Goal: Task Accomplishment & Management: Use online tool/utility

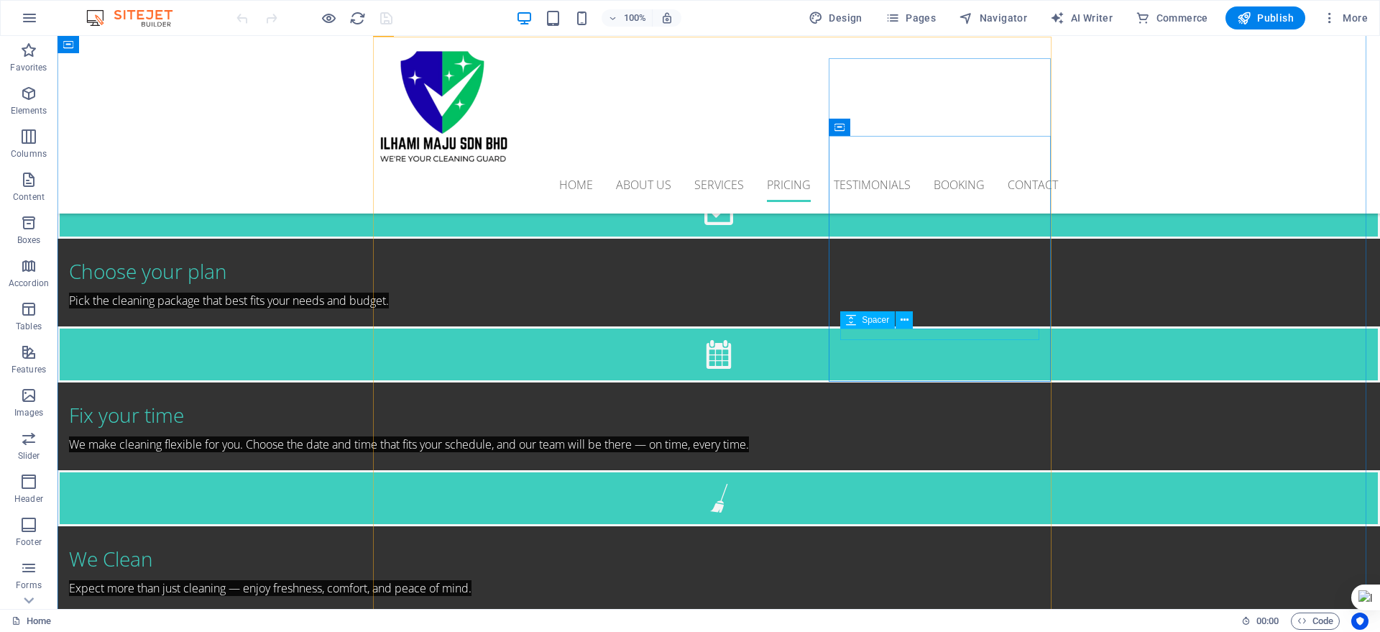
scroll to position [2283, 0]
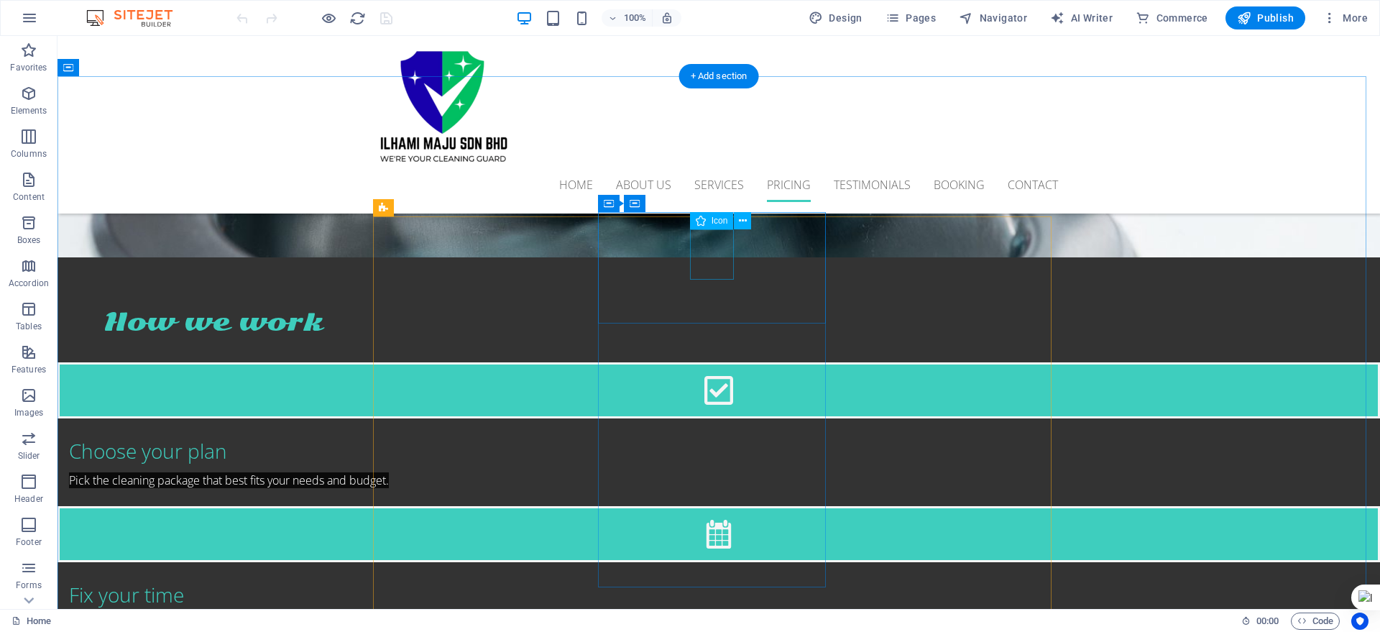
select select "xMidYMid"
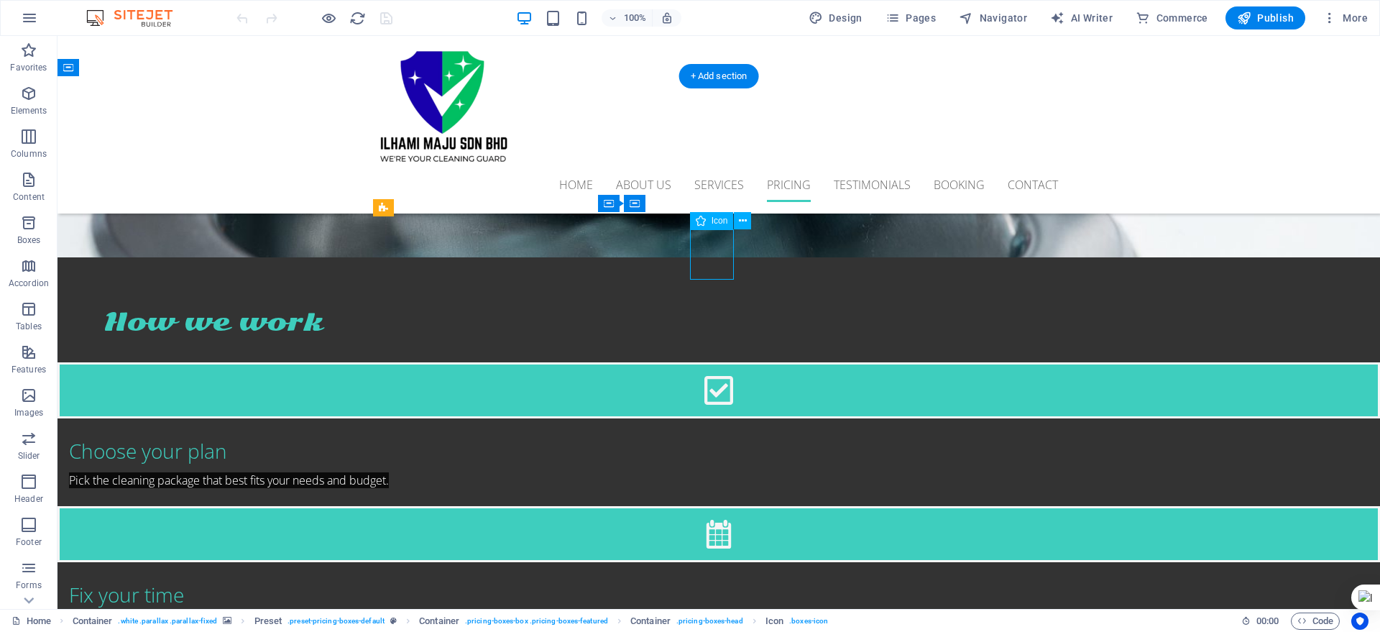
select select "px"
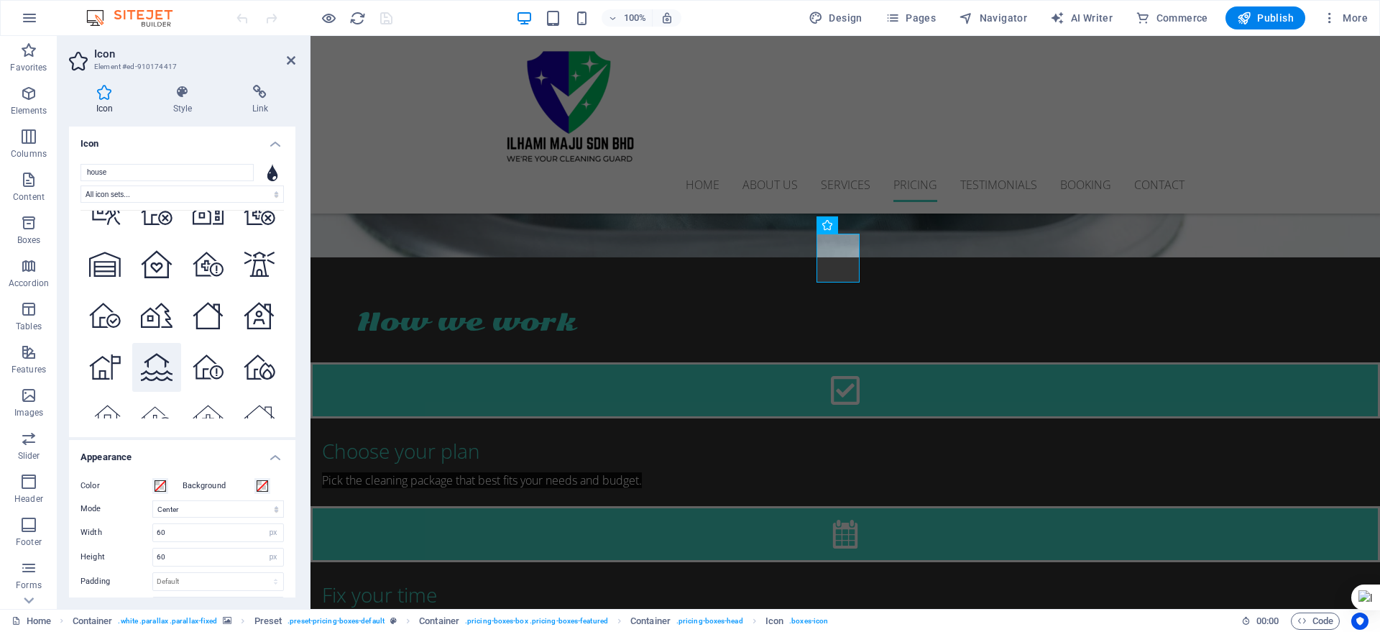
scroll to position [3860, 0]
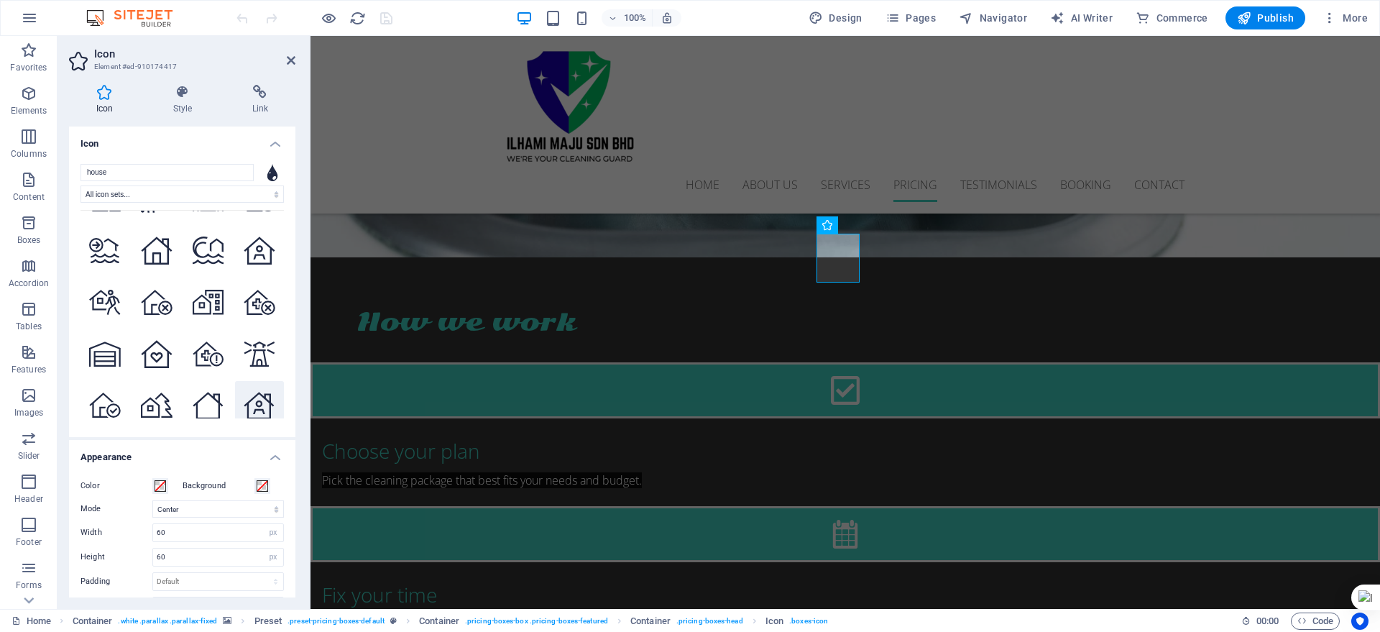
type input "house"
click at [244, 392] on icon at bounding box center [259, 406] width 31 height 28
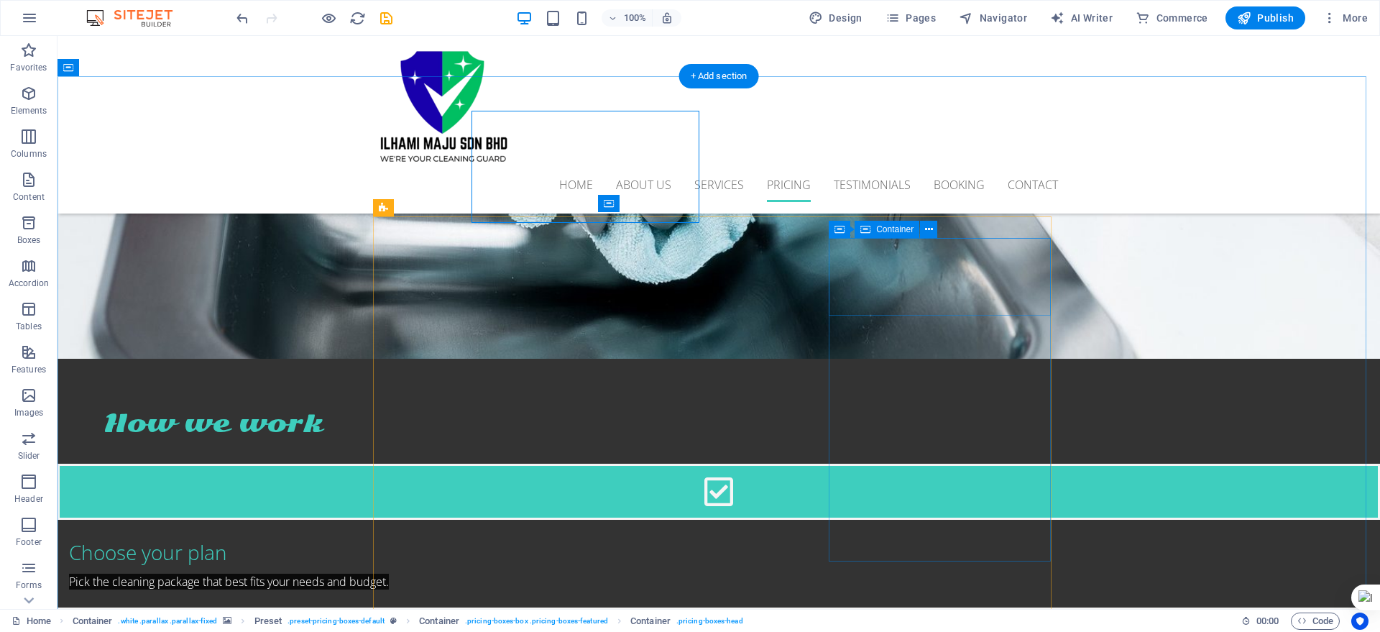
scroll to position [2283, 0]
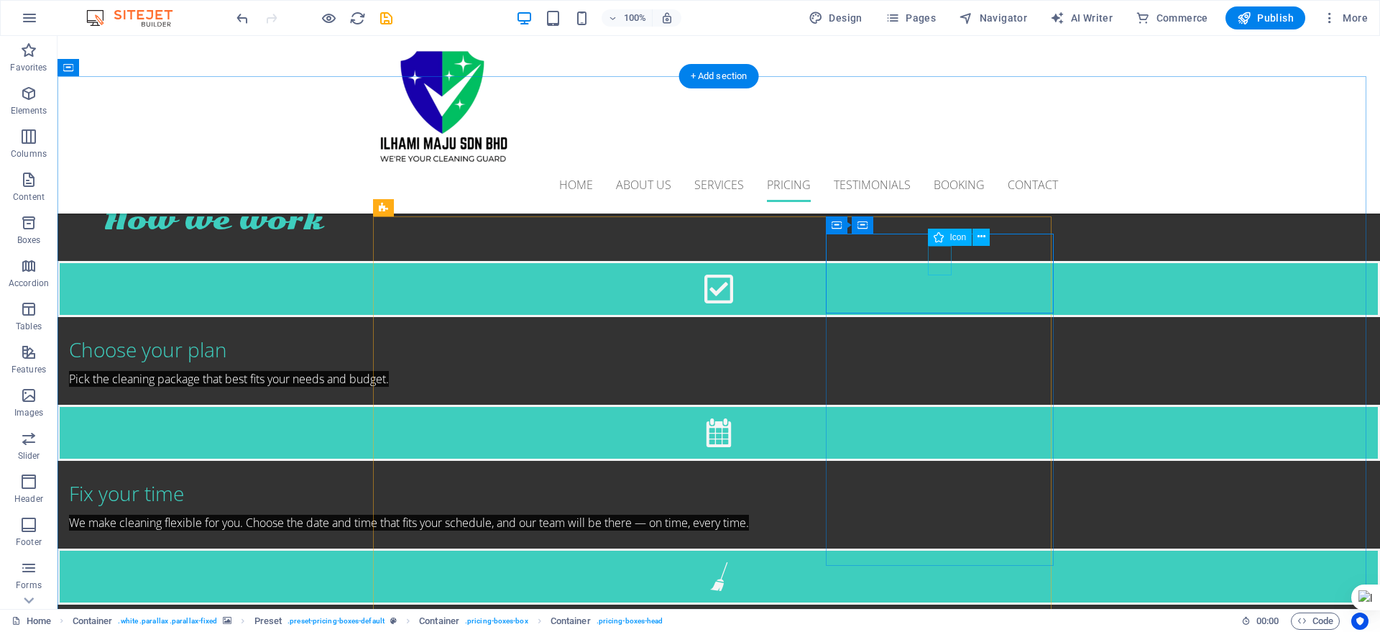
select select "xMidYMid"
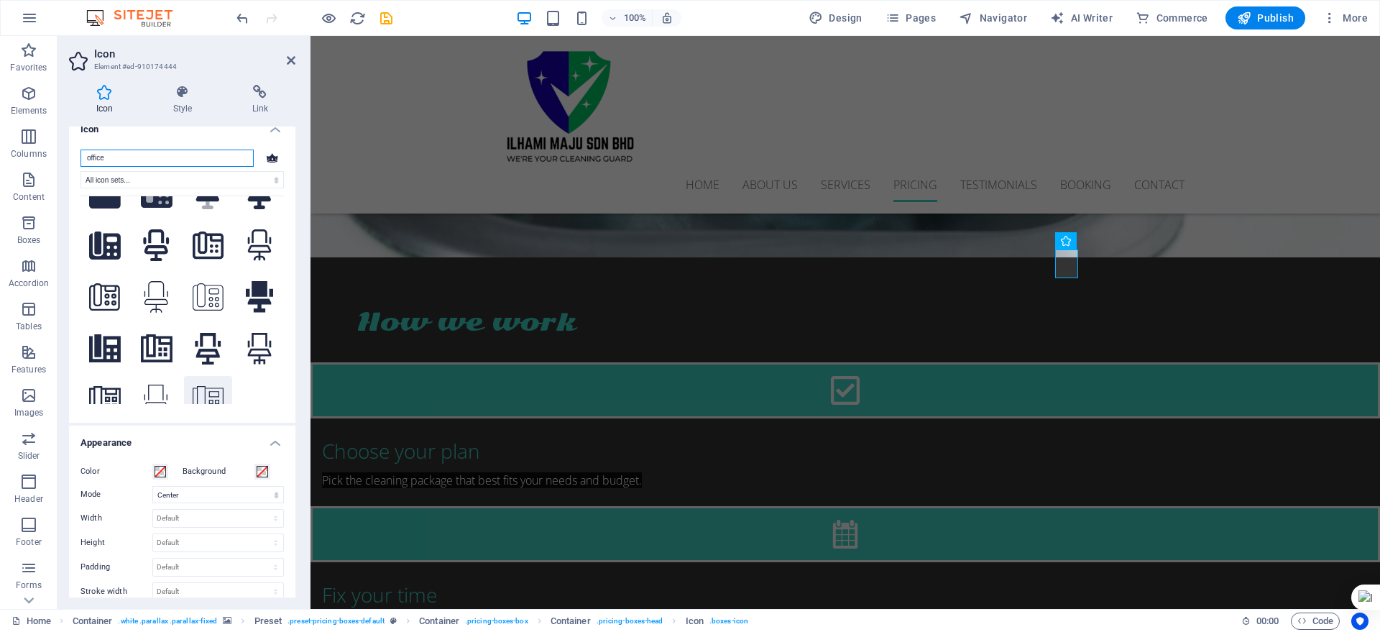
scroll to position [47, 0]
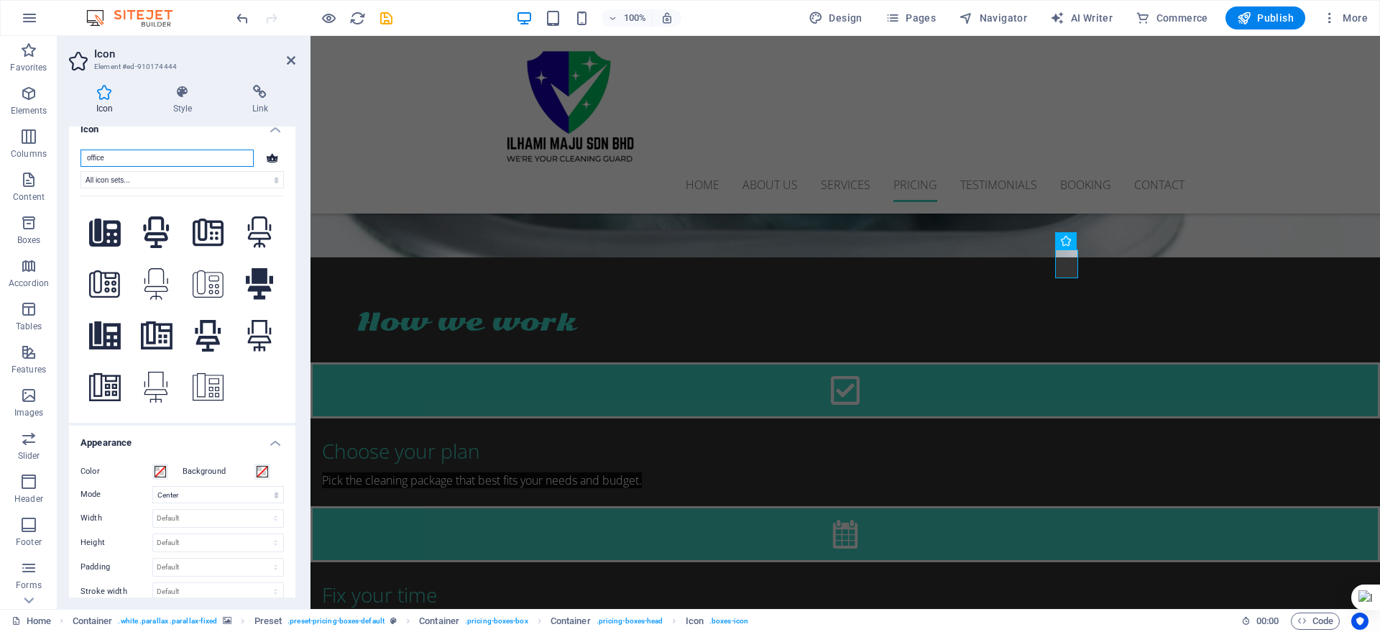
drag, startPoint x: 139, startPoint y: 159, endPoint x: 57, endPoint y: 153, distance: 82.9
click at [57, 153] on section "Favorites Elements Columns Content Boxes Accordion Tables Features Images Slide…" at bounding box center [690, 322] width 1380 height 573
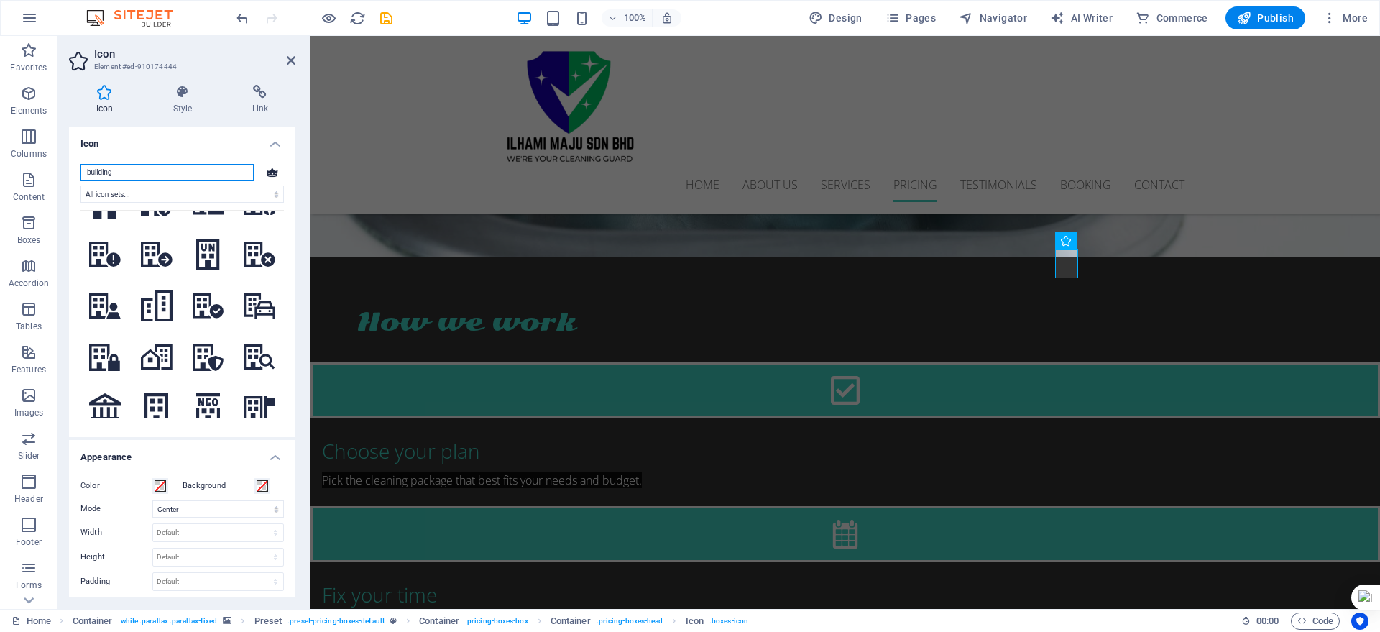
scroll to position [1403, 0]
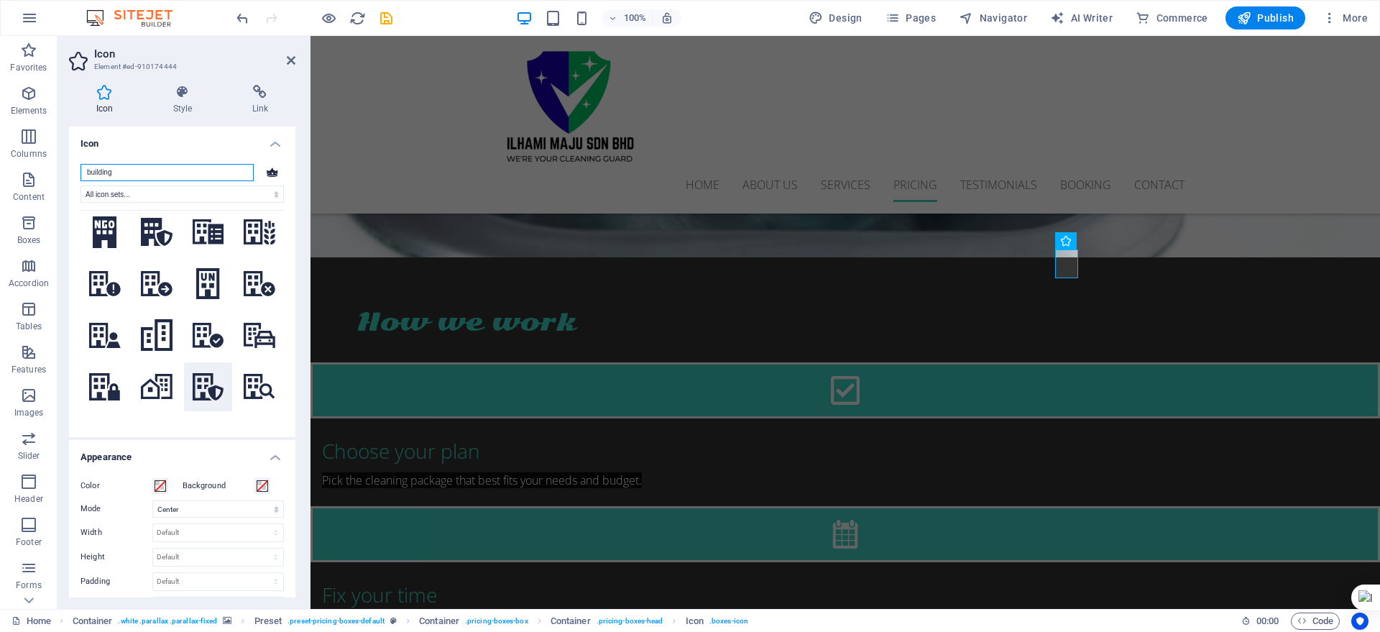
type input "building"
click at [208, 373] on icon at bounding box center [209, 387] width 32 height 28
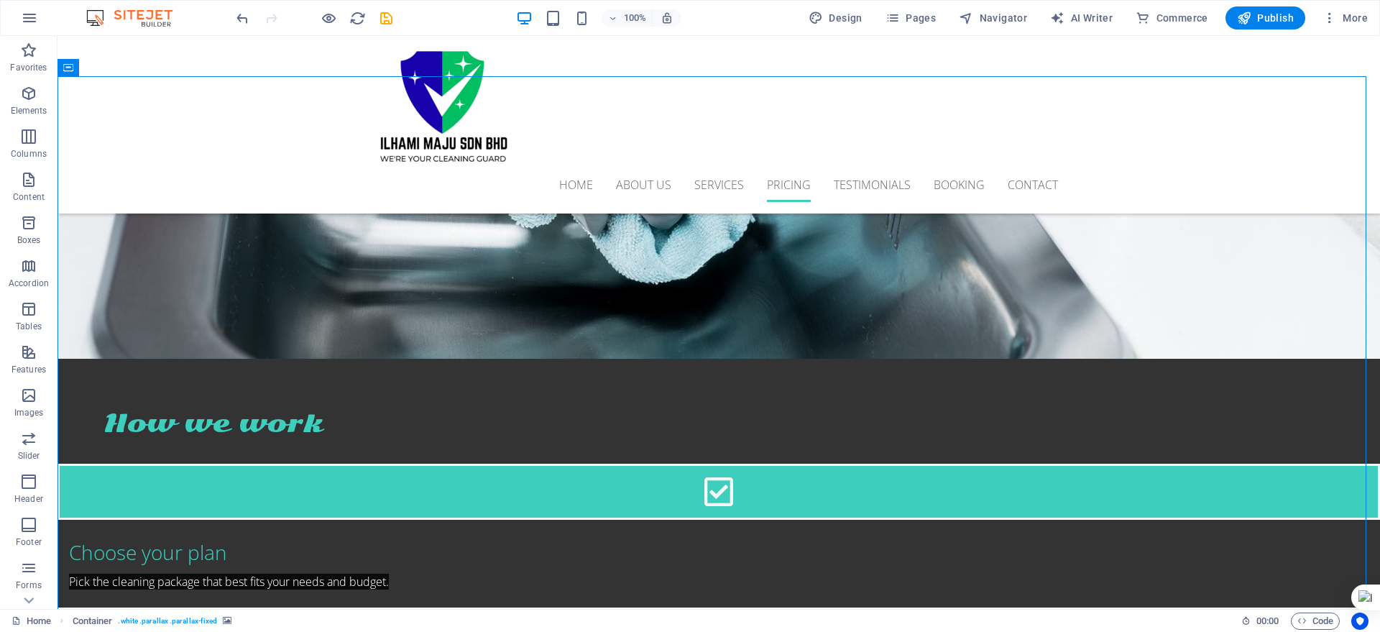
scroll to position [2283, 0]
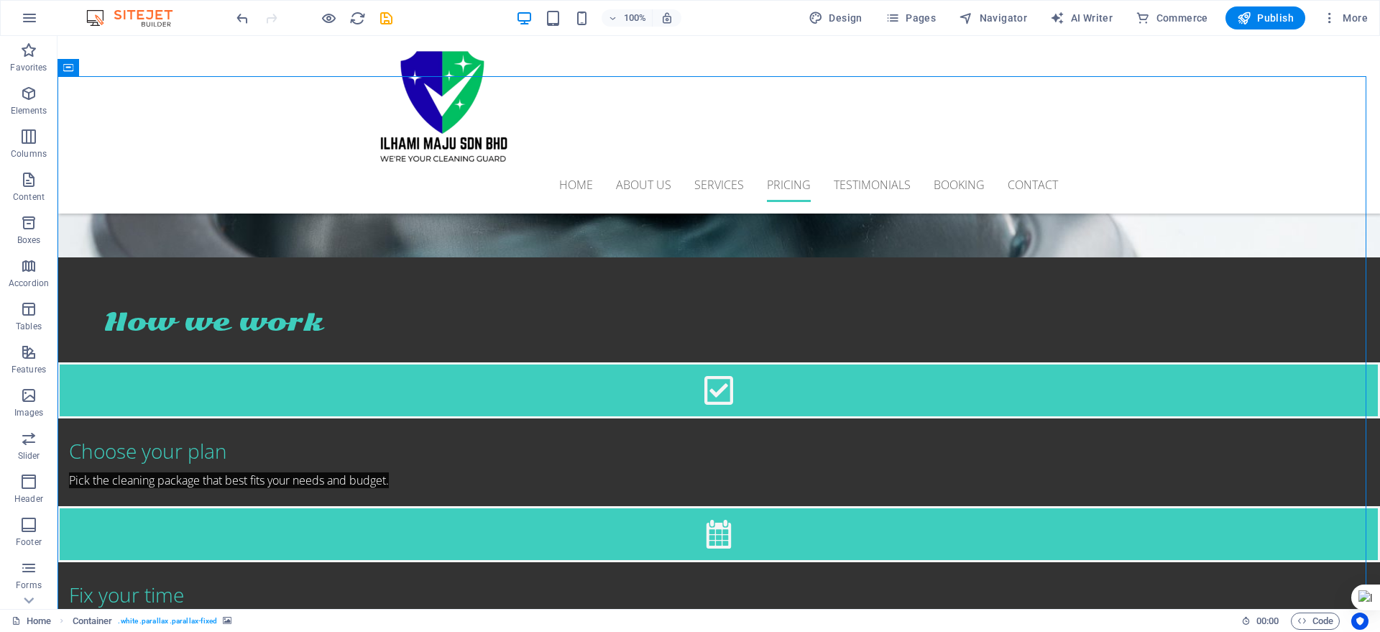
drag, startPoint x: 979, startPoint y: 382, endPoint x: 1228, endPoint y: 383, distance: 248.8
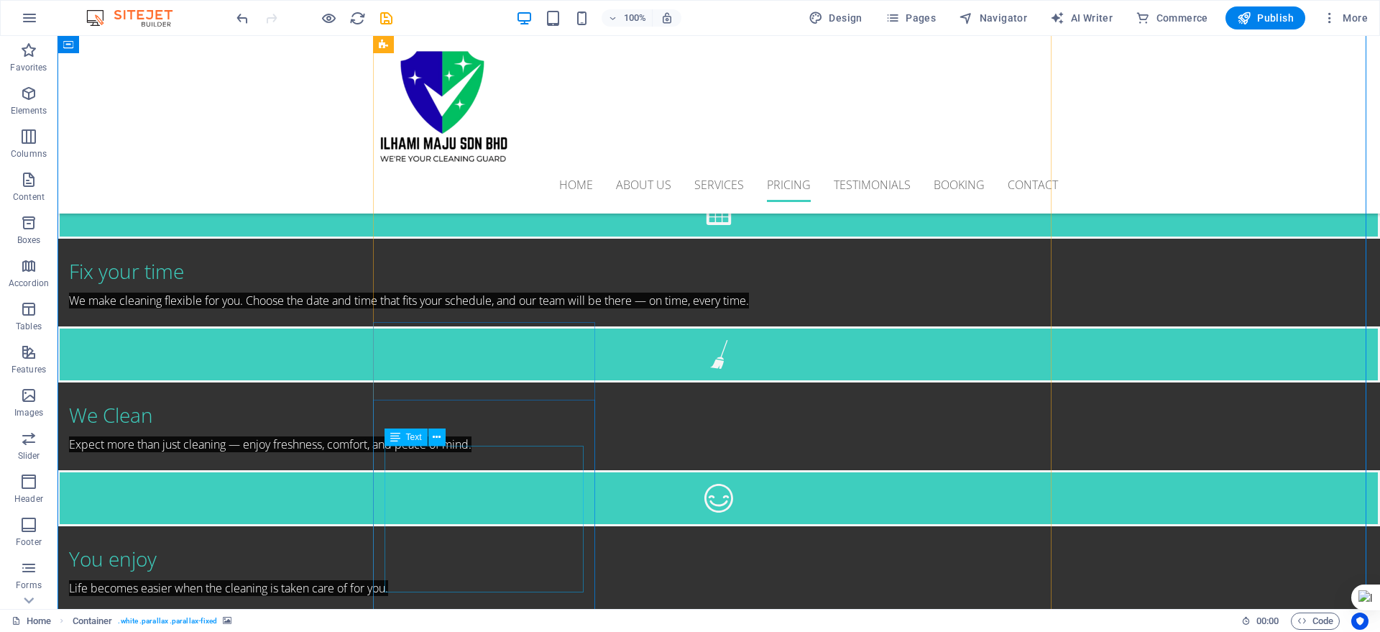
scroll to position [2552, 0]
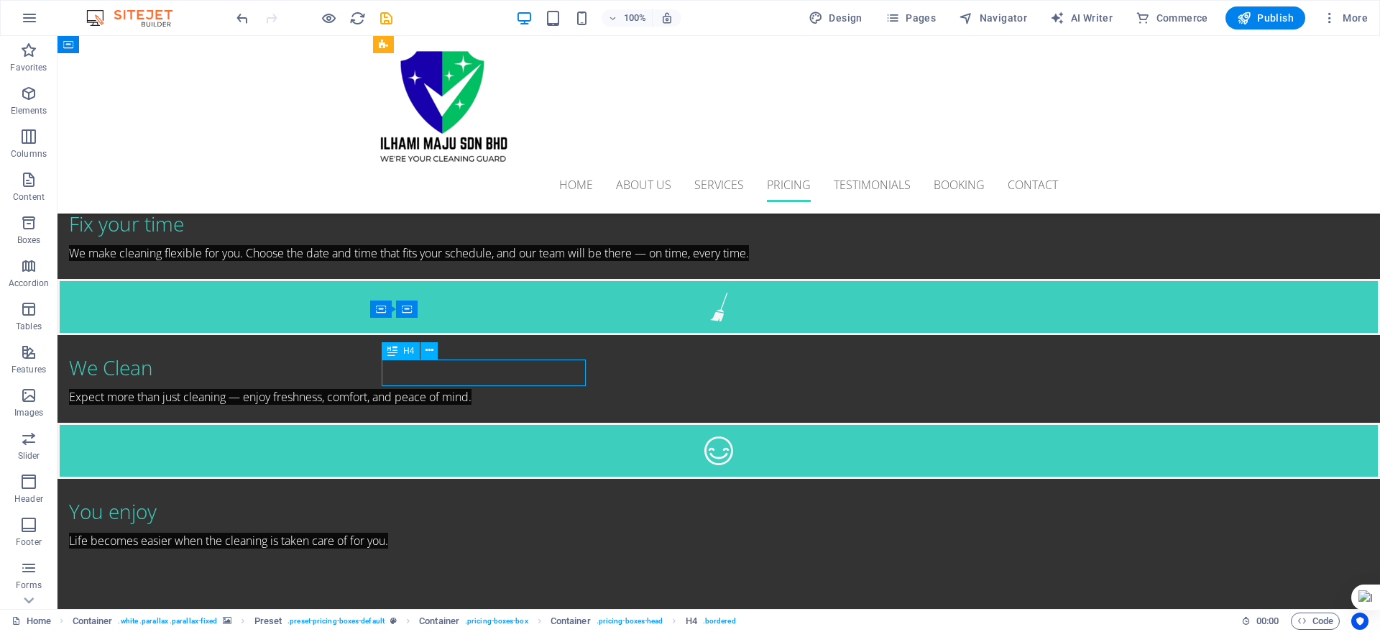
scroll to position [2451, 0]
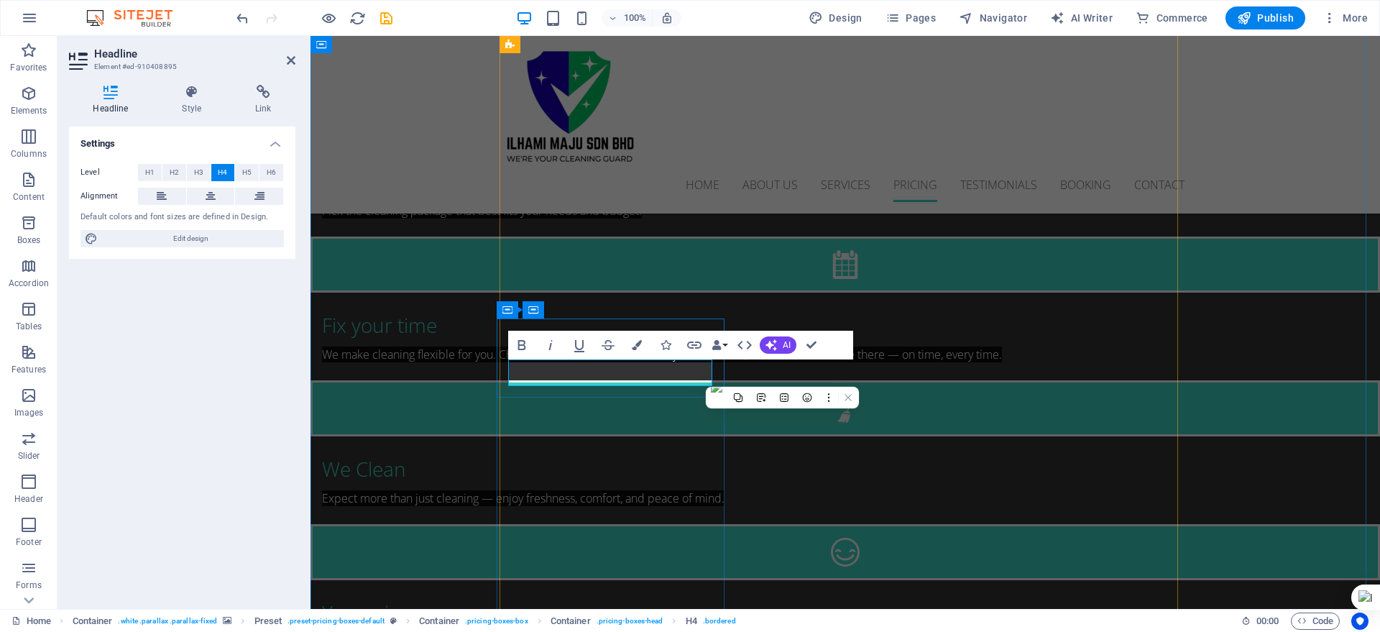
drag, startPoint x: 590, startPoint y: 373, endPoint x: 536, endPoint y: 362, distance: 55.7
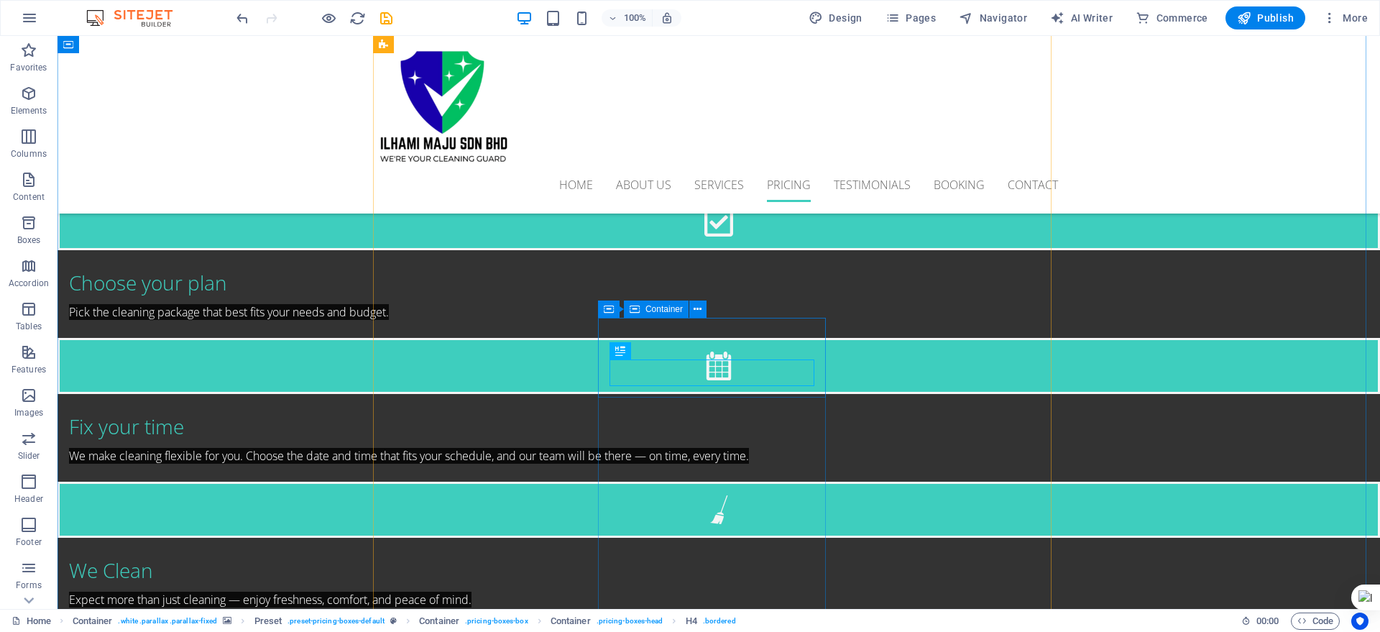
scroll to position [2552, 0]
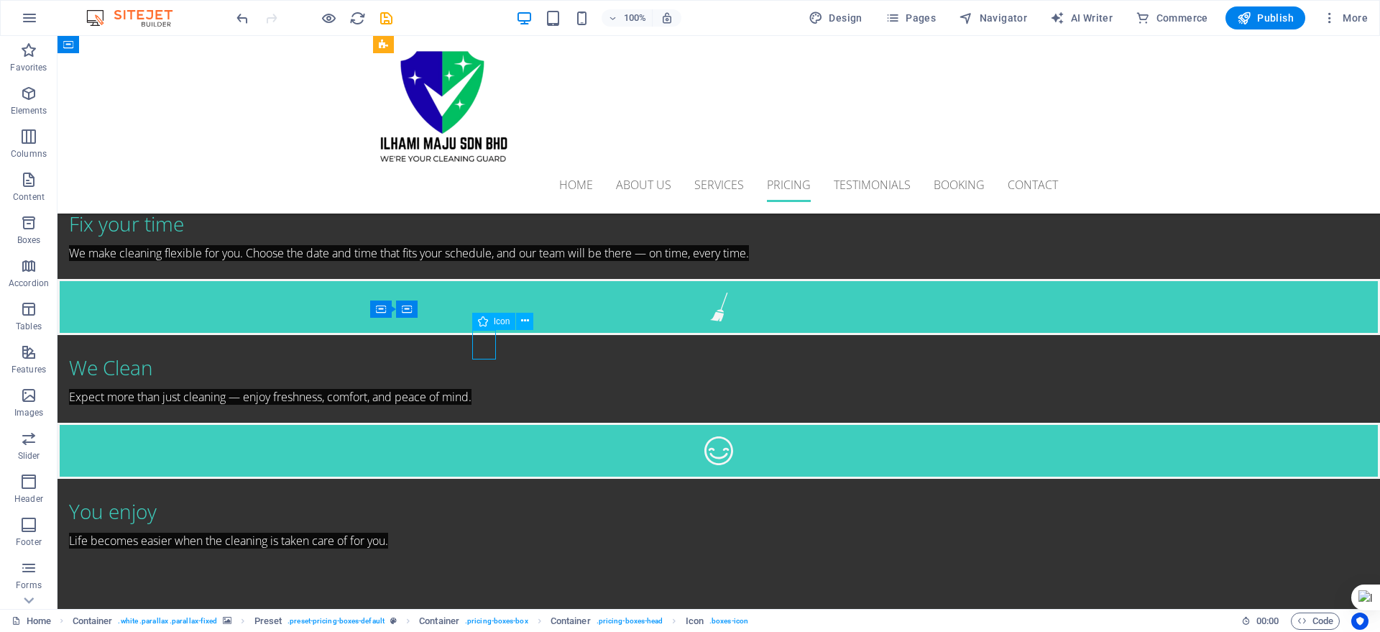
select select "xMidYMid"
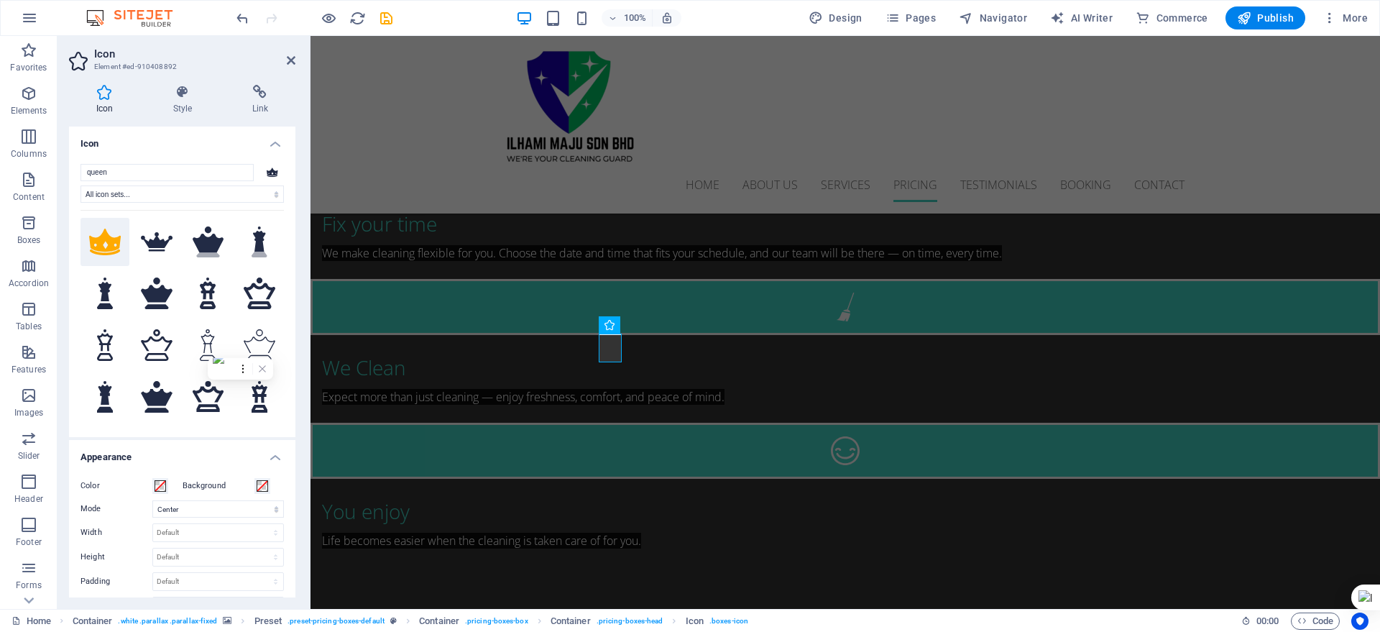
scroll to position [2451, 0]
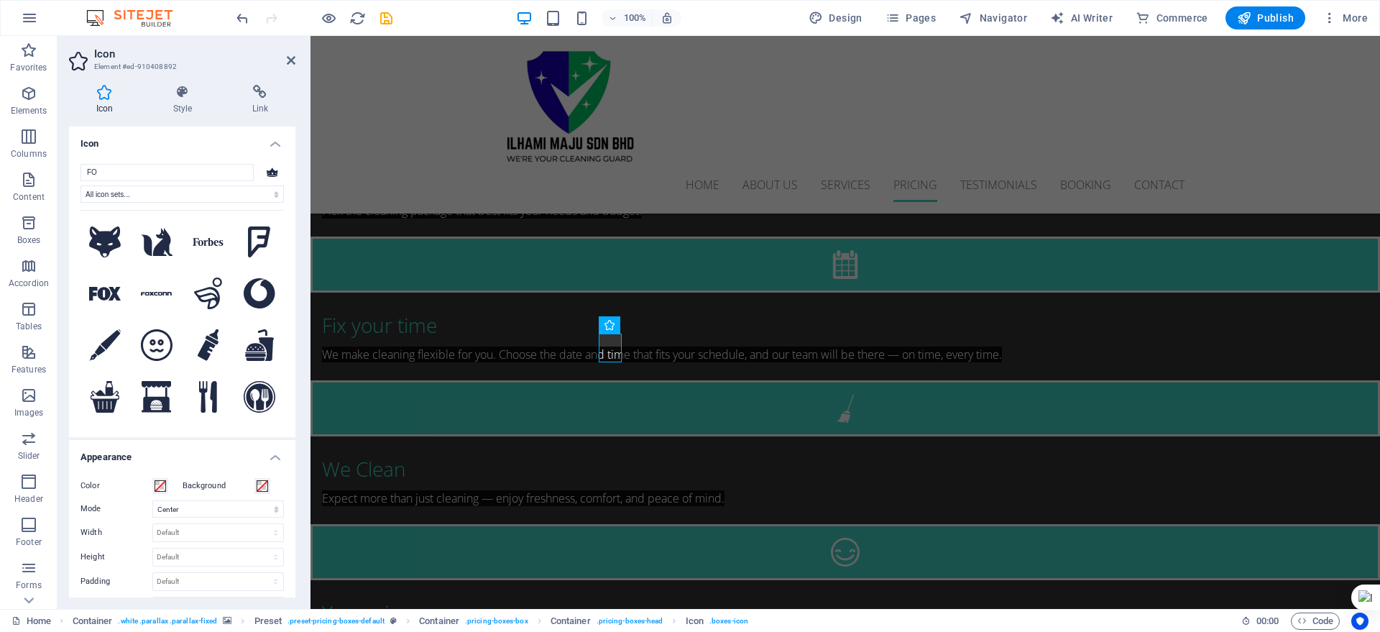
type input "F"
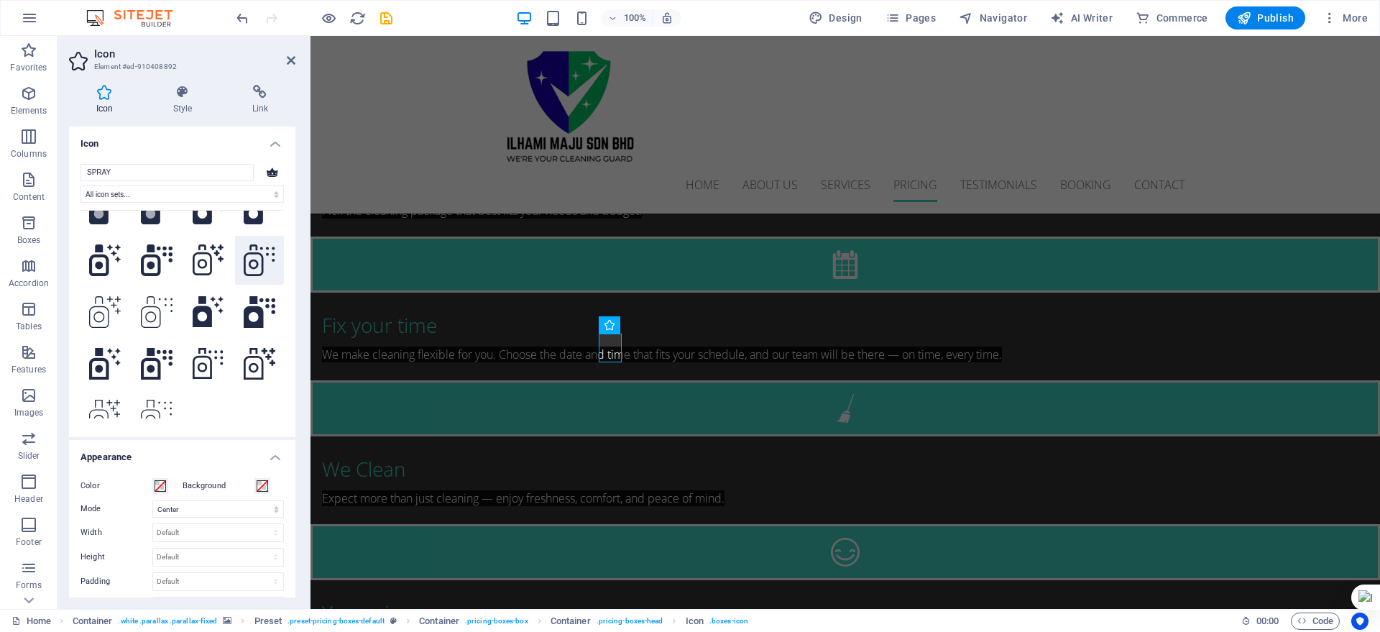
scroll to position [47, 0]
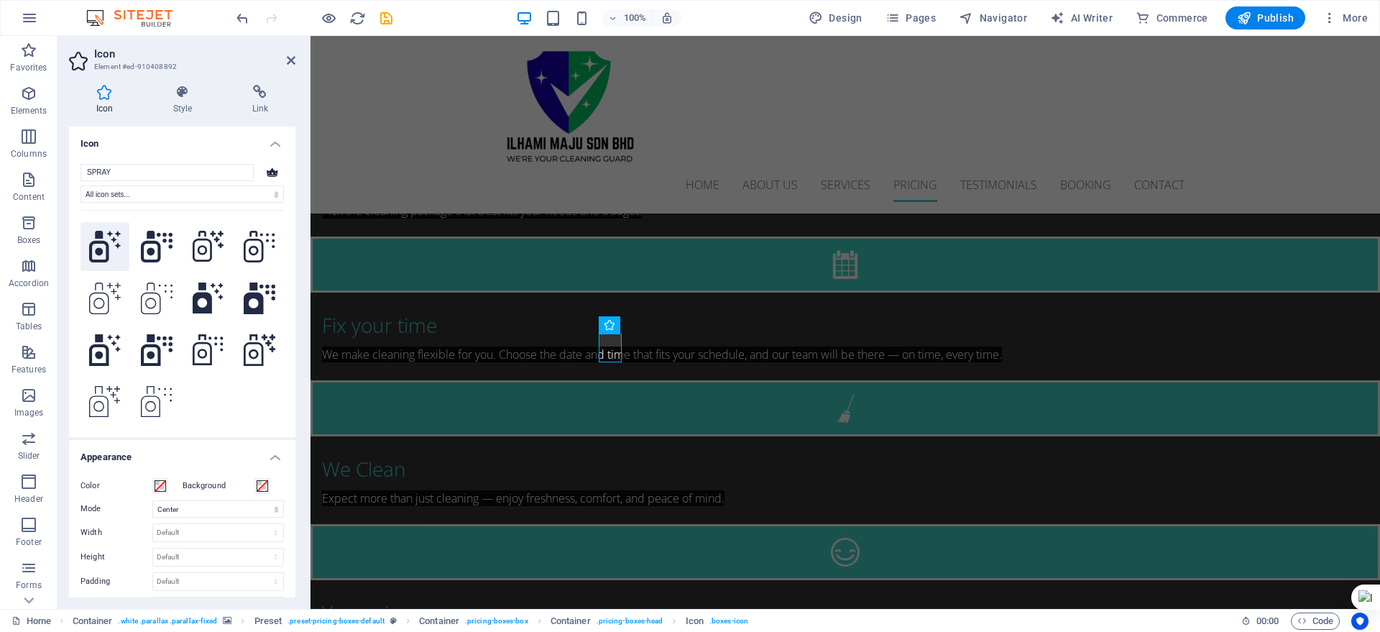
type input "SPRAY"
click at [101, 242] on icon at bounding box center [105, 247] width 32 height 32
click at [105, 395] on icon at bounding box center [105, 402] width 32 height 32
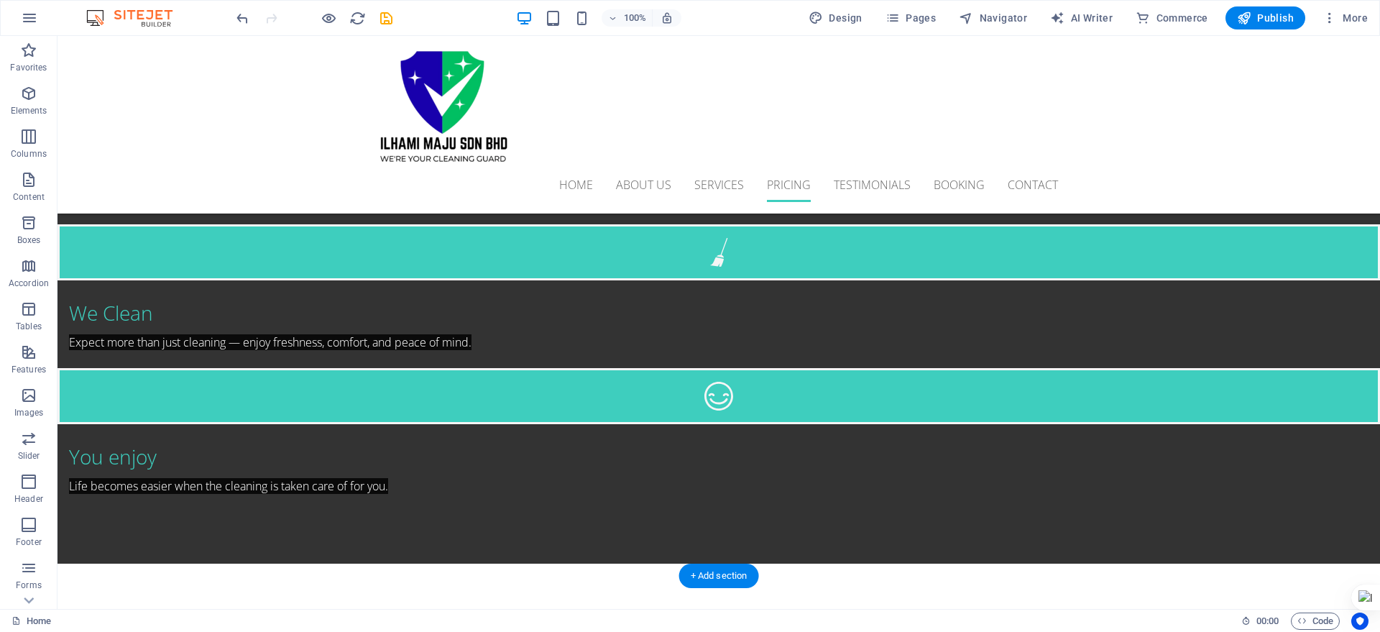
scroll to position [2642, 0]
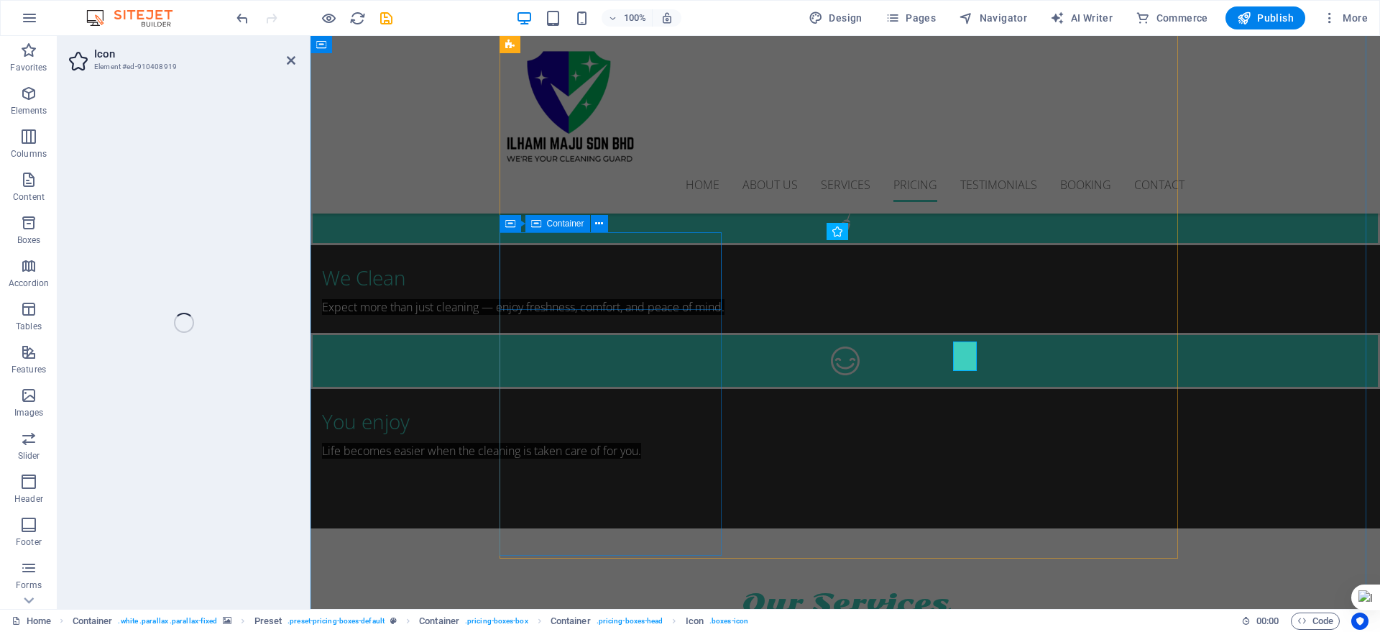
select select "xMidYMid"
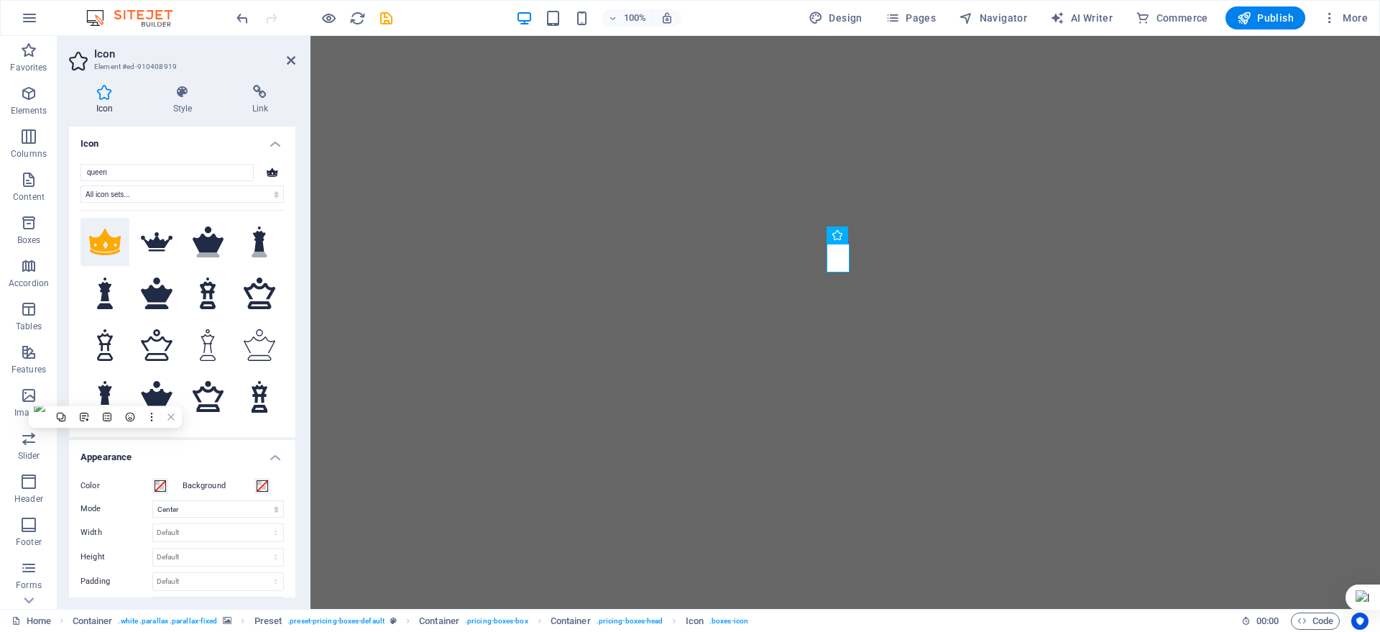
select select "xMidYMid"
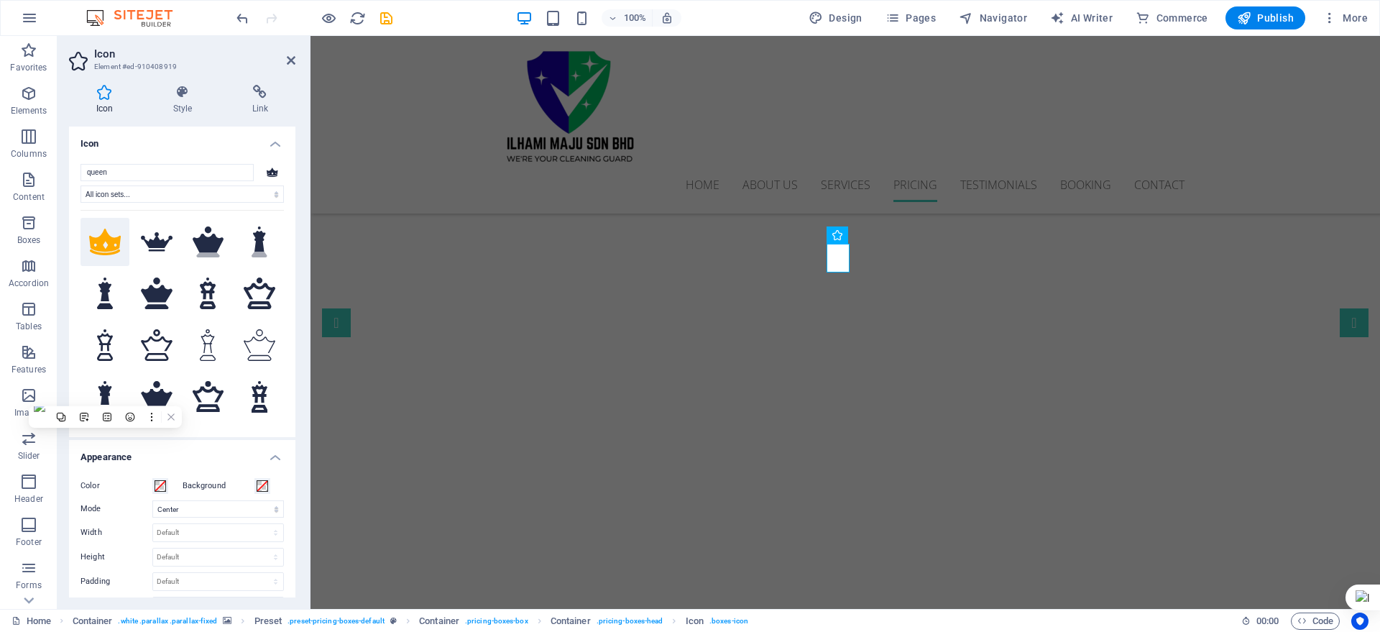
scroll to position [2541, 0]
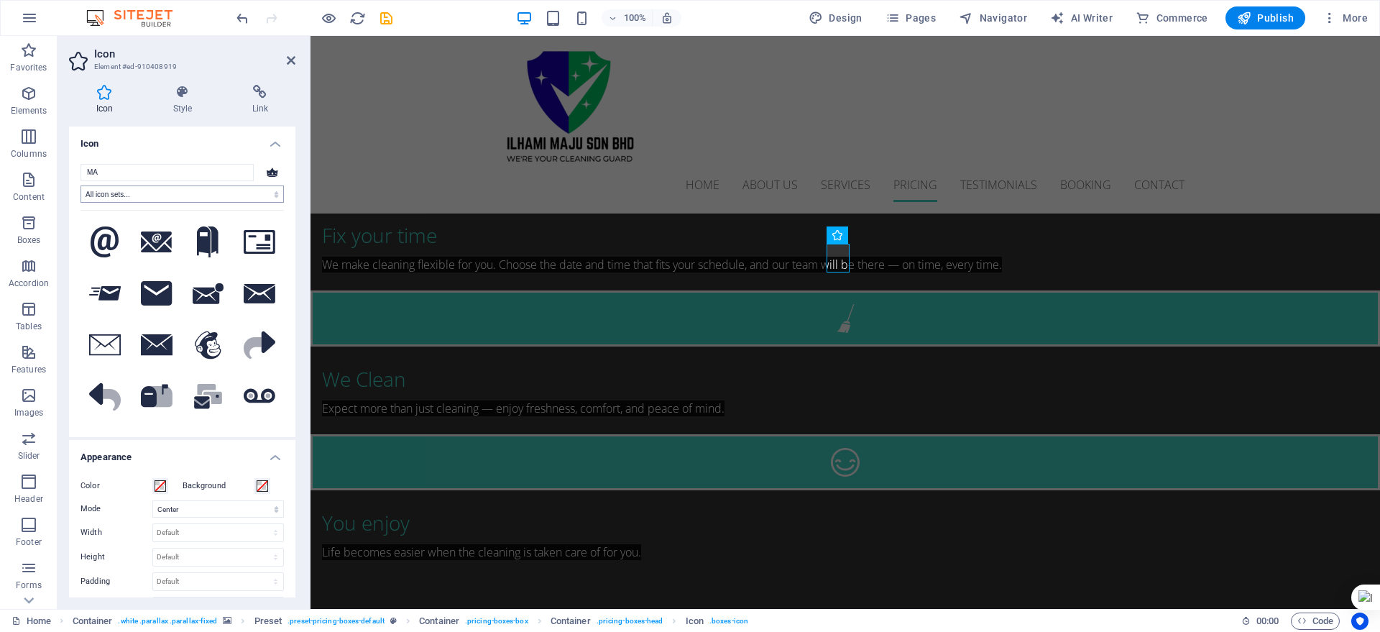
type input "M"
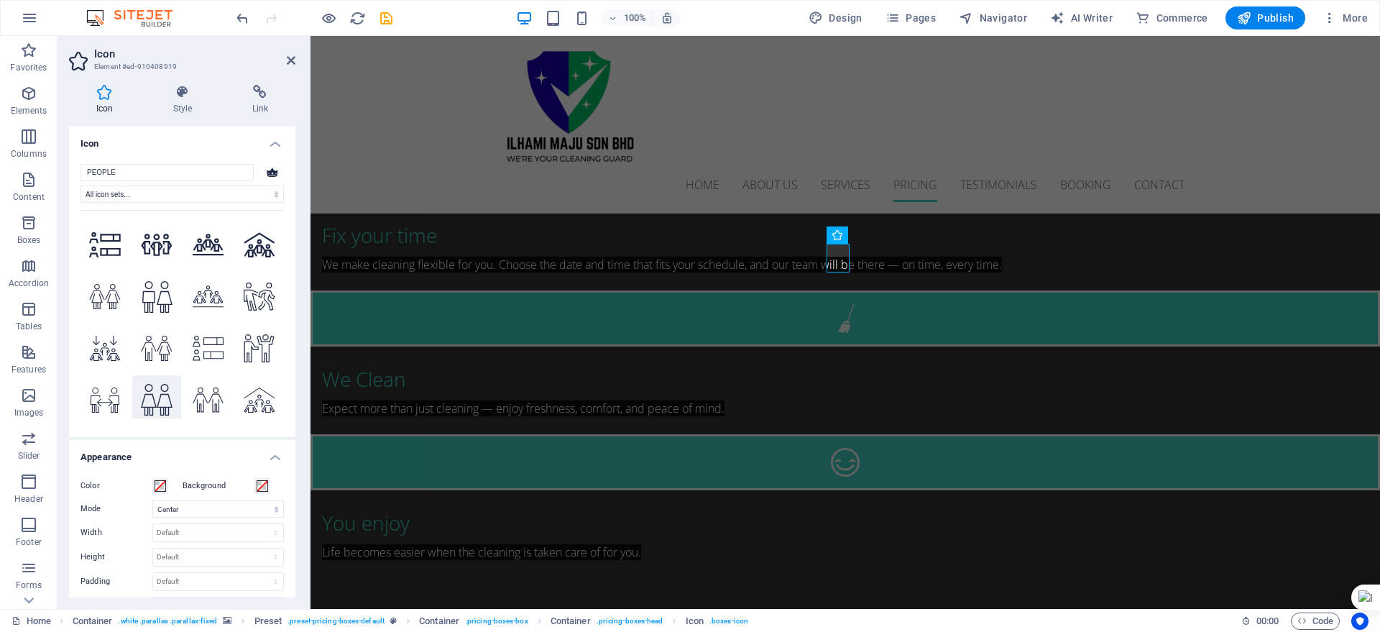
scroll to position [1552, 0]
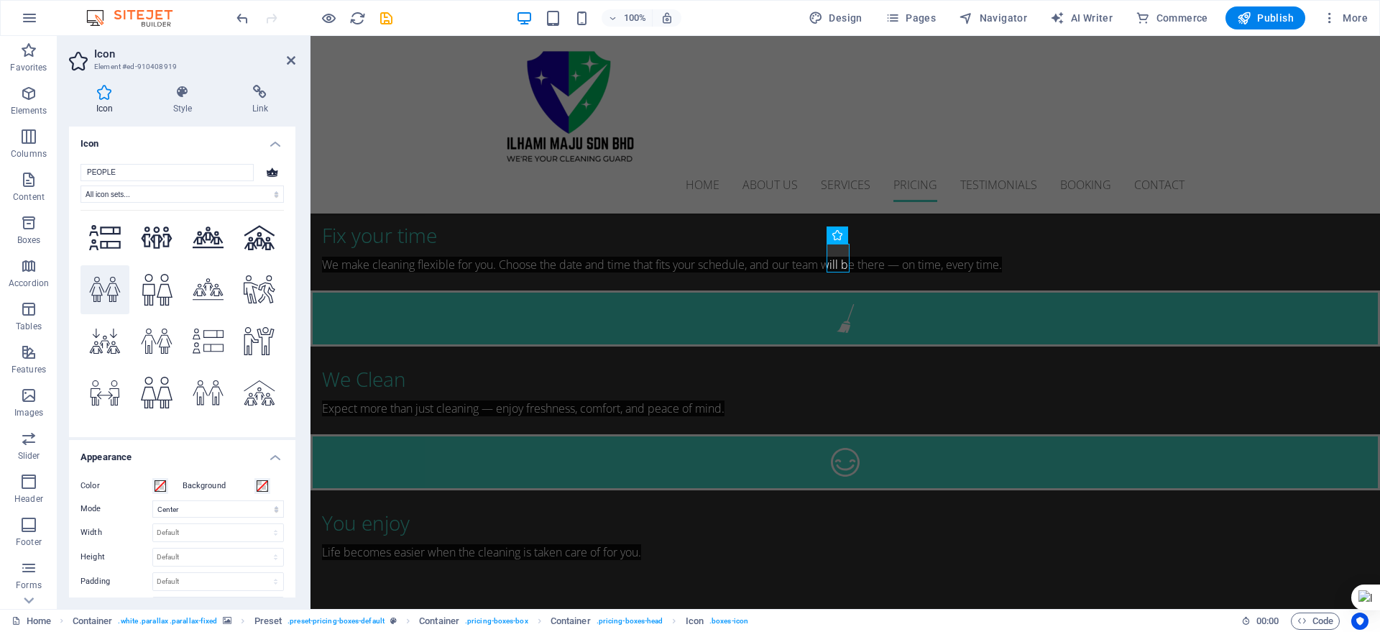
type input "PEOPLE"
click at [94, 277] on icon at bounding box center [105, 289] width 32 height 25
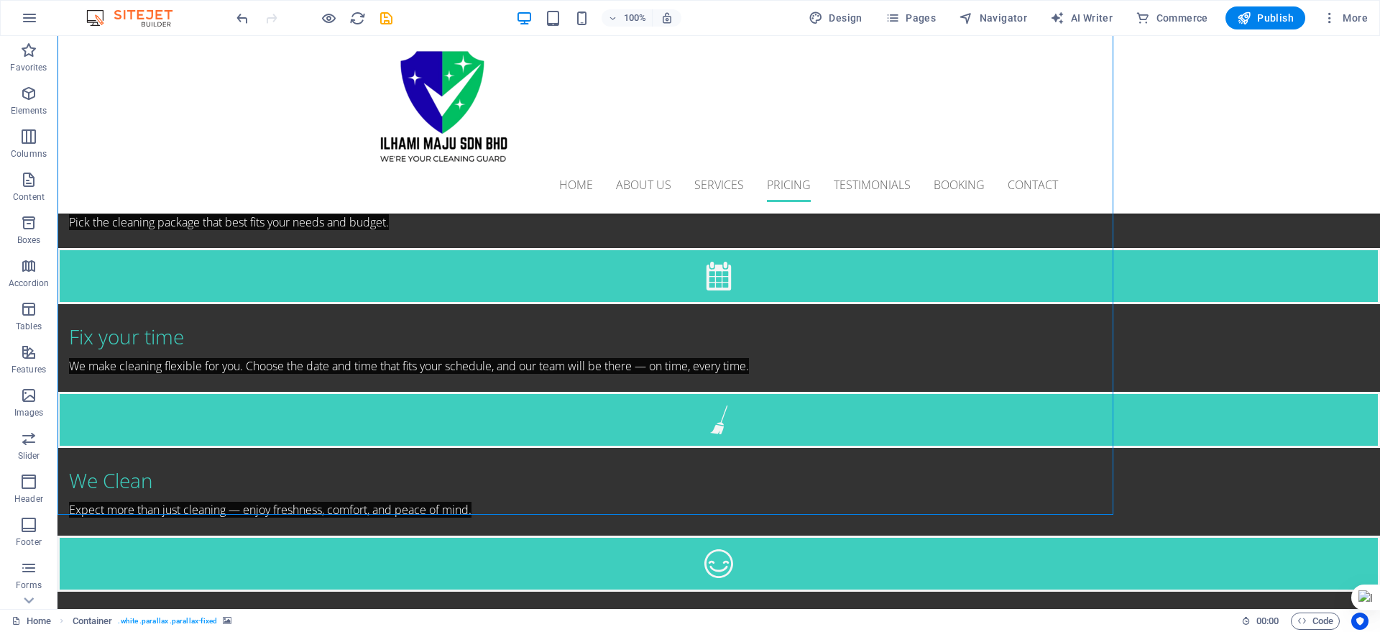
scroll to position [2642, 0]
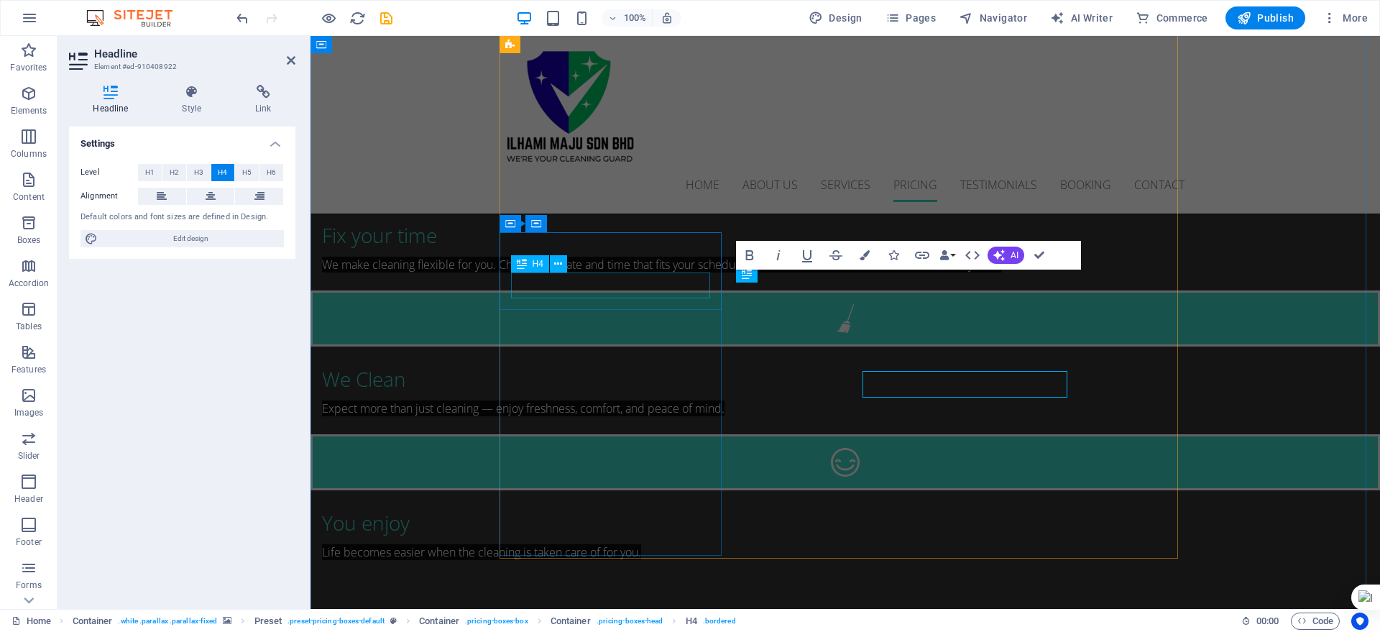
scroll to position [2541, 0]
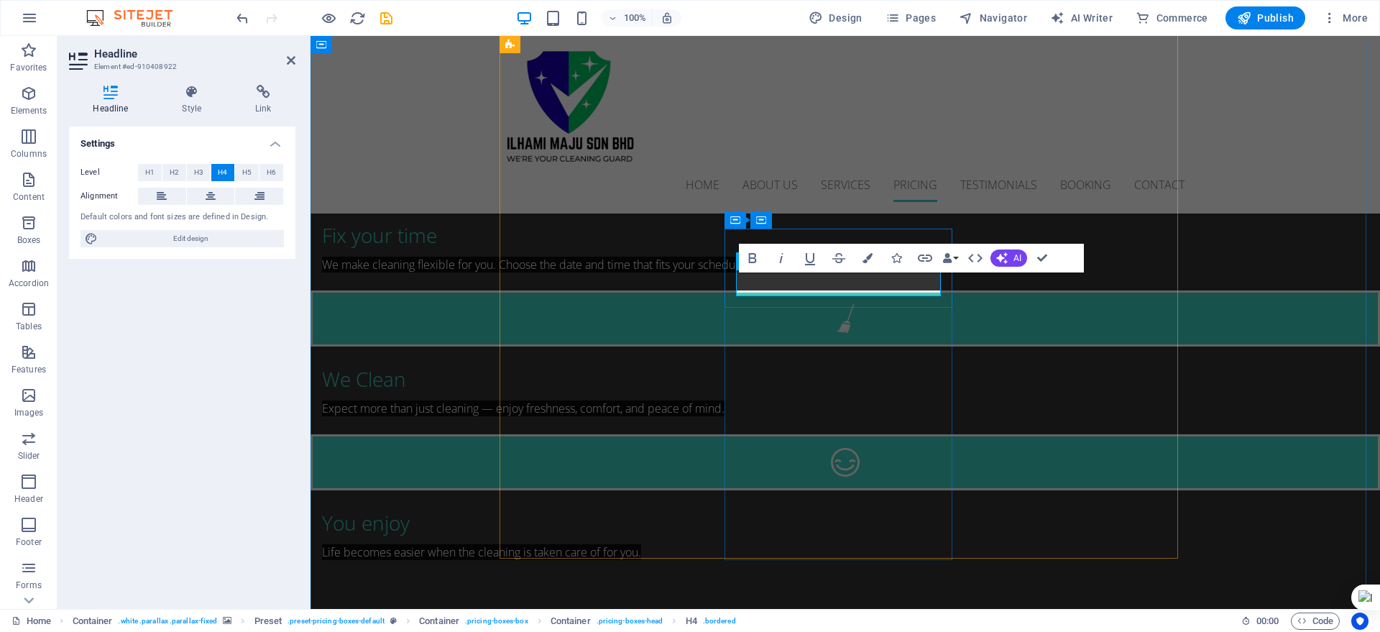
drag, startPoint x: 820, startPoint y: 281, endPoint x: 801, endPoint y: 283, distance: 18.7
drag, startPoint x: 760, startPoint y: 278, endPoint x: 915, endPoint y: 280, distance: 155.3
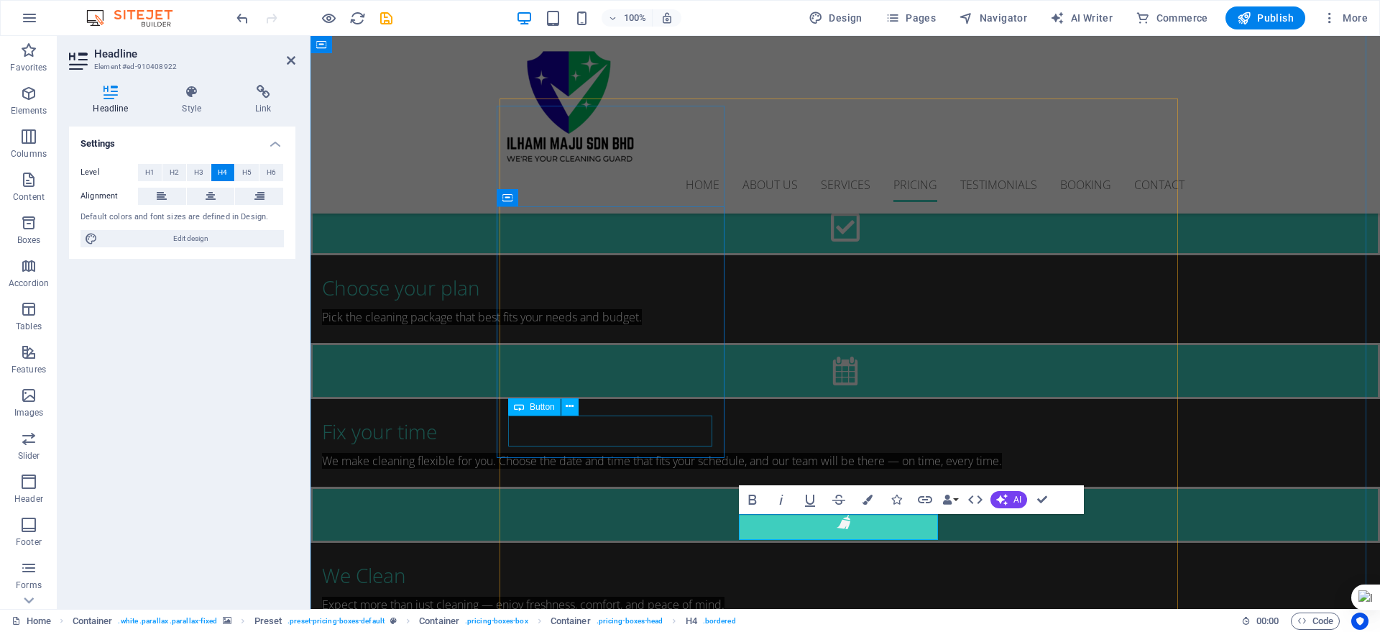
scroll to position [2361, 0]
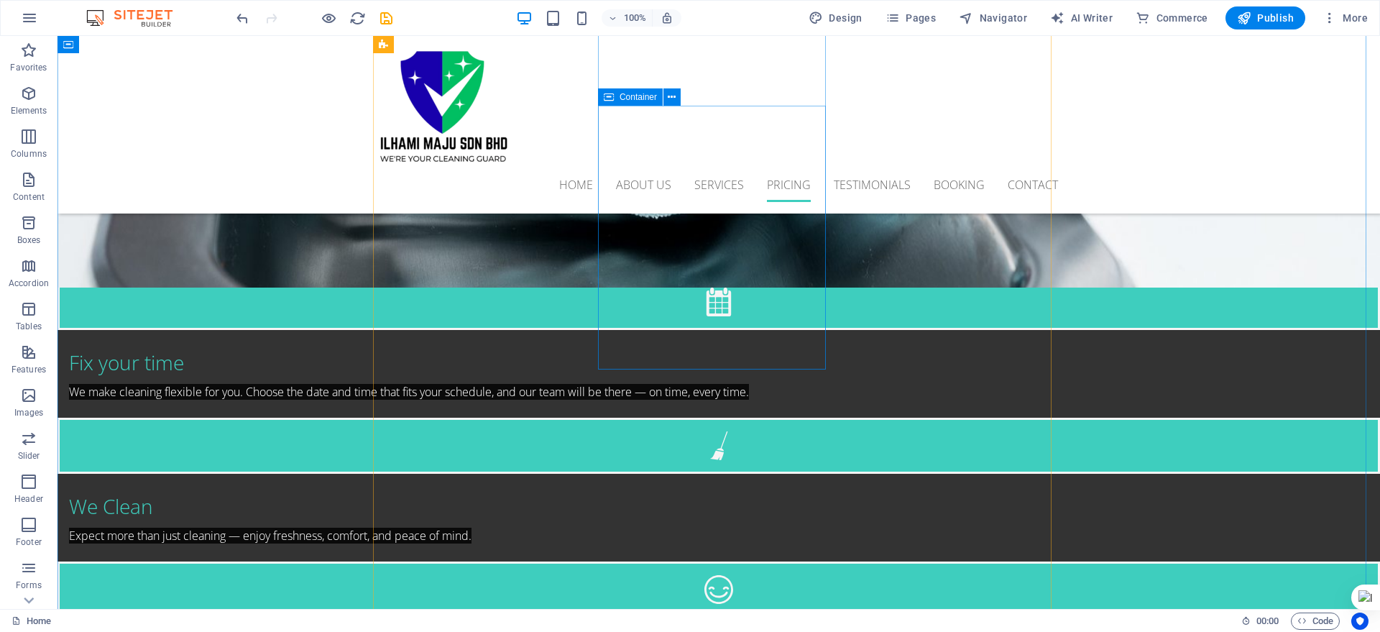
scroll to position [2552, 0]
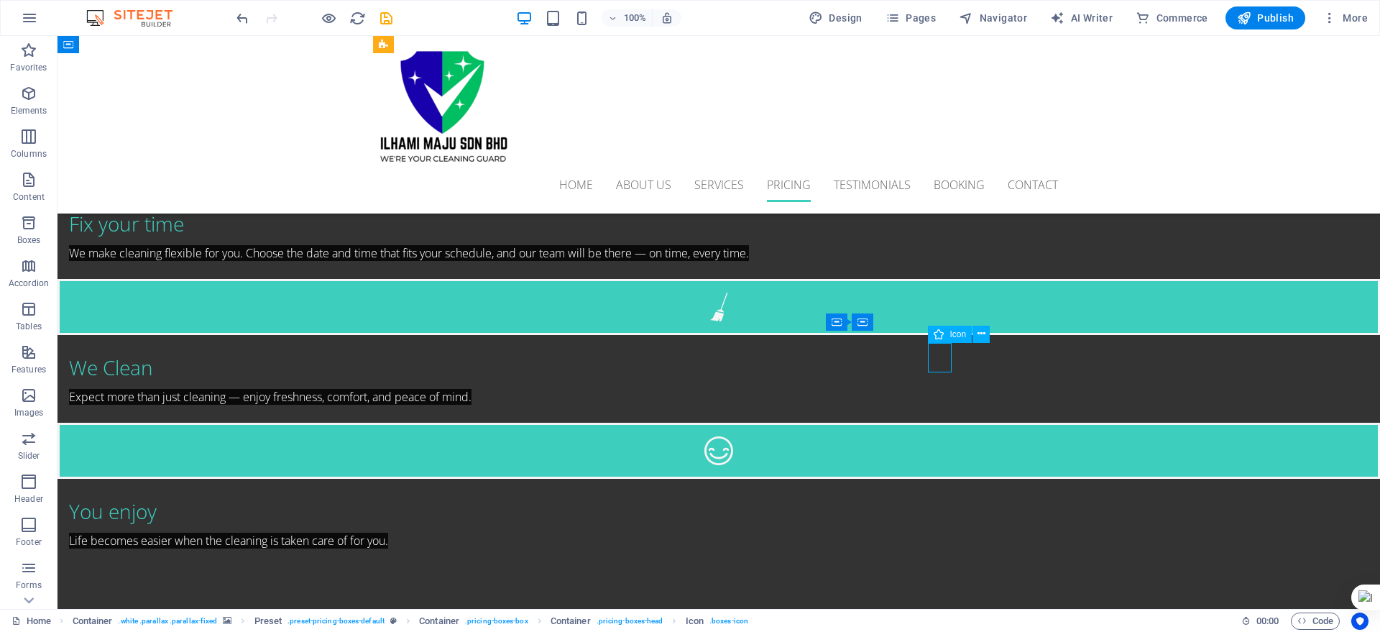
scroll to position [2451, 0]
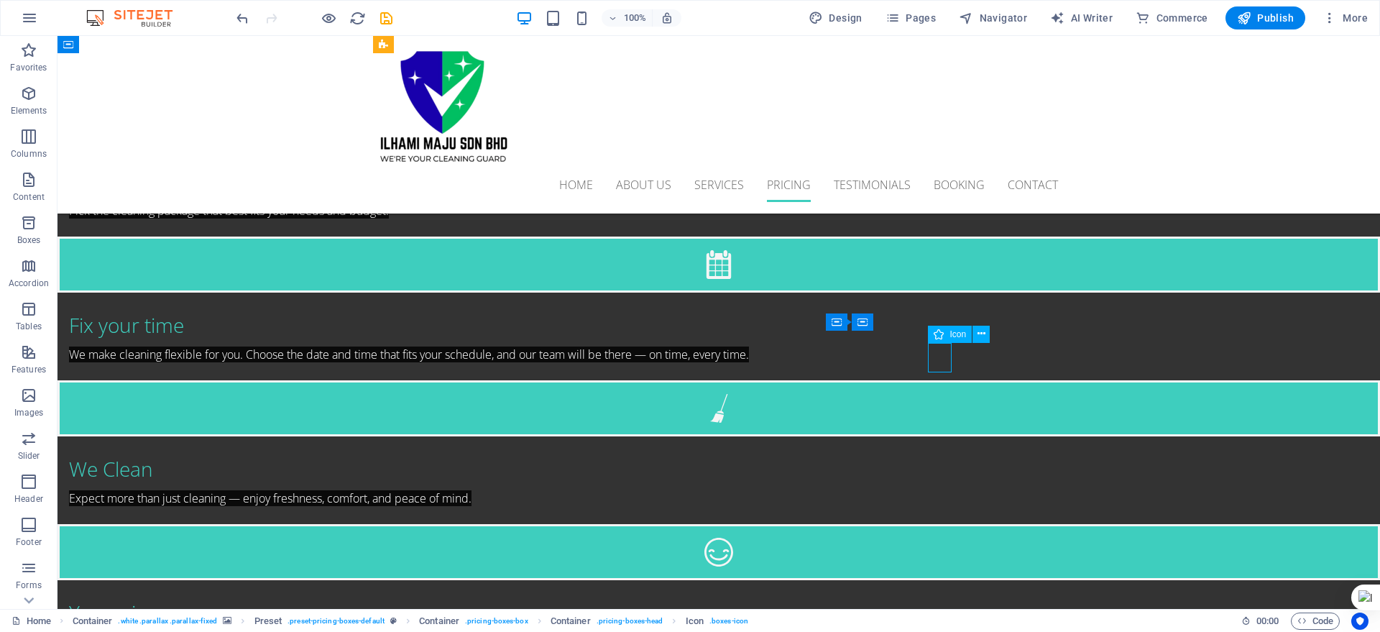
select select "xMidYMid"
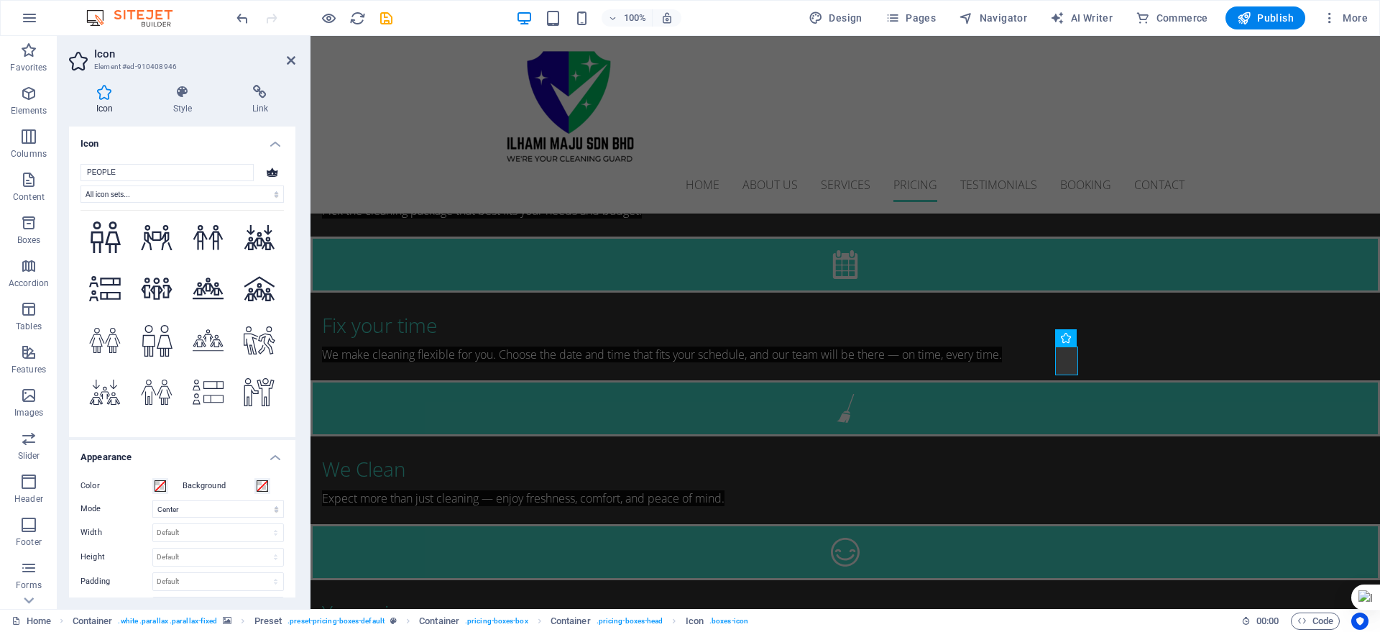
scroll to position [1552, 0]
type input "PEOPLE"
click at [158, 431] on icon at bounding box center [157, 443] width 32 height 25
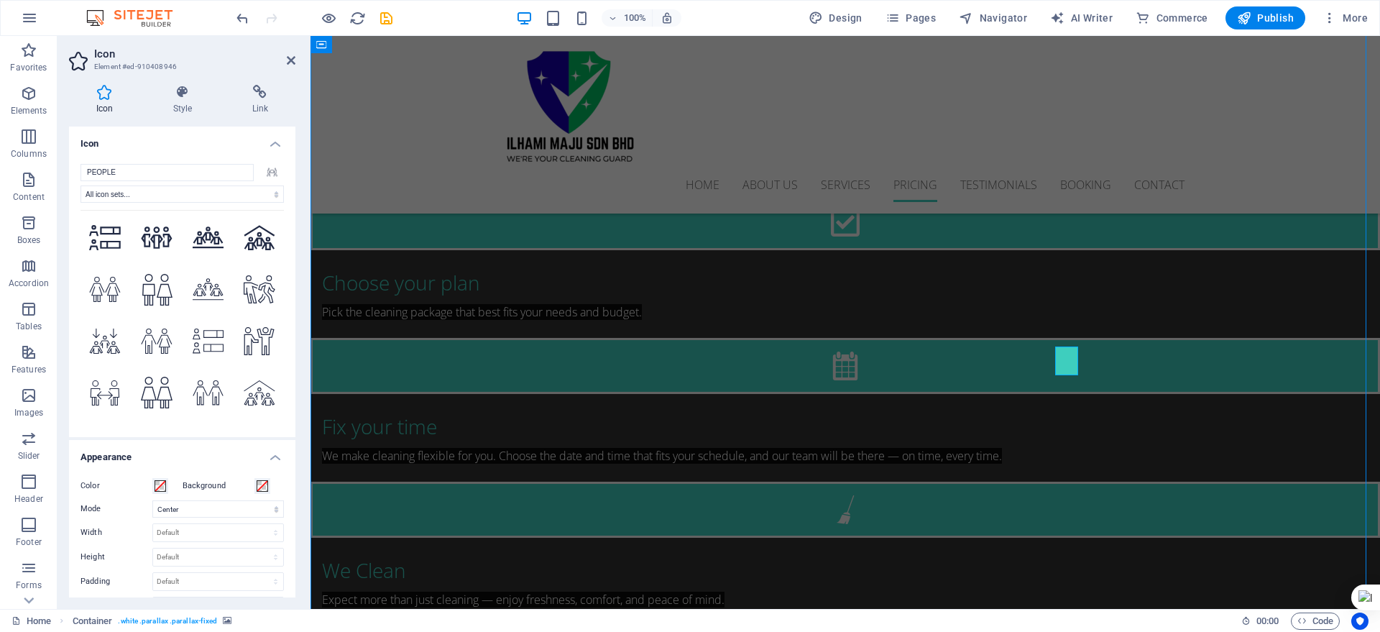
scroll to position [2552, 0]
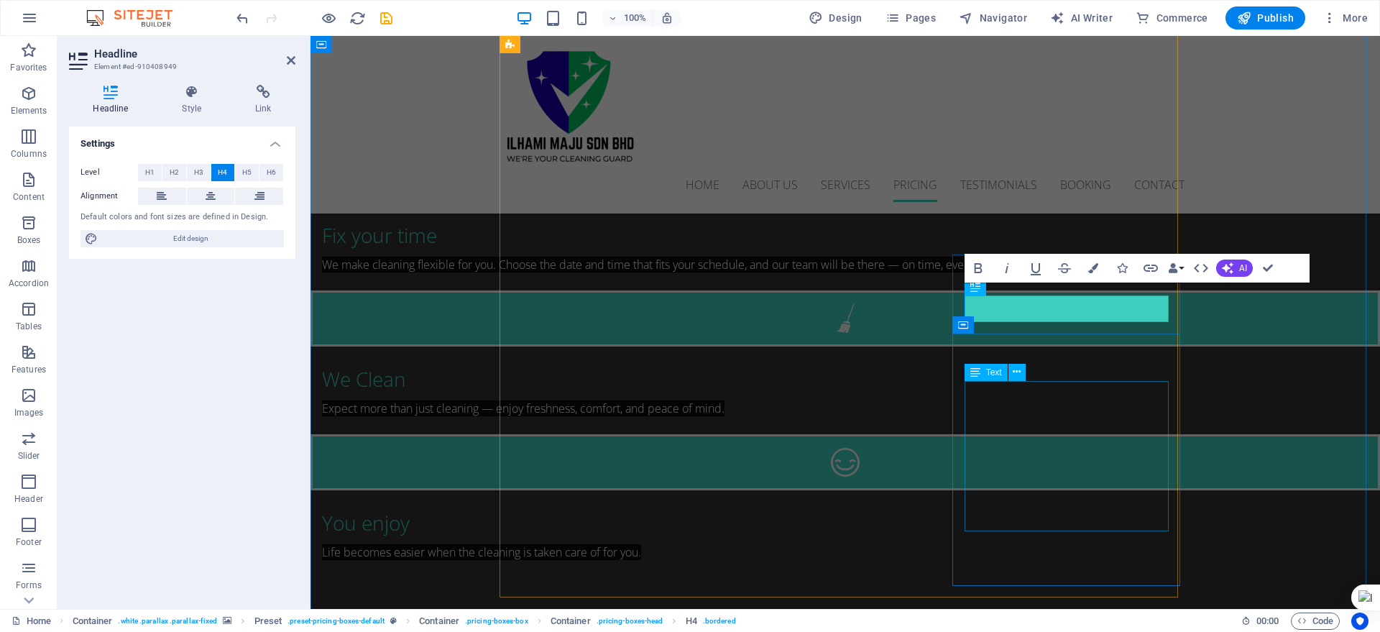
scroll to position [2528, 0]
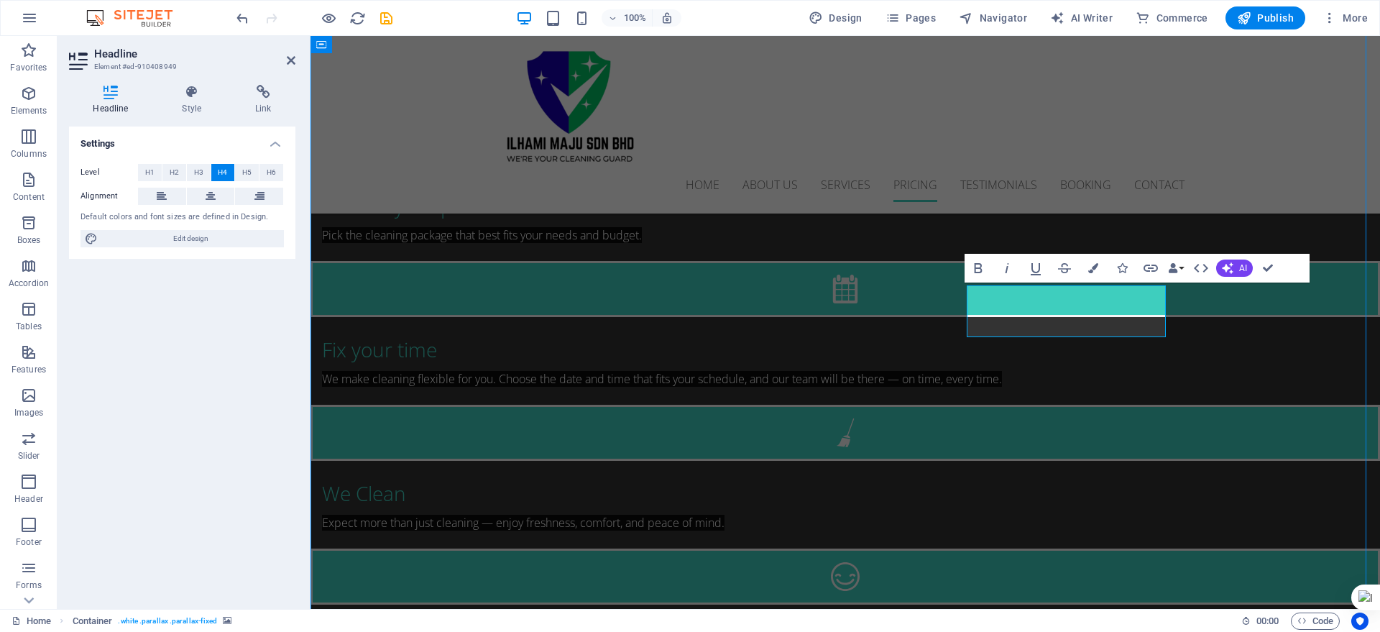
scroll to position [2629, 0]
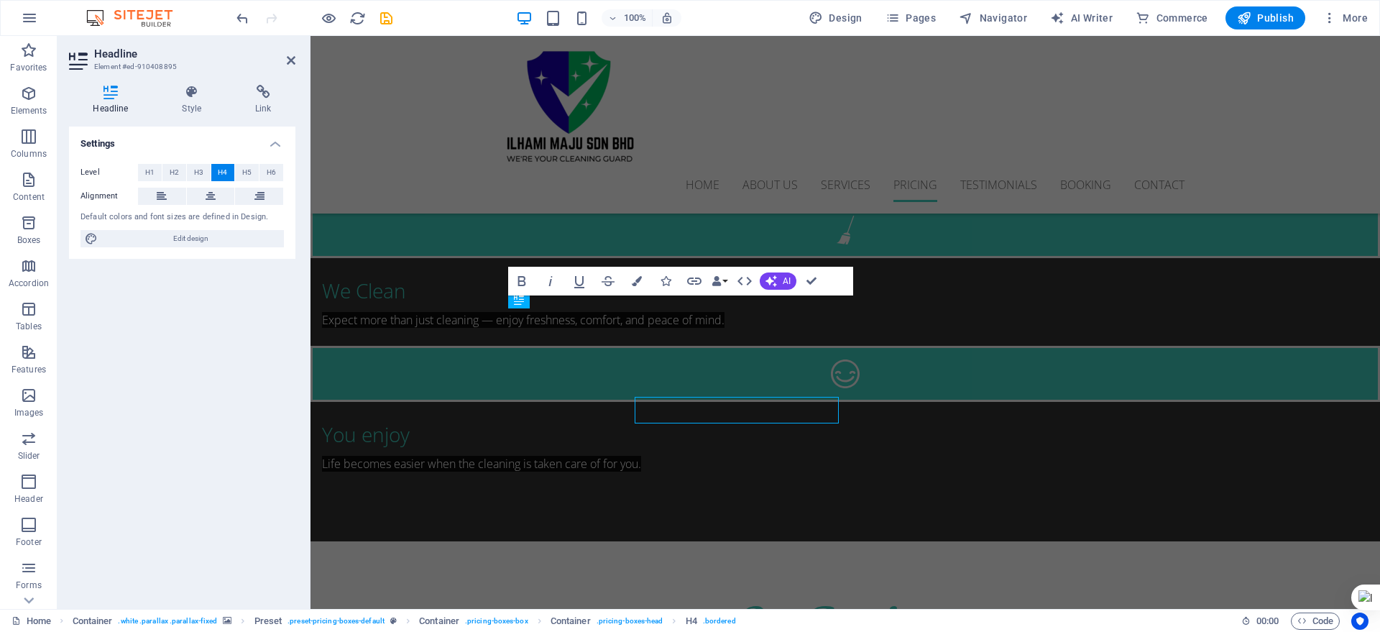
scroll to position [2528, 0]
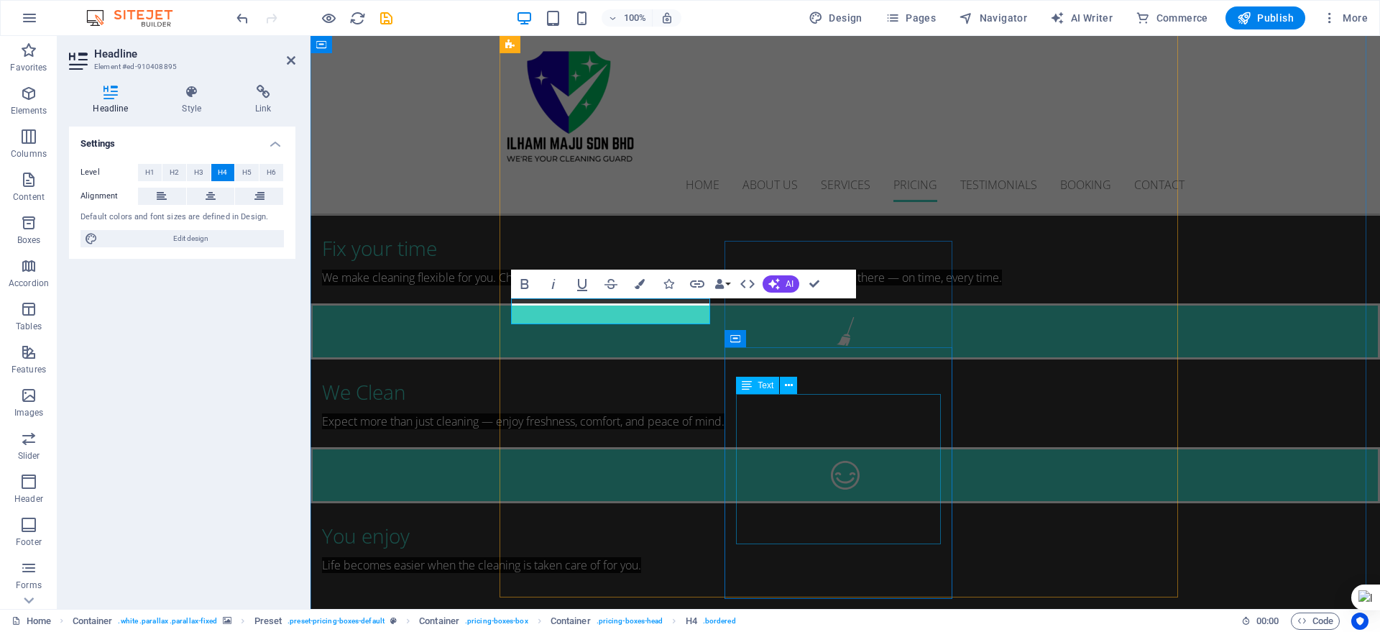
scroll to position [2515, 0]
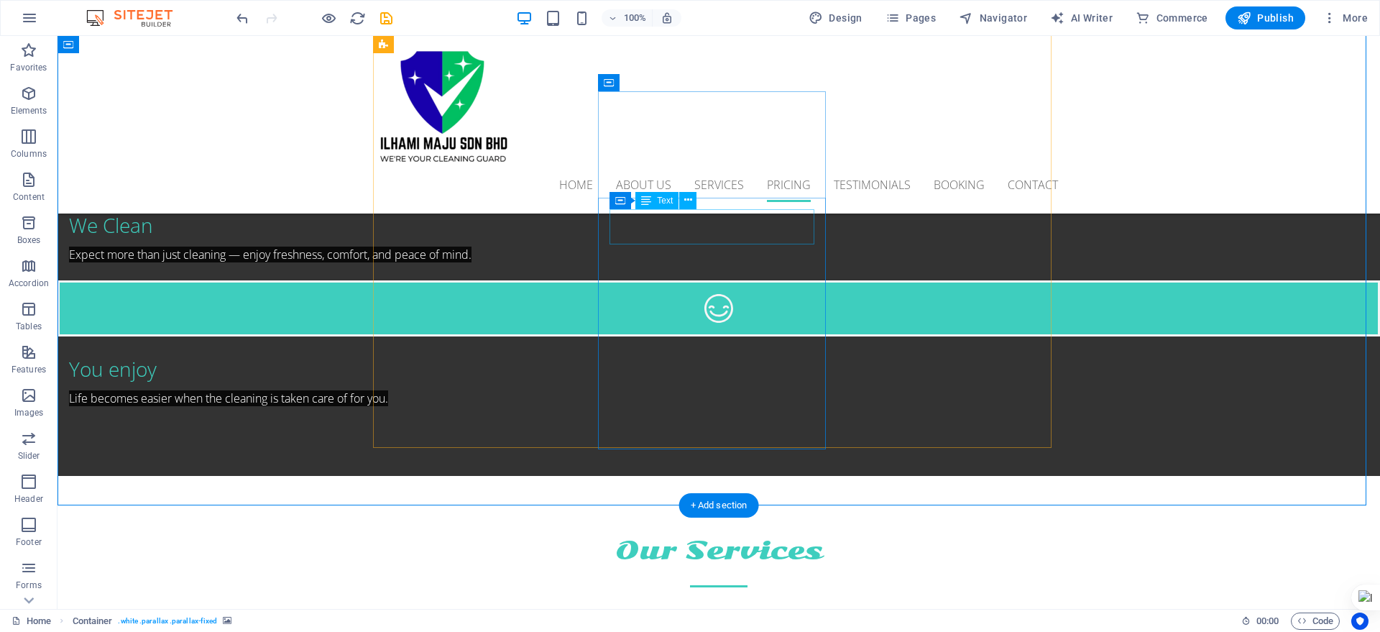
scroll to position [2616, 0]
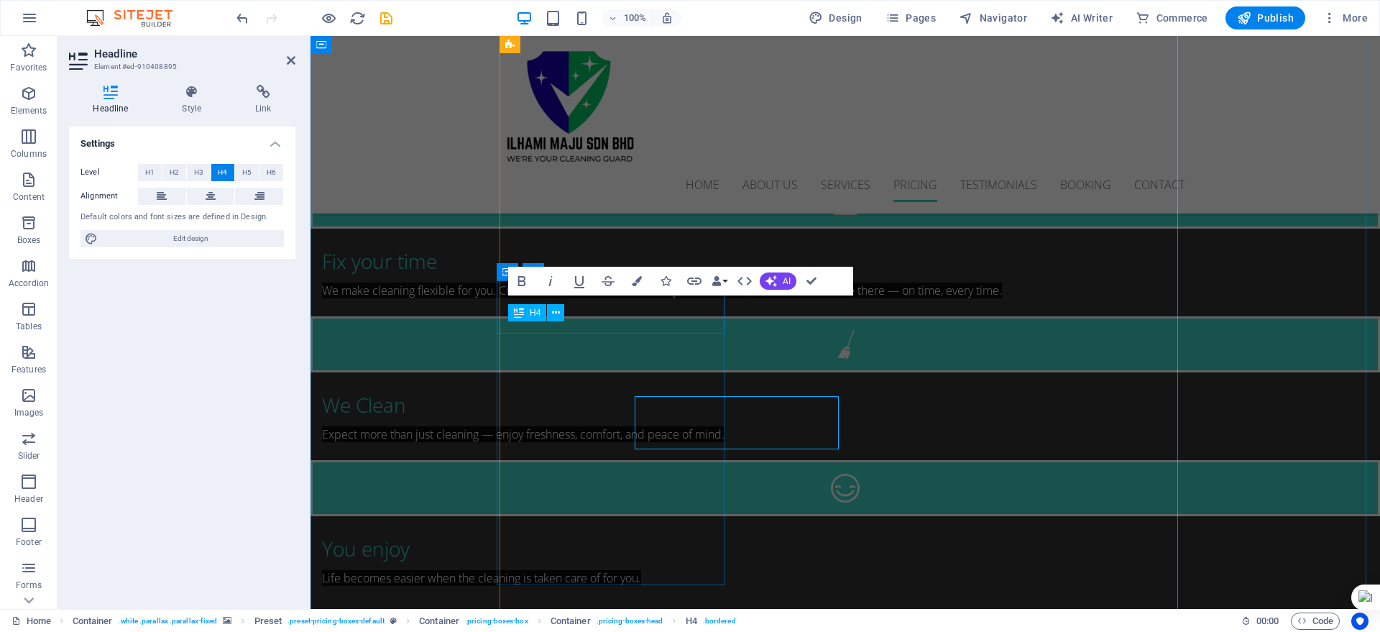
scroll to position [2515, 0]
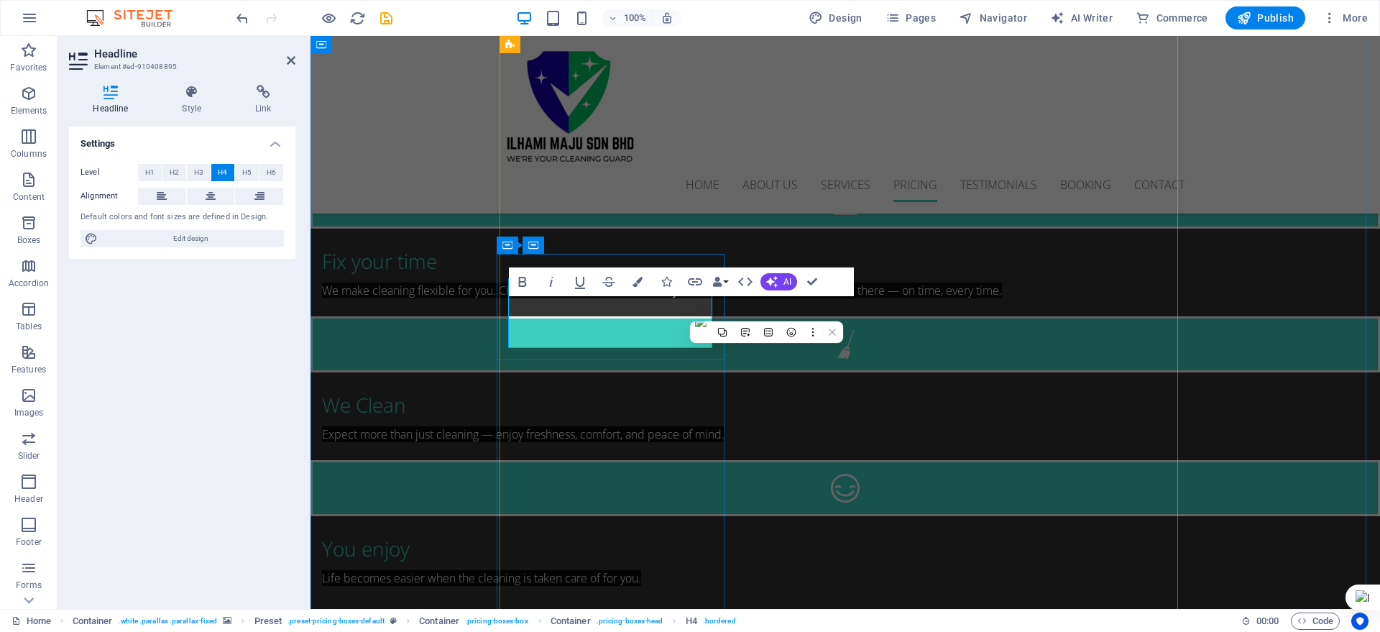
drag, startPoint x: 617, startPoint y: 308, endPoint x: 516, endPoint y: 306, distance: 101.4
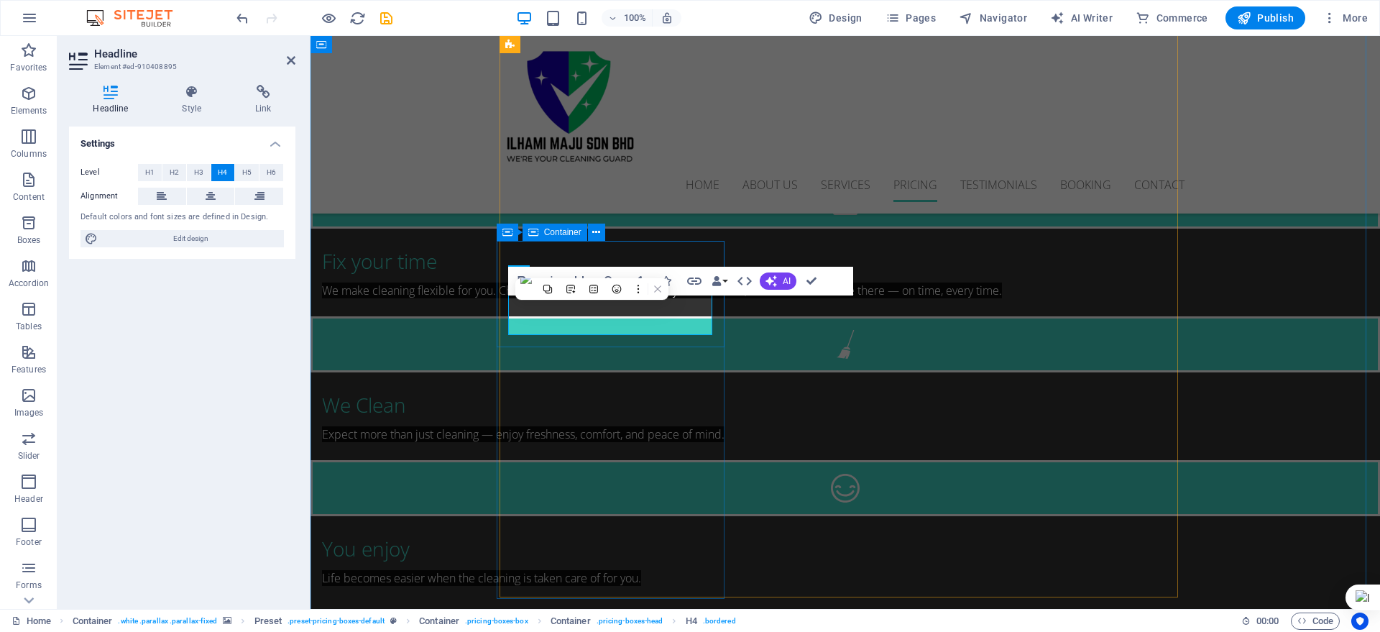
scroll to position [2528, 0]
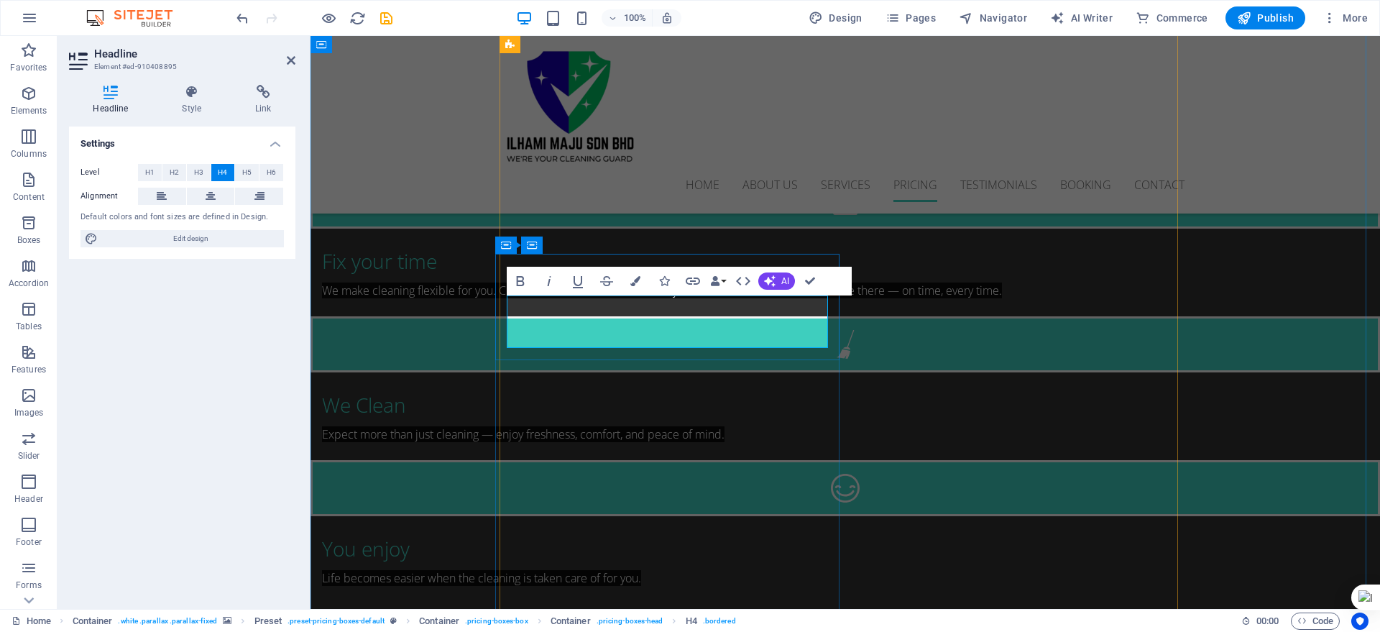
scroll to position [2514, 0]
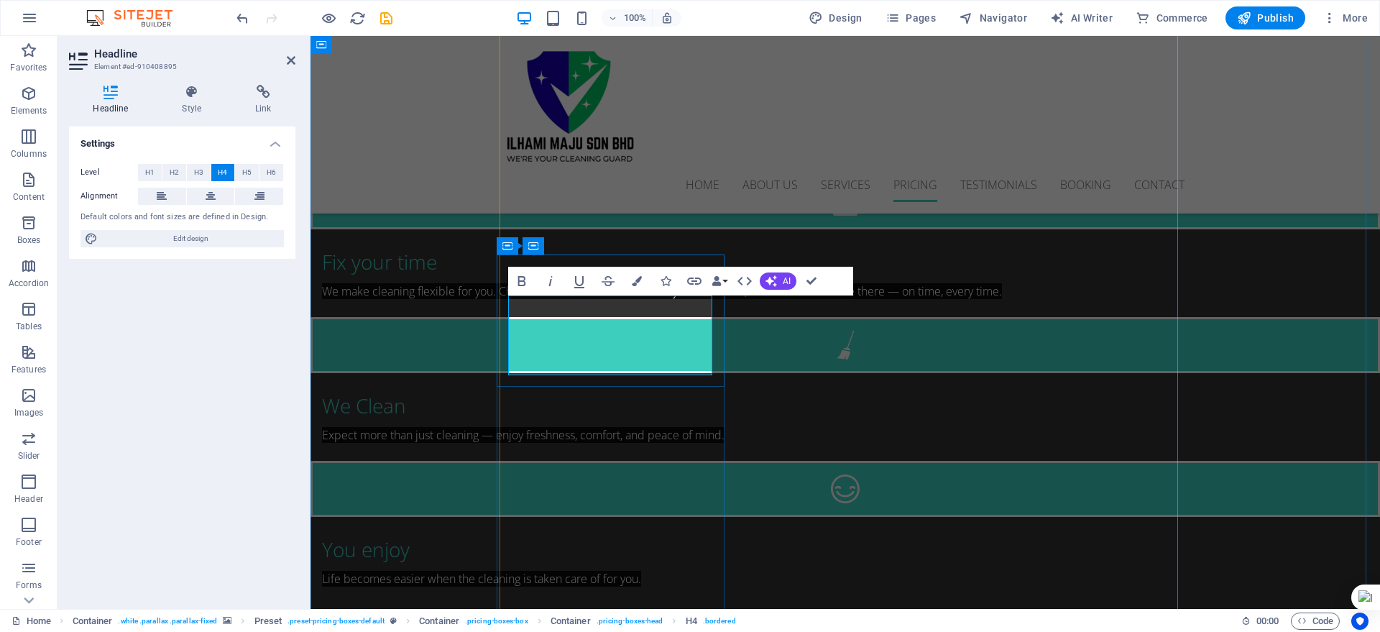
drag, startPoint x: 659, startPoint y: 362, endPoint x: 566, endPoint y: 363, distance: 93.5
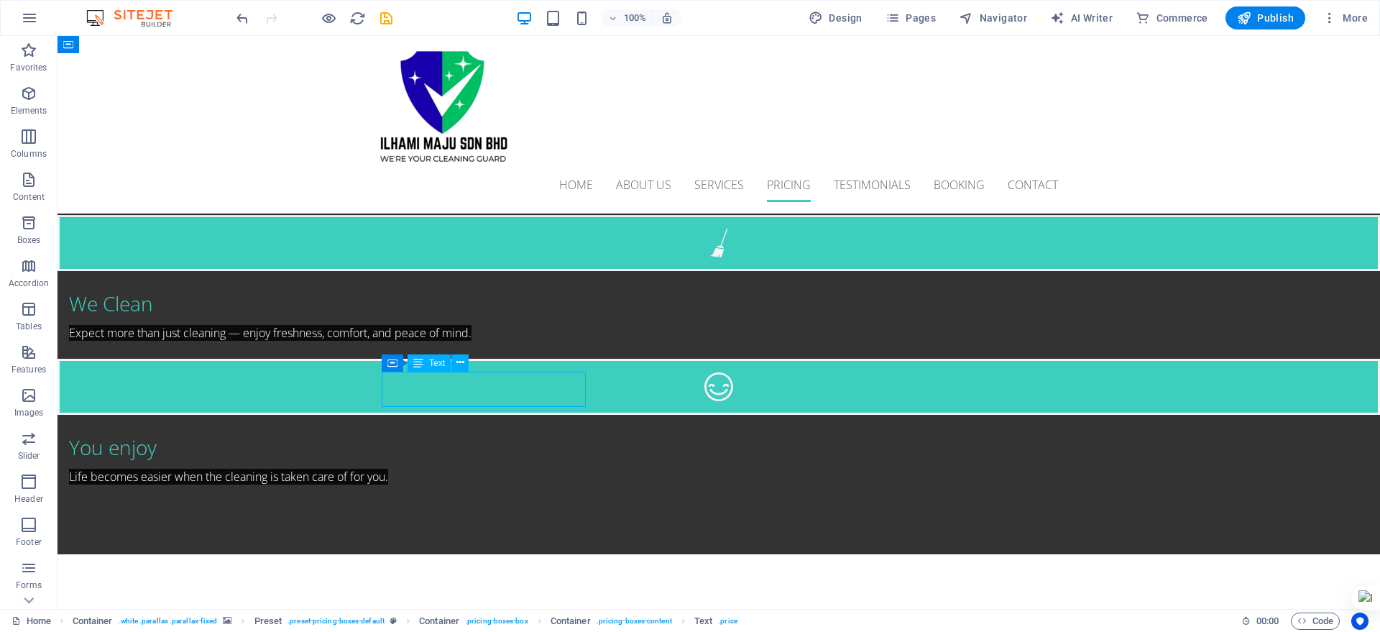
scroll to position [2515, 0]
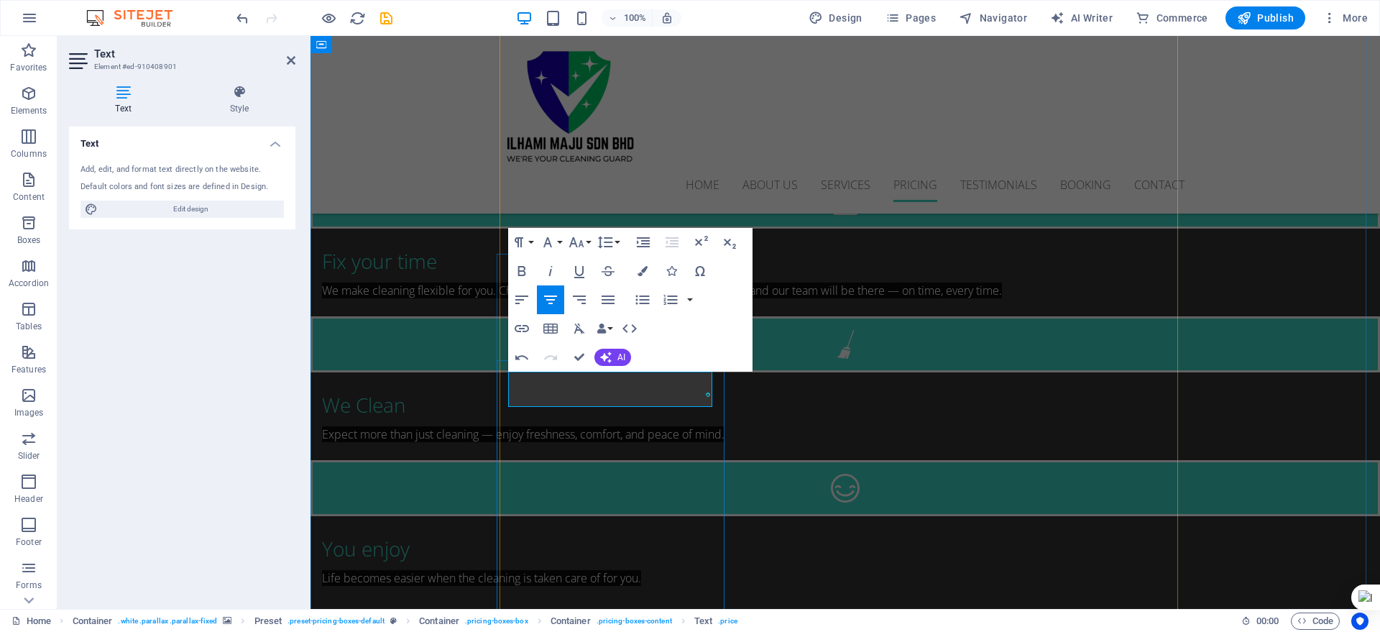
drag, startPoint x: 646, startPoint y: 394, endPoint x: 615, endPoint y: 394, distance: 31.6
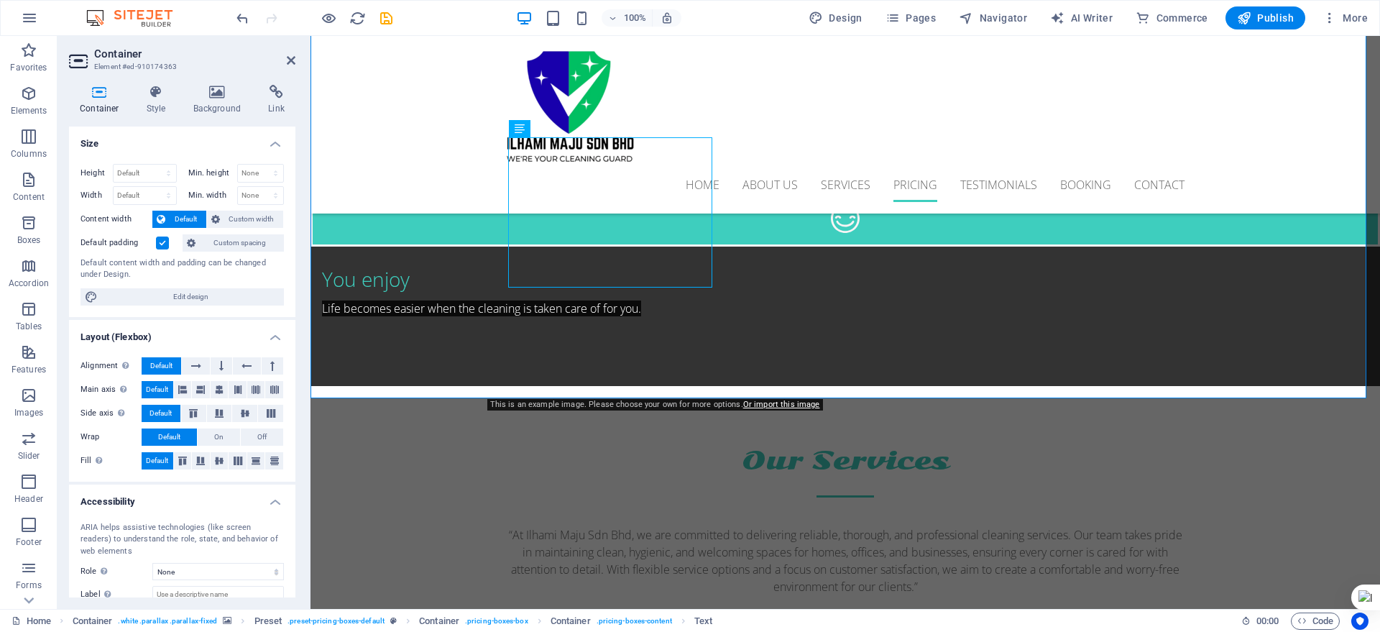
scroll to position [2605, 0]
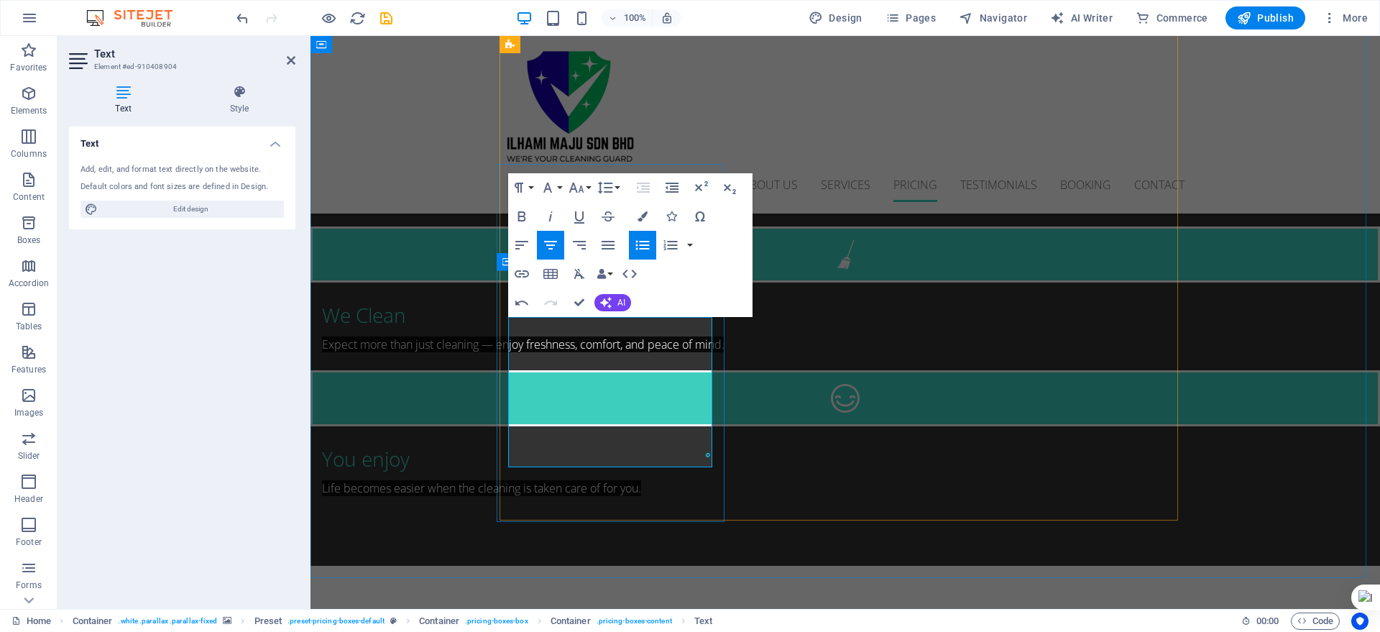
drag, startPoint x: 673, startPoint y: 339, endPoint x: 565, endPoint y: 325, distance: 108.7
drag, startPoint x: 552, startPoint y: 357, endPoint x: 664, endPoint y: 366, distance: 112.6
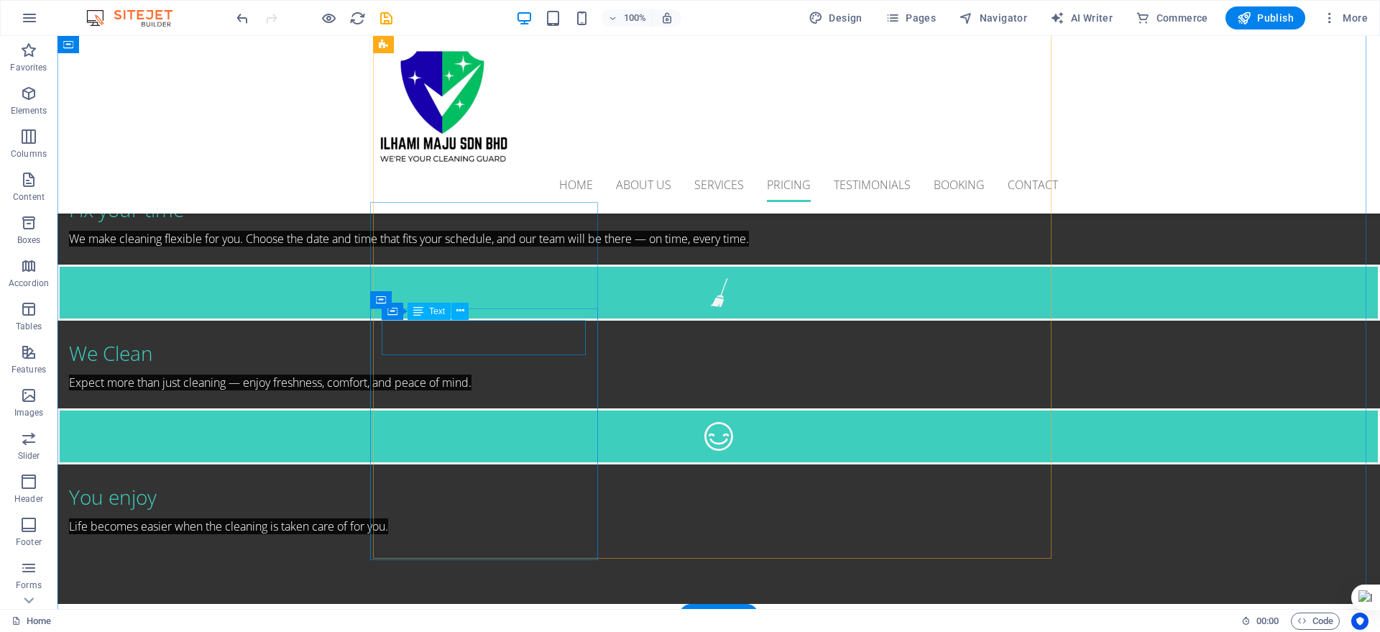
scroll to position [2578, 0]
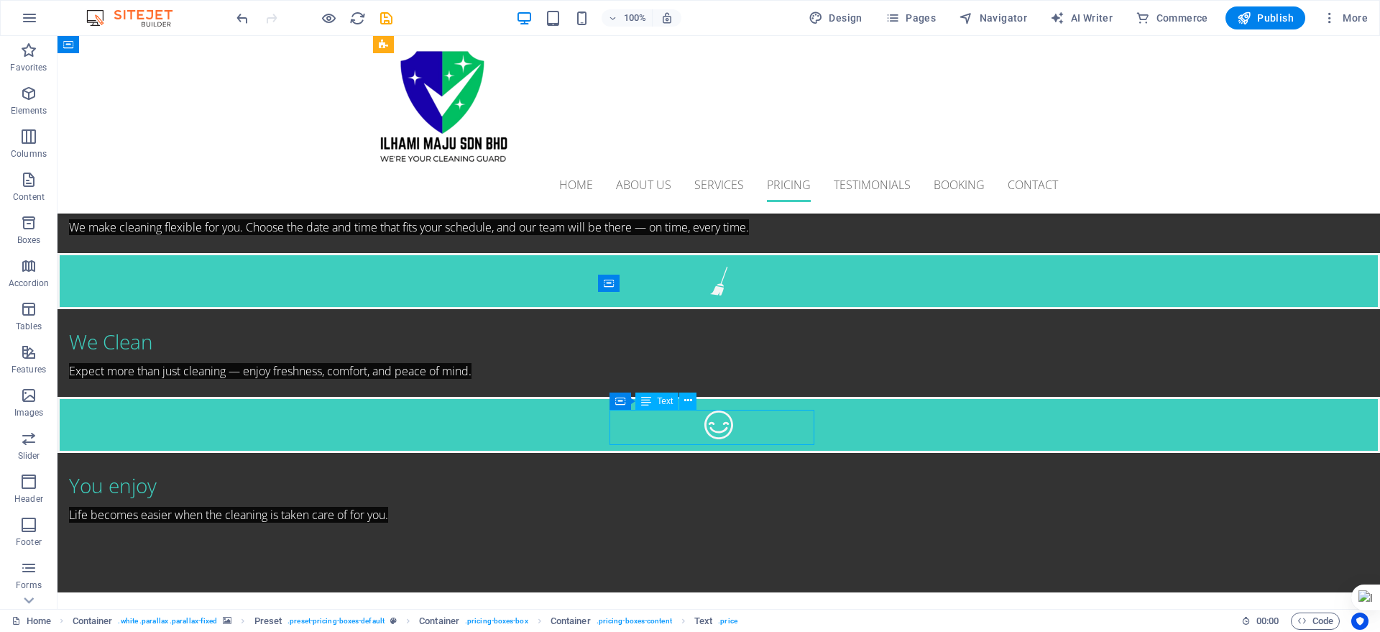
scroll to position [2477, 0]
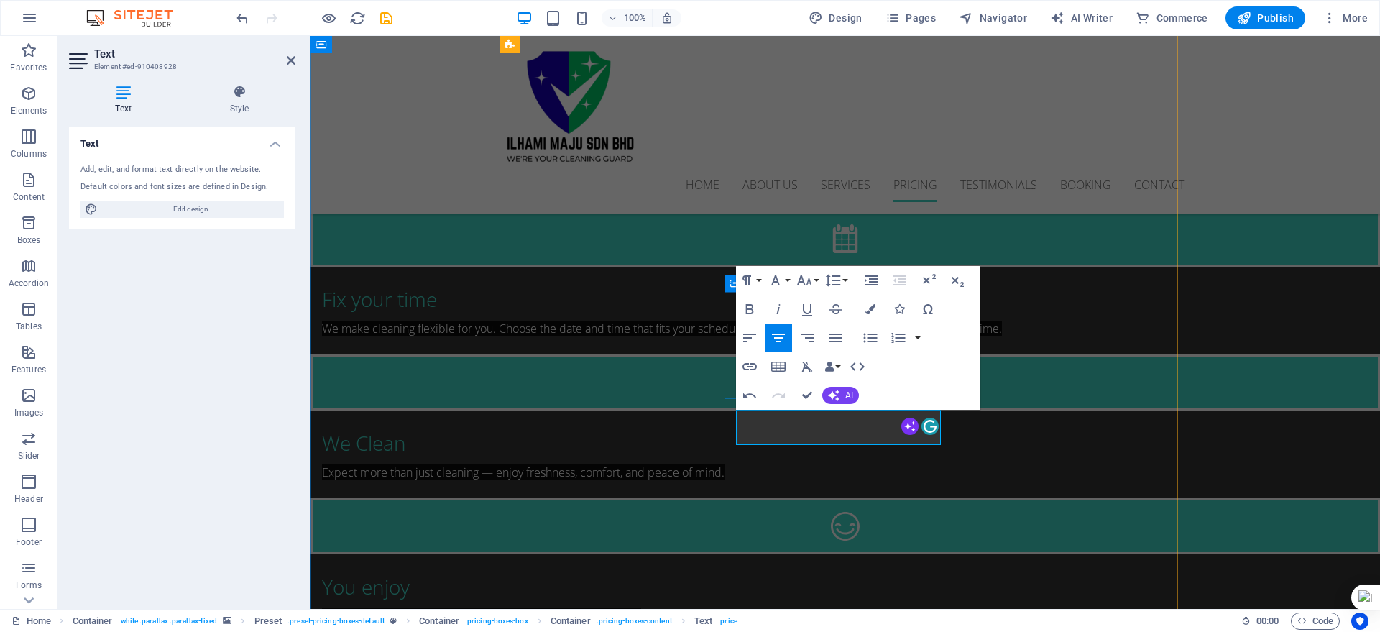
drag, startPoint x: 864, startPoint y: 424, endPoint x: 854, endPoint y: 423, distance: 10.1
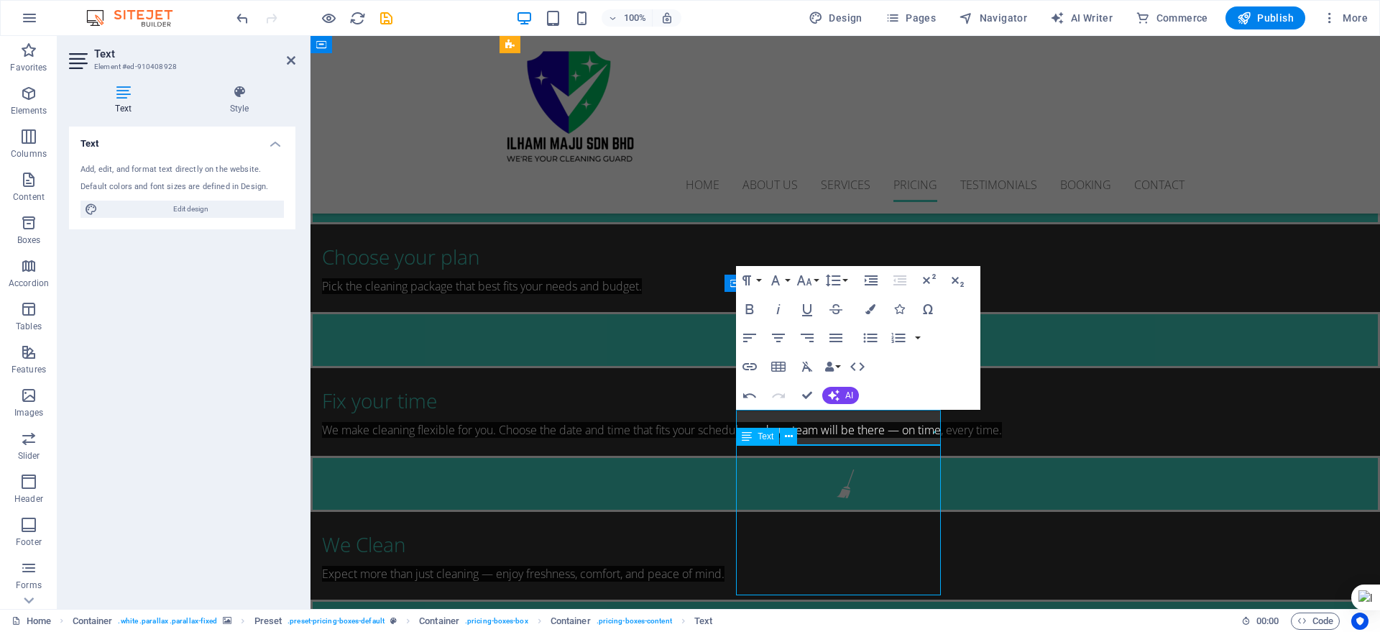
scroll to position [2578, 0]
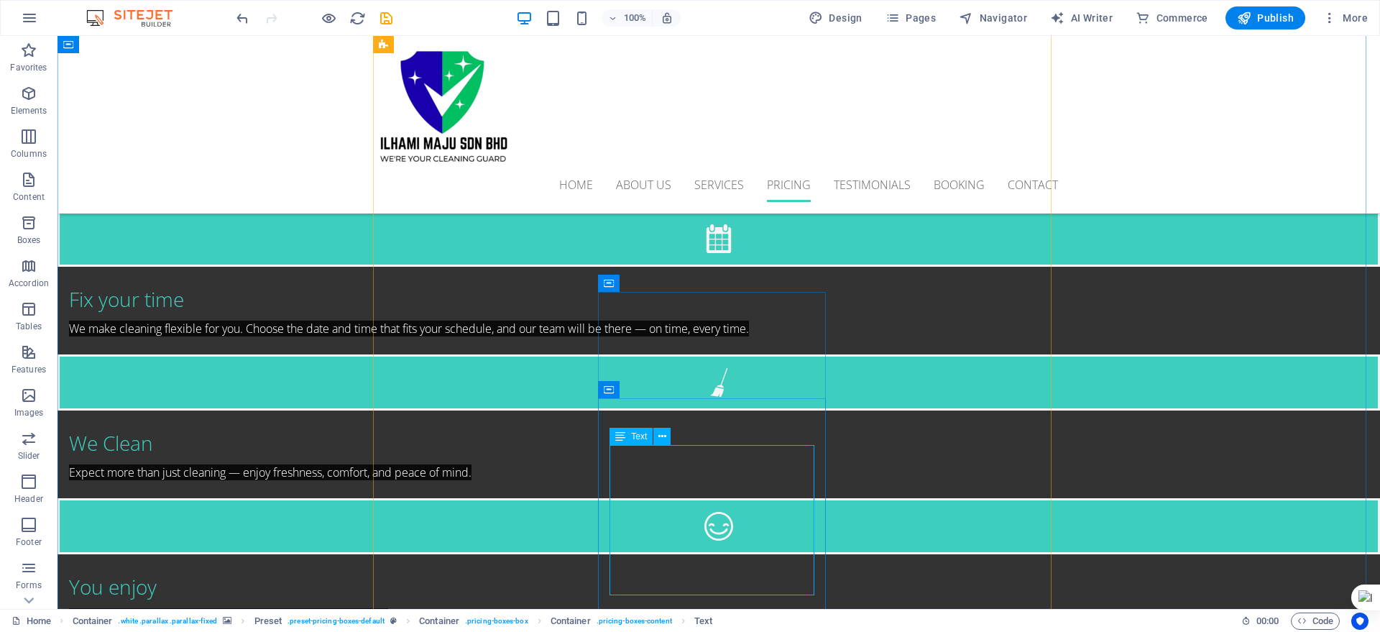
drag, startPoint x: 769, startPoint y: 456, endPoint x: 516, endPoint y: 454, distance: 253.1
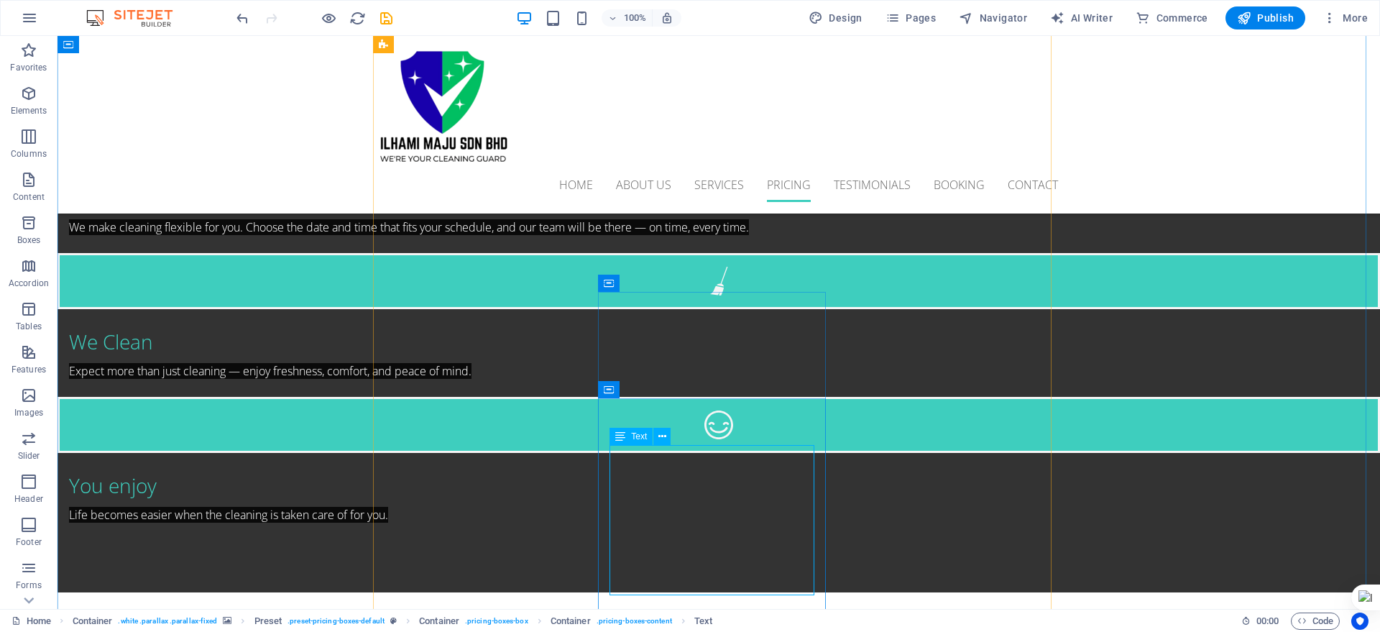
scroll to position [2477, 0]
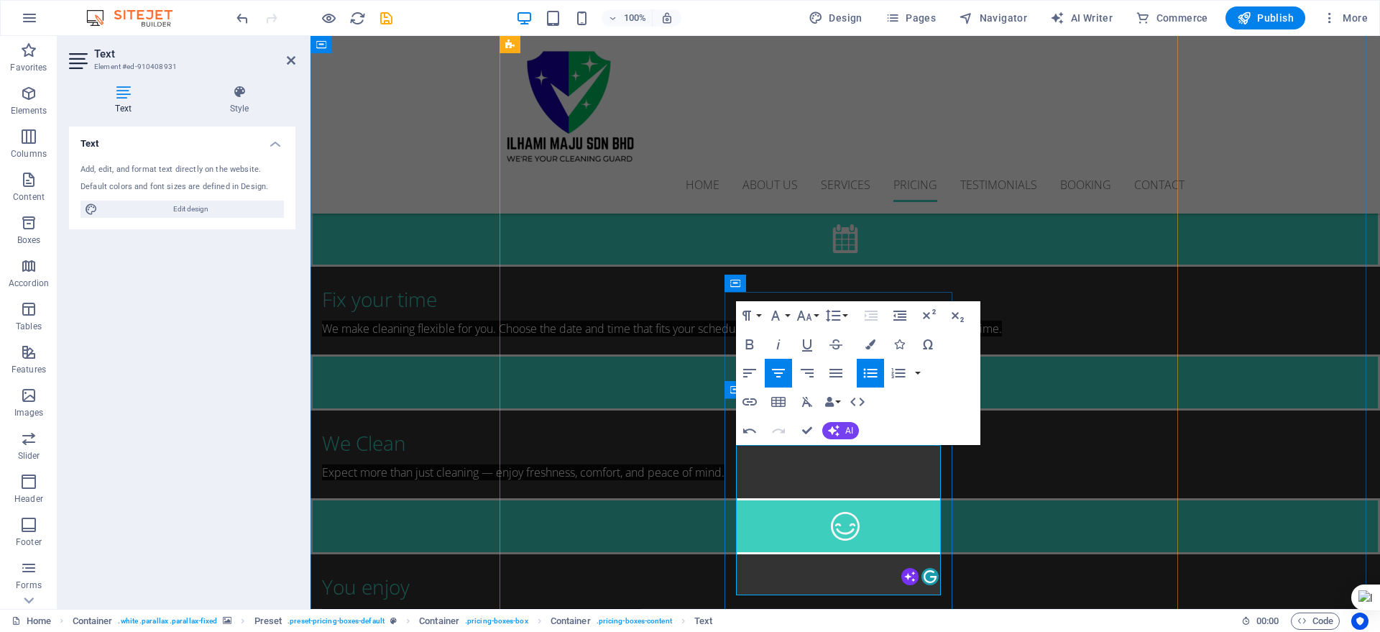
drag, startPoint x: 898, startPoint y: 467, endPoint x: 797, endPoint y: 470, distance: 100.7
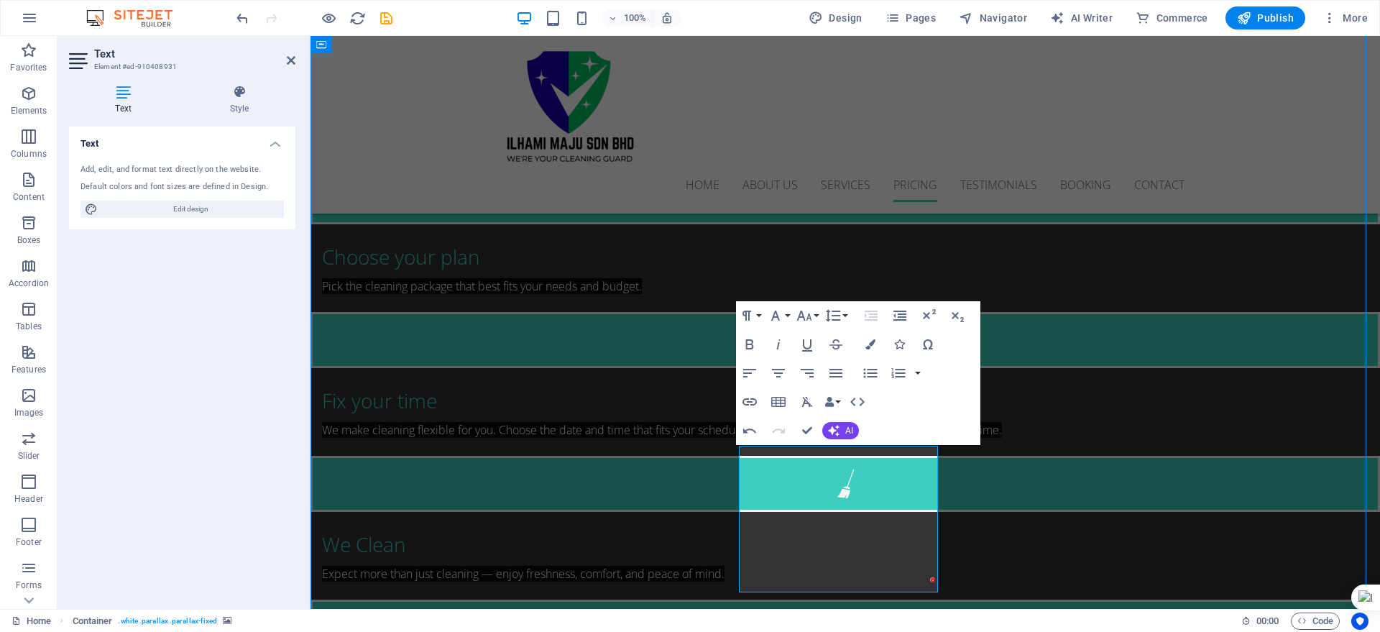
scroll to position [2578, 0]
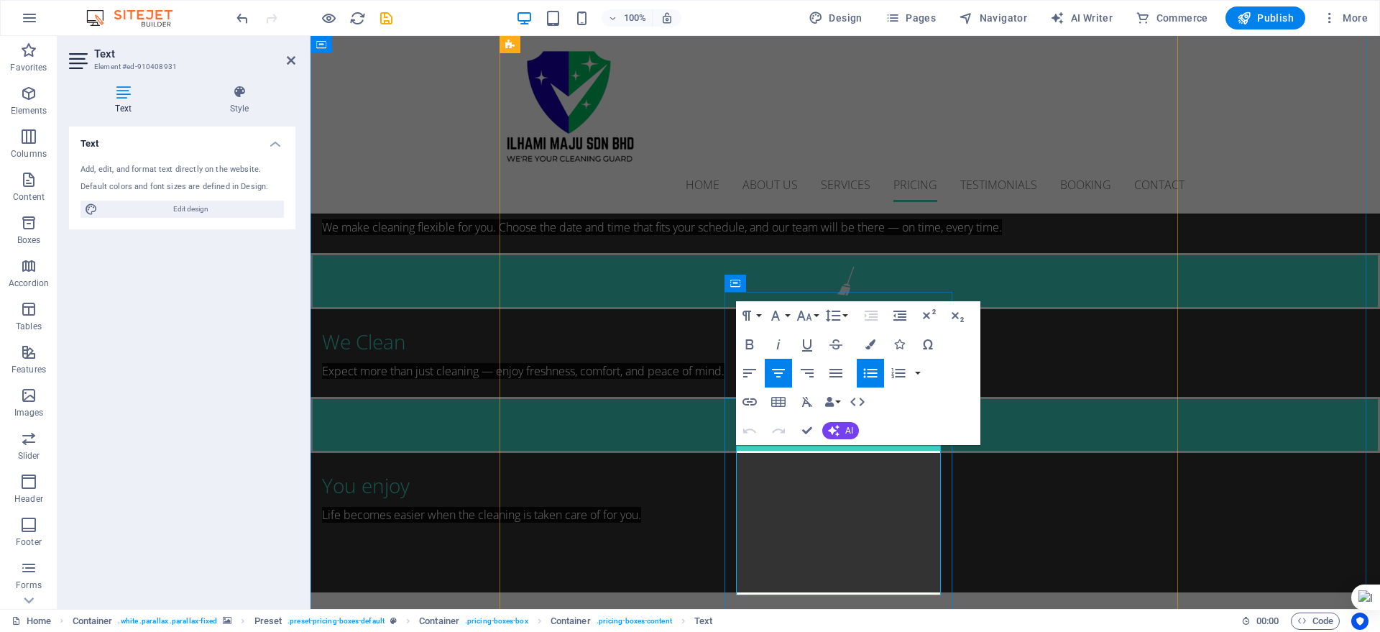
scroll to position [2477, 0]
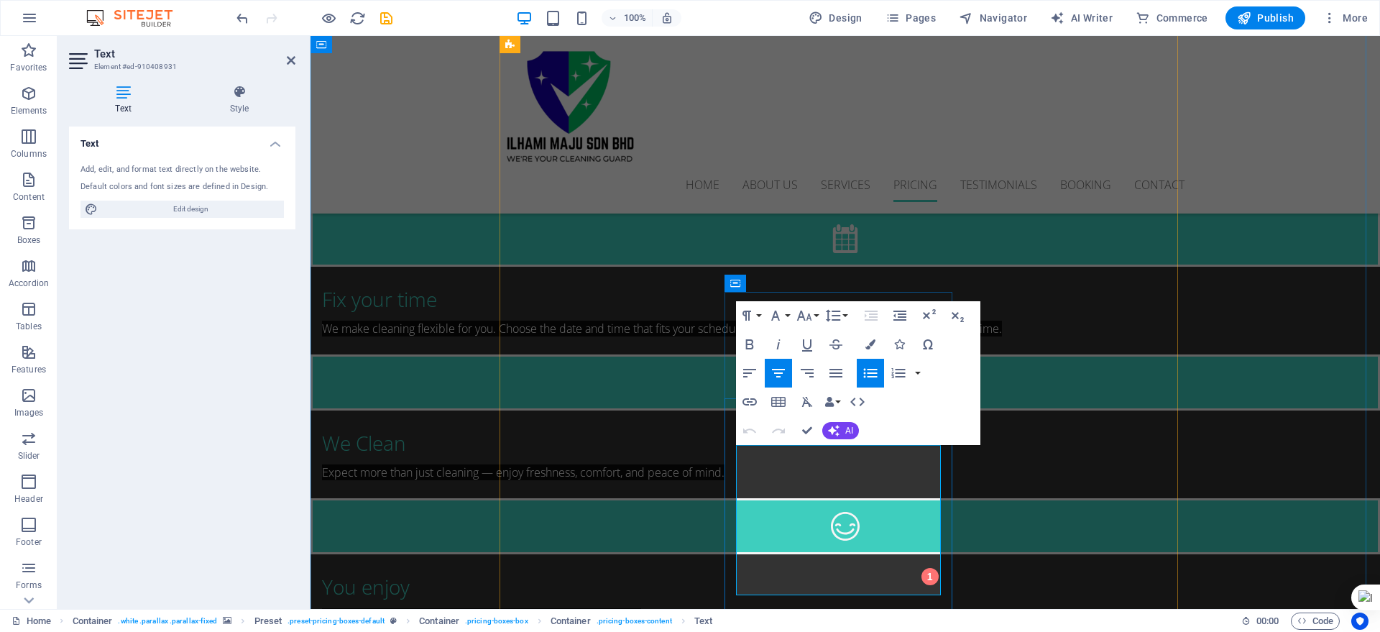
drag, startPoint x: 898, startPoint y: 493, endPoint x: 787, endPoint y: 496, distance: 111.5
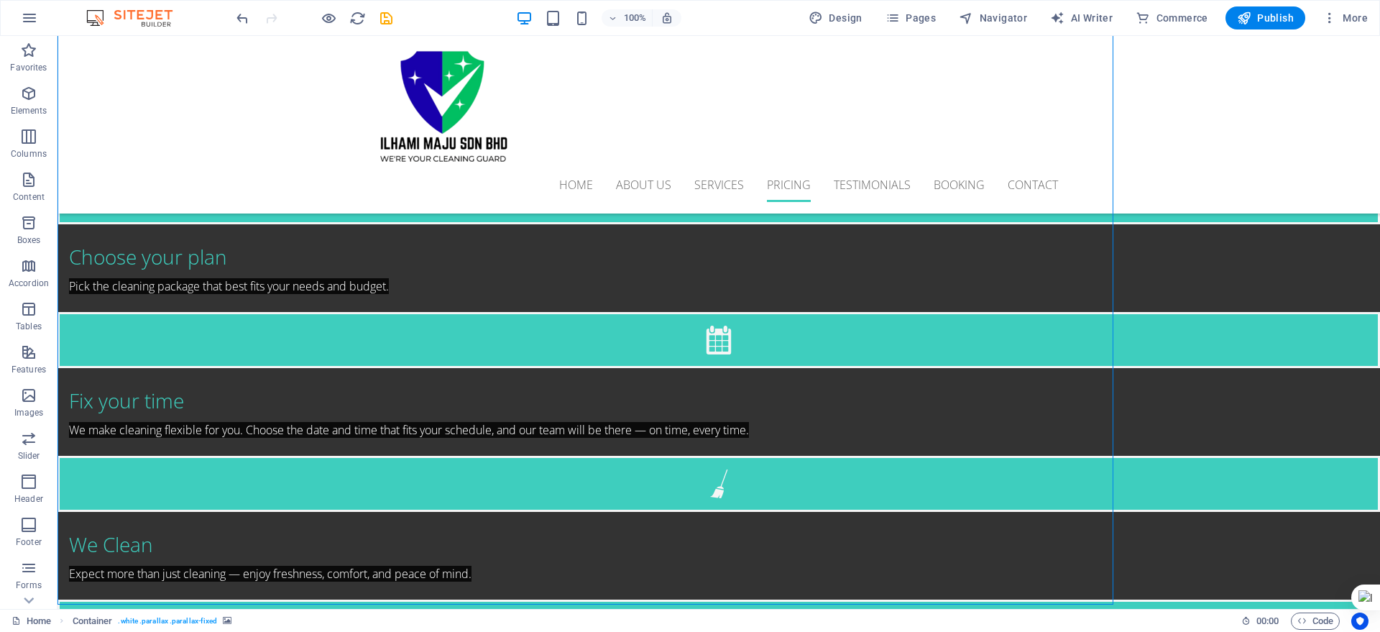
scroll to position [2578, 0]
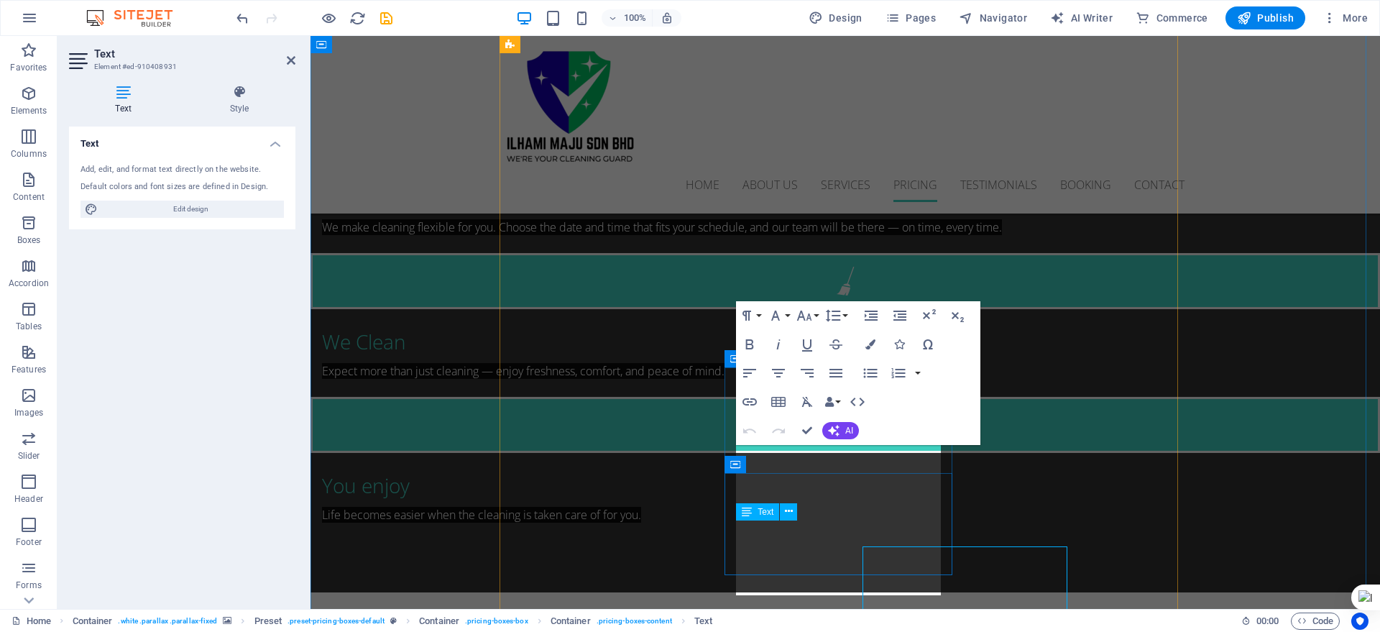
scroll to position [2477, 0]
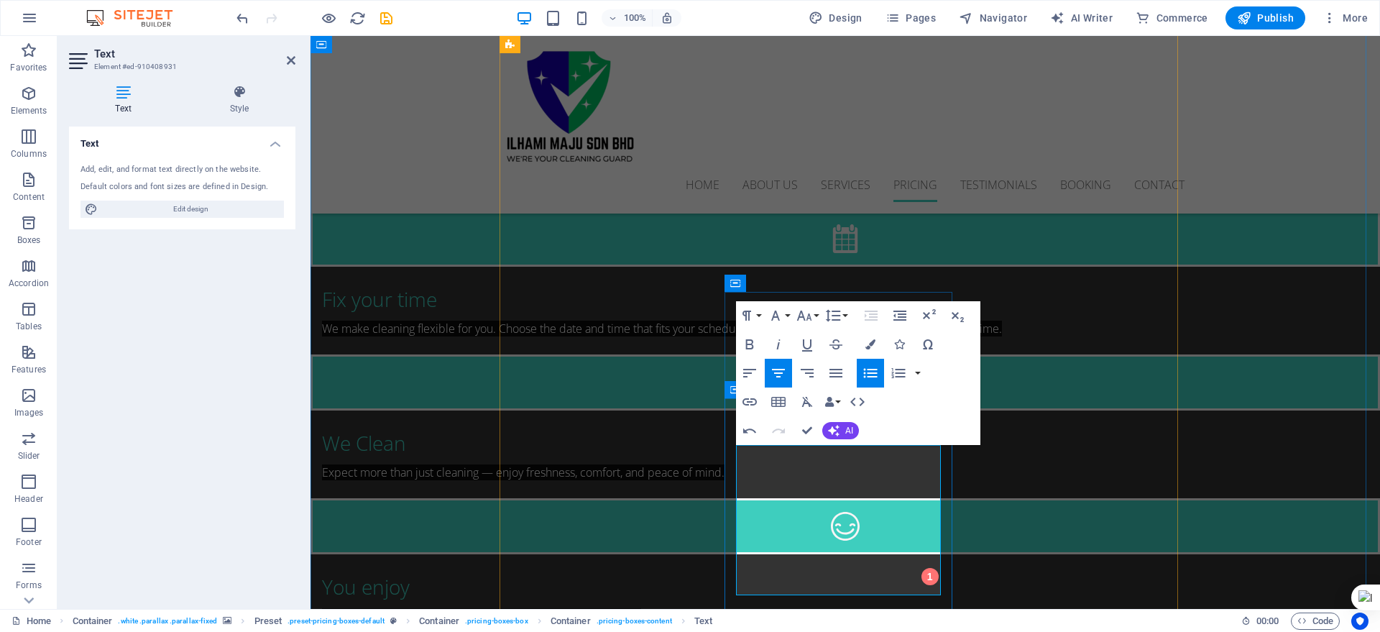
drag, startPoint x: 888, startPoint y: 523, endPoint x: 797, endPoint y: 531, distance: 90.9
drag, startPoint x: 797, startPoint y: 522, endPoint x: 874, endPoint y: 527, distance: 77.8
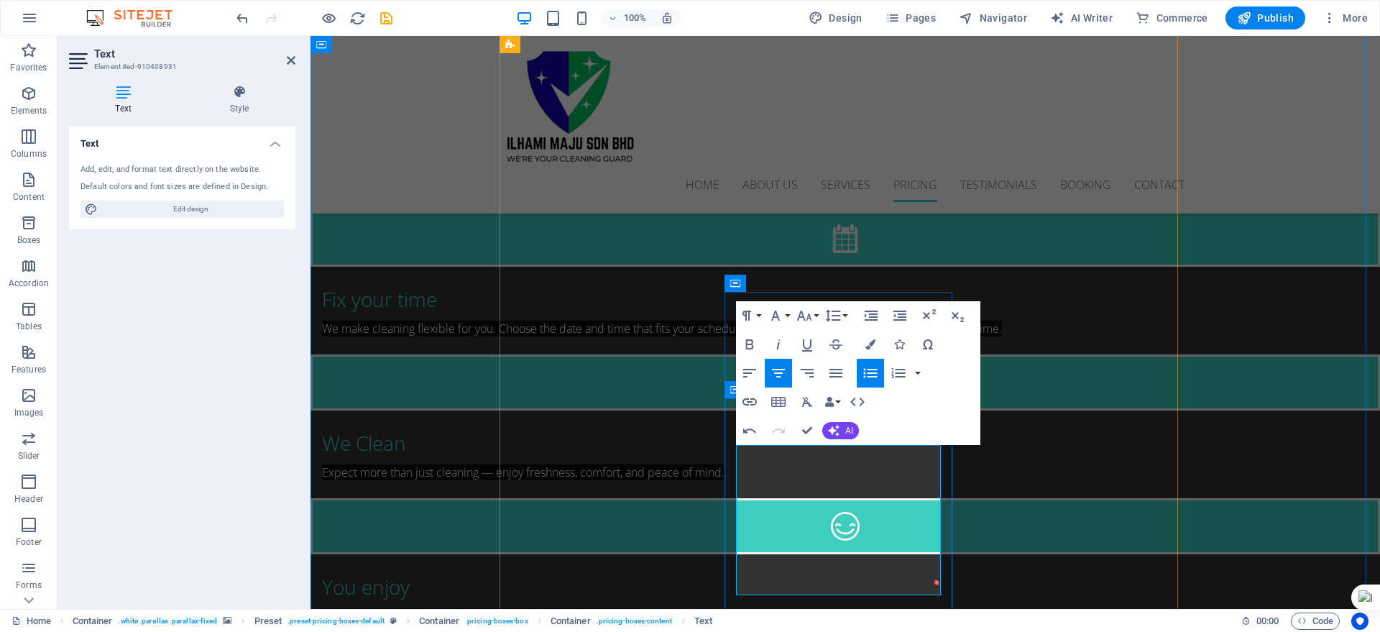
drag, startPoint x: 897, startPoint y: 552, endPoint x: 784, endPoint y: 551, distance: 112.2
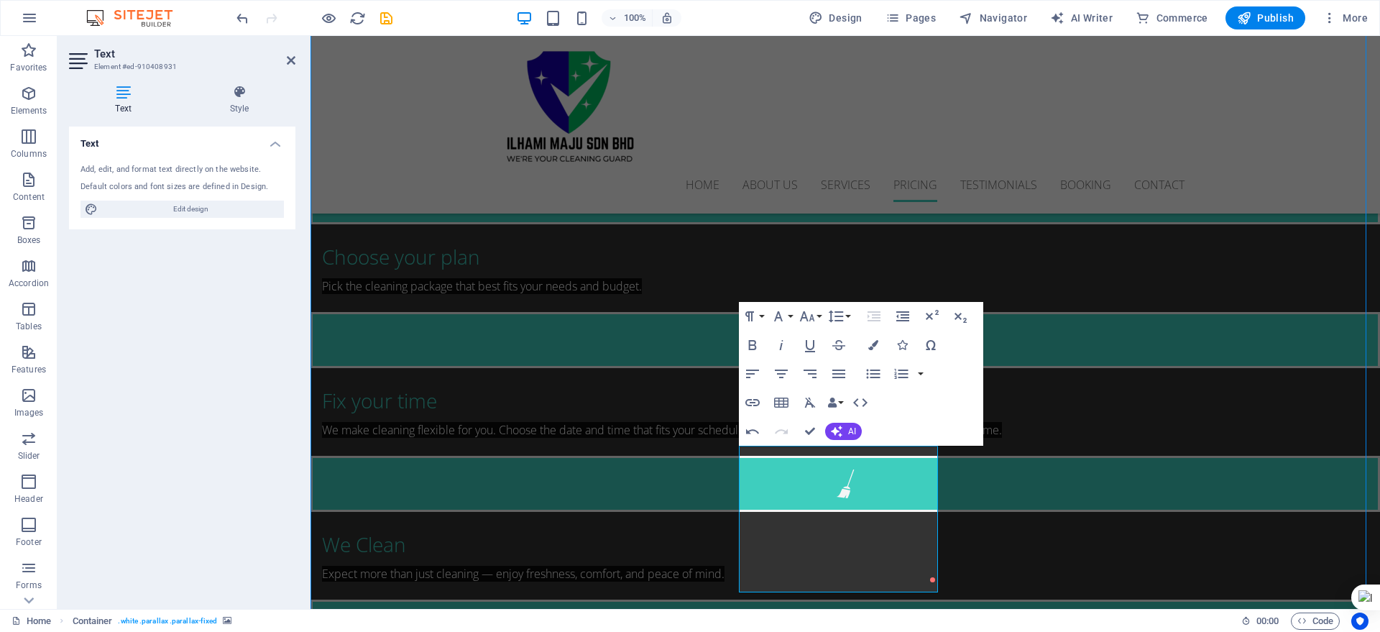
scroll to position [2578, 0]
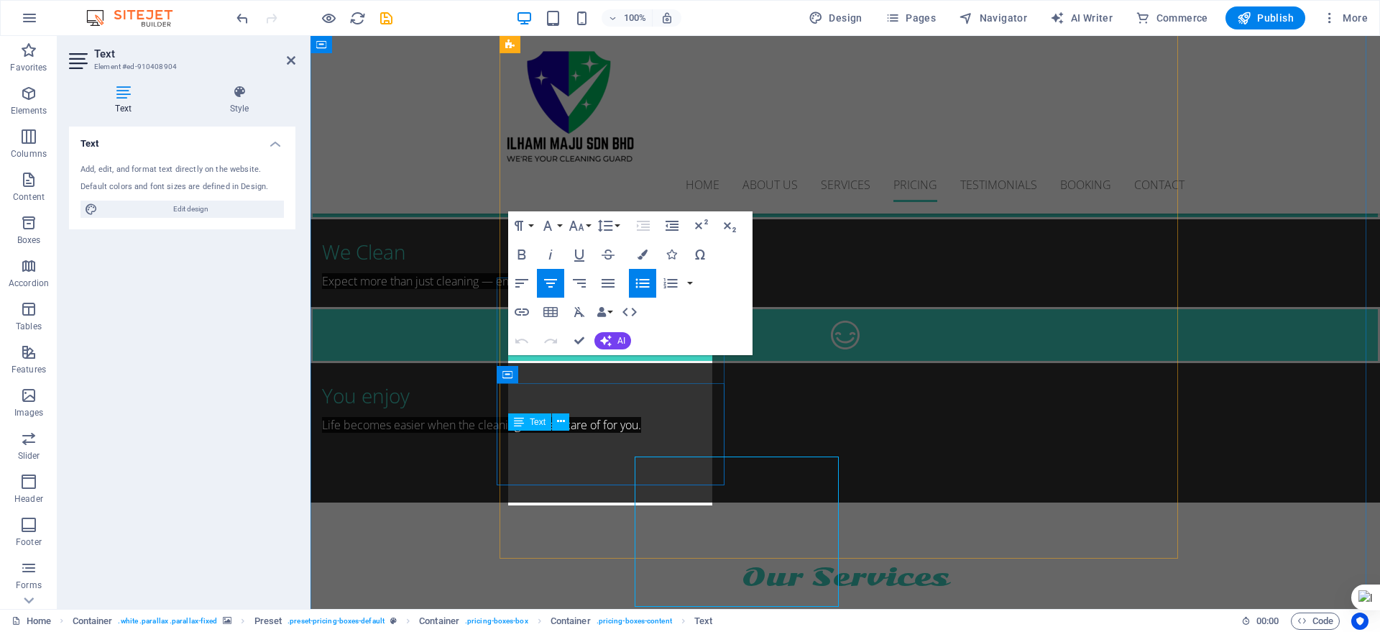
scroll to position [2567, 0]
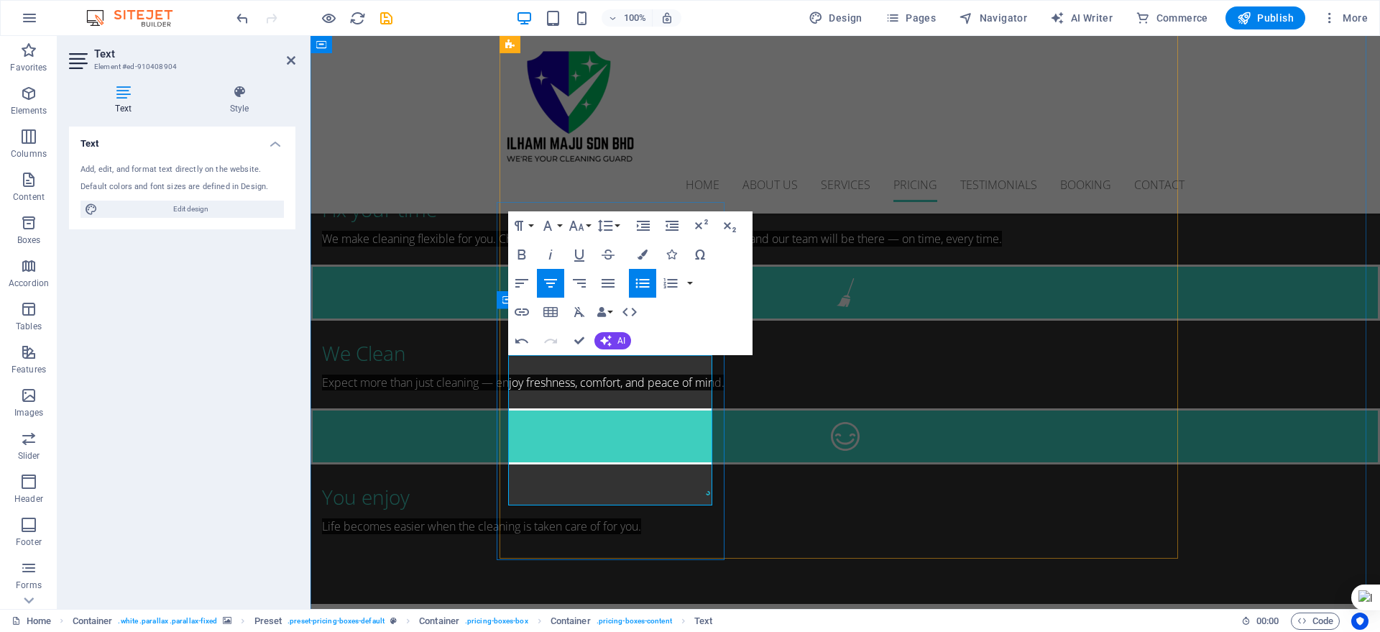
drag, startPoint x: 674, startPoint y: 459, endPoint x: 620, endPoint y: 458, distance: 53.9
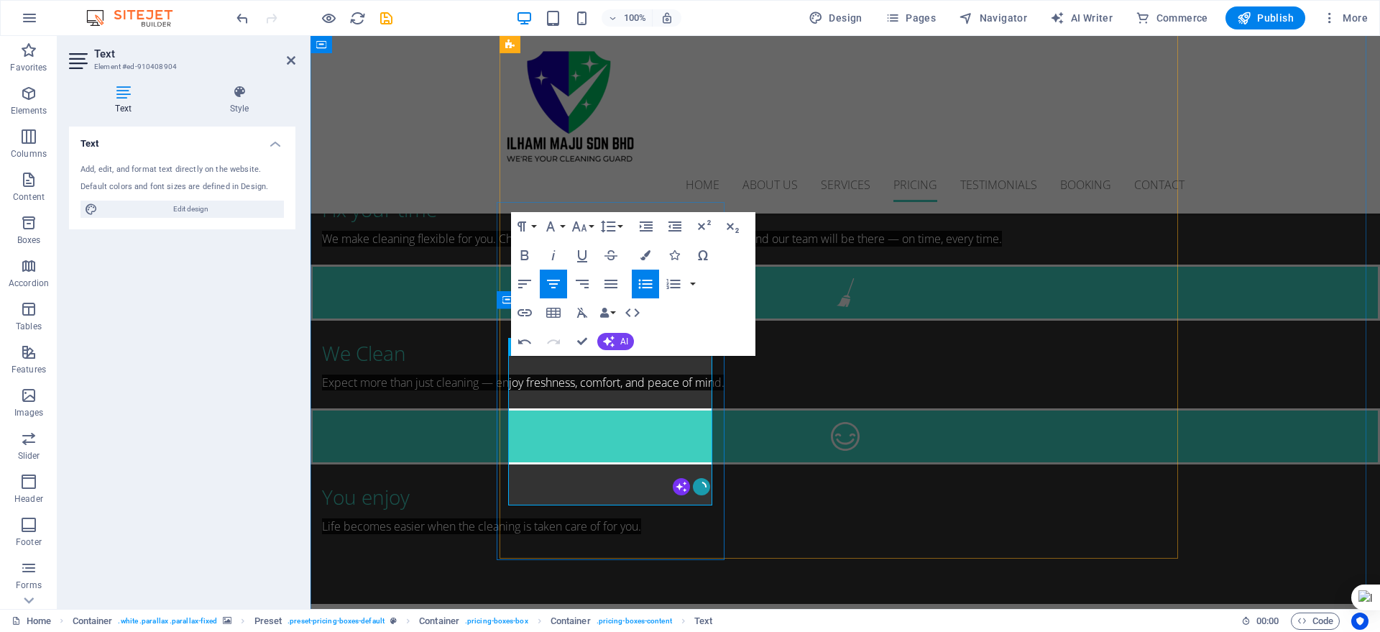
drag, startPoint x: 661, startPoint y: 495, endPoint x: 608, endPoint y: 492, distance: 53.3
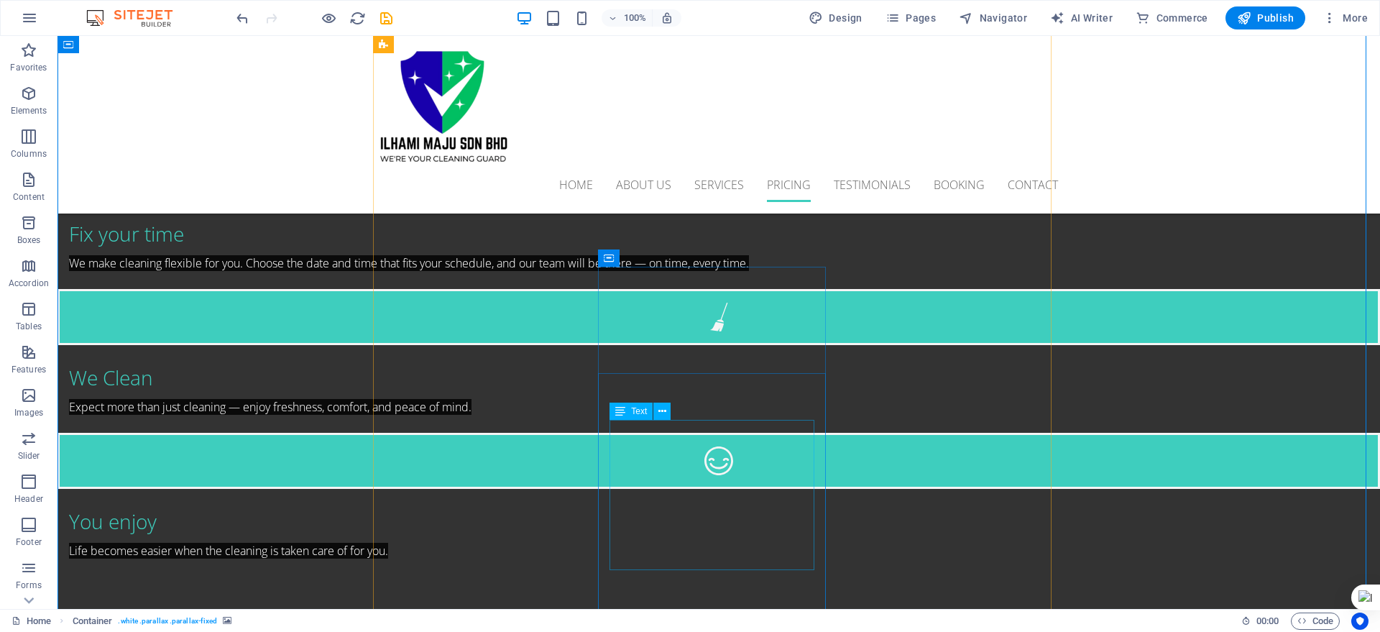
scroll to position [2668, 0]
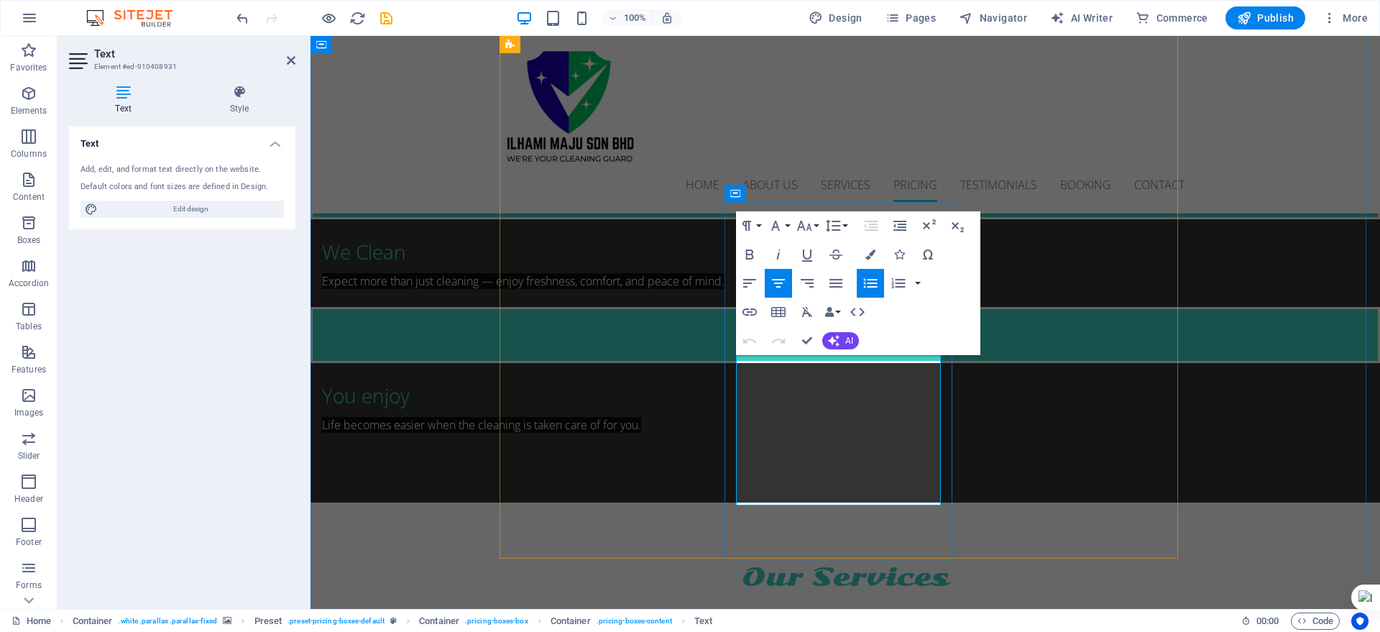
scroll to position [2567, 0]
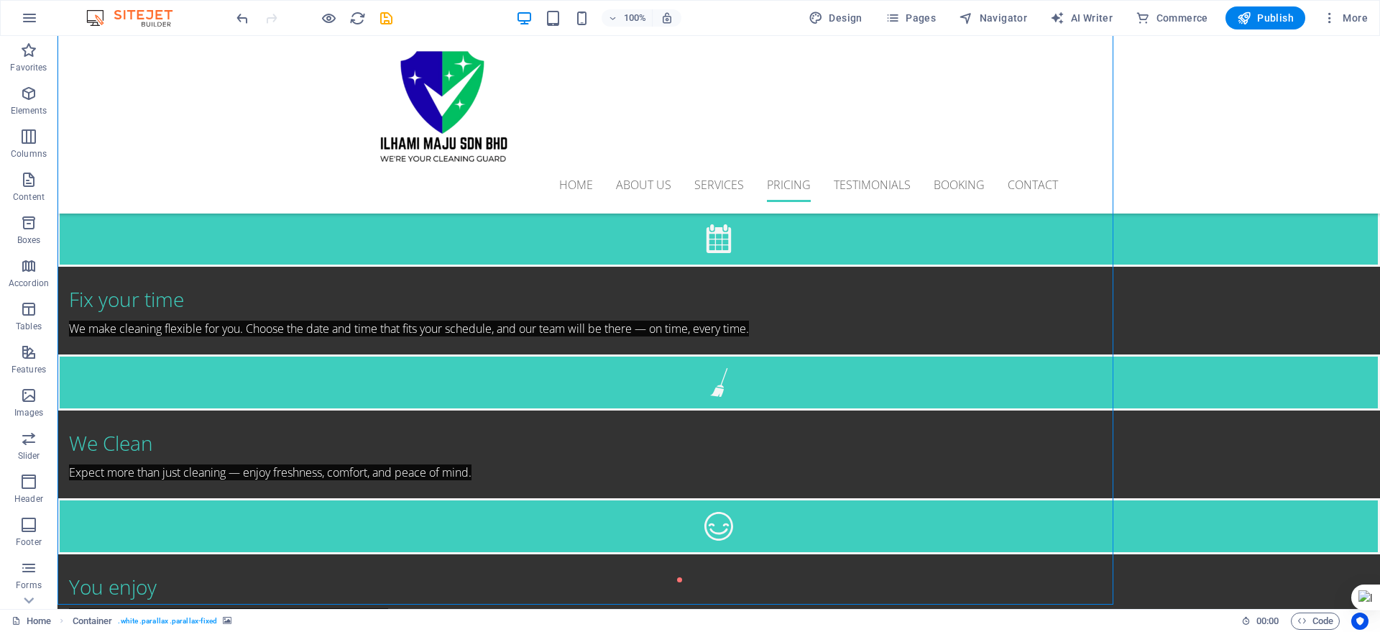
scroll to position [2578, 0]
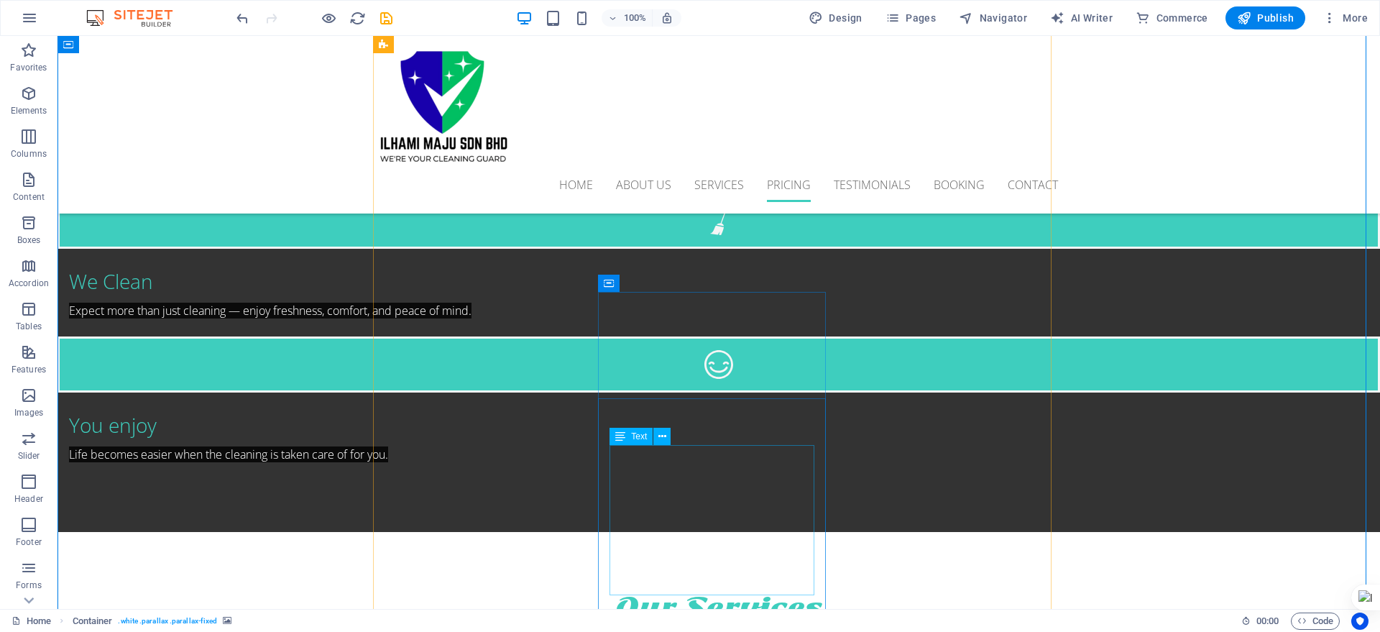
scroll to position [2758, 0]
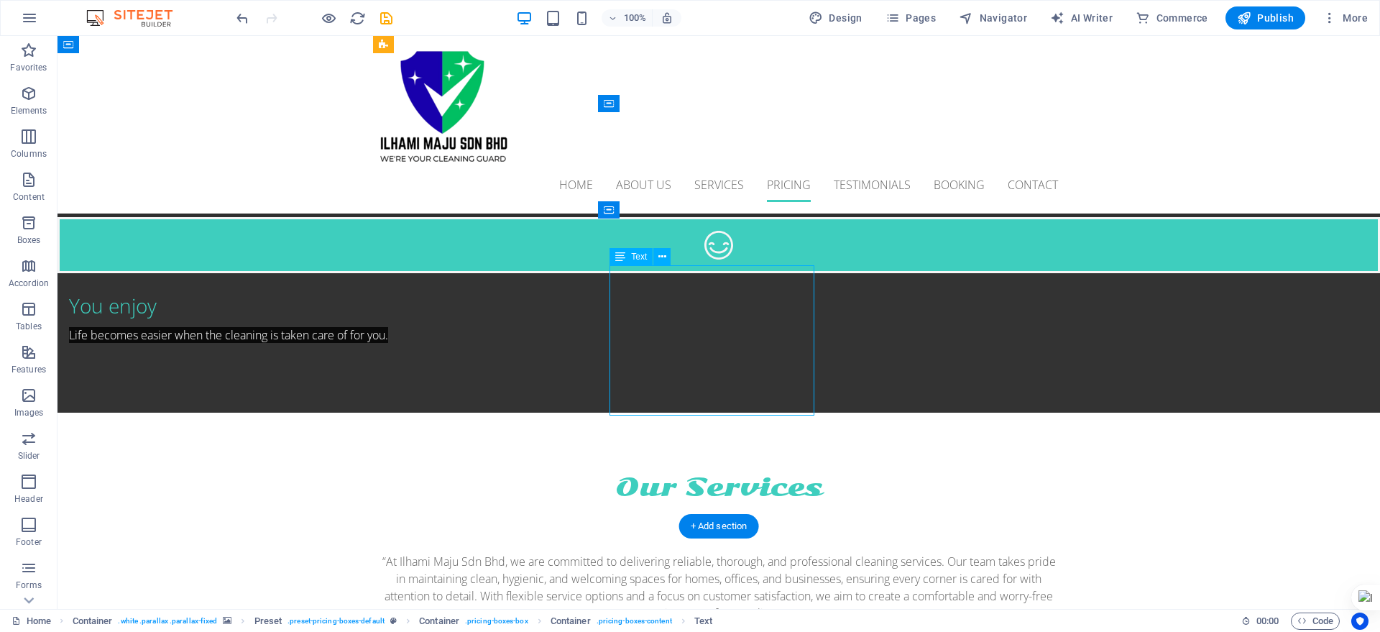
scroll to position [2657, 0]
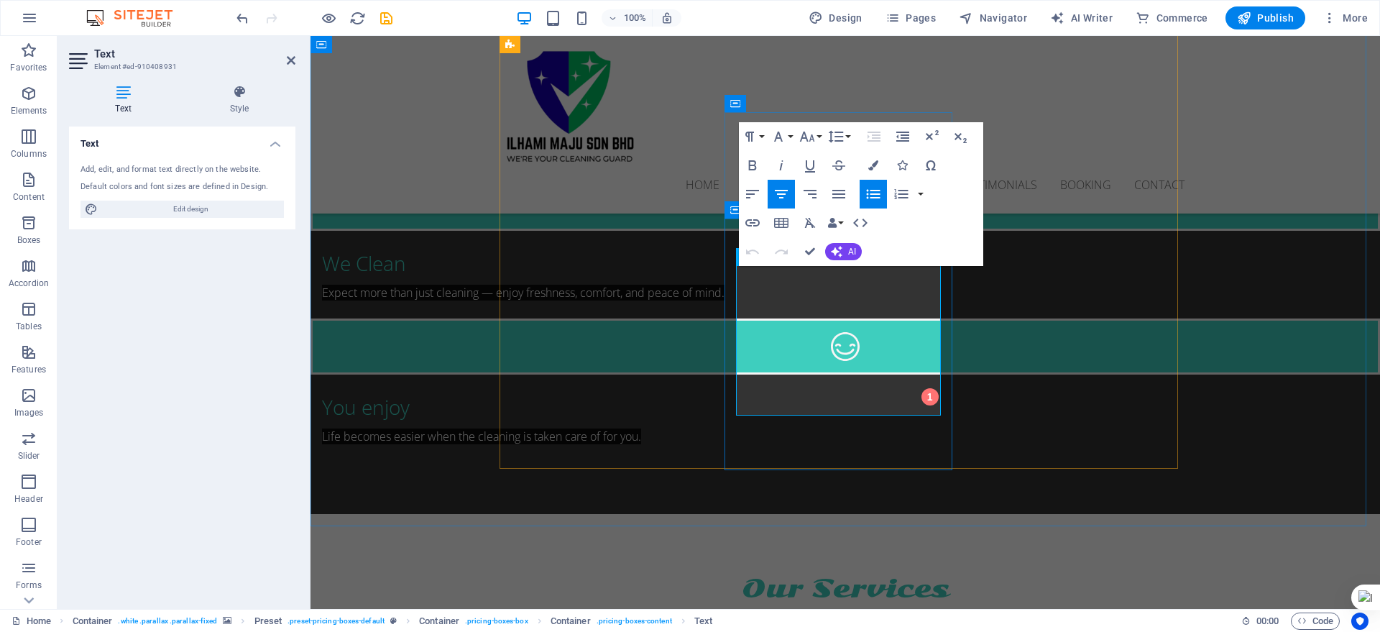
drag, startPoint x: 838, startPoint y: 404, endPoint x: 892, endPoint y: 408, distance: 54.1
drag, startPoint x: 863, startPoint y: 403, endPoint x: 817, endPoint y: 401, distance: 46.8
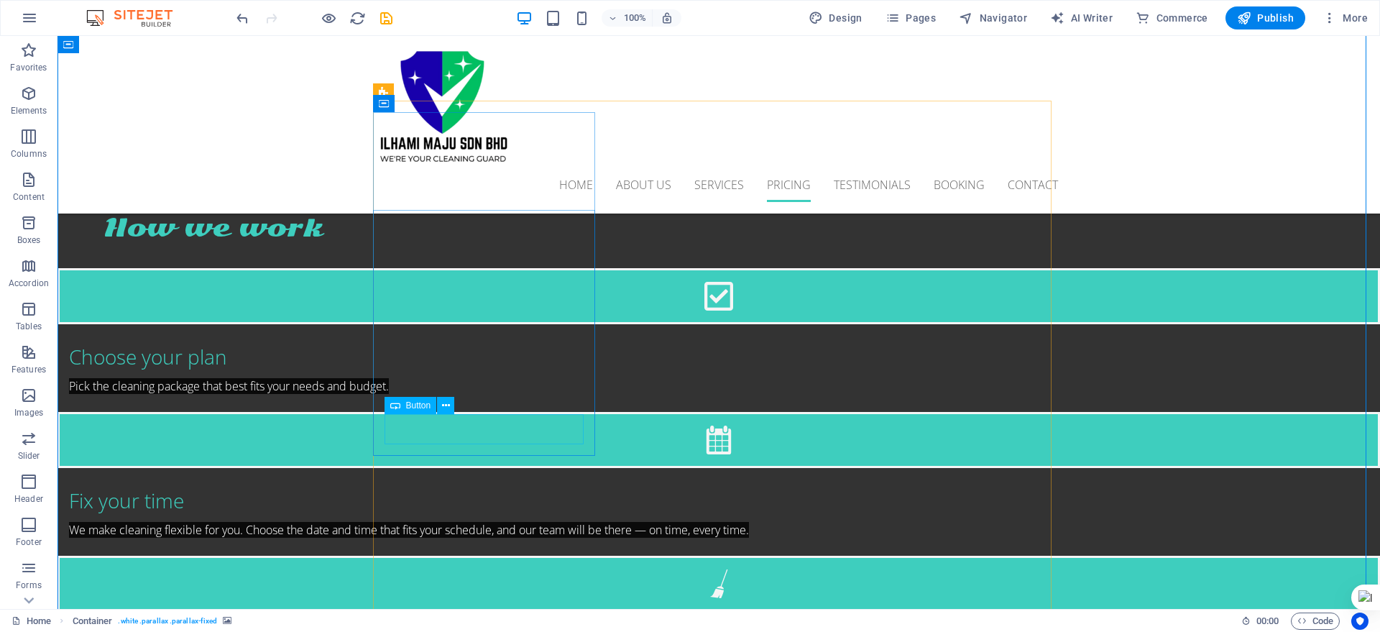
scroll to position [2309, 0]
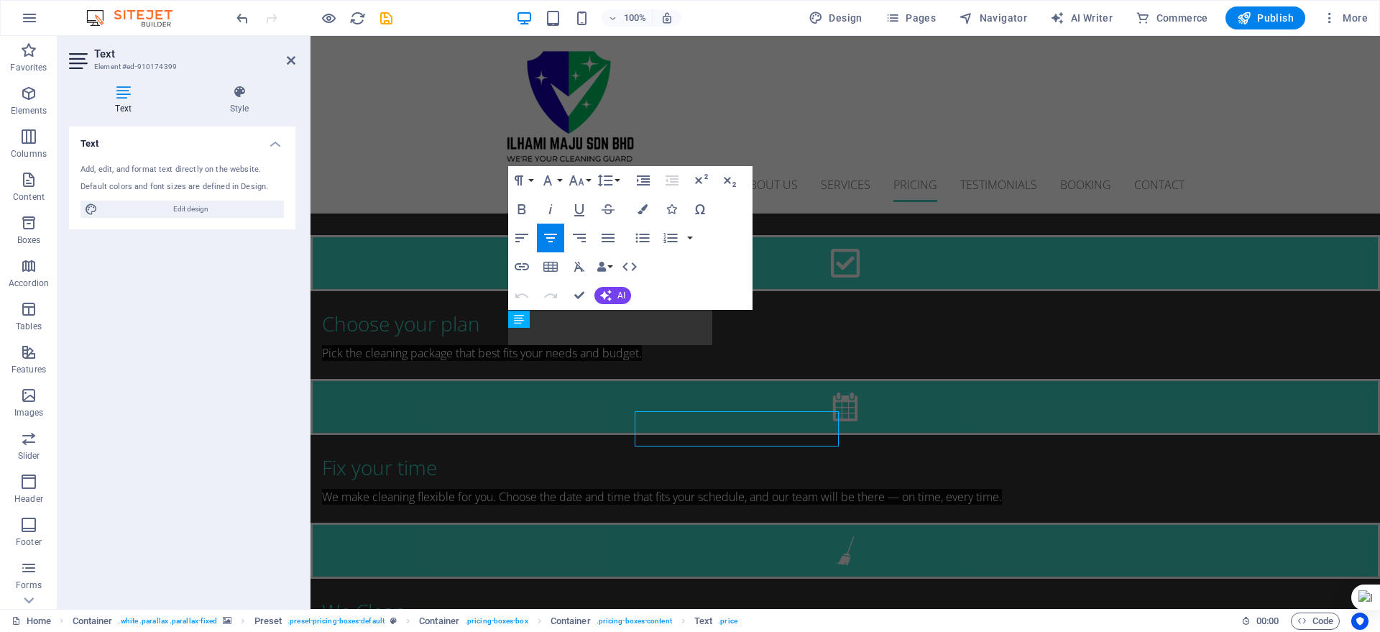
scroll to position [2207, 0]
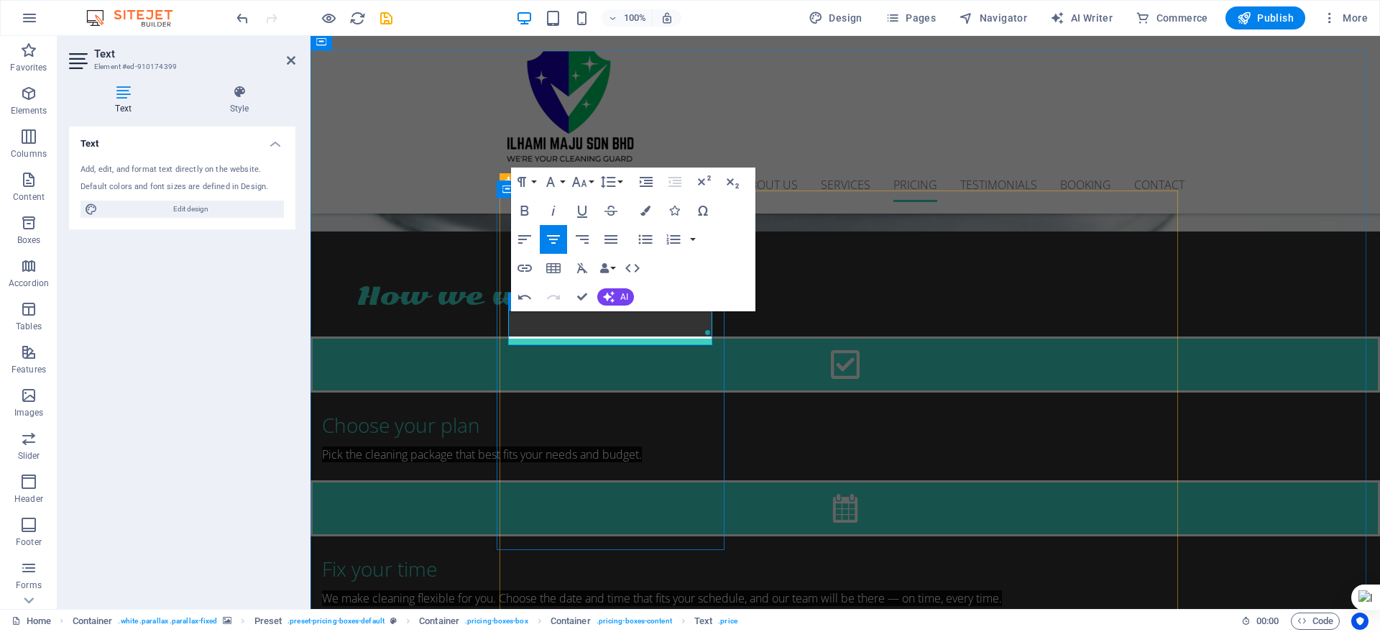
drag, startPoint x: 597, startPoint y: 331, endPoint x: 540, endPoint y: 327, distance: 56.9
click at [590, 180] on button "Font Size" at bounding box center [582, 182] width 27 height 29
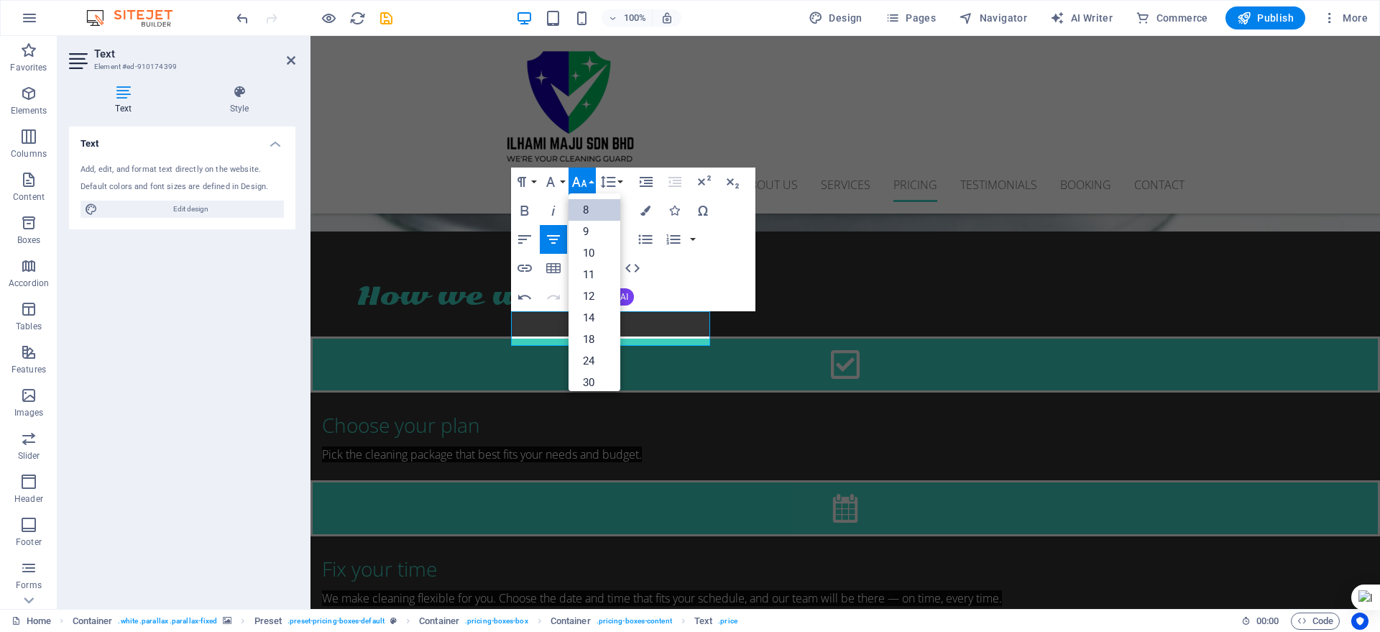
click at [582, 209] on link "8" at bounding box center [595, 210] width 52 height 22
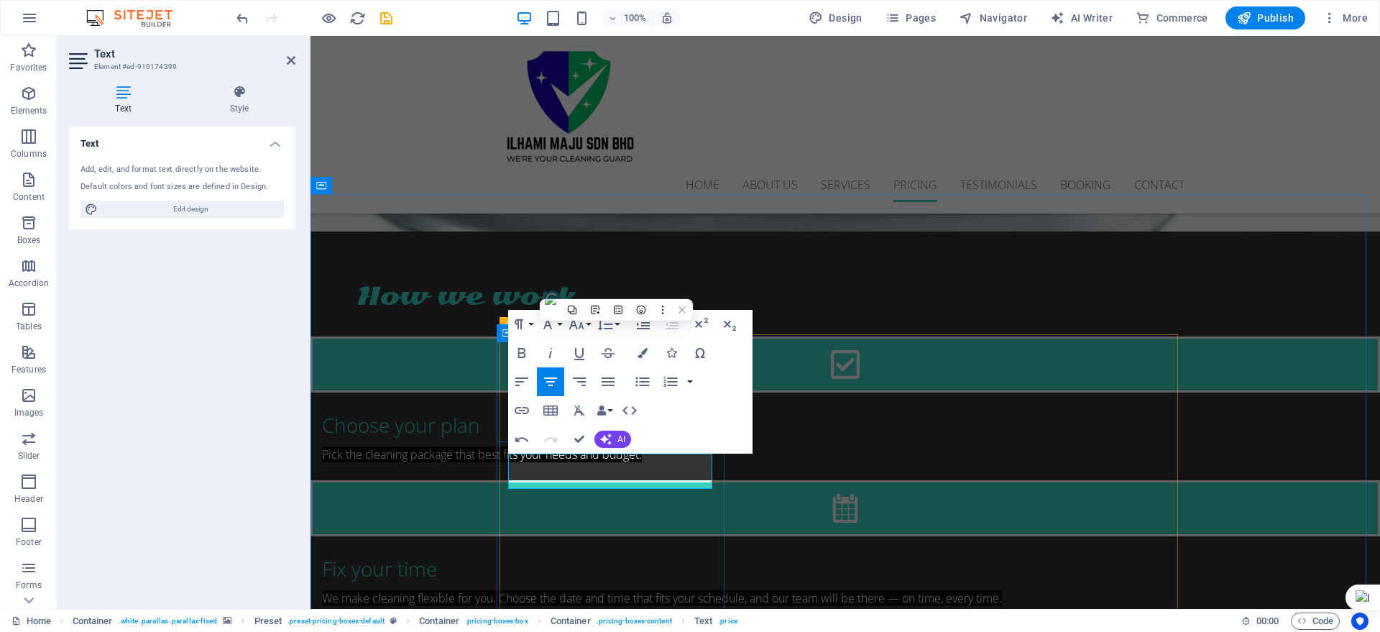
scroll to position [2028, 0]
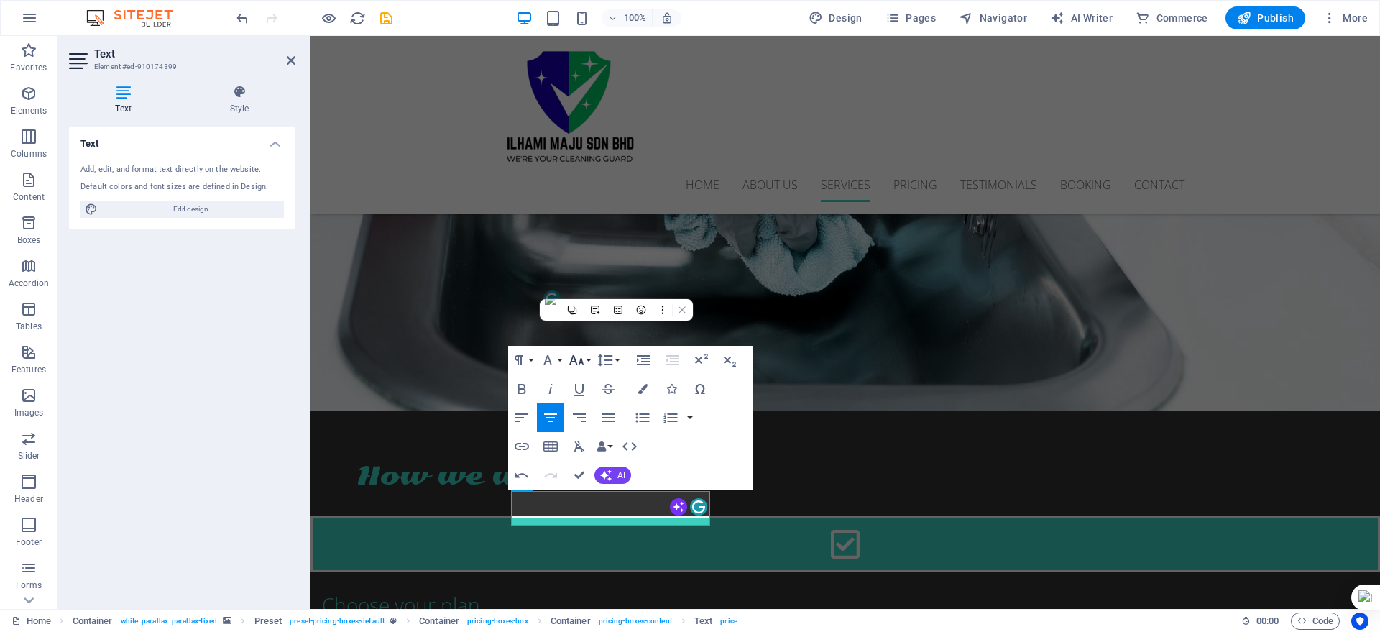
click at [587, 357] on button "Font Size" at bounding box center [579, 360] width 27 height 29
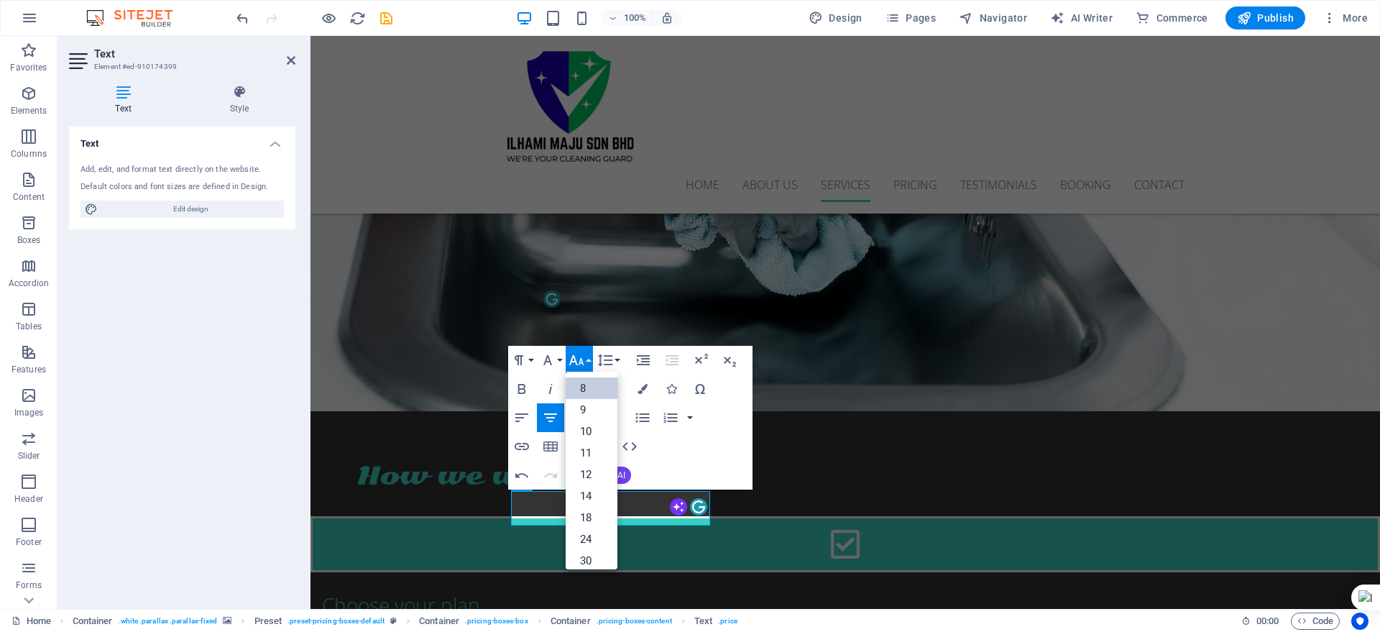
scroll to position [17, 0]
click at [581, 432] on link "11" at bounding box center [592, 437] width 52 height 22
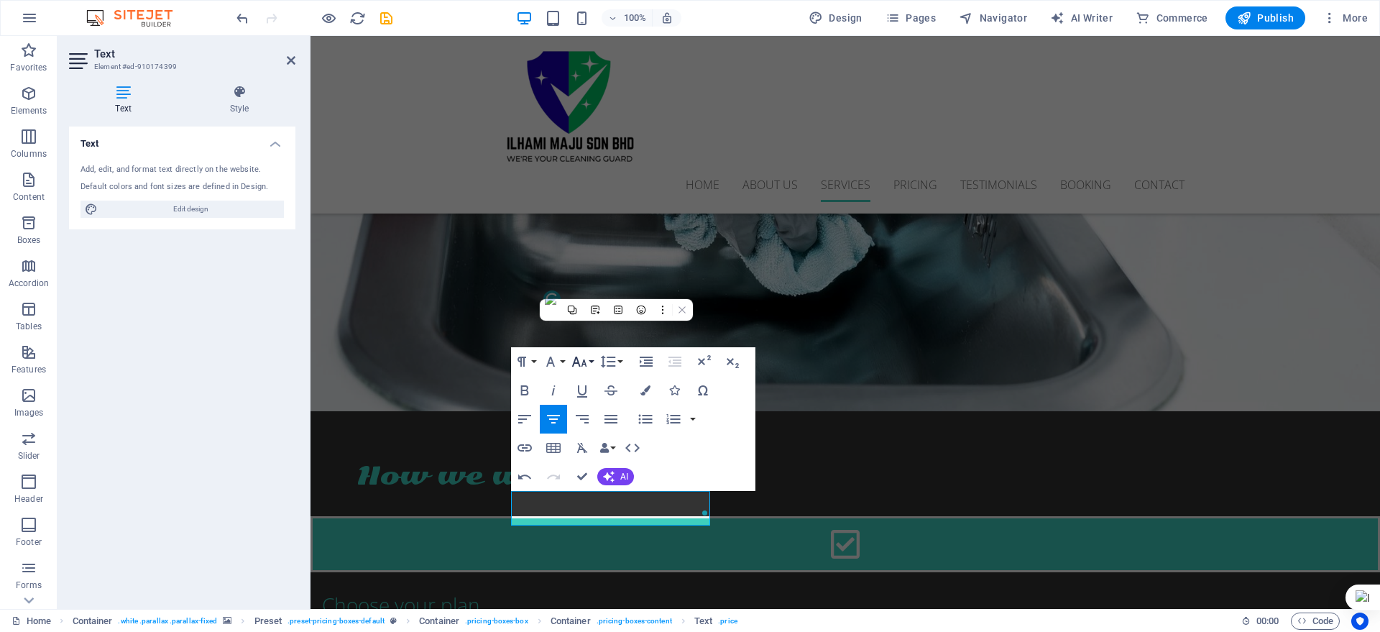
click at [587, 357] on icon "button" at bounding box center [579, 361] width 17 height 17
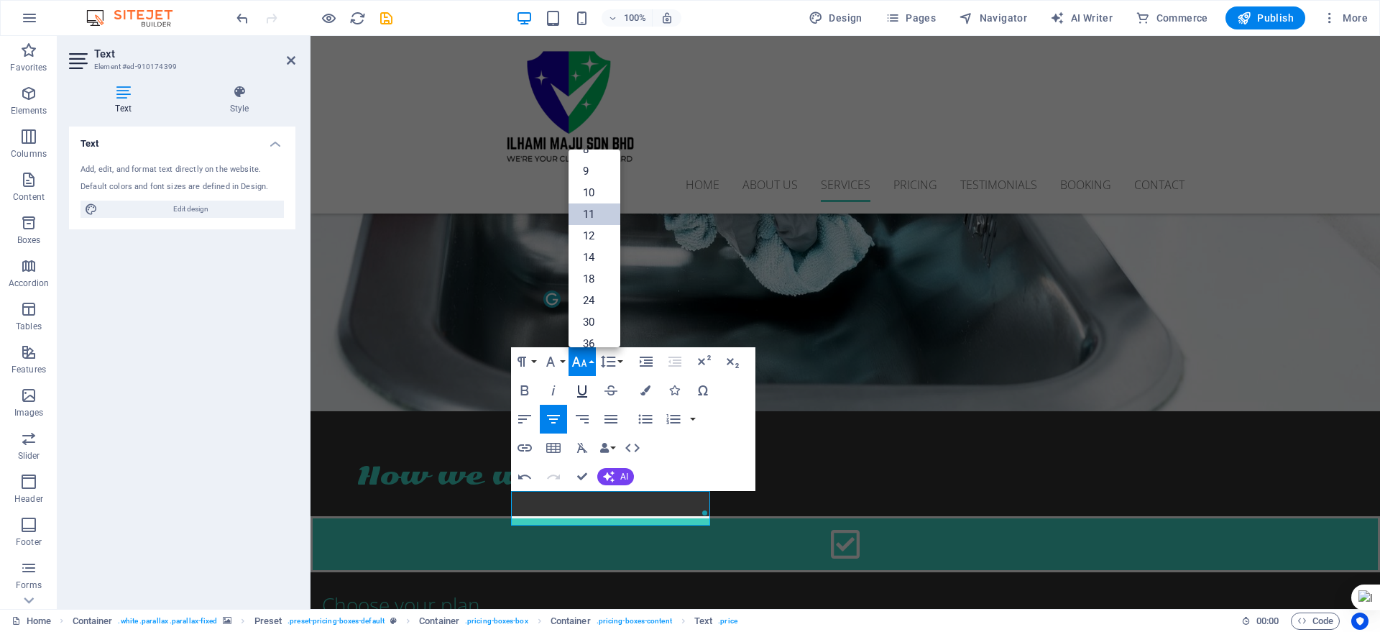
scroll to position [81, 0]
click at [595, 239] on link "24" at bounding box center [595, 236] width 52 height 22
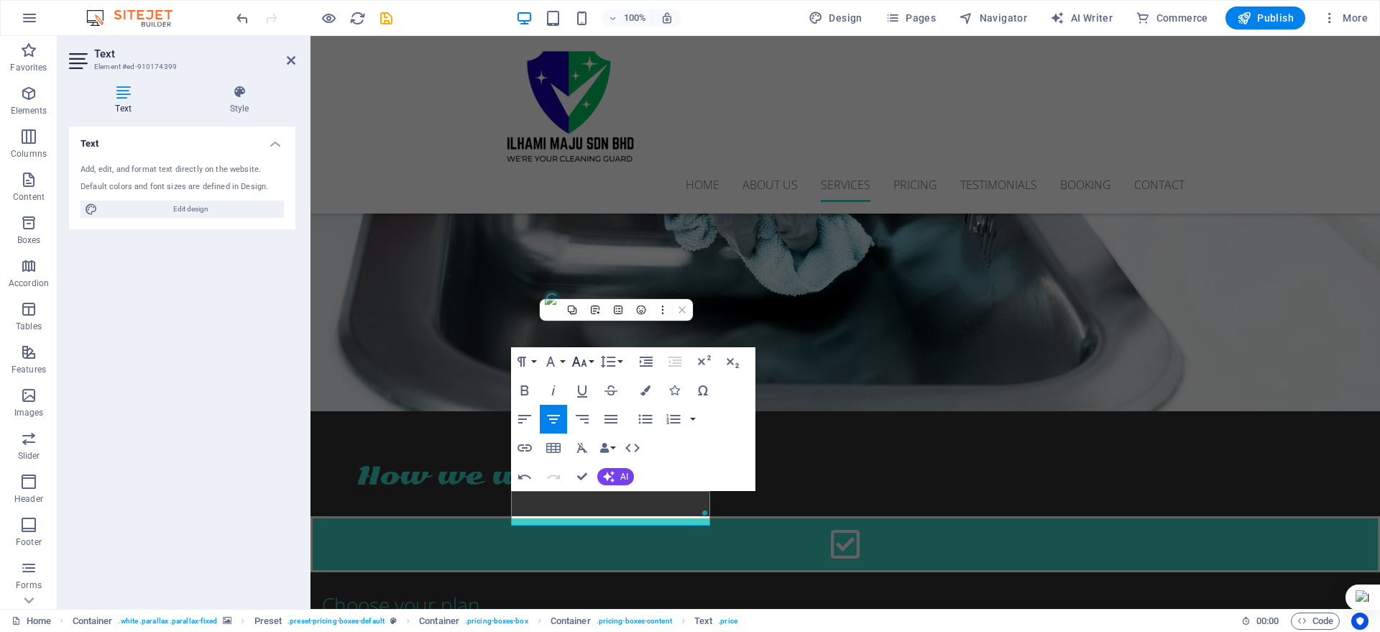
click at [587, 359] on icon "button" at bounding box center [579, 361] width 17 height 17
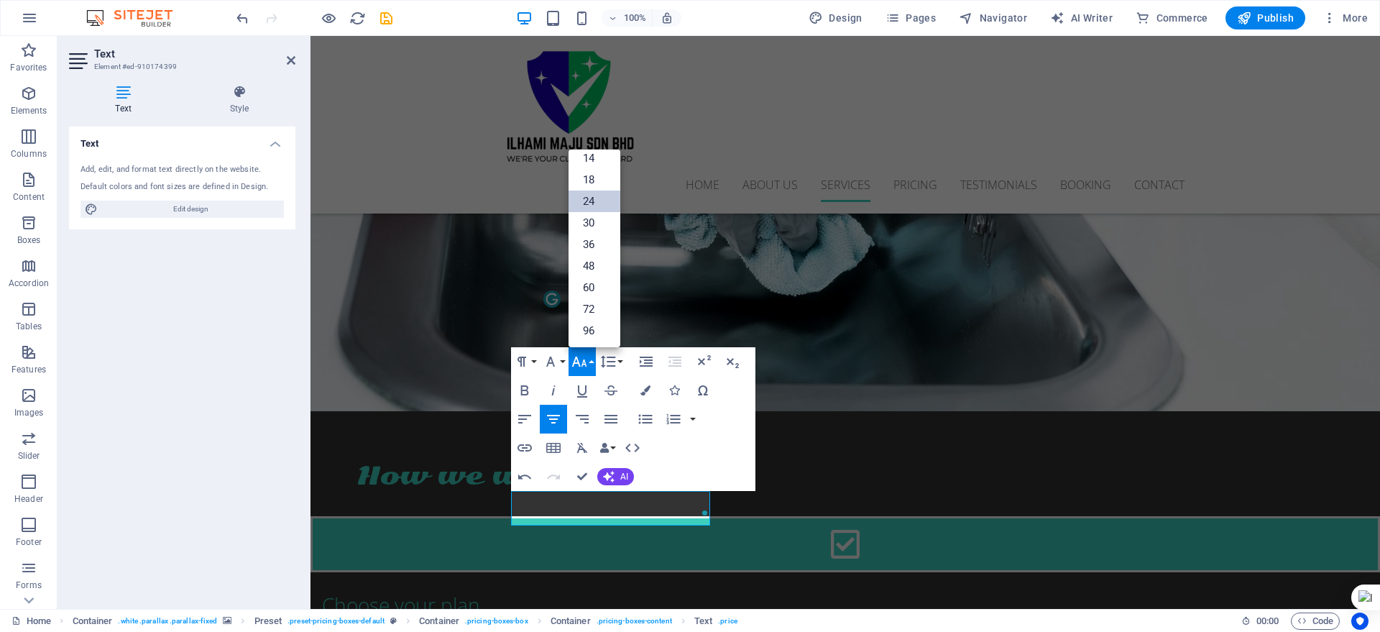
scroll to position [116, 0]
click at [606, 179] on link "18" at bounding box center [595, 180] width 52 height 22
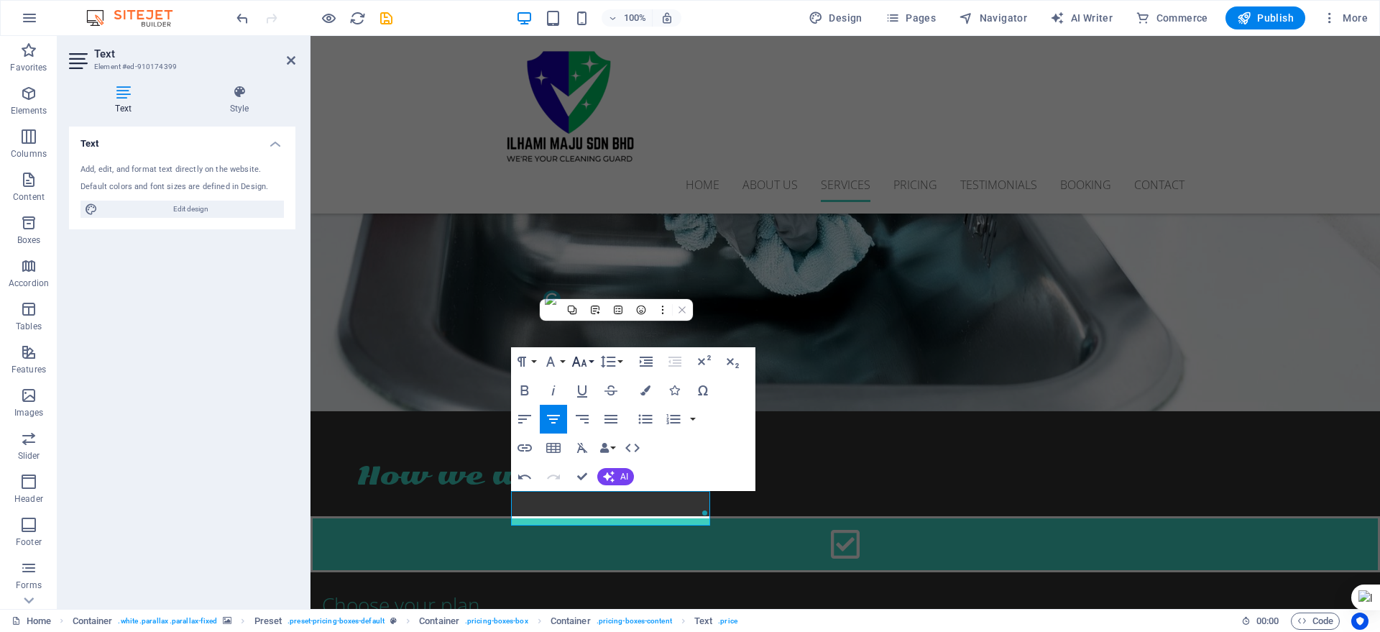
click at [588, 362] on button "Font Size" at bounding box center [582, 361] width 27 height 29
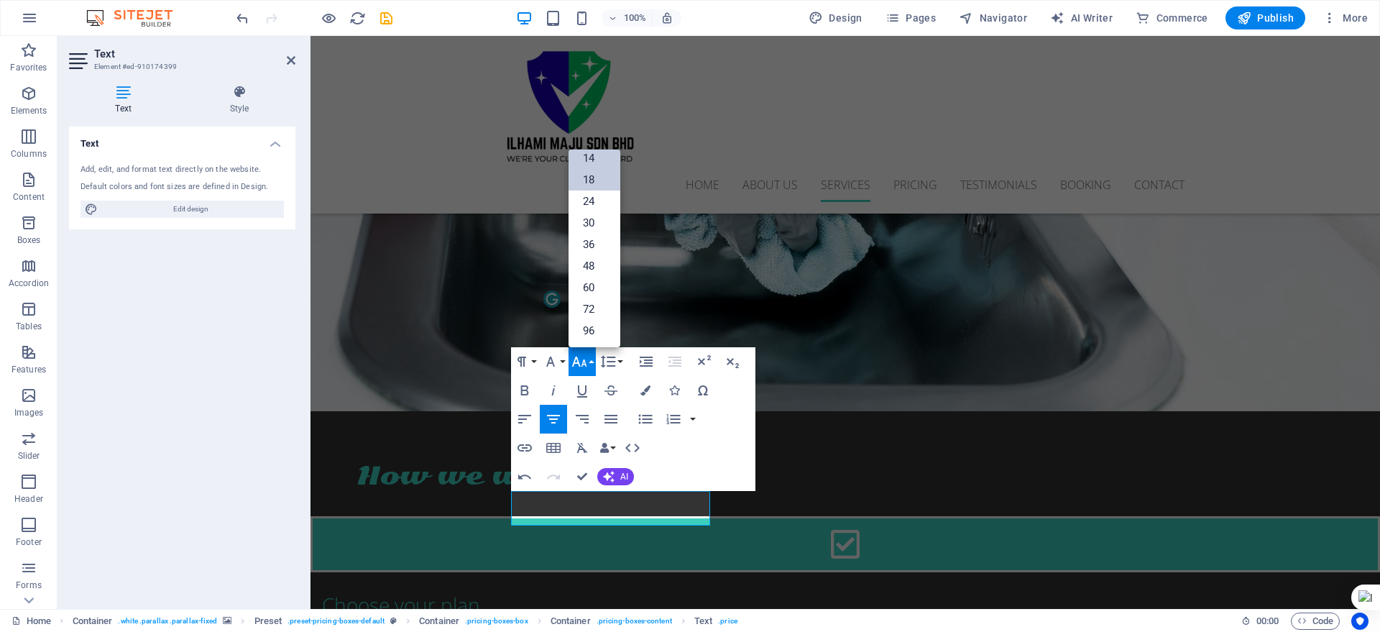
click at [590, 165] on link "14" at bounding box center [595, 158] width 52 height 22
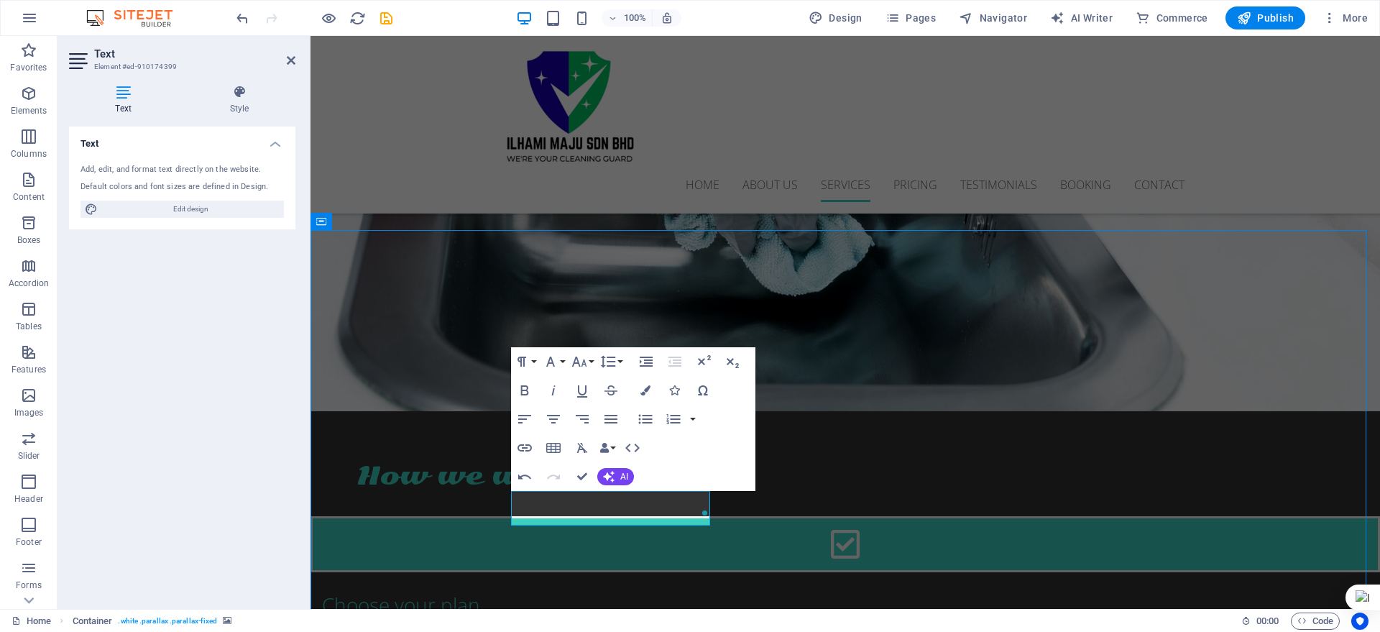
scroll to position [2129, 0]
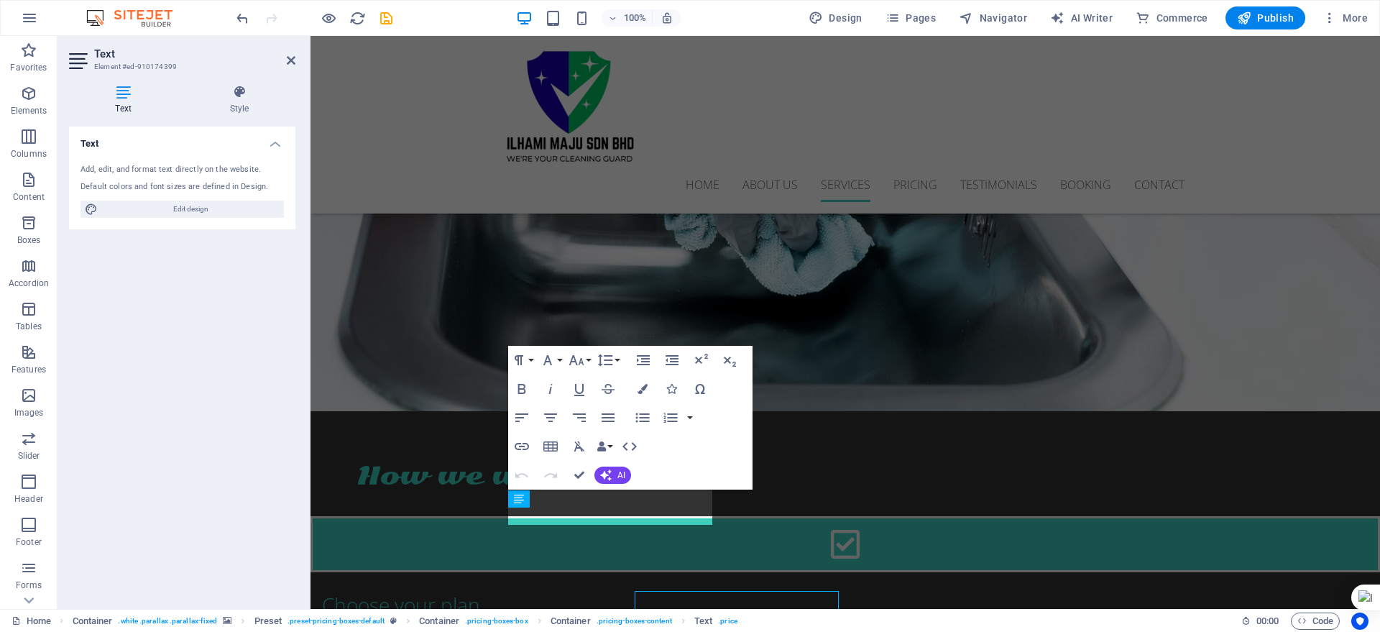
scroll to position [2028, 0]
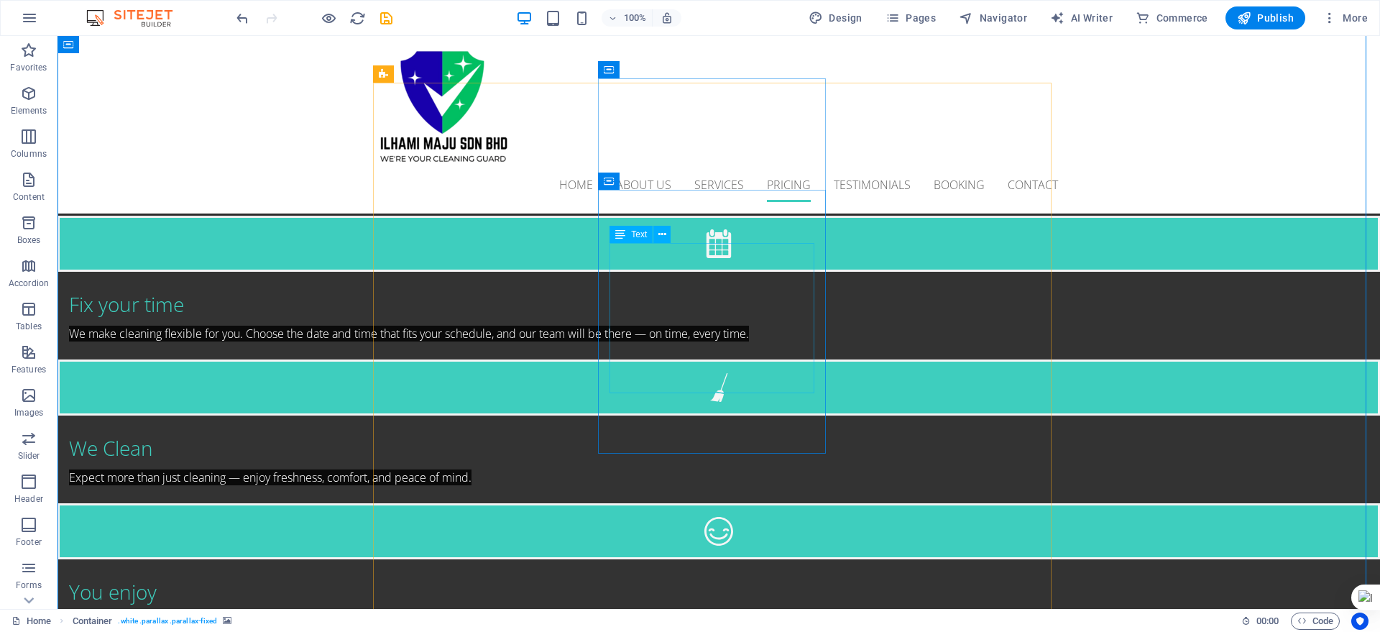
scroll to position [2578, 0]
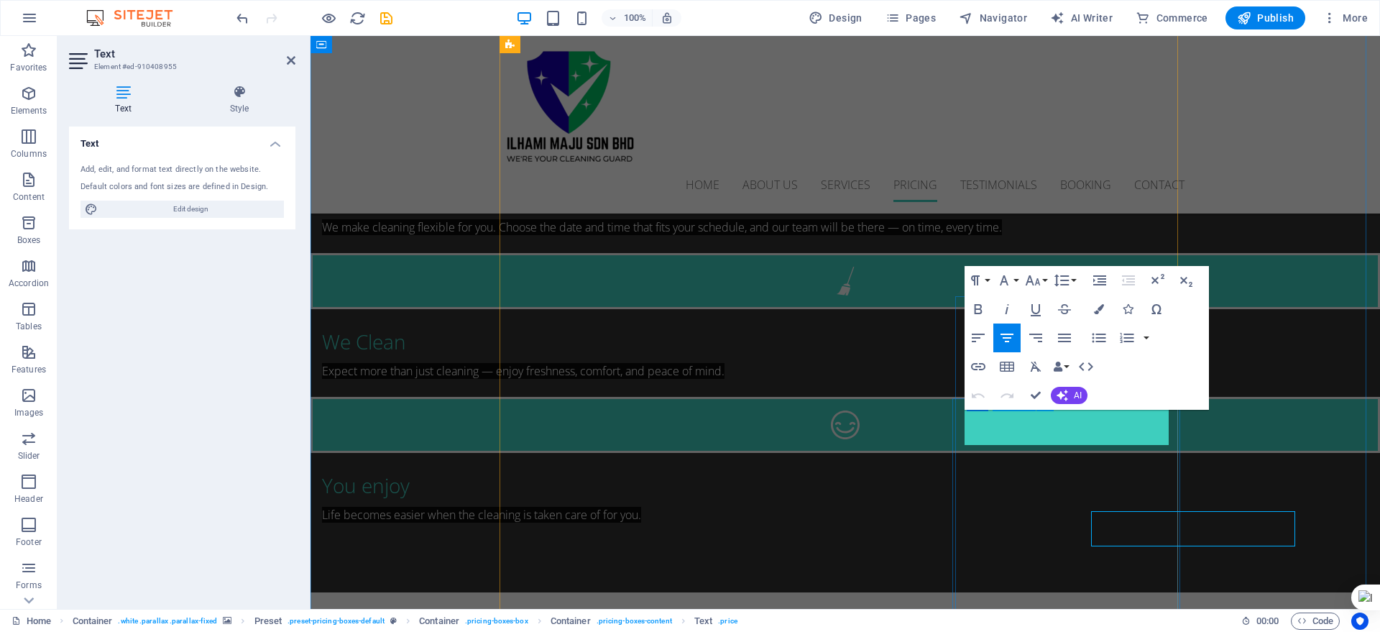
scroll to position [2477, 0]
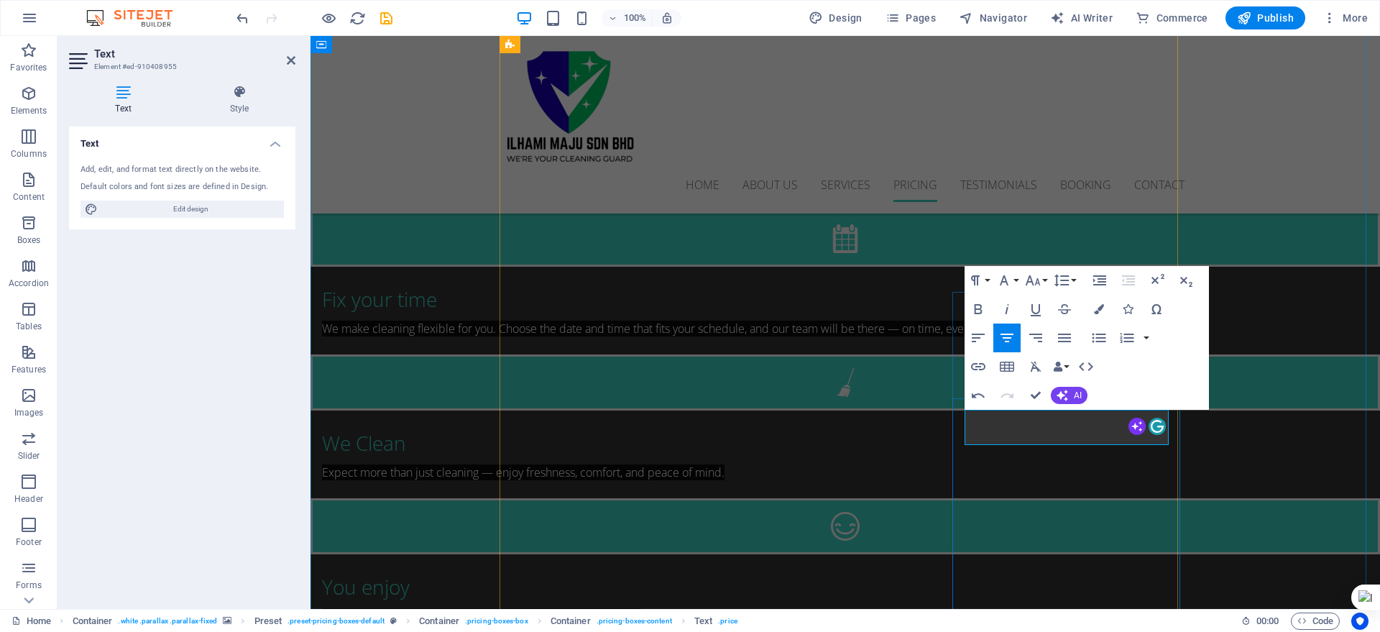
drag, startPoint x: 1112, startPoint y: 426, endPoint x: 1070, endPoint y: 425, distance: 42.4
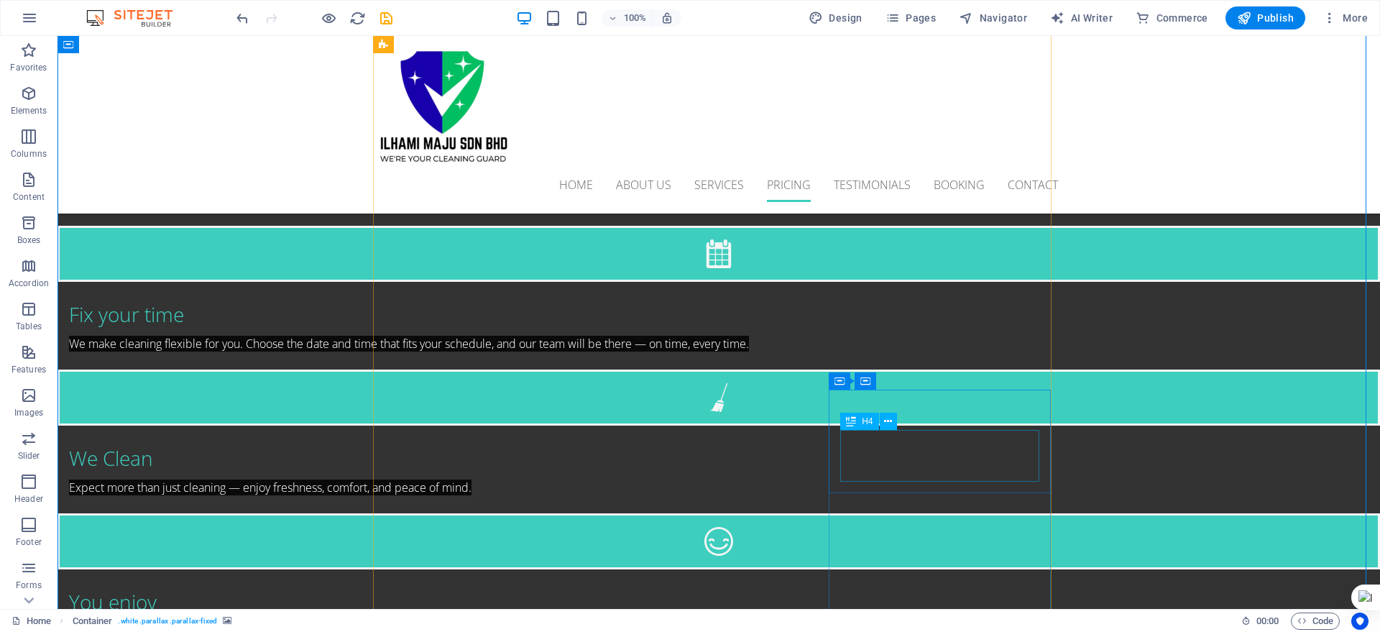
scroll to position [2578, 0]
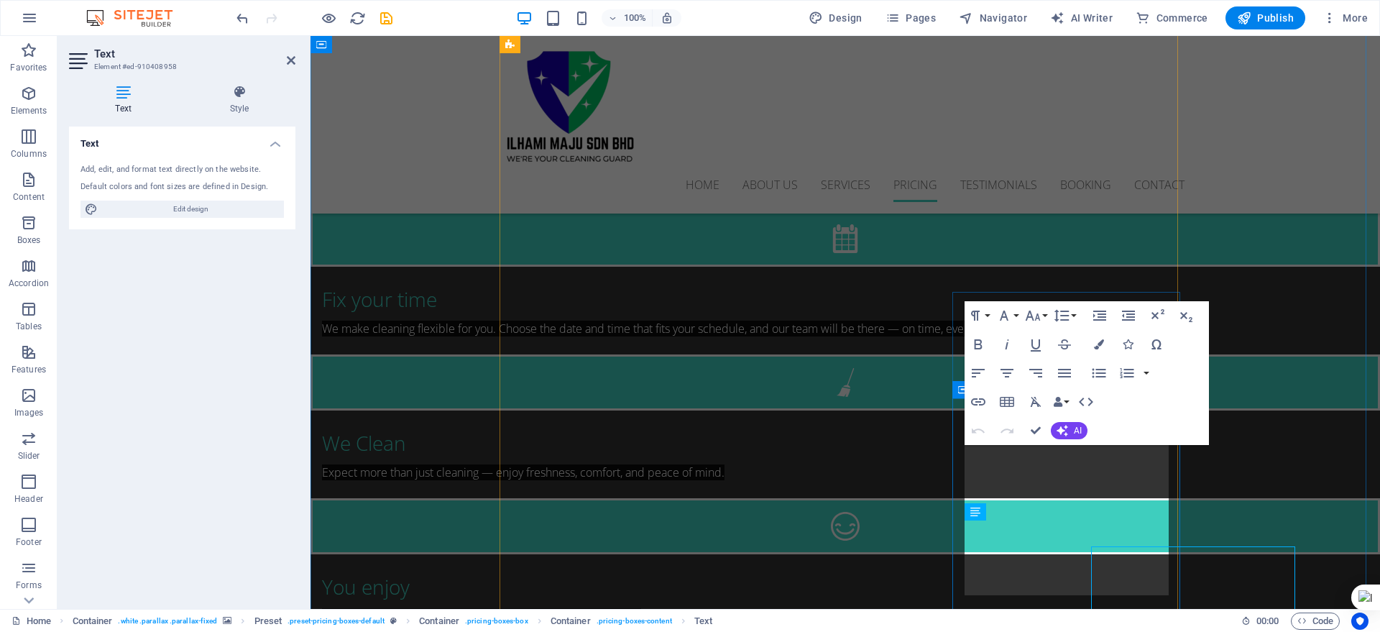
scroll to position [2477, 0]
drag, startPoint x: 1119, startPoint y: 460, endPoint x: 1020, endPoint y: 453, distance: 100.2
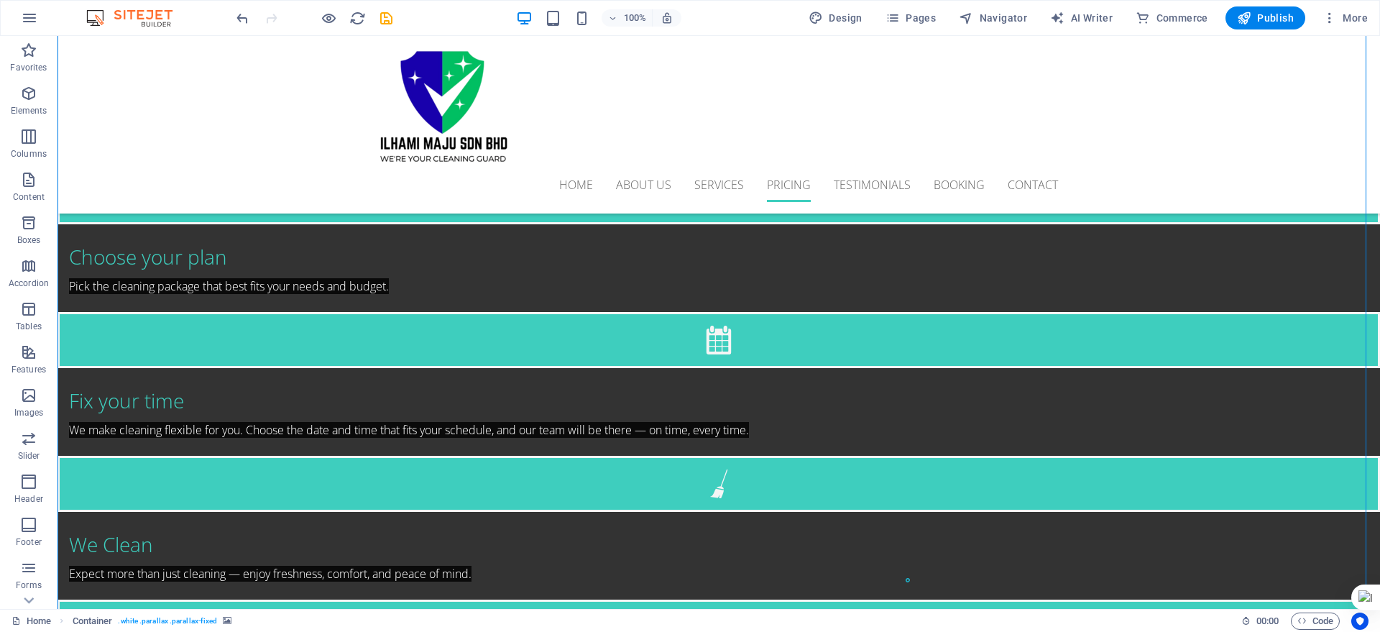
scroll to position [2578, 0]
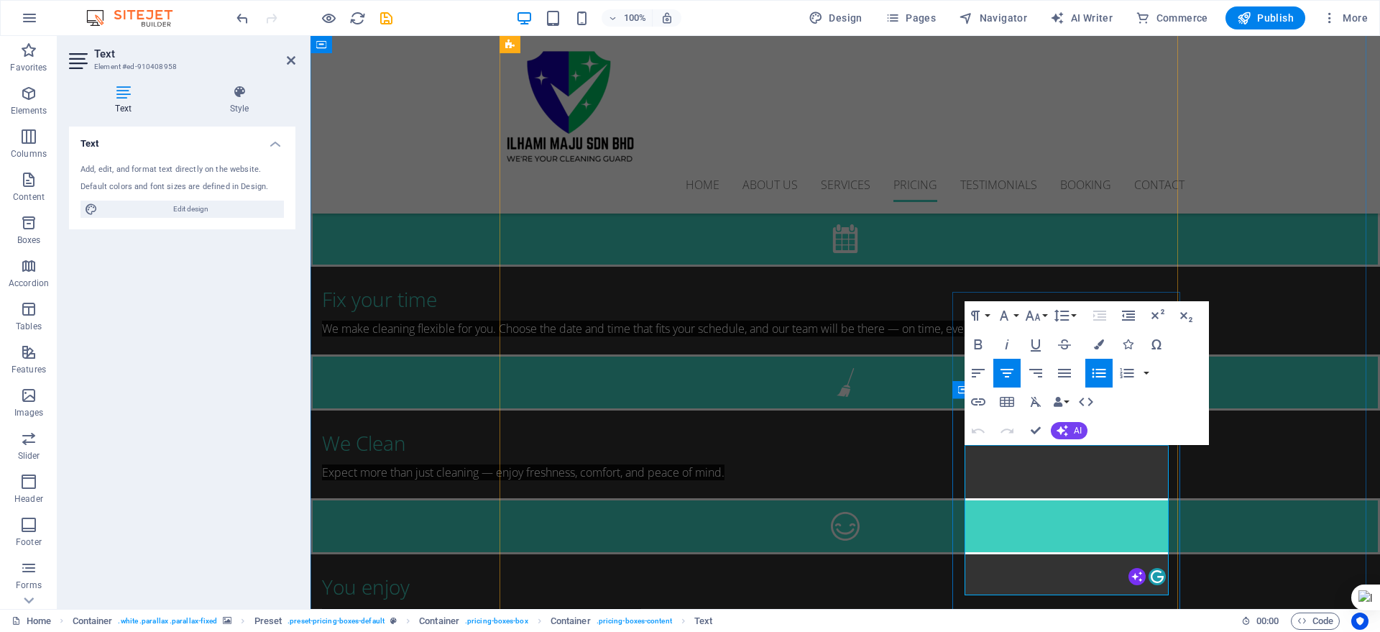
drag, startPoint x: 1098, startPoint y: 461, endPoint x: 1055, endPoint y: 454, distance: 43.7
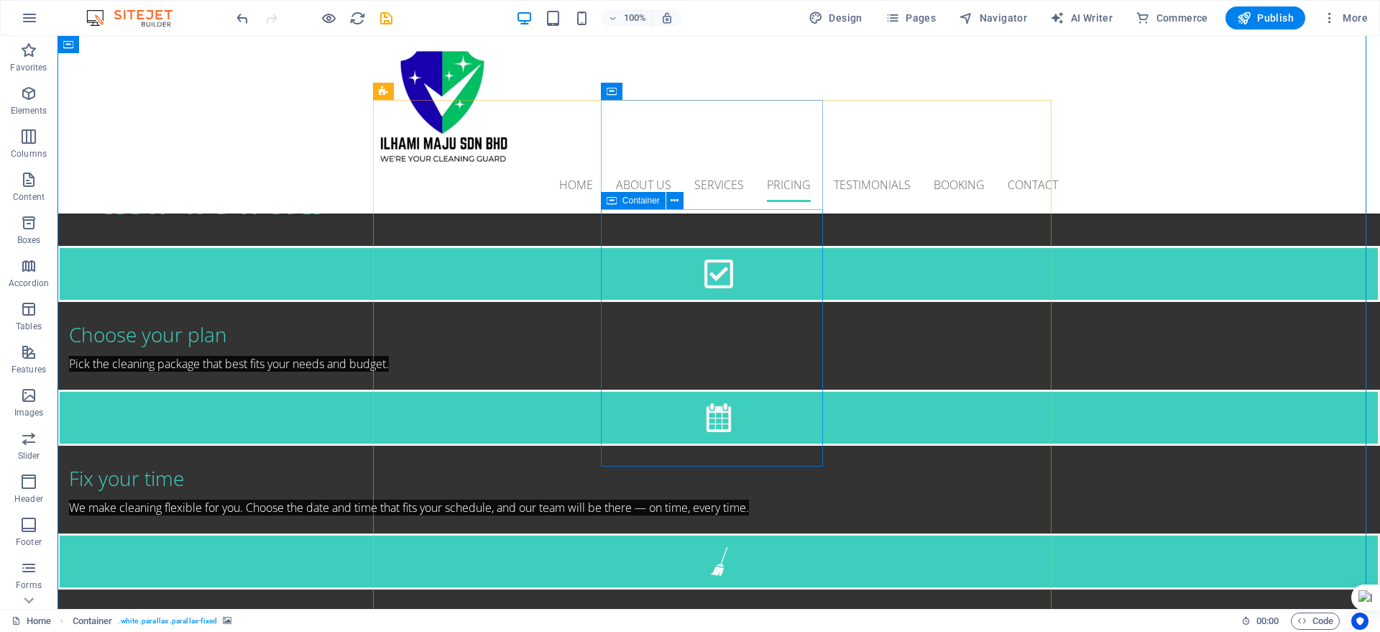
scroll to position [2399, 0]
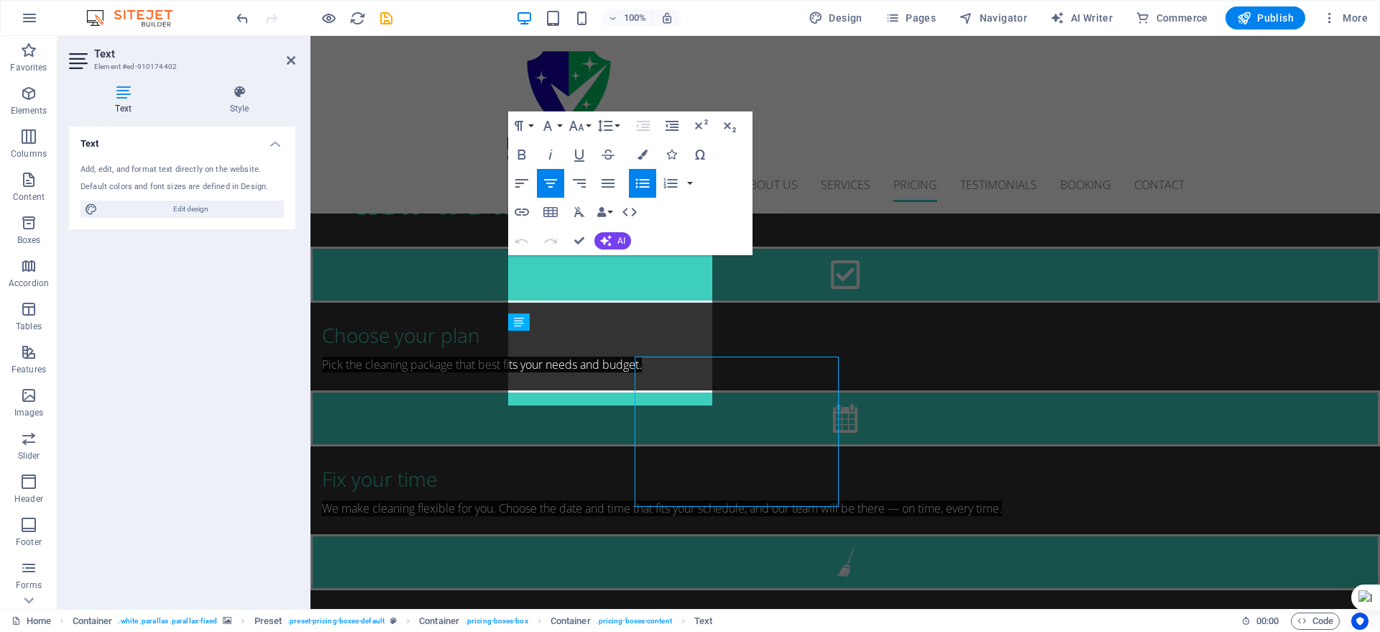
scroll to position [2297, 0]
drag, startPoint x: 543, startPoint y: 298, endPoint x: 681, endPoint y: 301, distance: 138.1
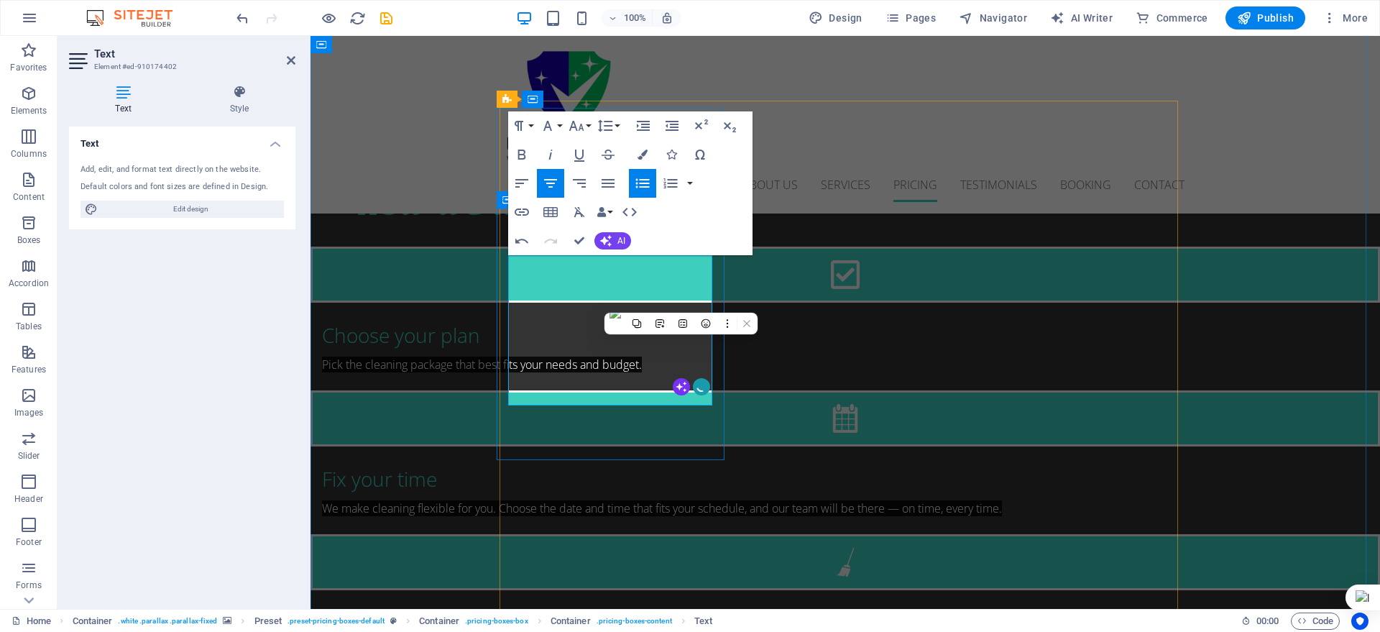
copy li "2 Hours (Total 4 Hours)"
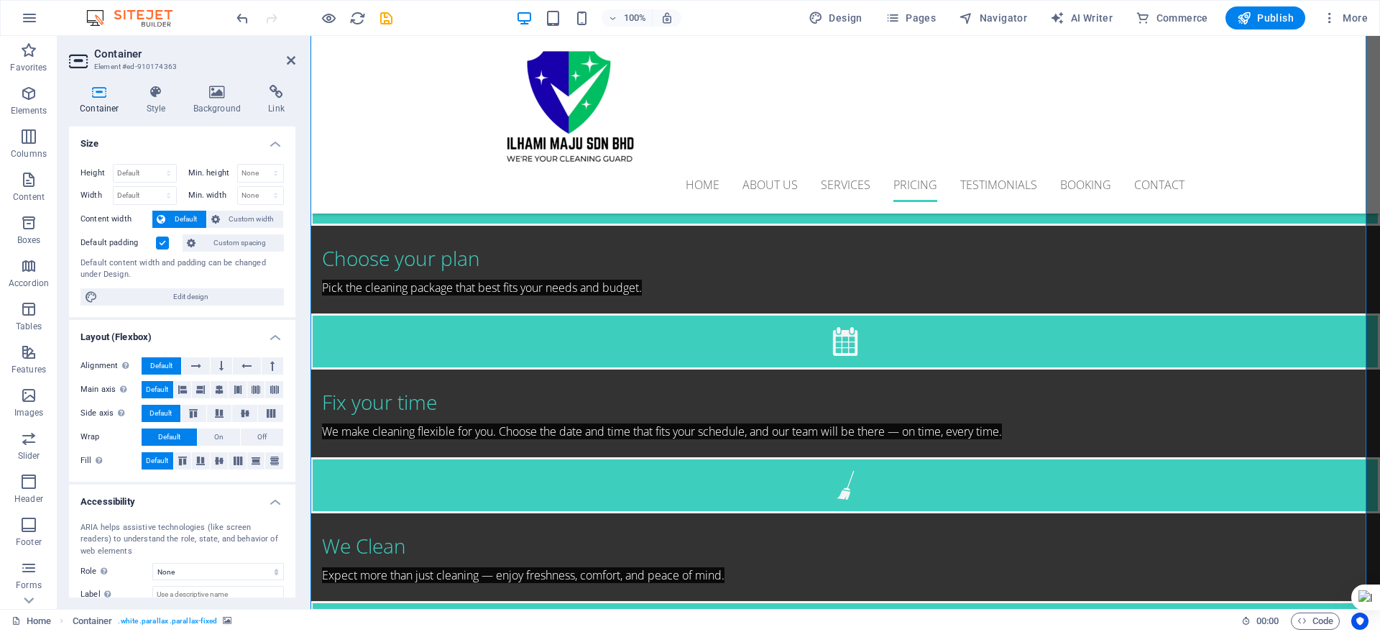
scroll to position [2477, 0]
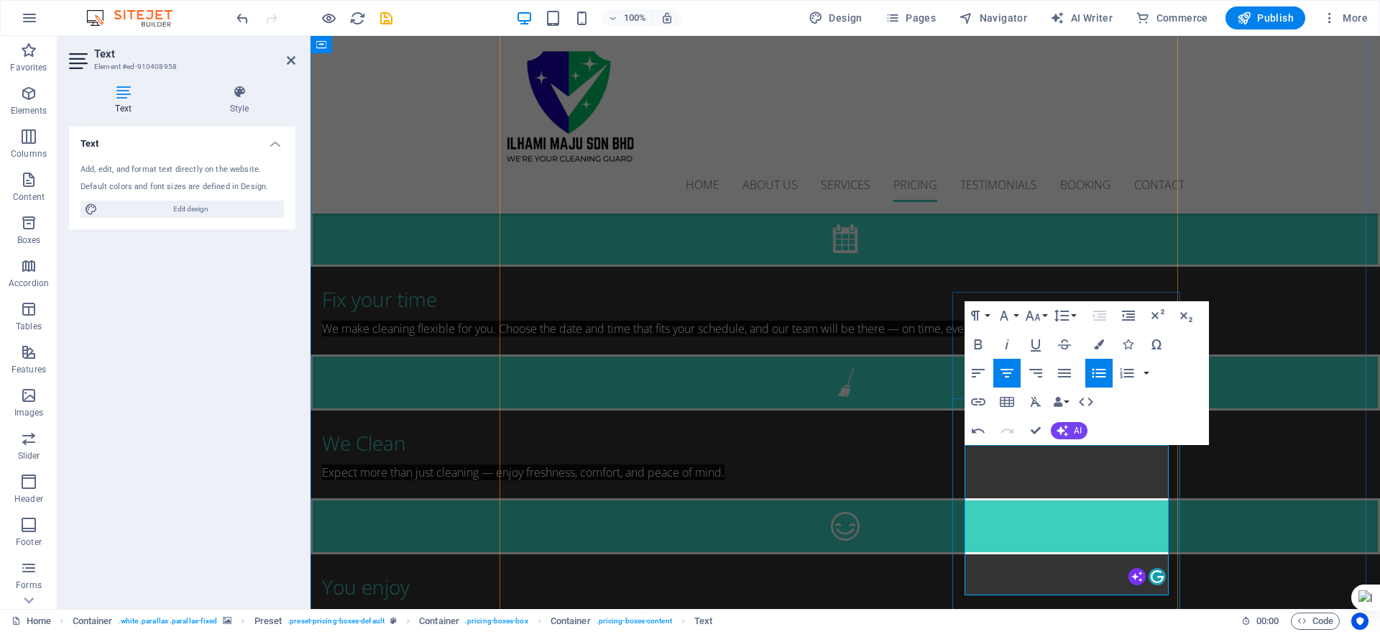
drag, startPoint x: 1128, startPoint y: 489, endPoint x: 1011, endPoint y: 487, distance: 117.2
drag, startPoint x: 1093, startPoint y: 489, endPoint x: 1081, endPoint y: 489, distance: 12.2
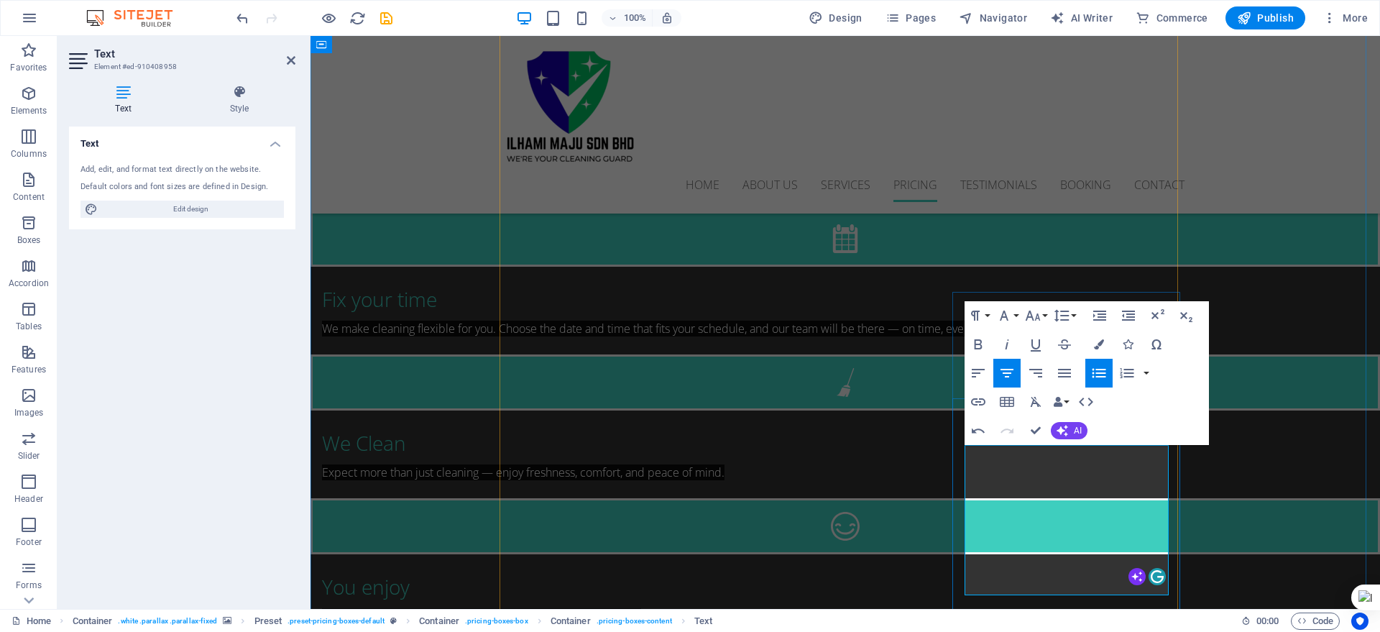
drag, startPoint x: 1012, startPoint y: 489, endPoint x: 1004, endPoint y: 488, distance: 7.2
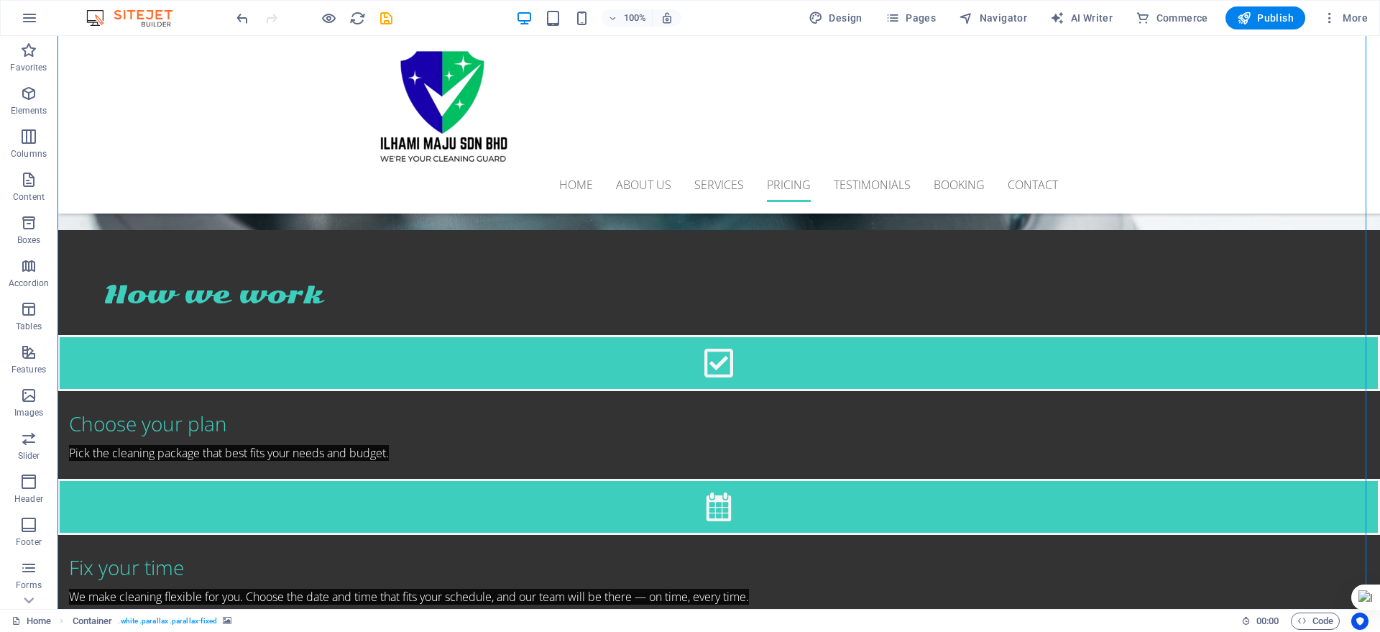
scroll to position [2309, 0]
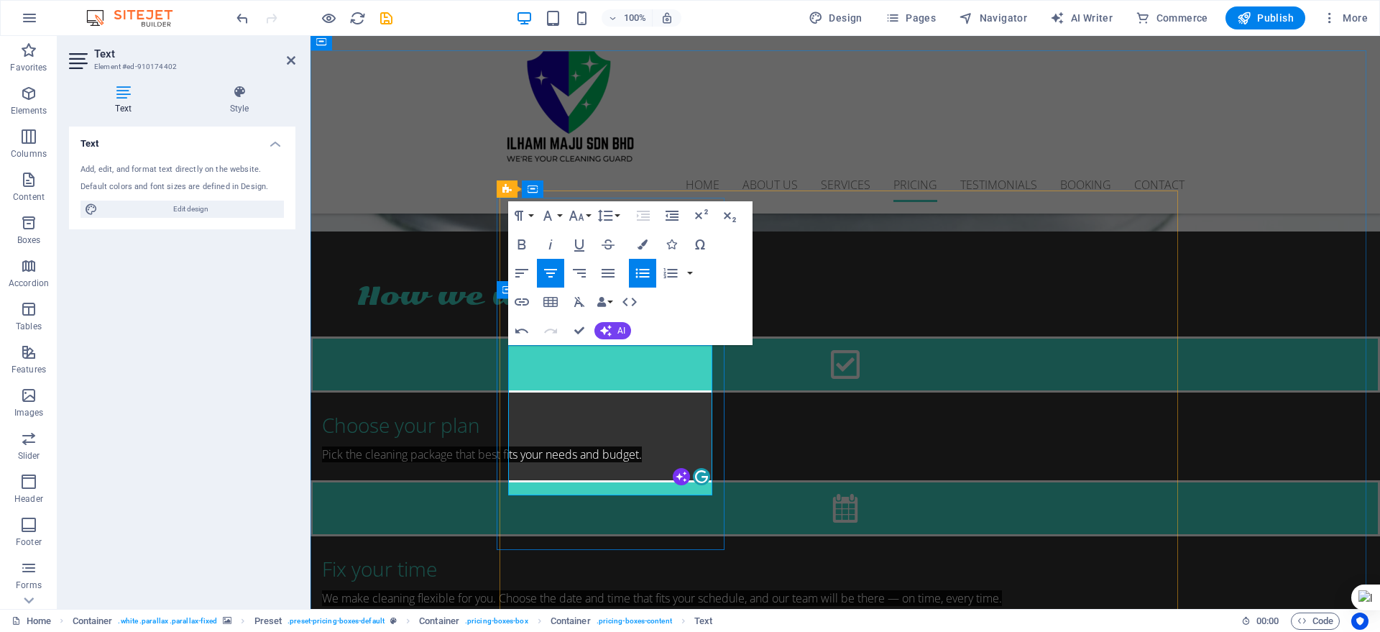
drag, startPoint x: 573, startPoint y: 361, endPoint x: 639, endPoint y: 365, distance: 66.2
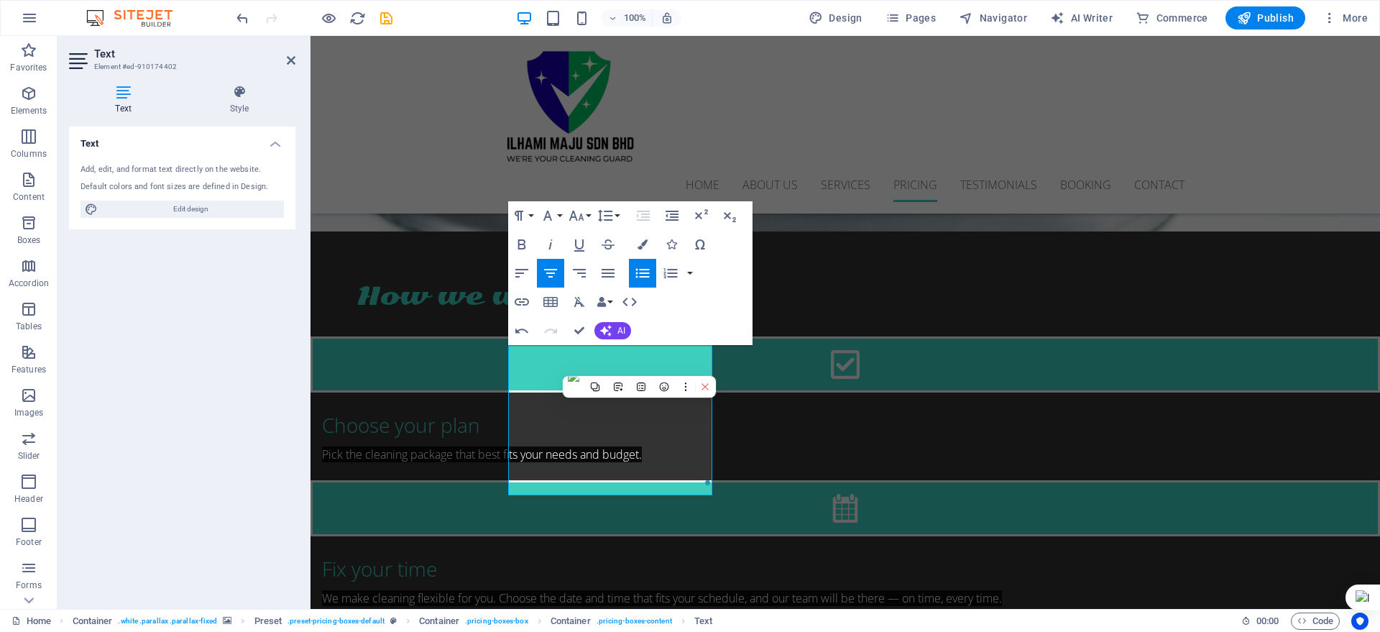
copy li "2 Cleaners"
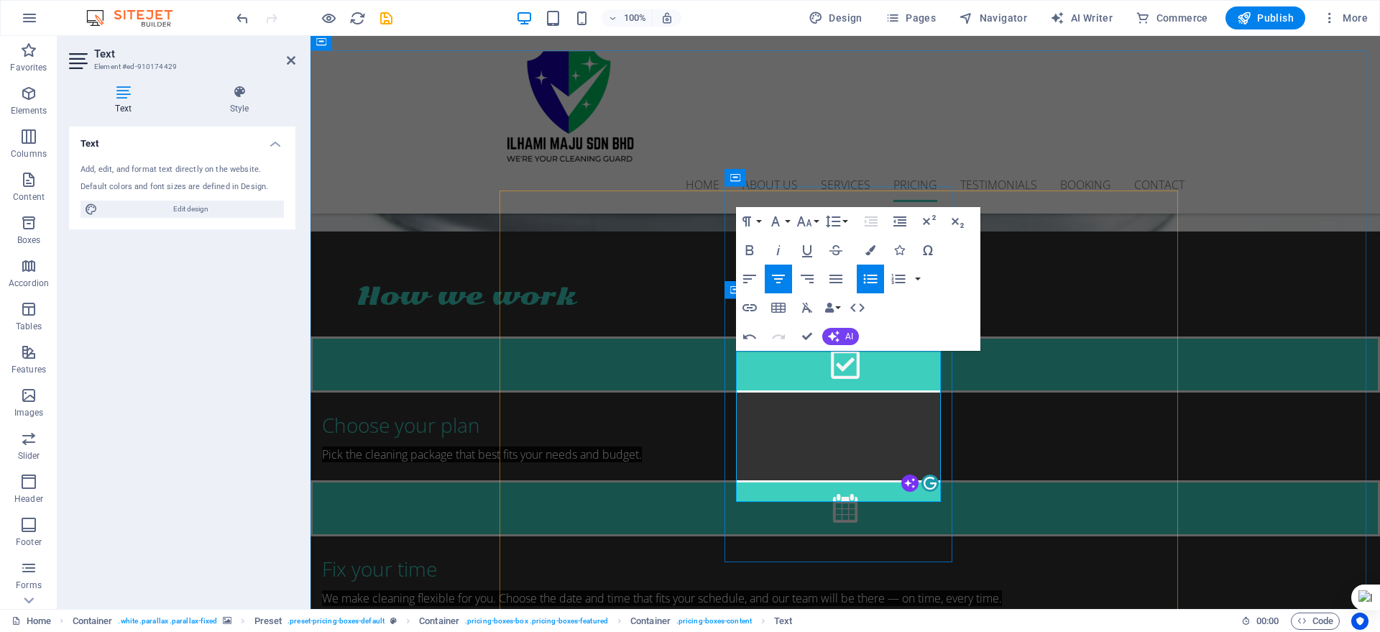
drag, startPoint x: 805, startPoint y: 367, endPoint x: 893, endPoint y: 370, distance: 87.8
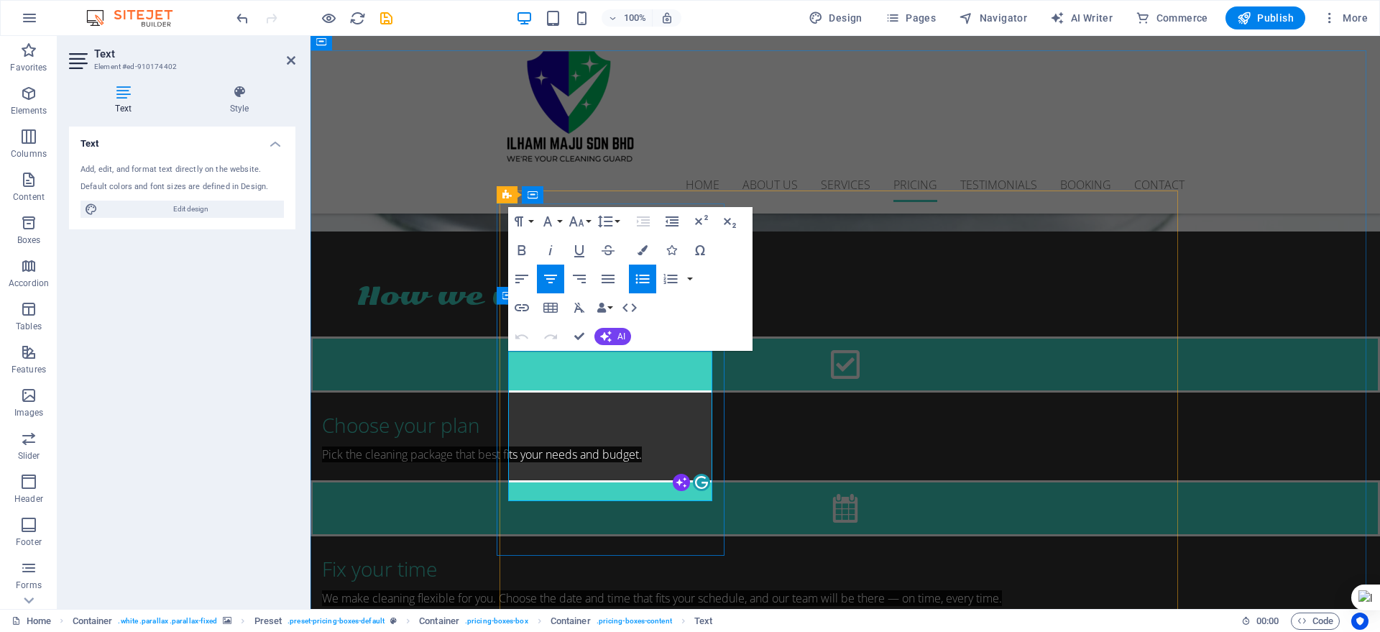
drag, startPoint x: 547, startPoint y: 395, endPoint x: 674, endPoint y: 395, distance: 126.5
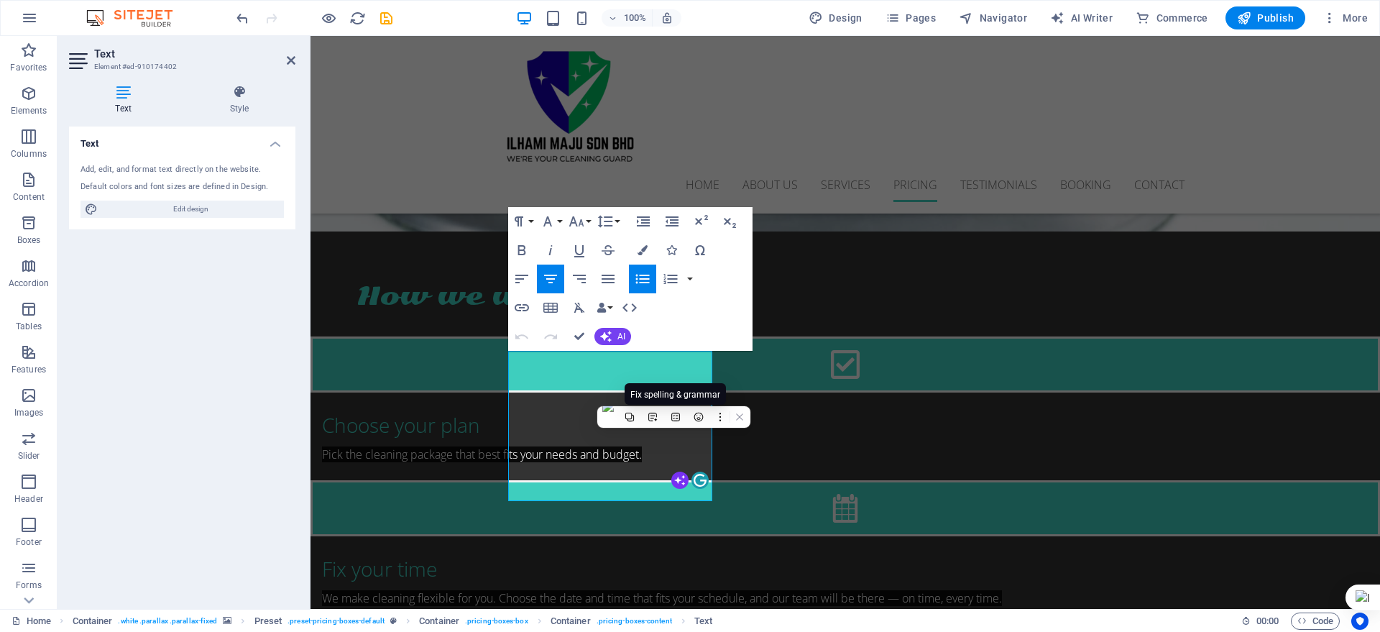
copy li "2 Hours (Total 4 Hours)"
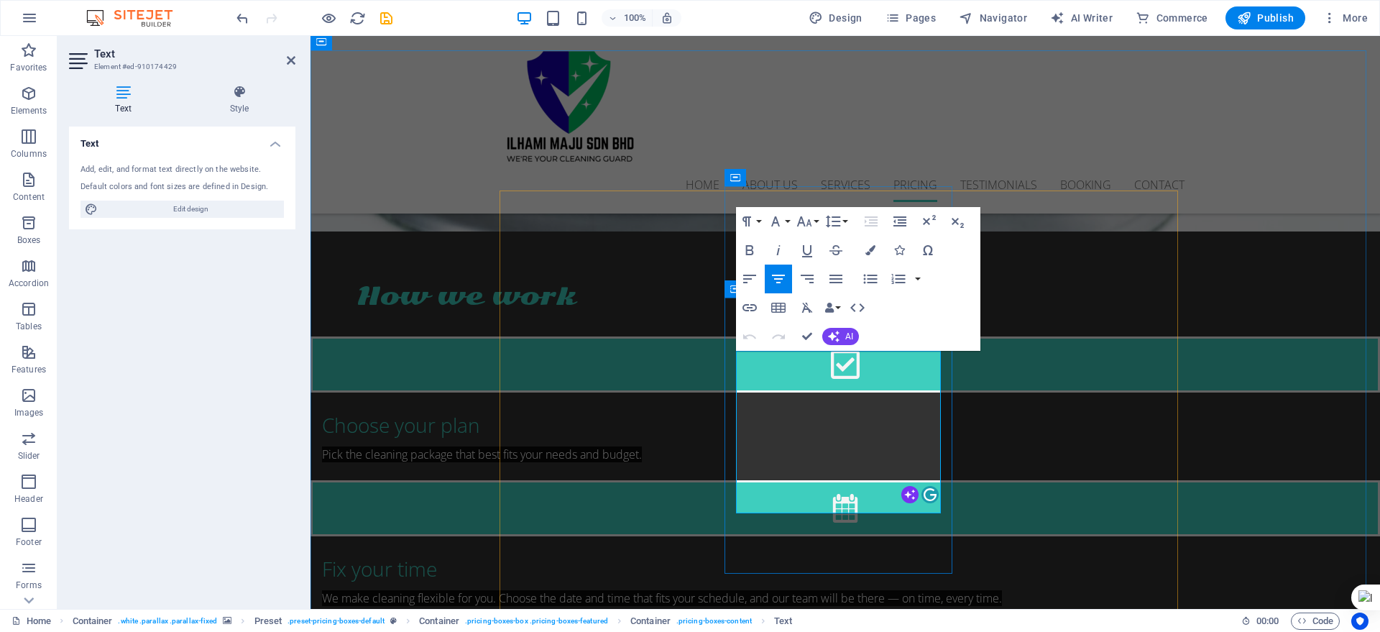
drag, startPoint x: 779, startPoint y: 409, endPoint x: 893, endPoint y: 408, distance: 114.3
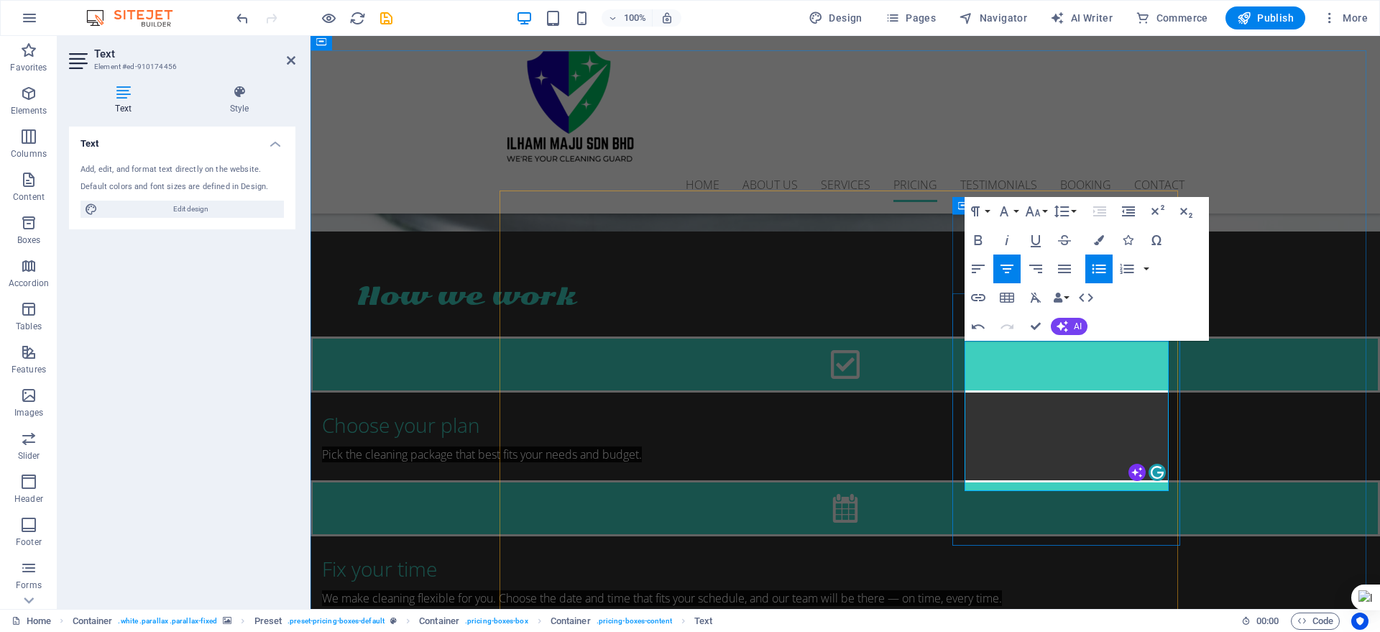
drag, startPoint x: 1012, startPoint y: 390, endPoint x: 1121, endPoint y: 392, distance: 108.6
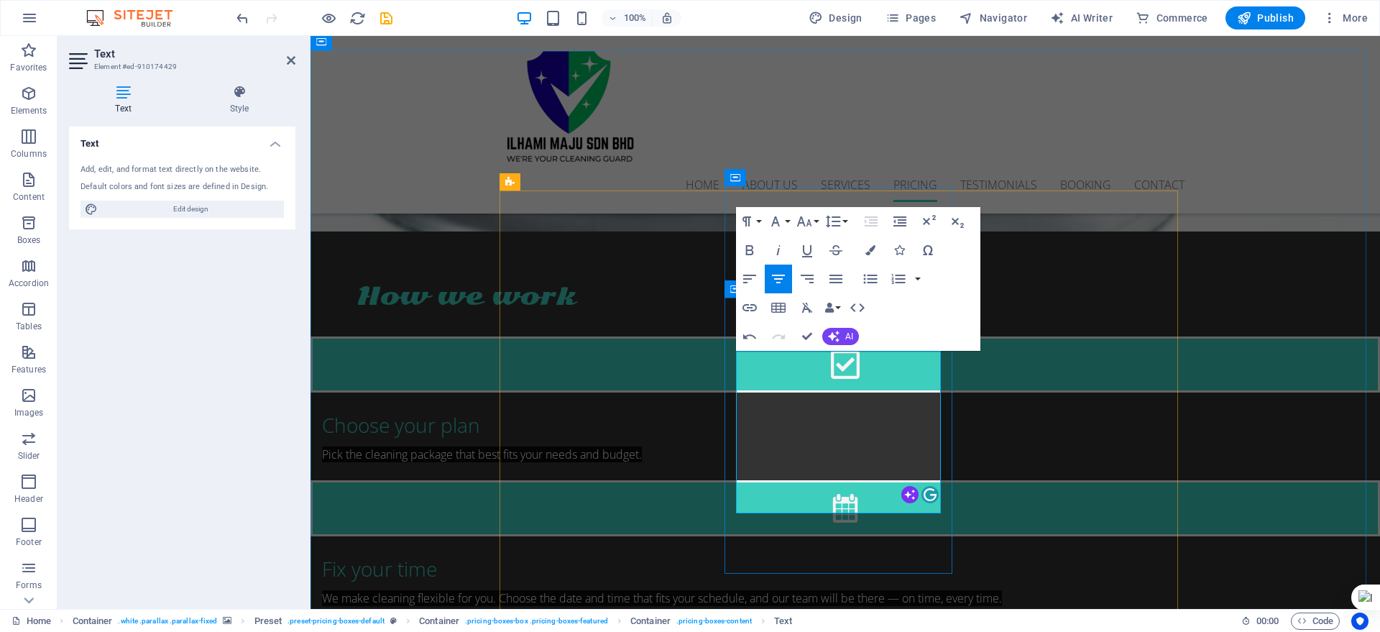
drag, startPoint x: 806, startPoint y: 373, endPoint x: 873, endPoint y: 372, distance: 66.9
copy li "2 Cleaners"
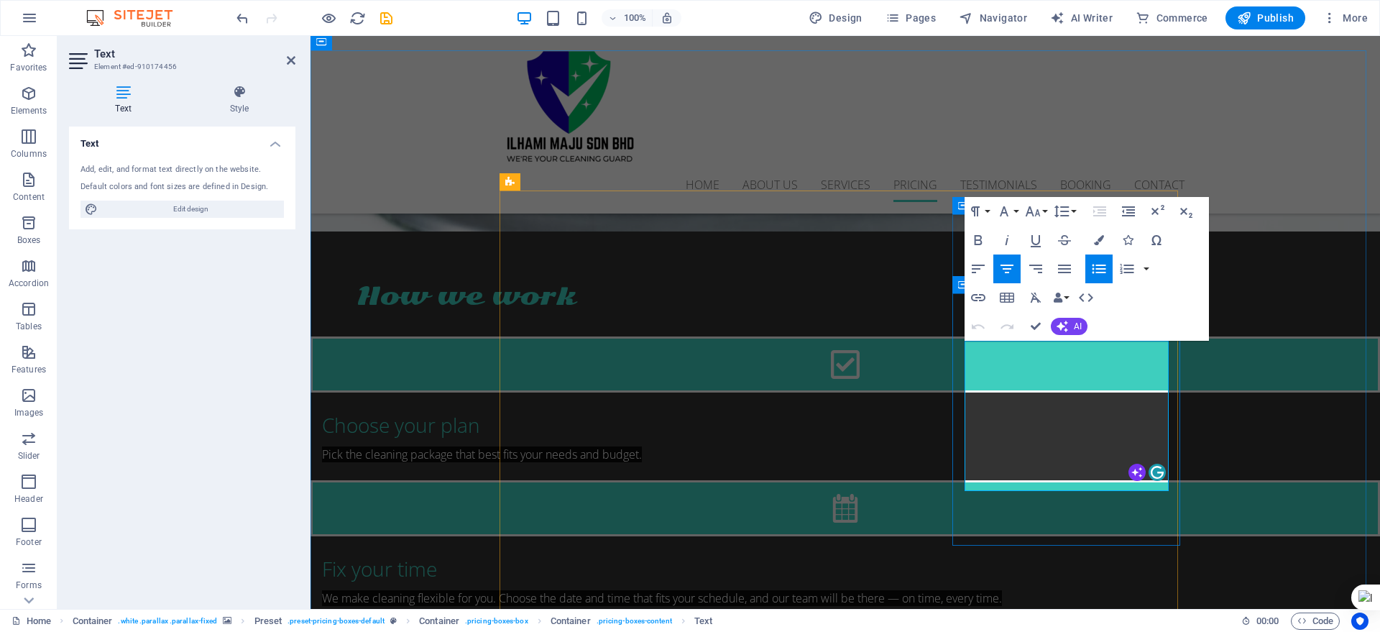
drag, startPoint x: 1022, startPoint y: 356, endPoint x: 1114, endPoint y: 354, distance: 92.1
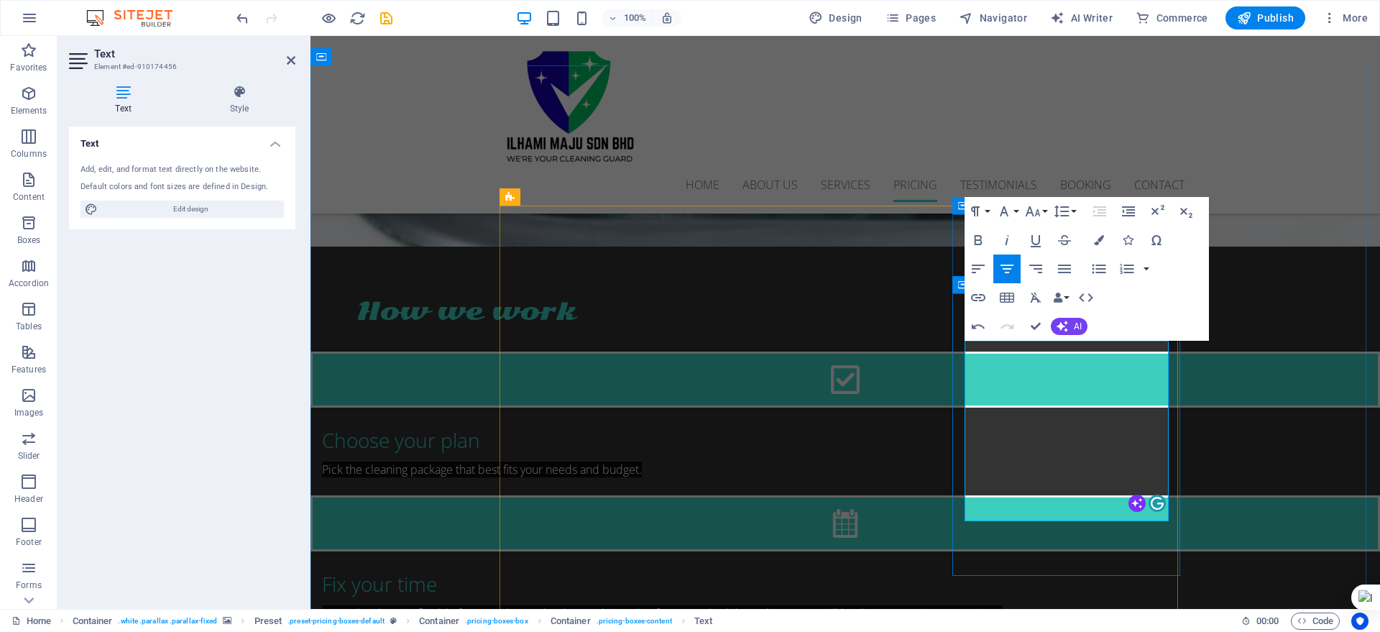
scroll to position [2202, 0]
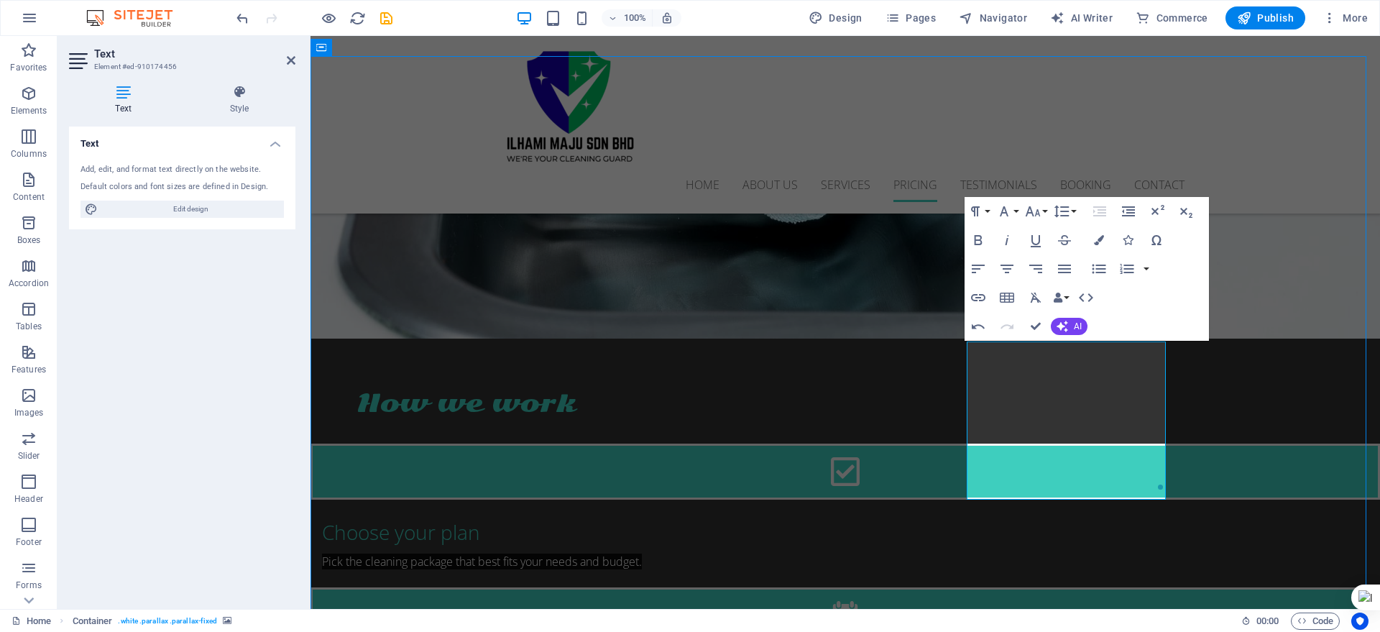
scroll to position [2303, 0]
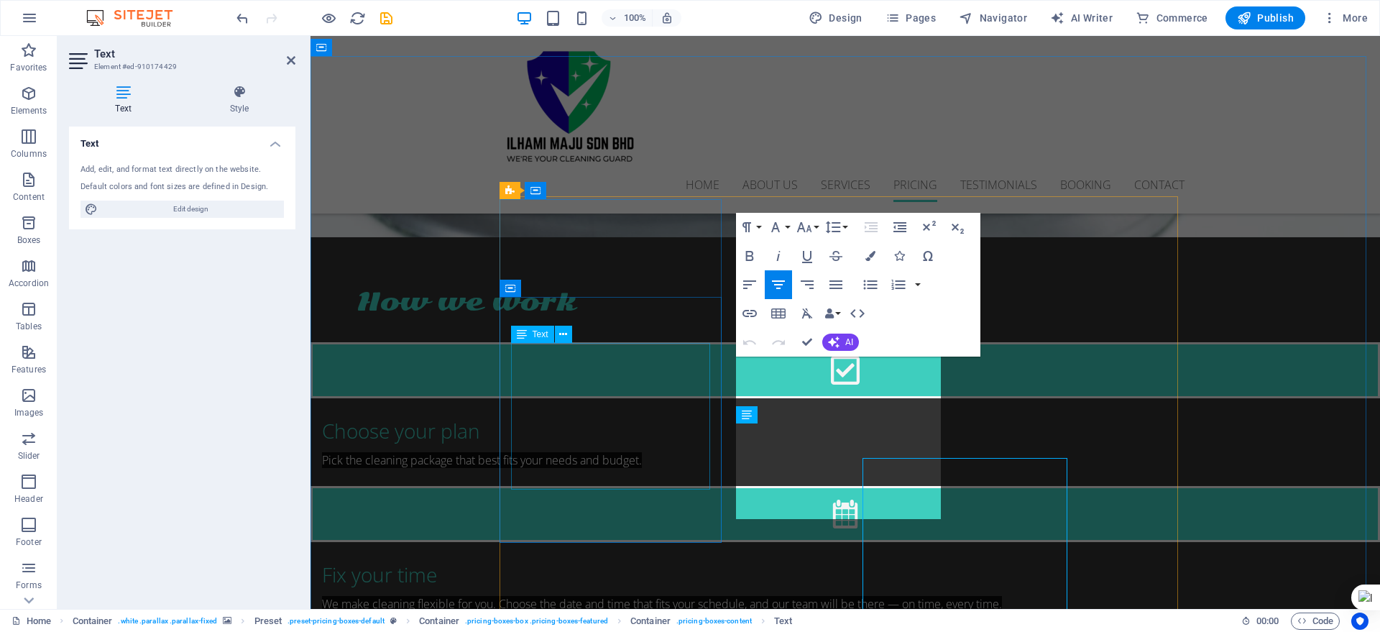
scroll to position [2202, 0]
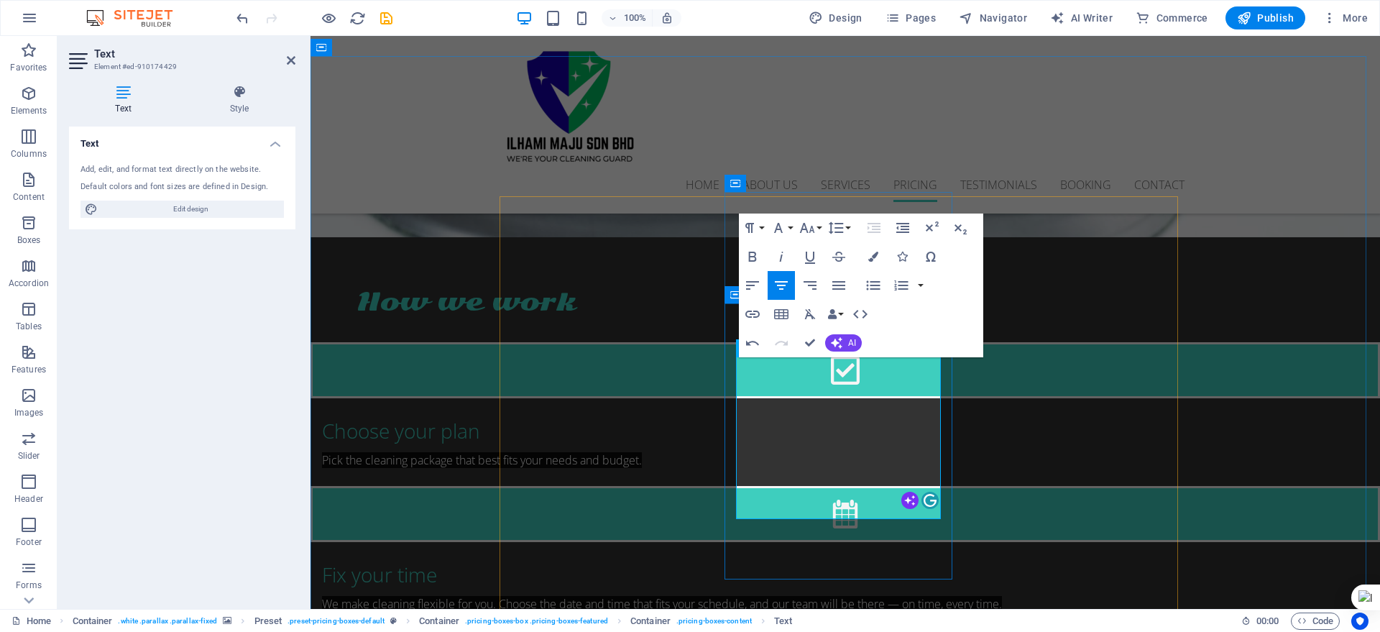
drag, startPoint x: 797, startPoint y: 444, endPoint x: 881, endPoint y: 446, distance: 84.2
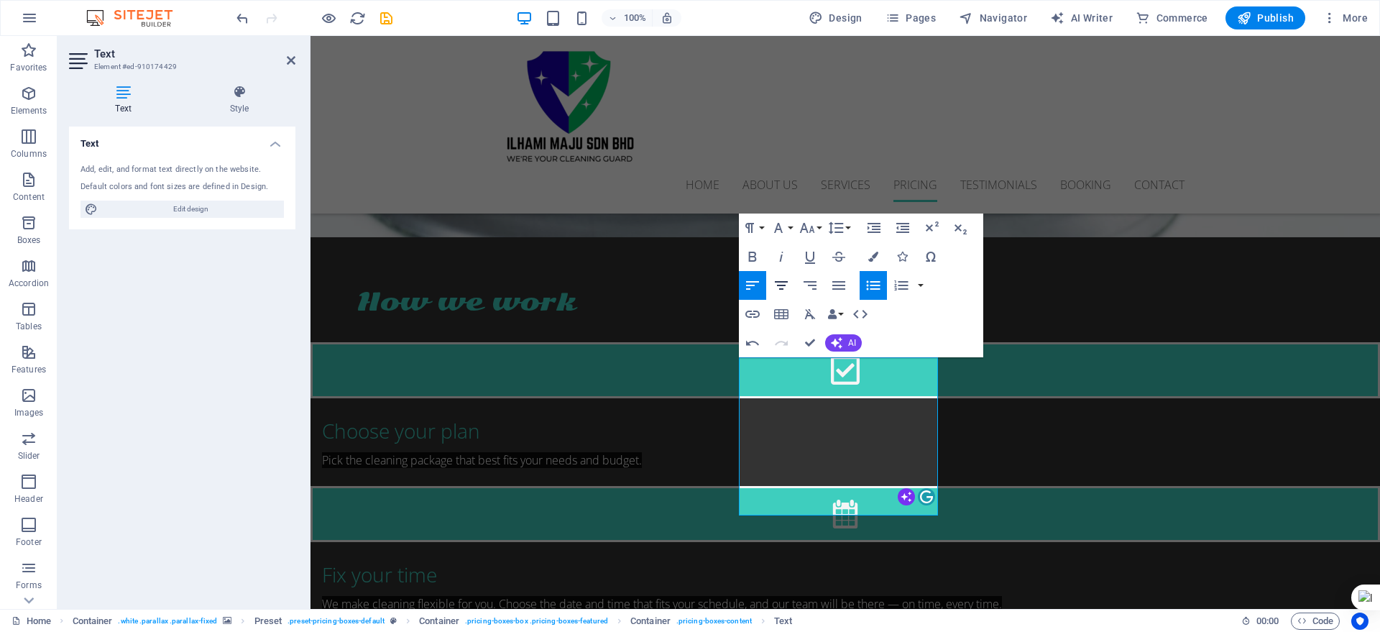
click at [787, 285] on icon "button" at bounding box center [781, 285] width 17 height 17
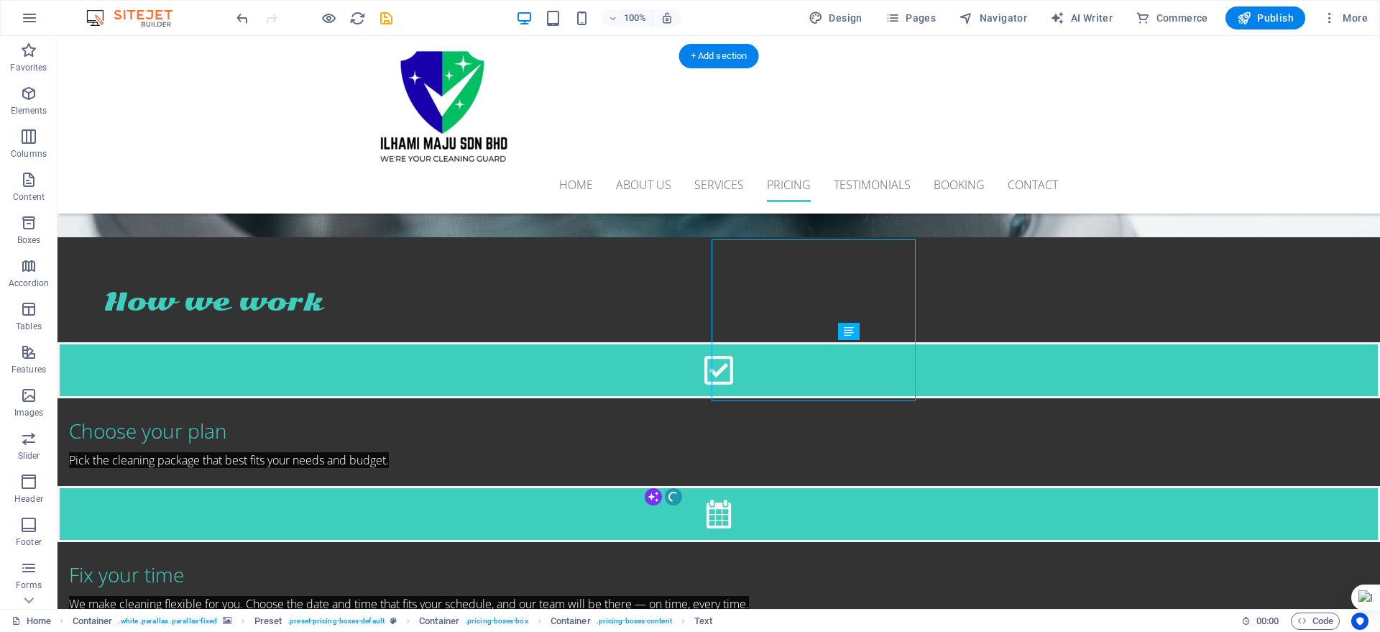
scroll to position [2303, 0]
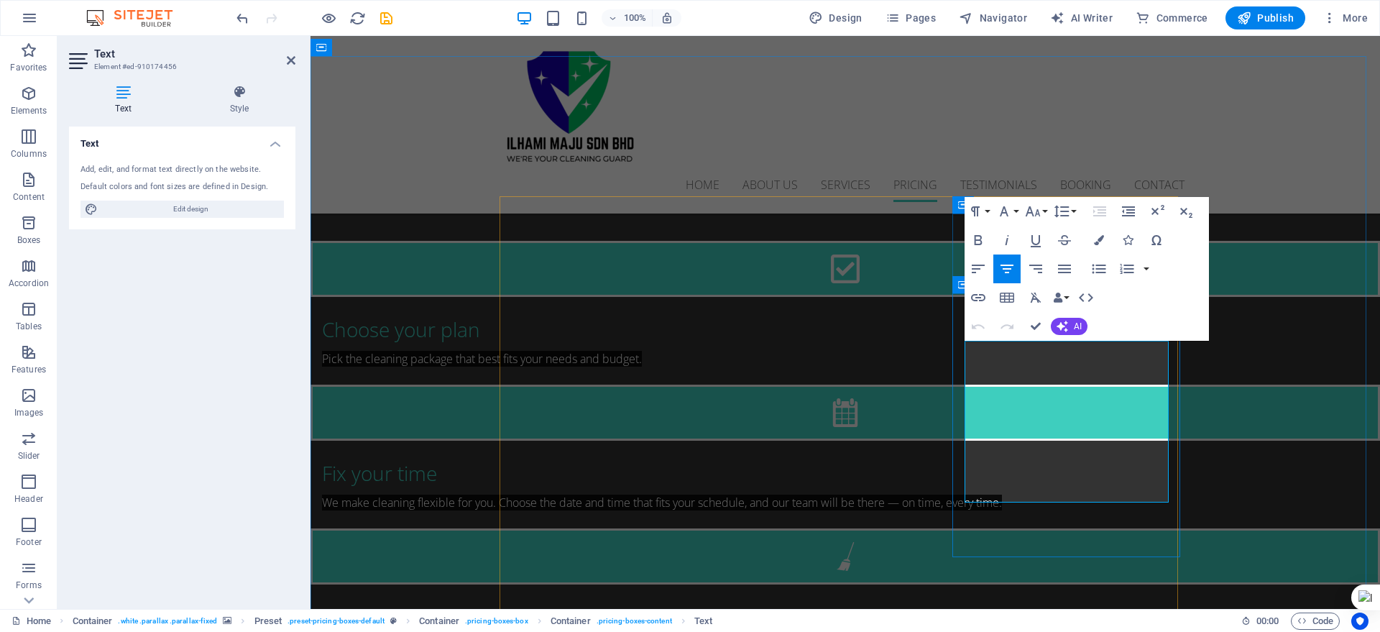
scroll to position [2202, 0]
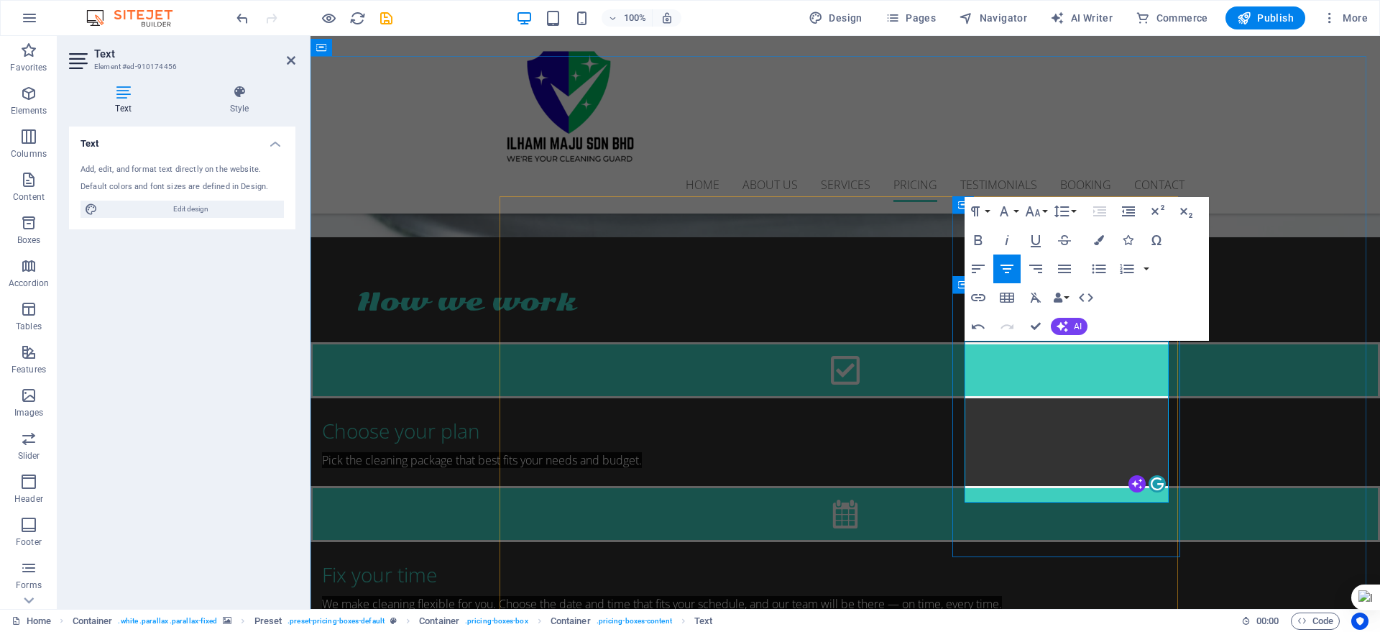
drag, startPoint x: 1048, startPoint y: 431, endPoint x: 1116, endPoint y: 438, distance: 68.0
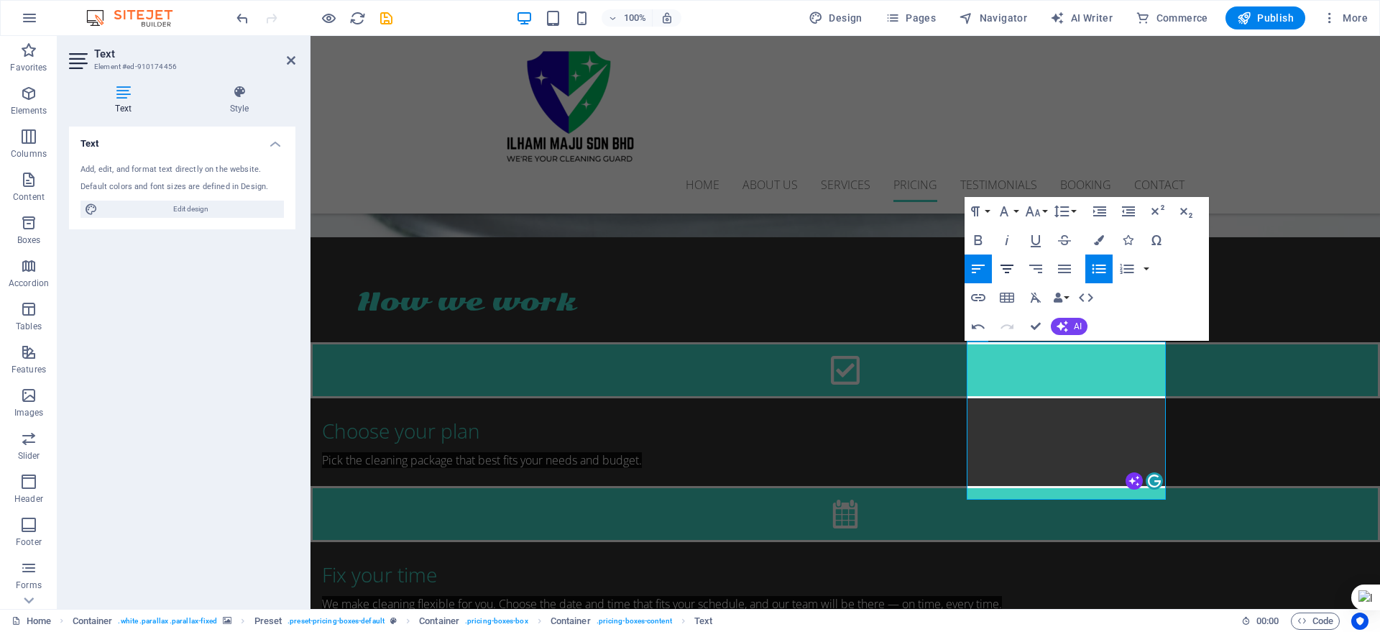
click at [1010, 261] on icon "button" at bounding box center [1007, 268] width 17 height 17
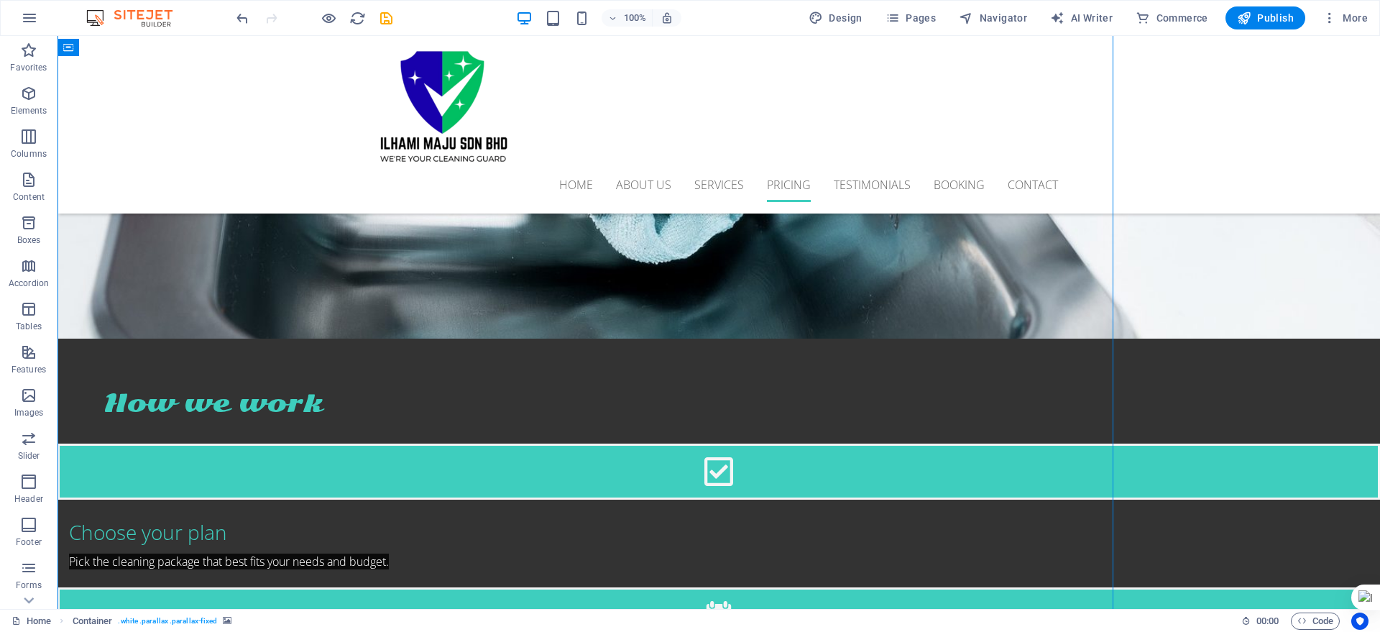
scroll to position [2303, 0]
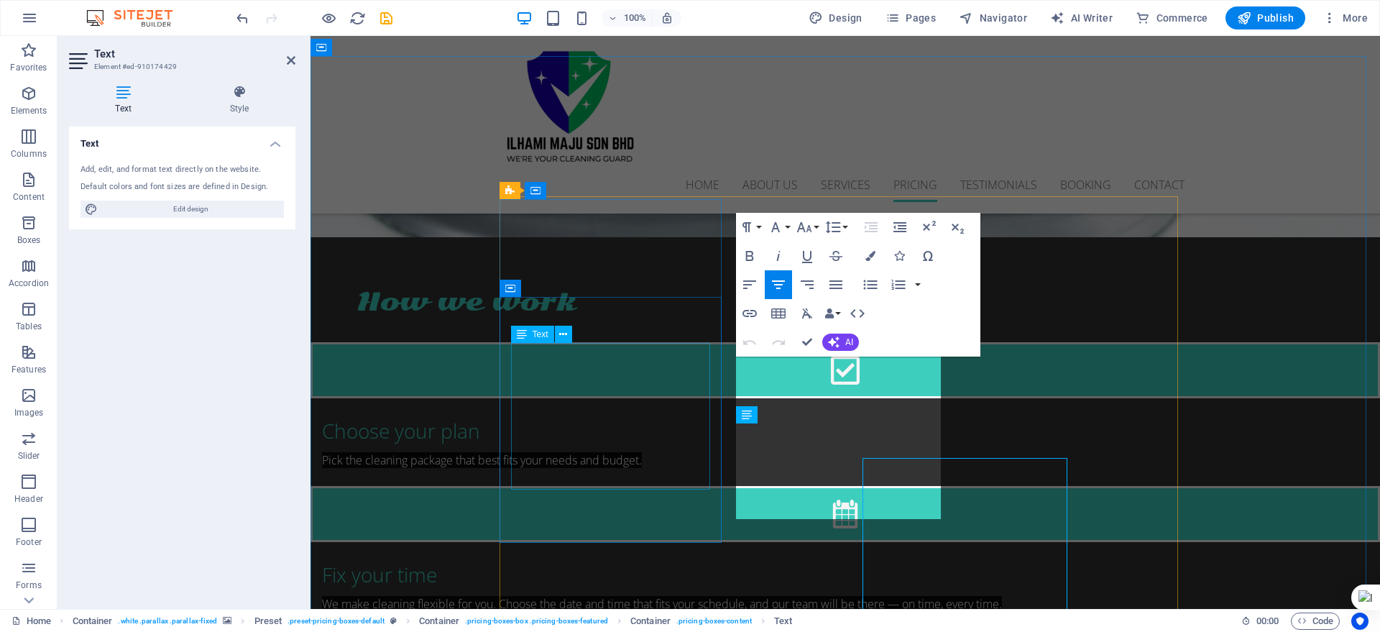
scroll to position [2202, 0]
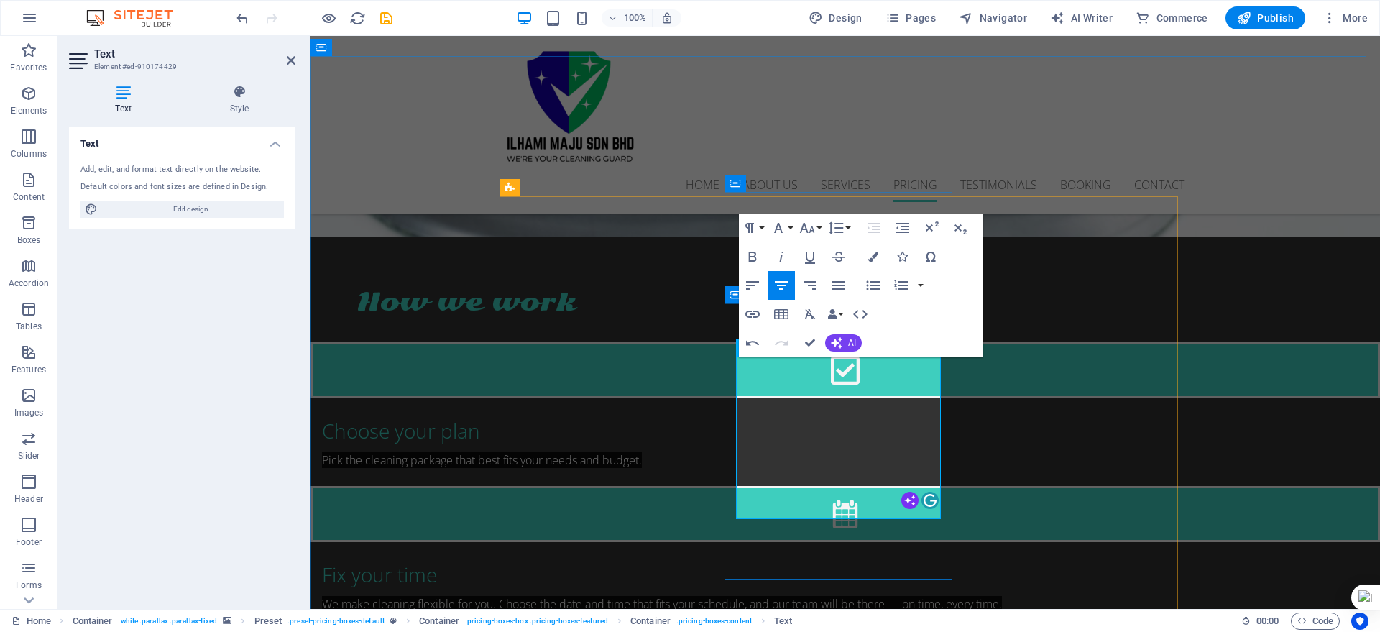
drag, startPoint x: 766, startPoint y: 473, endPoint x: 894, endPoint y: 469, distance: 127.3
drag, startPoint x: 787, startPoint y: 505, endPoint x: 885, endPoint y: 503, distance: 97.8
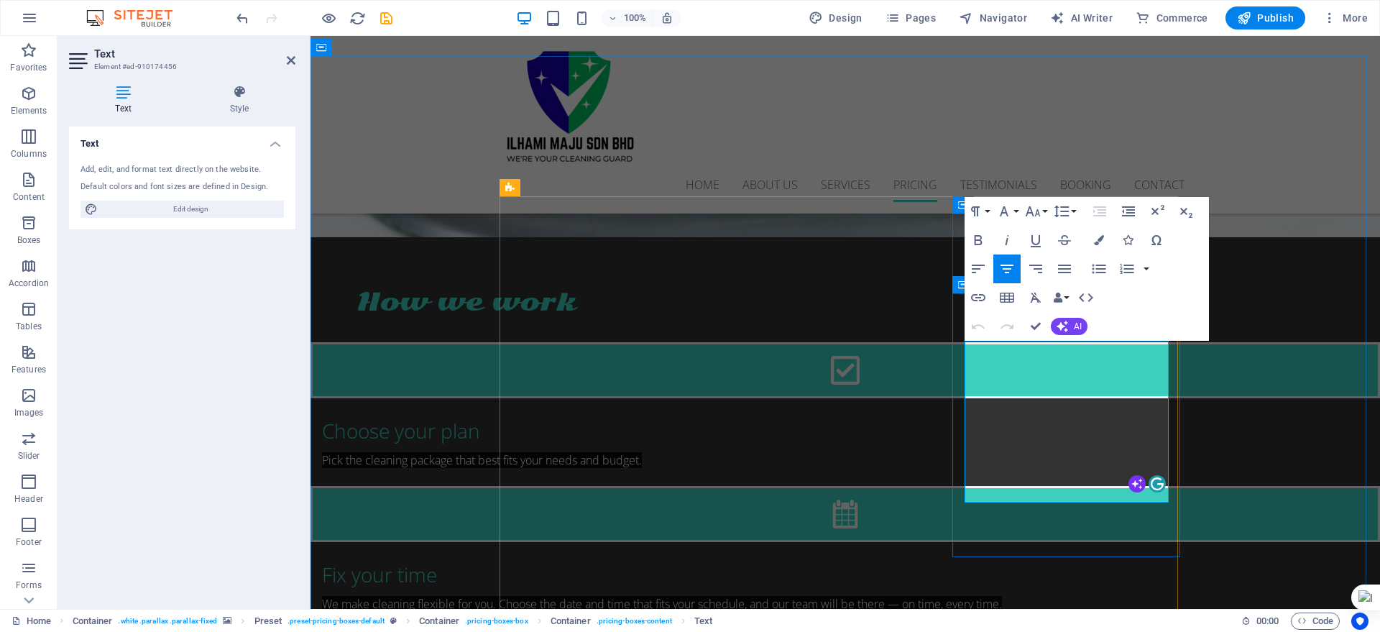
drag, startPoint x: 1008, startPoint y: 459, endPoint x: 1119, endPoint y: 462, distance: 111.5
drag, startPoint x: 1014, startPoint y: 486, endPoint x: 1124, endPoint y: 490, distance: 110.1
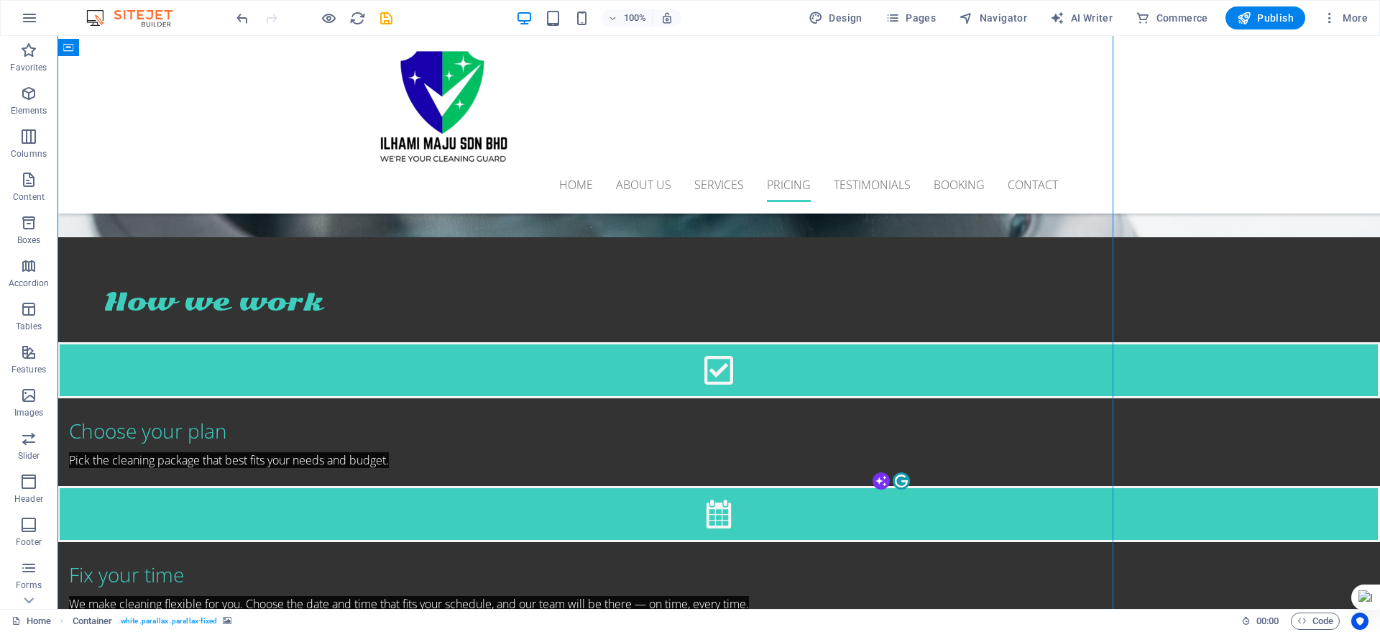
drag, startPoint x: 1010, startPoint y: 492, endPoint x: 1263, endPoint y: 491, distance: 253.1
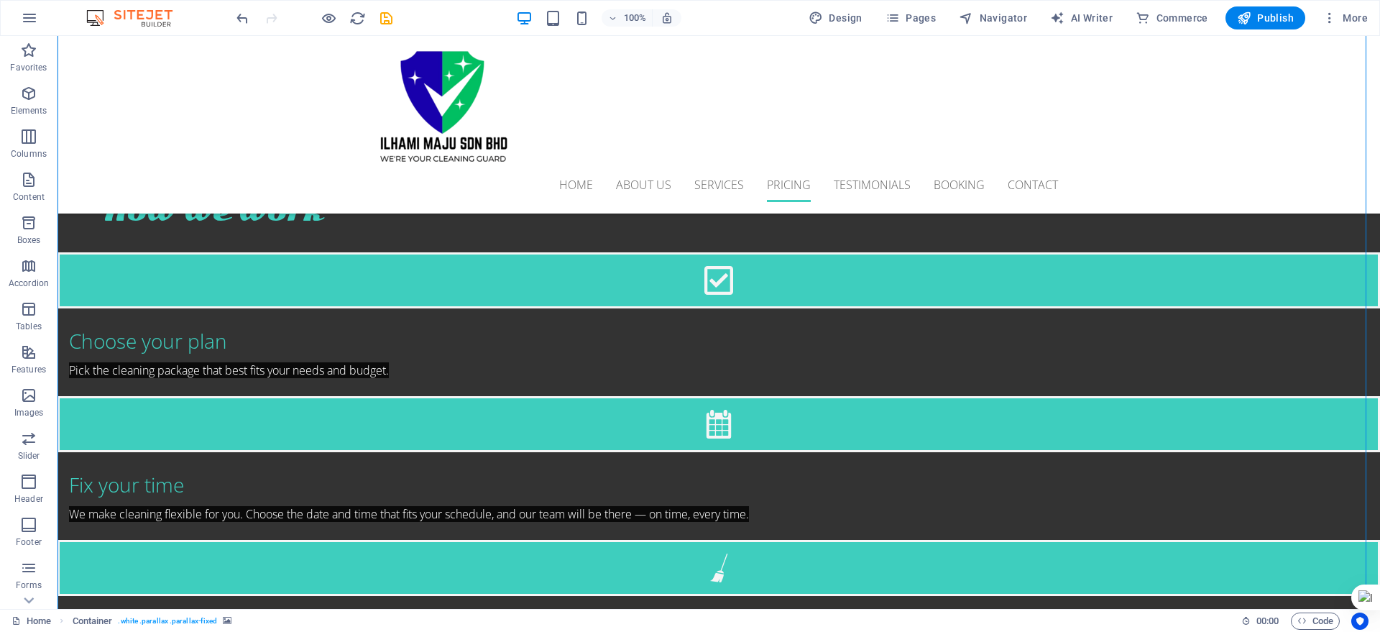
scroll to position [2303, 0]
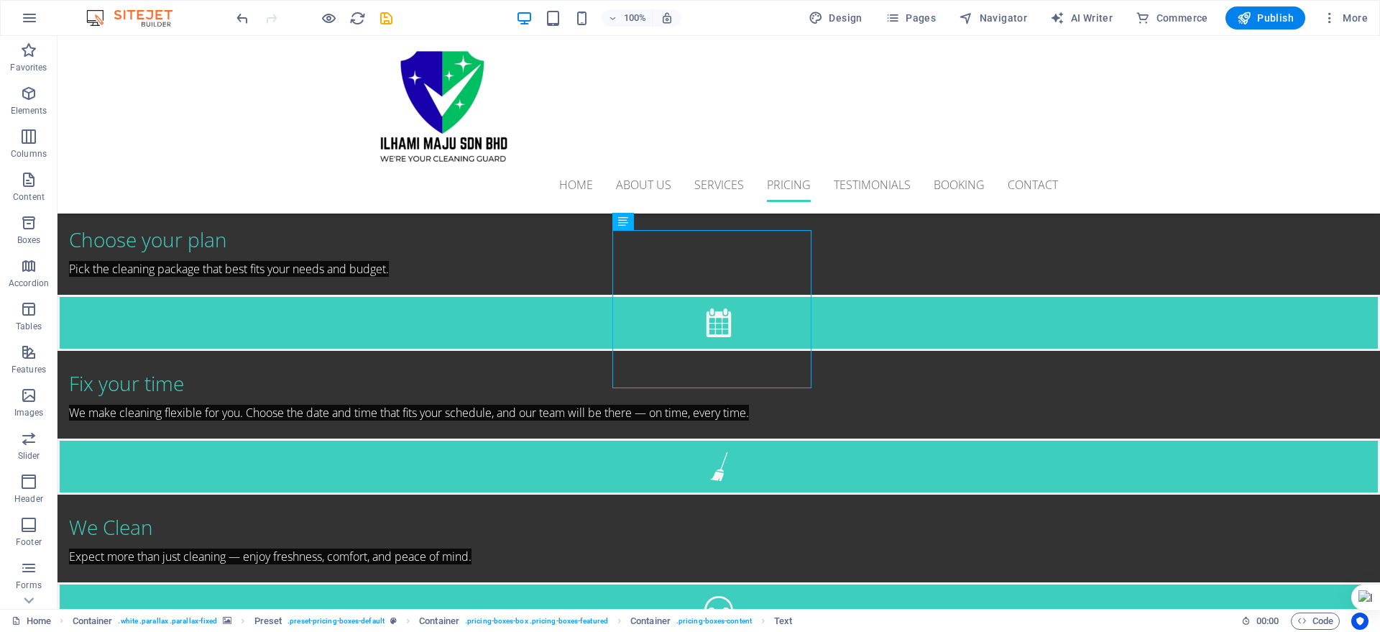
scroll to position [2393, 0]
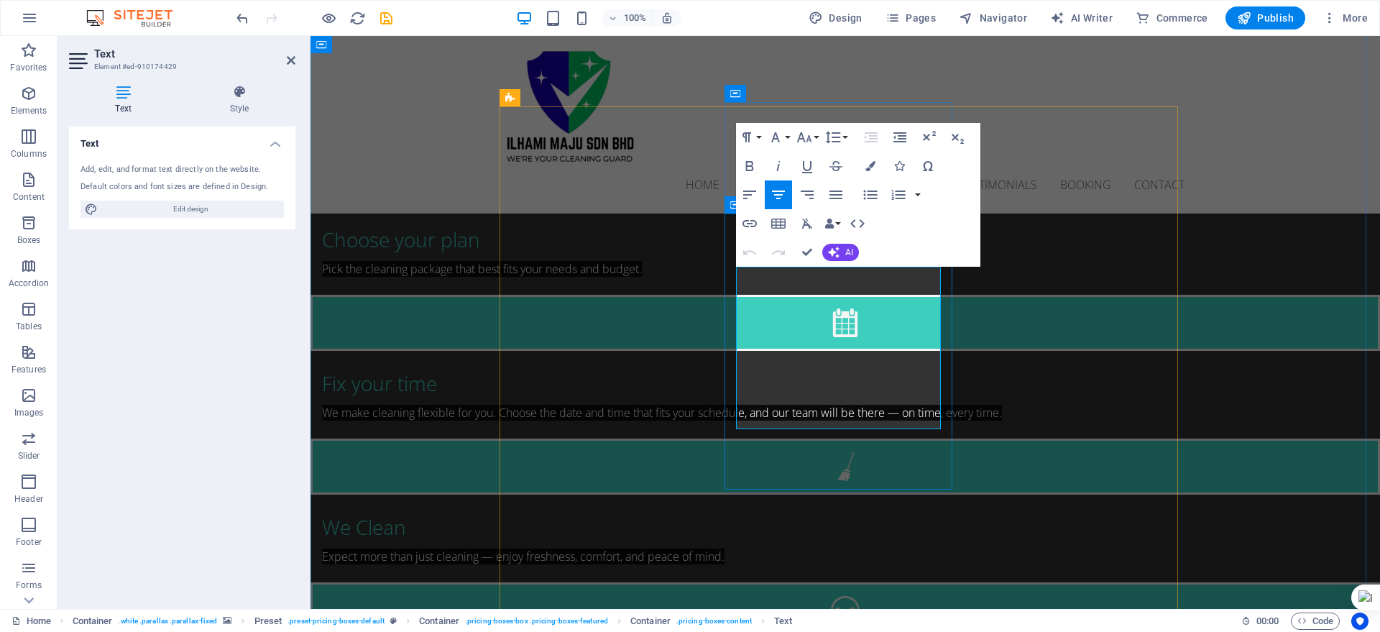
scroll to position [2291, 0]
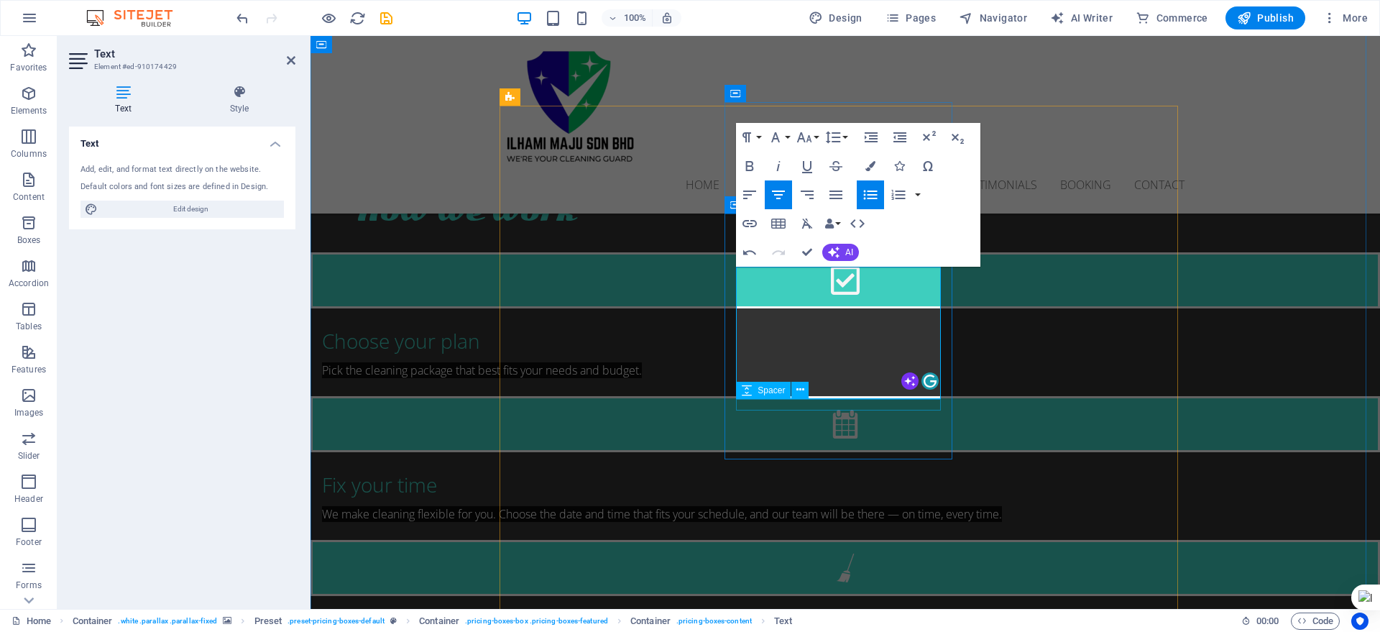
scroll to position [2292, 0]
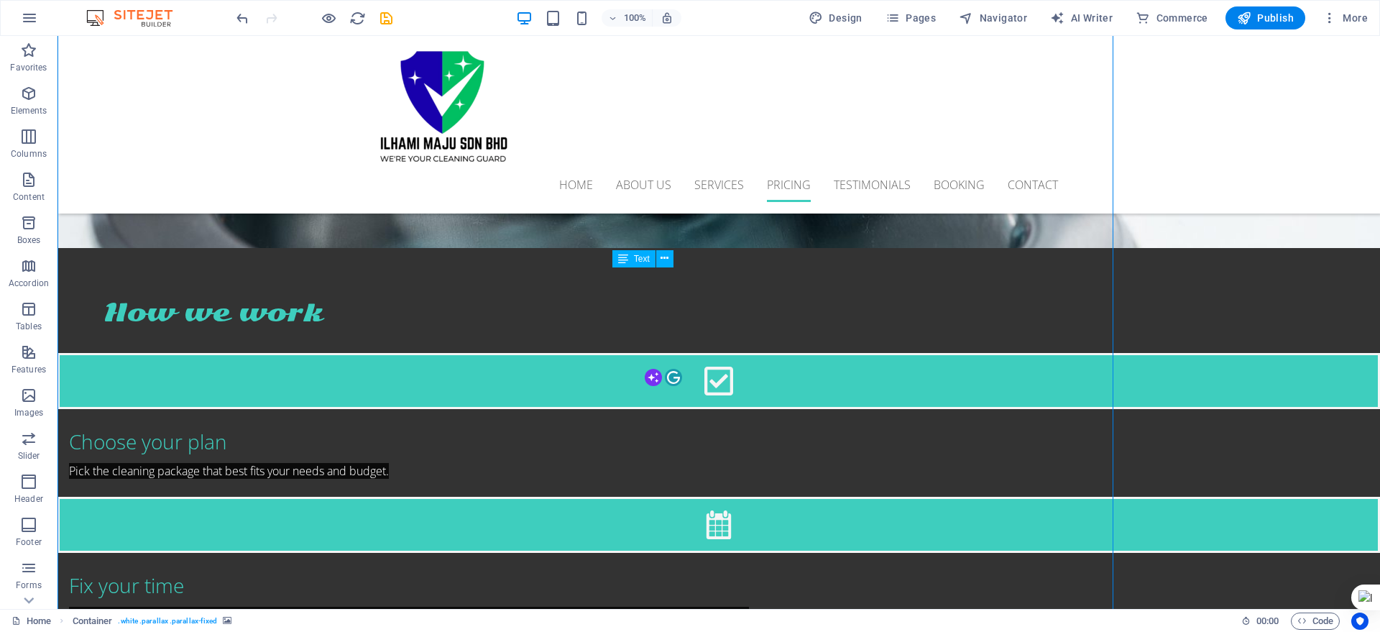
scroll to position [2393, 0]
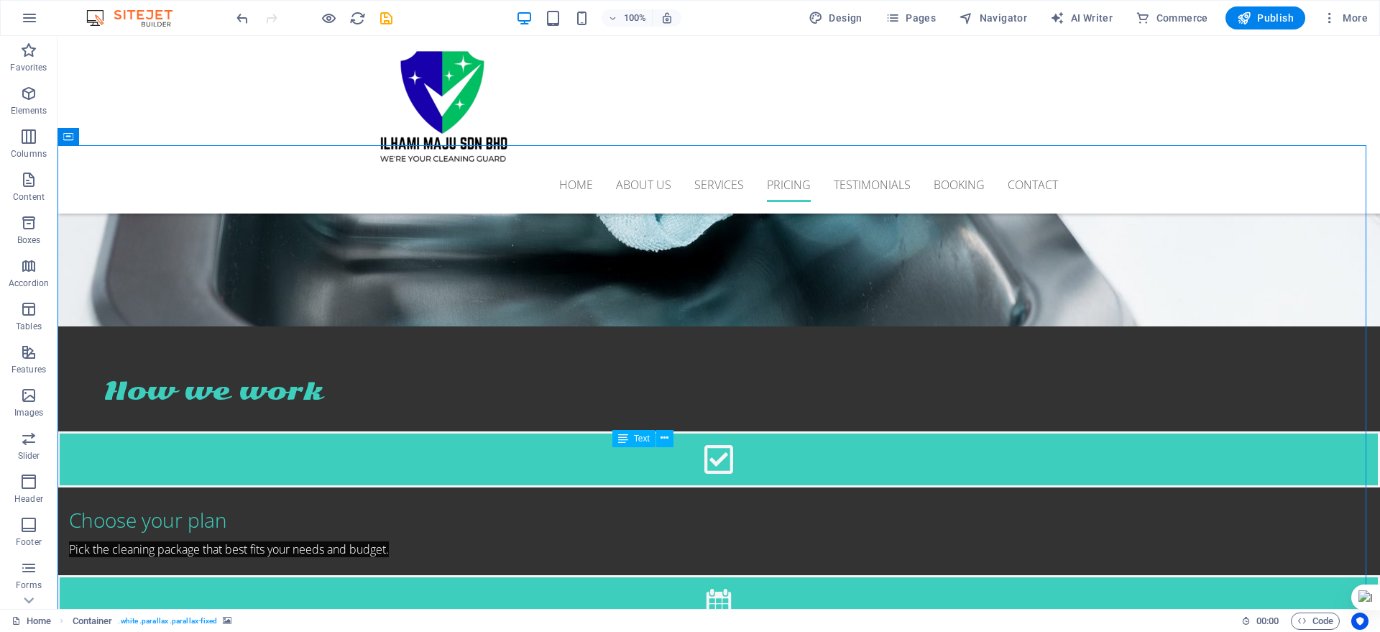
scroll to position [2304, 0]
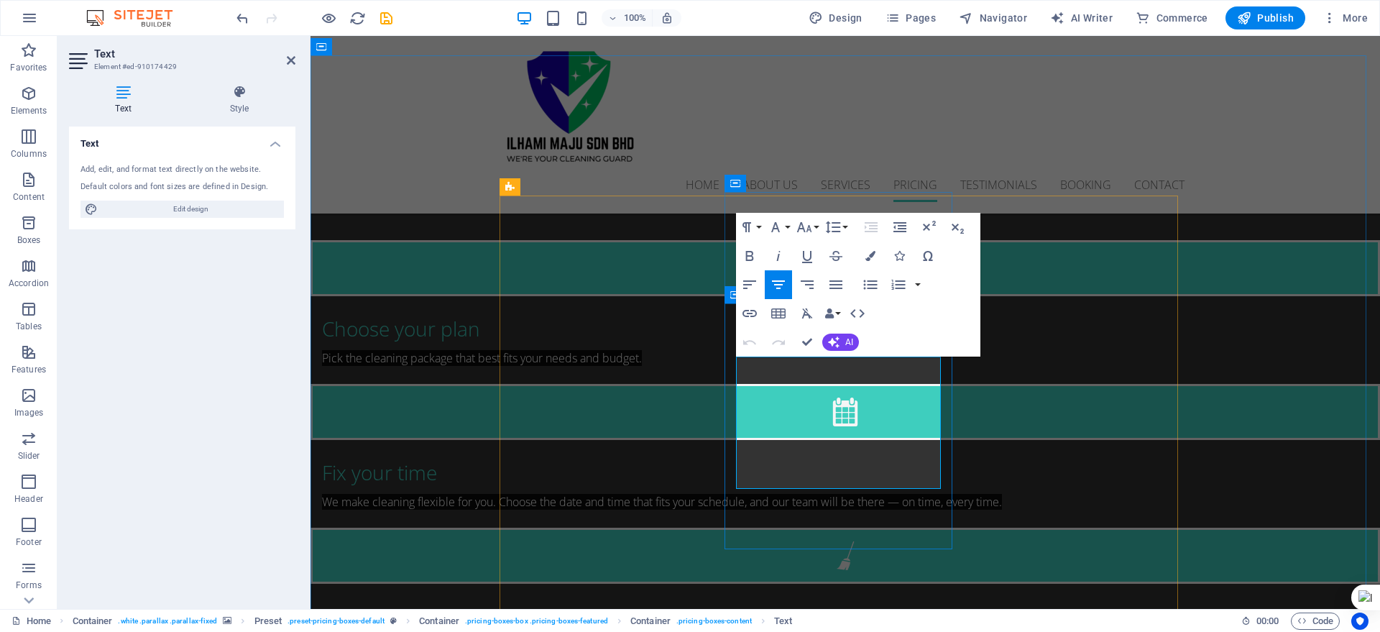
scroll to position [2202, 0]
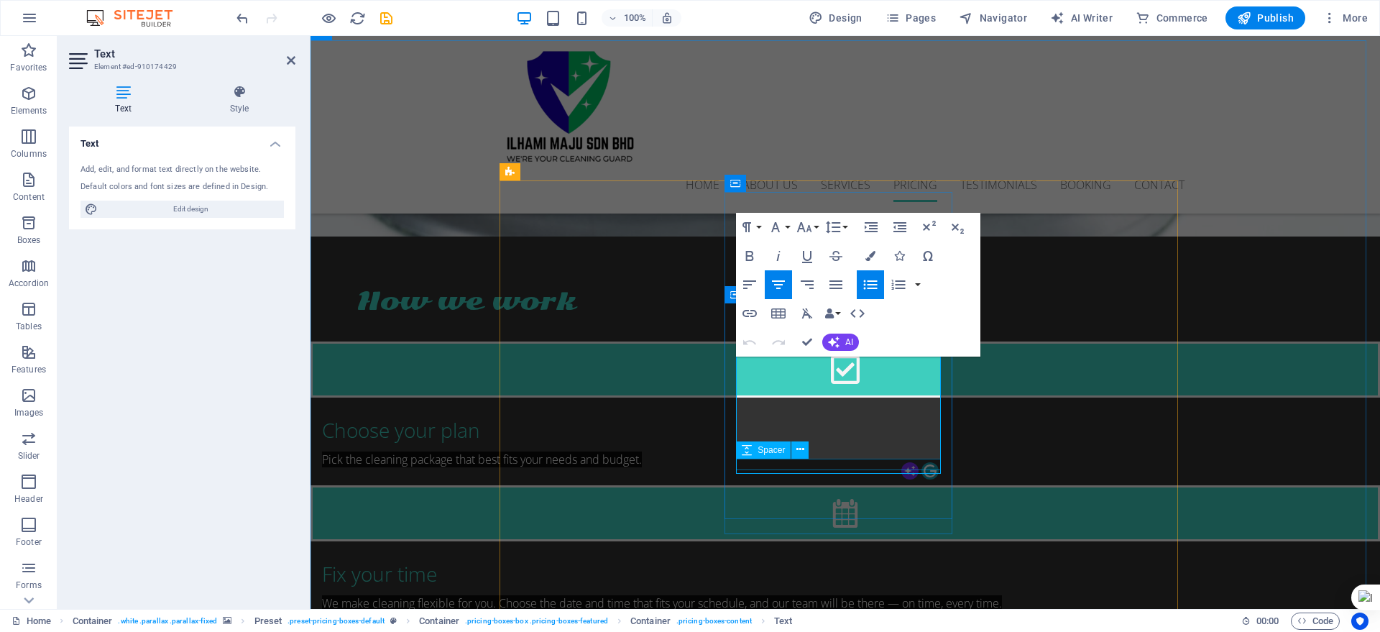
scroll to position [2217, 0]
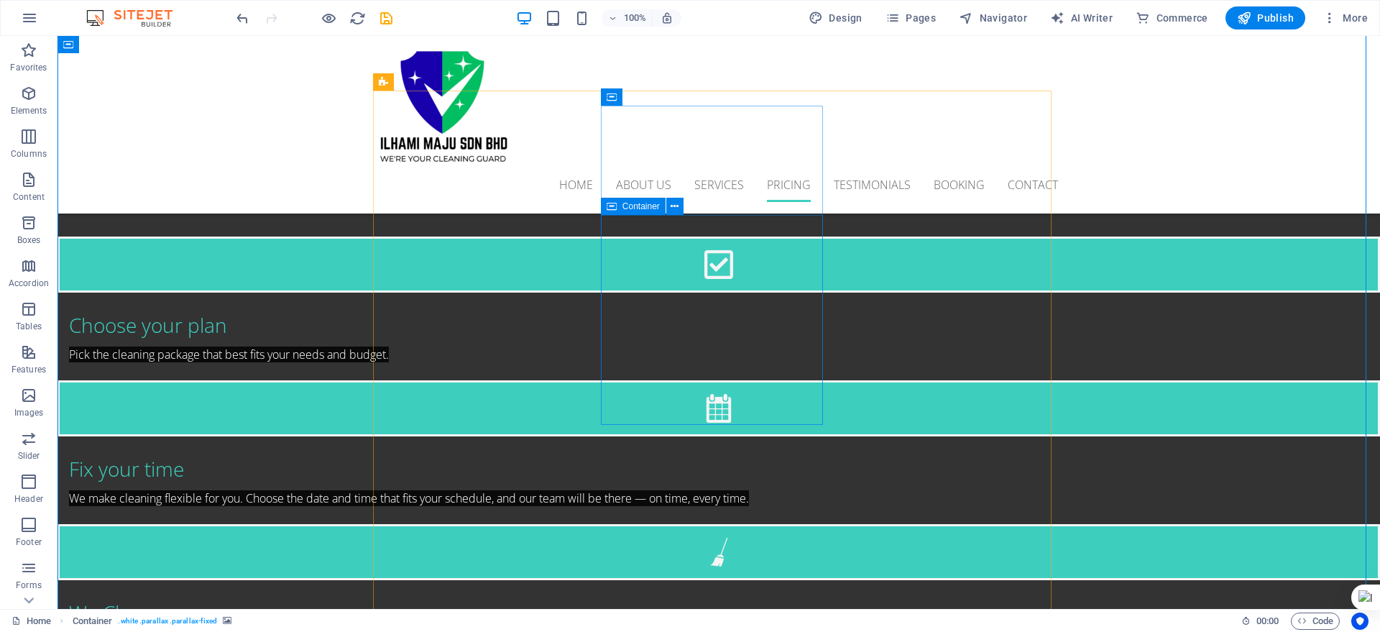
scroll to position [2319, 0]
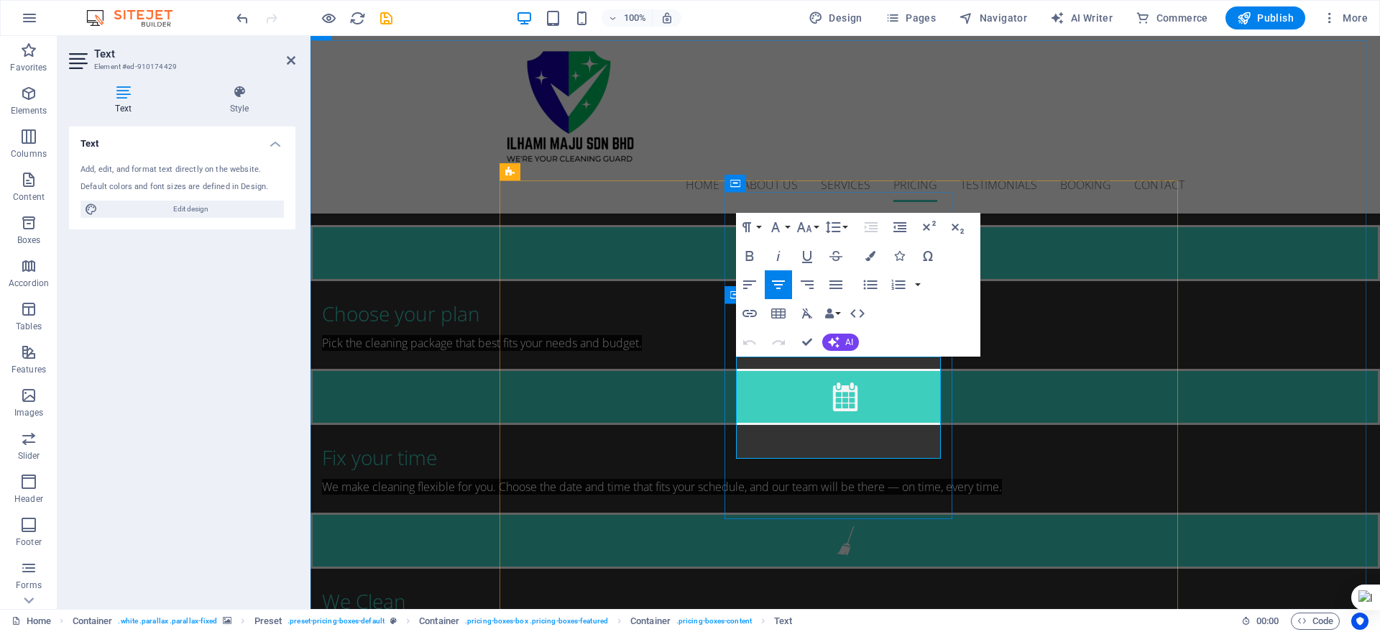
scroll to position [2217, 0]
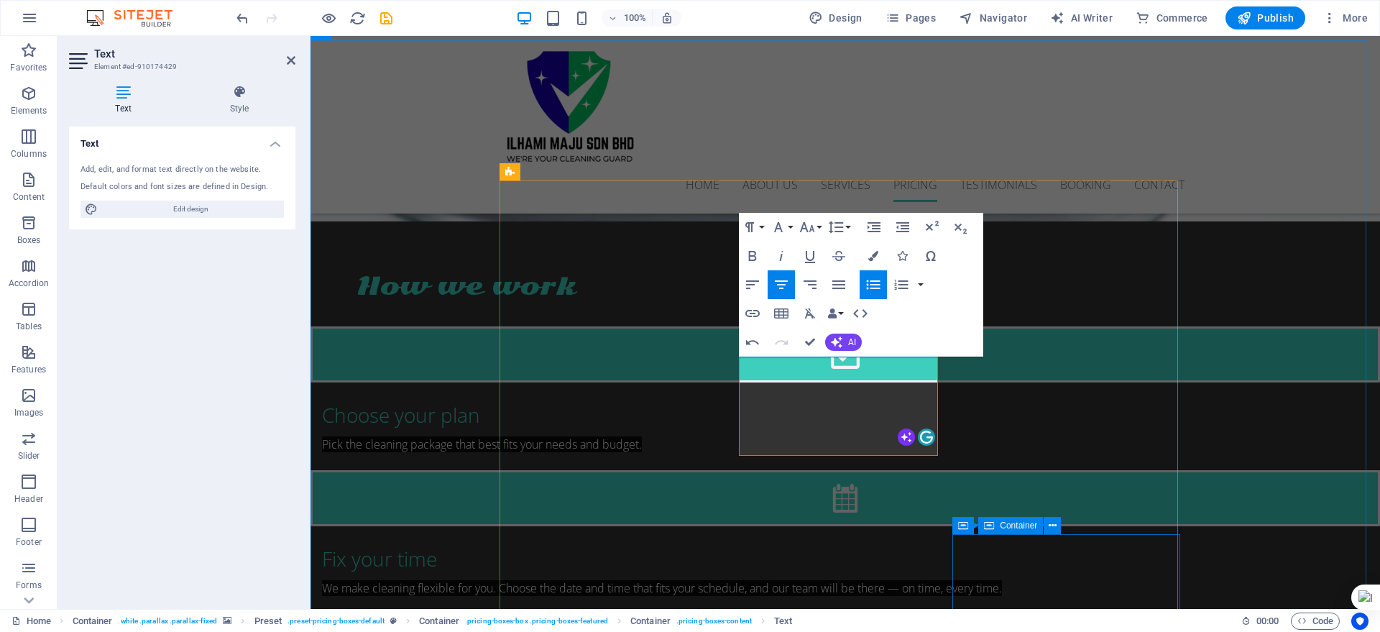
scroll to position [2203, 0]
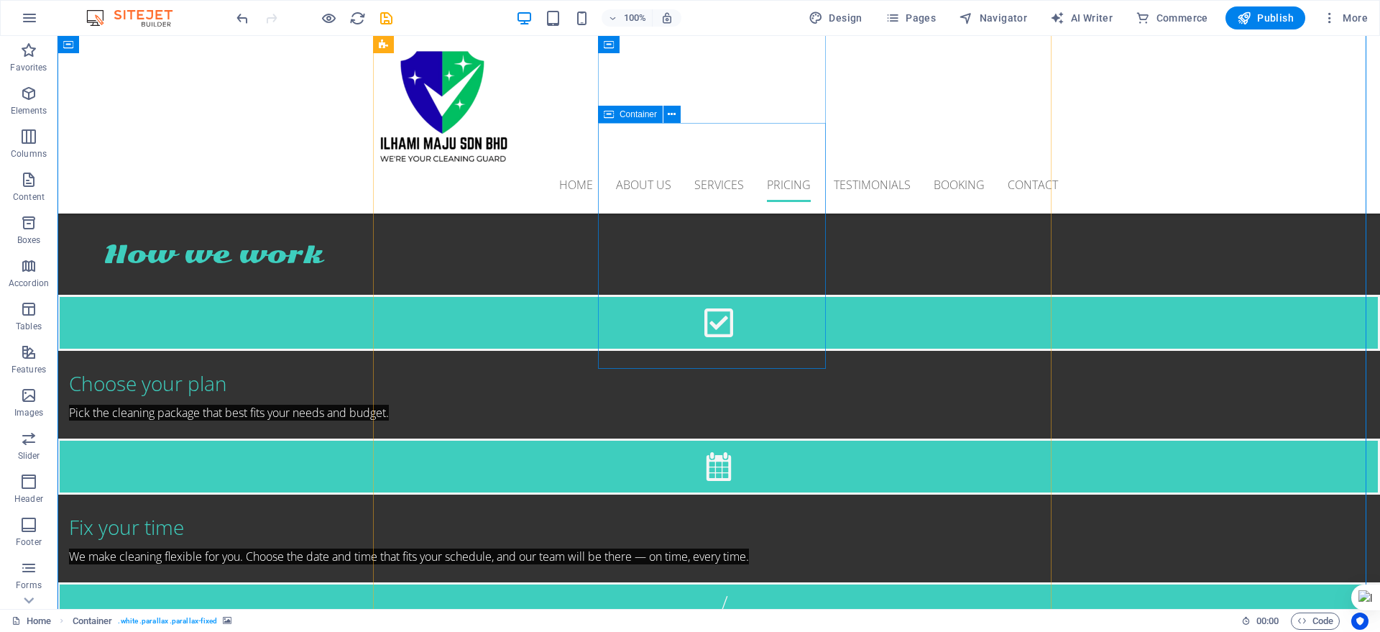
scroll to position [2304, 0]
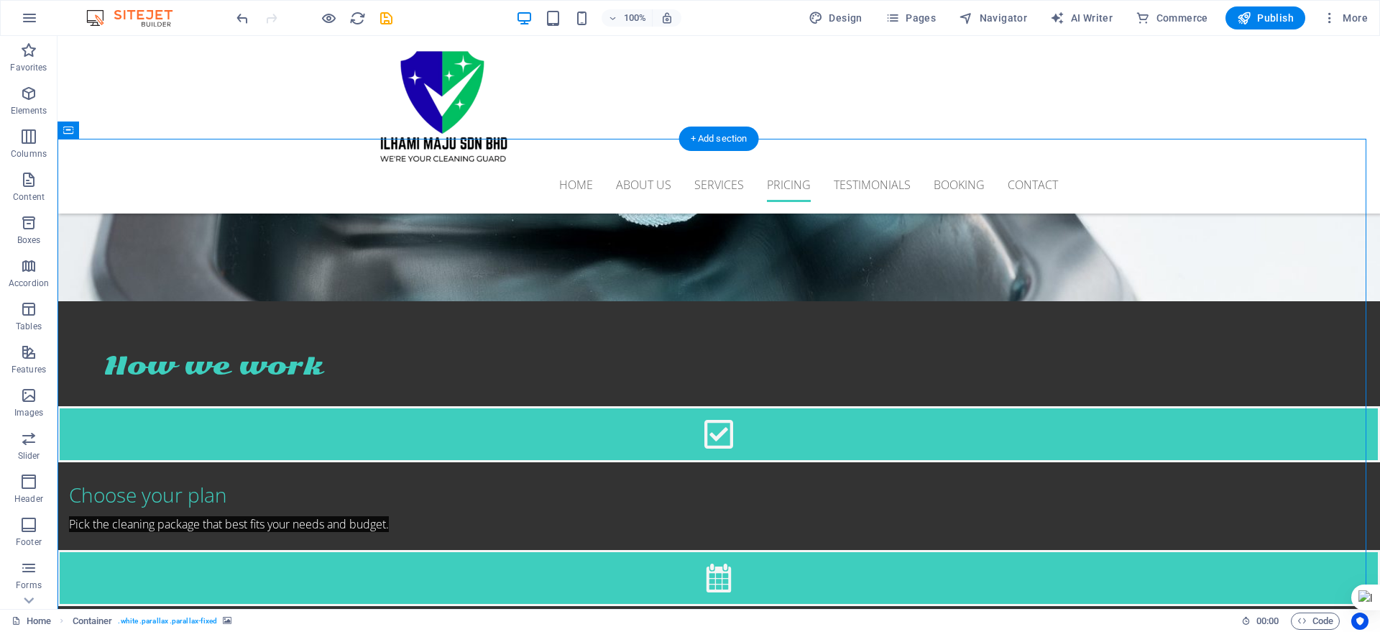
scroll to position [2214, 0]
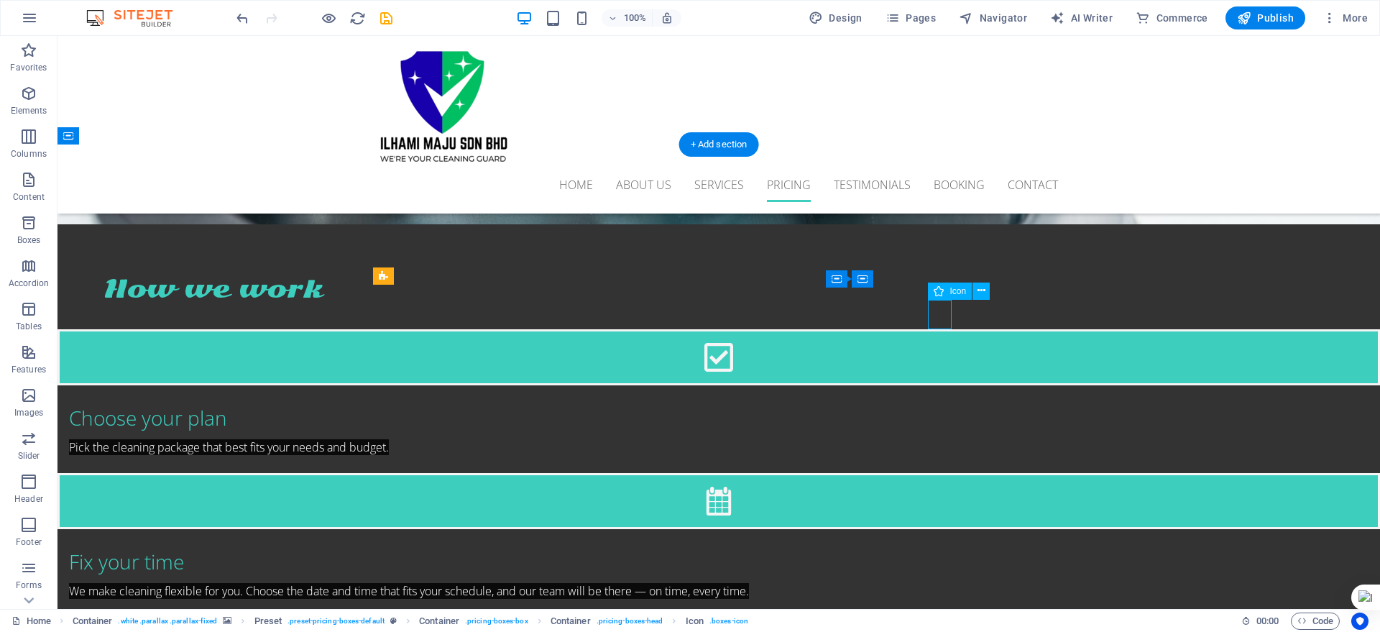
select select "xMidYMid"
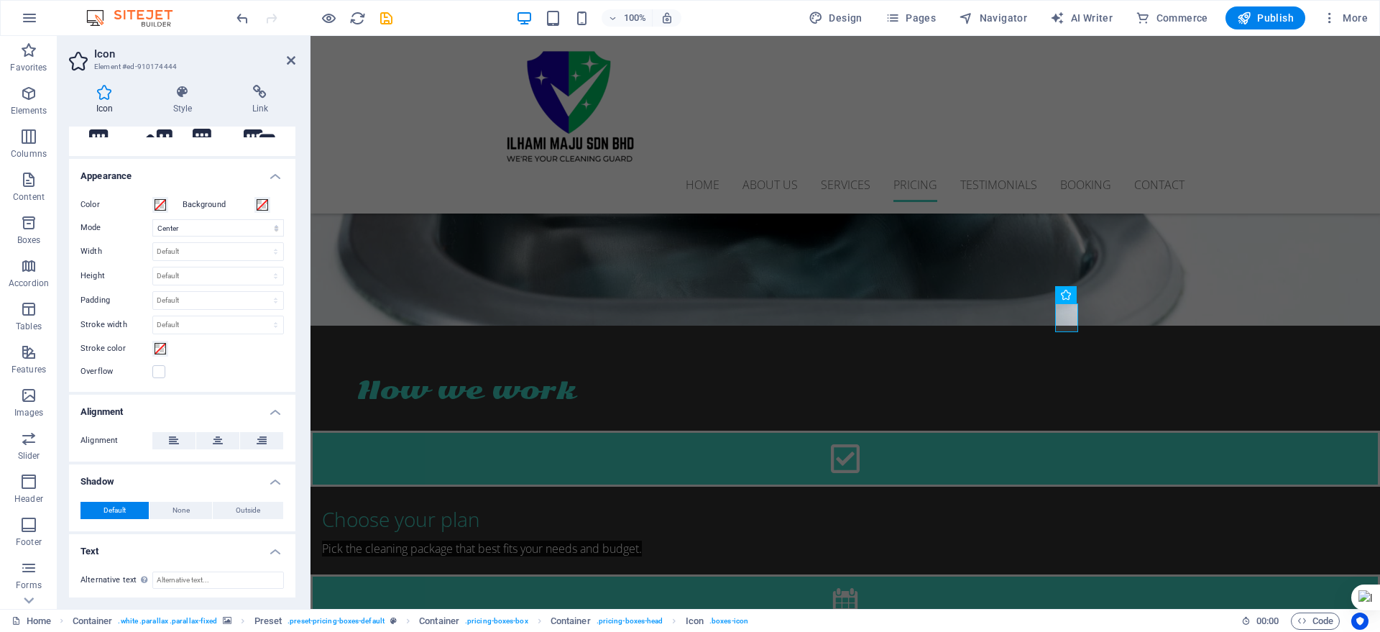
scroll to position [284, 0]
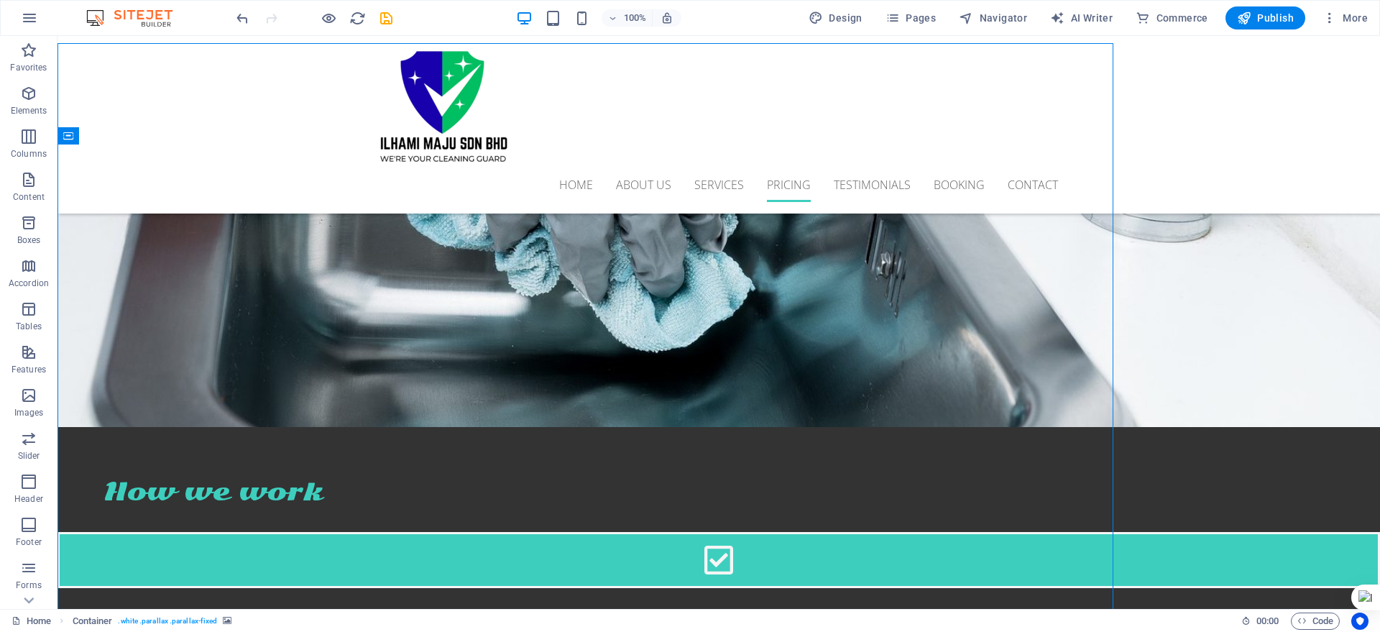
scroll to position [2214, 0]
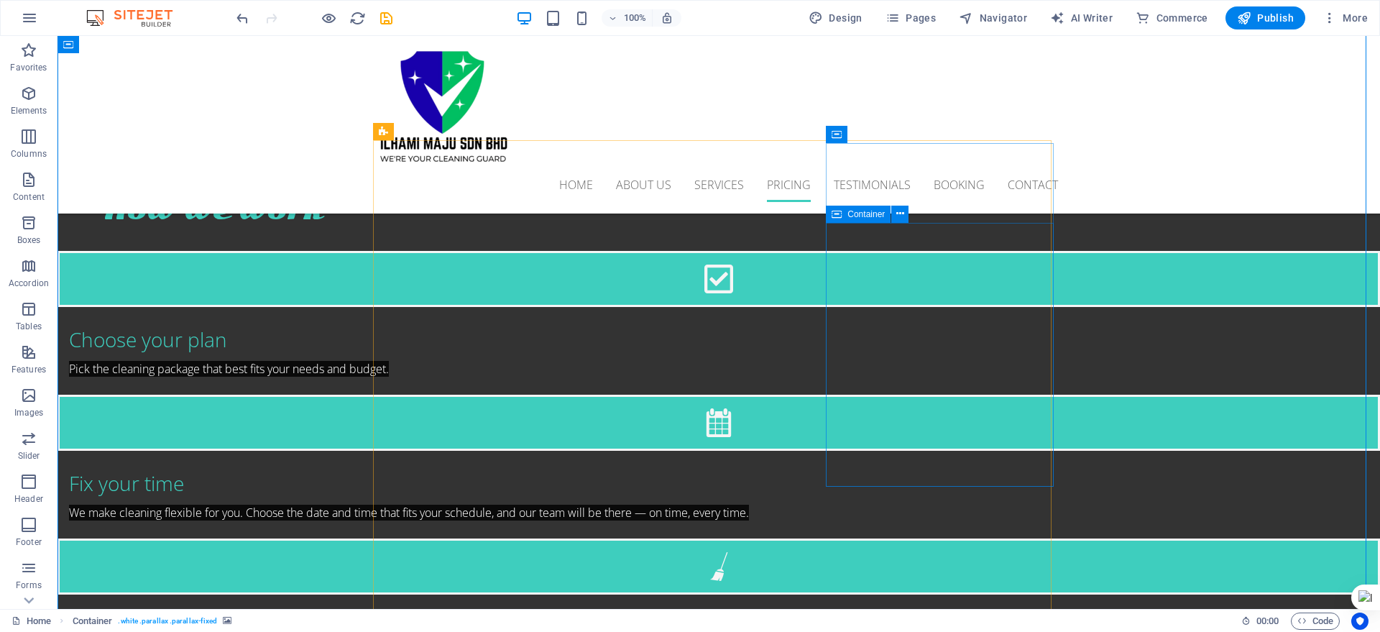
scroll to position [2304, 0]
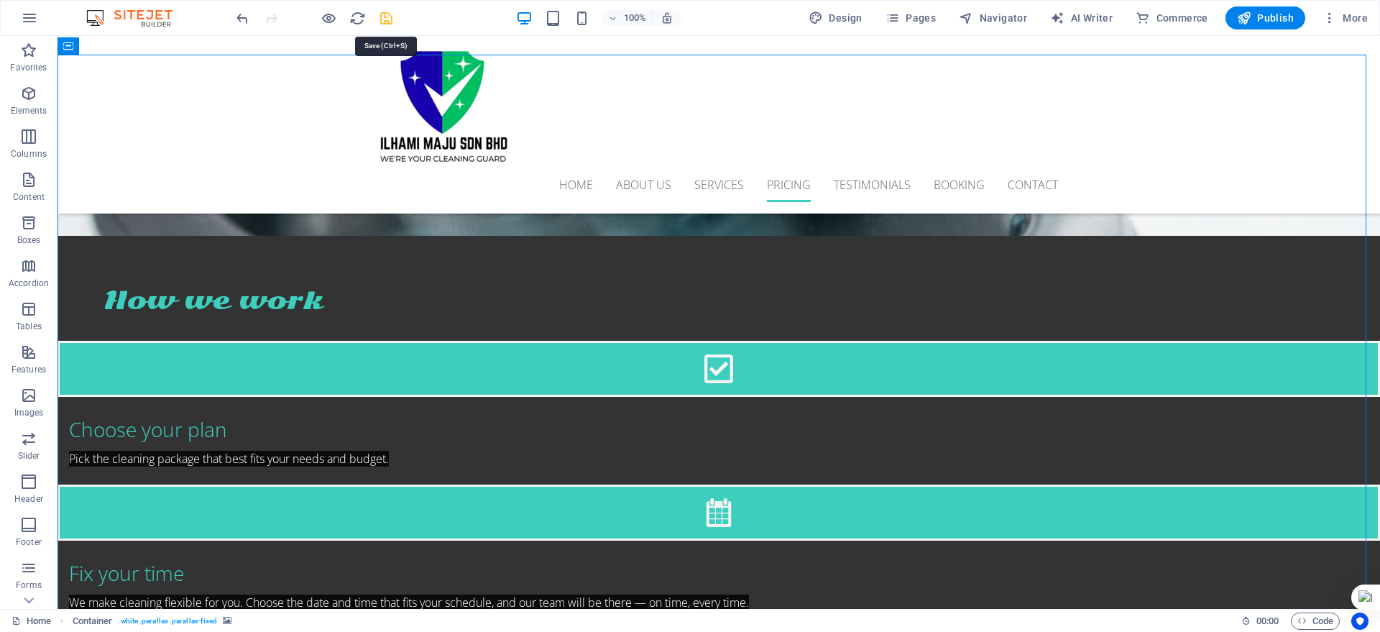
click at [392, 19] on icon "save" at bounding box center [386, 18] width 17 height 17
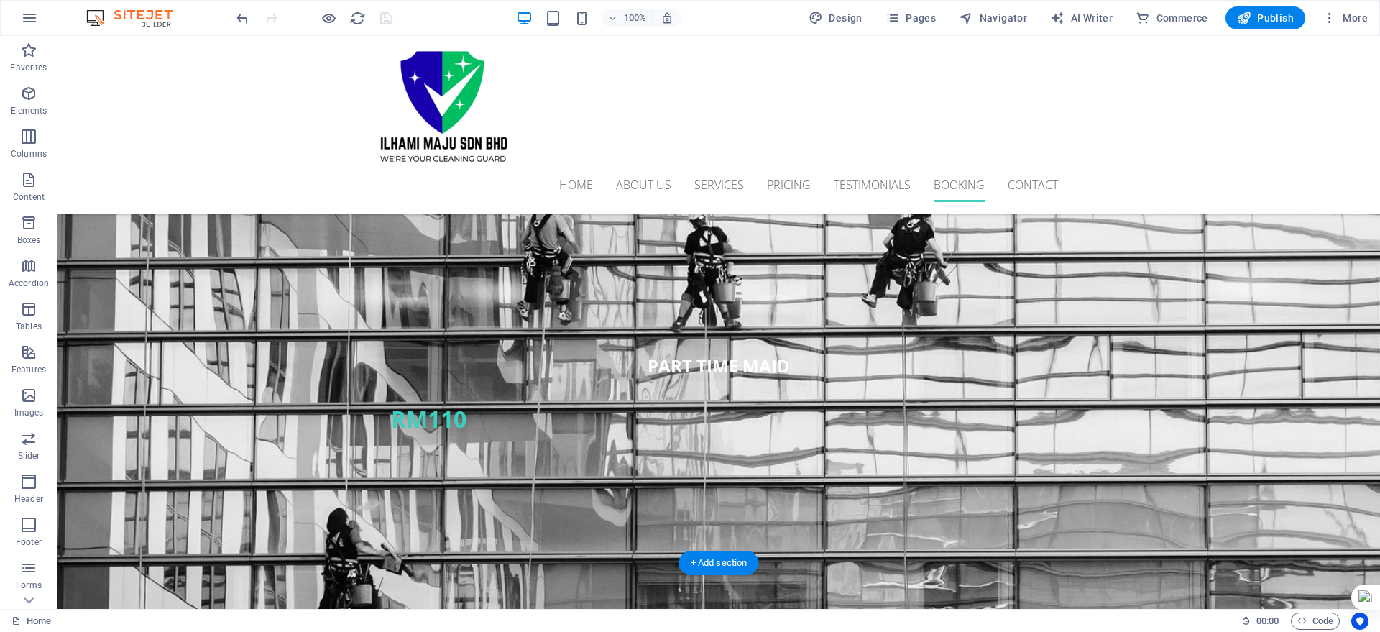
scroll to position [4102, 0]
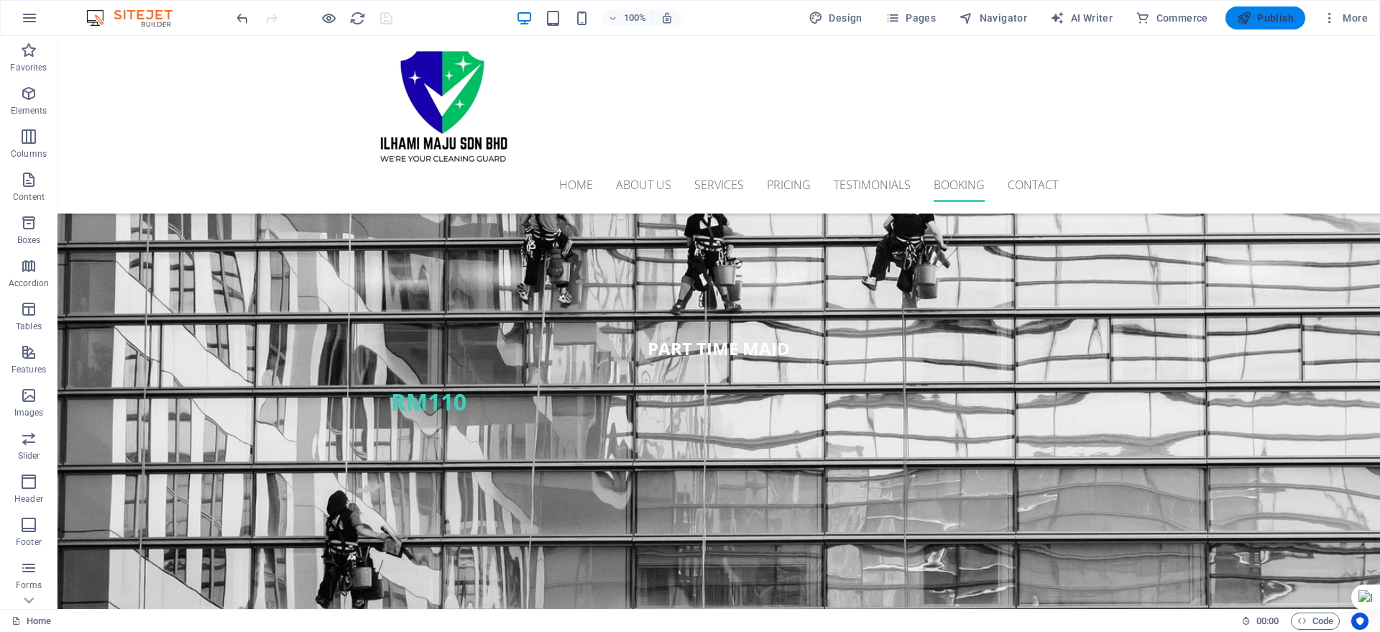
click at [1281, 14] on span "Publish" at bounding box center [1265, 18] width 57 height 14
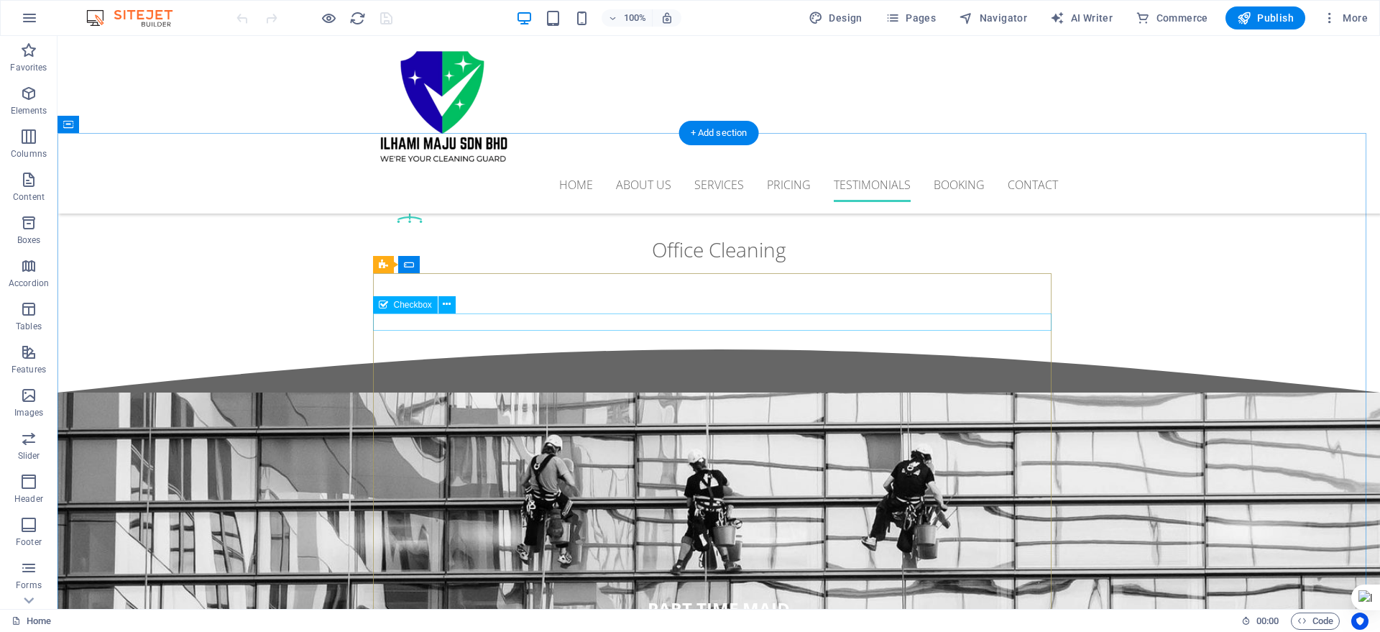
scroll to position [3775, 0]
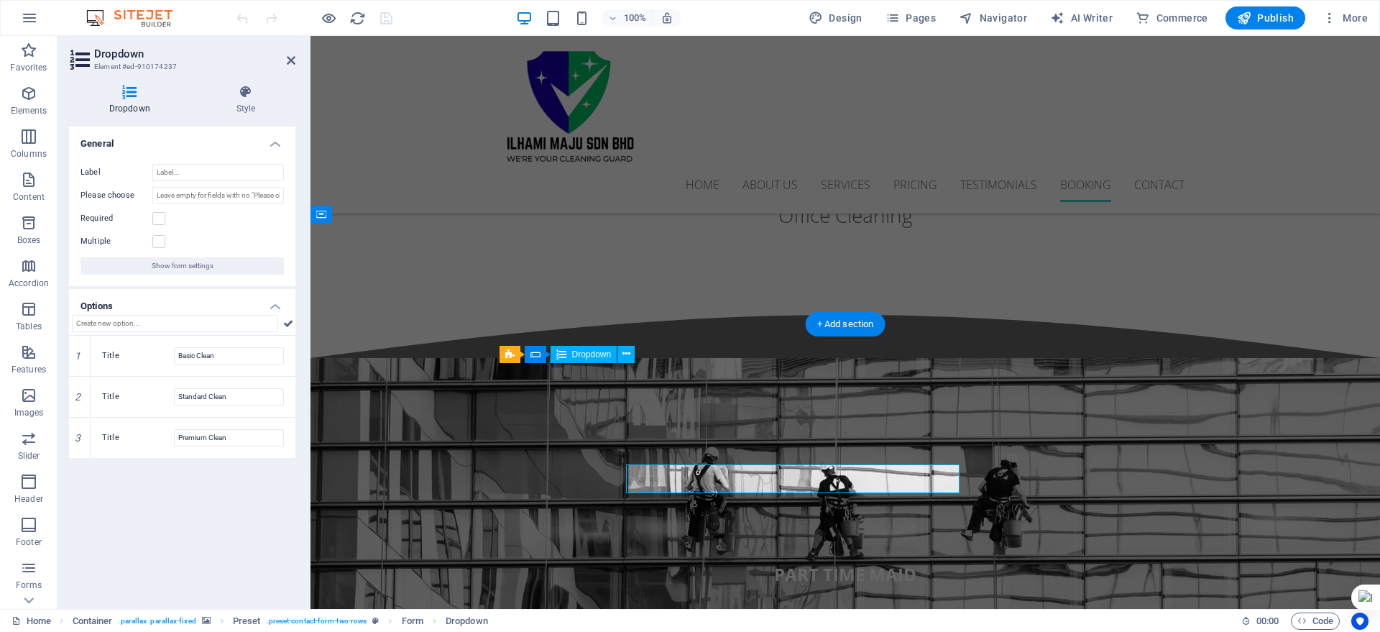
scroll to position [3673, 0]
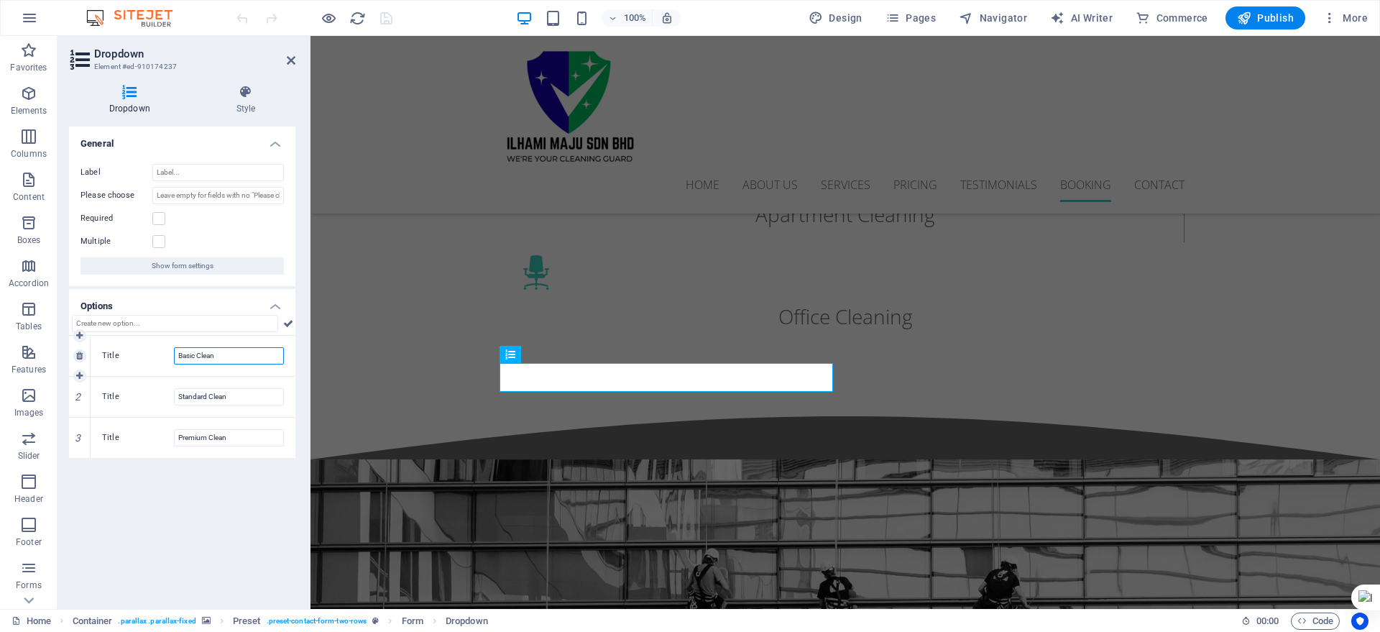
drag, startPoint x: 221, startPoint y: 359, endPoint x: 127, endPoint y: 342, distance: 95.0
click at [127, 342] on div "Title Basic Clean" at bounding box center [193, 356] width 205 height 40
click at [215, 354] on input "Part Time maid" at bounding box center [229, 355] width 110 height 17
type input "Part Time Maid"
click at [232, 400] on input "Standard Clean" at bounding box center [229, 396] width 110 height 17
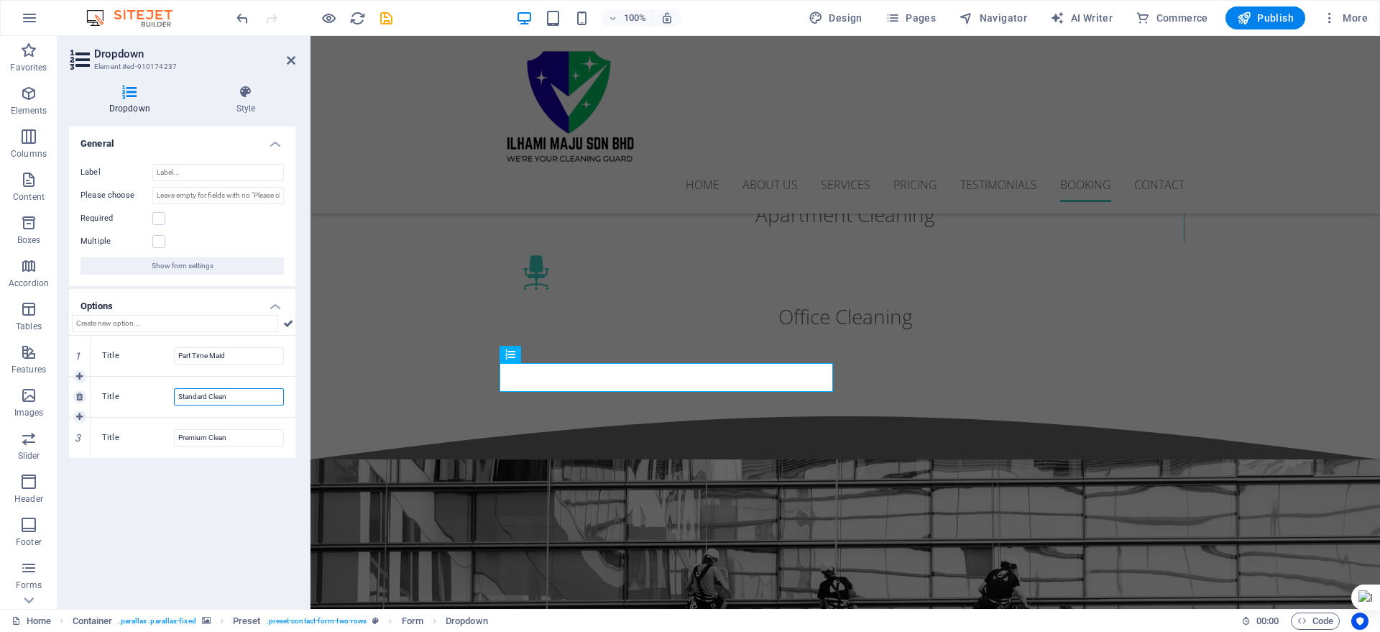
drag, startPoint x: 242, startPoint y: 394, endPoint x: 119, endPoint y: 384, distance: 123.4
click at [122, 383] on div "Title Standard Clean" at bounding box center [193, 397] width 205 height 40
type input "House Cleaning"
drag, startPoint x: 237, startPoint y: 439, endPoint x: 145, endPoint y: 436, distance: 92.8
click at [150, 436] on div "Title Premium Clean" at bounding box center [193, 437] width 182 height 17
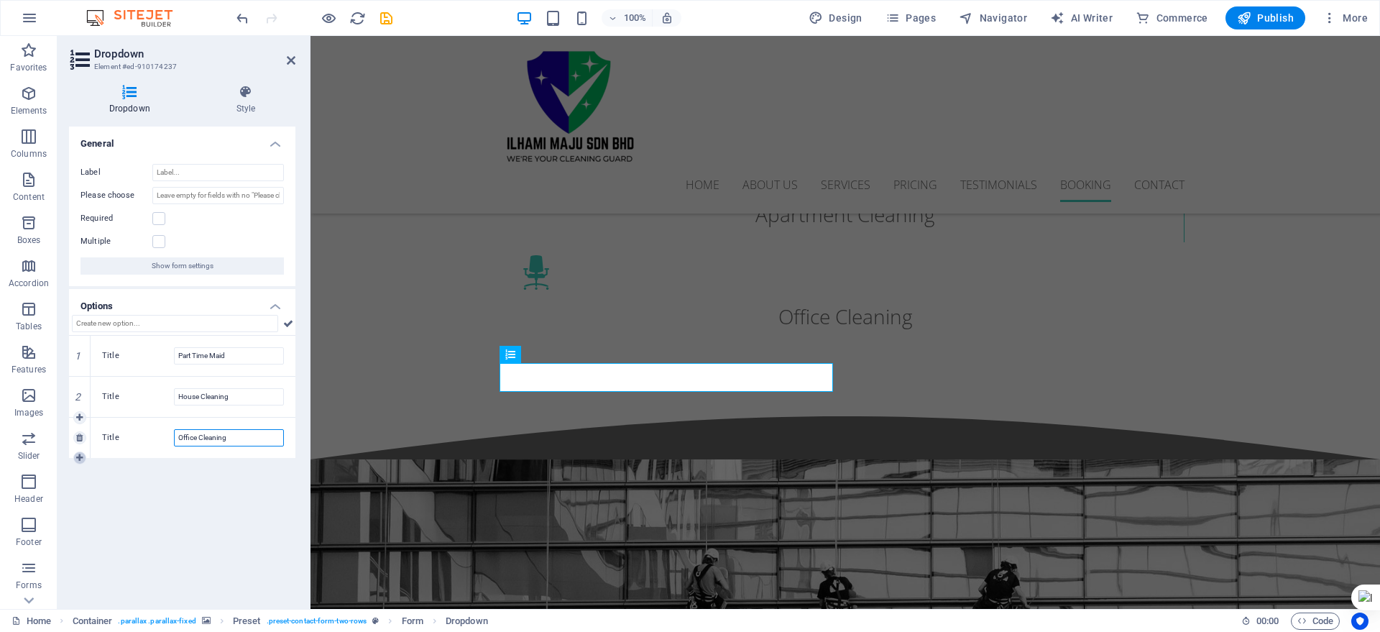
type input "Office Cleaning"
click at [81, 459] on icon at bounding box center [79, 458] width 6 height 9
click at [82, 502] on icon at bounding box center [79, 499] width 6 height 9
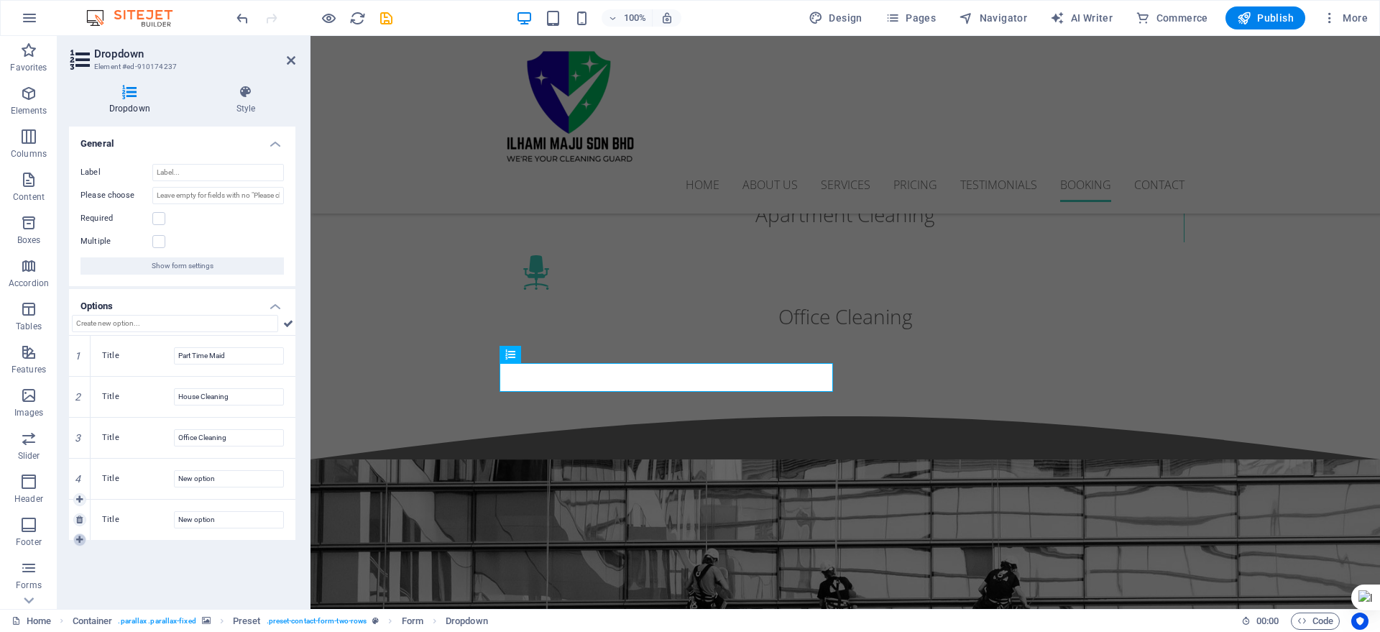
click at [76, 541] on icon at bounding box center [79, 540] width 6 height 9
drag, startPoint x: 234, startPoint y: 480, endPoint x: 175, endPoint y: 480, distance: 59.7
click at [175, 480] on input "New option" at bounding box center [229, 478] width 110 height 17
click at [257, 482] on input "Sanitized & Disinfection Cleaning" at bounding box center [229, 478] width 110 height 17
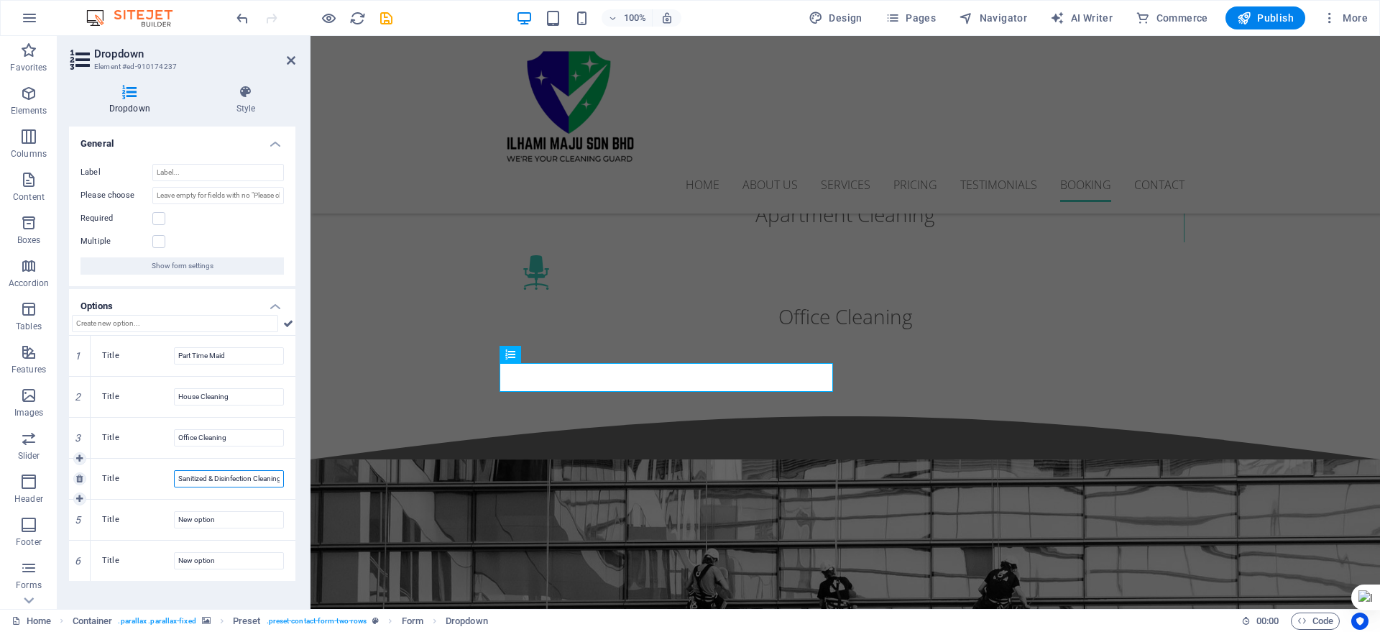
click at [260, 482] on input "Sanitized & Disinfection Cleaning" at bounding box center [229, 478] width 110 height 17
type input "Sanitized & Disinfection Service"
drag, startPoint x: 230, startPoint y: 521, endPoint x: 170, endPoint y: 513, distance: 60.9
click at [175, 511] on input "New option" at bounding box center [229, 519] width 110 height 17
type input "Helper / Part Time Cleaner"
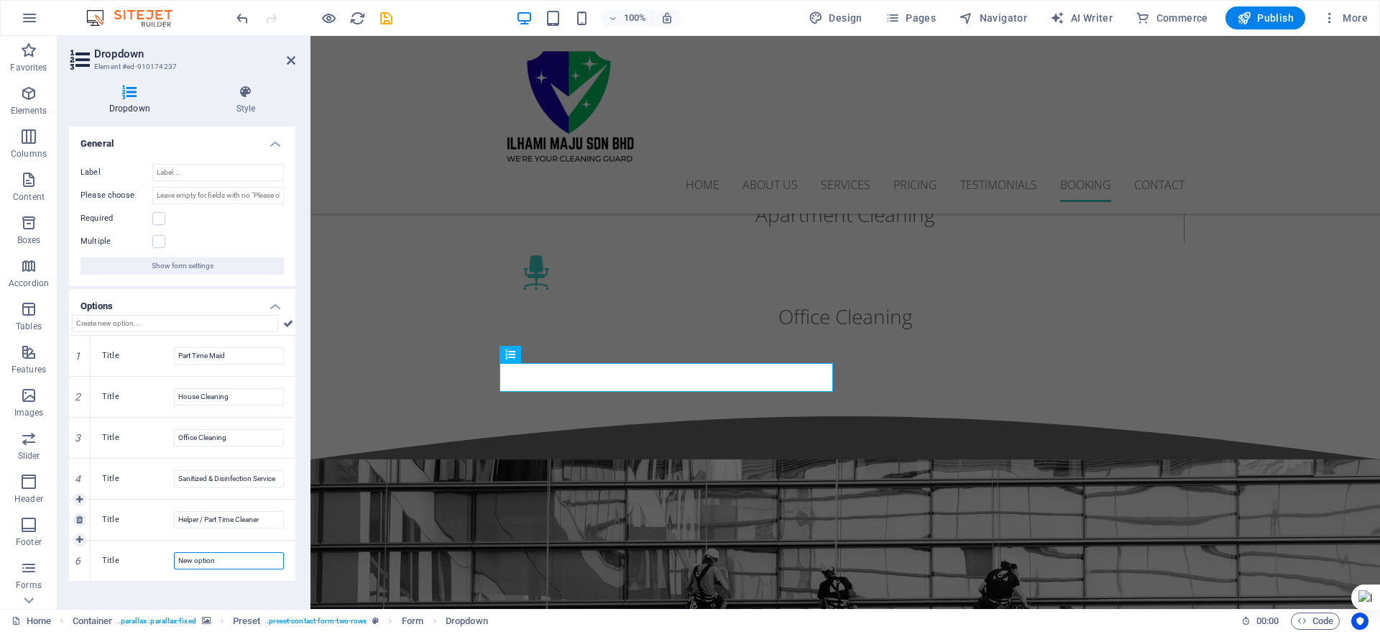
drag, startPoint x: 229, startPoint y: 562, endPoint x: 90, endPoint y: 533, distance: 141.6
click at [106, 533] on div "1 Title Part Time Maid 2 Title House Cleaning 3 Title Office Cleaning 4 Title S…" at bounding box center [182, 458] width 226 height 245
click at [206, 561] on input "Move In / Out Cleaning" at bounding box center [229, 560] width 110 height 17
type input "Move In/Out Cleaning"
drag, startPoint x: 384, startPoint y: 17, endPoint x: 380, endPoint y: 32, distance: 15.5
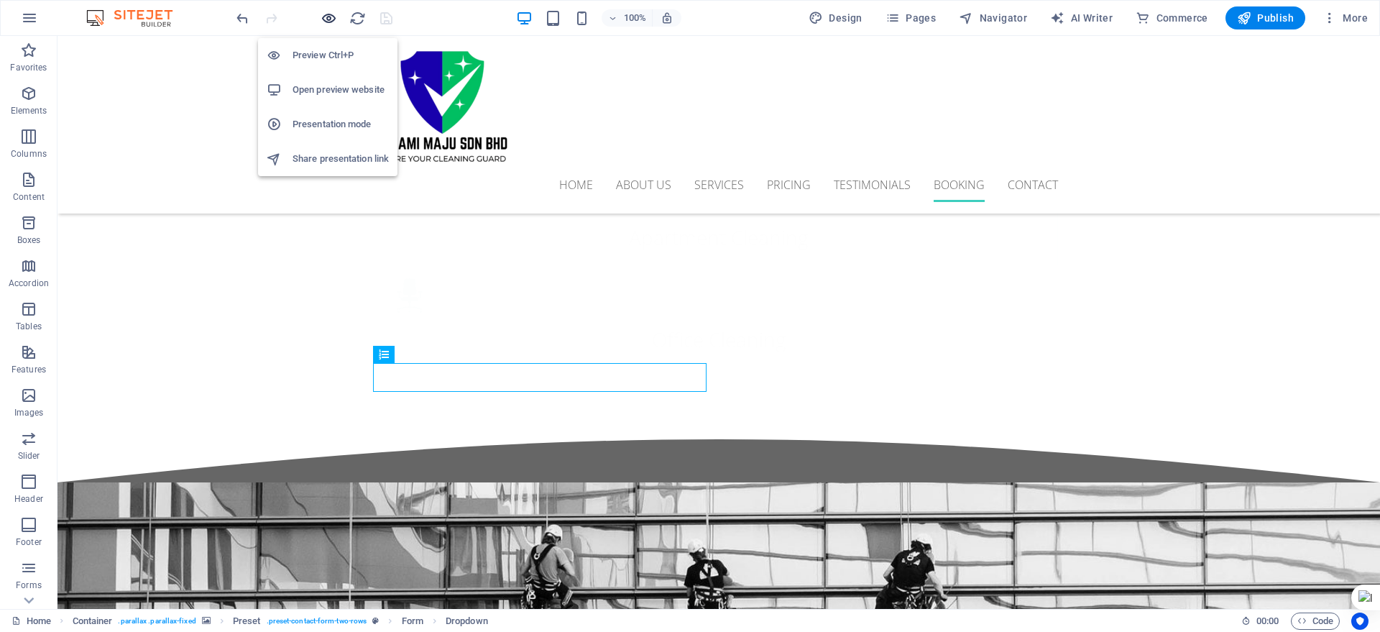
scroll to position [3793, 0]
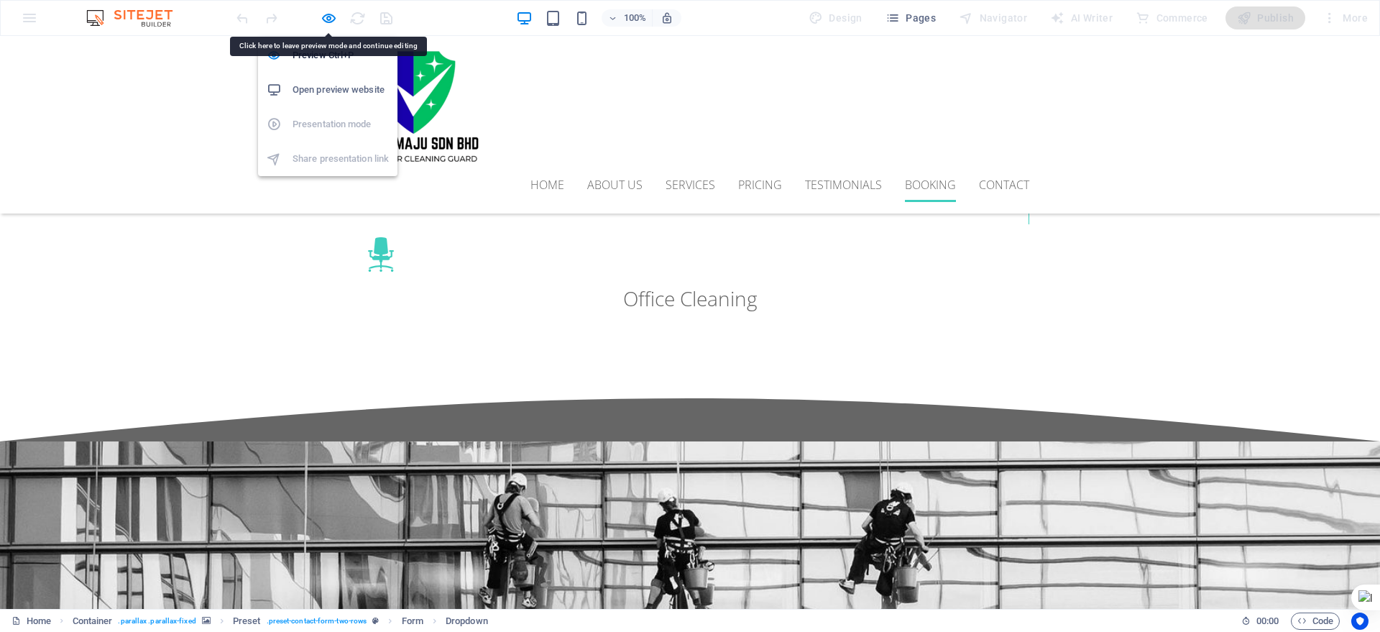
scroll to position [3775, 0]
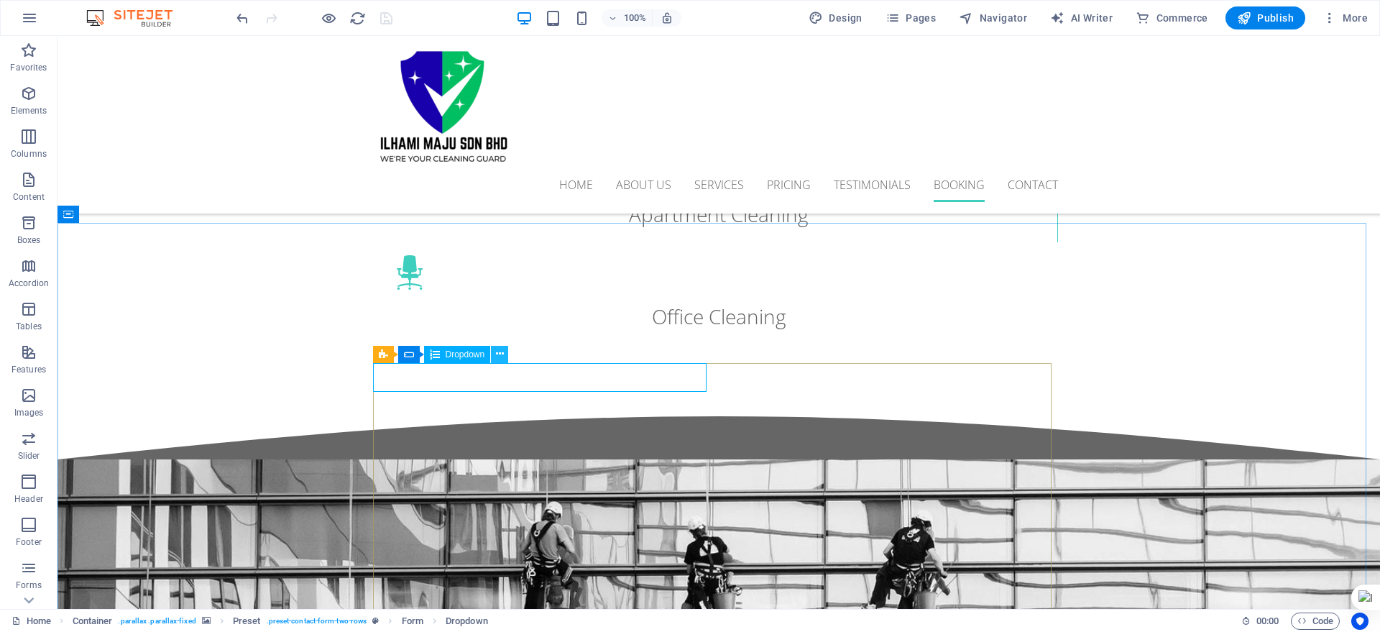
click at [500, 350] on icon at bounding box center [500, 354] width 8 height 15
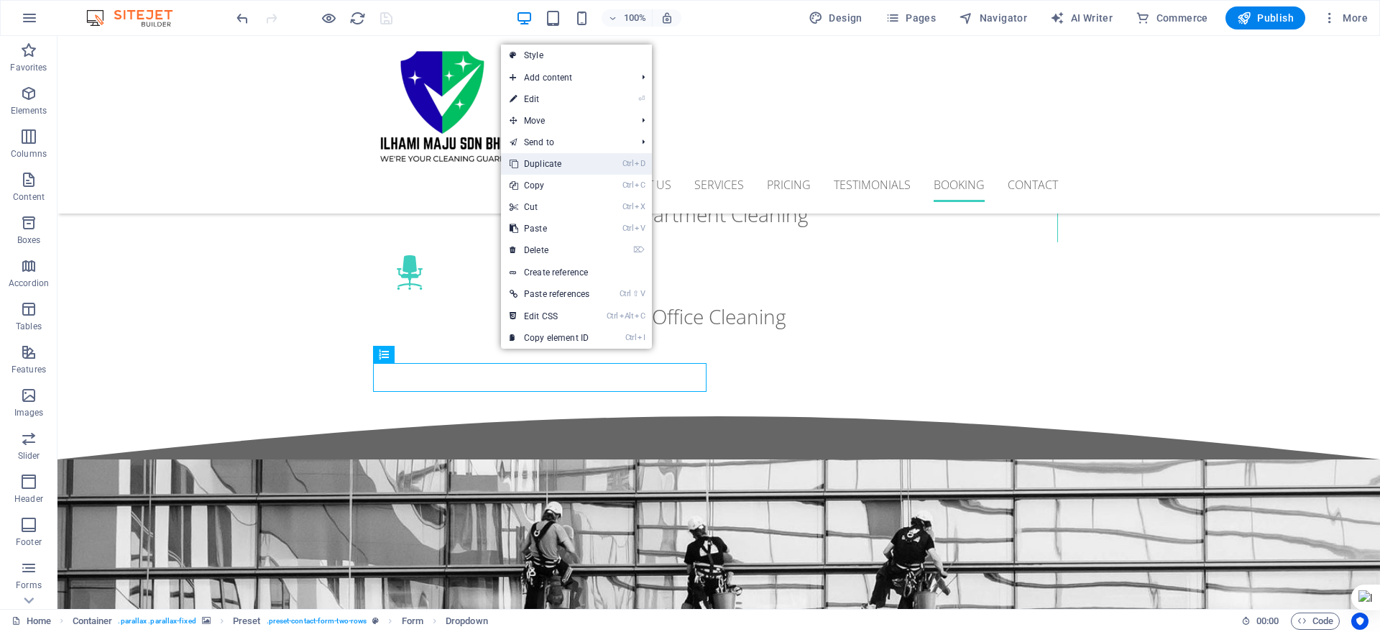
click at [573, 170] on link "Ctrl D Duplicate" at bounding box center [549, 164] width 97 height 22
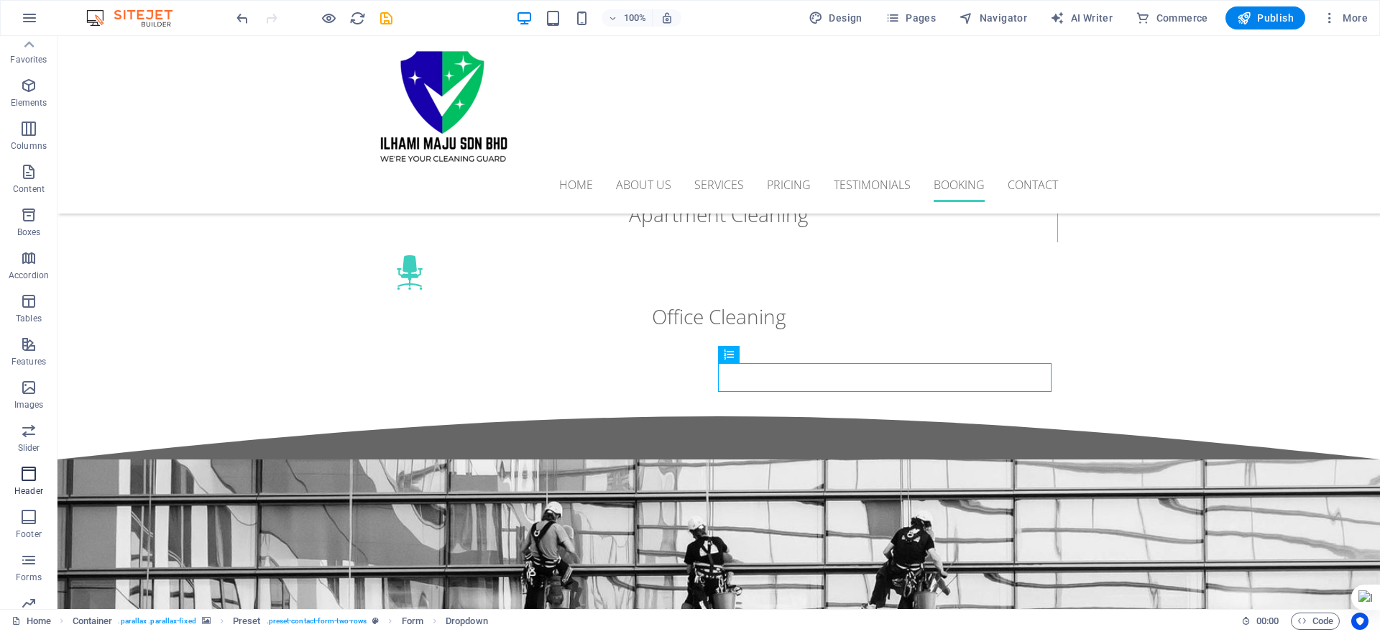
scroll to position [0, 0]
click at [29, 271] on icon "button" at bounding box center [28, 265] width 17 height 17
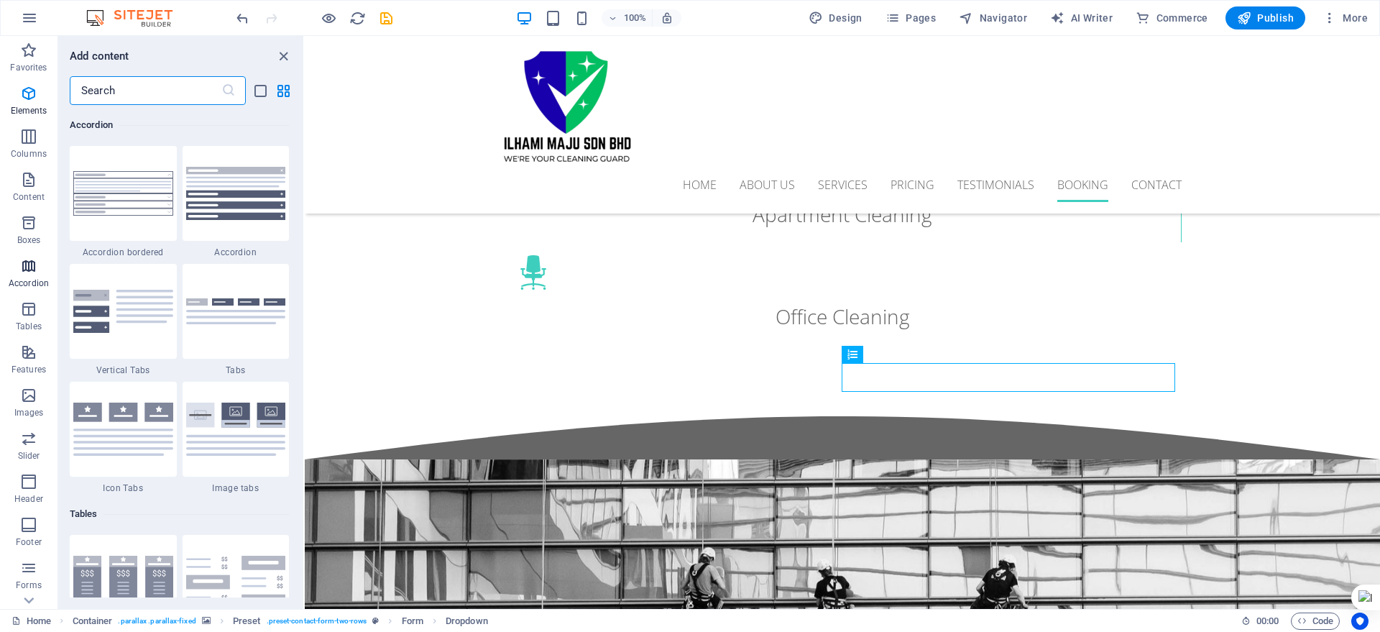
scroll to position [4591, 0]
click at [28, 216] on icon "button" at bounding box center [28, 222] width 17 height 17
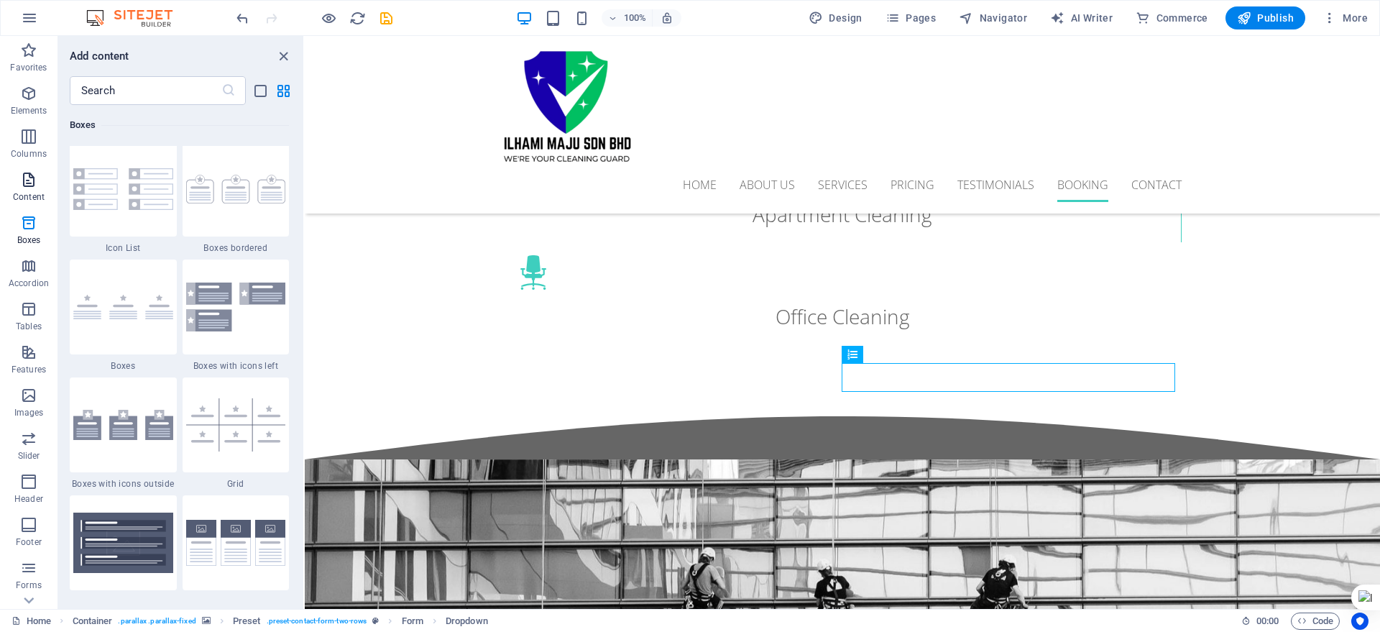
scroll to position [3966, 0]
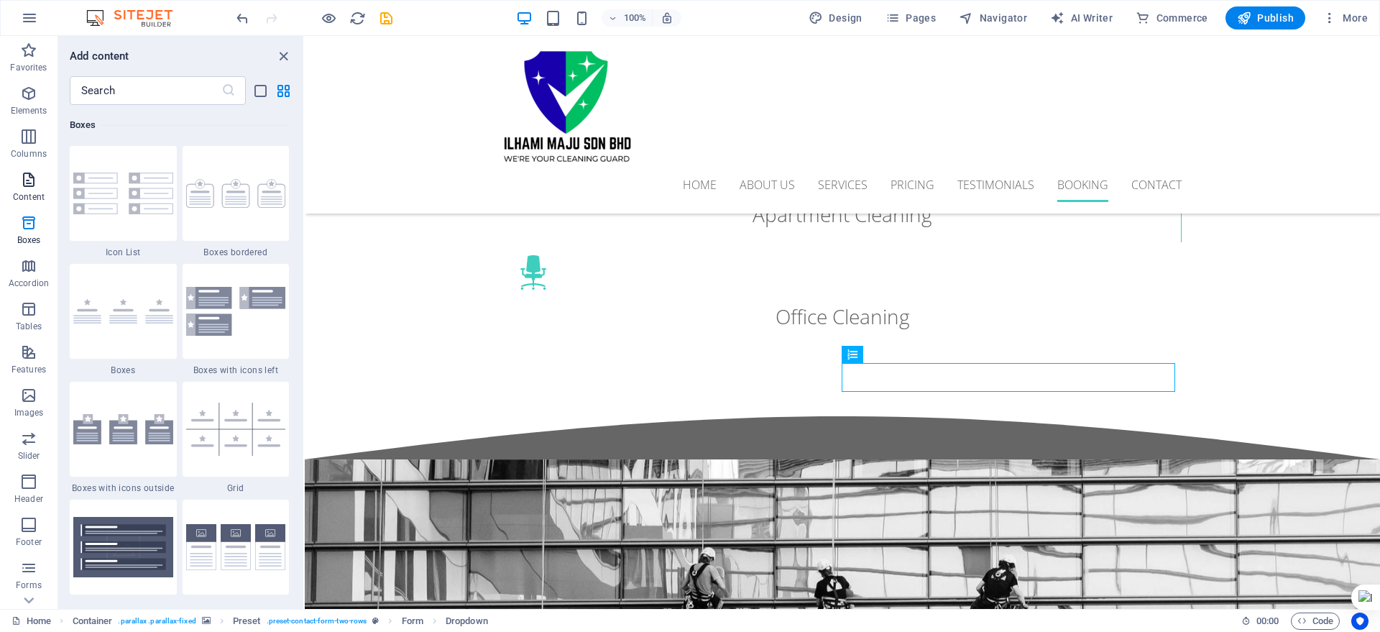
click at [29, 183] on icon "button" at bounding box center [28, 179] width 17 height 17
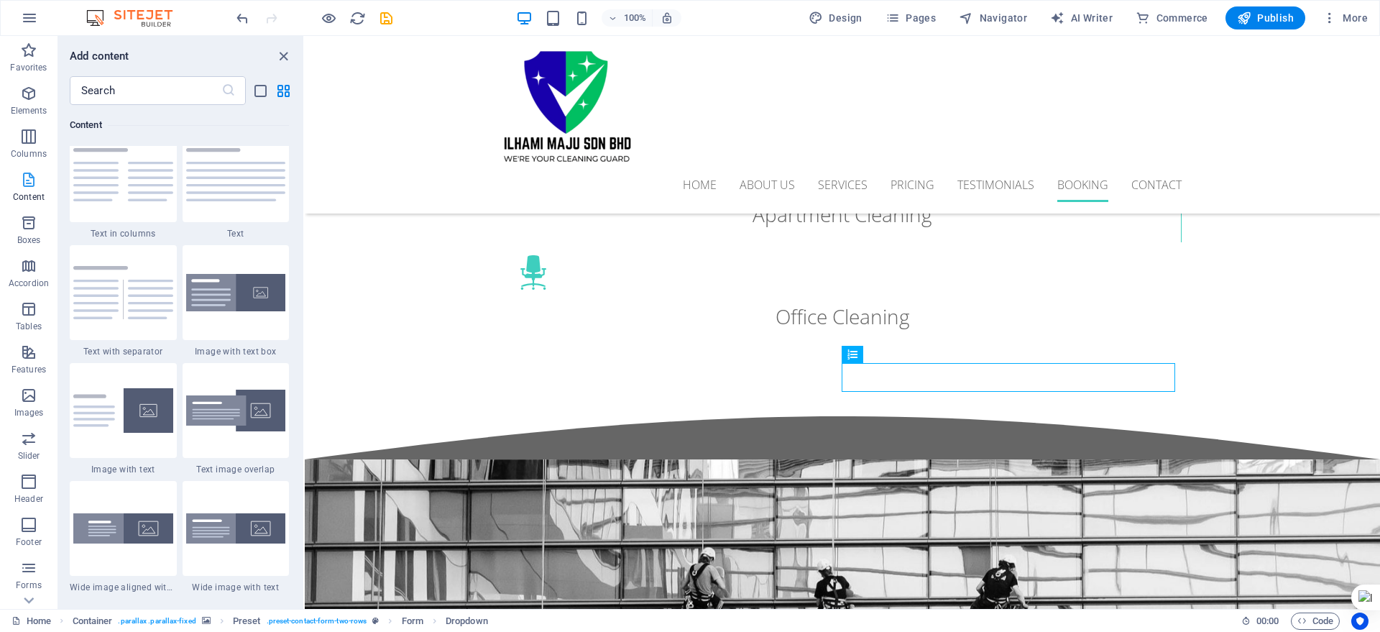
scroll to position [2516, 0]
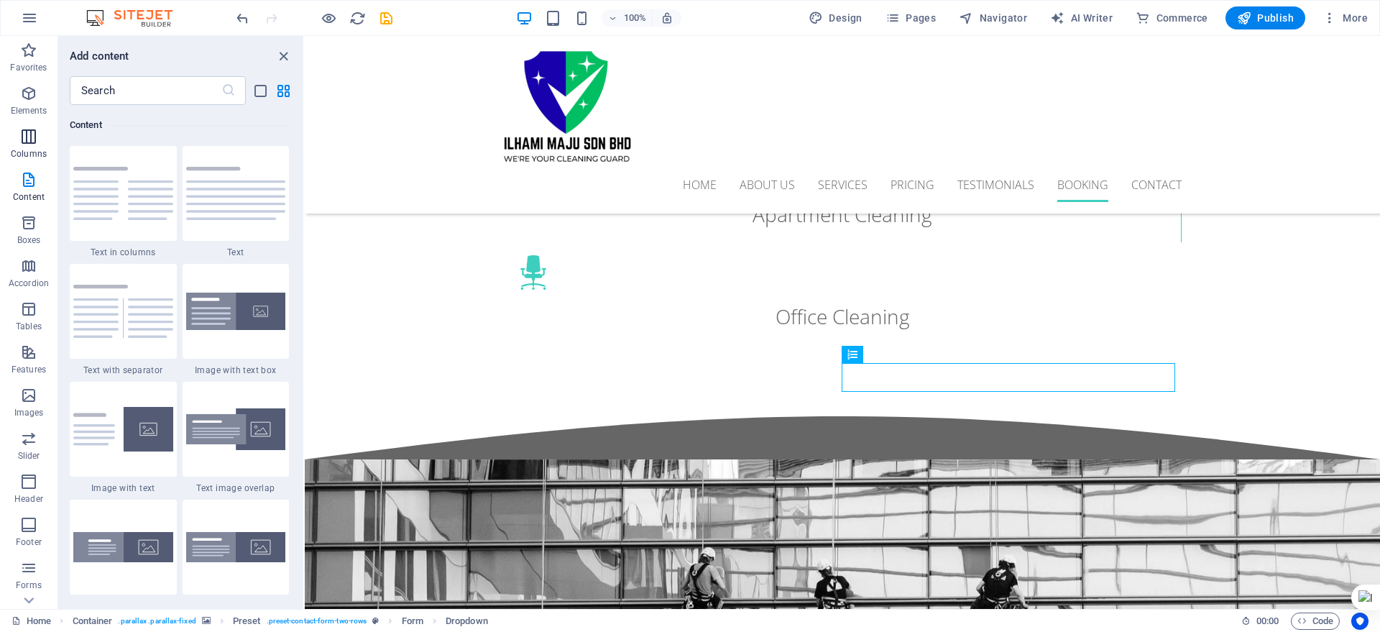
click at [27, 145] on span "Columns" at bounding box center [29, 145] width 58 height 35
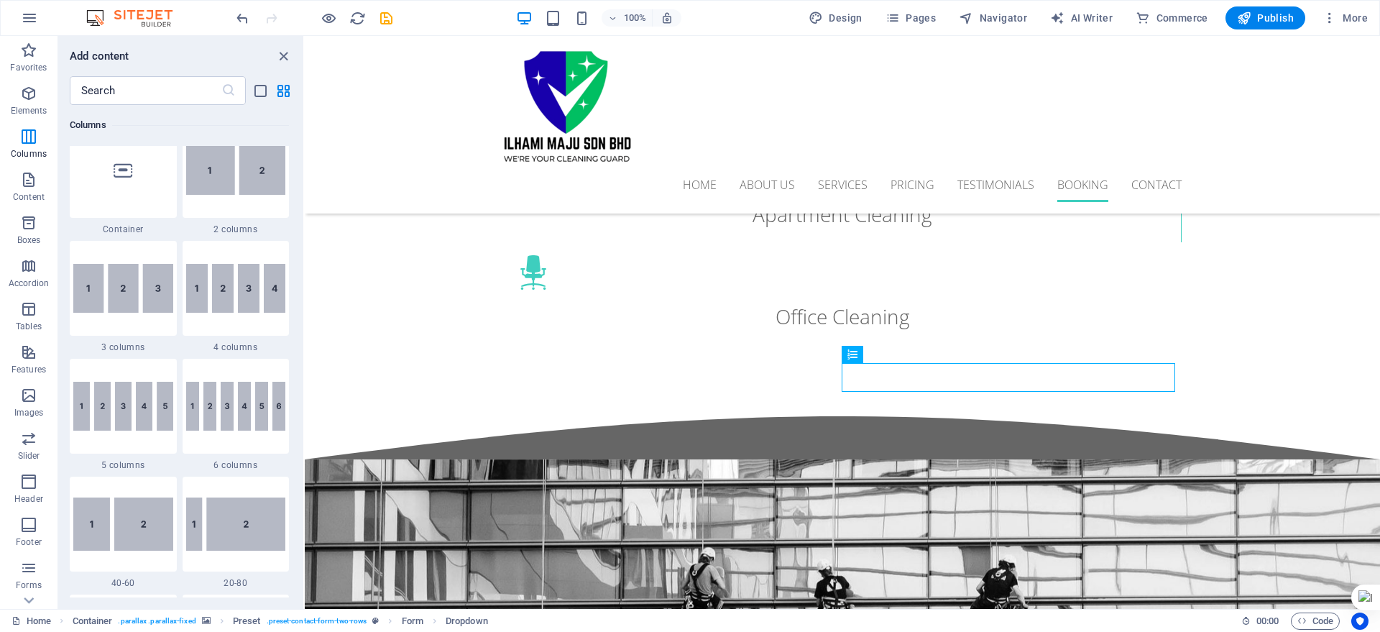
scroll to position [712, 0]
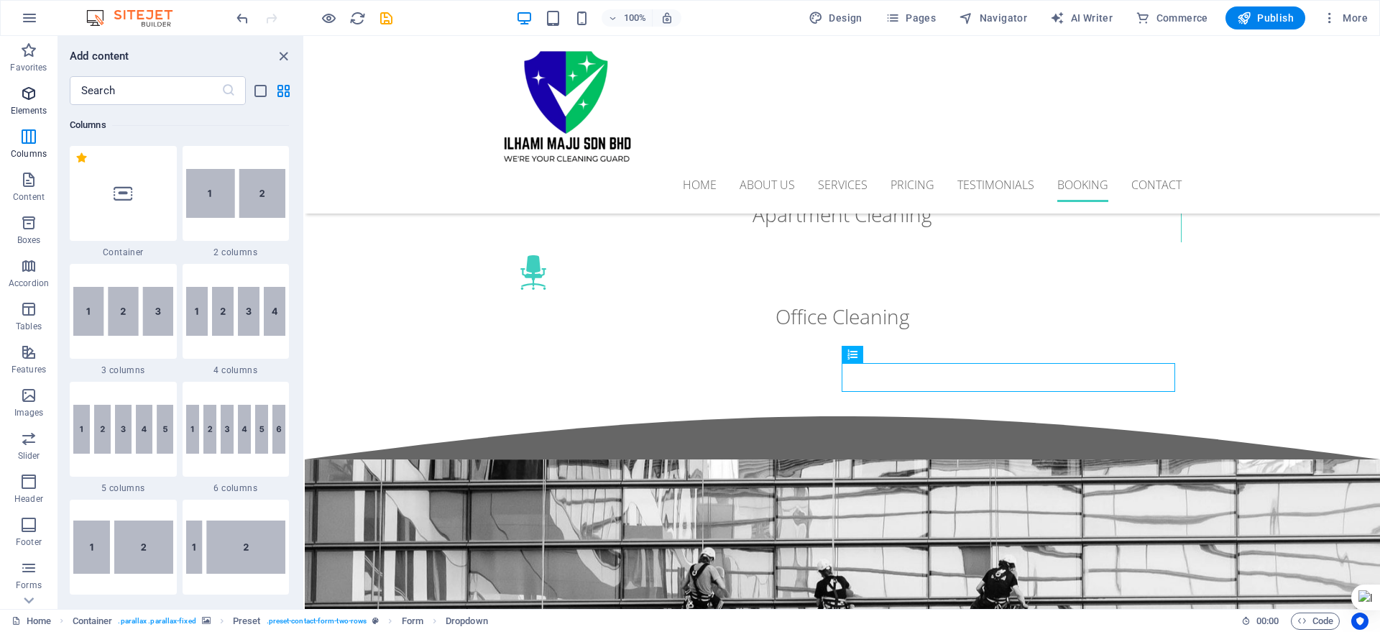
click at [36, 92] on icon "button" at bounding box center [28, 93] width 17 height 17
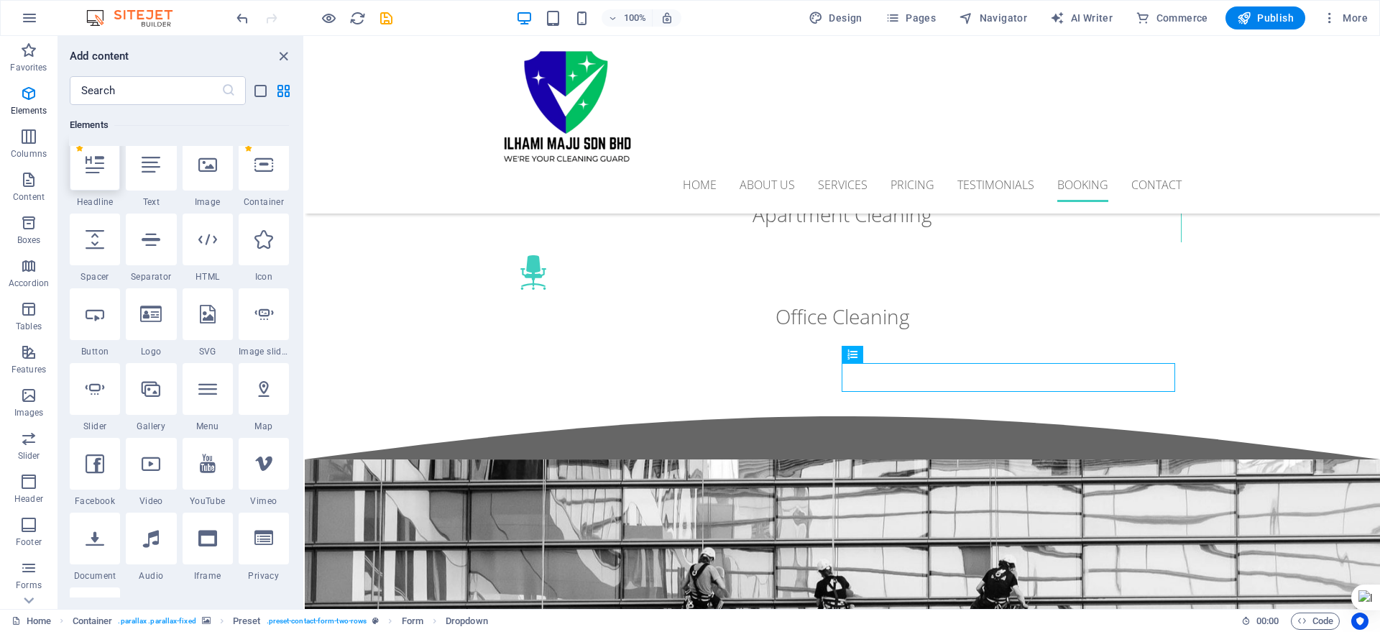
scroll to position [153, 0]
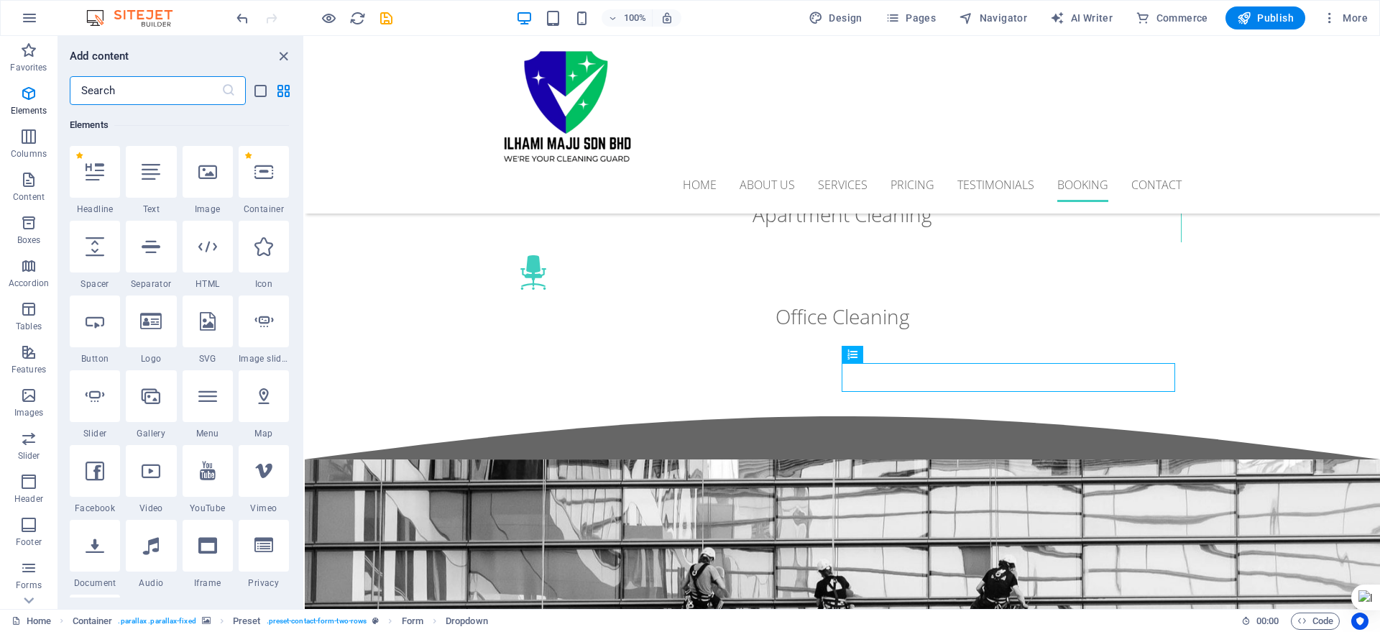
click at [169, 84] on input "text" at bounding box center [146, 90] width 152 height 29
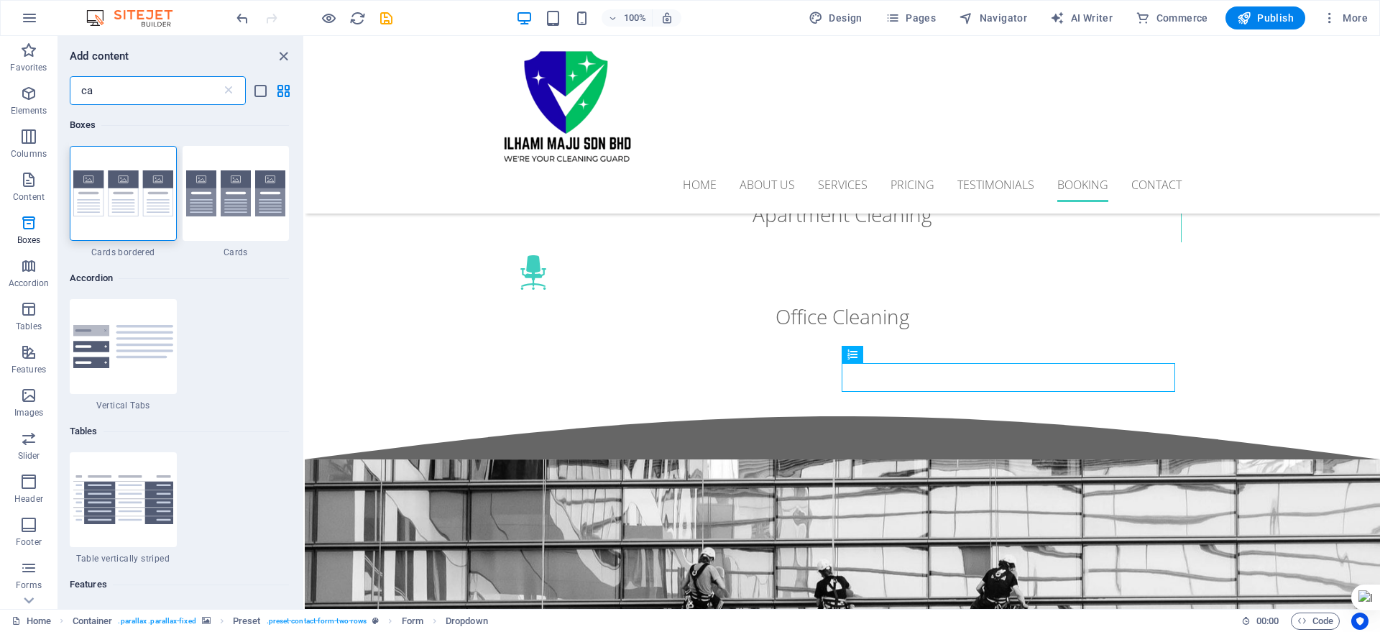
scroll to position [0, 0]
type input "c"
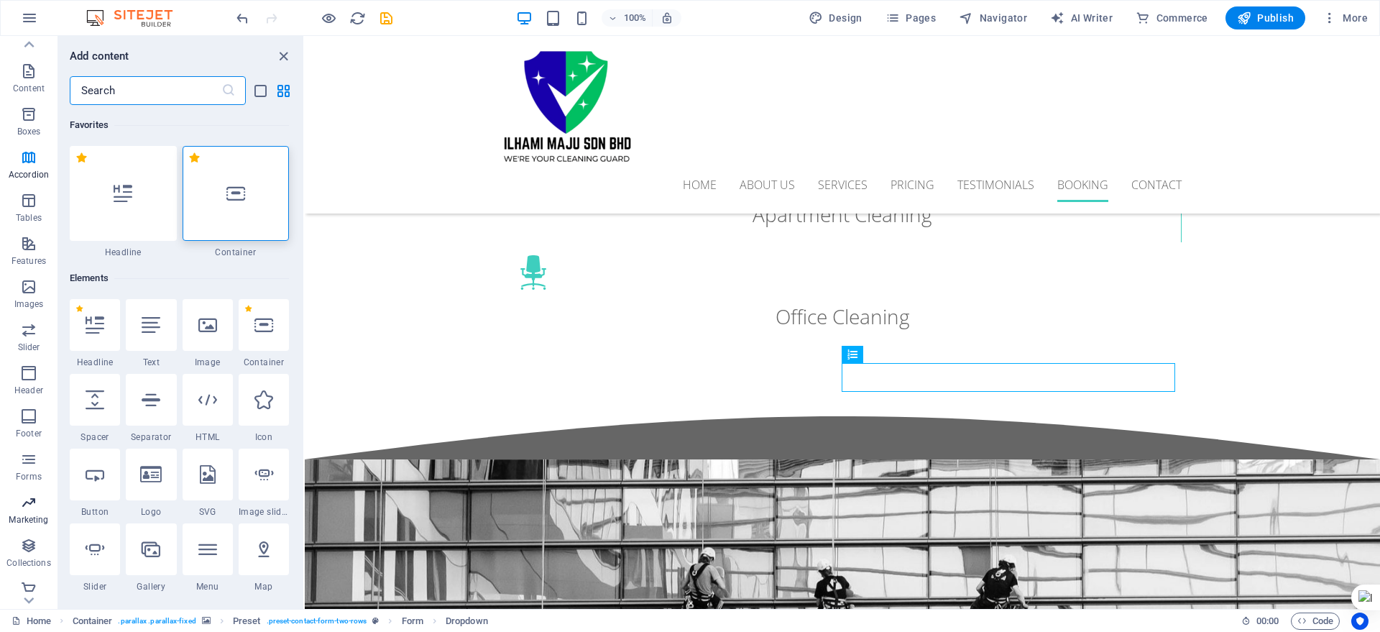
scroll to position [117, 0]
click at [23, 515] on p "Marketing" at bounding box center [29, 511] width 40 height 12
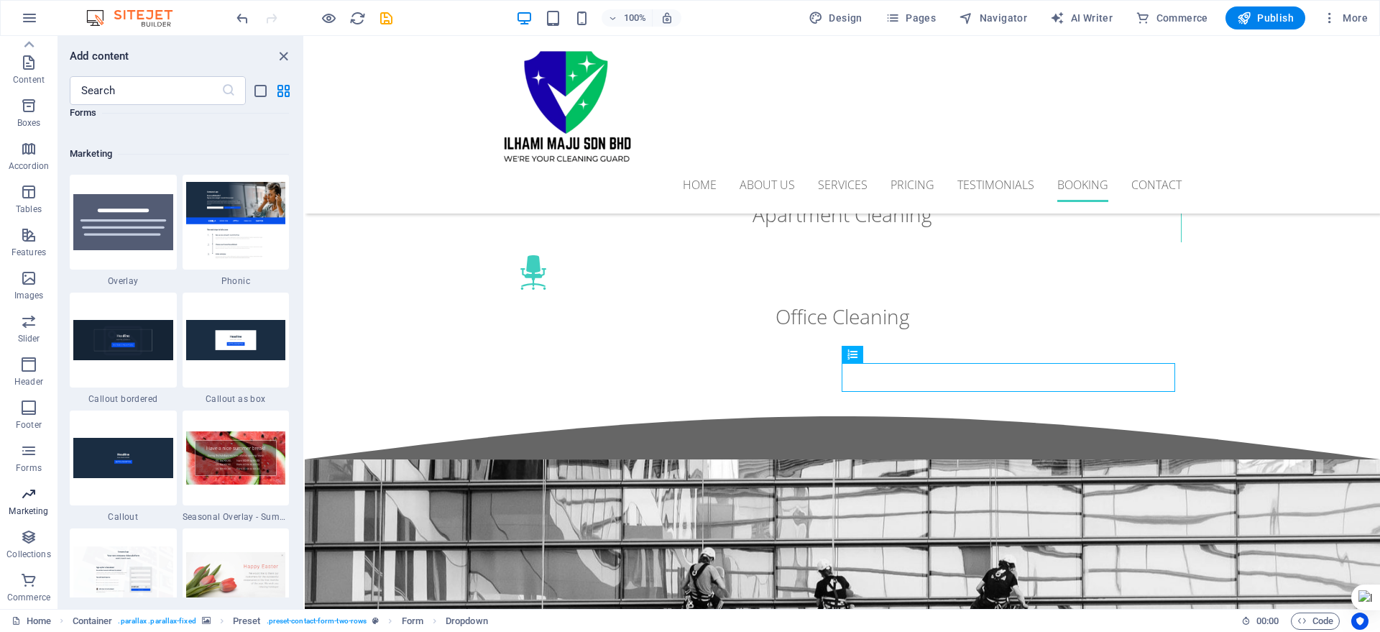
scroll to position [11712, 0]
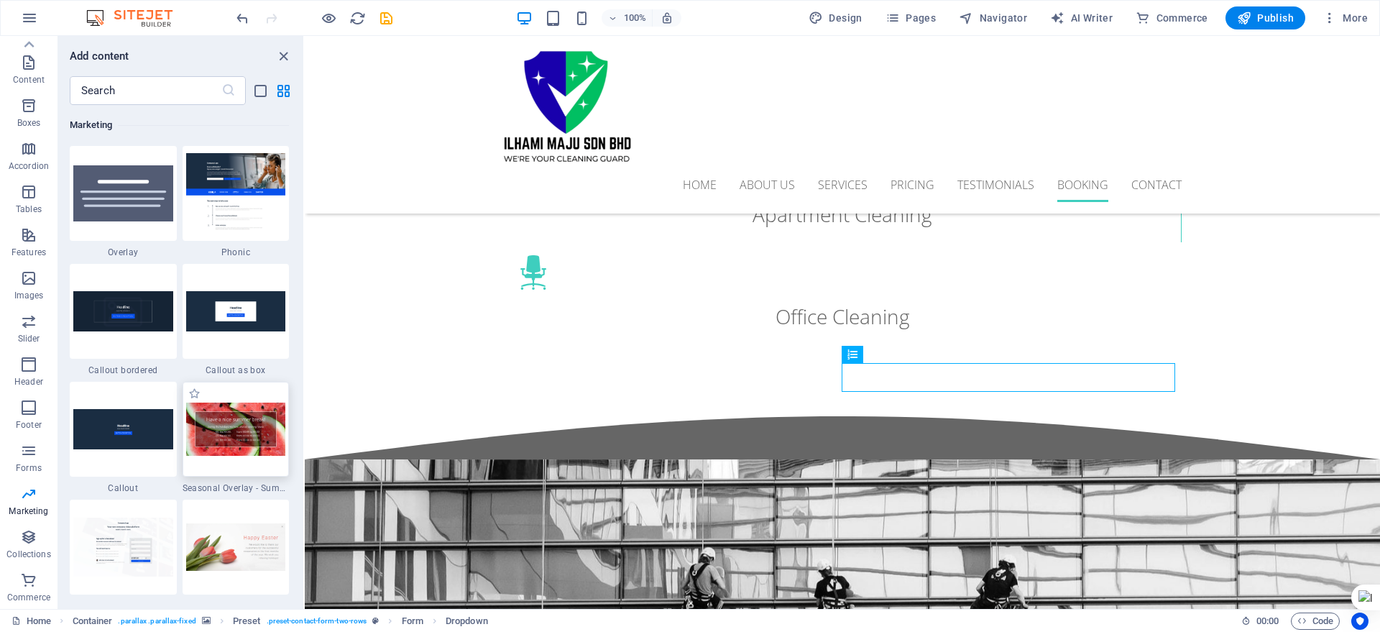
click at [210, 441] on img at bounding box center [236, 429] width 100 height 53
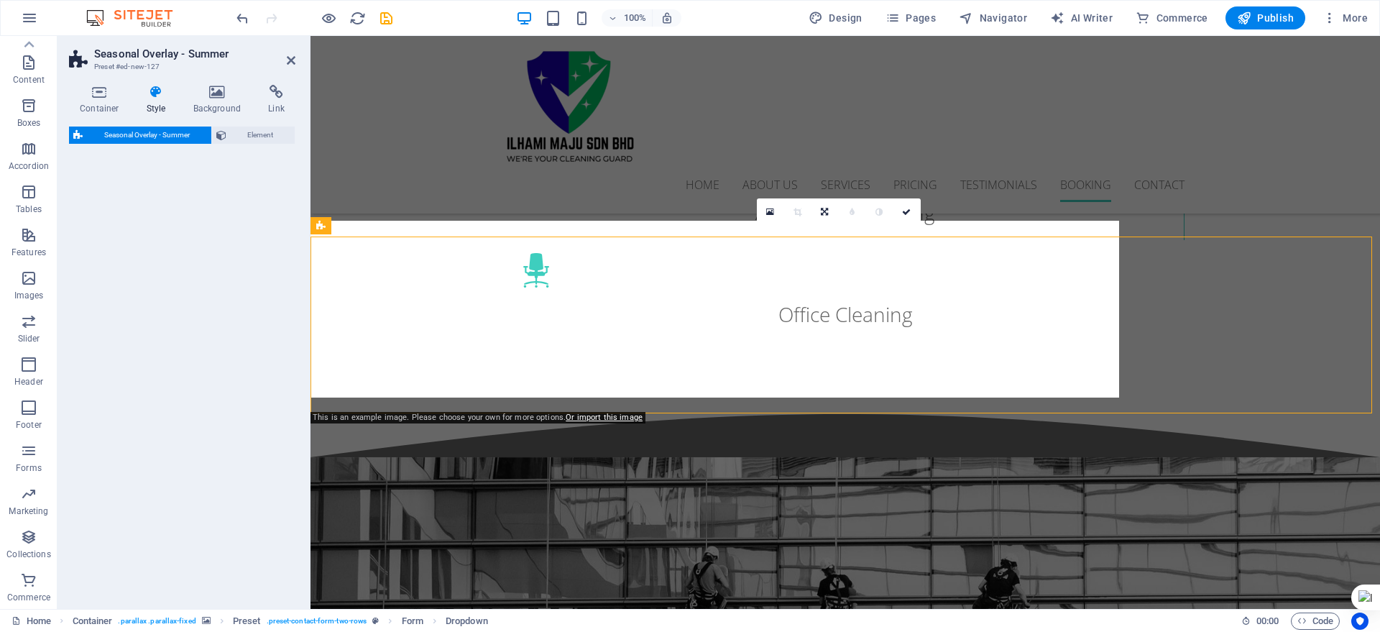
scroll to position [4279, 0]
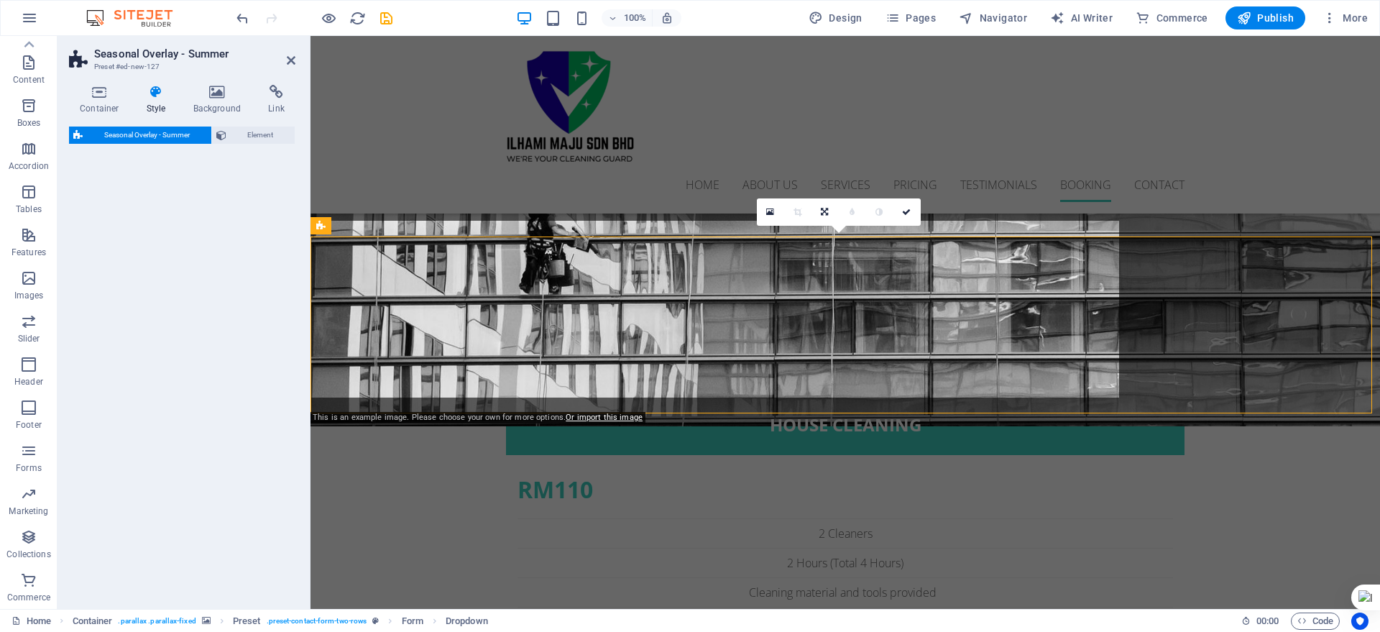
select select "px"
select select "rem"
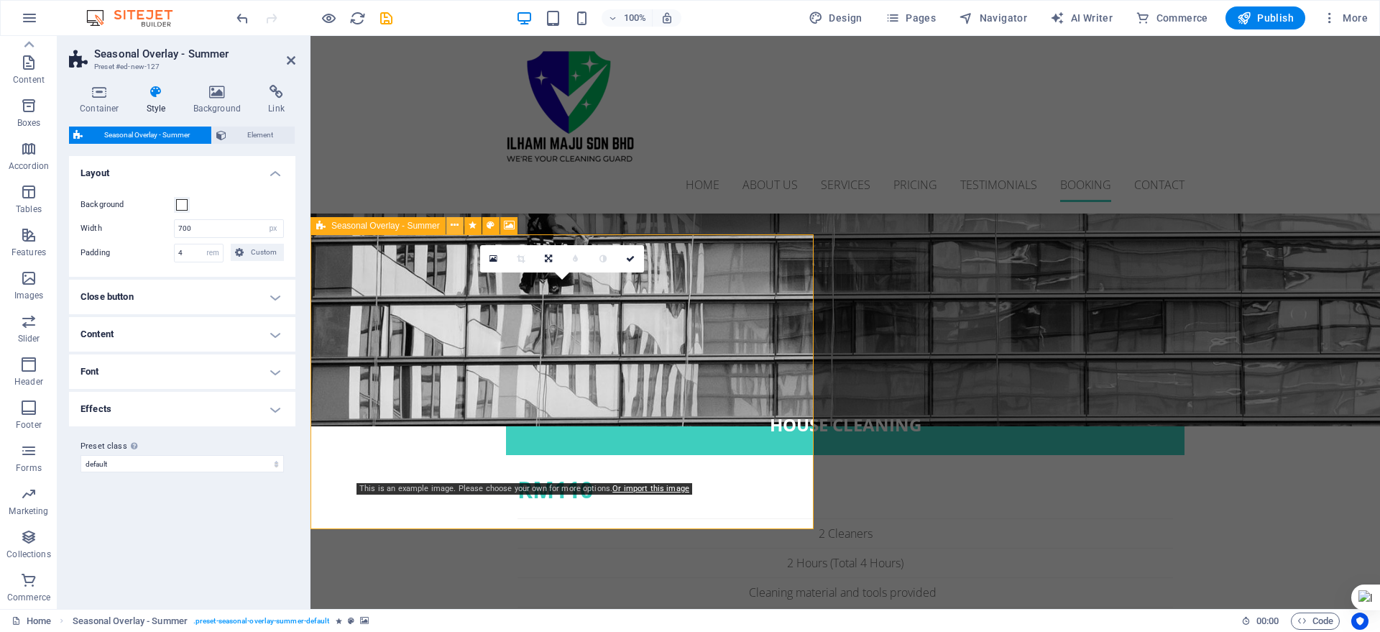
click at [457, 222] on icon at bounding box center [455, 225] width 8 height 15
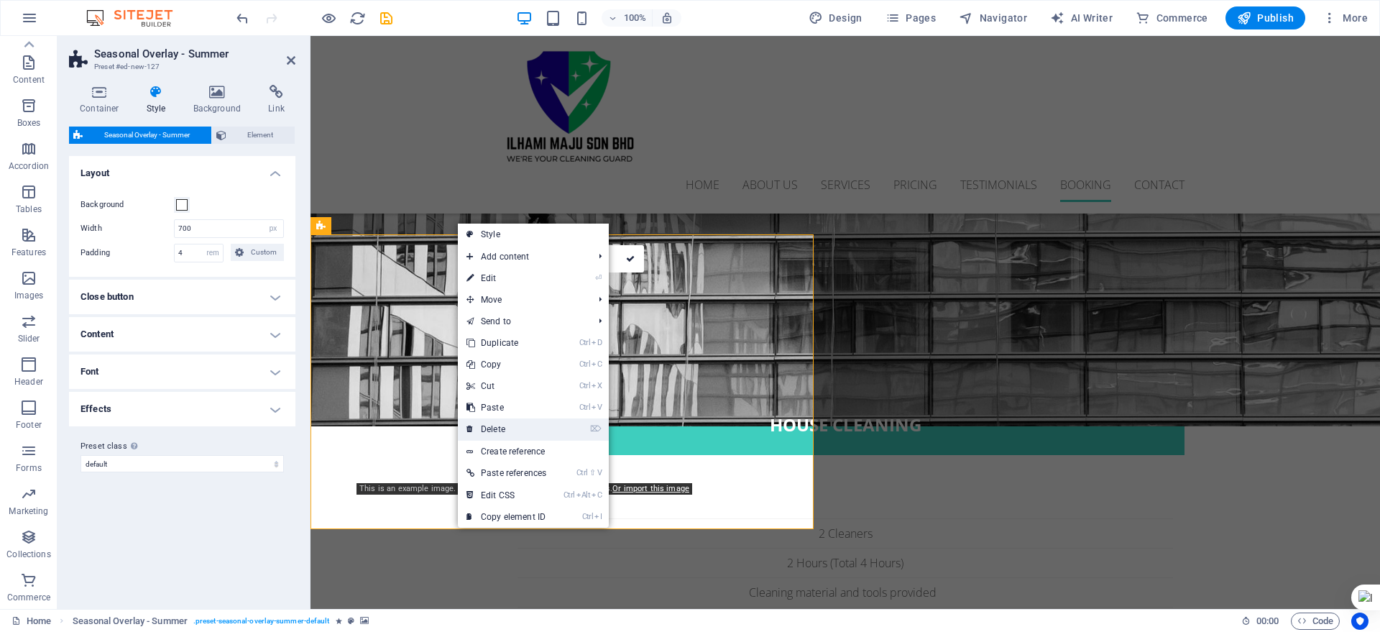
click at [483, 434] on link "⌦ Delete" at bounding box center [506, 429] width 97 height 22
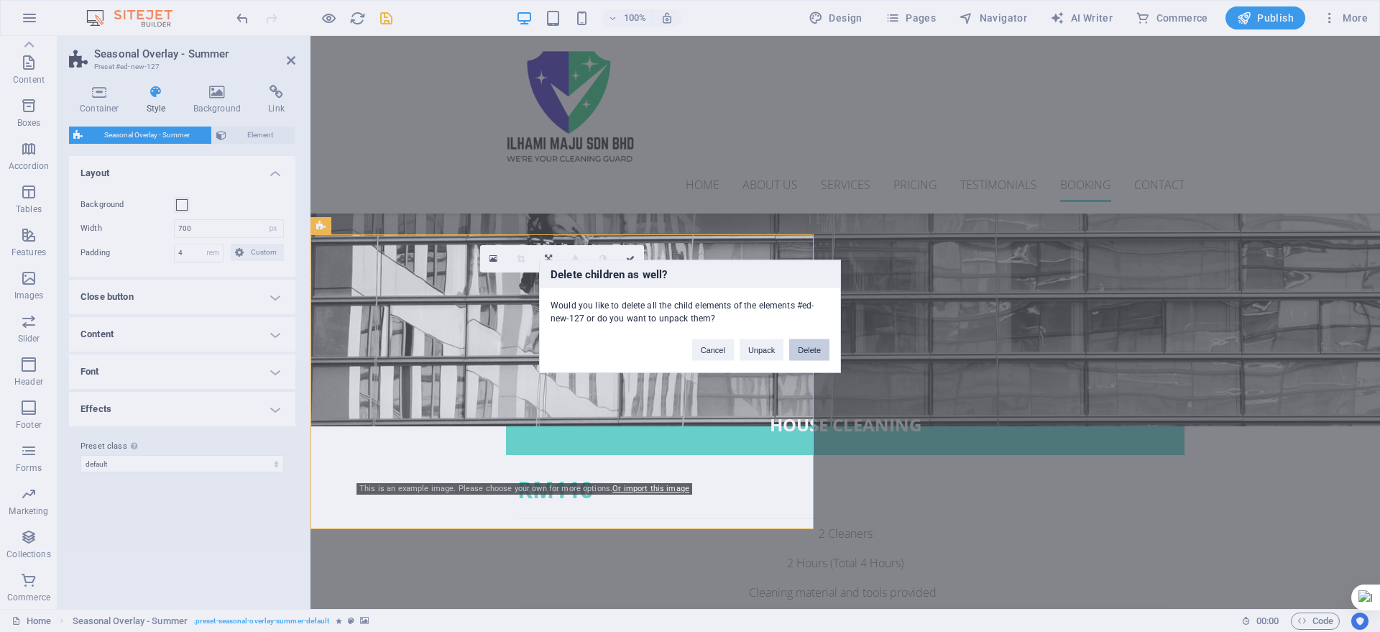
drag, startPoint x: 813, startPoint y: 352, endPoint x: 614, endPoint y: 357, distance: 199.2
click at [813, 352] on button "Delete" at bounding box center [809, 350] width 40 height 22
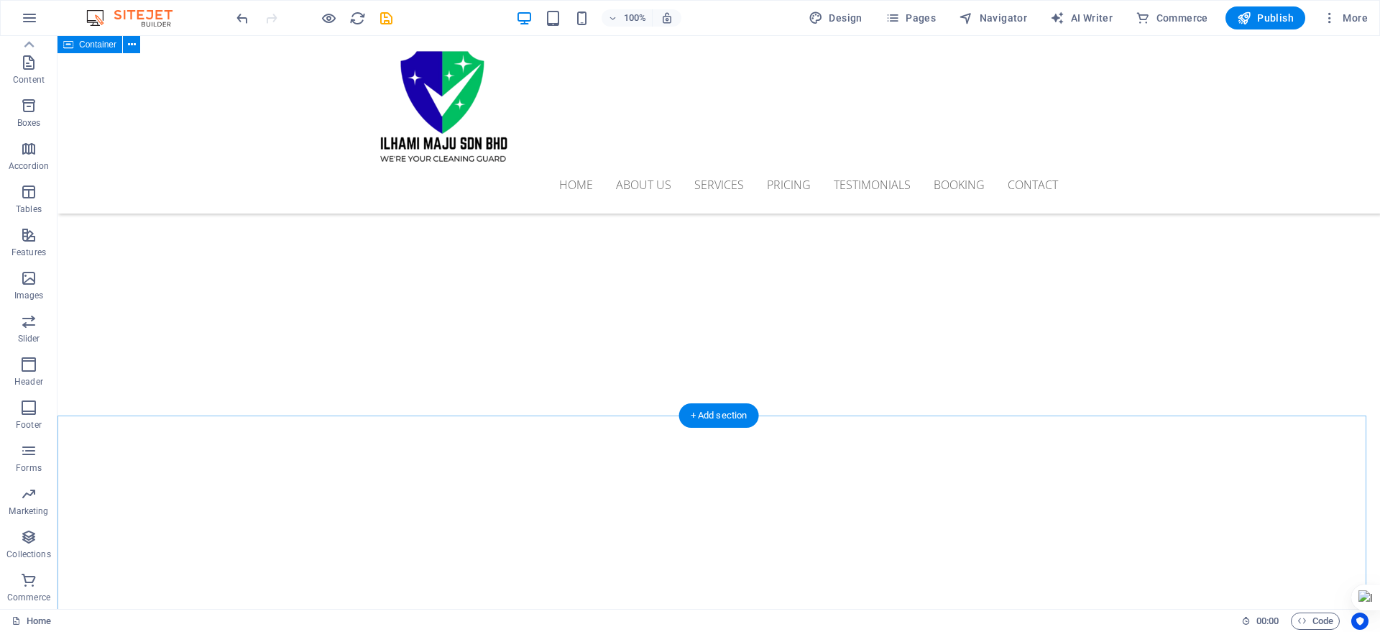
scroll to position [180, 0]
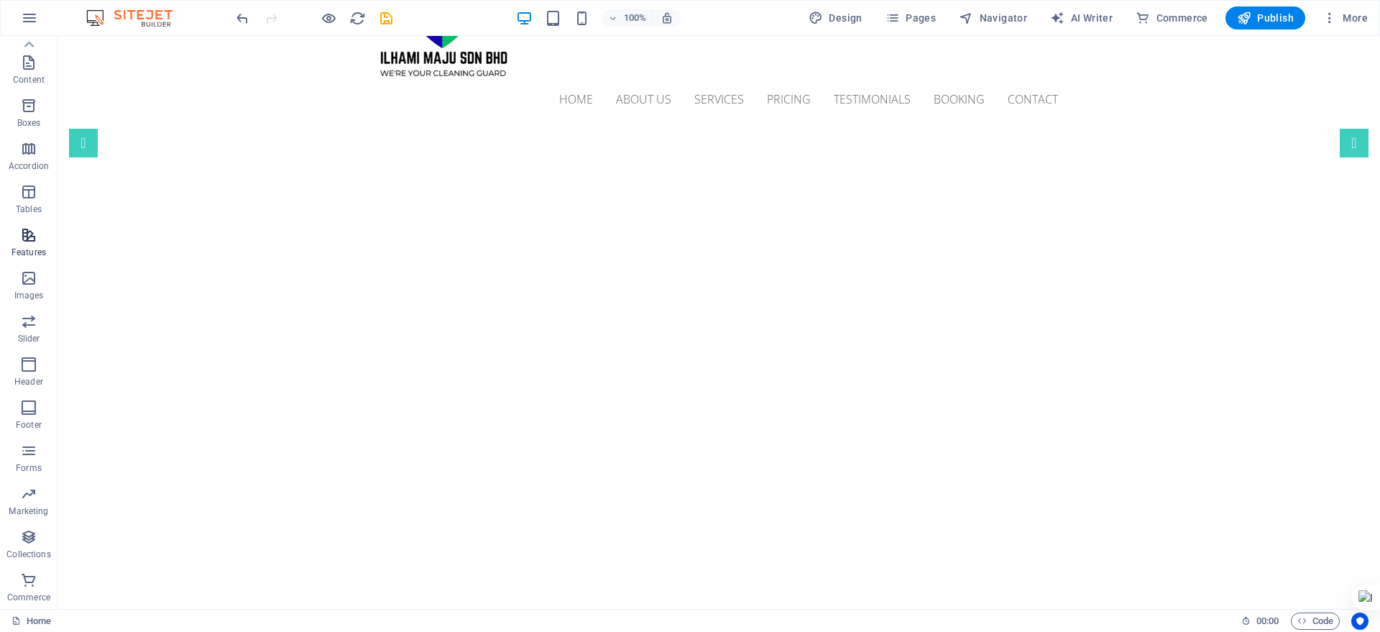
click at [30, 244] on span "Features" at bounding box center [29, 243] width 58 height 35
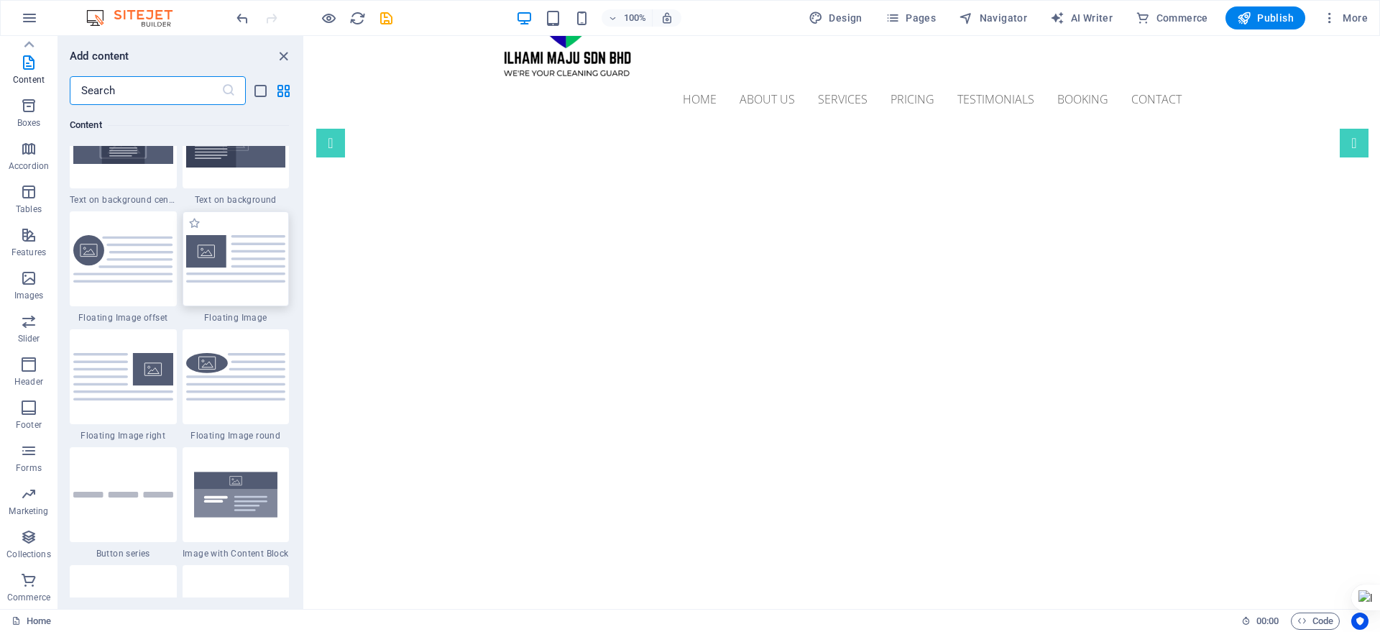
scroll to position [2998, 0]
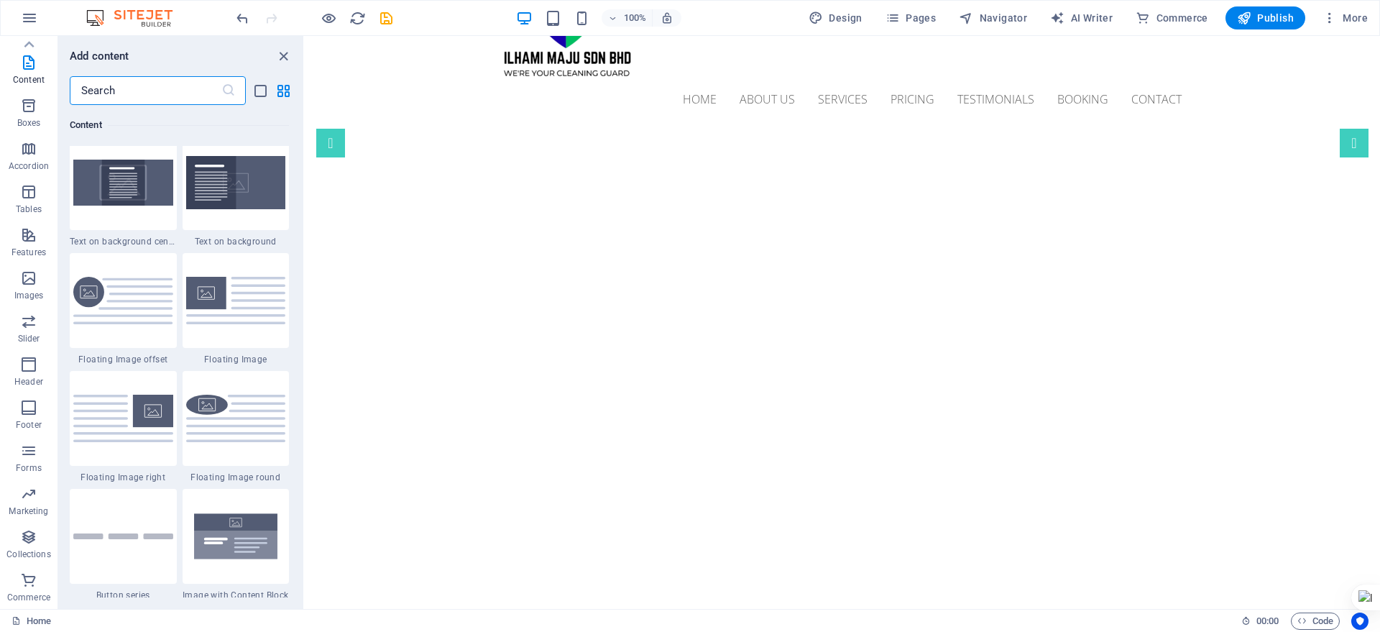
click at [201, 89] on input "text" at bounding box center [146, 90] width 152 height 29
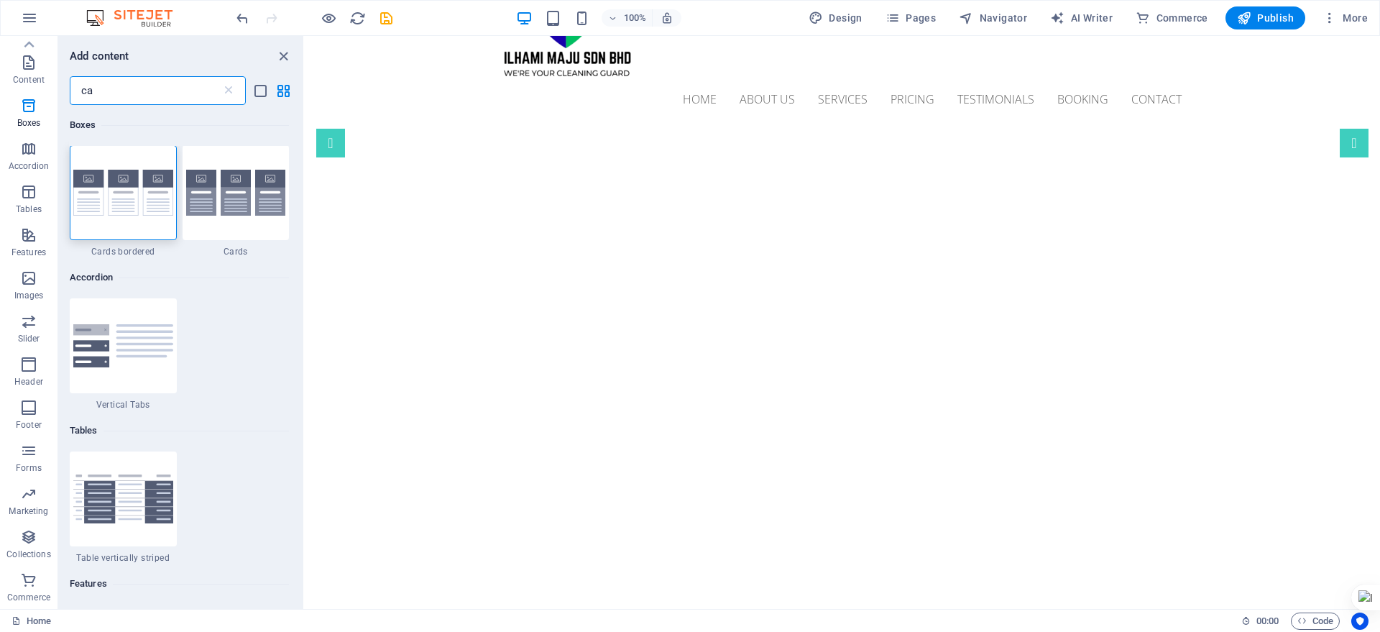
scroll to position [0, 0]
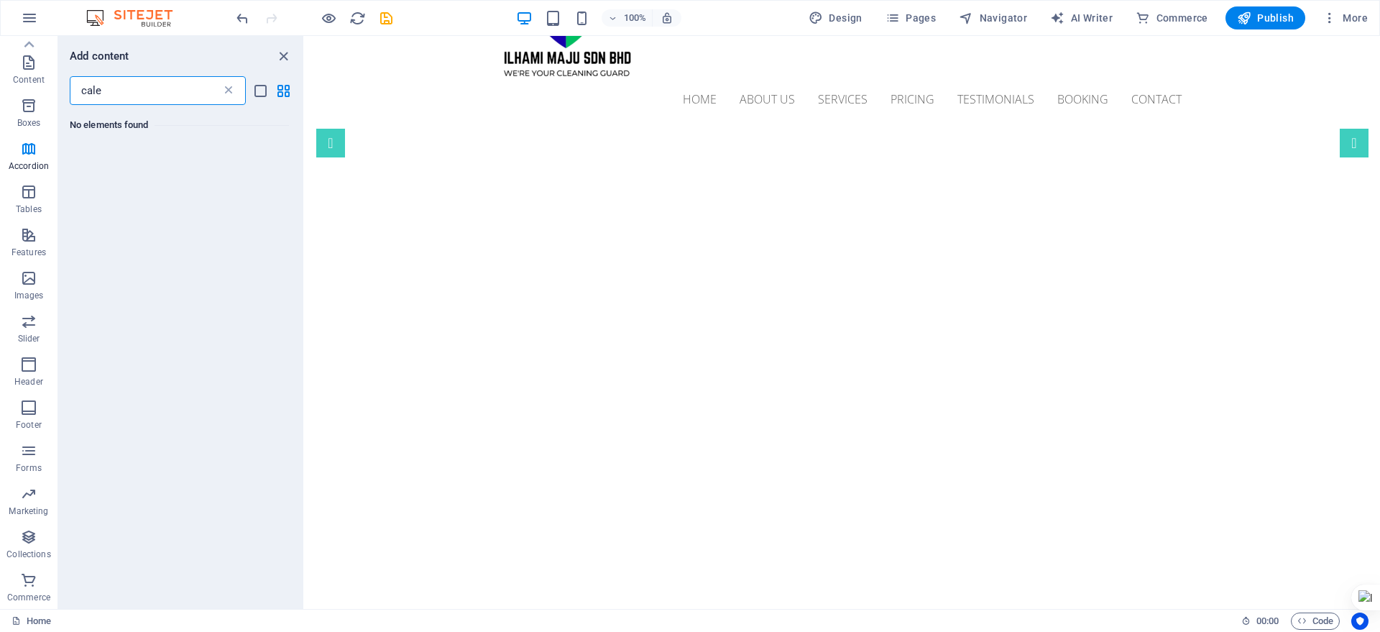
type input "cale"
click at [230, 93] on icon at bounding box center [228, 90] width 14 height 14
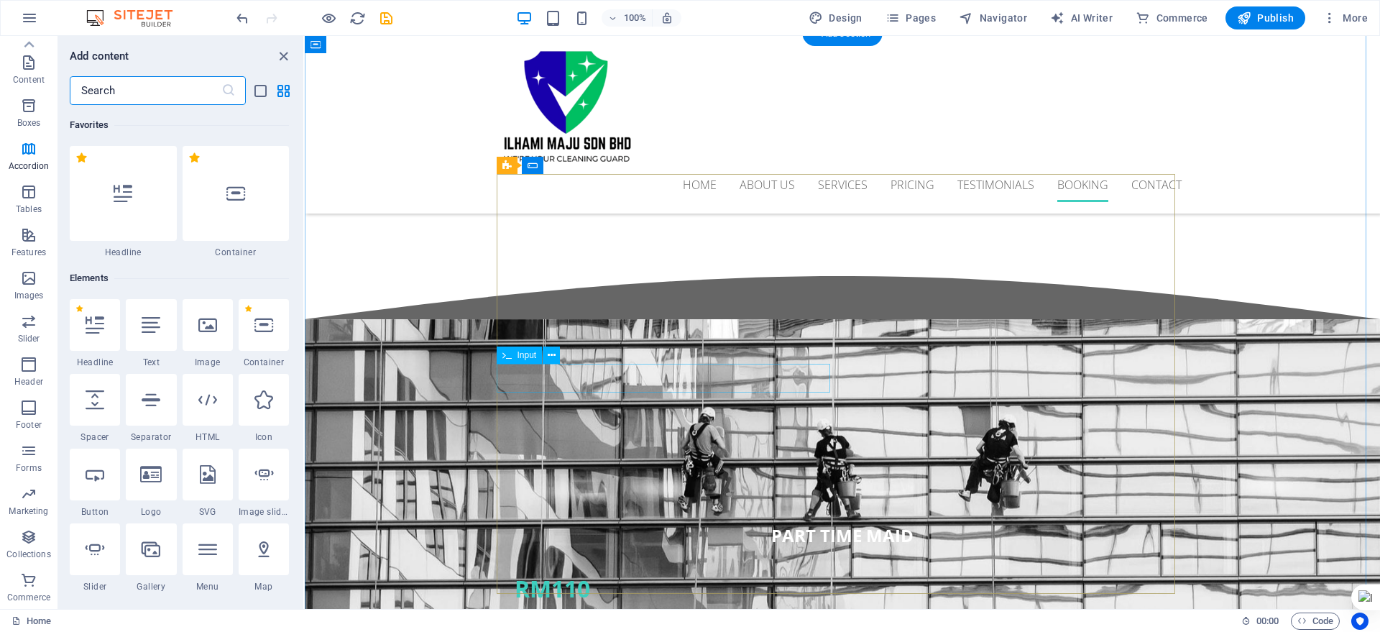
scroll to position [3775, 0]
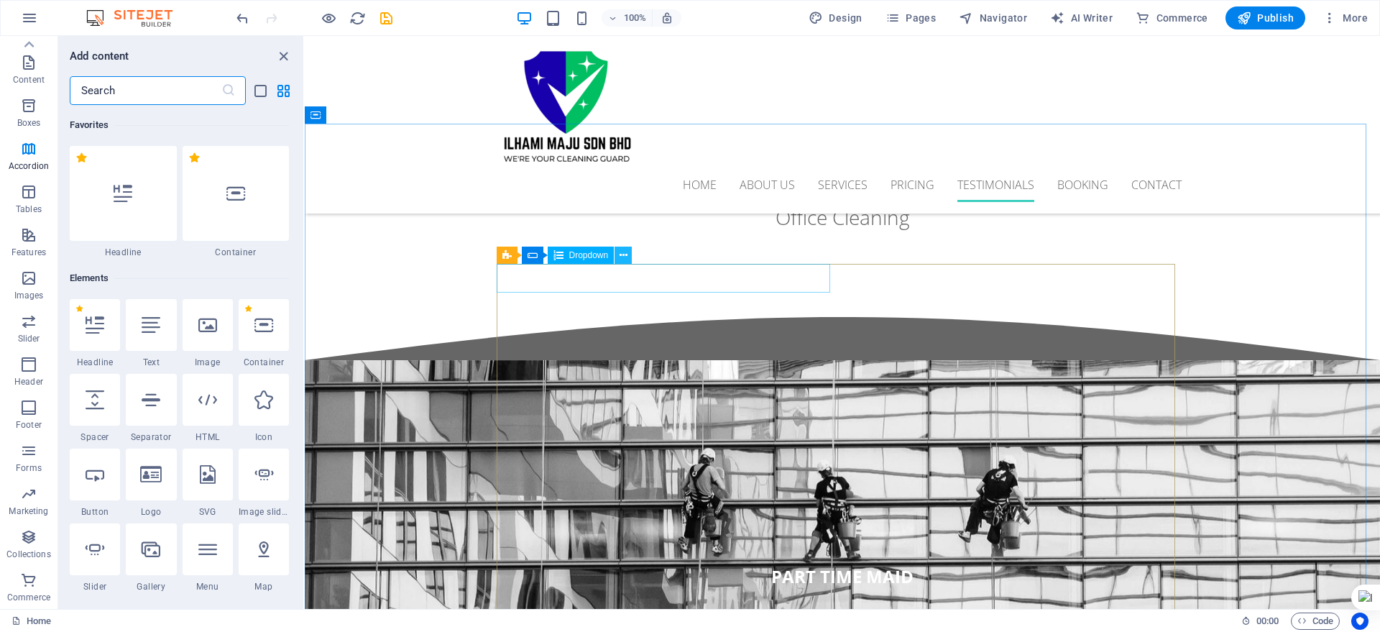
click at [623, 257] on icon at bounding box center [624, 255] width 8 height 15
click at [618, 257] on button at bounding box center [623, 255] width 17 height 17
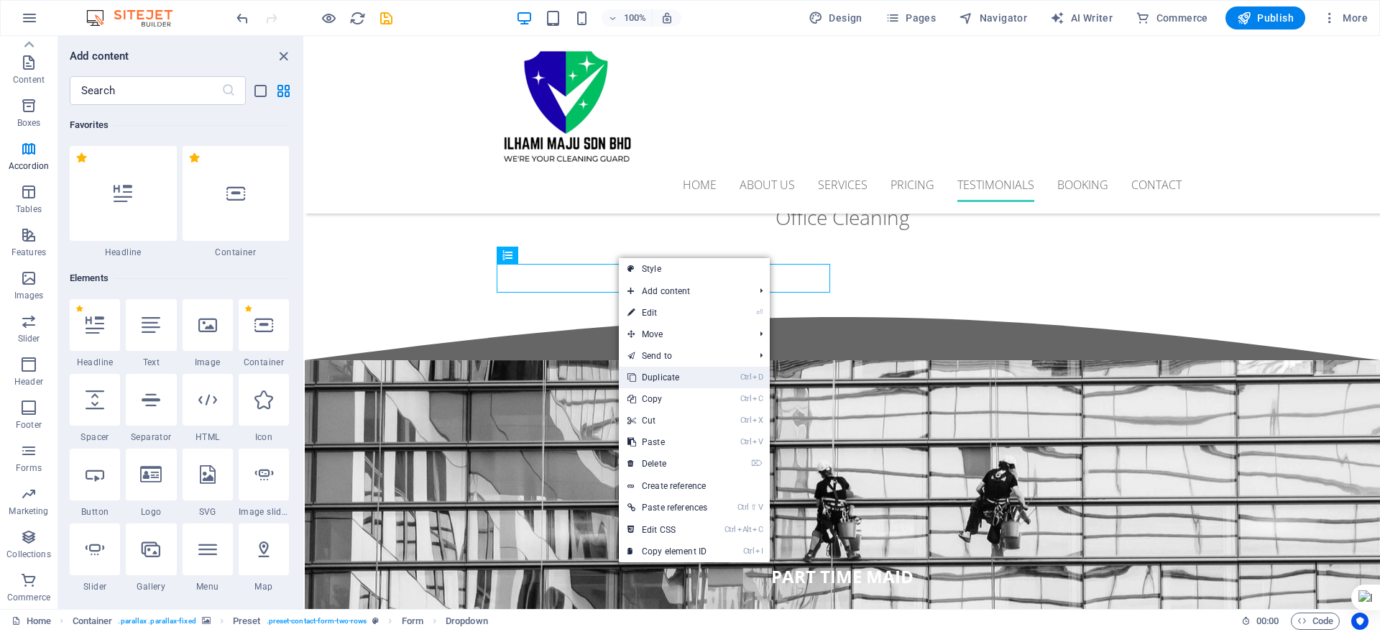
click at [659, 377] on link "Ctrl D Duplicate" at bounding box center [667, 378] width 97 height 22
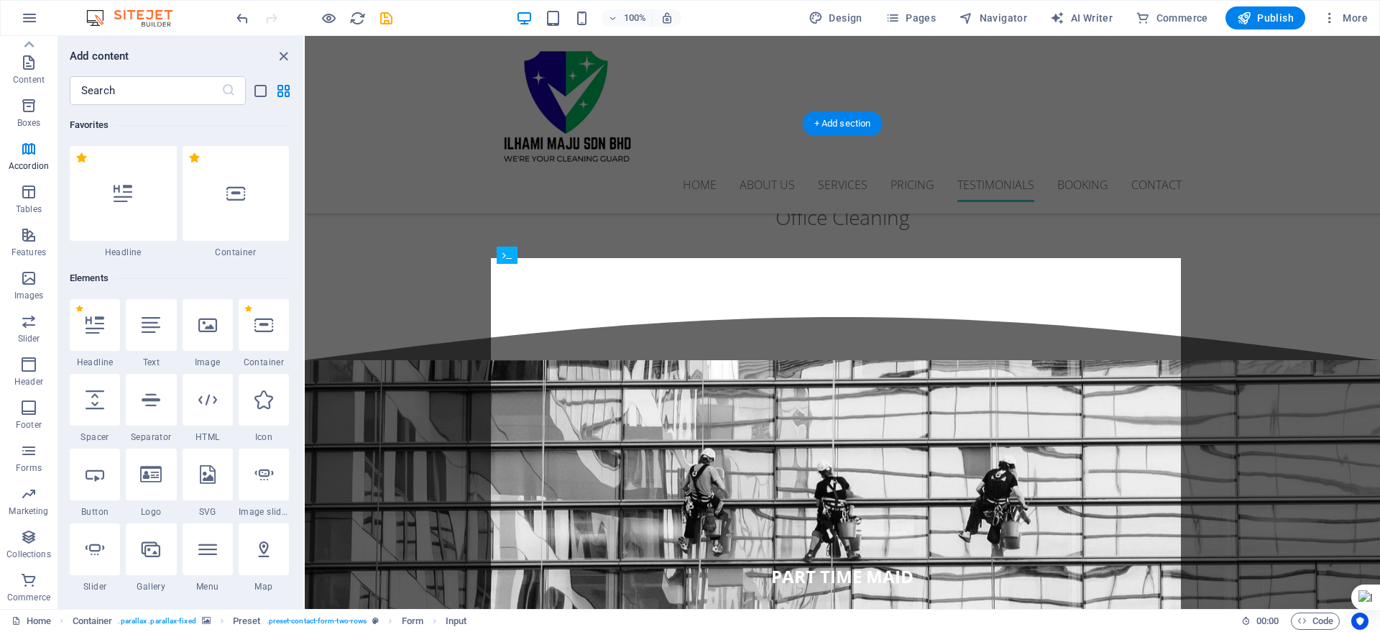
drag, startPoint x: 934, startPoint y: 319, endPoint x: 936, endPoint y: 280, distance: 38.2
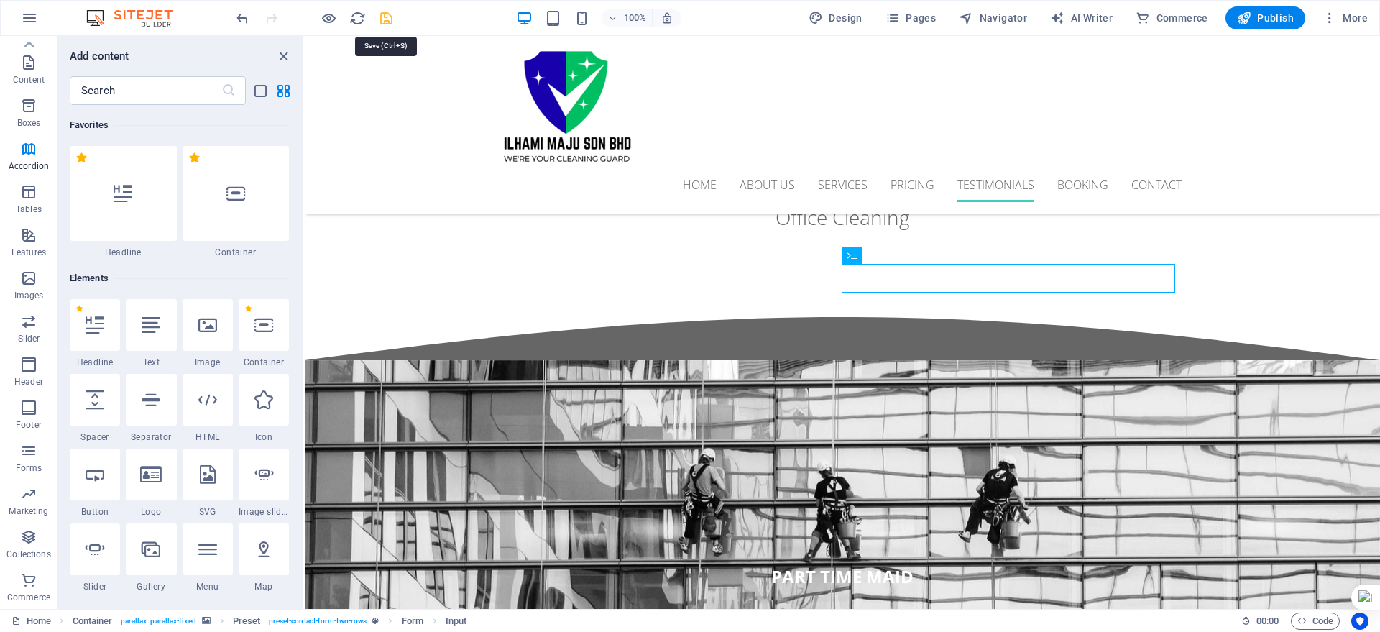
drag, startPoint x: 381, startPoint y: 19, endPoint x: 664, endPoint y: 165, distance: 319.0
click at [382, 19] on icon "save" at bounding box center [386, 18] width 17 height 17
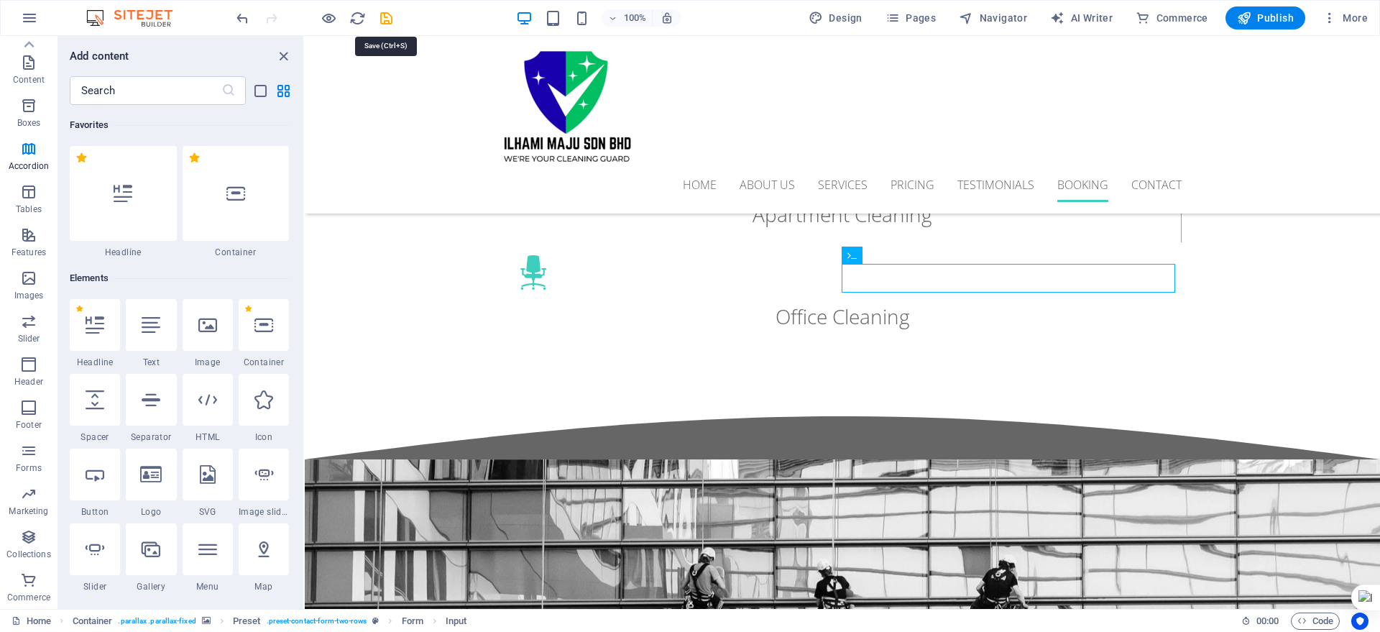
scroll to position [3874, 0]
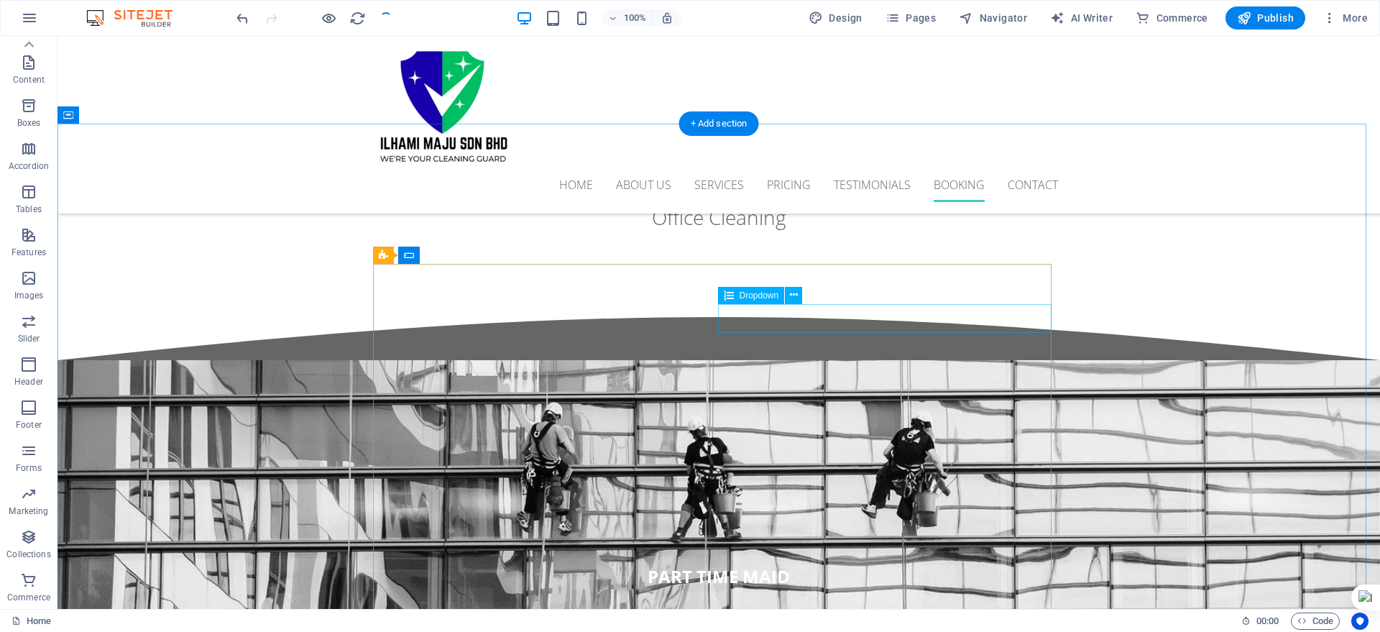
click at [794, 293] on icon at bounding box center [794, 295] width 8 height 15
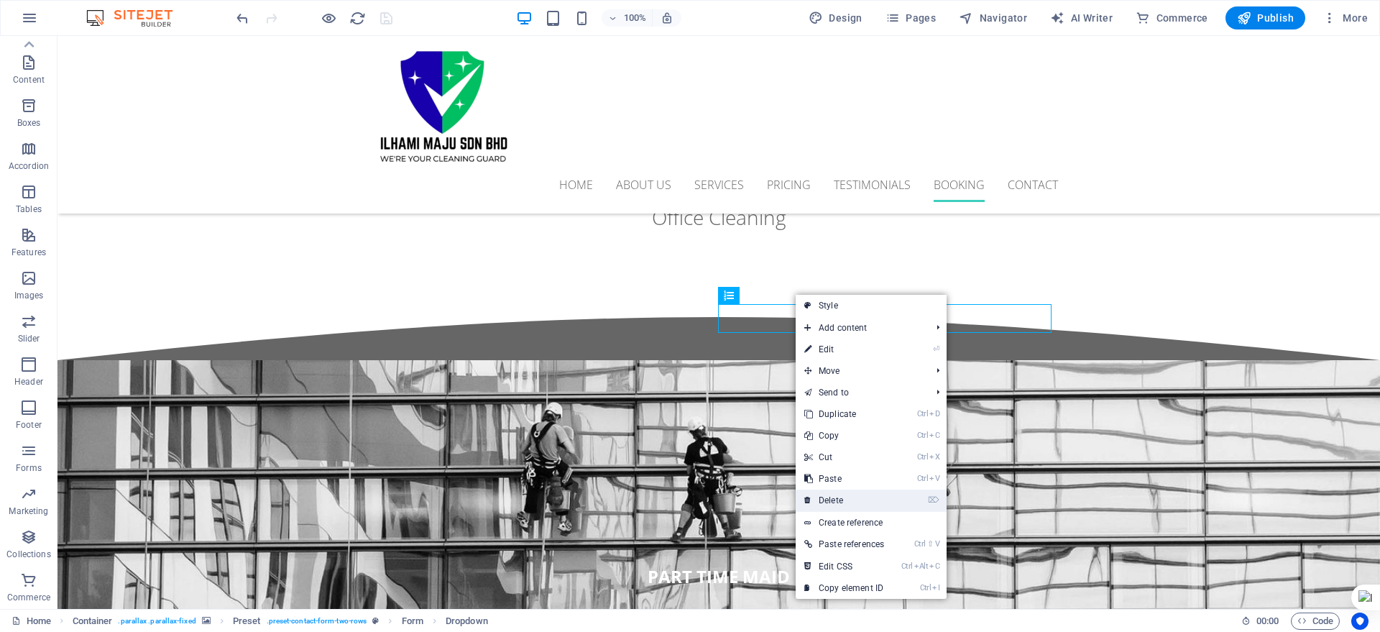
click at [851, 508] on link "⌦ Delete" at bounding box center [844, 501] width 97 height 22
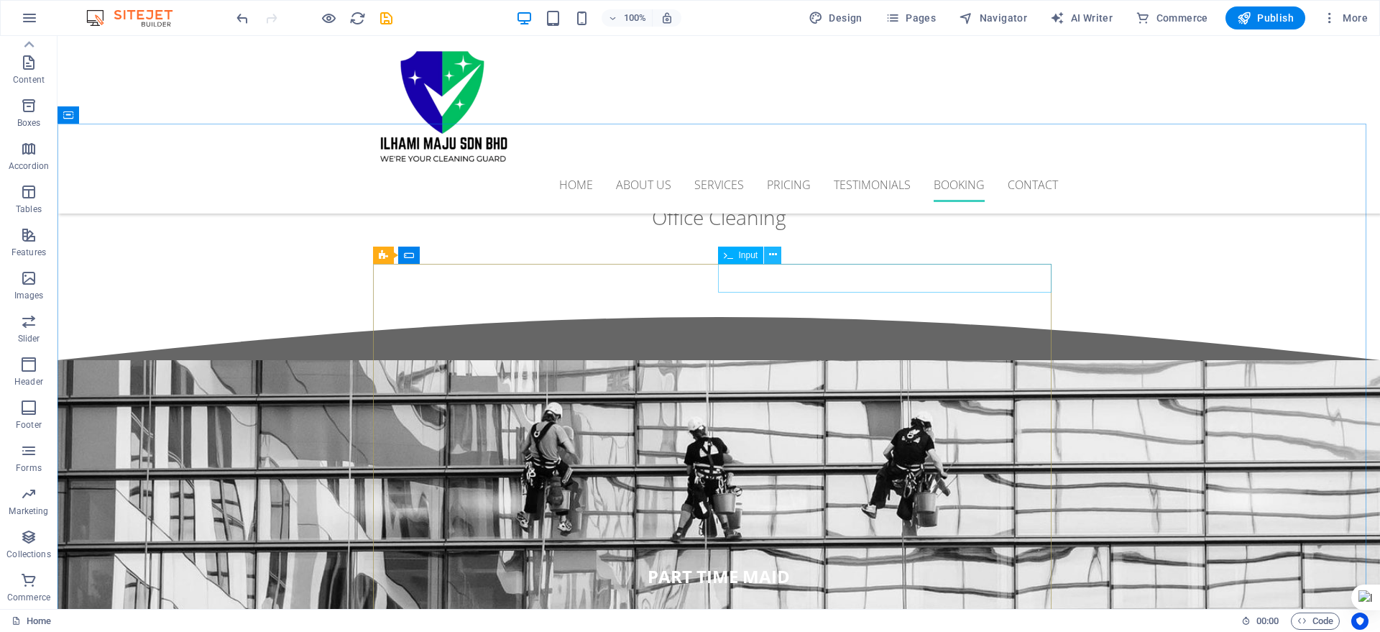
click at [777, 255] on button at bounding box center [772, 255] width 17 height 17
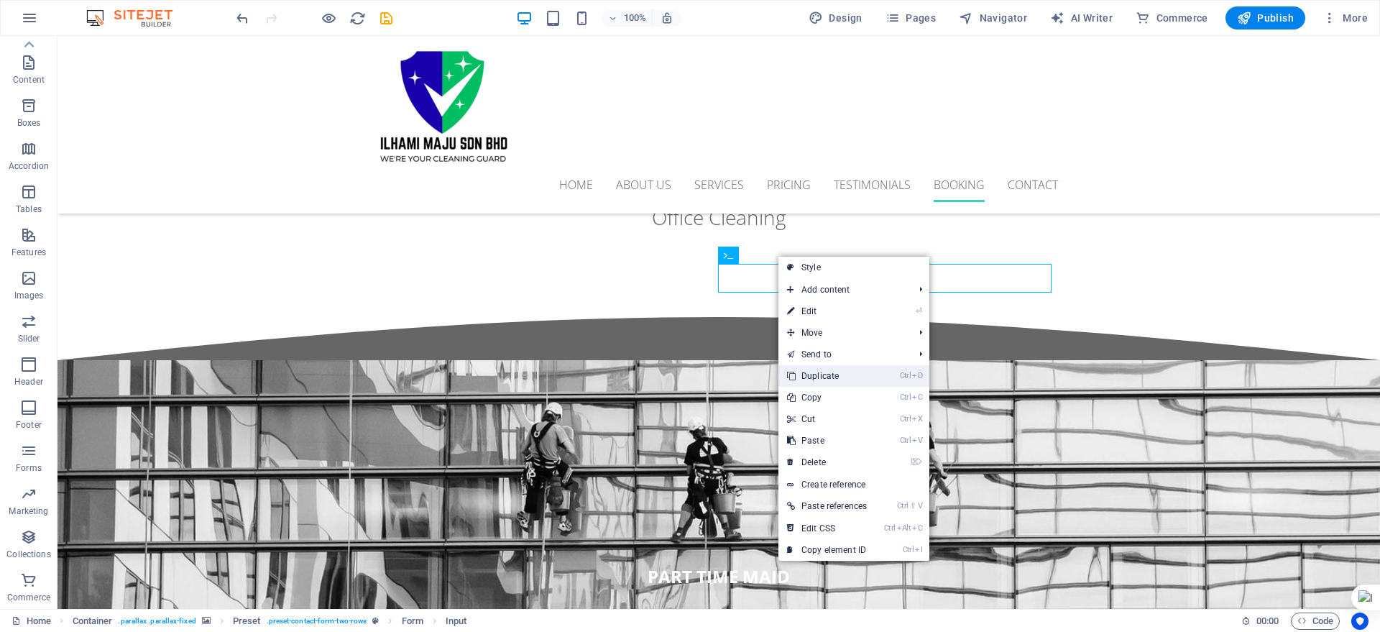
click at [840, 377] on link "Ctrl D Duplicate" at bounding box center [827, 376] width 97 height 22
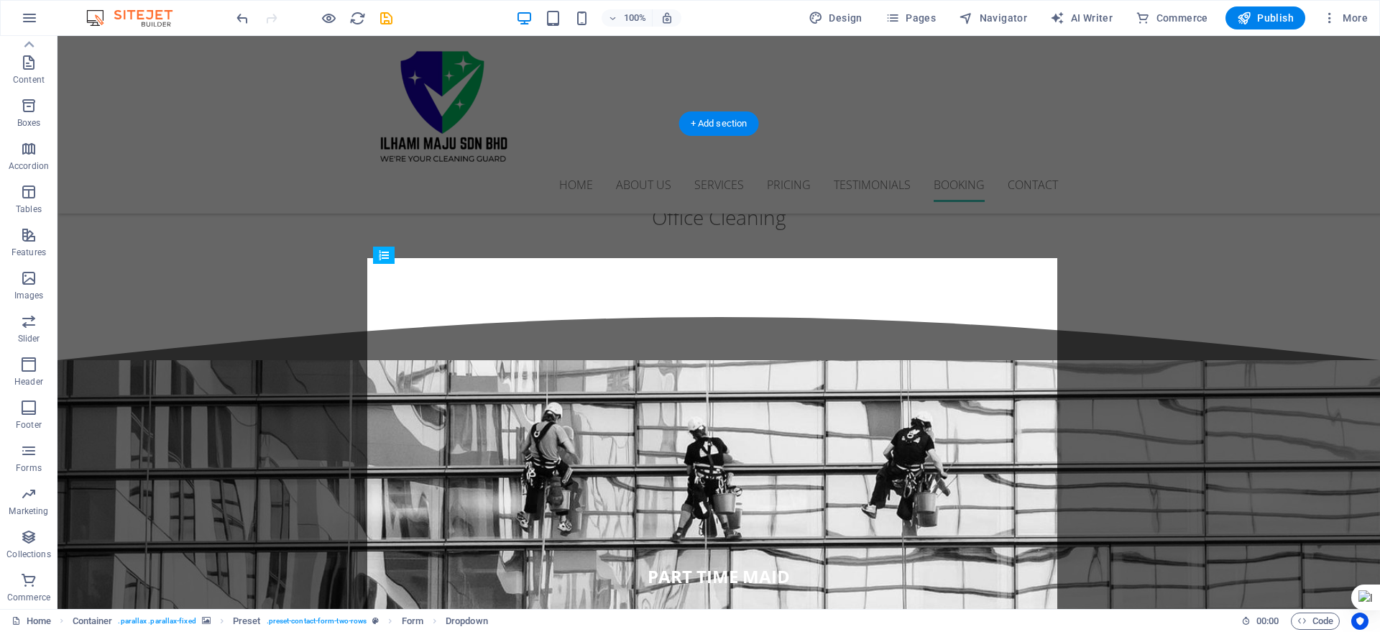
drag, startPoint x: 746, startPoint y: 323, endPoint x: 656, endPoint y: 321, distance: 89.2
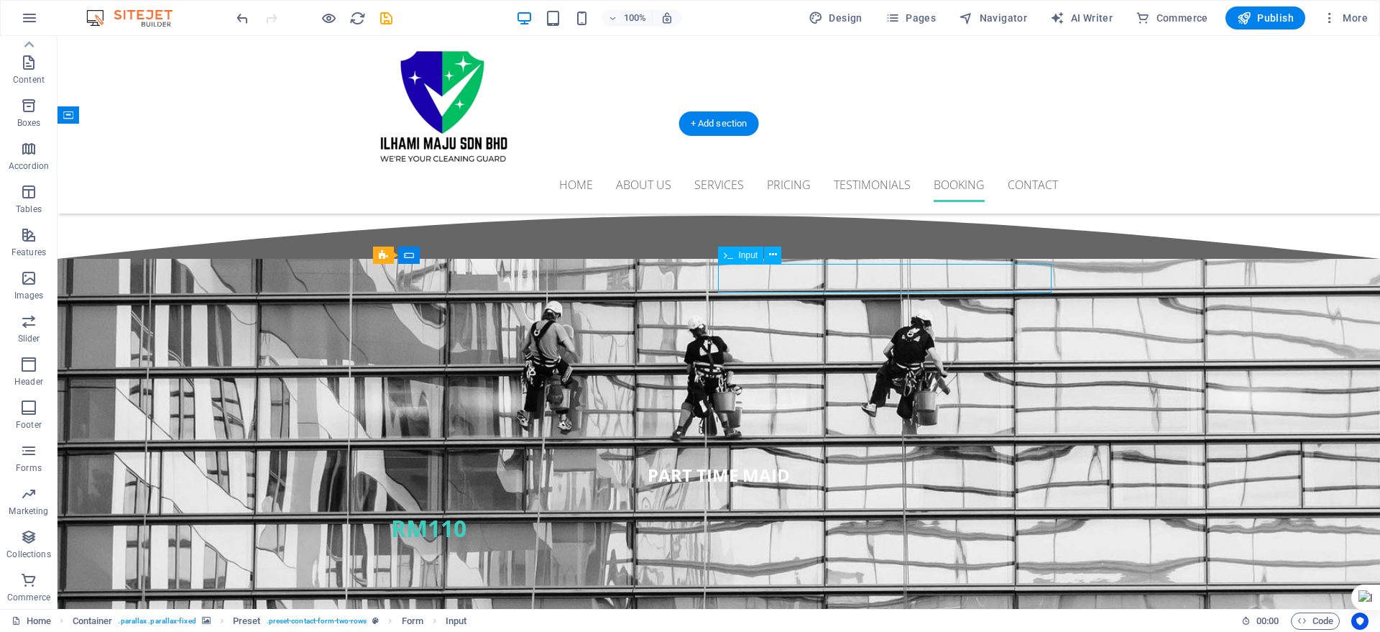
scroll to position [3773, 0]
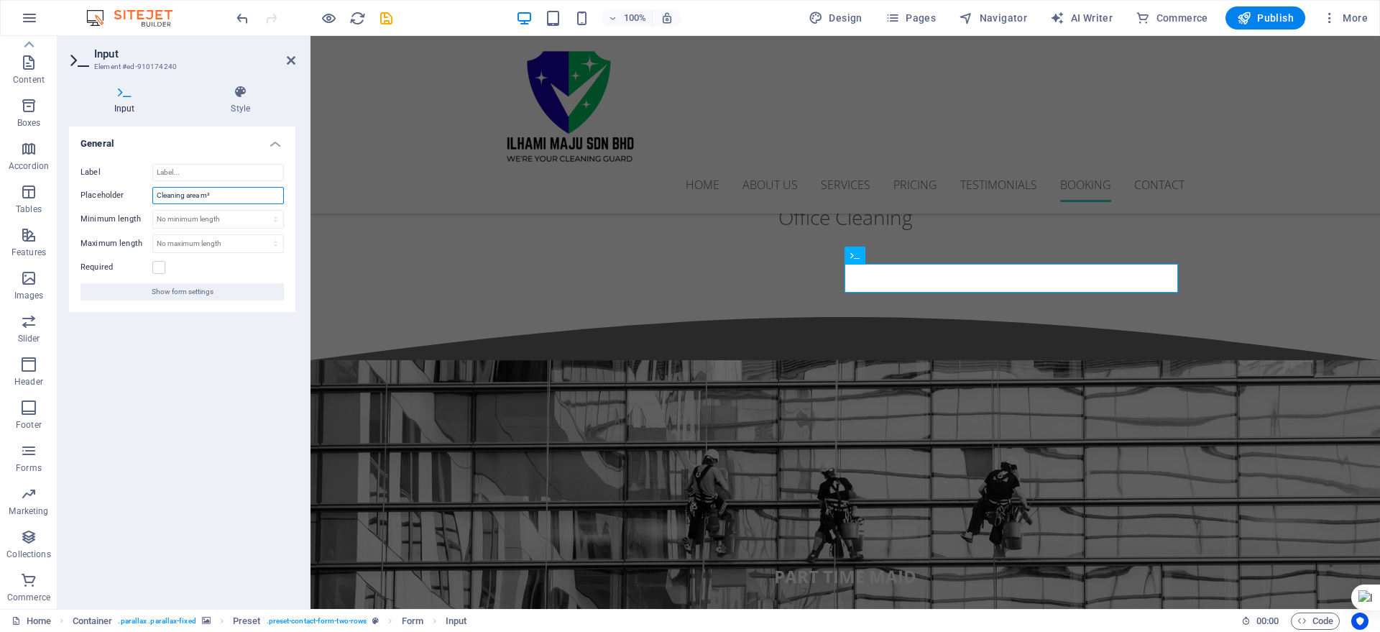
drag, startPoint x: 232, startPoint y: 194, endPoint x: 122, endPoint y: 178, distance: 111.2
click at [122, 177] on div "Label Placeholder Cleaning area m² Minimum length No minimum length chars Maxim…" at bounding box center [182, 232] width 226 height 160
type input "Time and Date"
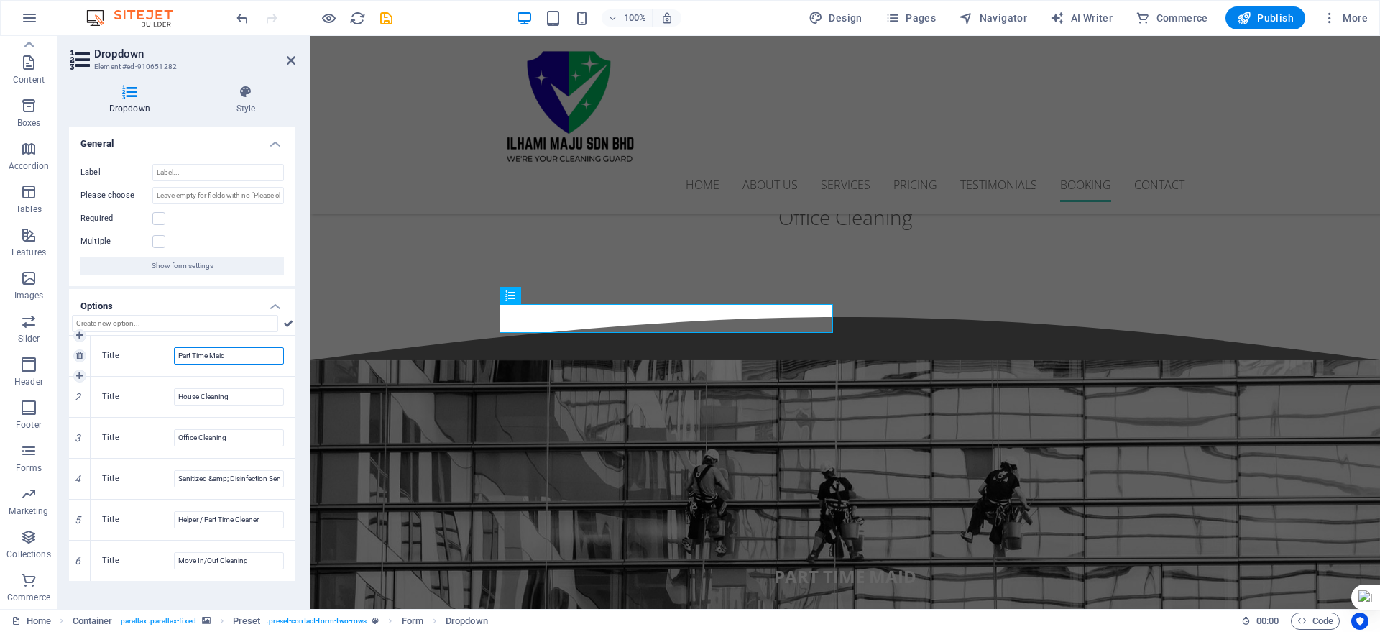
click at [226, 359] on input "Part Time Maid" at bounding box center [229, 355] width 110 height 17
drag, startPoint x: 242, startPoint y: 352, endPoint x: 150, endPoint y: 334, distance: 93.9
click at [150, 334] on div "1 Title Part Time Maid 2 Title House Cleaning 3 Title Office Cleaning 4 Title S…" at bounding box center [182, 448] width 226 height 266
drag, startPoint x: 223, startPoint y: 352, endPoint x: 168, endPoint y: 351, distance: 54.6
click at [168, 351] on div "Title 2 Cleaners" at bounding box center [193, 355] width 182 height 17
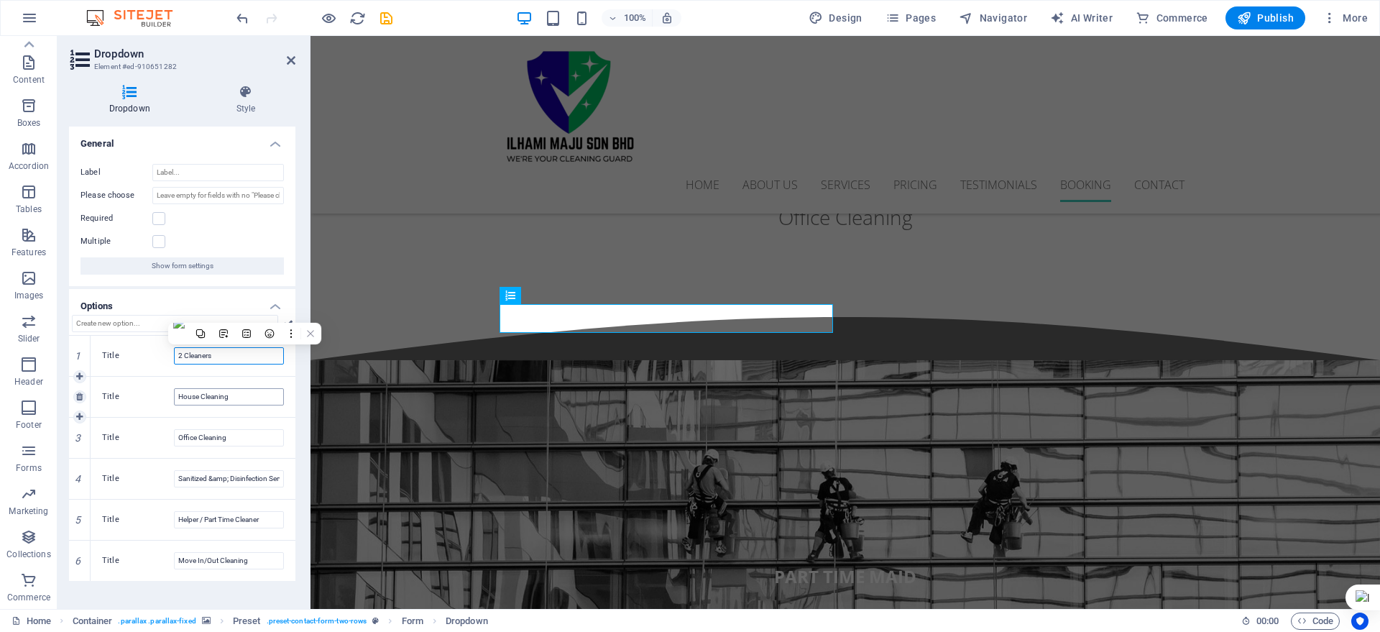
type input "2 Cleaners"
drag, startPoint x: 234, startPoint y: 395, endPoint x: 162, endPoint y: 390, distance: 72.1
click at [162, 388] on div "Title House Cleaning" at bounding box center [193, 396] width 182 height 17
paste input "2 Cleaners"
type input "2 Cleaners"
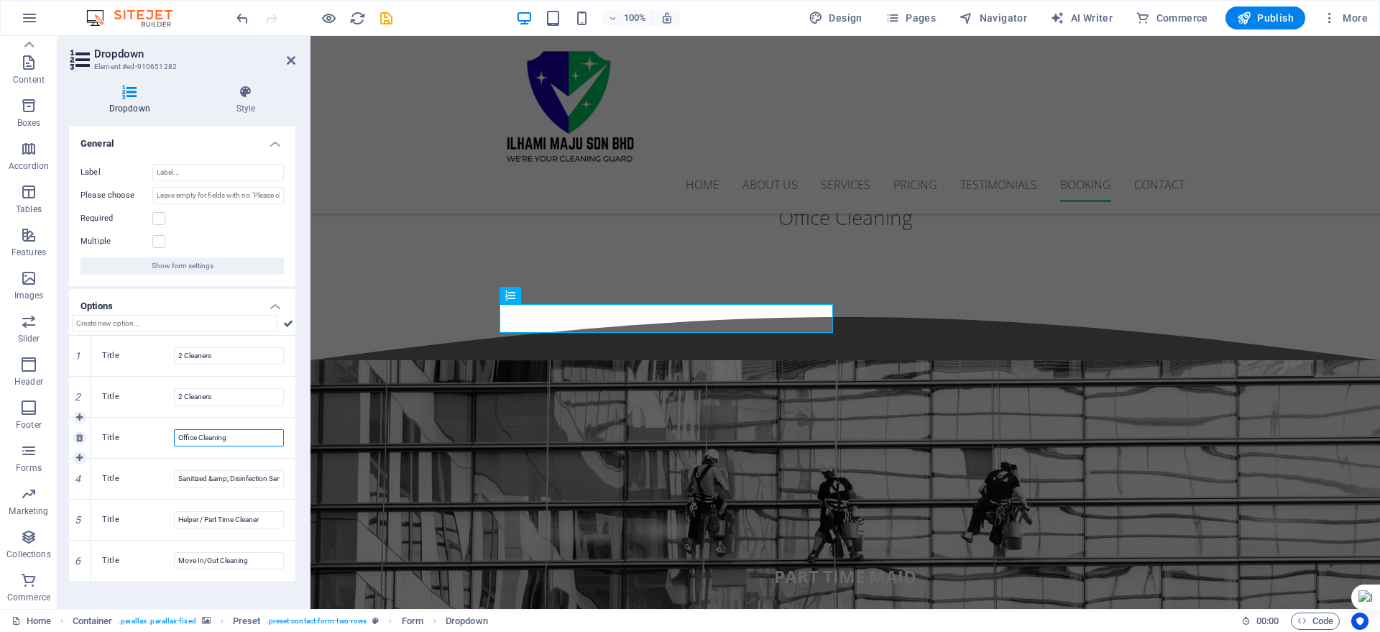
drag, startPoint x: 205, startPoint y: 426, endPoint x: 157, endPoint y: 426, distance: 47.5
click at [157, 426] on div "Title Office Cleaning" at bounding box center [193, 438] width 205 height 40
paste input "2 Cleaners"
type input "2 Cleaners"
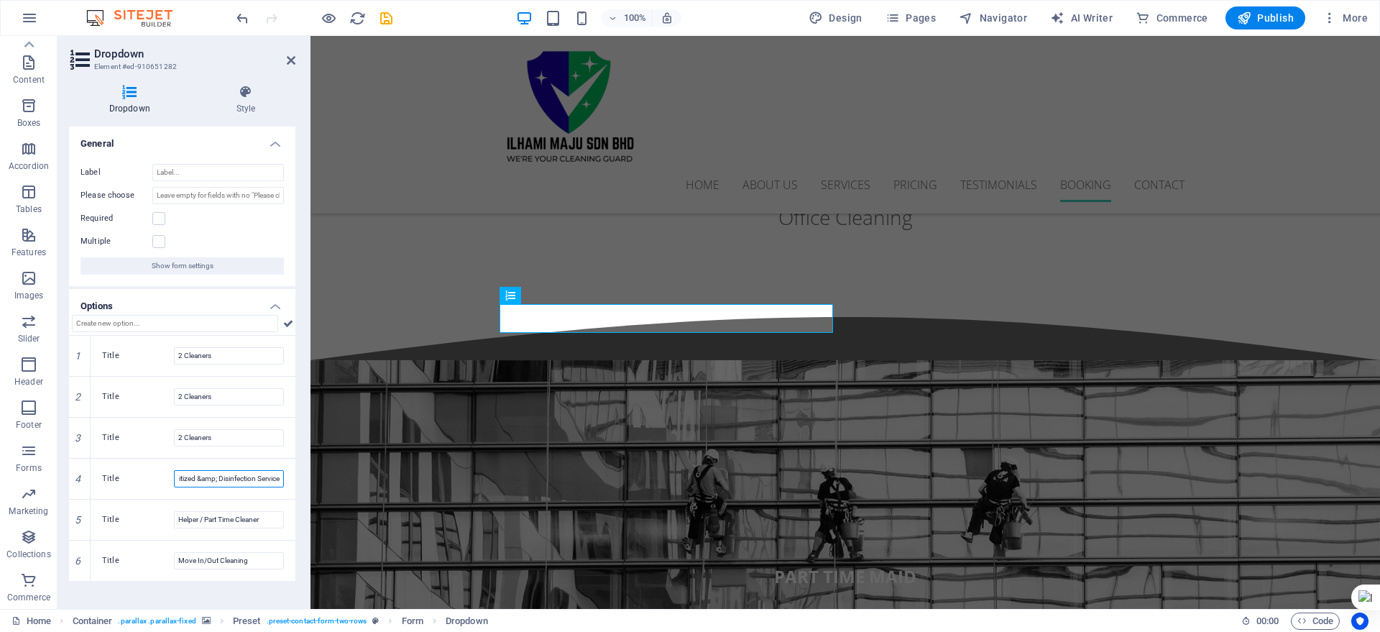
drag, startPoint x: 487, startPoint y: 511, endPoint x: 359, endPoint y: 482, distance: 131.3
paste input "2 Cleaners"
type input "2 Cleaners"
click at [176, 400] on input "2 Cleaners" at bounding box center [229, 396] width 110 height 17
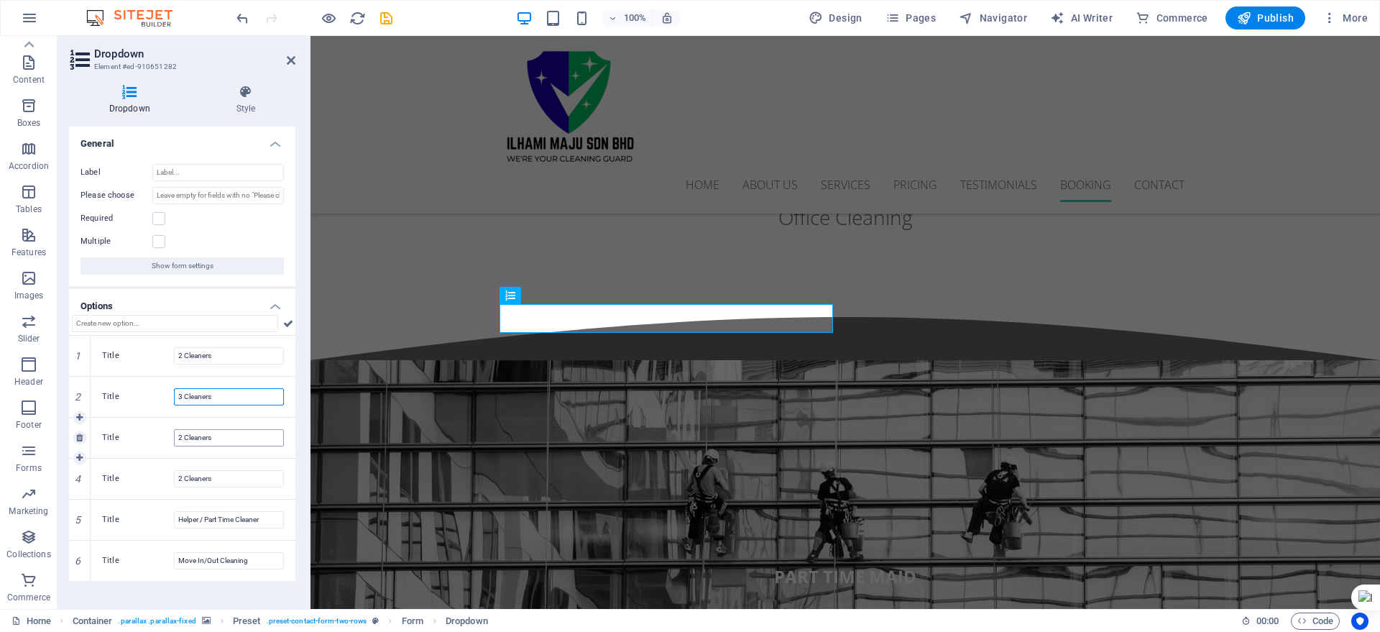
type input "3 Cleaners"
click at [182, 440] on input "2 Cleaners" at bounding box center [229, 437] width 110 height 17
type input "4 Cleaners"
drag, startPoint x: 181, startPoint y: 475, endPoint x: 170, endPoint y: 472, distance: 11.9
click at [170, 472] on div "Title 2 Cleaners" at bounding box center [193, 478] width 182 height 17
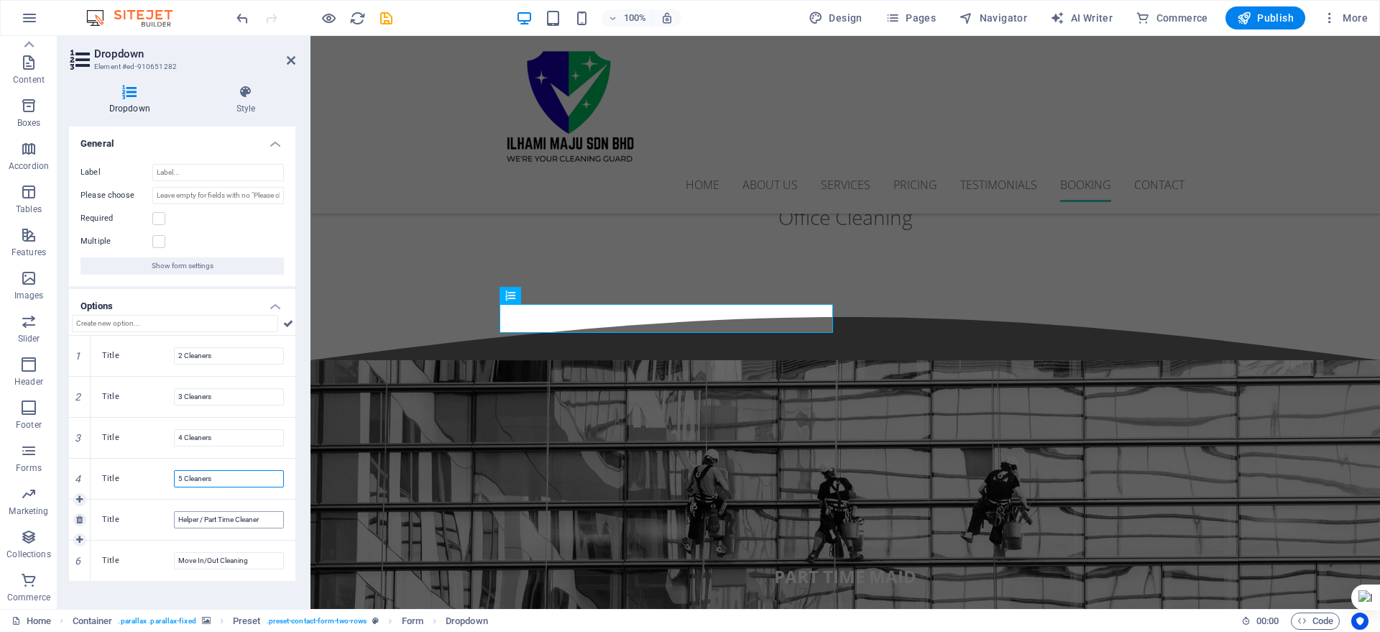
type input "5 Cleaners"
drag, startPoint x: 176, startPoint y: 516, endPoint x: 278, endPoint y: 508, distance: 102.4
click at [278, 508] on div "Title Helper / Part Time Cleaner" at bounding box center [193, 520] width 205 height 40
paste input "2 Cleaners"
drag, startPoint x: 180, startPoint y: 516, endPoint x: 172, endPoint y: 515, distance: 8.0
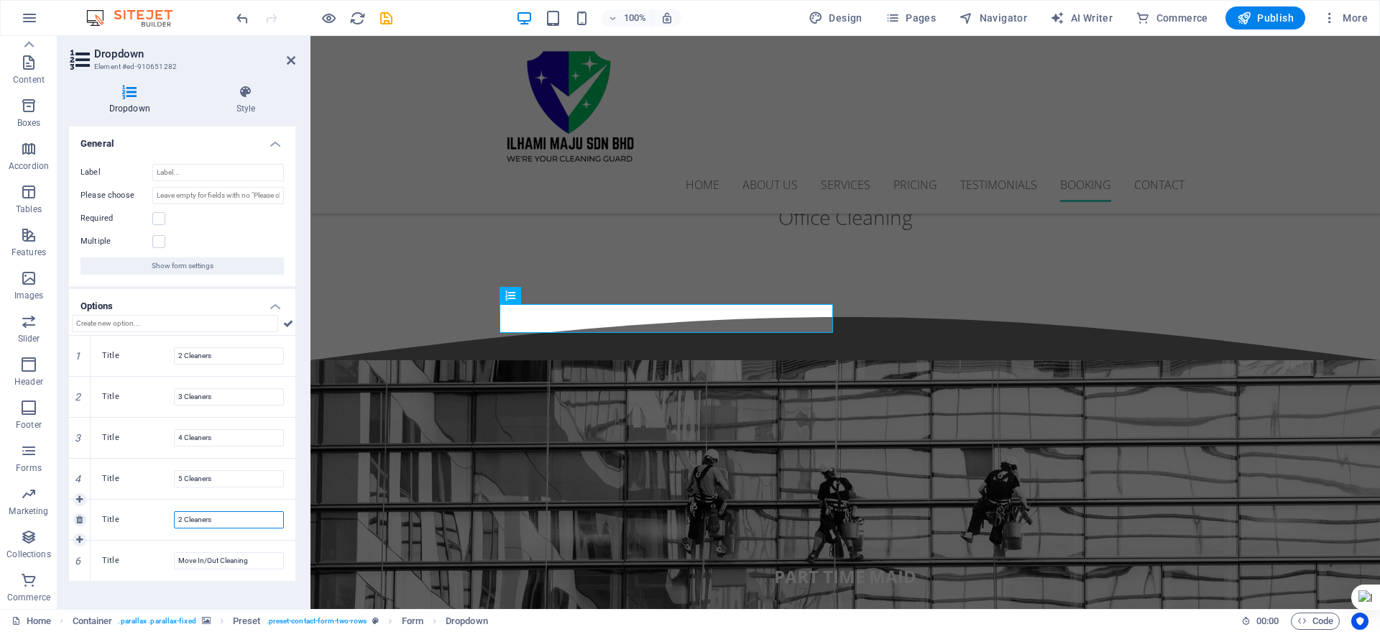
click at [172, 515] on div "Title 2 Cleaners" at bounding box center [193, 519] width 182 height 17
type input "6 Cleaners"
drag, startPoint x: 229, startPoint y: 559, endPoint x: 159, endPoint y: 556, distance: 70.5
click at [160, 556] on div "Title Move In/Out Cleaning" at bounding box center [193, 560] width 182 height 17
type input "More Cleaners"
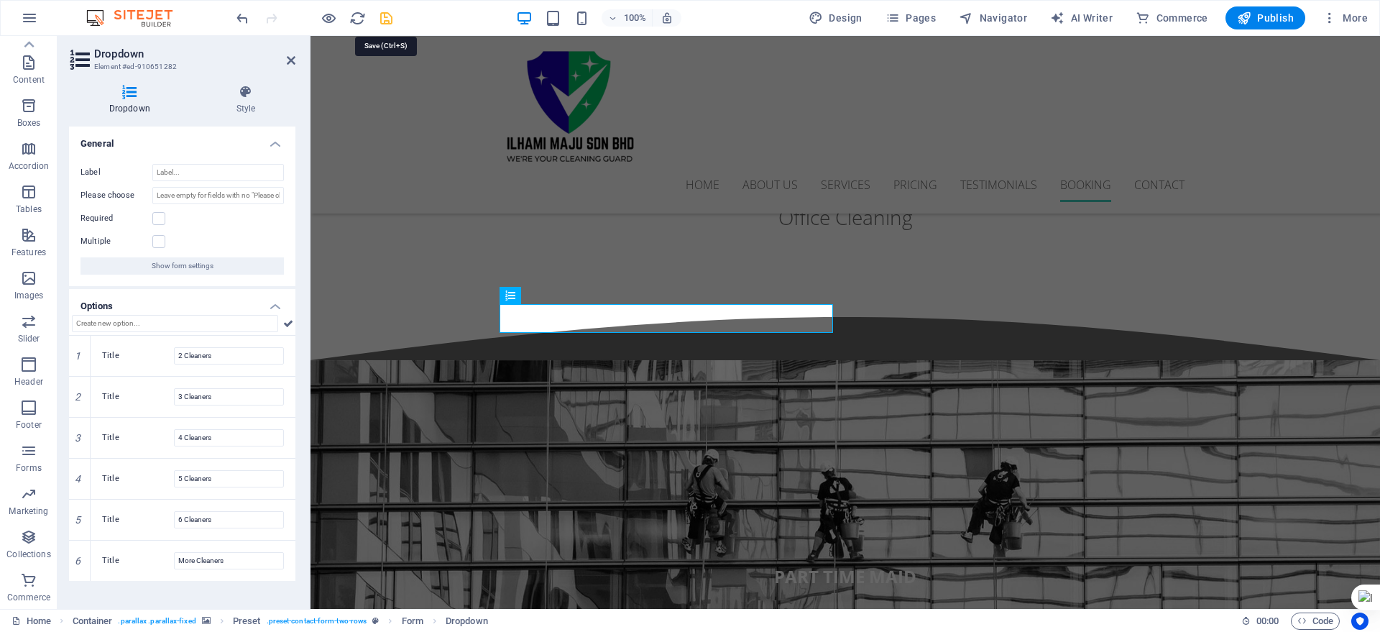
drag, startPoint x: 379, startPoint y: 16, endPoint x: 352, endPoint y: 3, distance: 30.2
click at [379, 16] on icon "save" at bounding box center [386, 18] width 17 height 17
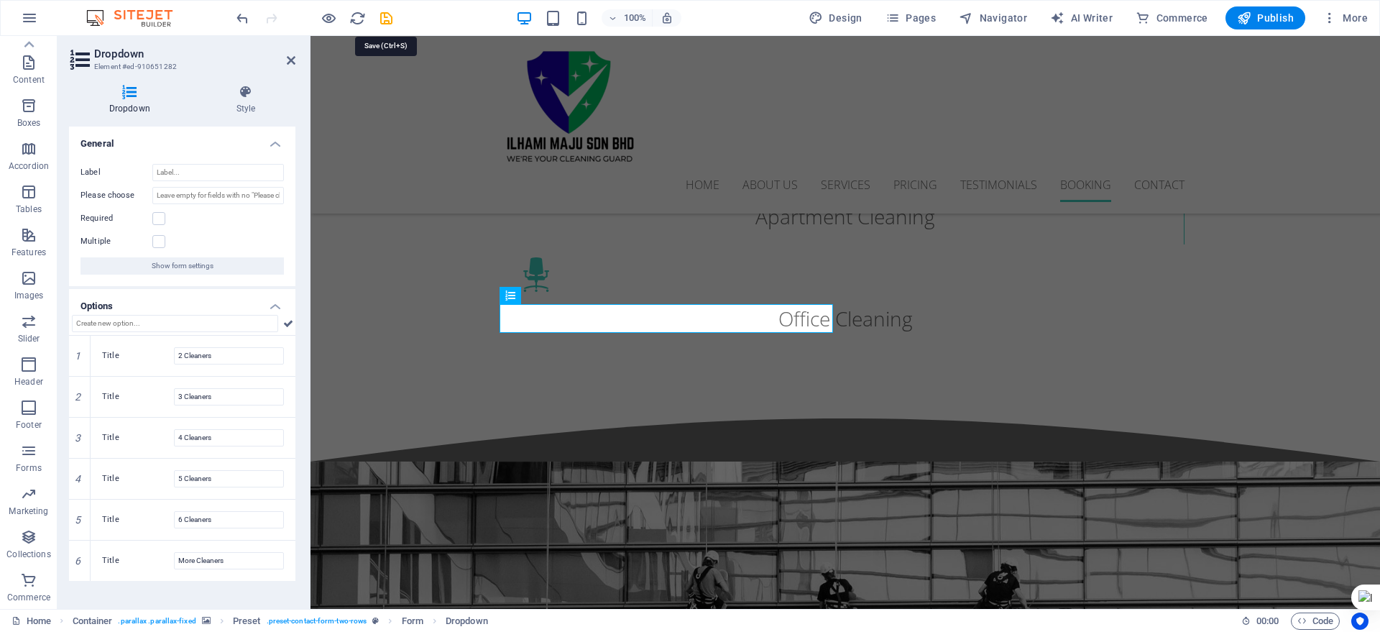
scroll to position [3874, 0]
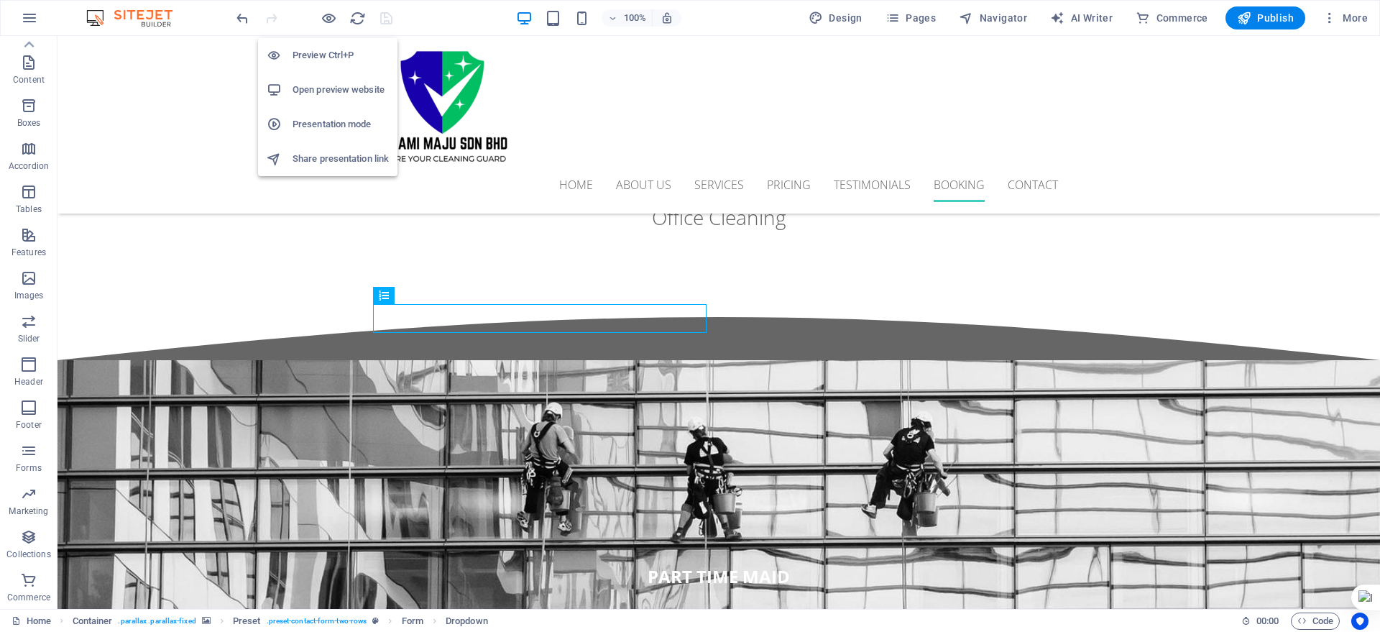
drag, startPoint x: 326, startPoint y: 15, endPoint x: 338, endPoint y: 25, distance: 15.3
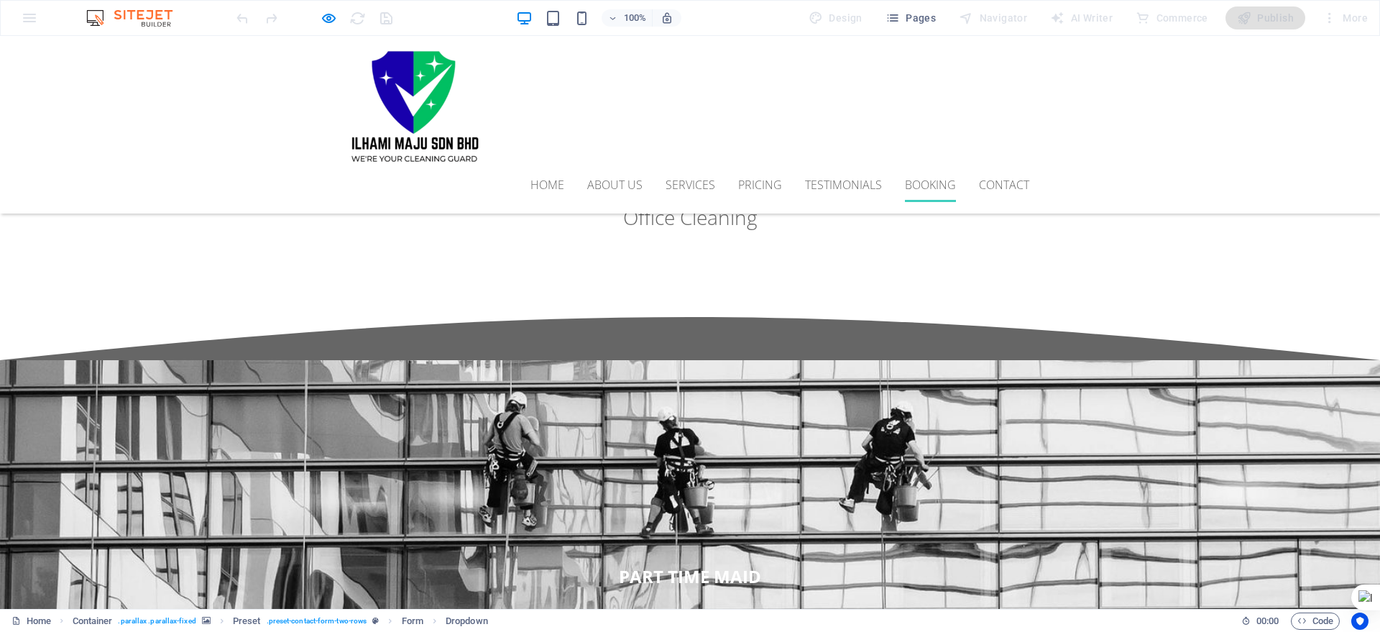
type input "a"
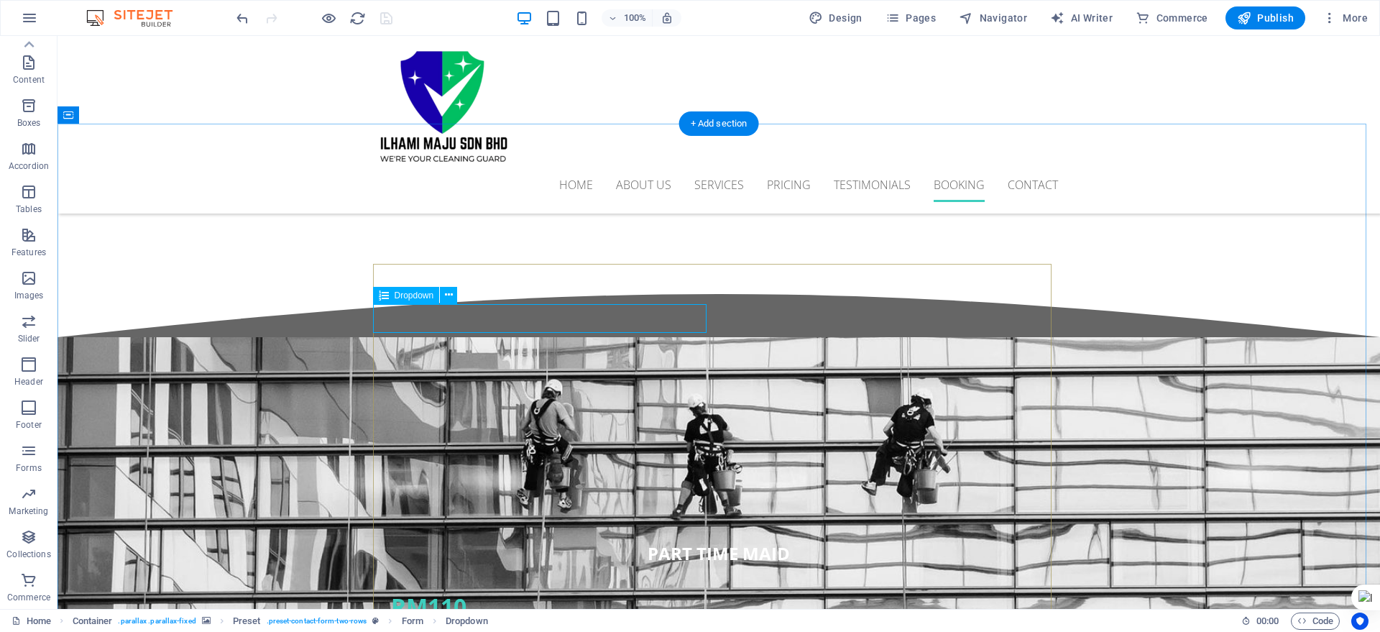
scroll to position [3874, 0]
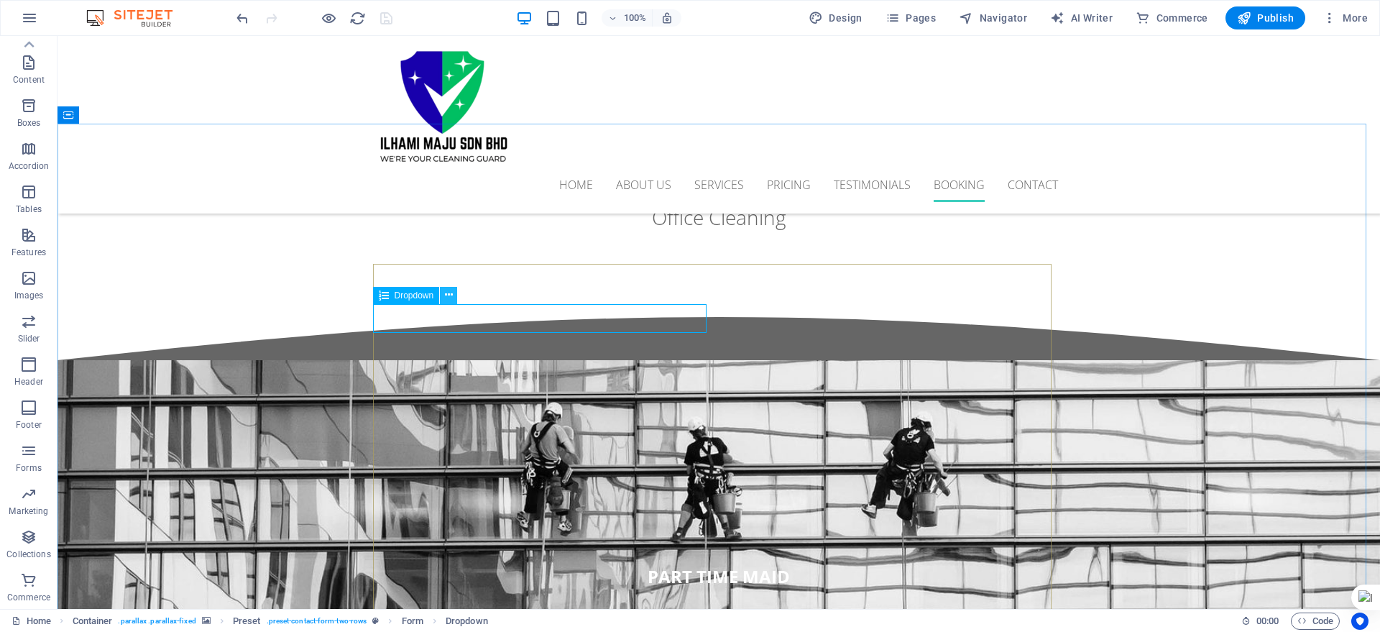
click at [446, 293] on icon at bounding box center [449, 295] width 8 height 15
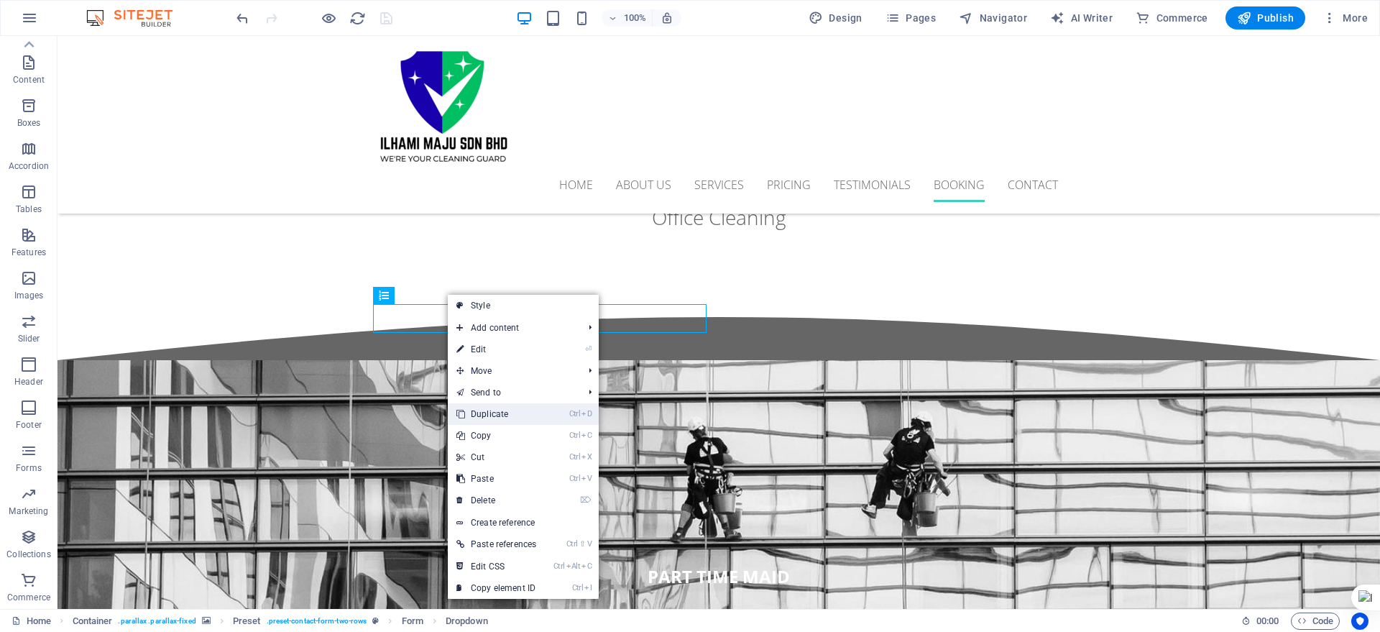
click at [491, 411] on link "Ctrl D Duplicate" at bounding box center [496, 414] width 97 height 22
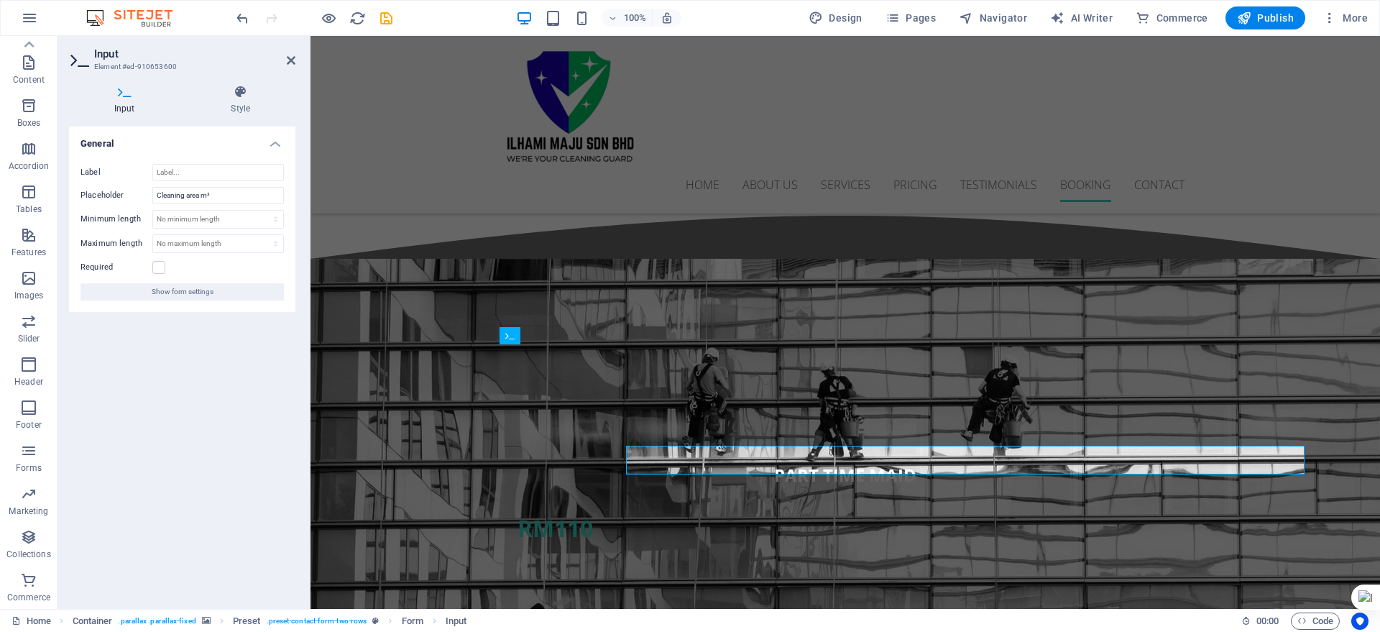
scroll to position [3773, 0]
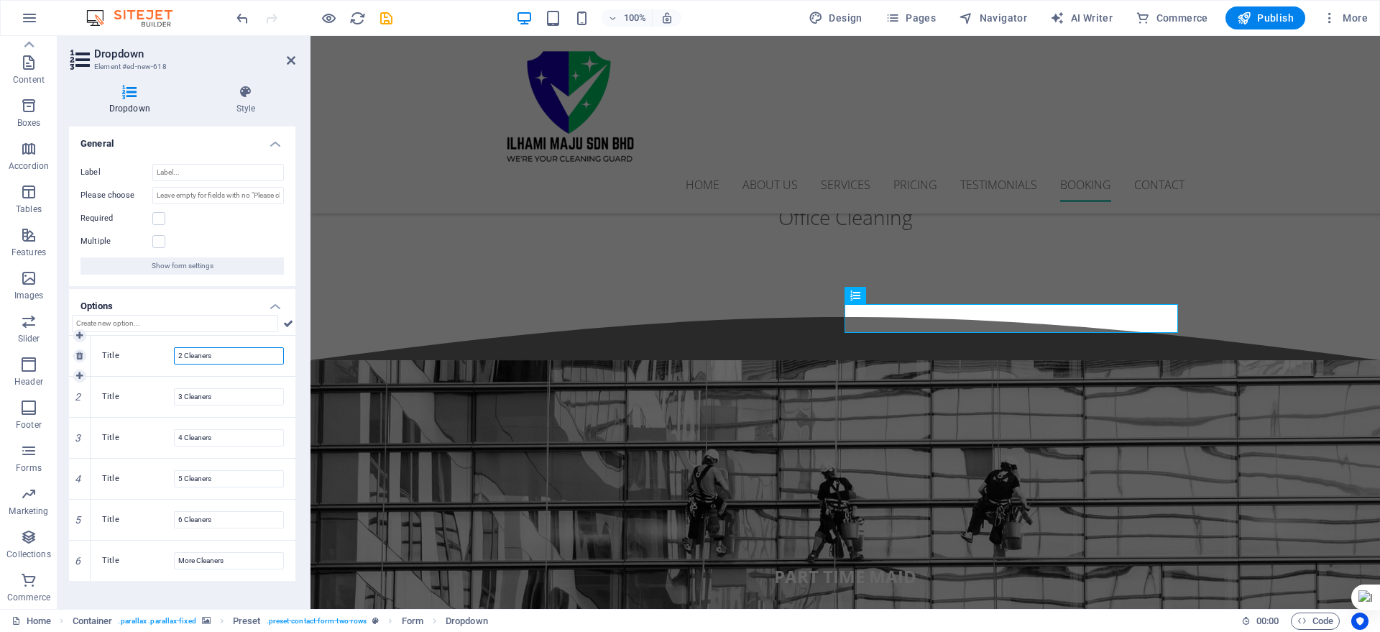
drag, startPoint x: 231, startPoint y: 354, endPoint x: 155, endPoint y: 352, distance: 76.3
click at [155, 352] on div "Title 2 Cleaners" at bounding box center [193, 355] width 182 height 17
click at [280, 193] on input "Please choose" at bounding box center [218, 195] width 132 height 17
drag, startPoint x: 272, startPoint y: 193, endPoint x: 285, endPoint y: 192, distance: 13.0
click at [285, 192] on div "Label Please choose Required Multiple Show form settings" at bounding box center [182, 219] width 226 height 134
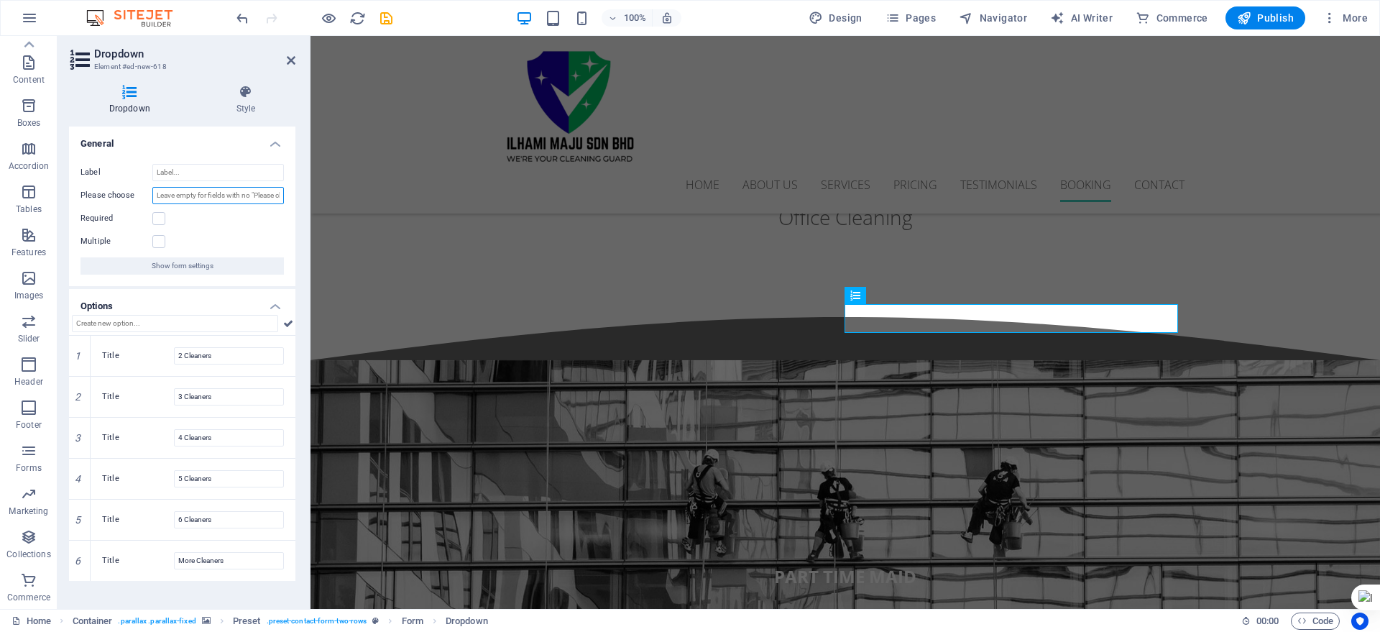
click at [260, 200] on input "Please choose" at bounding box center [218, 195] width 132 height 17
drag, startPoint x: 251, startPoint y: 196, endPoint x: 275, endPoint y: 196, distance: 24.5
click at [275, 196] on input "Please choose" at bounding box center [218, 195] width 132 height 17
click at [256, 198] on input "Please choose" at bounding box center [218, 195] width 132 height 17
click at [256, 197] on input "Please choose" at bounding box center [218, 195] width 132 height 17
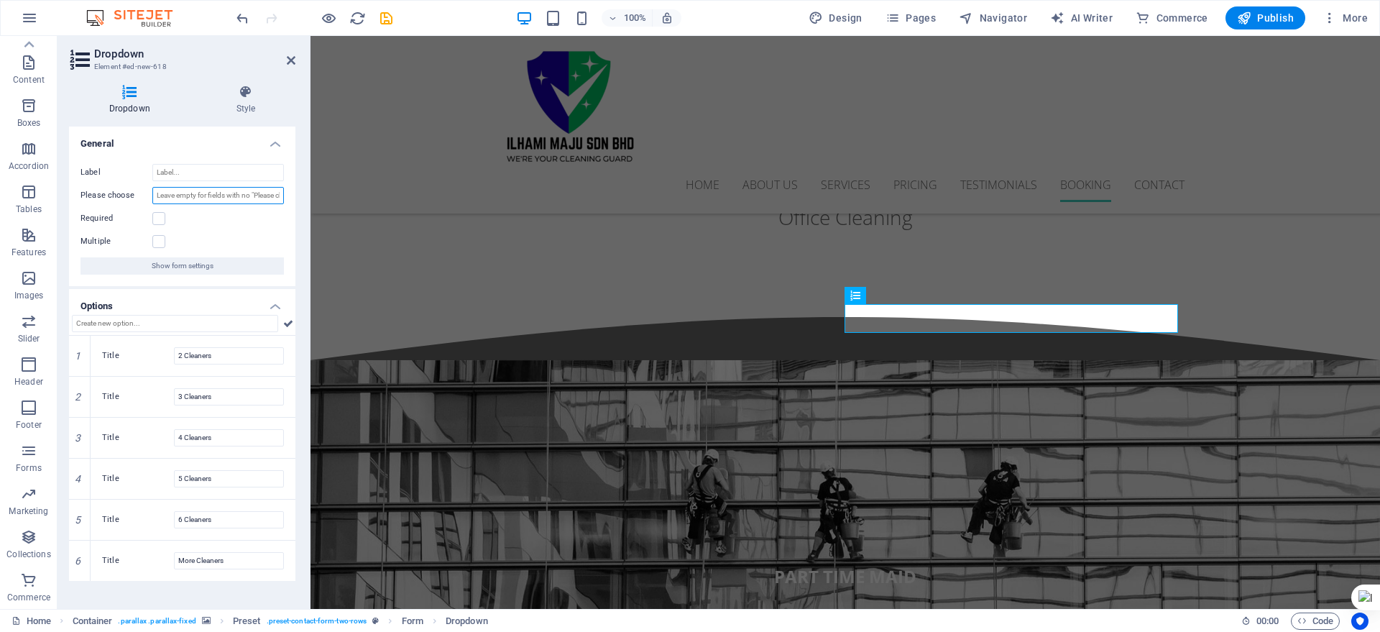
drag, startPoint x: 266, startPoint y: 193, endPoint x: 283, endPoint y: 190, distance: 16.9
click at [283, 190] on input "Please choose" at bounding box center [218, 195] width 132 height 17
drag, startPoint x: 276, startPoint y: 194, endPoint x: 216, endPoint y: 203, distance: 60.3
click at [217, 203] on input "Please choose" at bounding box center [218, 195] width 132 height 17
click at [182, 195] on input "Please choose" at bounding box center [218, 195] width 132 height 17
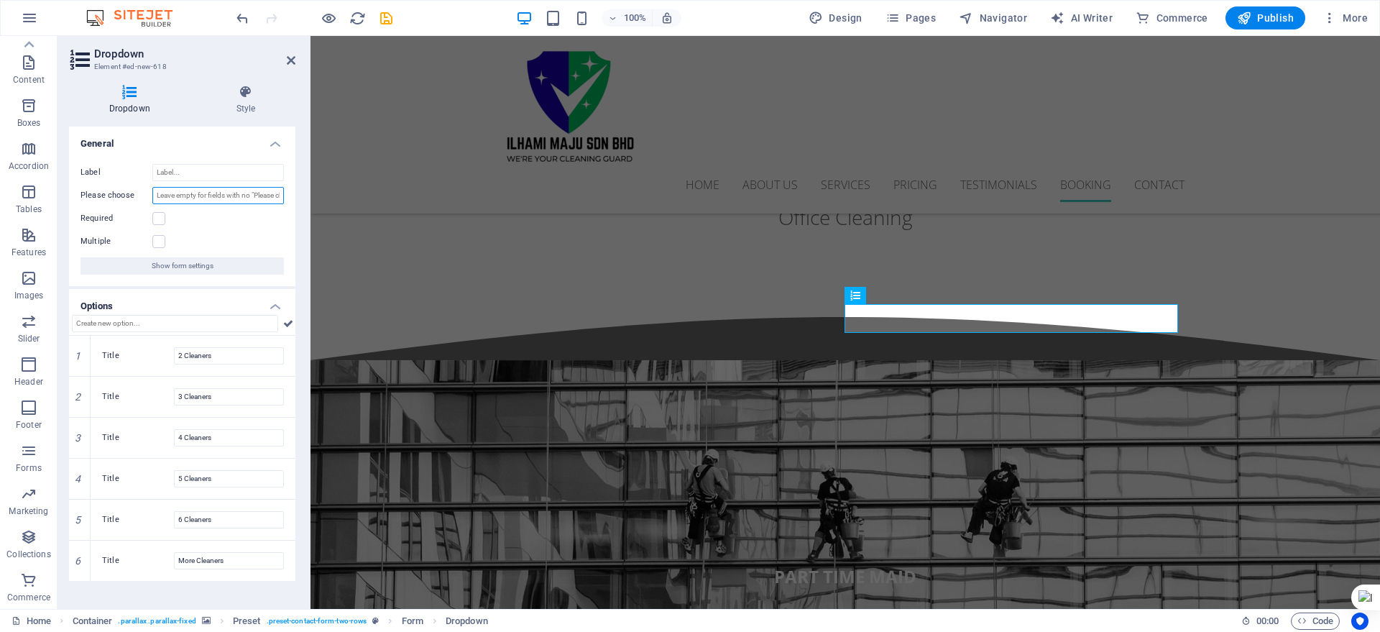
click at [182, 195] on input "Please choose" at bounding box center [218, 195] width 132 height 17
click at [219, 187] on div "Please choose" at bounding box center [182, 195] width 203 height 17
click at [203, 195] on input "Please choose" at bounding box center [218, 195] width 132 height 17
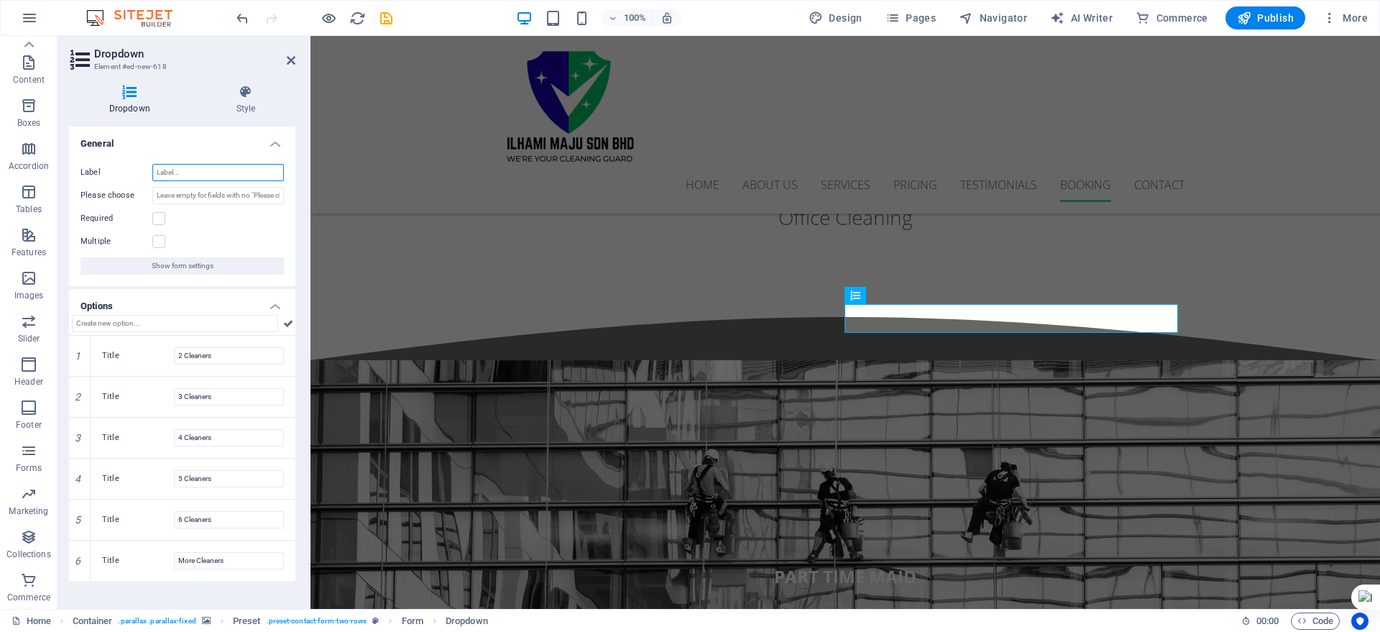
click at [180, 173] on input "Label" at bounding box center [218, 172] width 132 height 17
type input "Time"
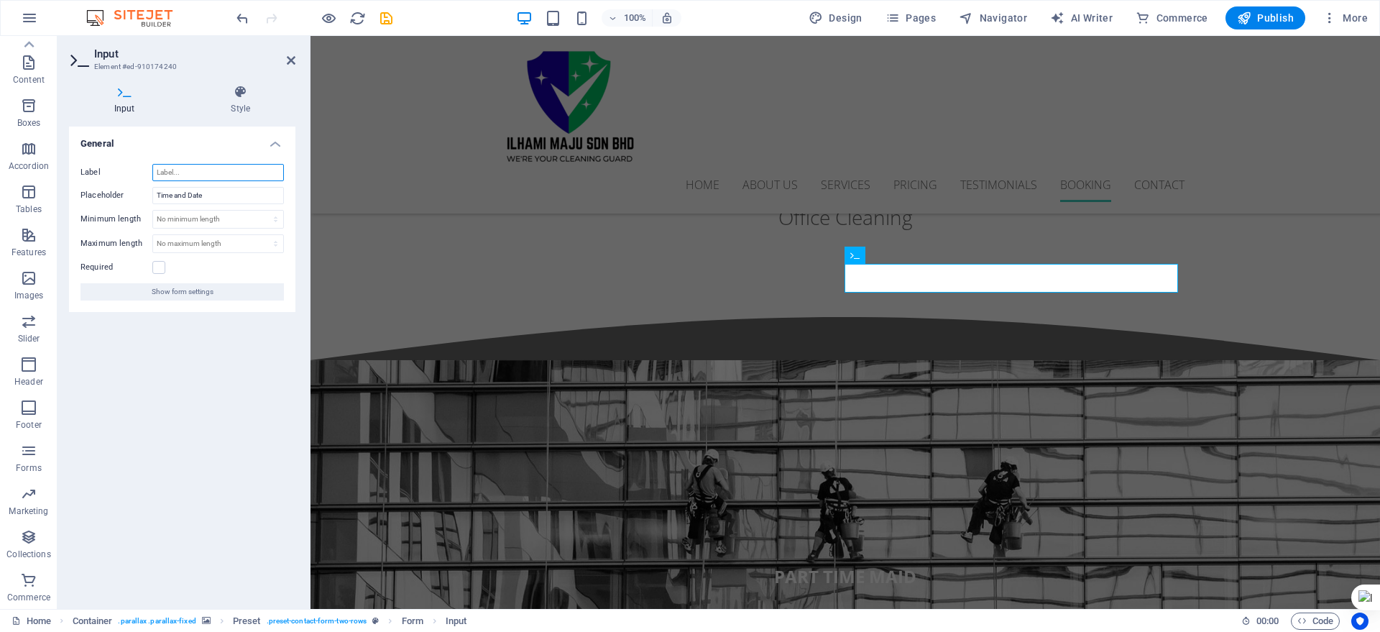
click at [213, 177] on input "Label" at bounding box center [218, 172] width 132 height 17
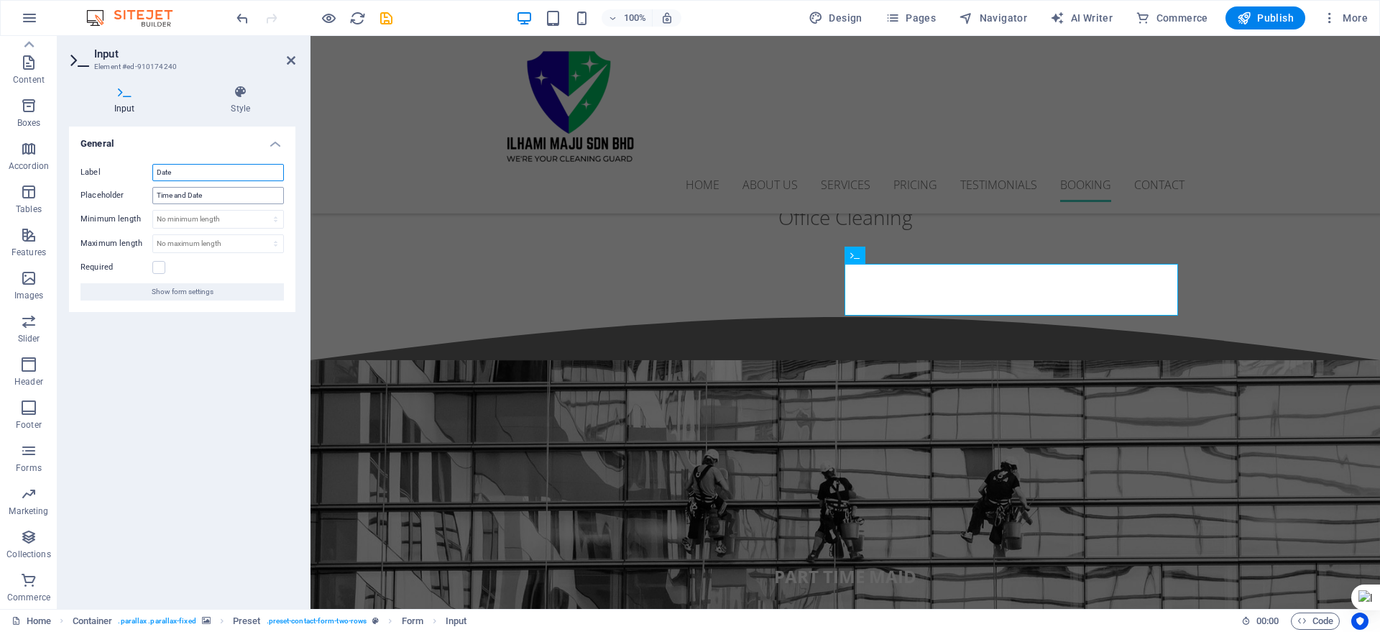
type input "Date"
drag, startPoint x: 188, startPoint y: 193, endPoint x: 139, endPoint y: 197, distance: 49.7
click at [139, 197] on div "Placeholder Time and Date" at bounding box center [182, 195] width 203 height 17
type input "Date"
click at [176, 398] on div "General Label Date Placeholder Date Minimum length No minimum length chars Maxi…" at bounding box center [182, 362] width 226 height 471
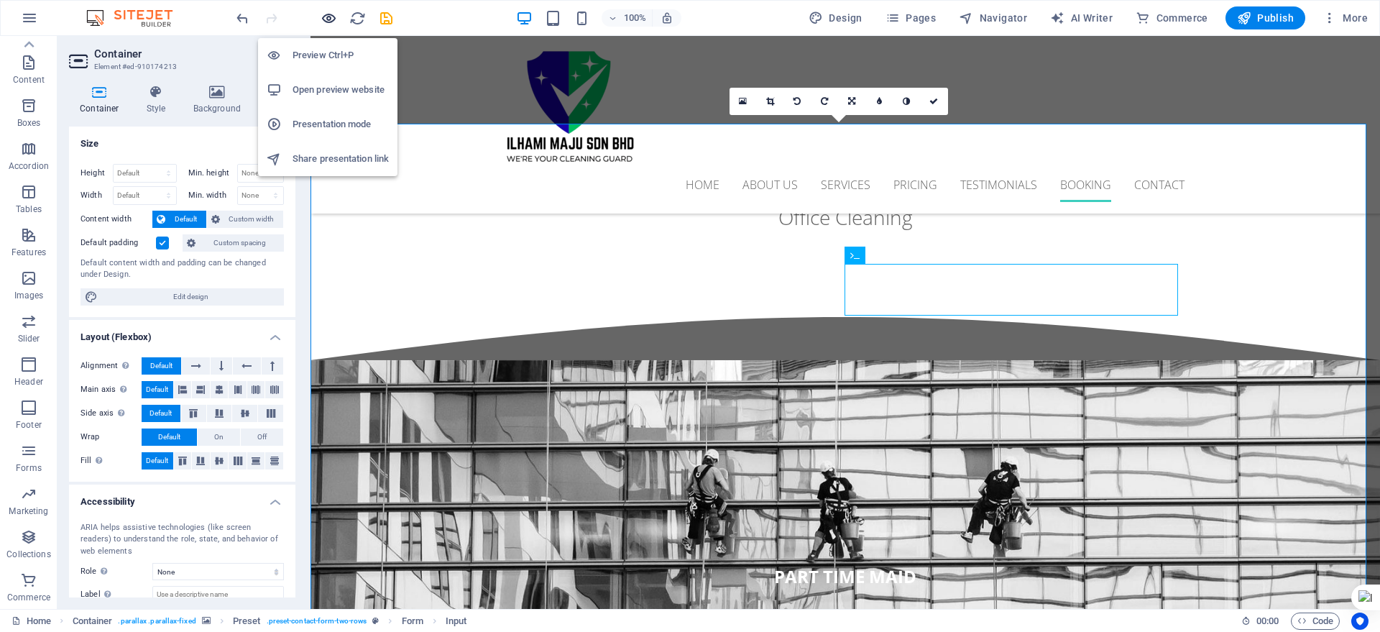
drag, startPoint x: 326, startPoint y: 16, endPoint x: 333, endPoint y: 19, distance: 7.4
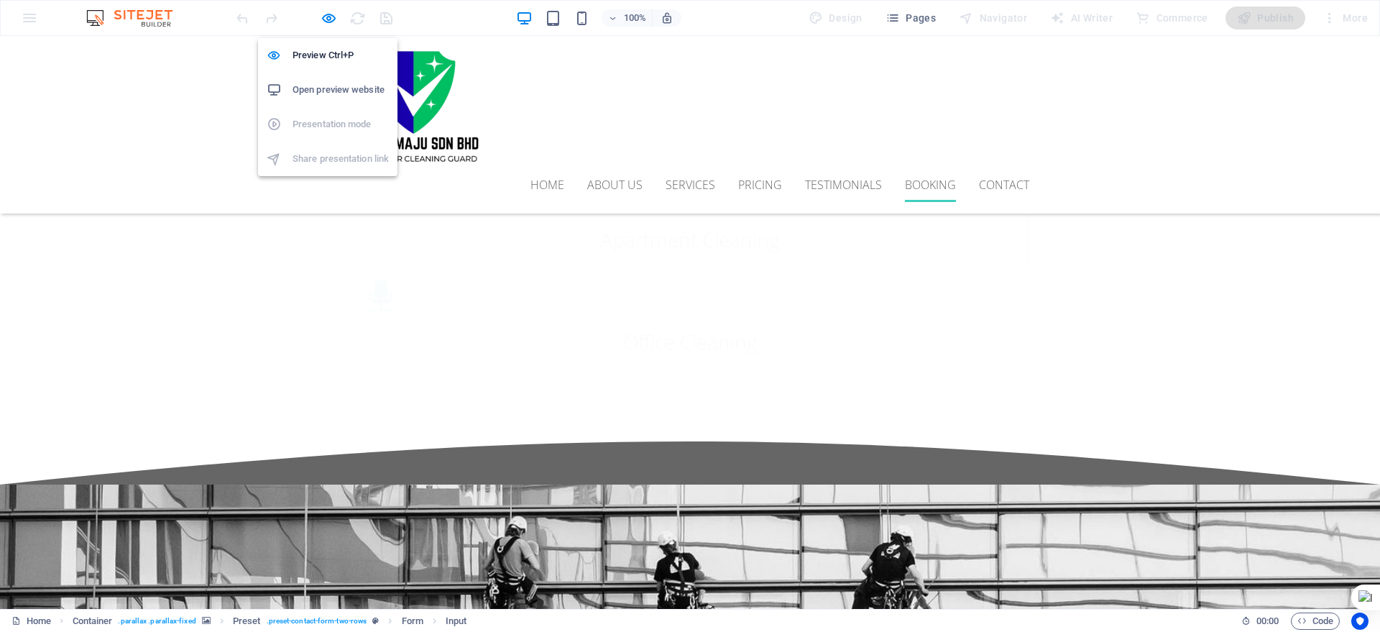
scroll to position [3897, 0]
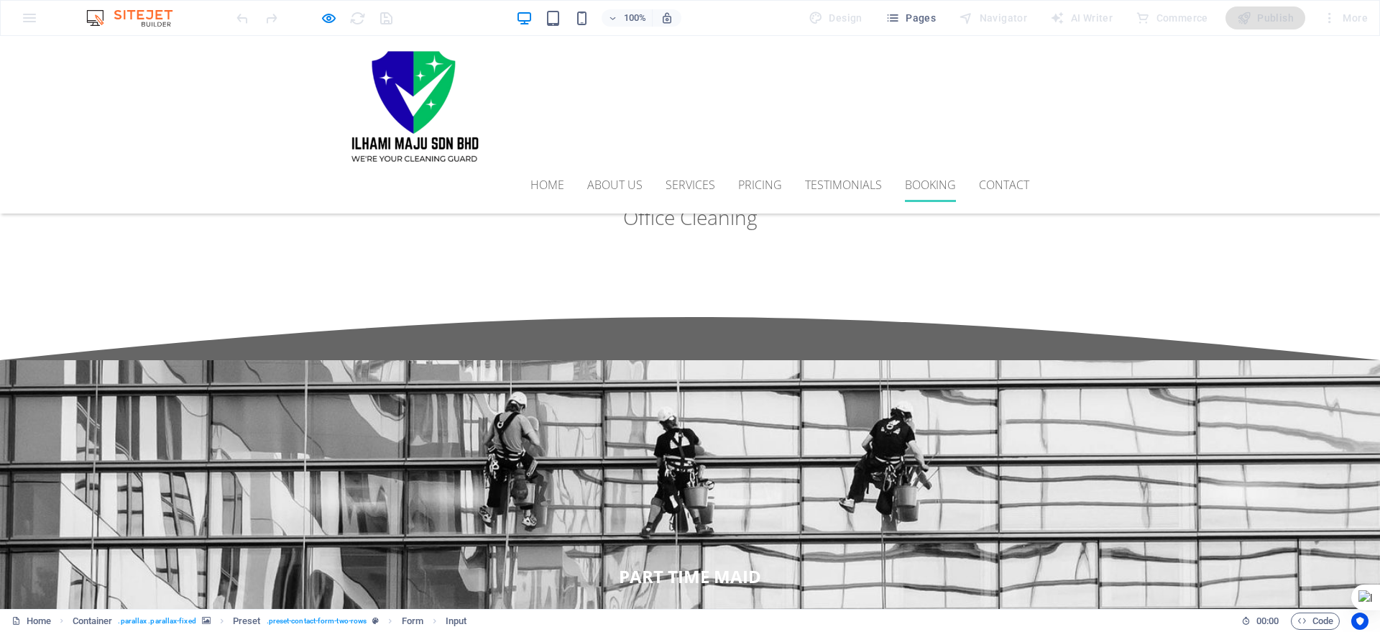
type input "2"
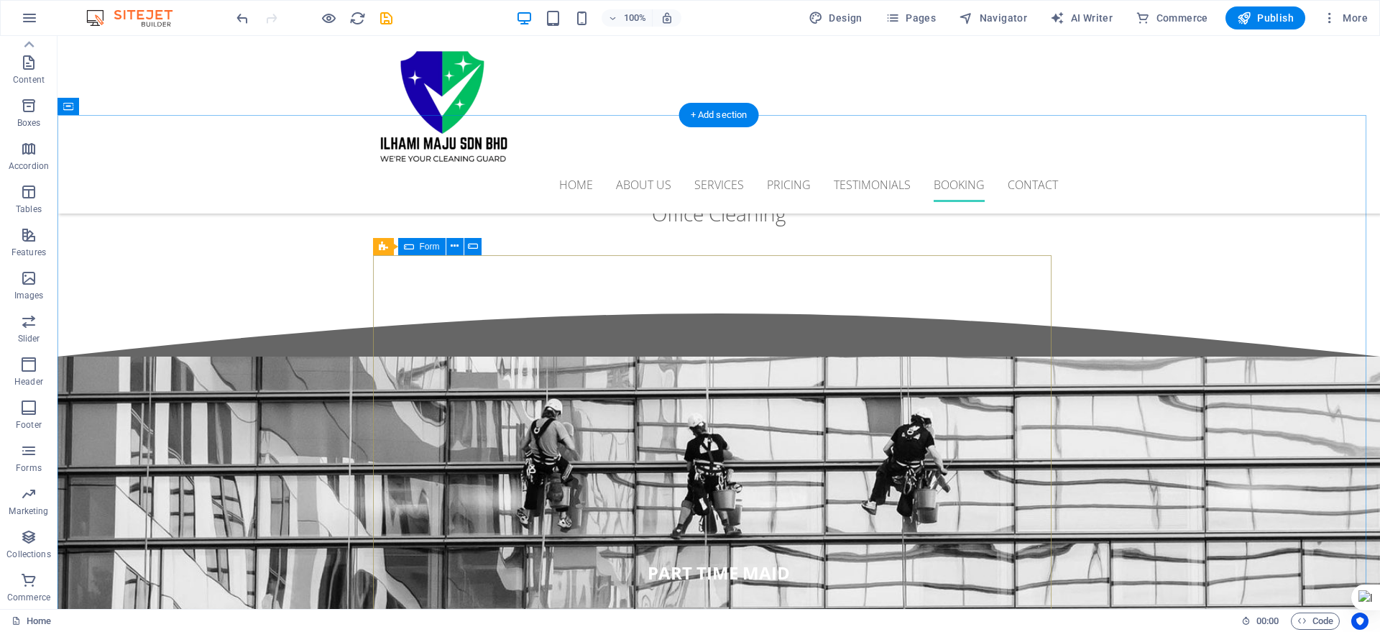
scroll to position [3874, 0]
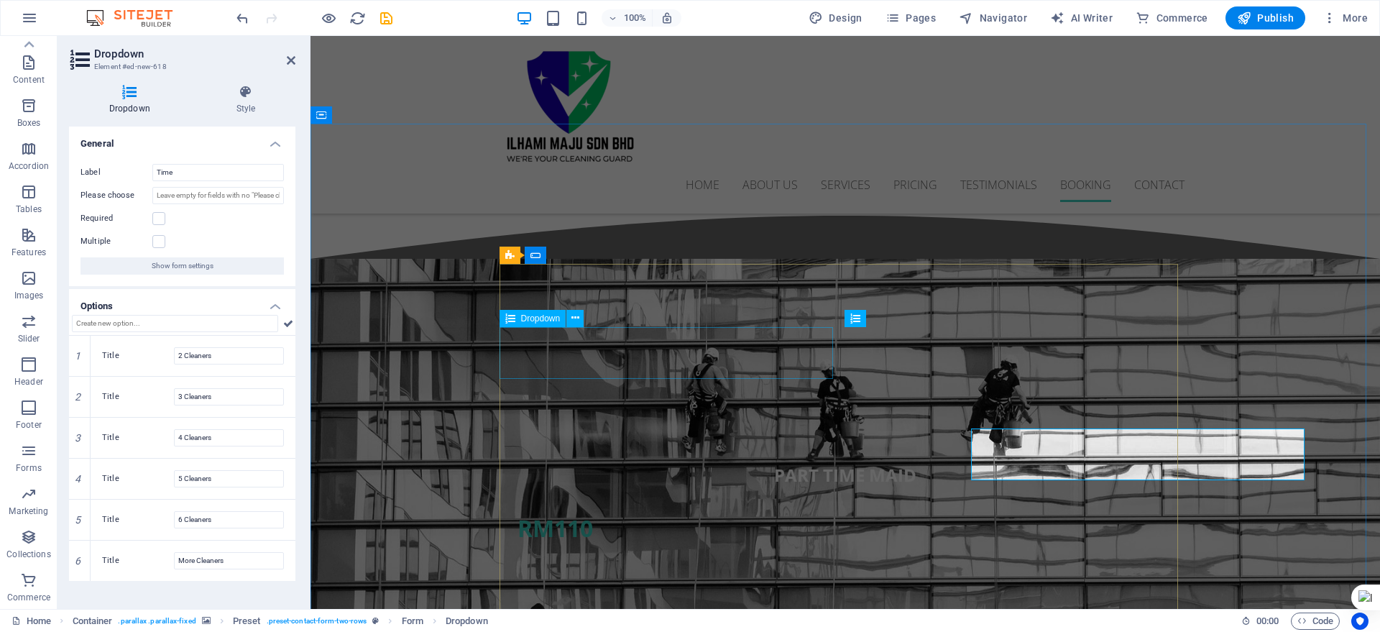
scroll to position [3773, 0]
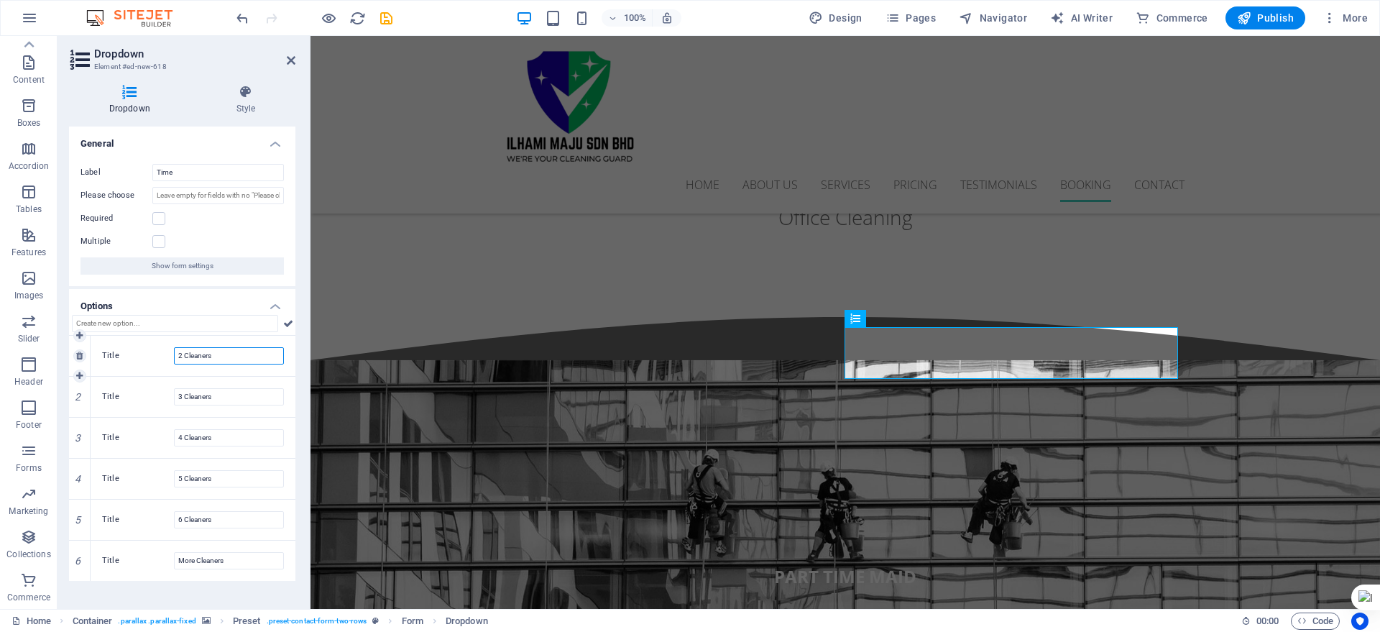
drag, startPoint x: 240, startPoint y: 353, endPoint x: 118, endPoint y: 335, distance: 123.5
click at [118, 336] on div "Title 2 Cleaners" at bounding box center [193, 356] width 205 height 40
type input "0"
type input "8.00 AM"
drag, startPoint x: 232, startPoint y: 396, endPoint x: 162, endPoint y: 385, distance: 70.0
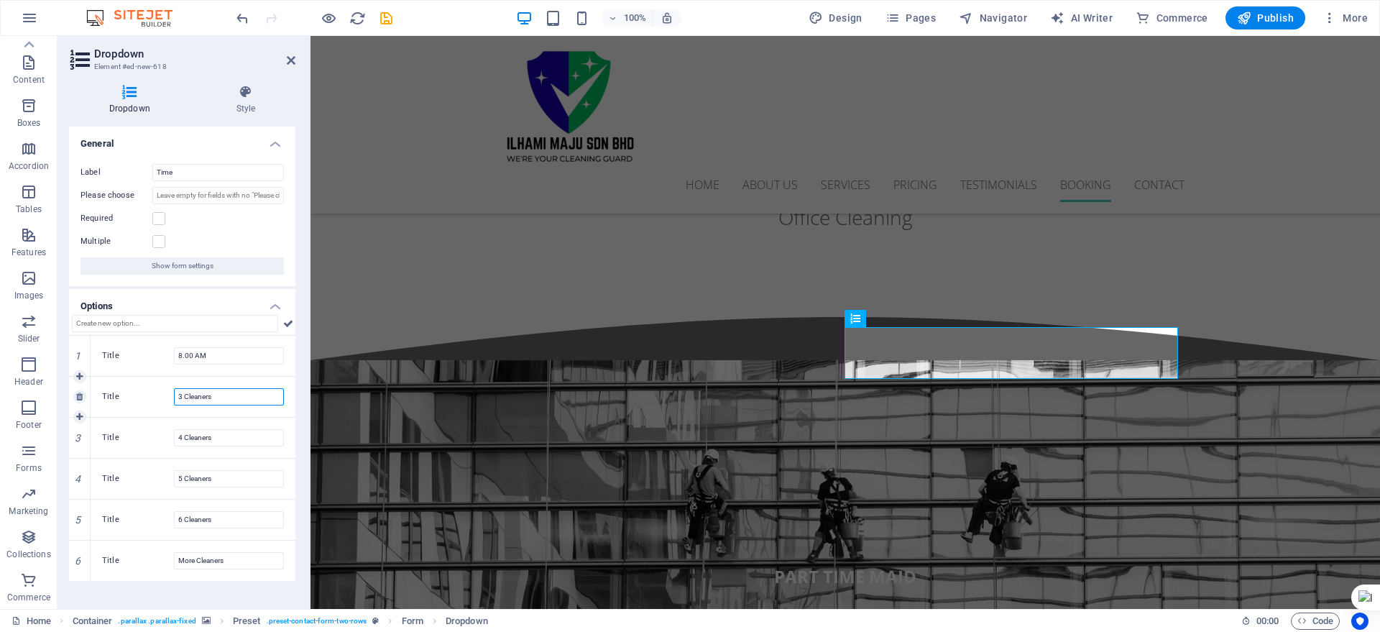
click at [165, 383] on div "Title 3 Cleaners" at bounding box center [193, 397] width 205 height 40
drag, startPoint x: 214, startPoint y: 396, endPoint x: 164, endPoint y: 389, distance: 50.8
click at [164, 389] on div "Title 9.00 AM" at bounding box center [193, 396] width 182 height 17
type input "9.00 AM"
drag, startPoint x: 233, startPoint y: 440, endPoint x: 172, endPoint y: 423, distance: 63.3
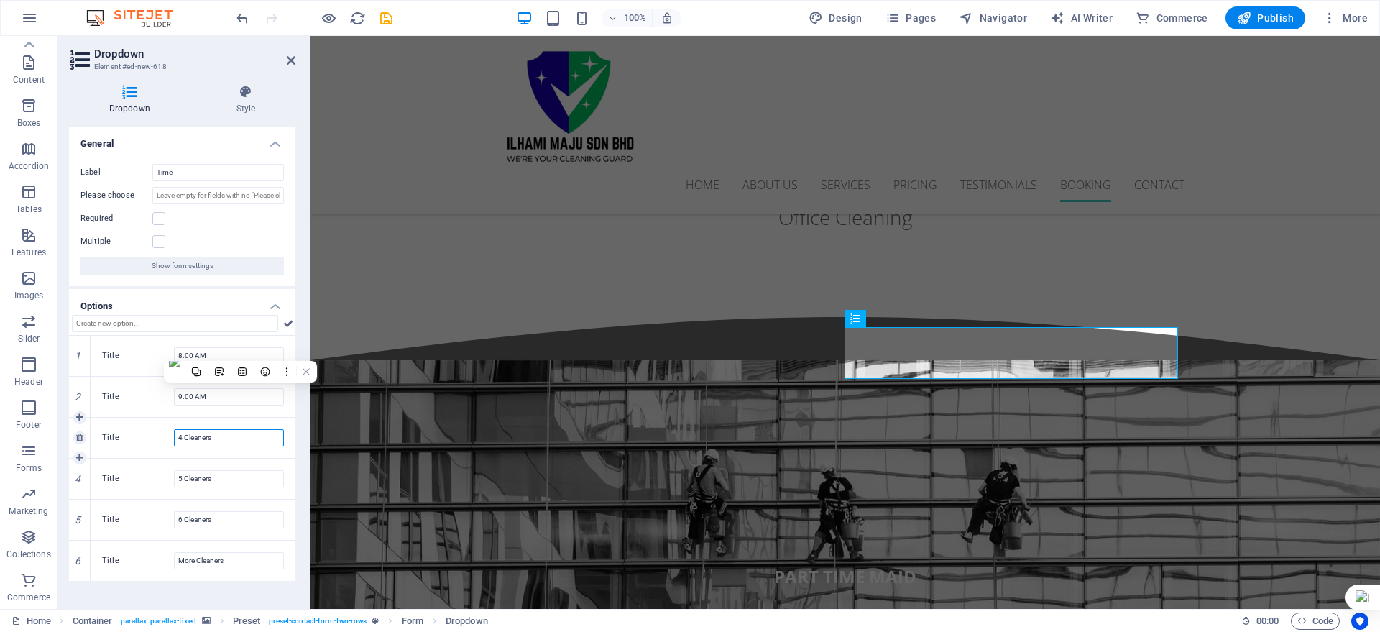
click at [172, 423] on div "Title 4 Cleaners" at bounding box center [193, 438] width 205 height 40
paste input "9.00 AM"
type input "9.00 AM"
drag, startPoint x: 234, startPoint y: 478, endPoint x: 161, endPoint y: 462, distance: 75.0
click at [168, 462] on div "Title 5 Cleaners" at bounding box center [193, 479] width 205 height 40
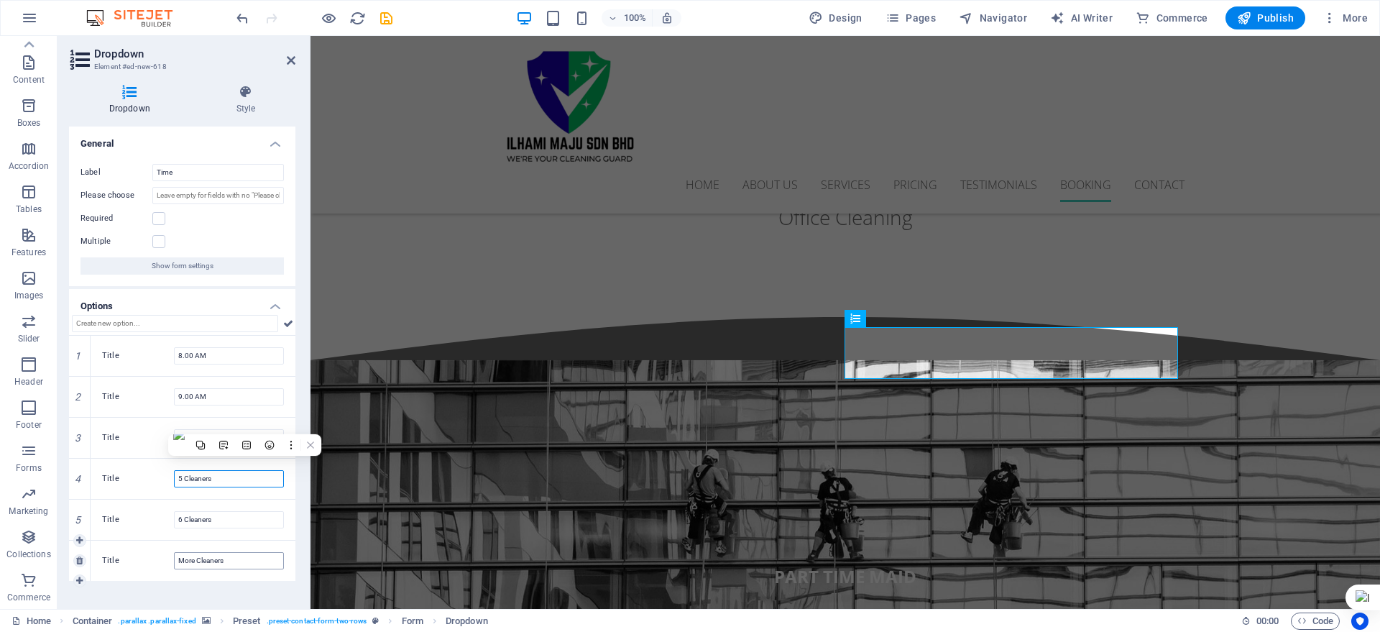
paste input "9.00 AM"
type input "9.00 AM"
drag, startPoint x: 231, startPoint y: 514, endPoint x: 157, endPoint y: 514, distance: 73.3
click at [158, 514] on div "Title 6 Cleaners" at bounding box center [193, 519] width 182 height 17
paste input "9.00 AM"
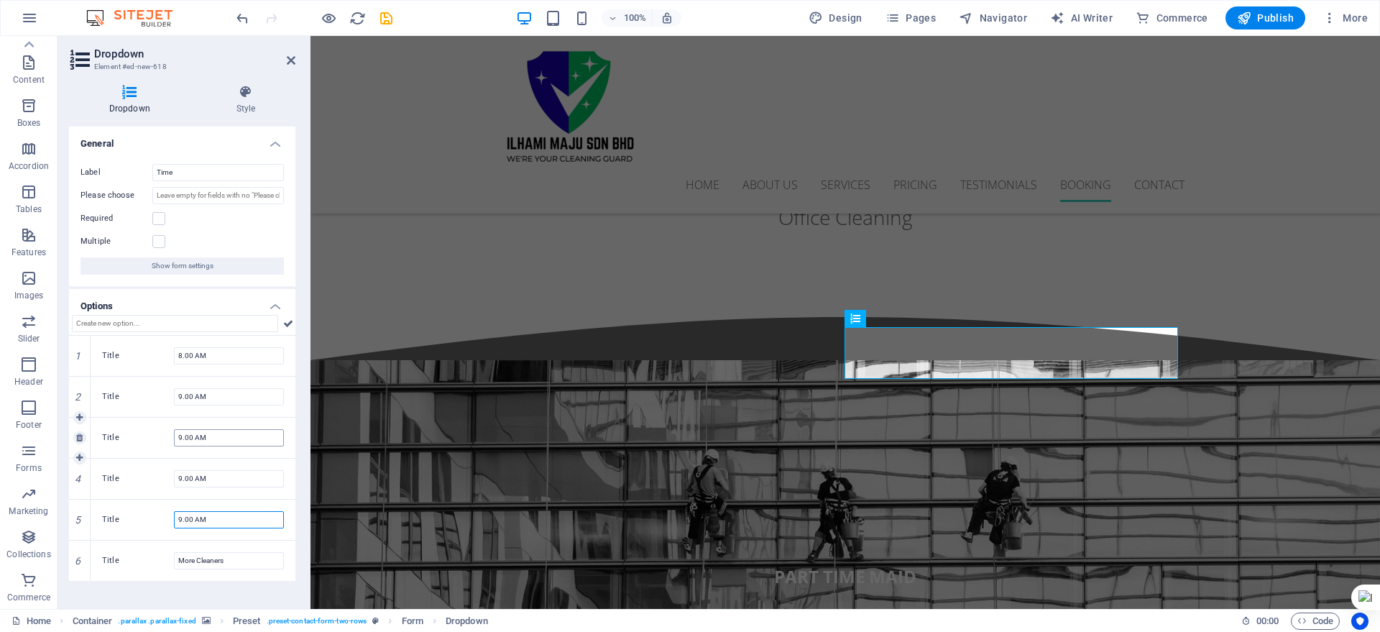
type input "9.00 AM"
click at [176, 438] on input "9.00 AM" at bounding box center [229, 437] width 110 height 17
type input "10.00 AM"
drag, startPoint x: 183, startPoint y: 475, endPoint x: 175, endPoint y: 474, distance: 7.2
click at [175, 474] on input "9.00 AM" at bounding box center [229, 478] width 110 height 17
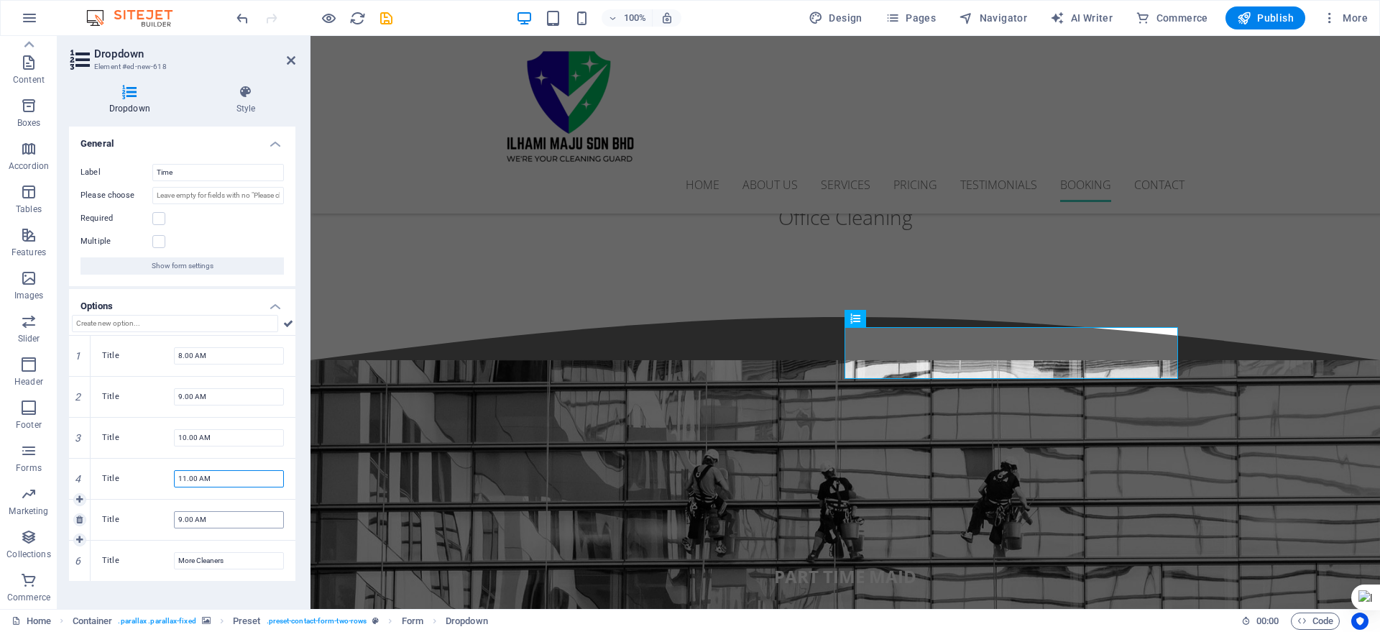
type input "11.00 AM"
click at [175, 516] on input "9.00 AM" at bounding box center [229, 519] width 110 height 17
click at [198, 519] on input "12.00 AM" at bounding box center [229, 519] width 110 height 17
click at [82, 579] on icon at bounding box center [79, 581] width 6 height 9
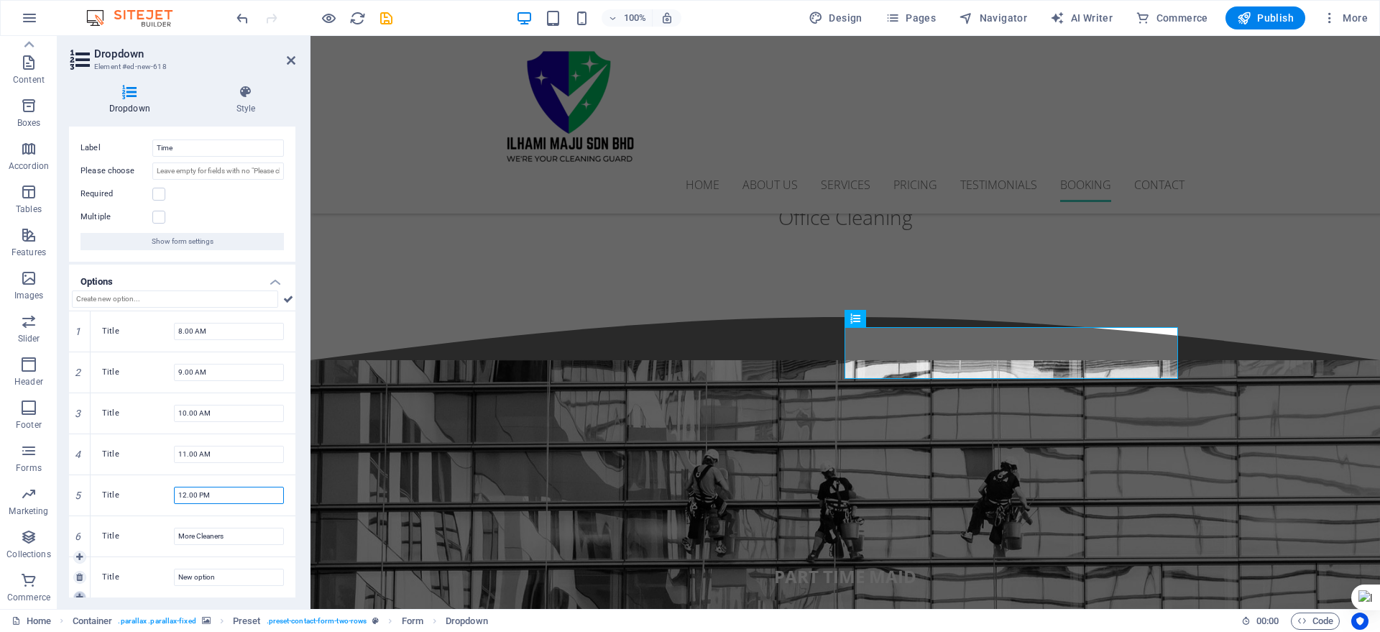
click at [77, 595] on icon at bounding box center [79, 597] width 6 height 9
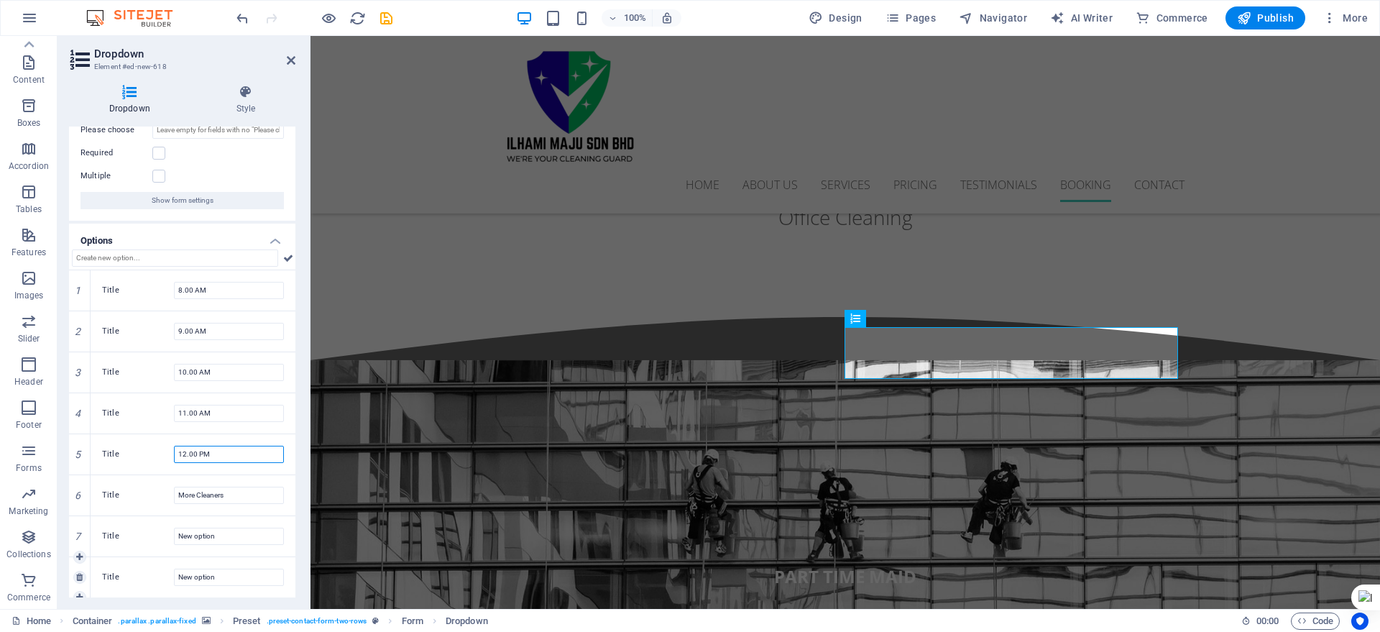
scroll to position [72, 0]
click at [79, 594] on icon at bounding box center [79, 591] width 6 height 9
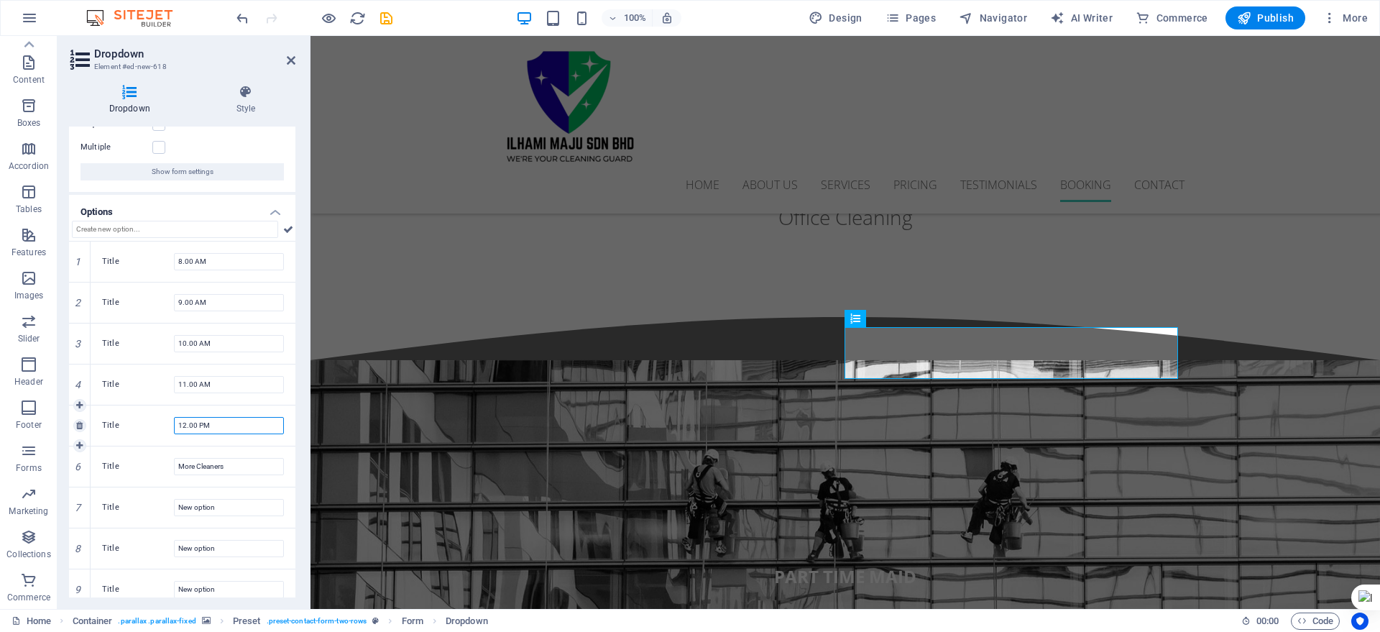
drag, startPoint x: 226, startPoint y: 423, endPoint x: 147, endPoint y: 411, distance: 80.1
click at [147, 411] on div "Title 12.00 PM" at bounding box center [193, 426] width 205 height 40
type input "12.00 PM"
drag, startPoint x: 242, startPoint y: 463, endPoint x: 155, endPoint y: 446, distance: 88.0
click at [155, 446] on div "Title More Cleaners" at bounding box center [193, 466] width 205 height 40
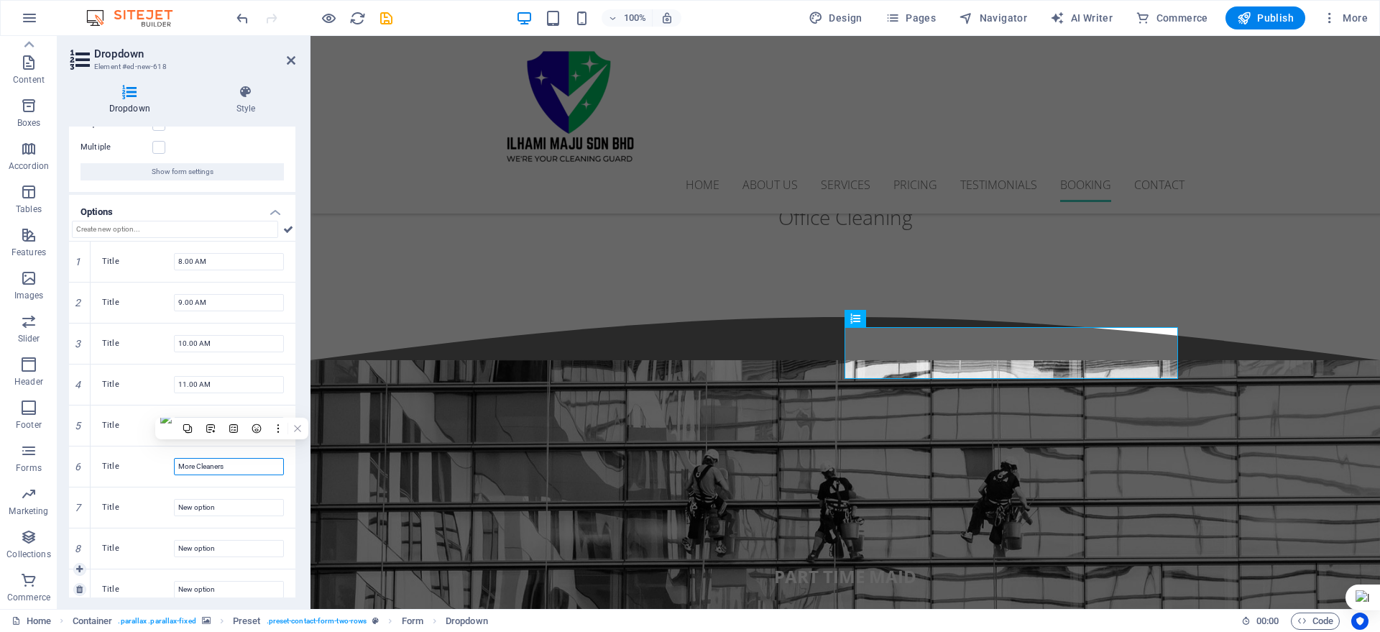
paste input "12.00 PM"
type input "12.00 PM"
drag, startPoint x: 236, startPoint y: 507, endPoint x: 94, endPoint y: 488, distance: 142.9
click at [94, 488] on div "Title New option" at bounding box center [193, 507] width 205 height 40
paste input "12.00 PM"
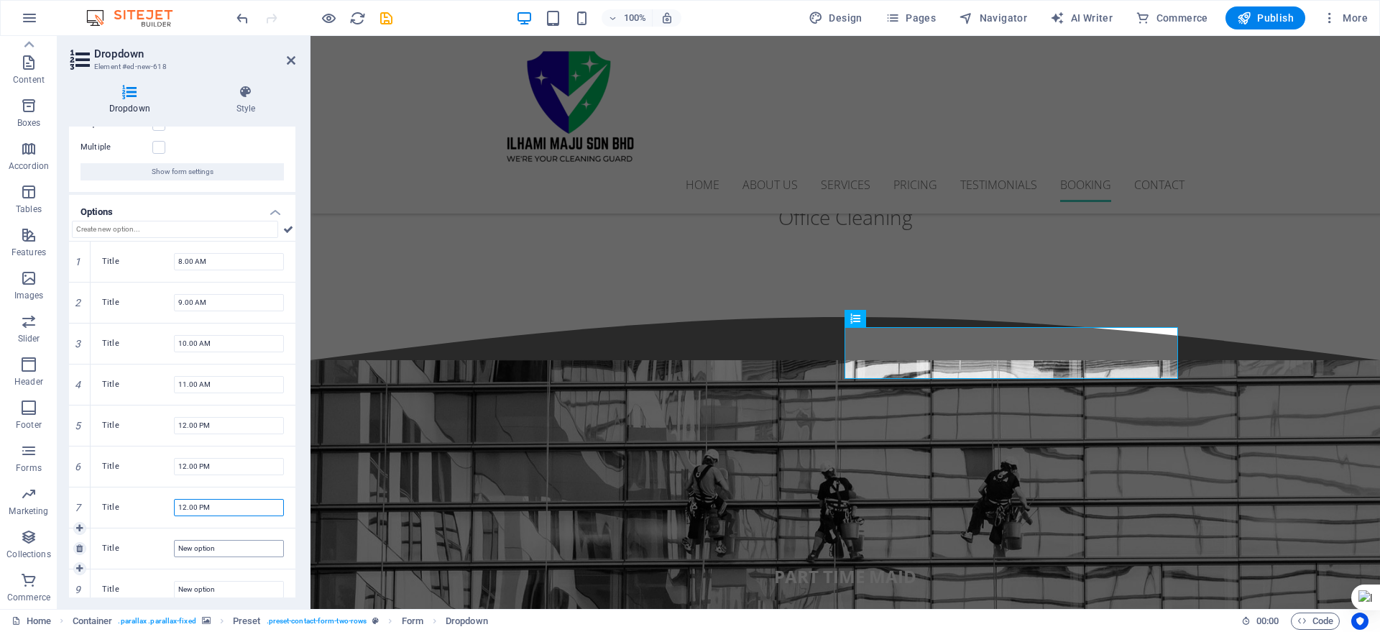
type input "12.00 PM"
drag, startPoint x: 225, startPoint y: 547, endPoint x: 99, endPoint y: 526, distance: 127.7
click at [99, 526] on div "1 Title 8.00 AM 2 Title 9.00 AM 3 Title 10.00 AM 4 Title 11.00 AM 5 Title 12.00…" at bounding box center [182, 426] width 226 height 368
paste input "12.00 PM"
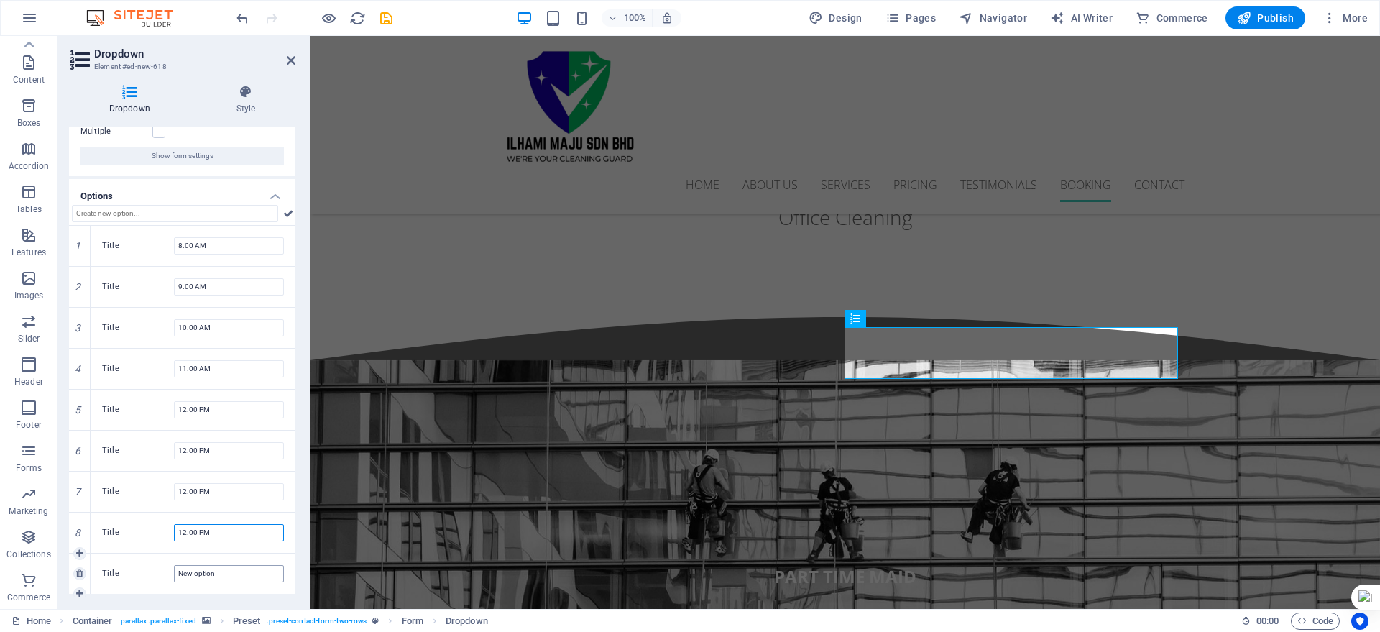
scroll to position [113, 0]
type input "12.00 PM"
drag, startPoint x: 219, startPoint y: 570, endPoint x: 168, endPoint y: 558, distance: 52.5
click at [168, 558] on div "Title New option" at bounding box center [193, 571] width 205 height 40
paste input "12.00 PM"
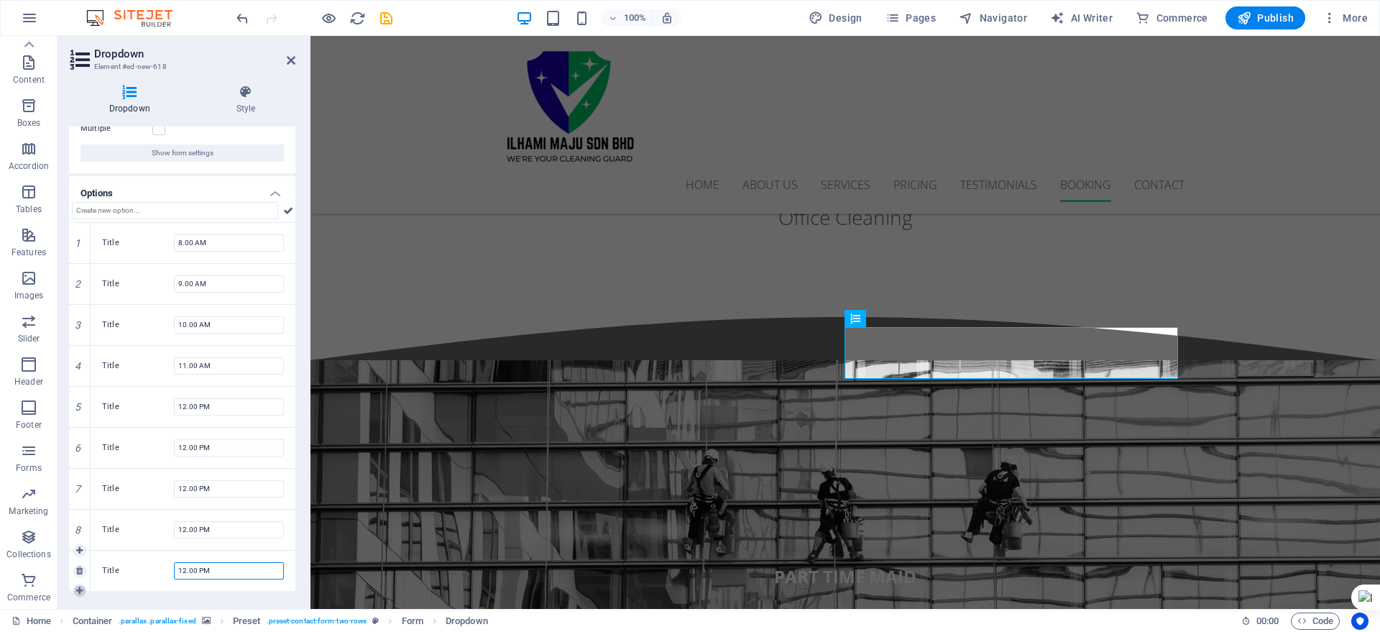
click at [81, 591] on icon at bounding box center [79, 591] width 6 height 9
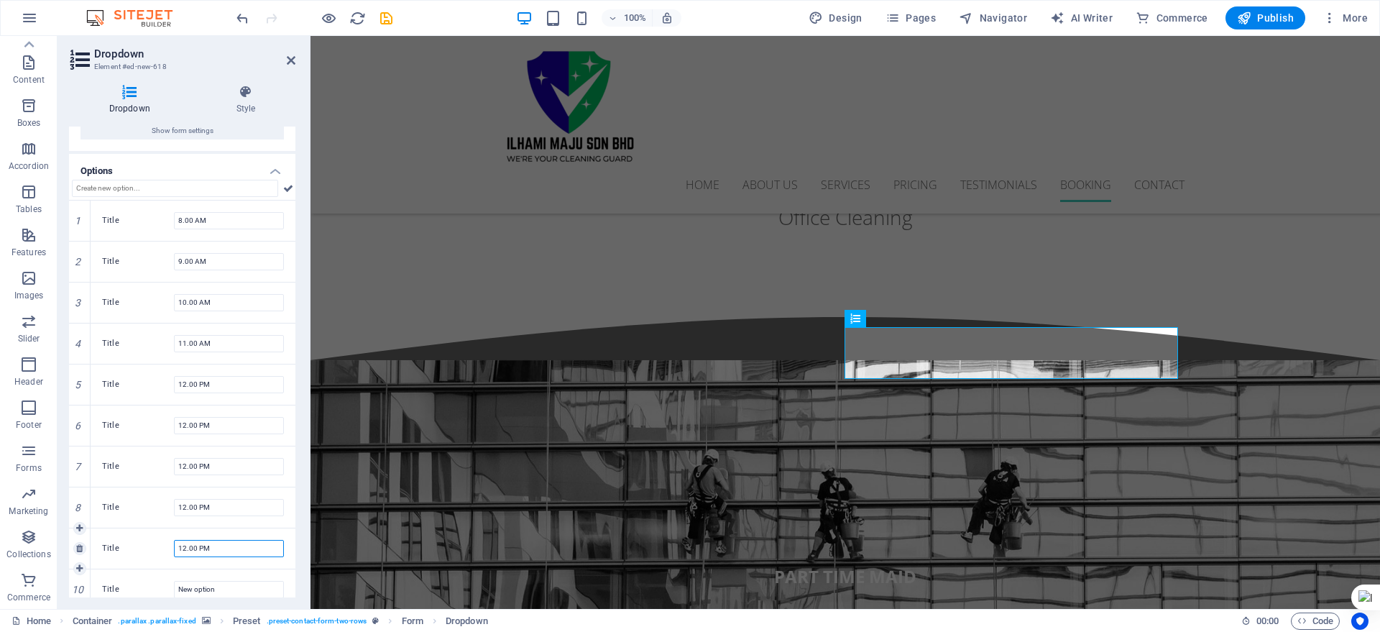
scroll to position [147, 0]
type input "12.00 PM"
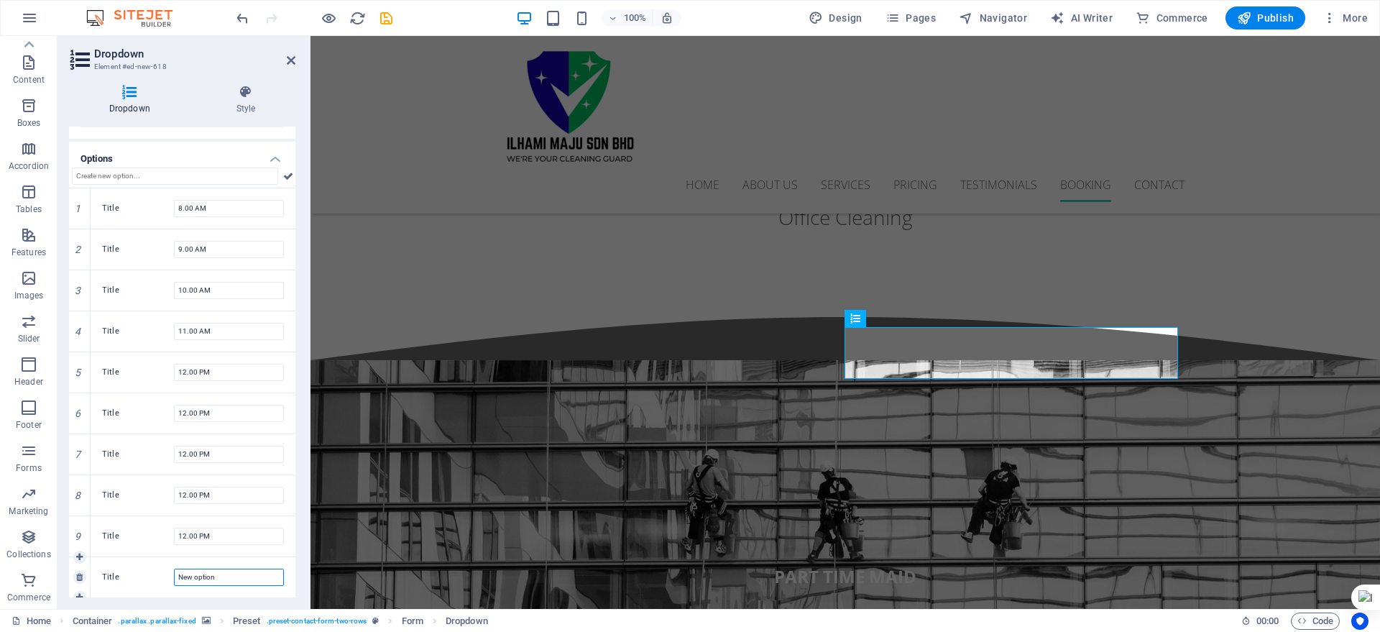
drag, startPoint x: 201, startPoint y: 580, endPoint x: 145, endPoint y: 574, distance: 56.3
click at [145, 574] on div "Title New option" at bounding box center [193, 577] width 182 height 17
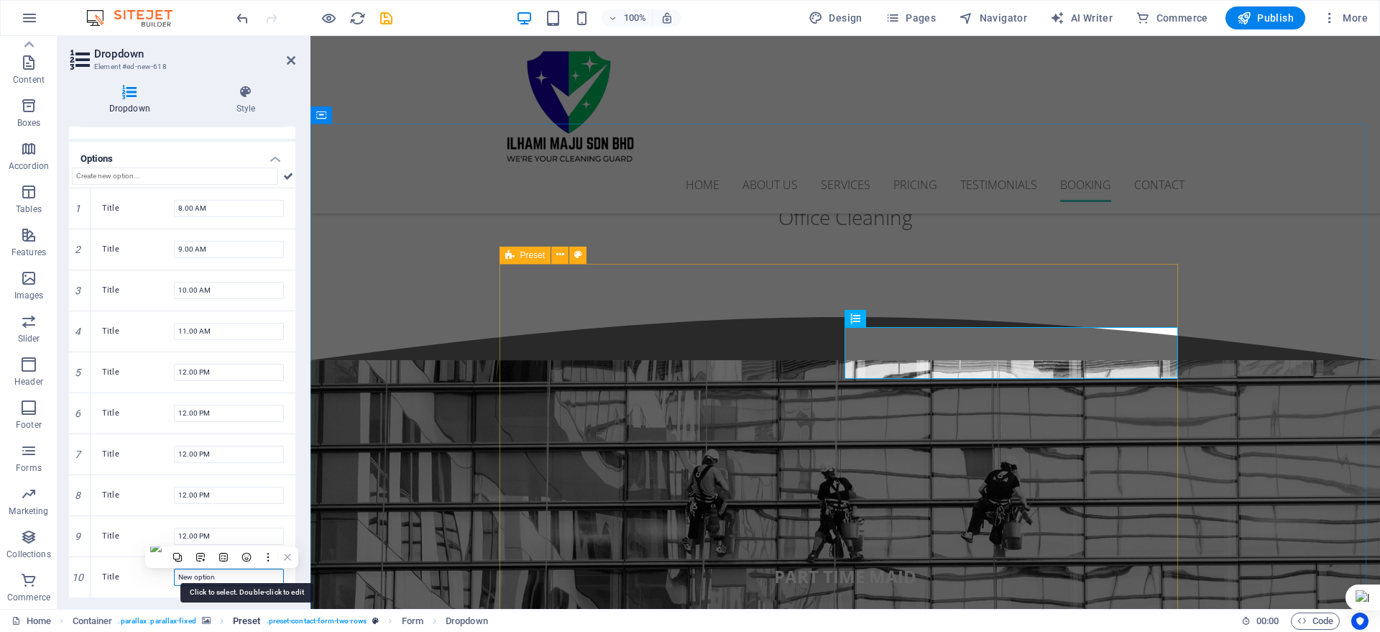
paste input "12.00 PM"
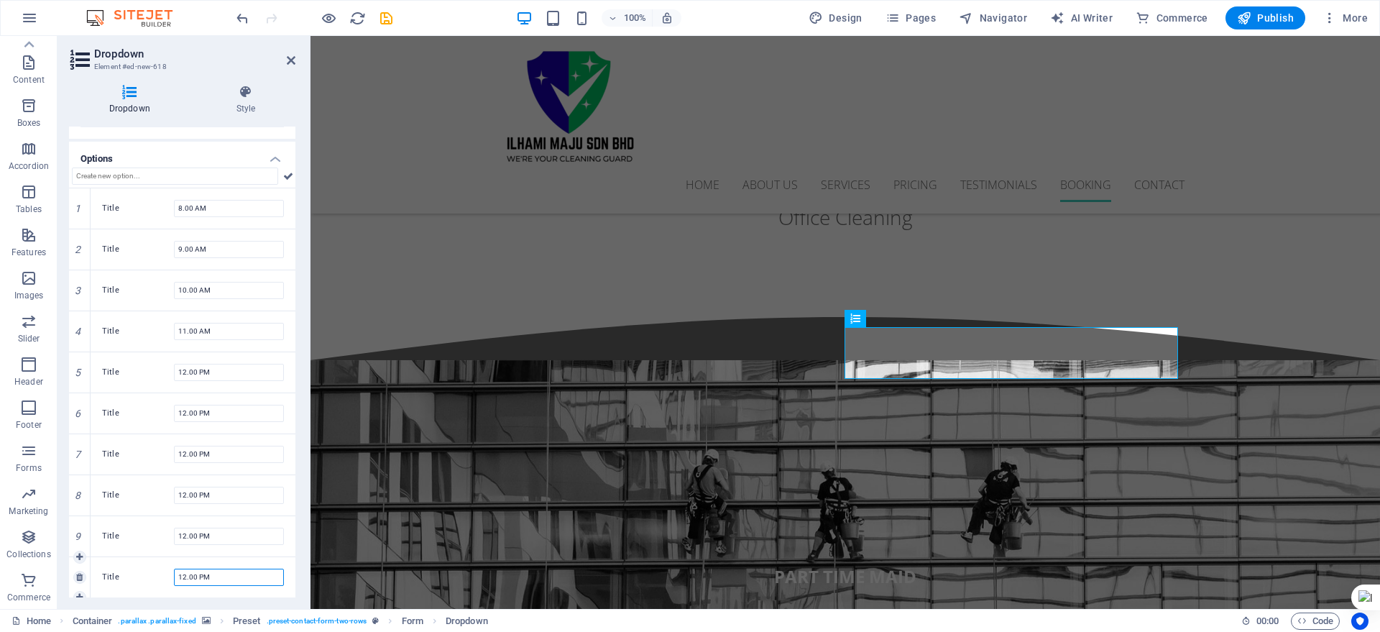
click at [178, 577] on input "12.00 PM" at bounding box center [229, 577] width 110 height 17
drag, startPoint x: 185, startPoint y: 580, endPoint x: 175, endPoint y: 577, distance: 10.5
click at [175, 577] on input "12.00 PM" at bounding box center [229, 577] width 110 height 17
type input "5.00 PM"
drag, startPoint x: 185, startPoint y: 533, endPoint x: 177, endPoint y: 530, distance: 9.3
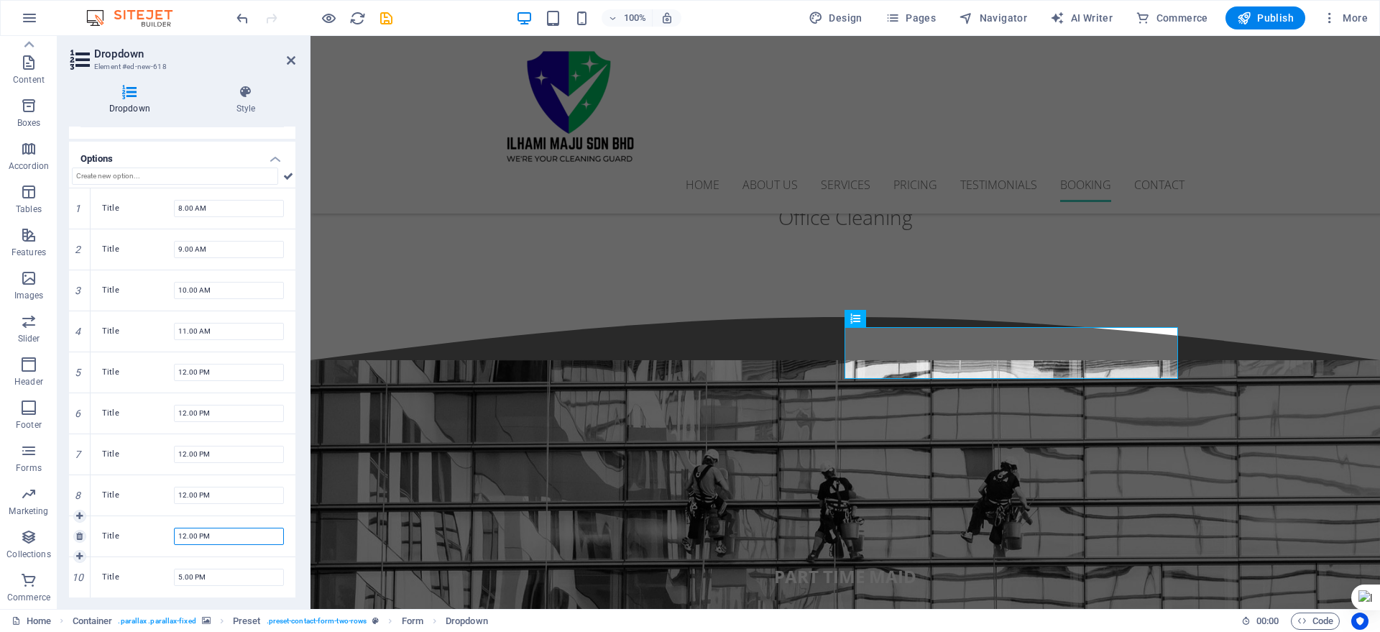
click at [177, 530] on input "12.00 PM" at bounding box center [229, 536] width 110 height 17
type input "4.00 PM"
drag, startPoint x: 185, startPoint y: 492, endPoint x: 175, endPoint y: 489, distance: 10.5
click at [175, 489] on input "12.00 PM" at bounding box center [229, 495] width 110 height 17
type input "3.00 PM"
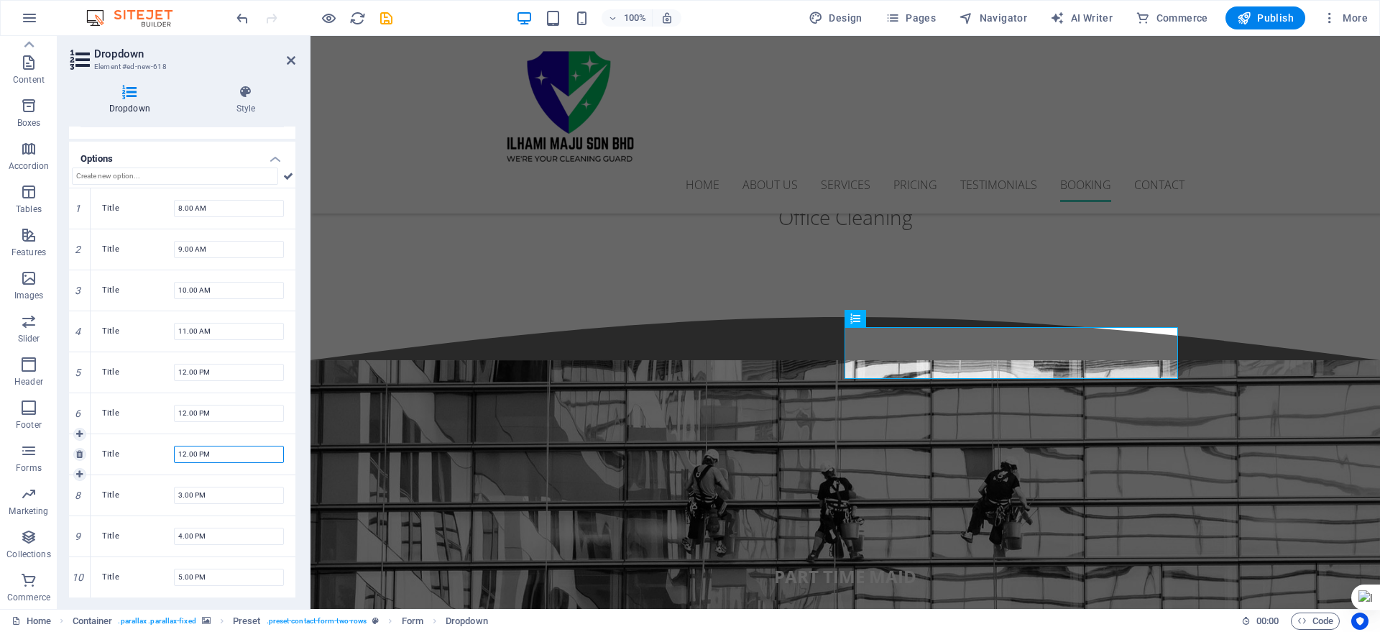
click at [175, 452] on input "12.00 PM" at bounding box center [229, 454] width 110 height 17
click at [181, 458] on input "12.00 PM" at bounding box center [229, 454] width 110 height 17
drag, startPoint x: 182, startPoint y: 457, endPoint x: 174, endPoint y: 455, distance: 8.2
click at [174, 455] on input "12.00 PM" at bounding box center [229, 454] width 110 height 17
type input "2.00 PM"
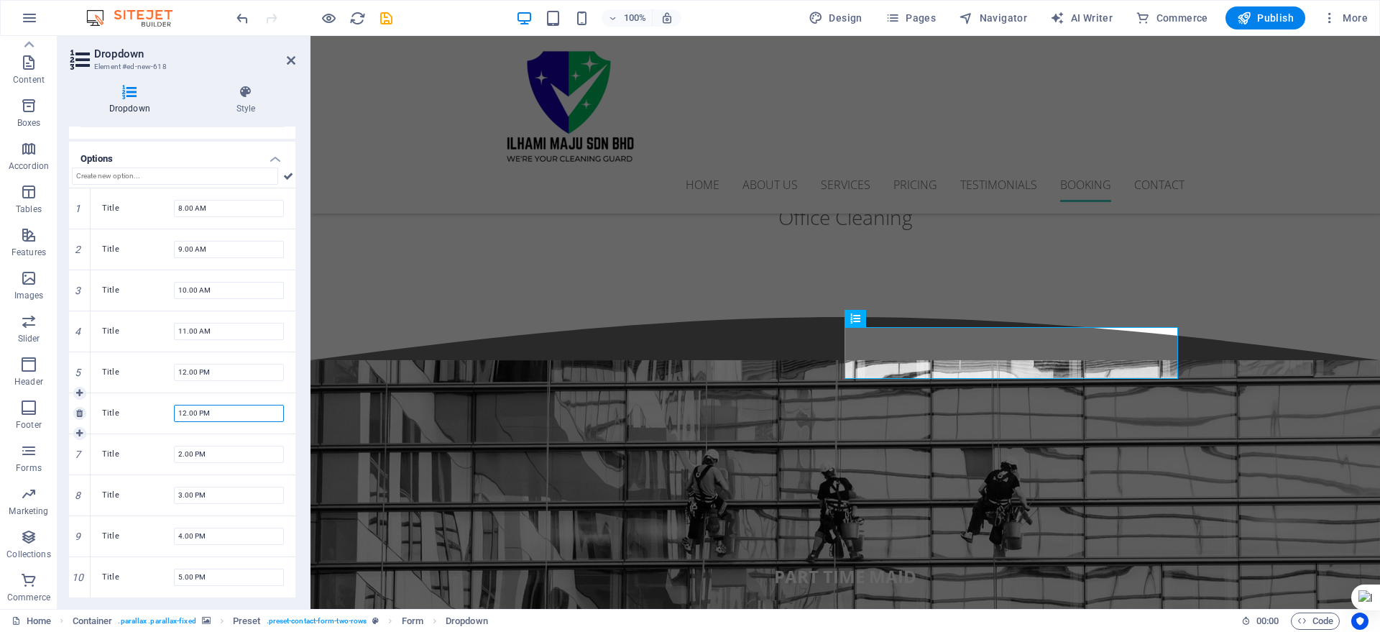
click at [187, 411] on input "12.00 PM" at bounding box center [229, 413] width 110 height 17
click at [81, 594] on icon at bounding box center [79, 597] width 6 height 9
type input "1.00 PM"
drag, startPoint x: 212, startPoint y: 574, endPoint x: 70, endPoint y: 553, distance: 144.0
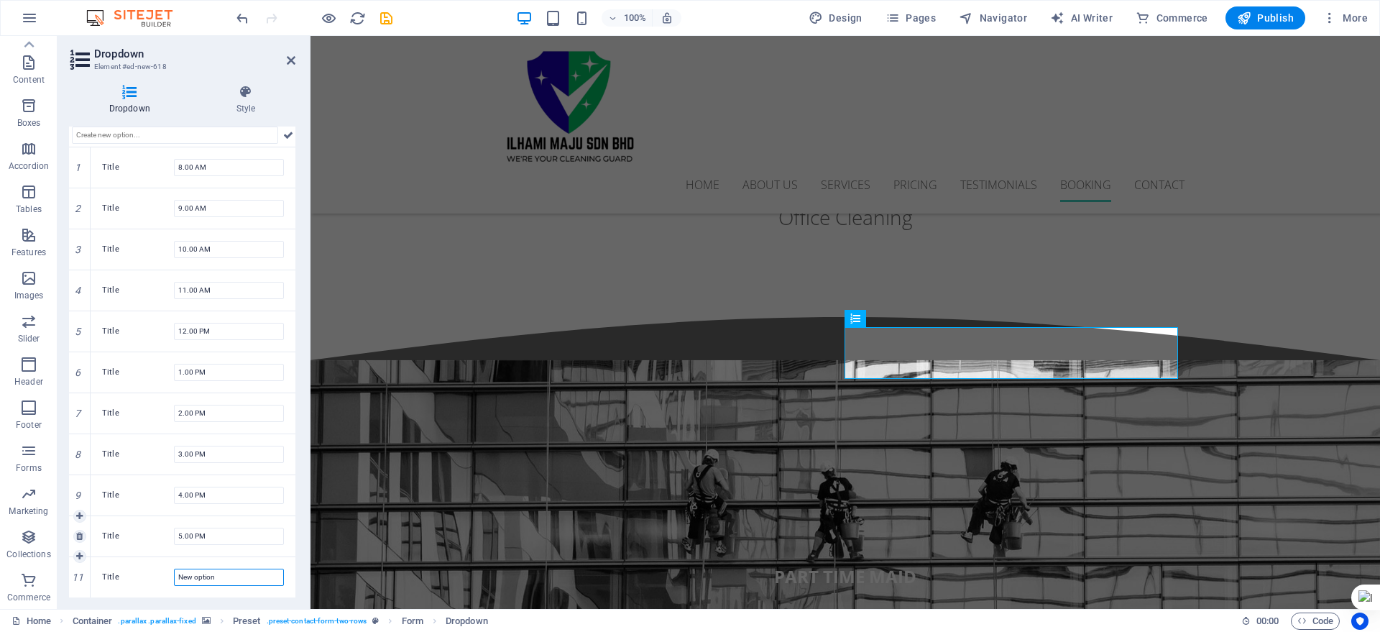
click at [61, 554] on div "Dropdown Style General Label Time Please choose Required Multiple Show form set…" at bounding box center [182, 341] width 249 height 536
paste input "12.00 PM"
drag, startPoint x: 185, startPoint y: 576, endPoint x: 168, endPoint y: 570, distance: 18.9
click at [168, 570] on div "Title 12.00 PM" at bounding box center [193, 577] width 182 height 17
type input "6.00 PM"
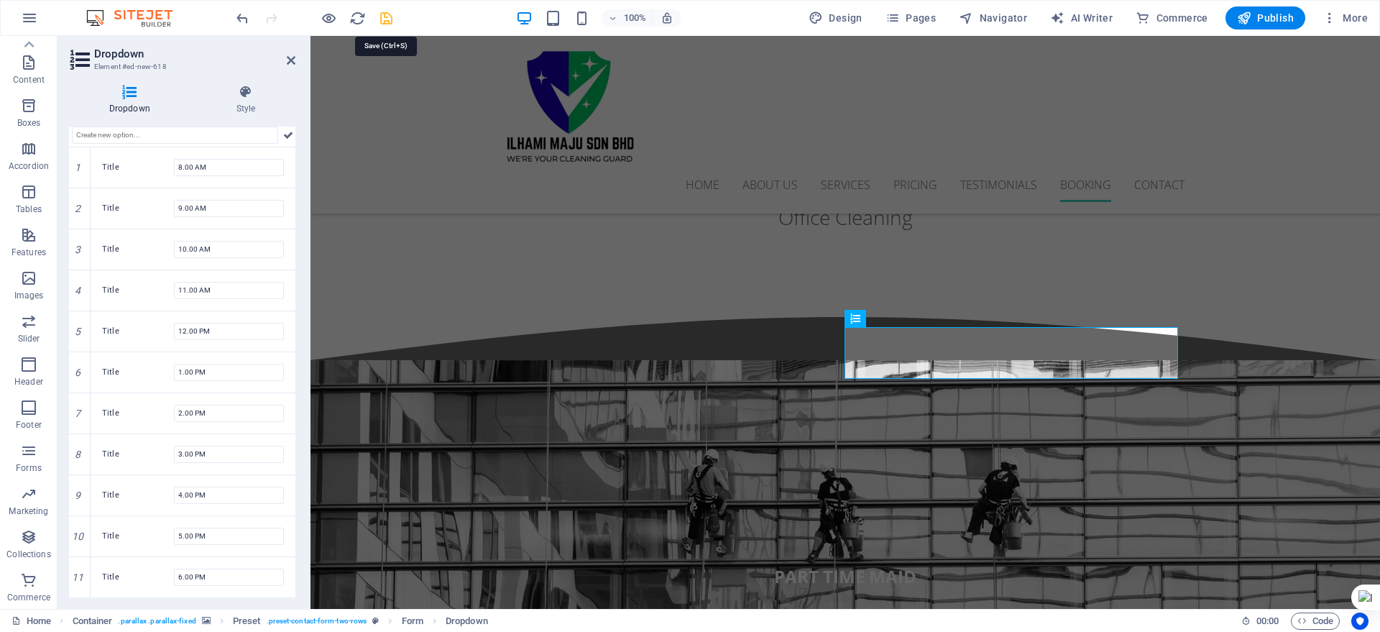
click at [380, 19] on icon "save" at bounding box center [386, 18] width 17 height 17
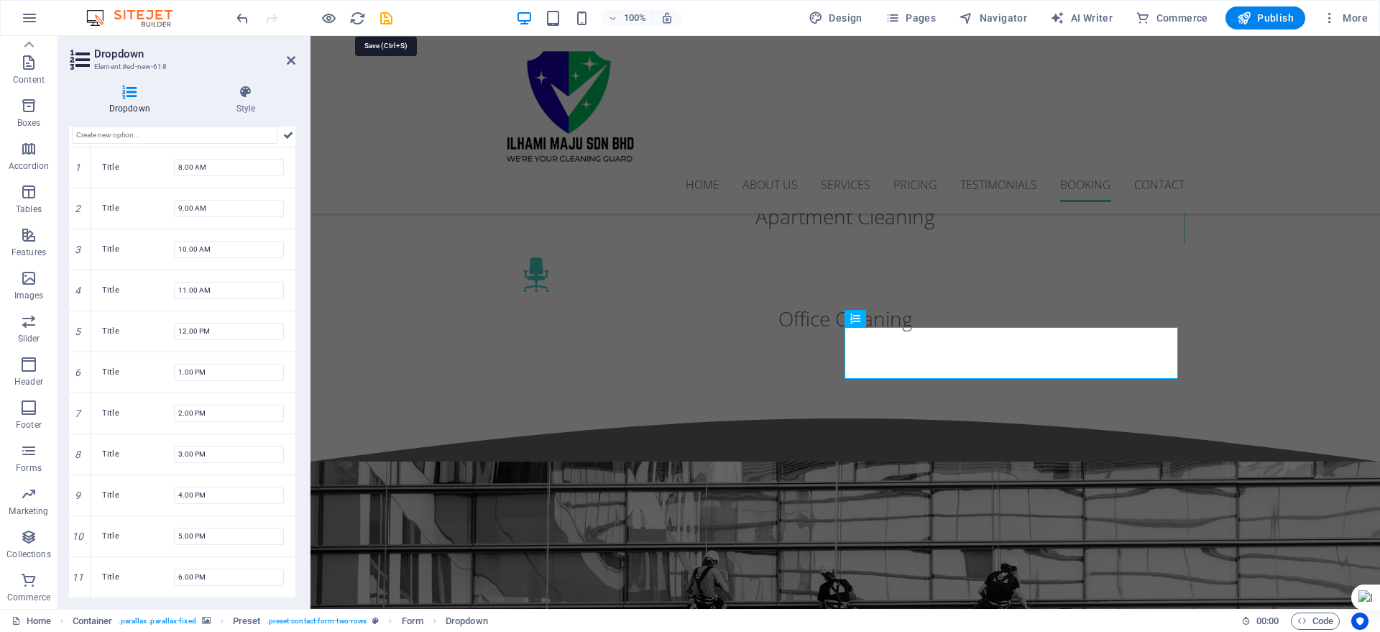
scroll to position [3874, 0]
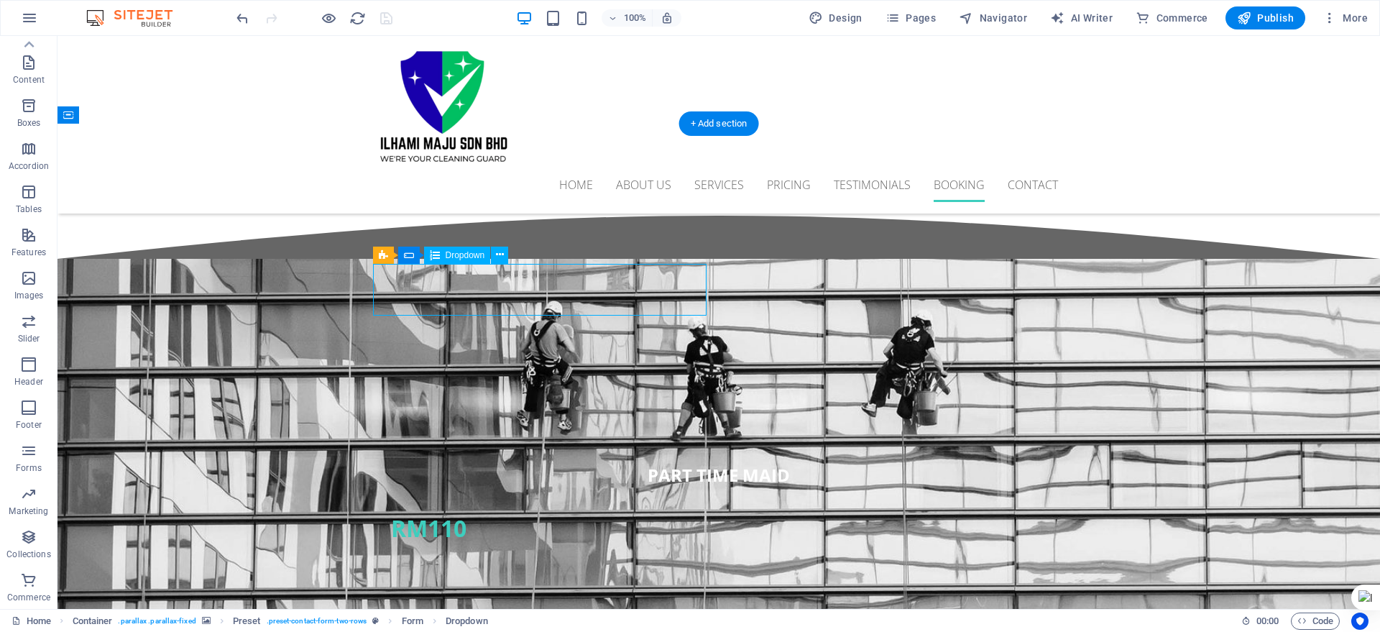
scroll to position [3773, 0]
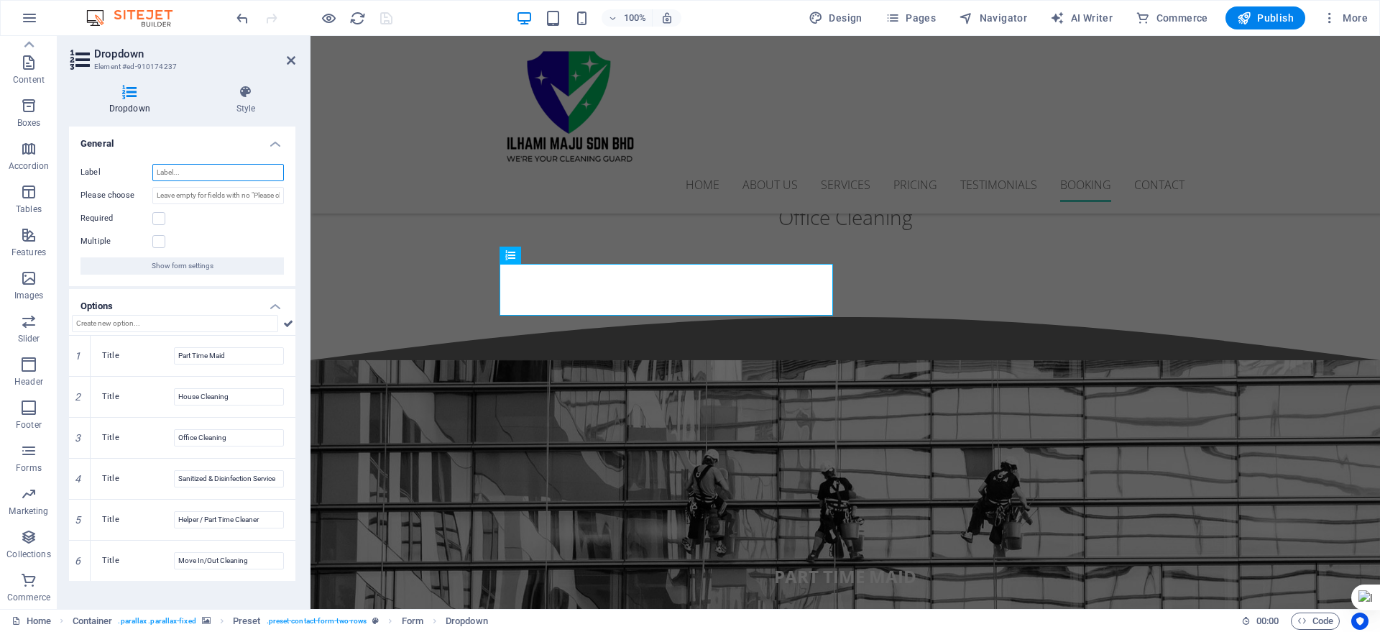
drag, startPoint x: 137, startPoint y: 160, endPoint x: 133, endPoint y: 174, distance: 14.1
click at [120, 159] on div "Label Please choose Required Multiple Show form settings" at bounding box center [182, 219] width 226 height 134
type input "t"
type input "Type of Service"
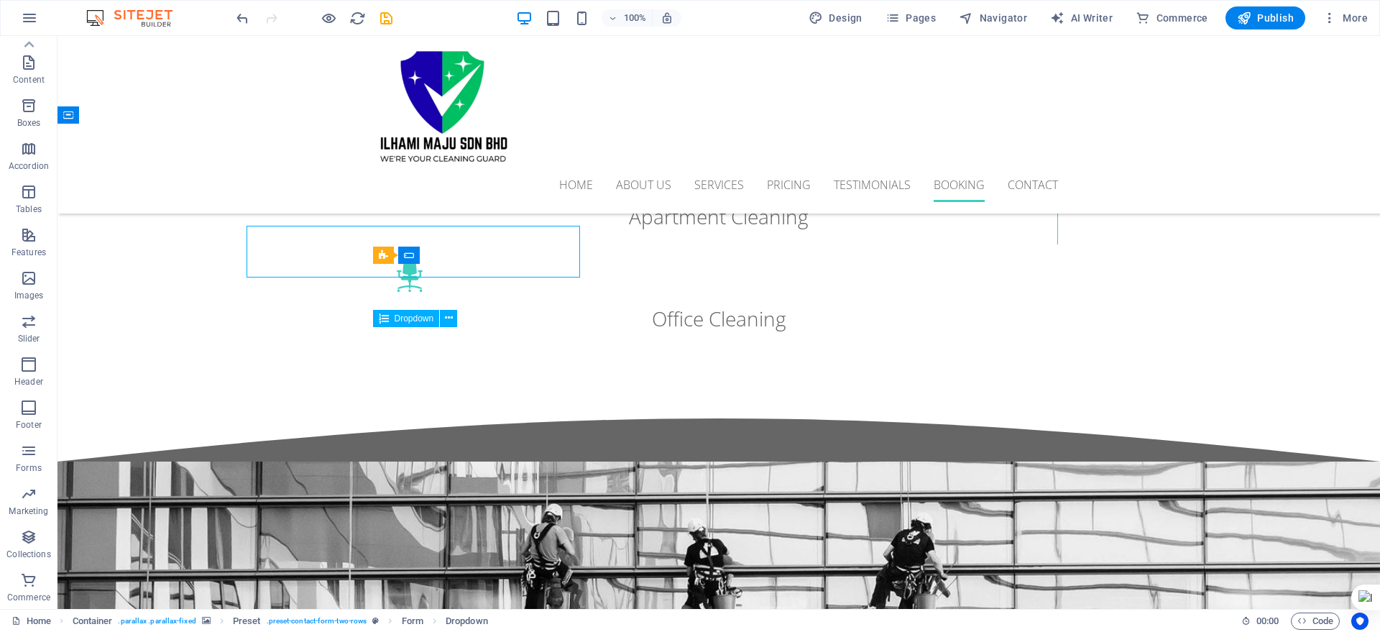
scroll to position [3874, 0]
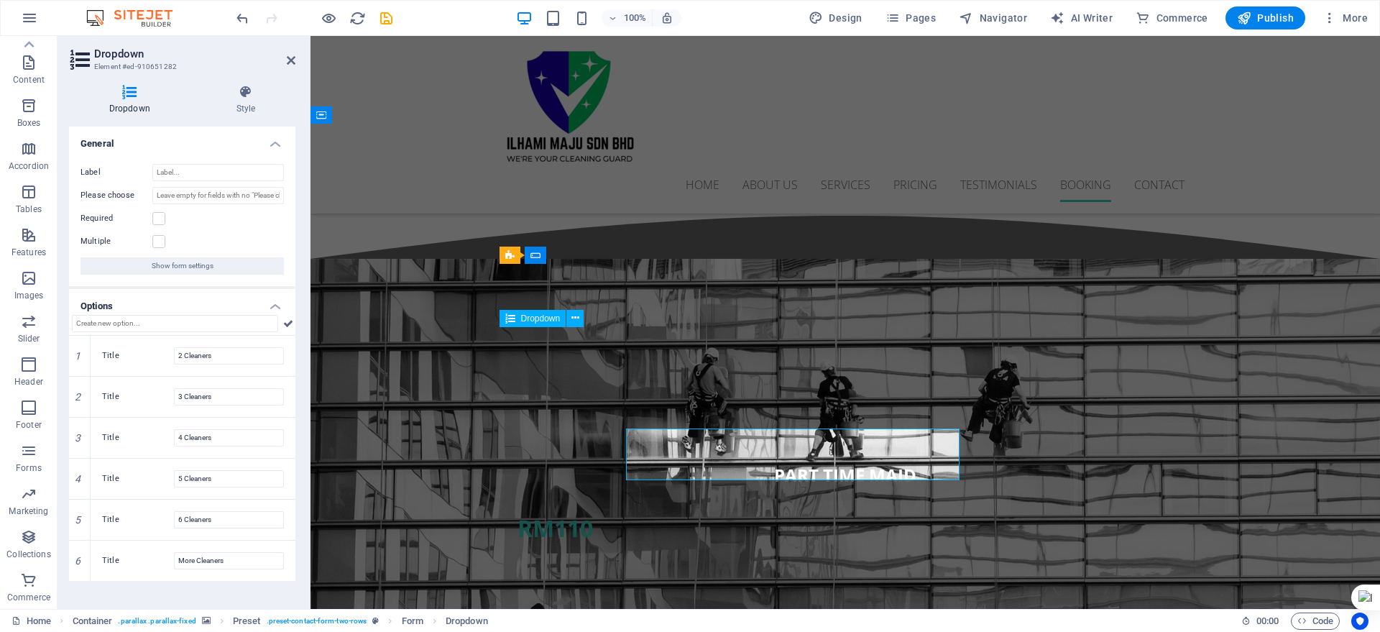
scroll to position [3773, 0]
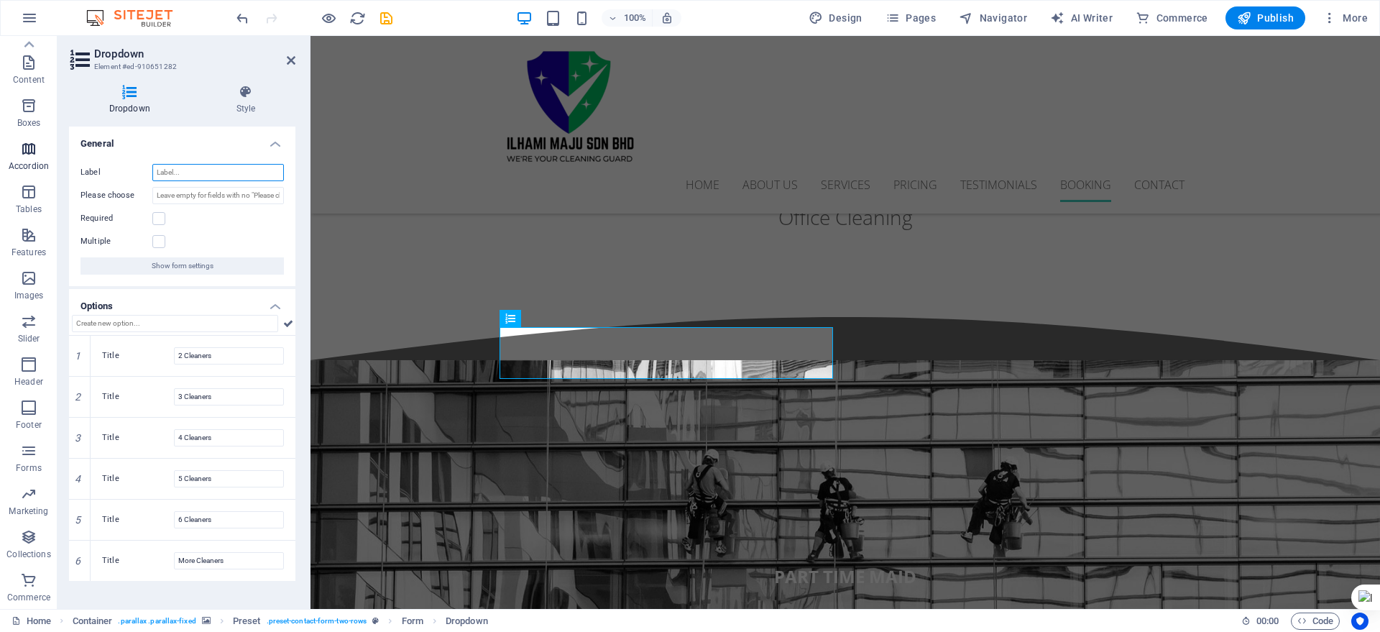
drag, startPoint x: 188, startPoint y: 168, endPoint x: 55, endPoint y: 156, distance: 133.6
click at [86, 157] on div "Label Please choose Required Multiple Show form settings" at bounding box center [182, 219] width 226 height 134
type input "Manpower"
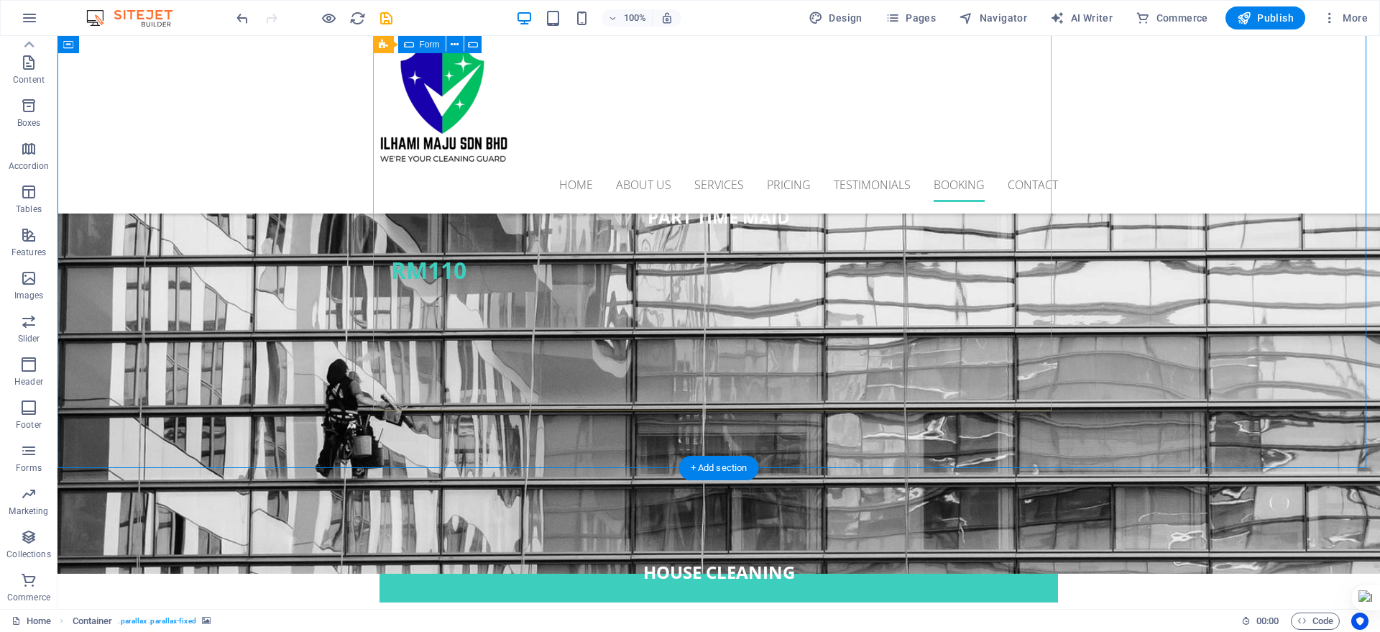
scroll to position [4144, 0]
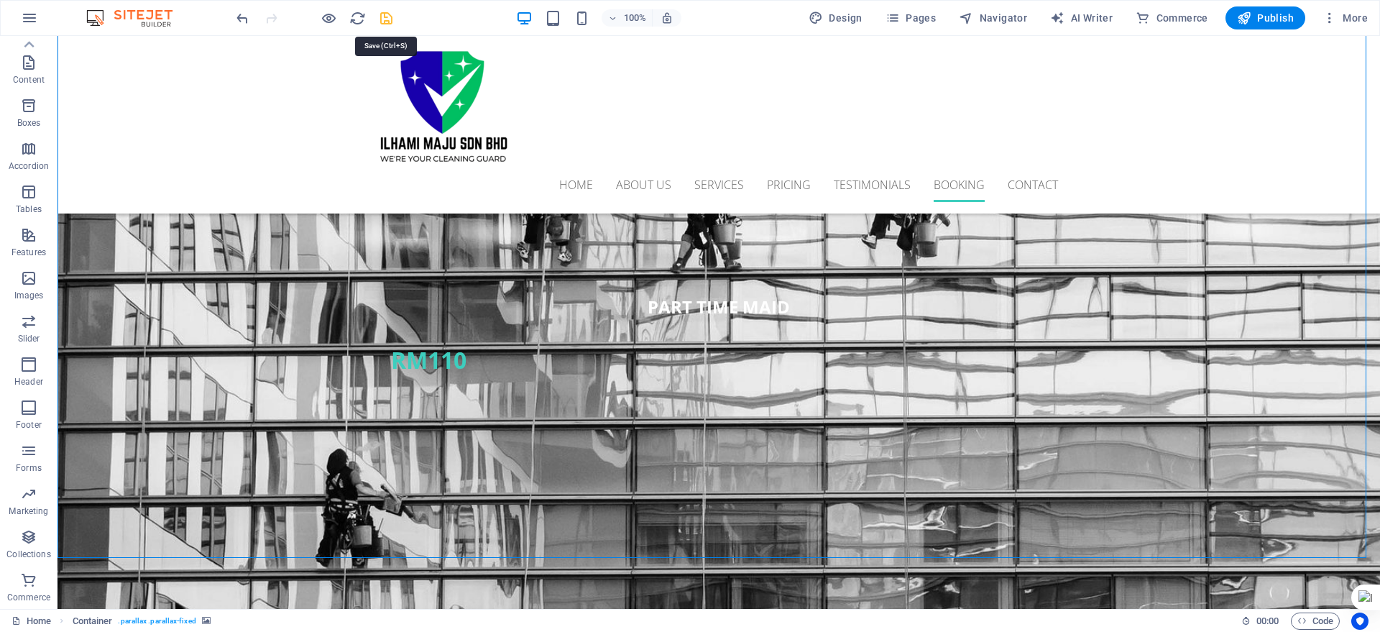
click at [384, 18] on icon "save" at bounding box center [386, 18] width 17 height 17
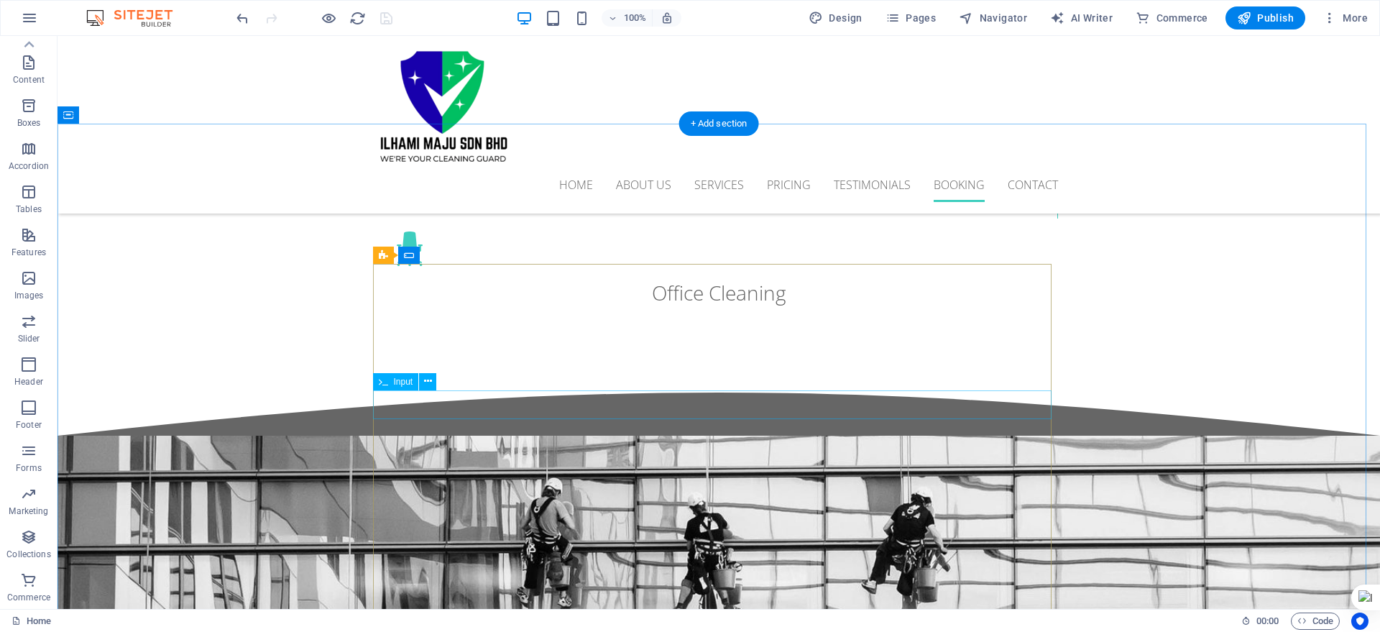
scroll to position [3784, 0]
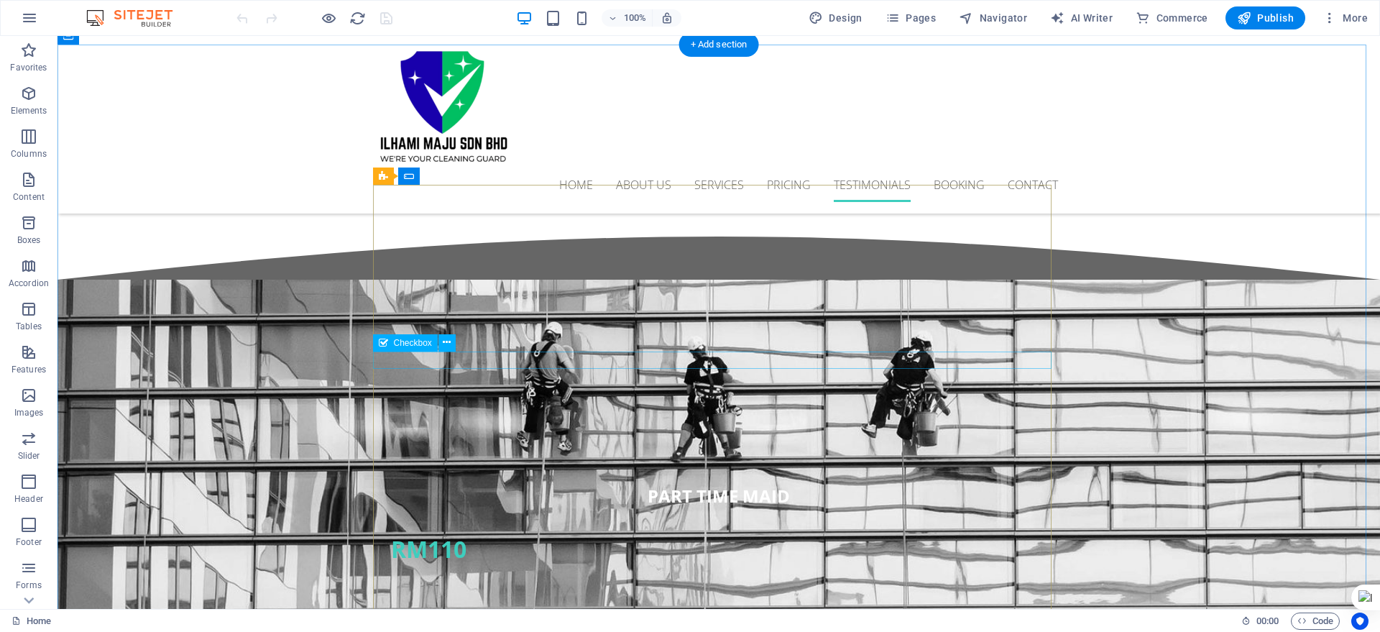
scroll to position [3775, 0]
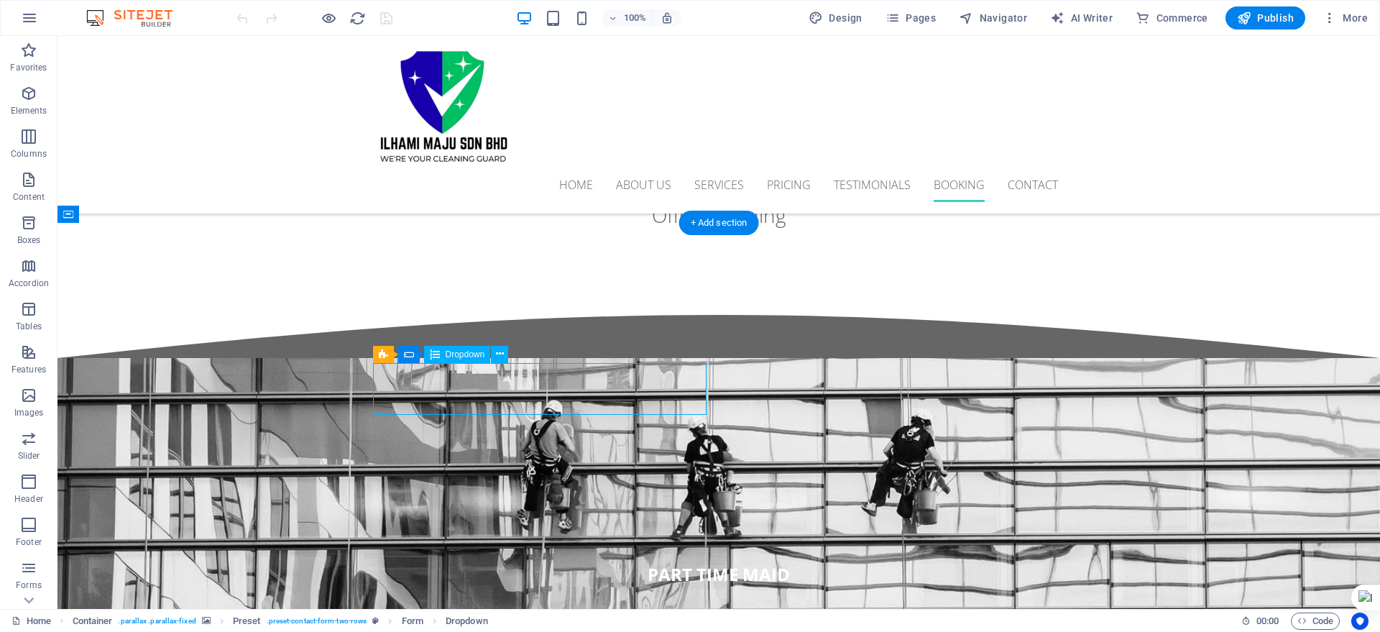
scroll to position [3673, 0]
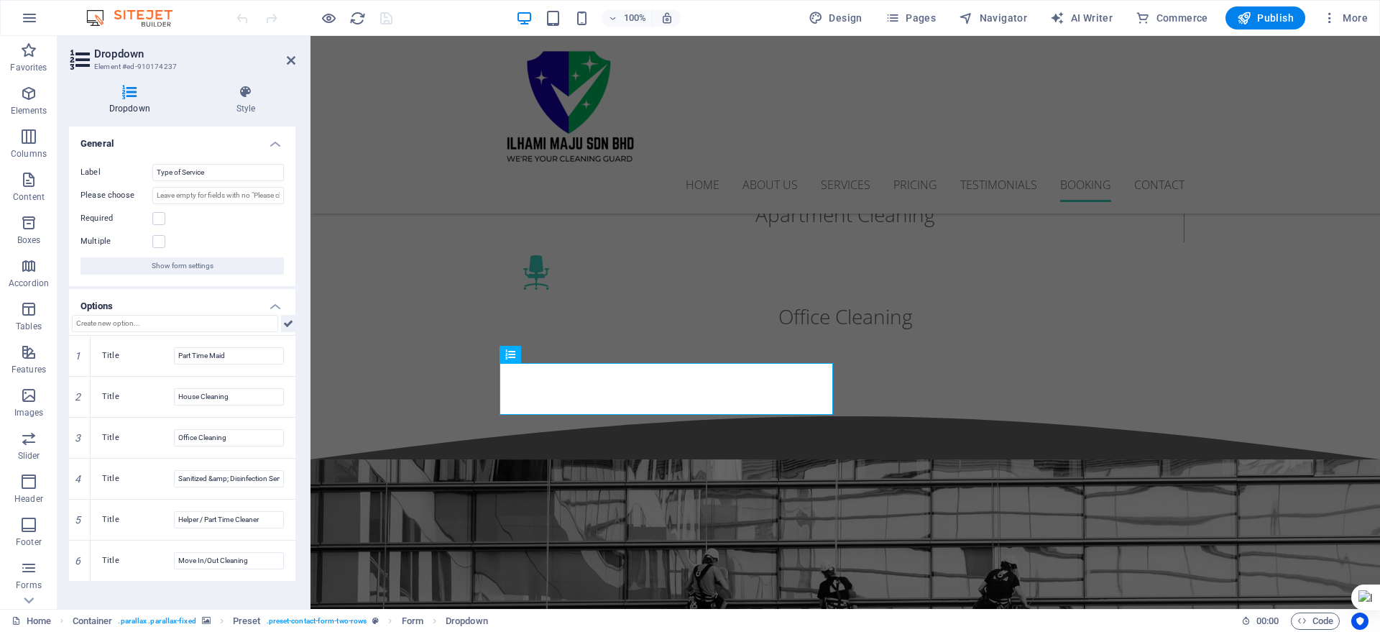
click at [287, 321] on icon at bounding box center [288, 323] width 10 height 17
click at [284, 326] on icon at bounding box center [288, 323] width 10 height 17
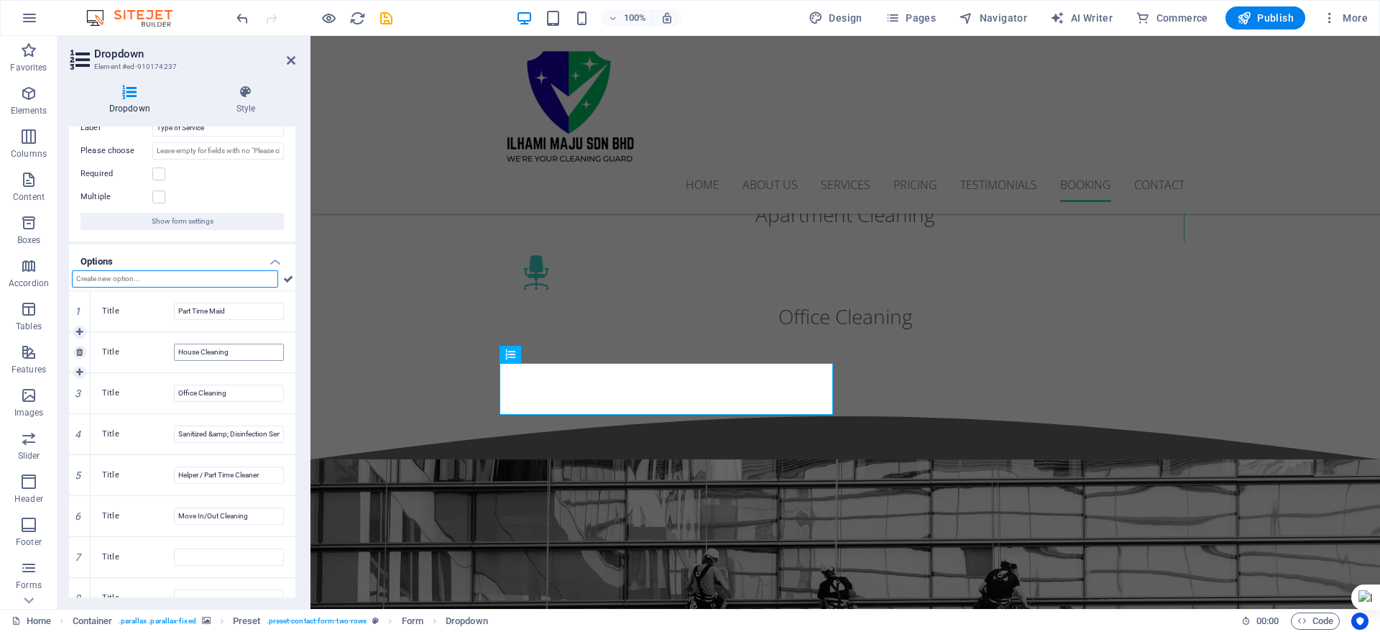
scroll to position [65, 0]
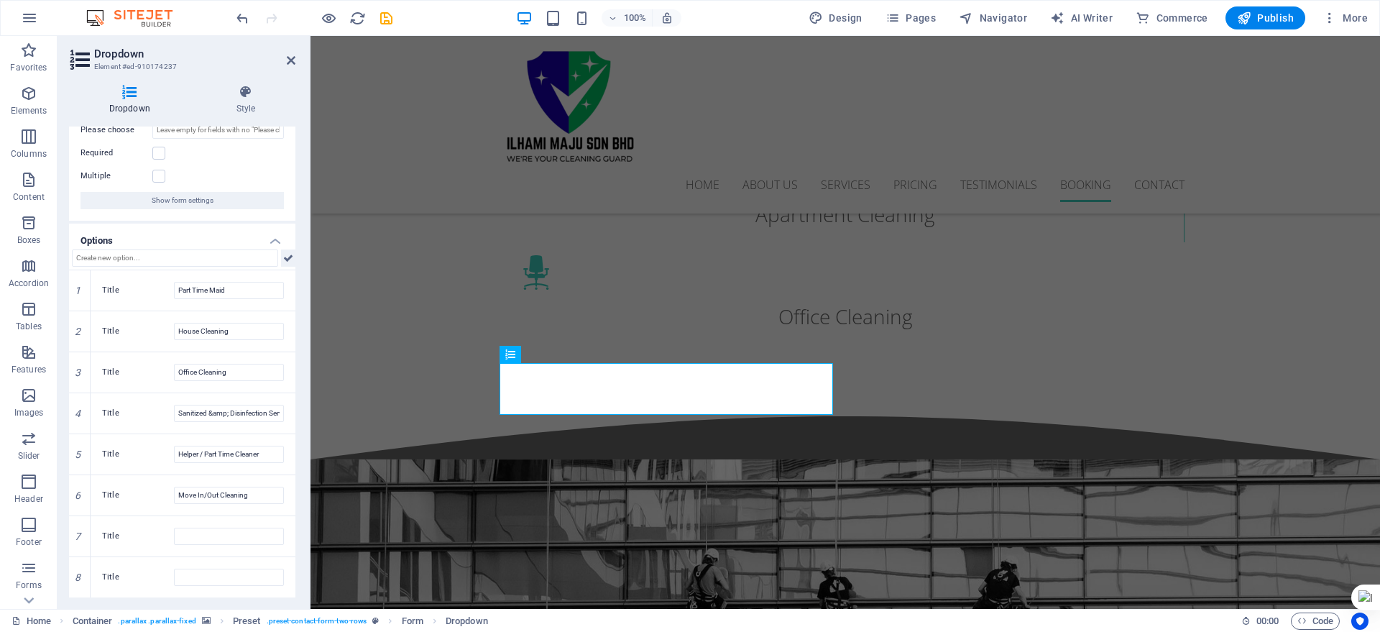
click at [281, 257] on button at bounding box center [288, 257] width 14 height 17
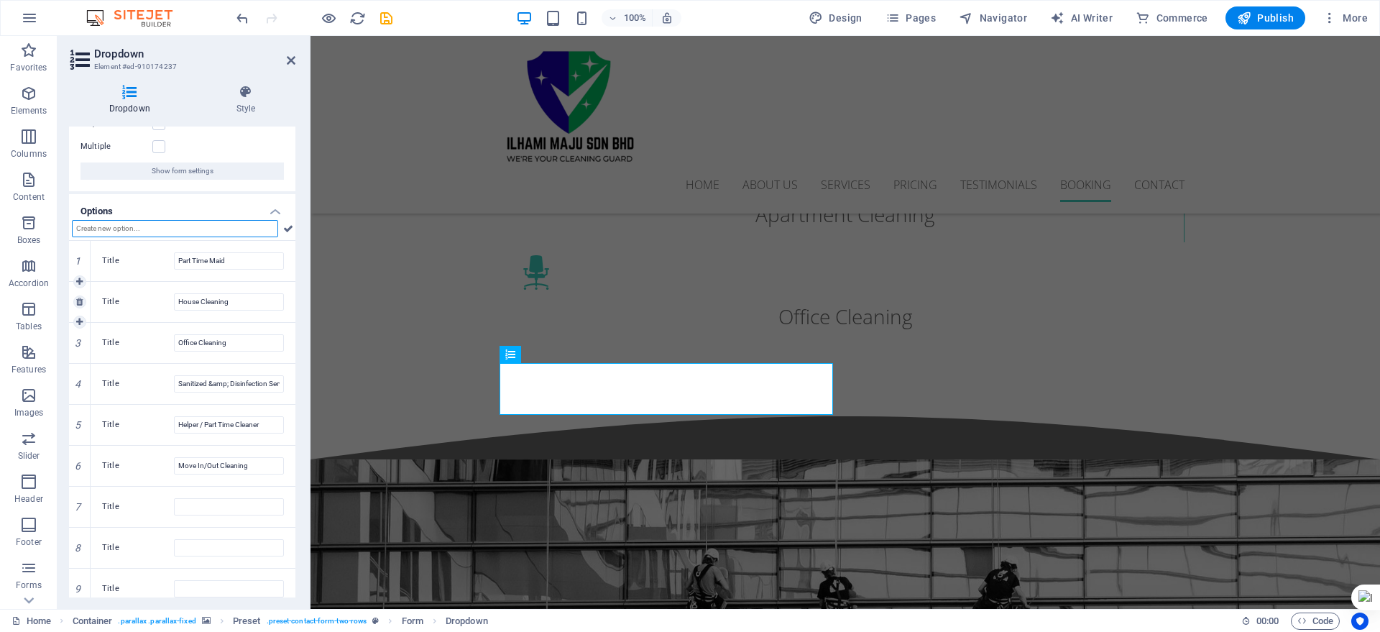
scroll to position [106, 0]
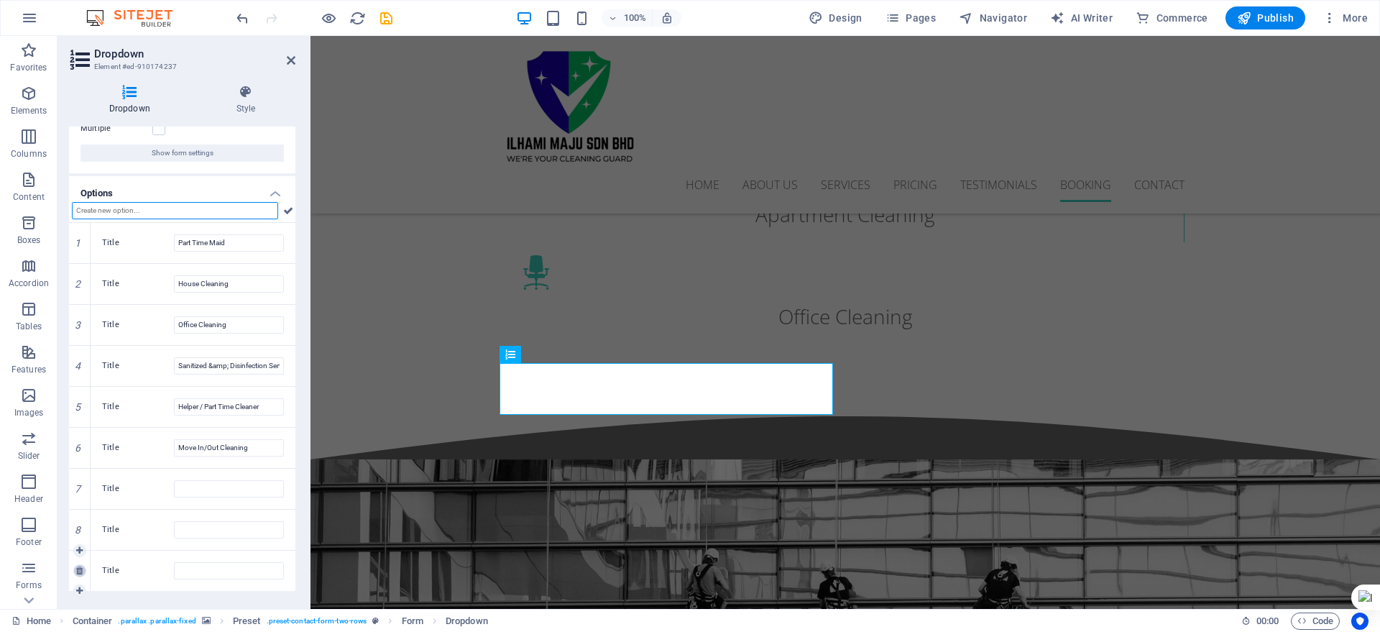
click at [81, 571] on icon at bounding box center [79, 571] width 6 height 9
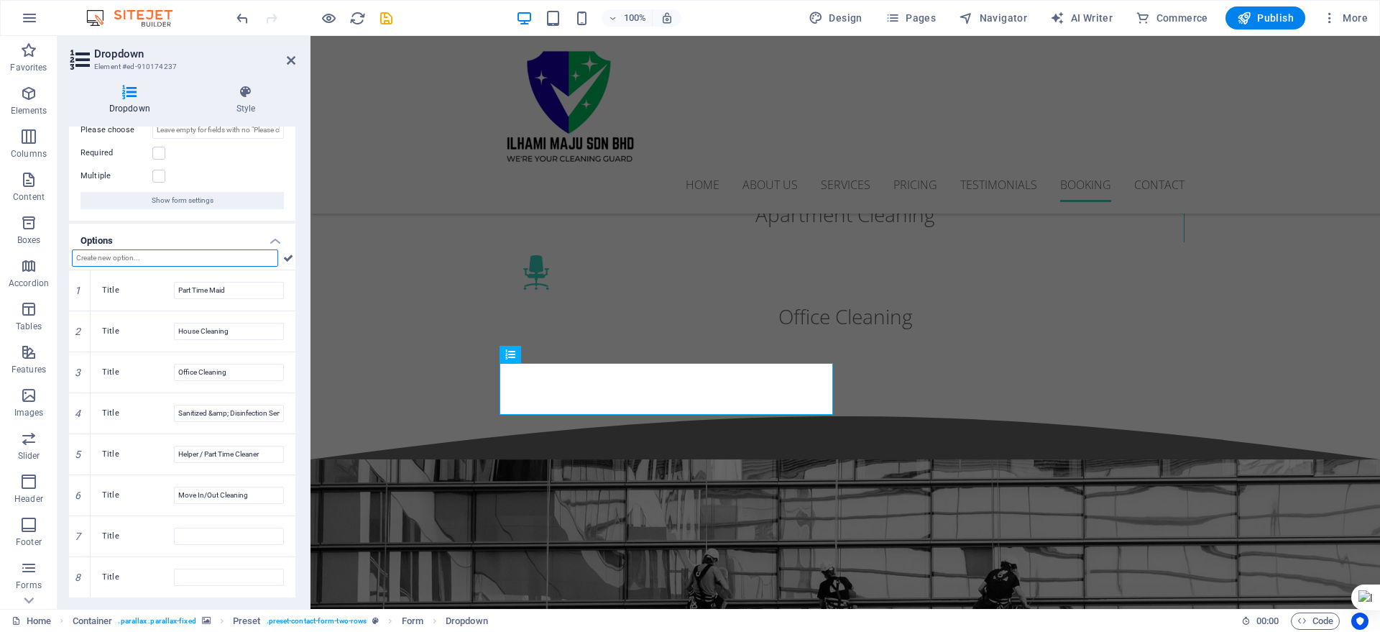
scroll to position [72, 0]
click at [74, 569] on link at bounding box center [79, 570] width 13 height 13
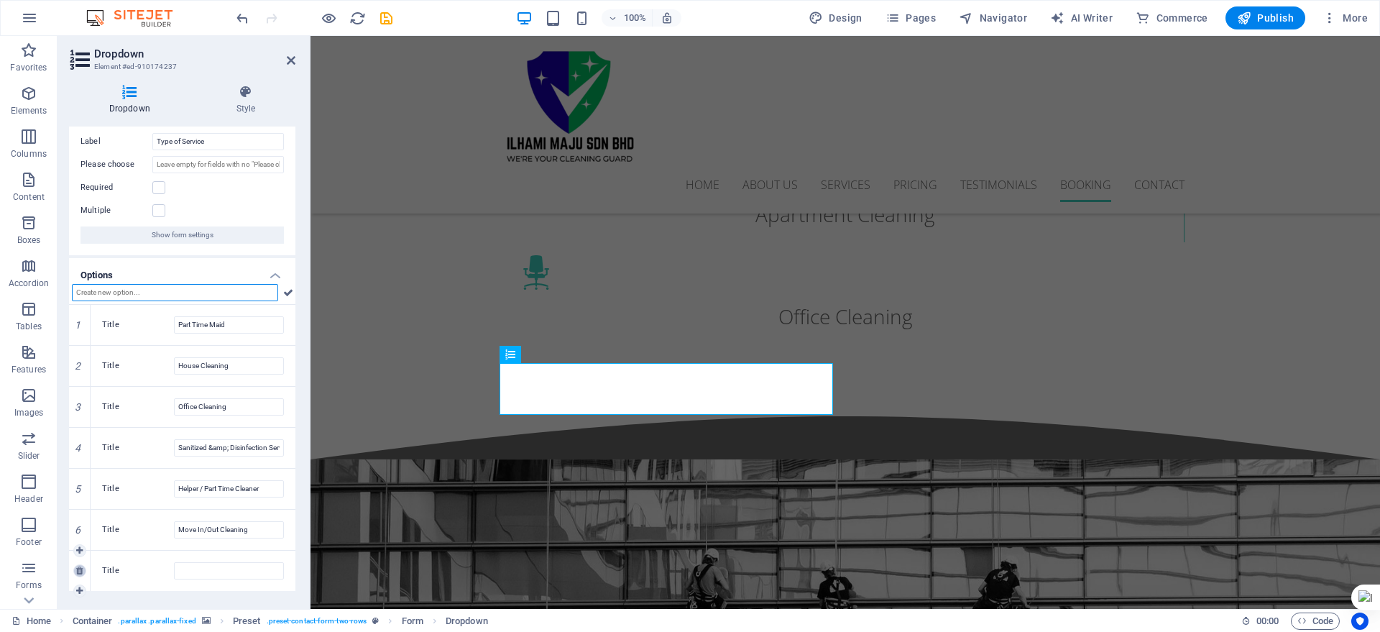
click at [79, 569] on icon at bounding box center [79, 571] width 6 height 9
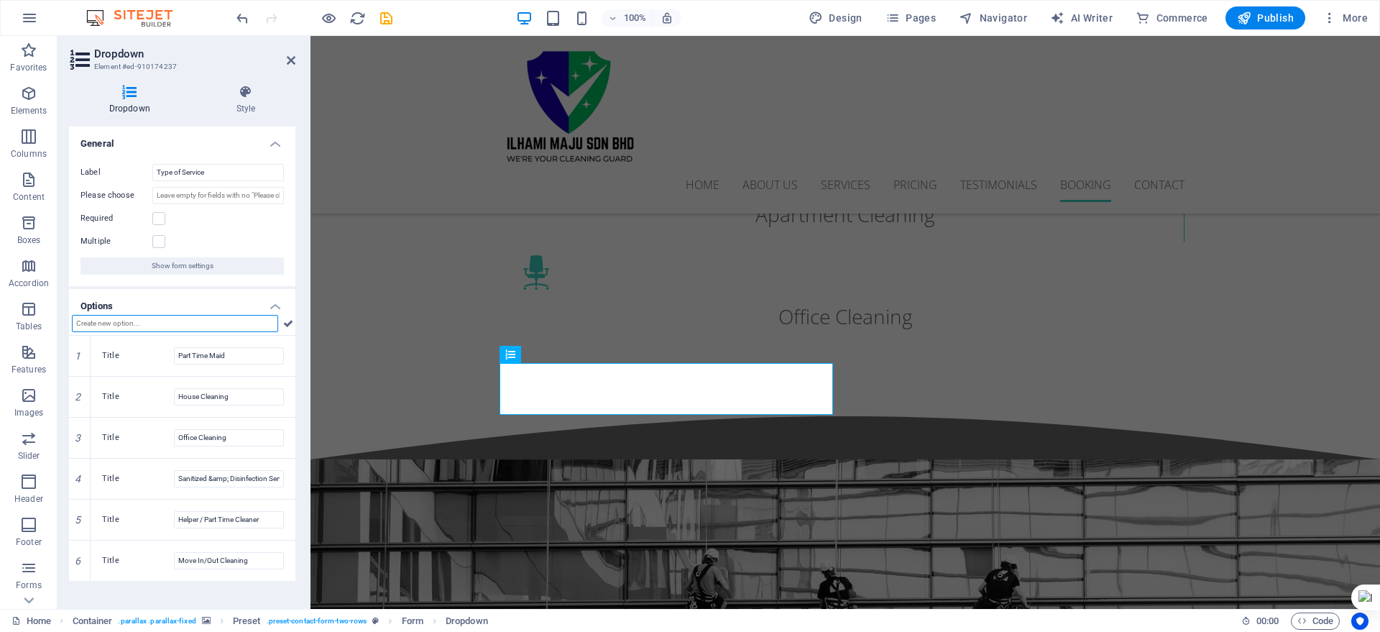
scroll to position [0, 0]
click at [160, 215] on label at bounding box center [158, 218] width 13 height 13
click at [0, 0] on input "Required" at bounding box center [0, 0] width 0 height 0
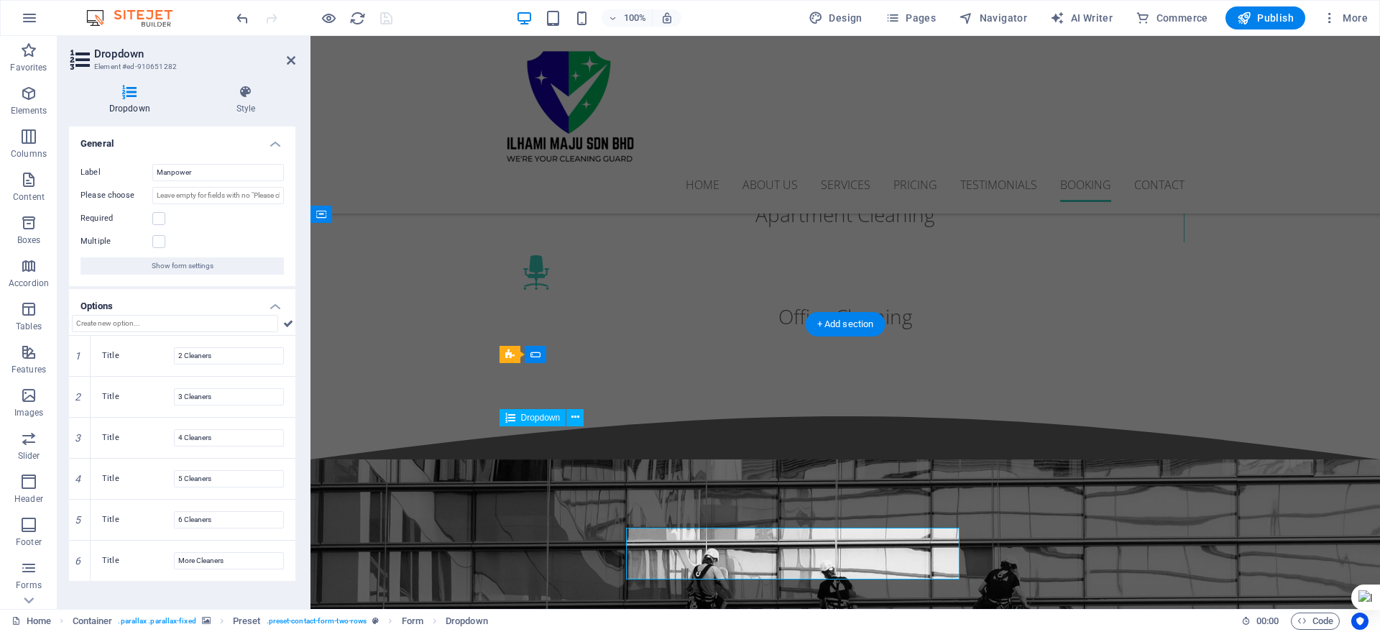
scroll to position [3673, 0]
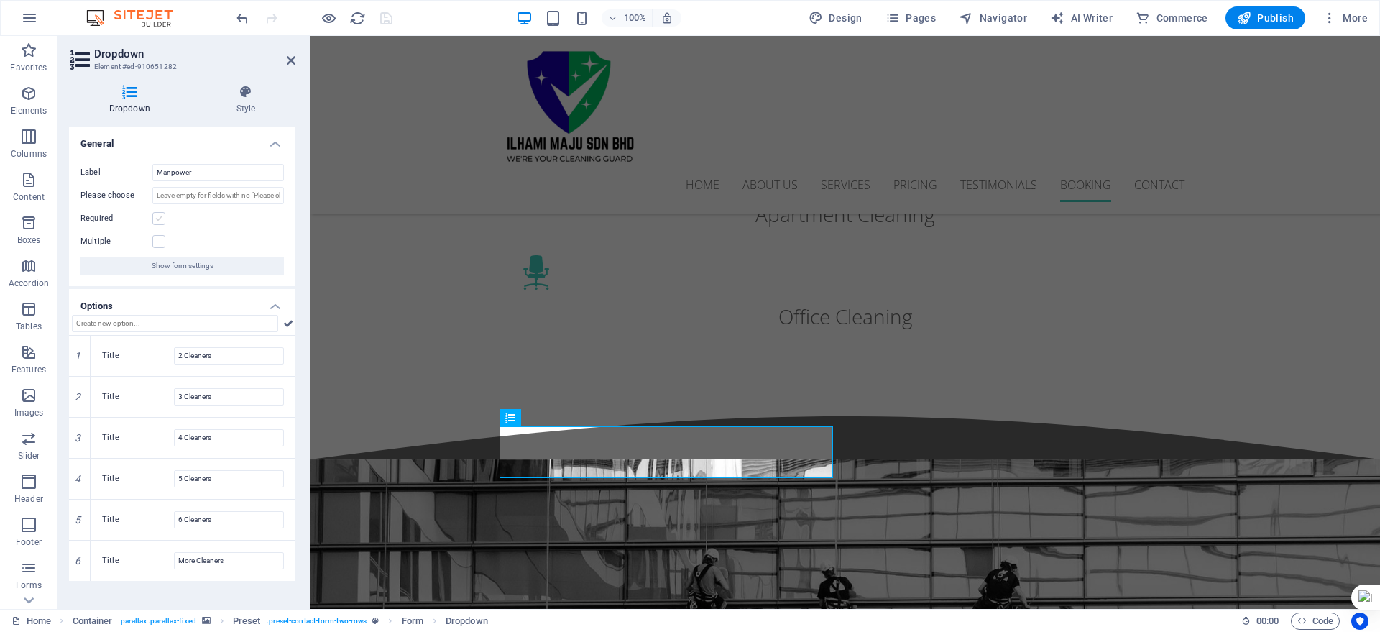
click at [159, 216] on label at bounding box center [158, 218] width 13 height 13
click at [0, 0] on input "Required" at bounding box center [0, 0] width 0 height 0
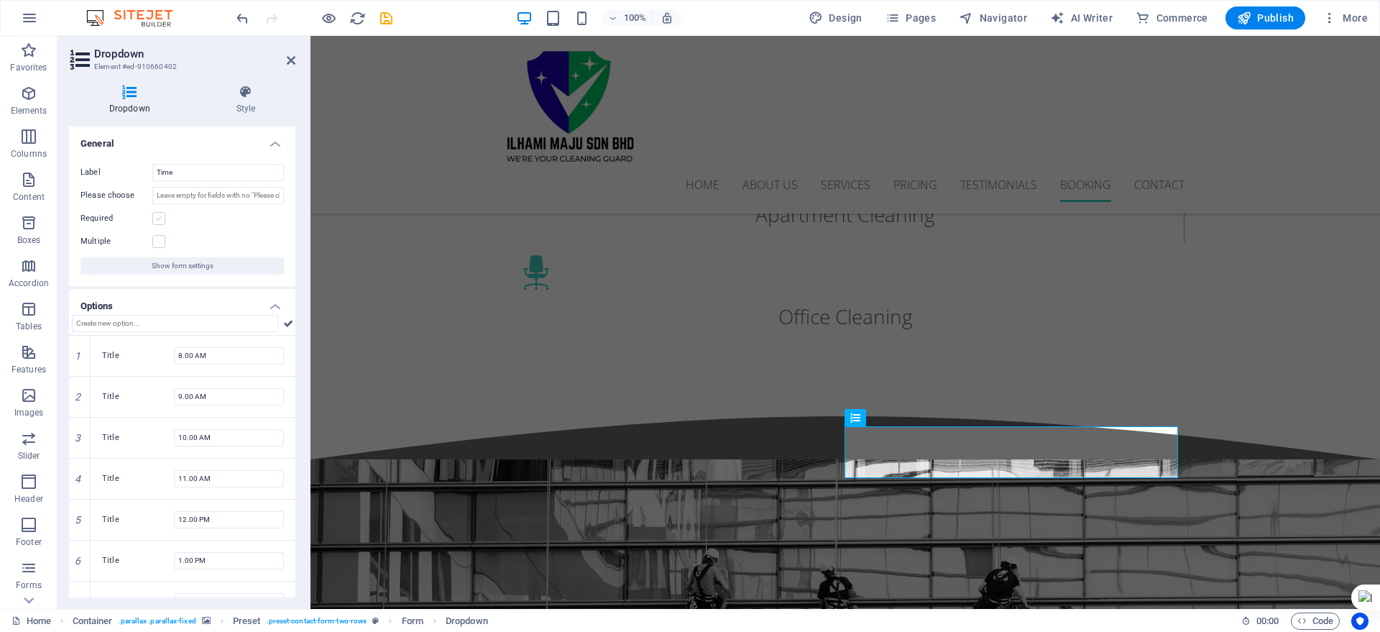
click at [160, 216] on label at bounding box center [158, 218] width 13 height 13
click at [0, 0] on input "Required" at bounding box center [0, 0] width 0 height 0
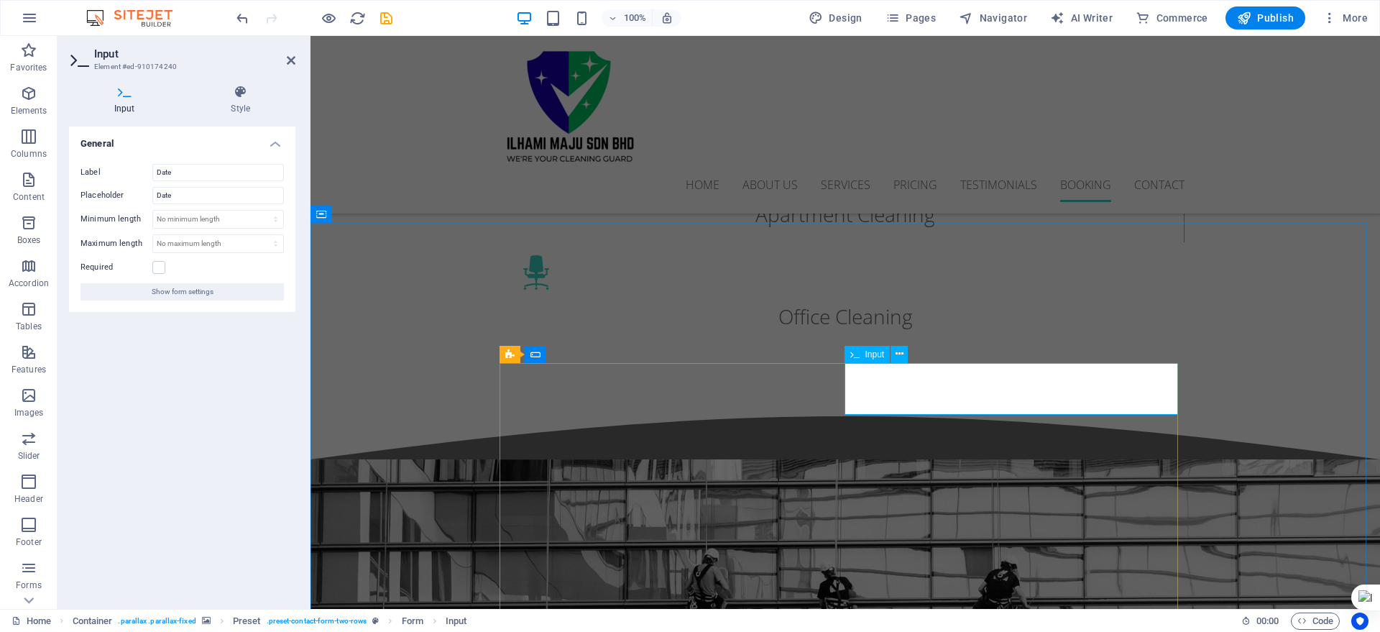
click at [143, 380] on div "General Label Date Placeholder Date Minimum length No minimum length chars Maxi…" at bounding box center [182, 362] width 226 height 471
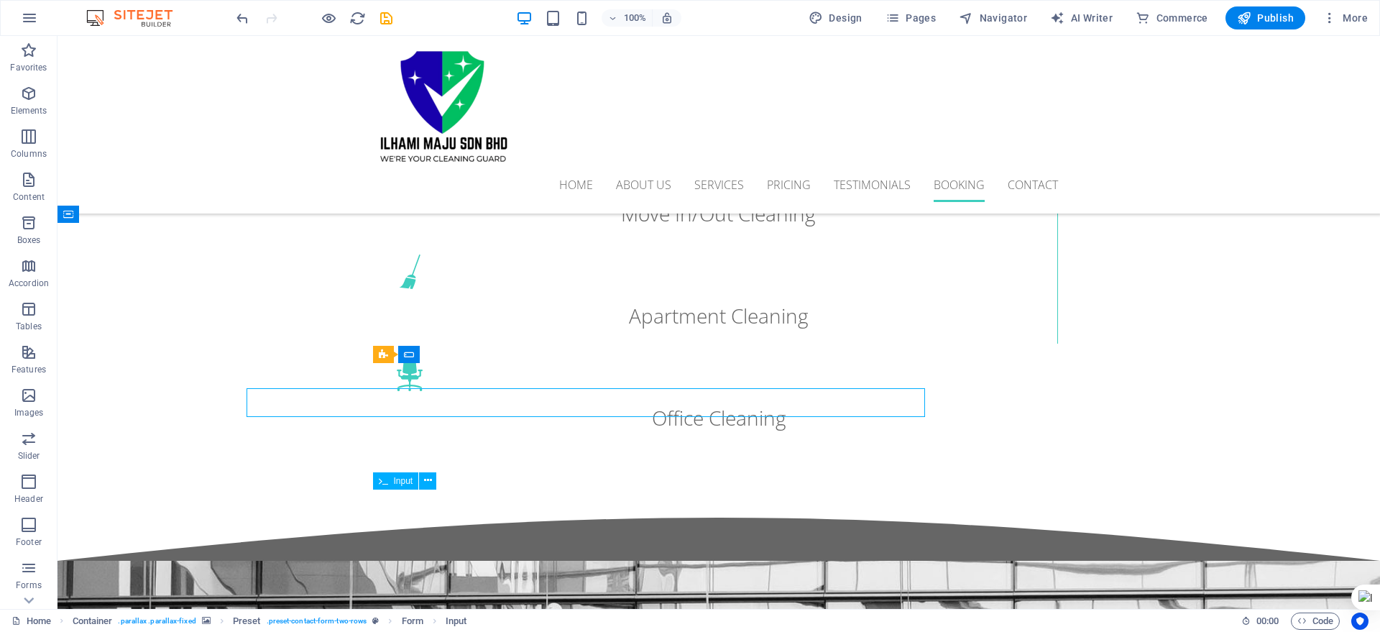
scroll to position [3775, 0]
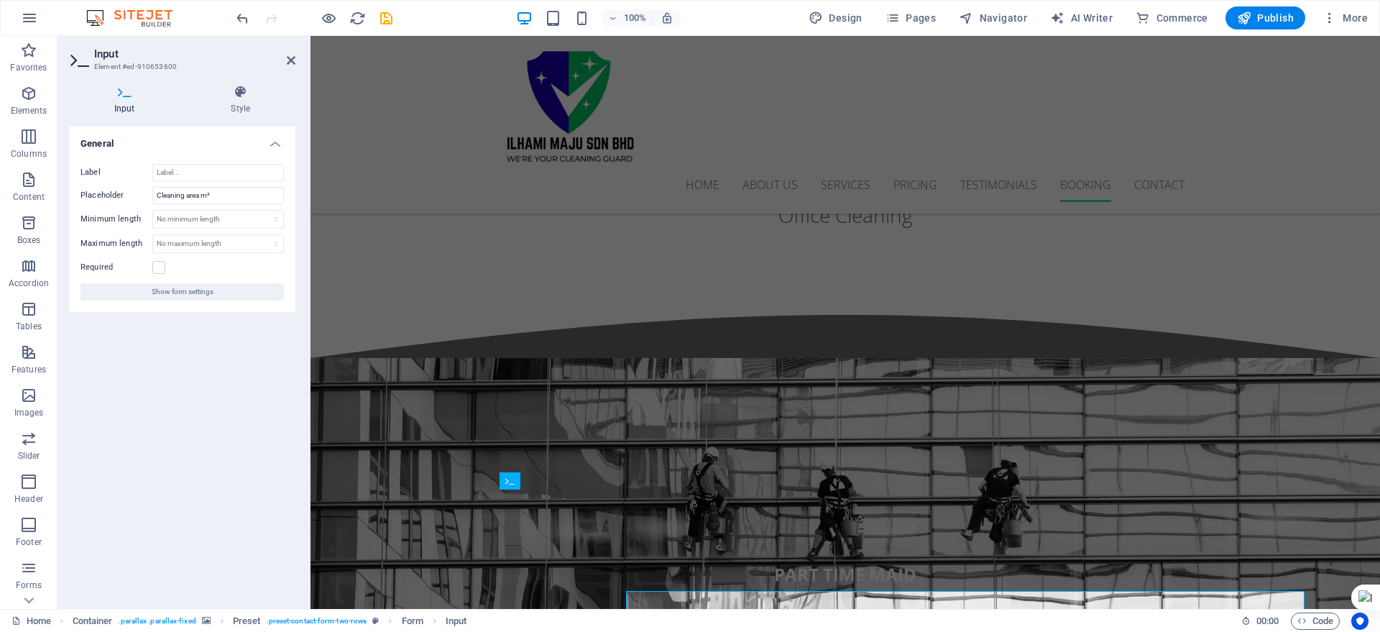
scroll to position [3673, 0]
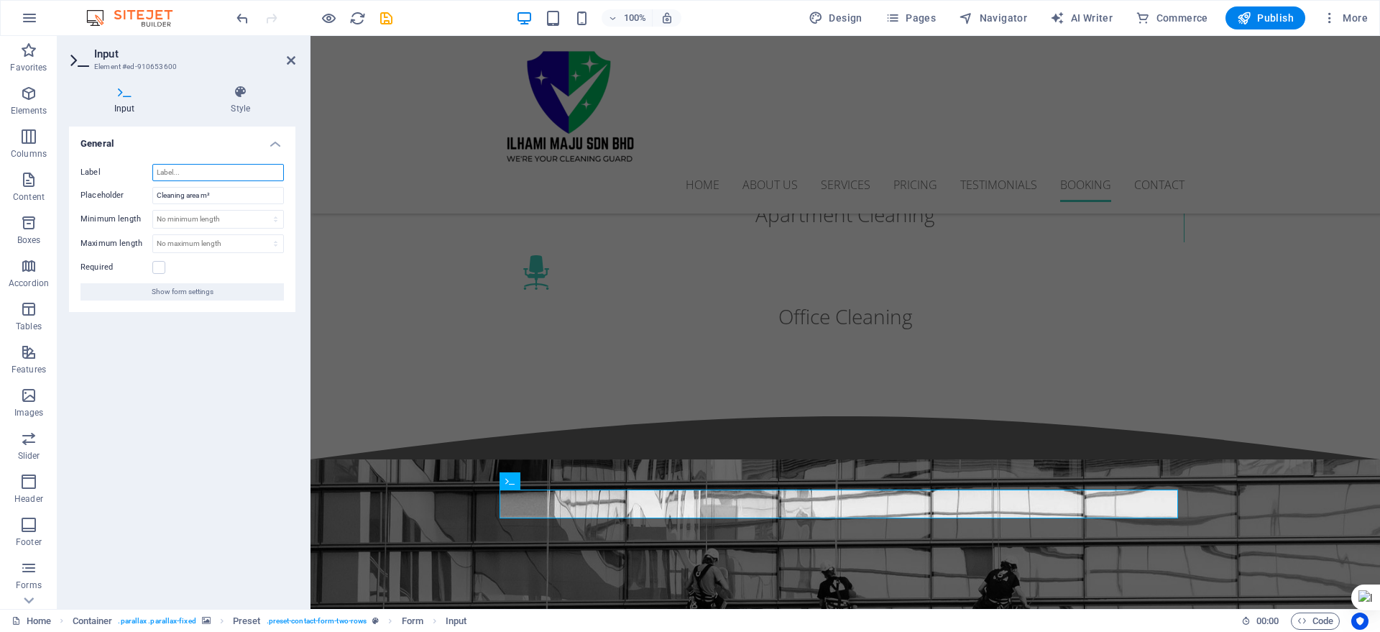
drag, startPoint x: 206, startPoint y: 166, endPoint x: 106, endPoint y: 173, distance: 100.2
click at [106, 173] on div "Label" at bounding box center [182, 172] width 203 height 17
click at [180, 175] on input "Label" at bounding box center [218, 172] width 132 height 17
click at [156, 395] on div "General Label Placeholder Cleaning area m² Minimum length No minimum length cha…" at bounding box center [182, 362] width 226 height 471
click at [184, 178] on input "Label" at bounding box center [218, 172] width 132 height 17
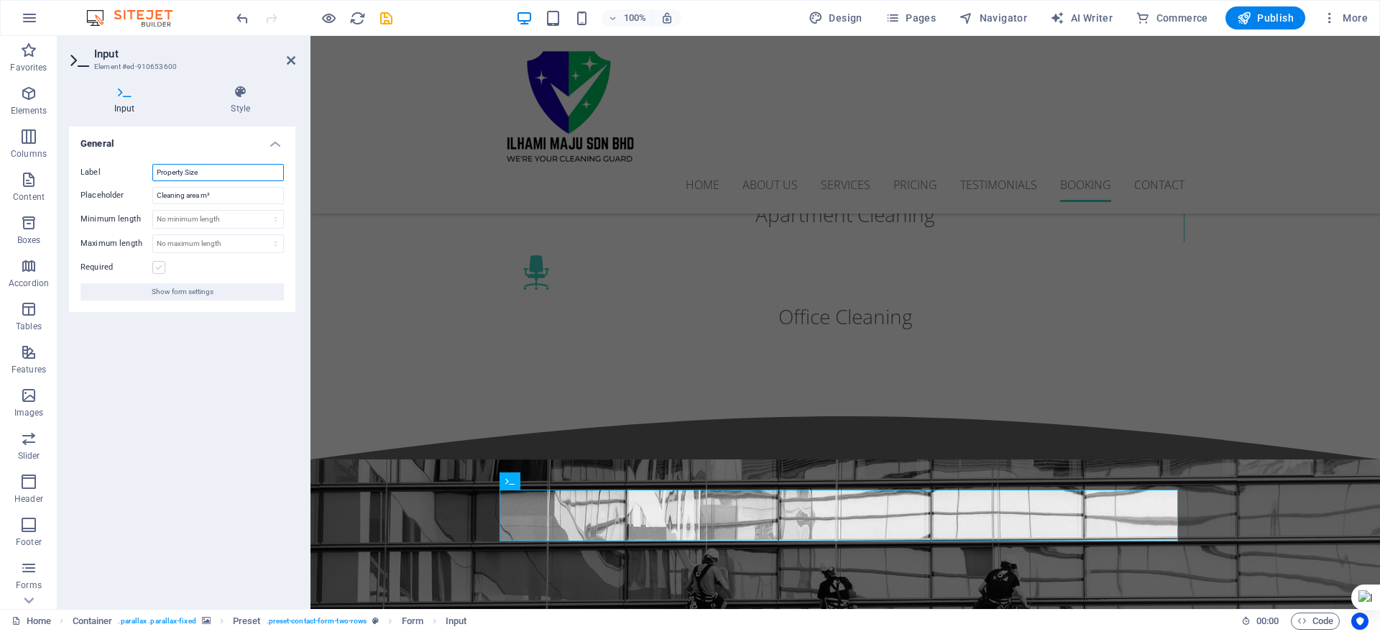
type input "Property Size"
click at [160, 265] on label at bounding box center [158, 267] width 13 height 13
click at [0, 0] on input "Required" at bounding box center [0, 0] width 0 height 0
click at [387, 14] on icon "save" at bounding box center [386, 18] width 17 height 17
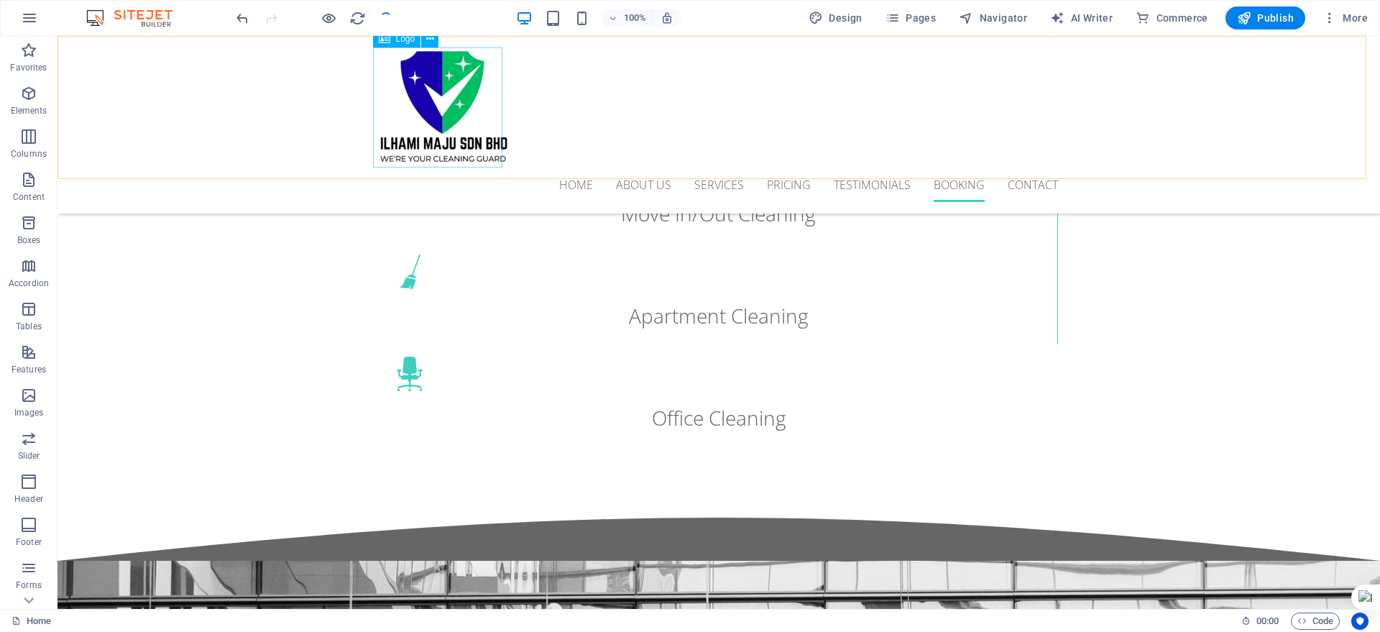
scroll to position [3775, 0]
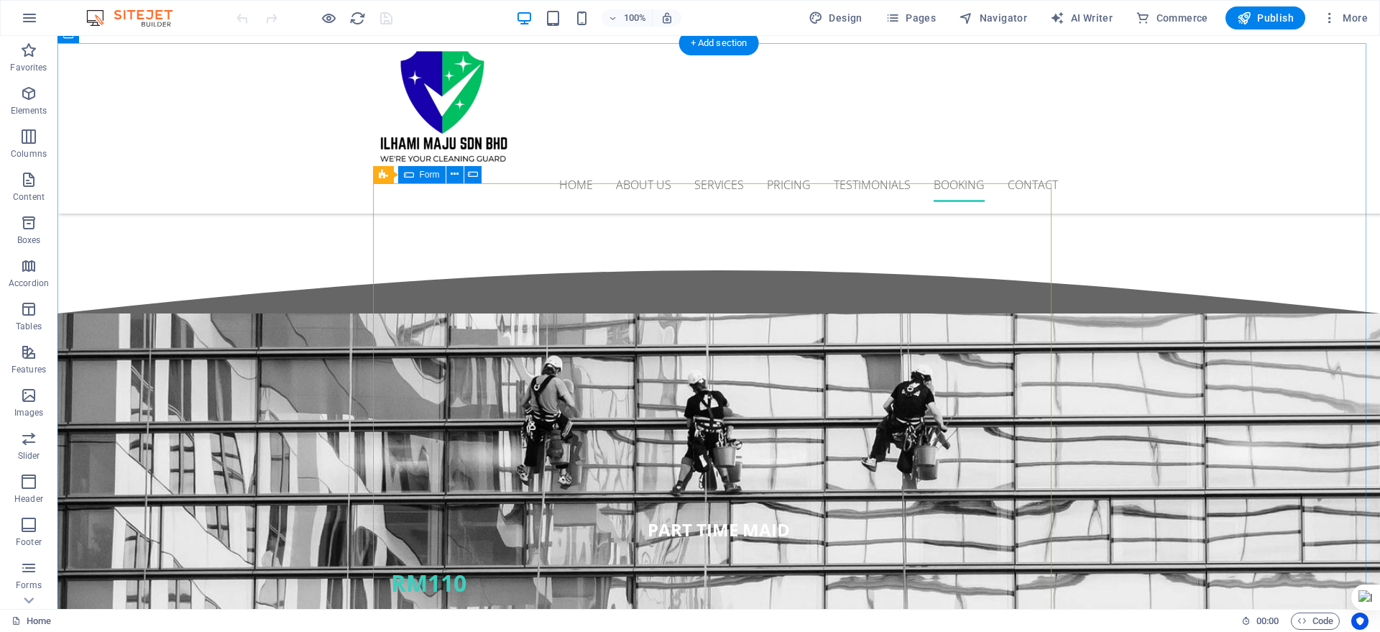
scroll to position [3954, 0]
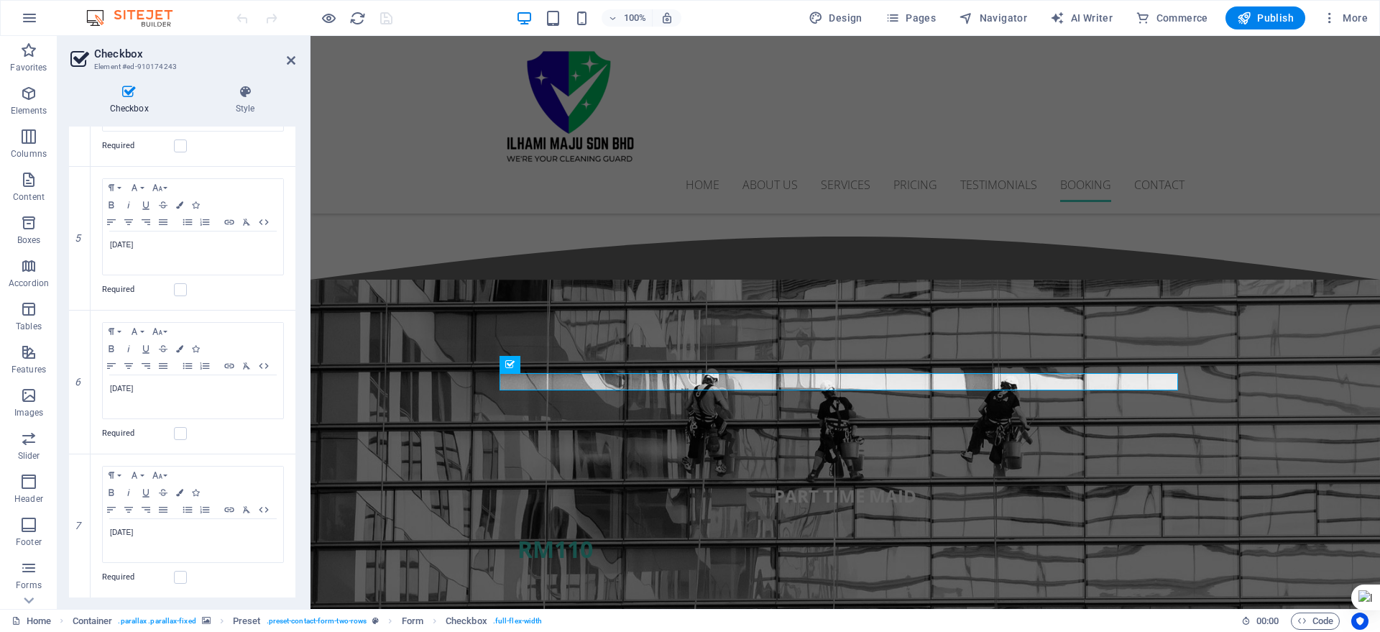
scroll to position [743, 0]
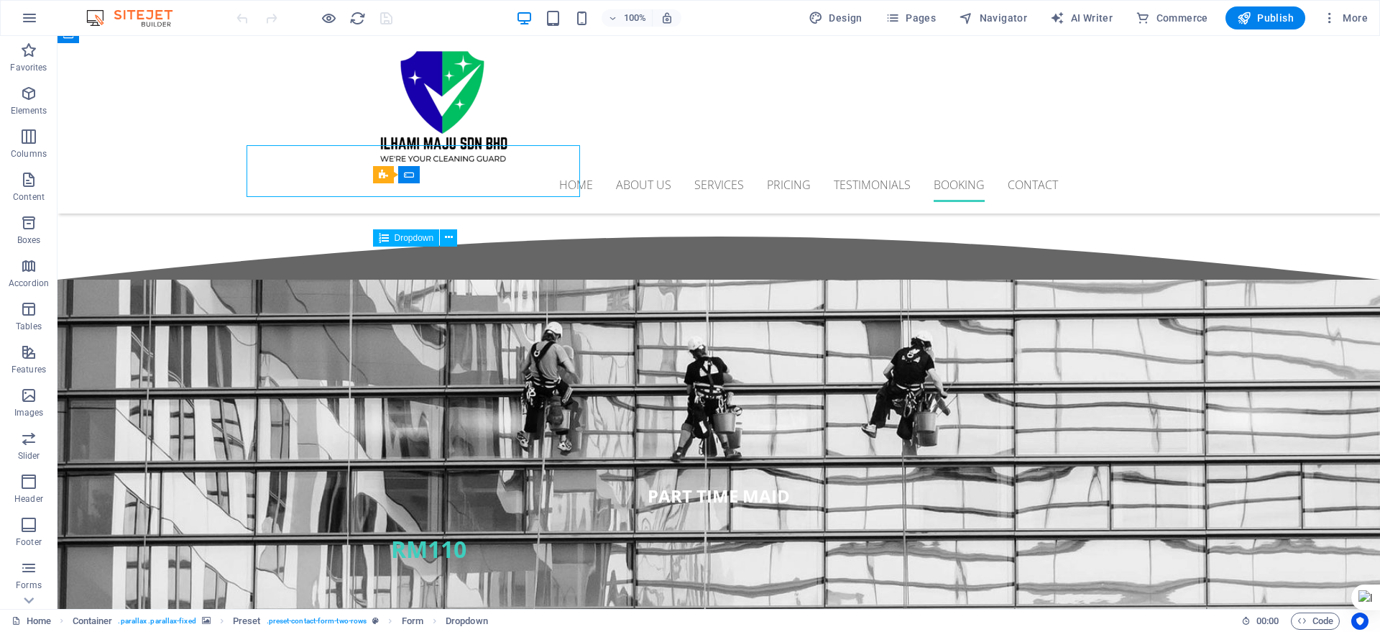
scroll to position [3954, 0]
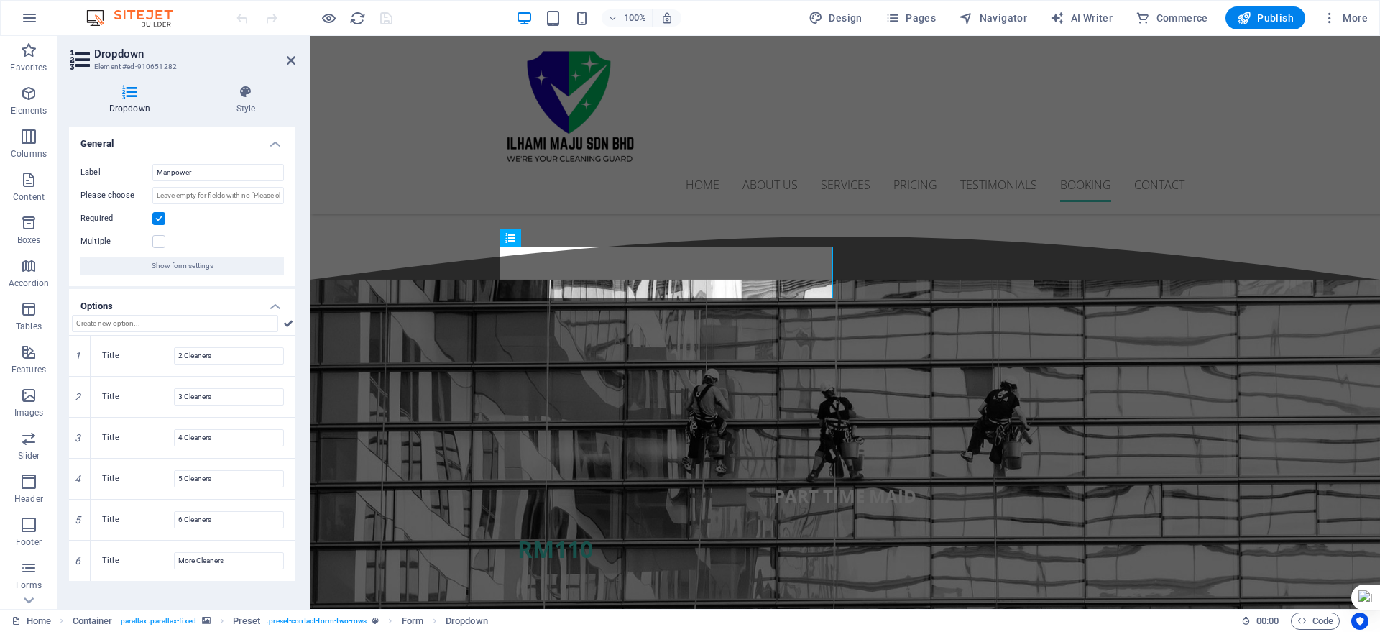
click at [162, 217] on label at bounding box center [158, 218] width 13 height 13
click at [0, 0] on input "Required" at bounding box center [0, 0] width 0 height 0
click at [238, 187] on input "Please choose" at bounding box center [218, 195] width 132 height 17
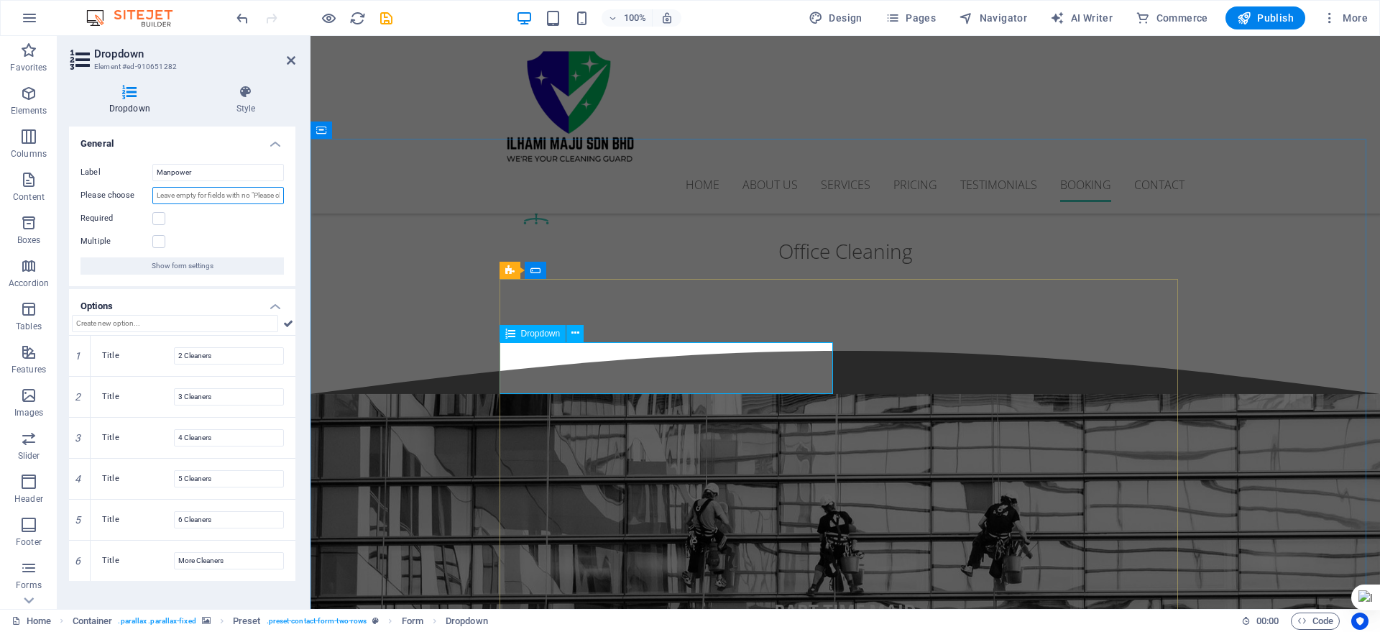
scroll to position [3673, 0]
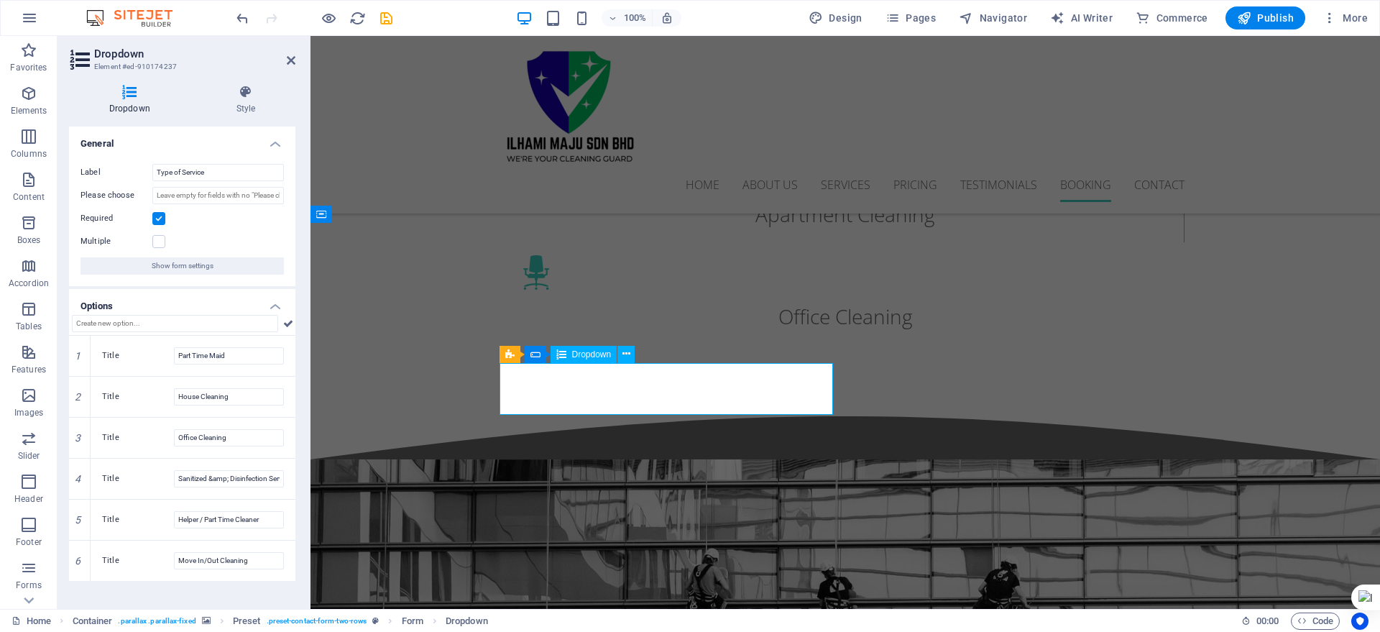
click at [276, 303] on h4 "Options" at bounding box center [182, 302] width 226 height 26
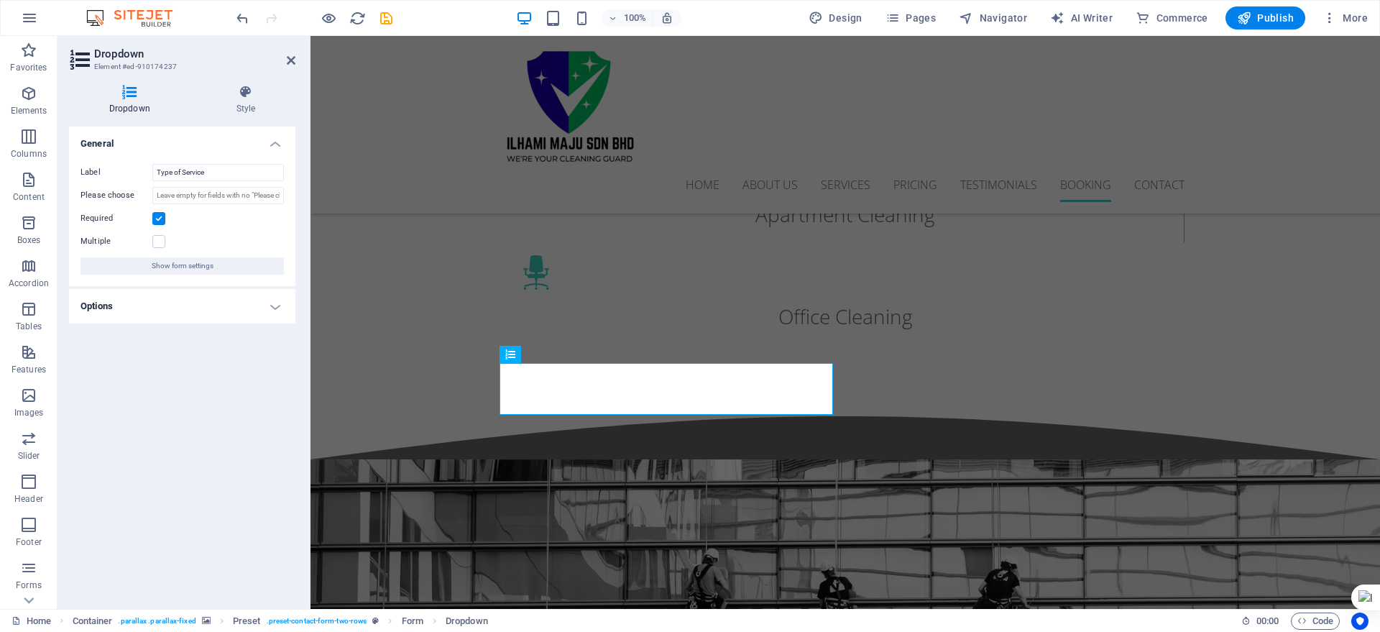
click at [275, 303] on h4 "Options" at bounding box center [182, 306] width 226 height 35
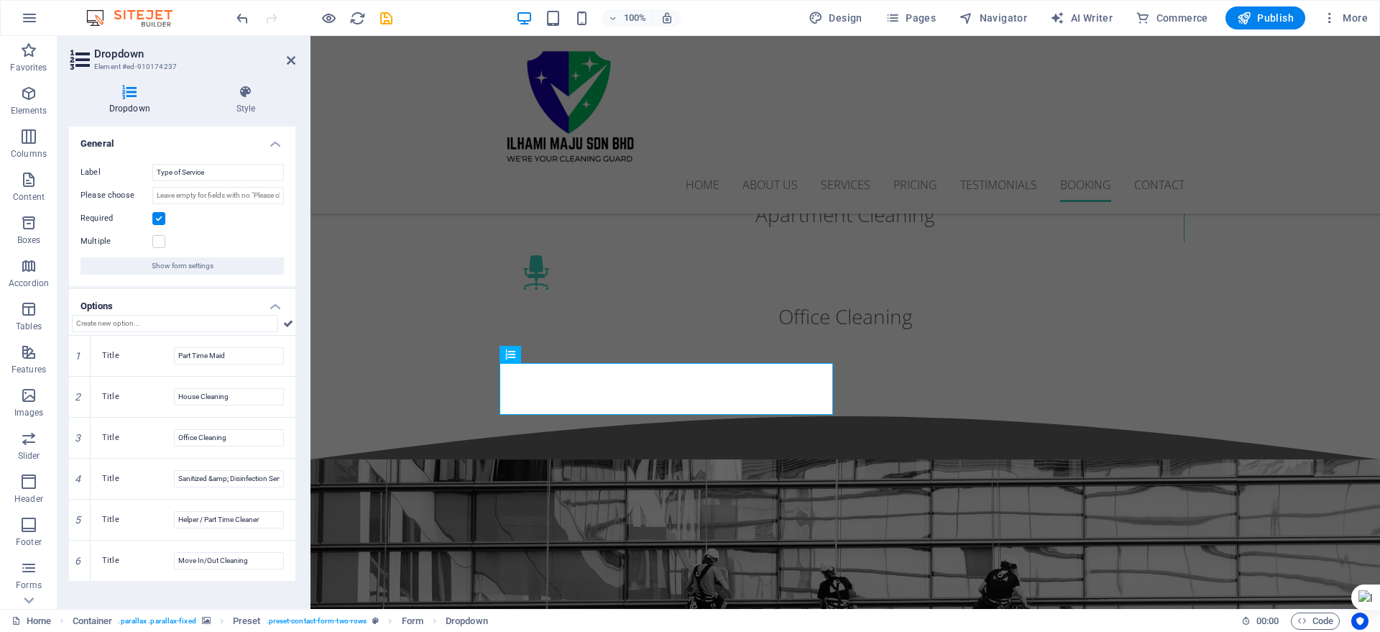
click at [276, 307] on h4 "Options" at bounding box center [182, 302] width 226 height 26
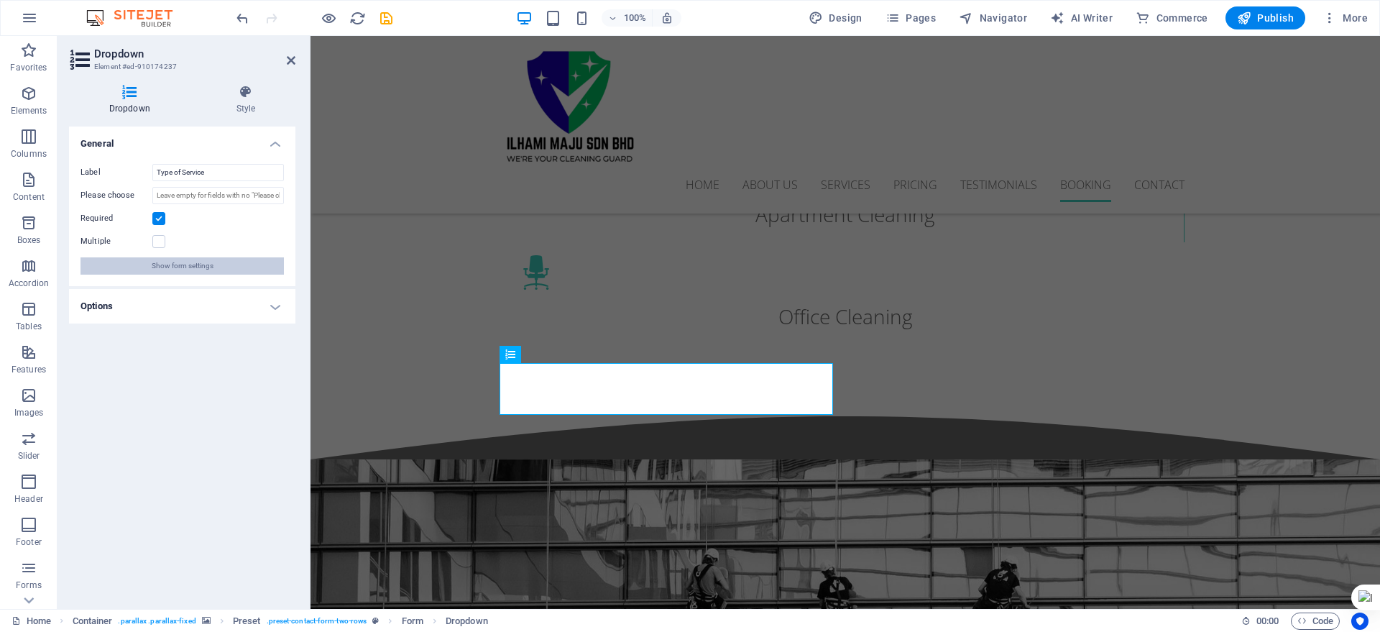
drag, startPoint x: 269, startPoint y: 262, endPoint x: 127, endPoint y: 262, distance: 142.4
click at [269, 261] on button "Show form settings" at bounding box center [182, 265] width 203 height 17
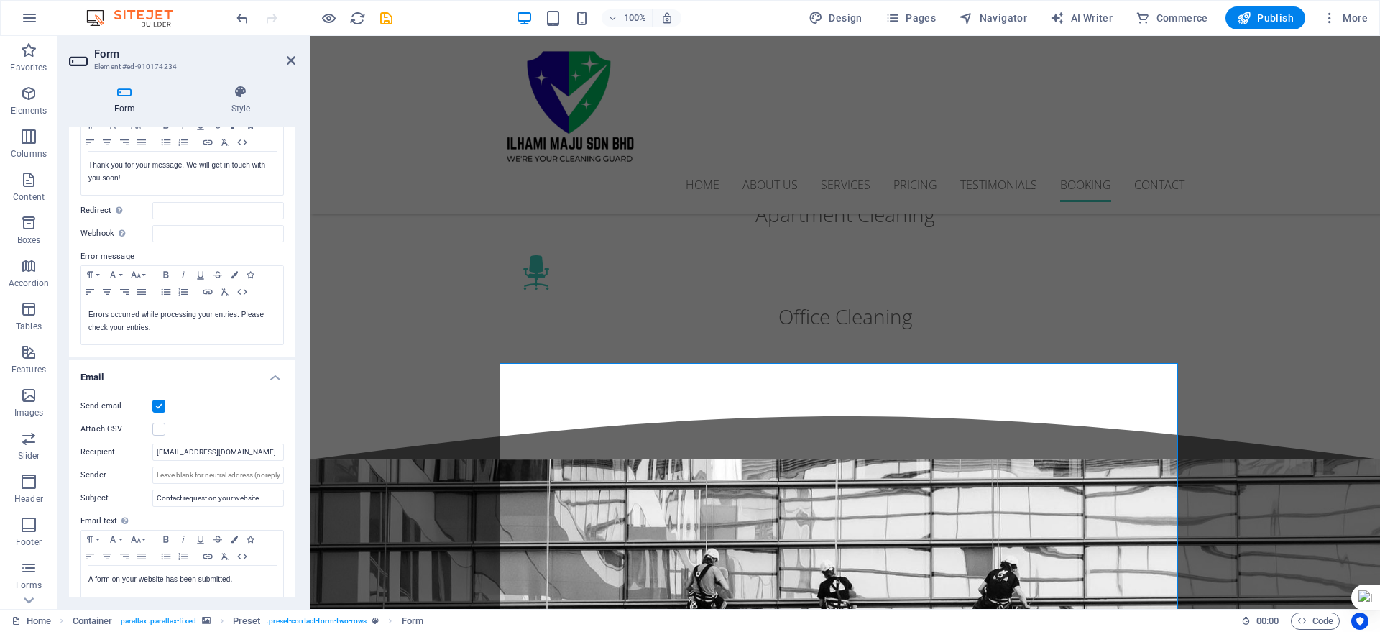
scroll to position [0, 0]
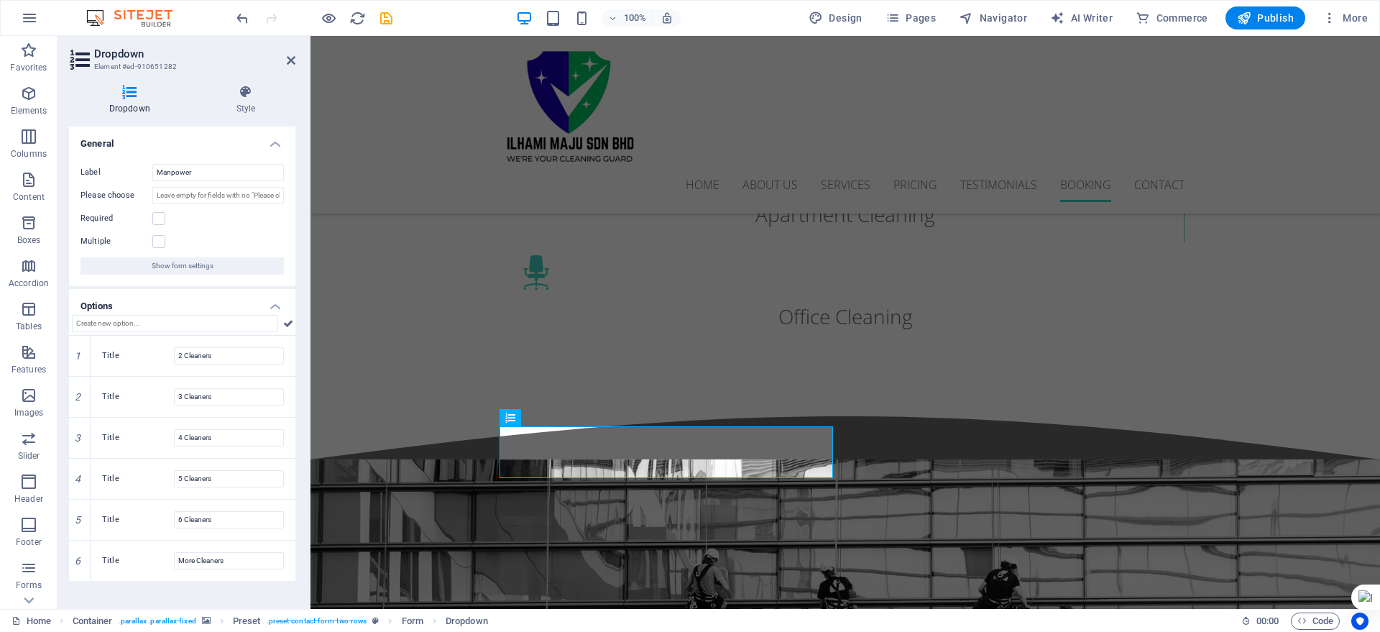
click at [270, 301] on h4 "Options" at bounding box center [182, 302] width 226 height 26
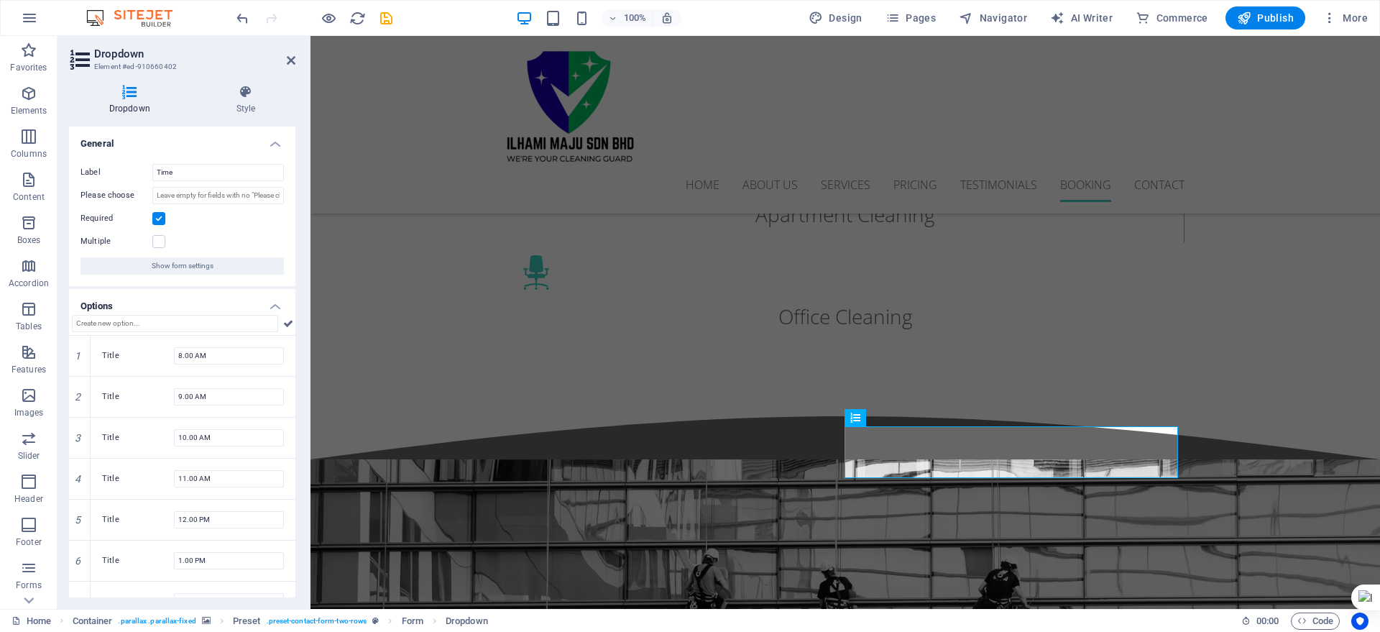
click at [292, 280] on ul "General Label Time Please choose Required Multiple Show form settings Options 1…" at bounding box center [182, 456] width 226 height 659
click at [276, 308] on h4 "Options" at bounding box center [182, 302] width 226 height 26
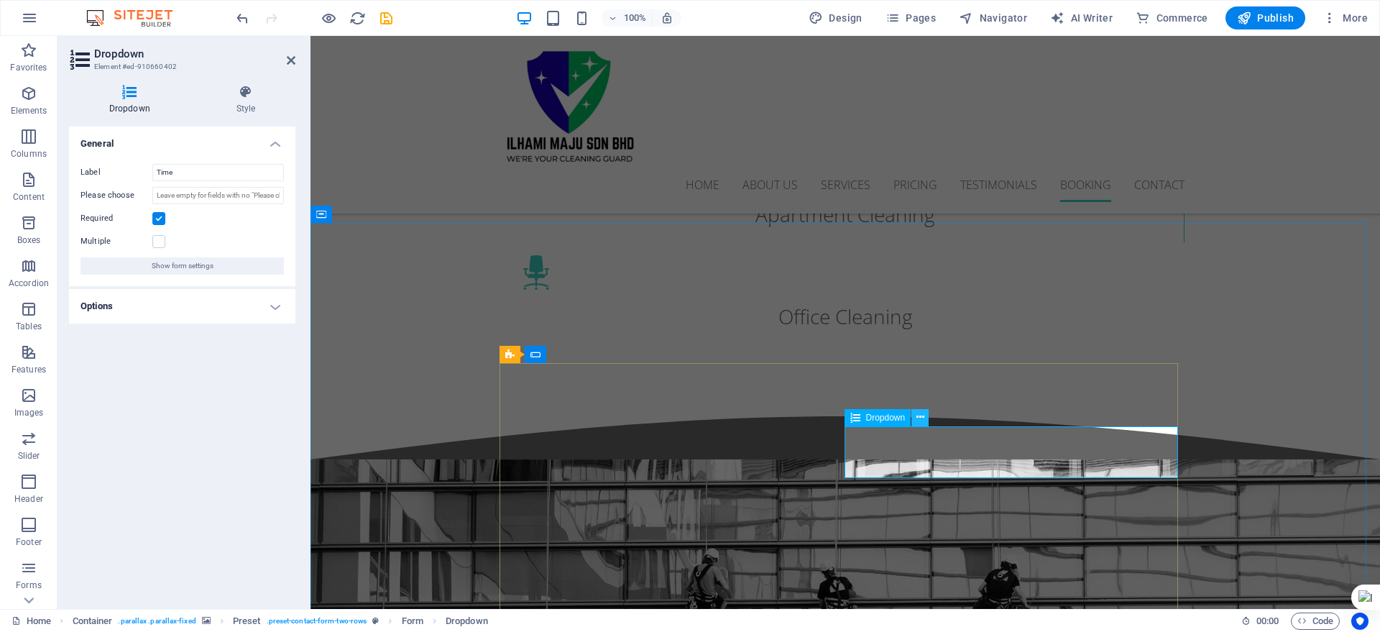
click at [918, 419] on icon at bounding box center [921, 417] width 8 height 15
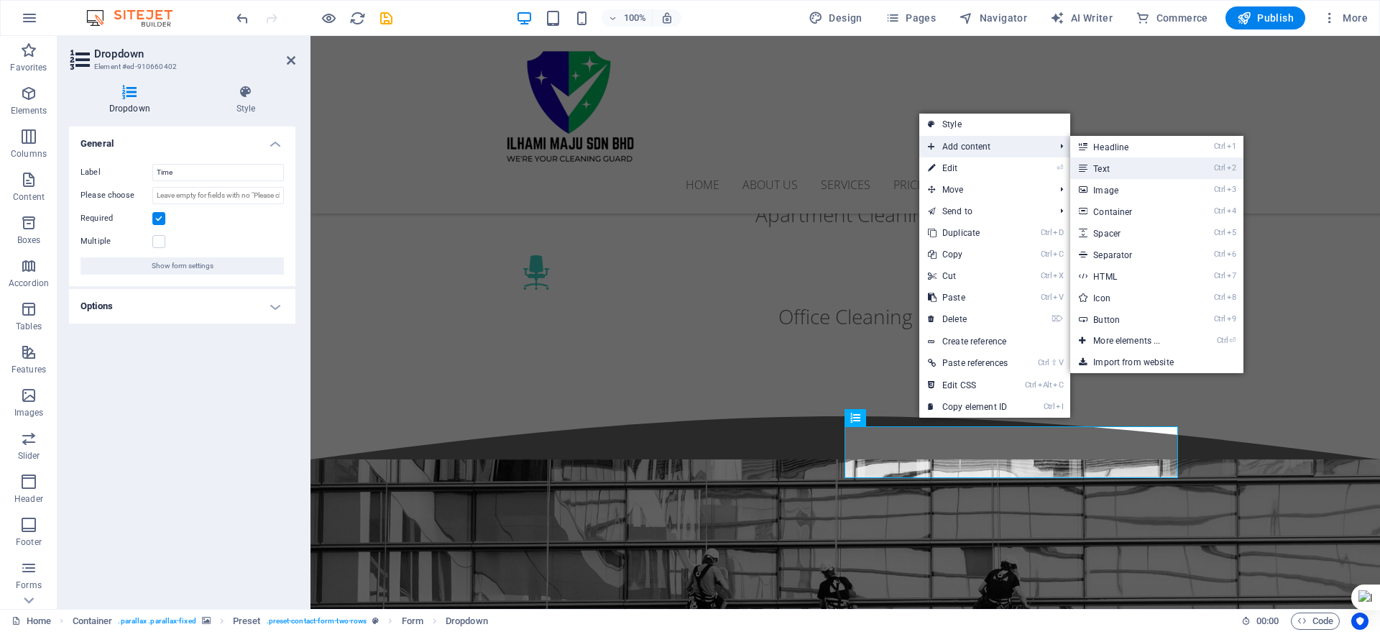
click at [1086, 166] on icon at bounding box center [1082, 168] width 7 height 22
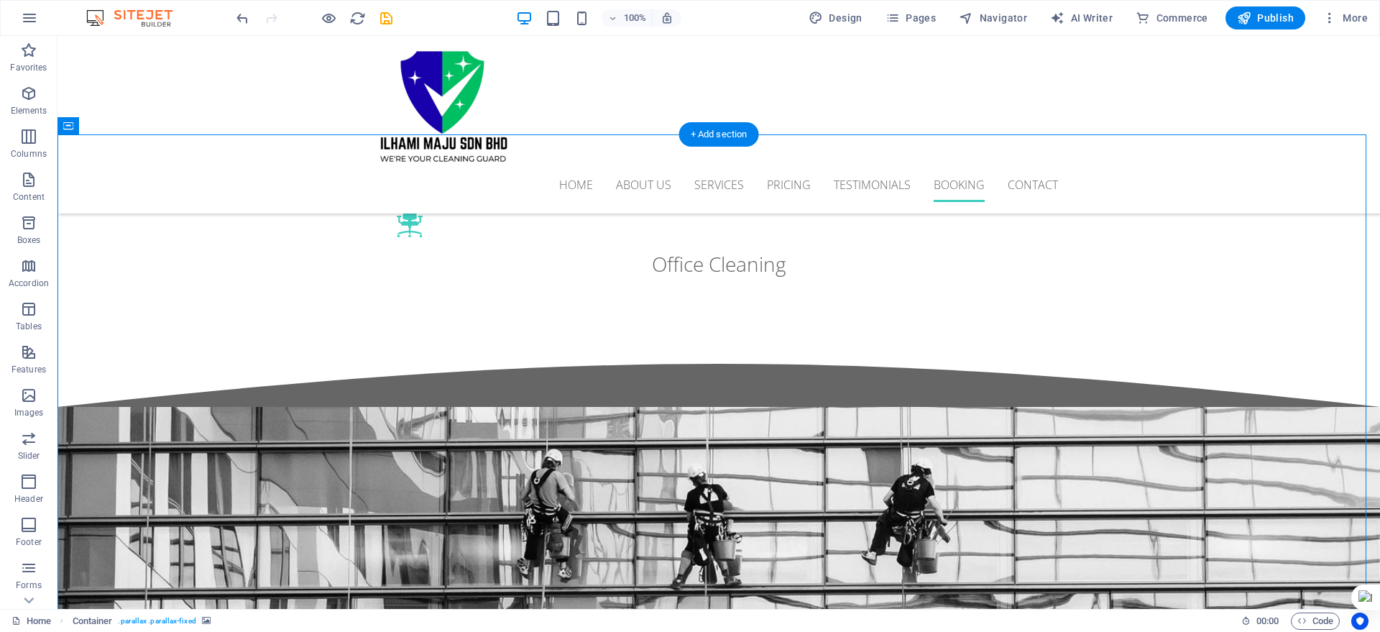
scroll to position [3865, 0]
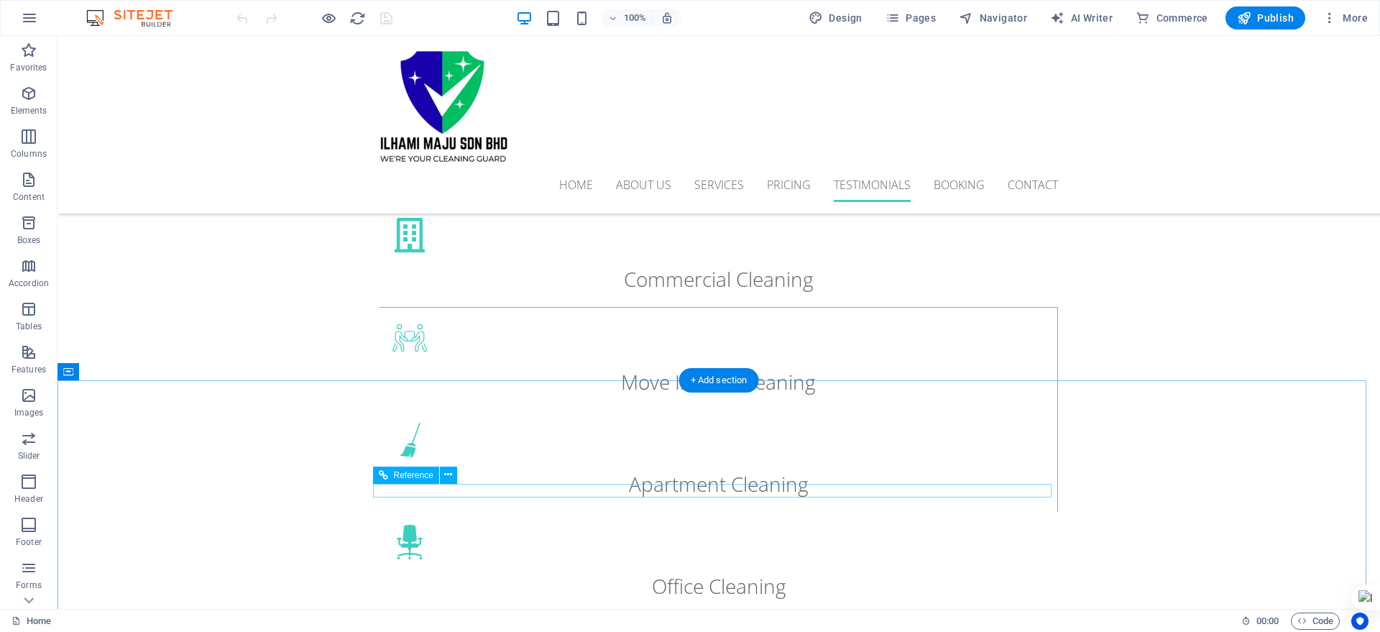
scroll to position [3775, 0]
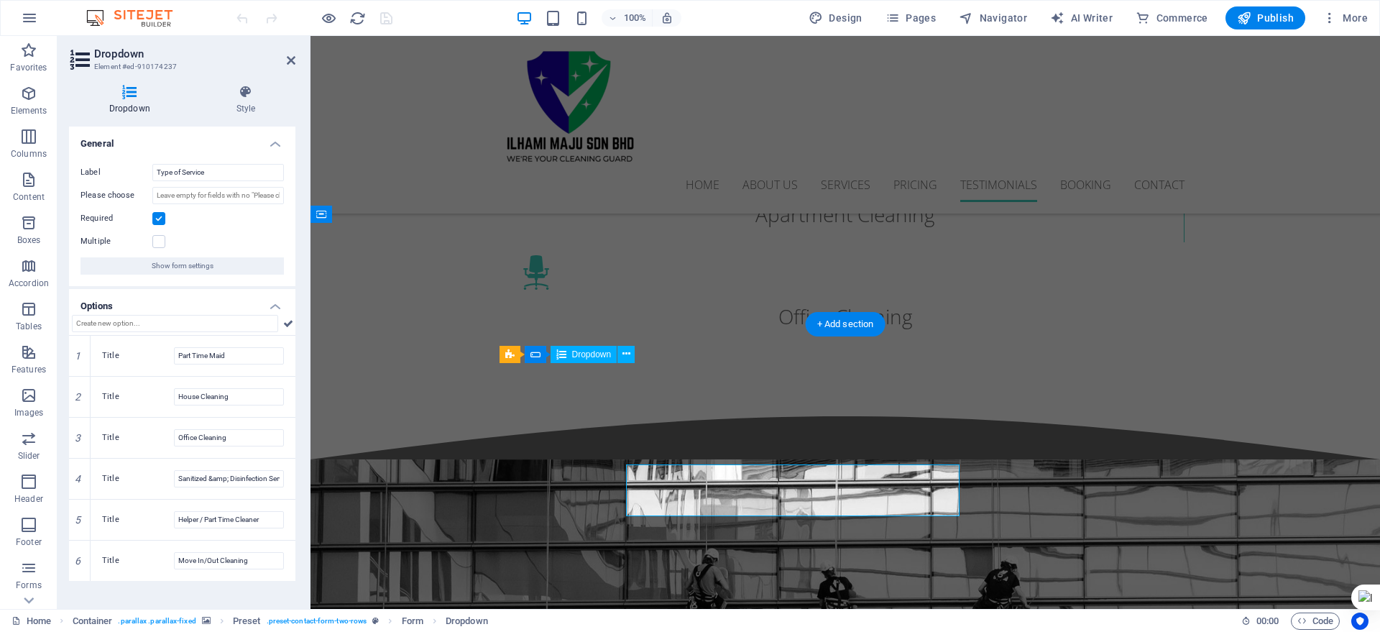
scroll to position [3673, 0]
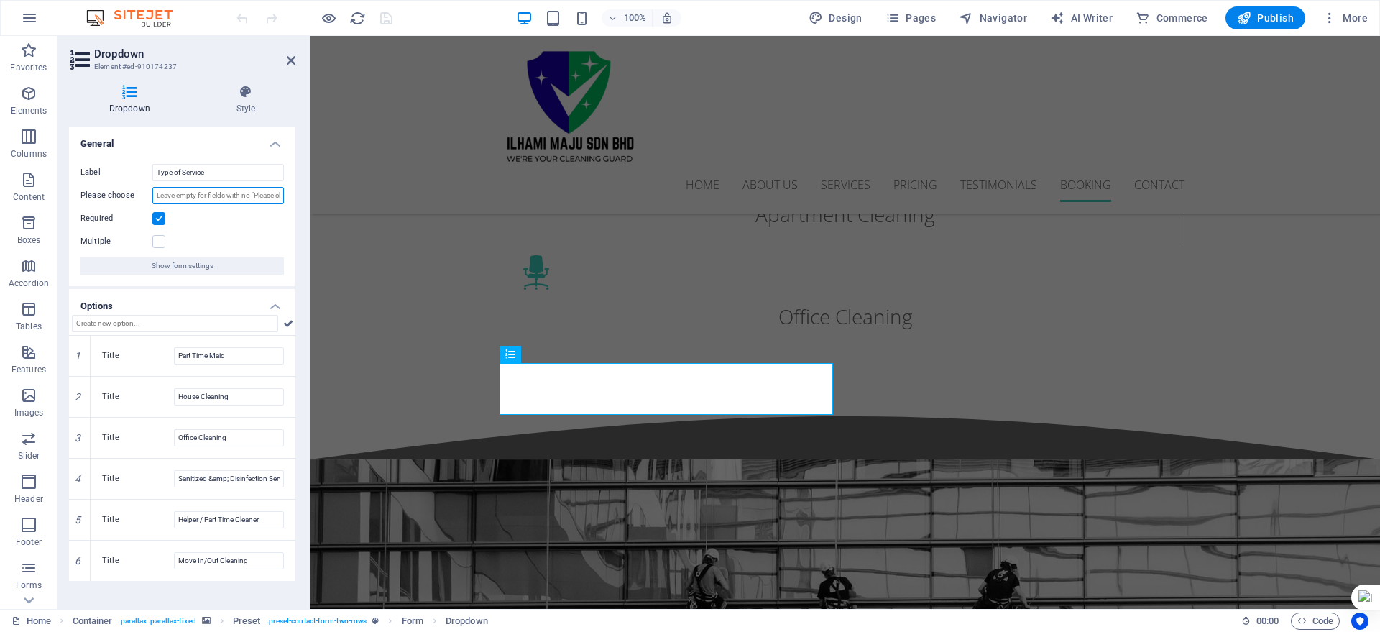
click at [162, 195] on input "Please choose" at bounding box center [218, 195] width 132 height 17
click at [147, 321] on input "text" at bounding box center [175, 323] width 206 height 17
click at [110, 350] on label "Title" at bounding box center [138, 355] width 72 height 17
click at [174, 350] on input "Part Time Maid" at bounding box center [229, 355] width 110 height 17
drag, startPoint x: 119, startPoint y: 357, endPoint x: 94, endPoint y: 352, distance: 25.7
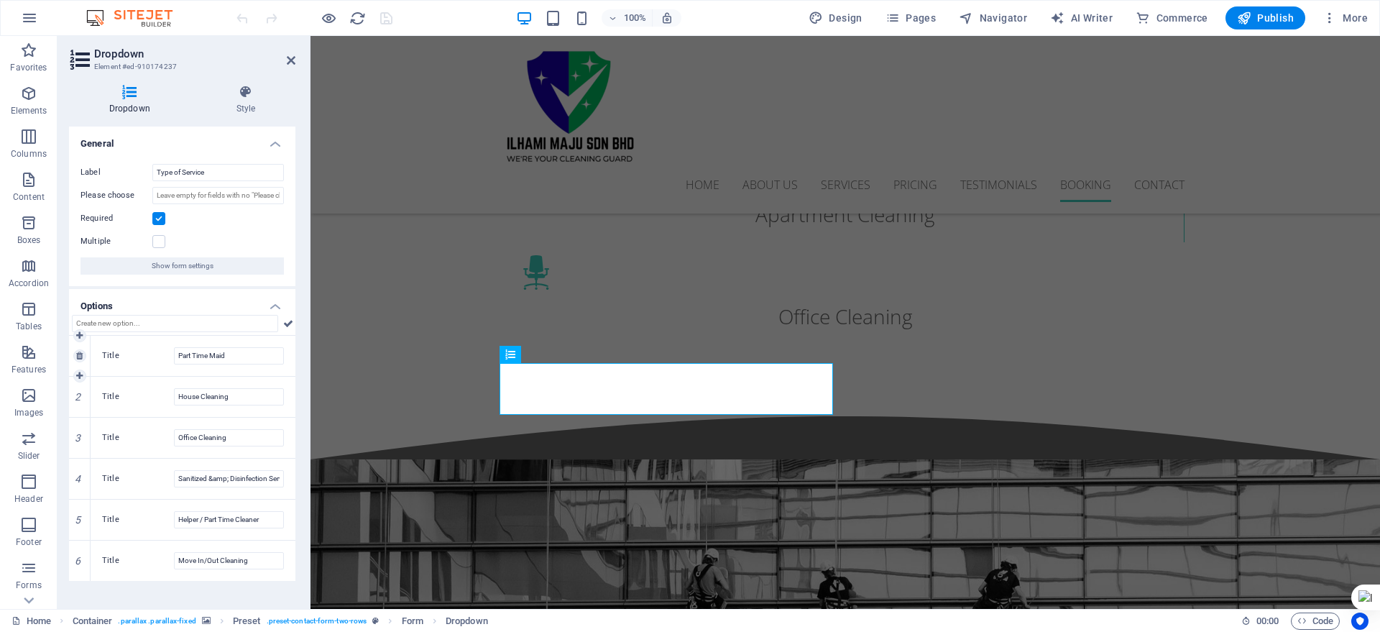
click at [94, 352] on div "Title Part Time Maid" at bounding box center [193, 356] width 205 height 40
click at [205, 193] on input "Please choose" at bounding box center [218, 195] width 132 height 17
drag, startPoint x: 209, startPoint y: 170, endPoint x: 152, endPoint y: 164, distance: 56.5
click at [152, 164] on input "Type of Service" at bounding box center [218, 172] width 132 height 17
click at [180, 199] on input "Please choose" at bounding box center [218, 195] width 132 height 17
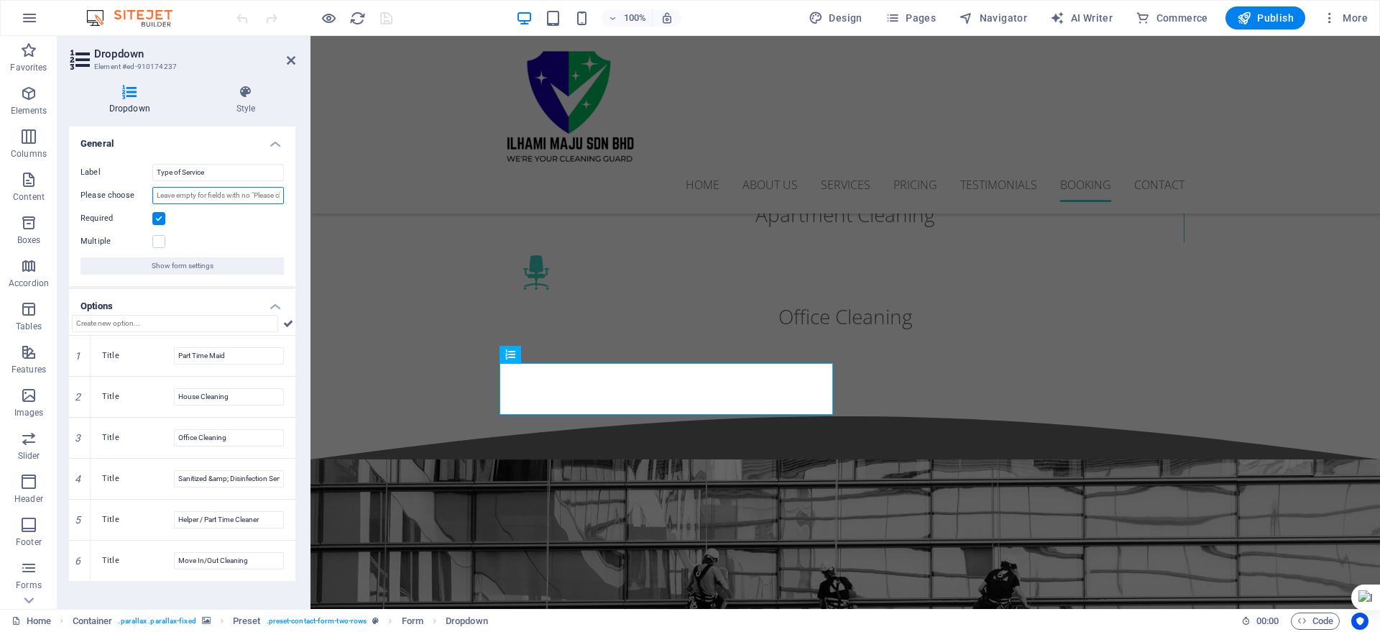
paste input "12.00 PM"
drag, startPoint x: 219, startPoint y: 175, endPoint x: 99, endPoint y: 175, distance: 120.1
click at [99, 175] on div "Label Type of Service" at bounding box center [182, 172] width 203 height 17
drag, startPoint x: 206, startPoint y: 197, endPoint x: 139, endPoint y: 191, distance: 67.9
click at [139, 191] on html "Ilhami Maju Sdn Bhd Home (en) Favorites Elements Columns Content Boxes Accordio…" at bounding box center [690, 316] width 1380 height 632
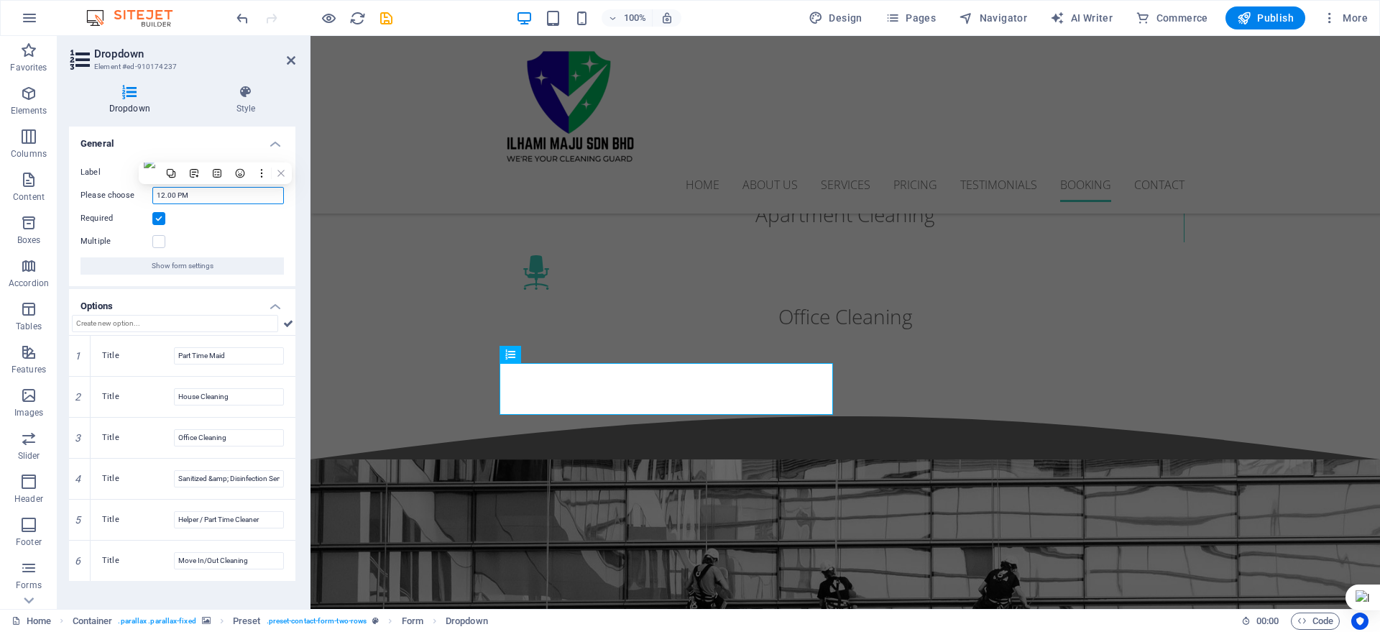
paste input "Type of Service"
type input "Type of Service"
click at [385, 14] on icon "save" at bounding box center [386, 18] width 17 height 17
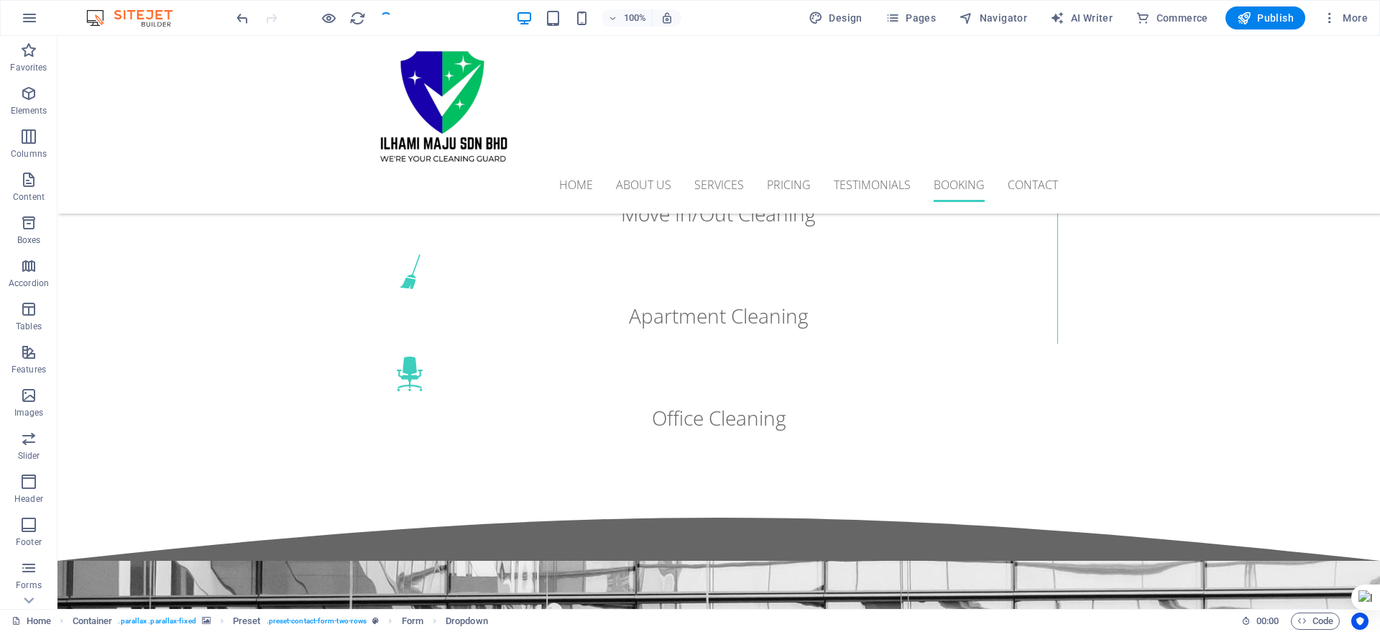
scroll to position [3775, 0]
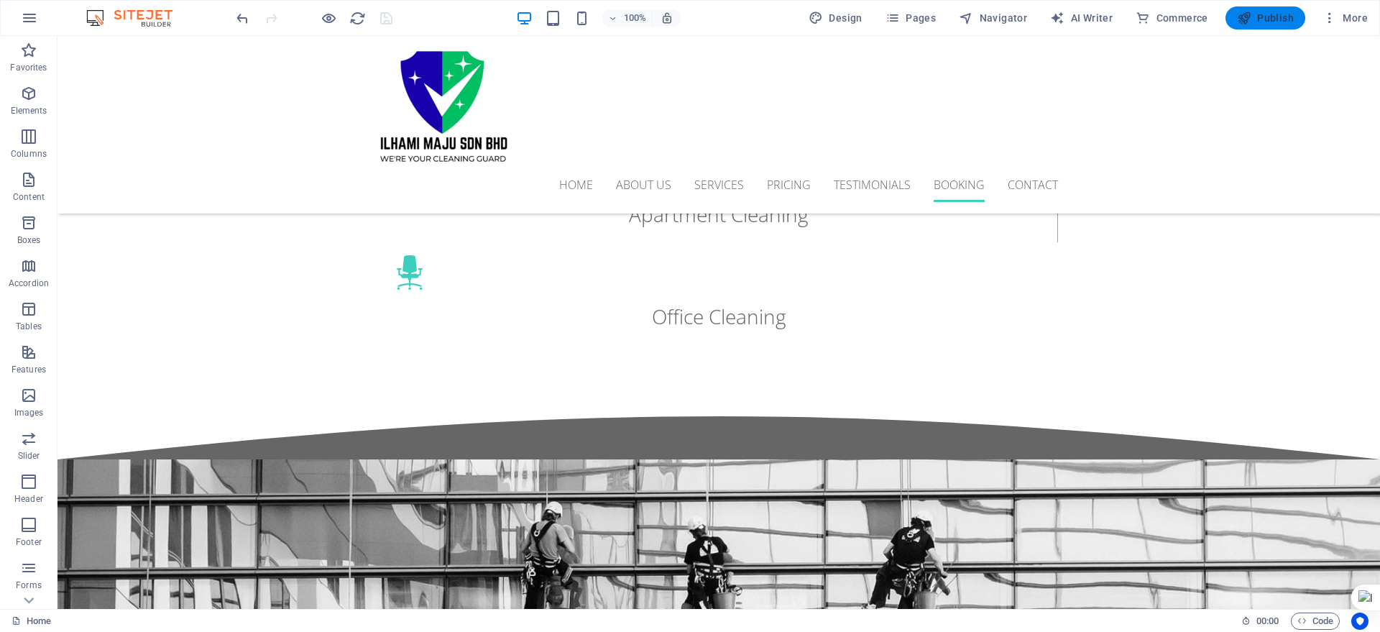
click at [1265, 14] on span "Publish" at bounding box center [1265, 18] width 57 height 14
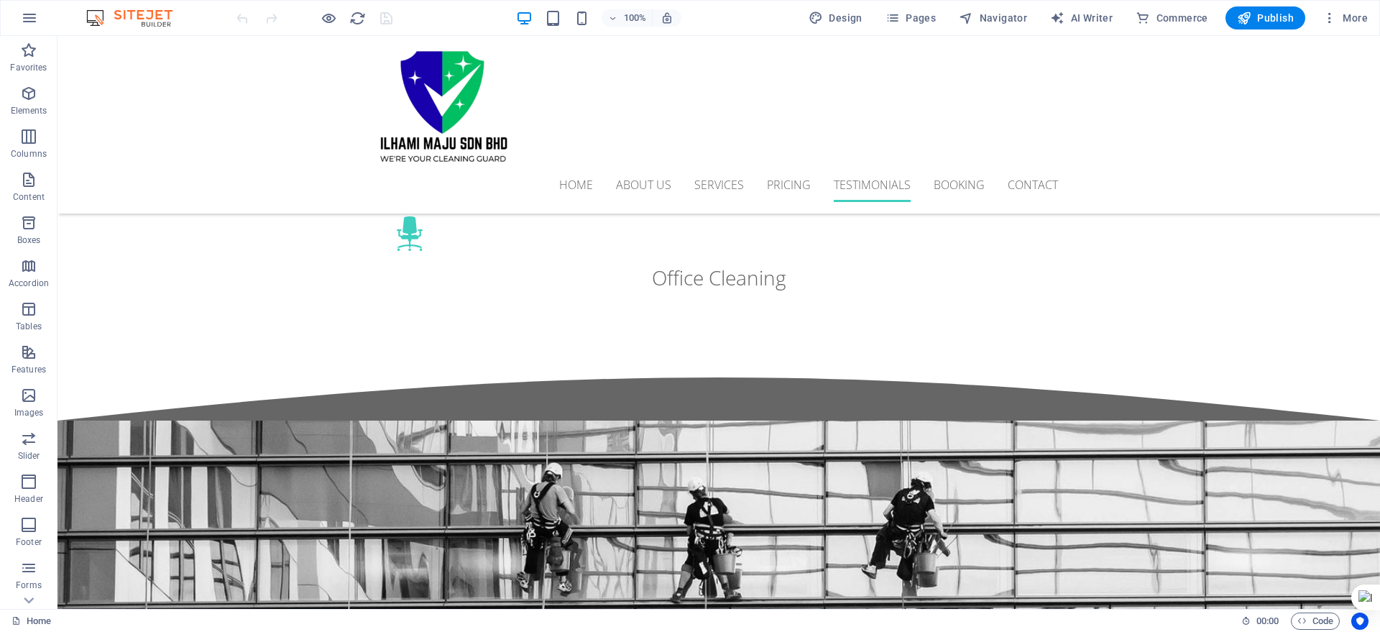
scroll to position [3865, 0]
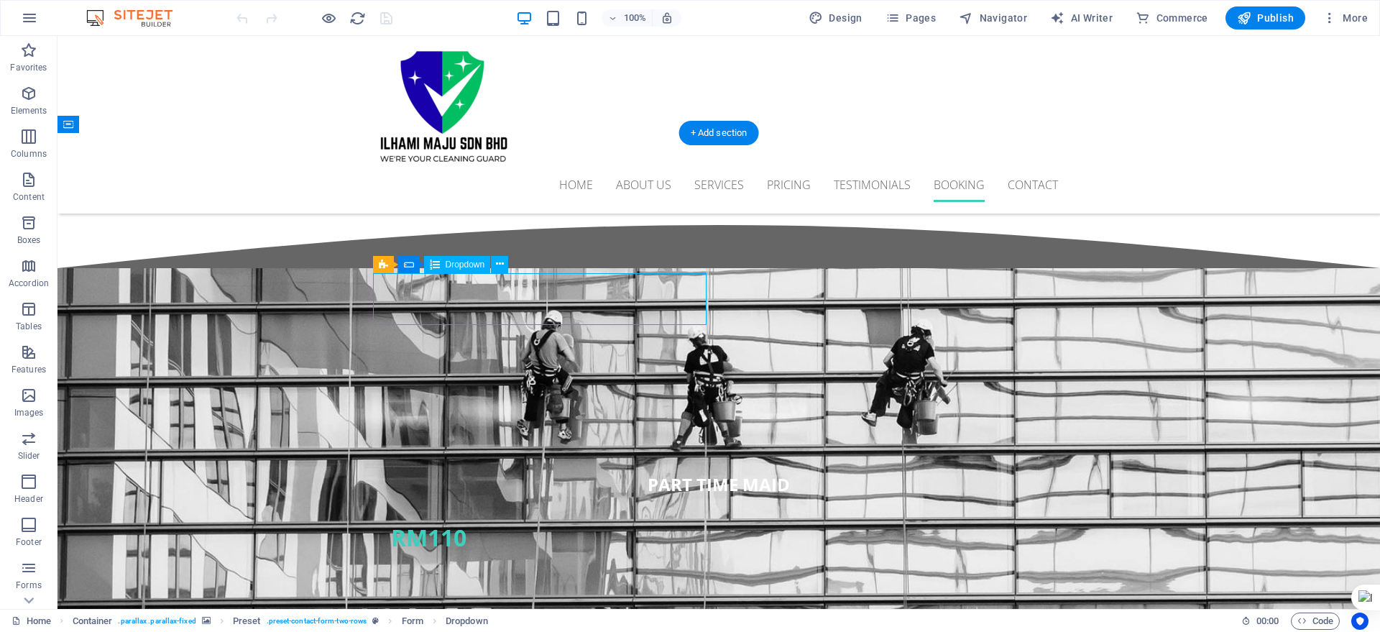
scroll to position [3763, 0]
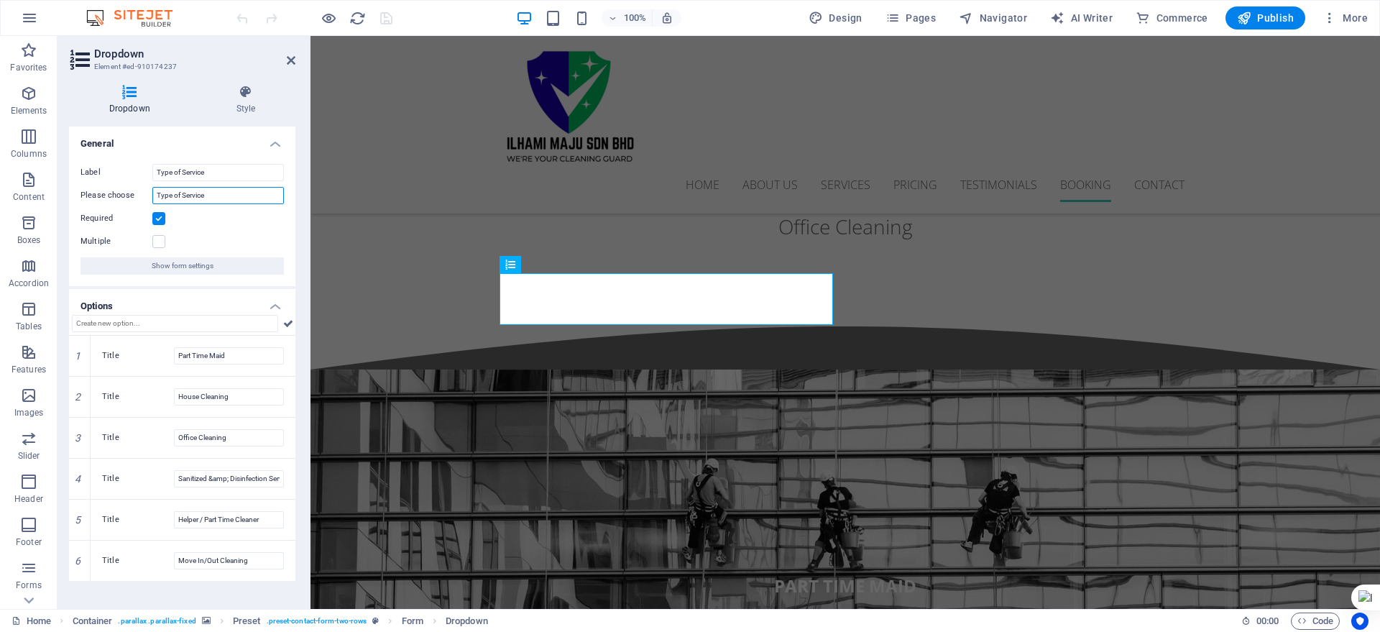
drag, startPoint x: 230, startPoint y: 199, endPoint x: 73, endPoint y: 184, distance: 157.5
click at [75, 184] on div "Label Type of Service Please choose Type of Service Required Multiple Show form…" at bounding box center [182, 219] width 226 height 134
click at [159, 243] on label at bounding box center [158, 241] width 13 height 13
click at [0, 0] on input "Multiple" at bounding box center [0, 0] width 0 height 0
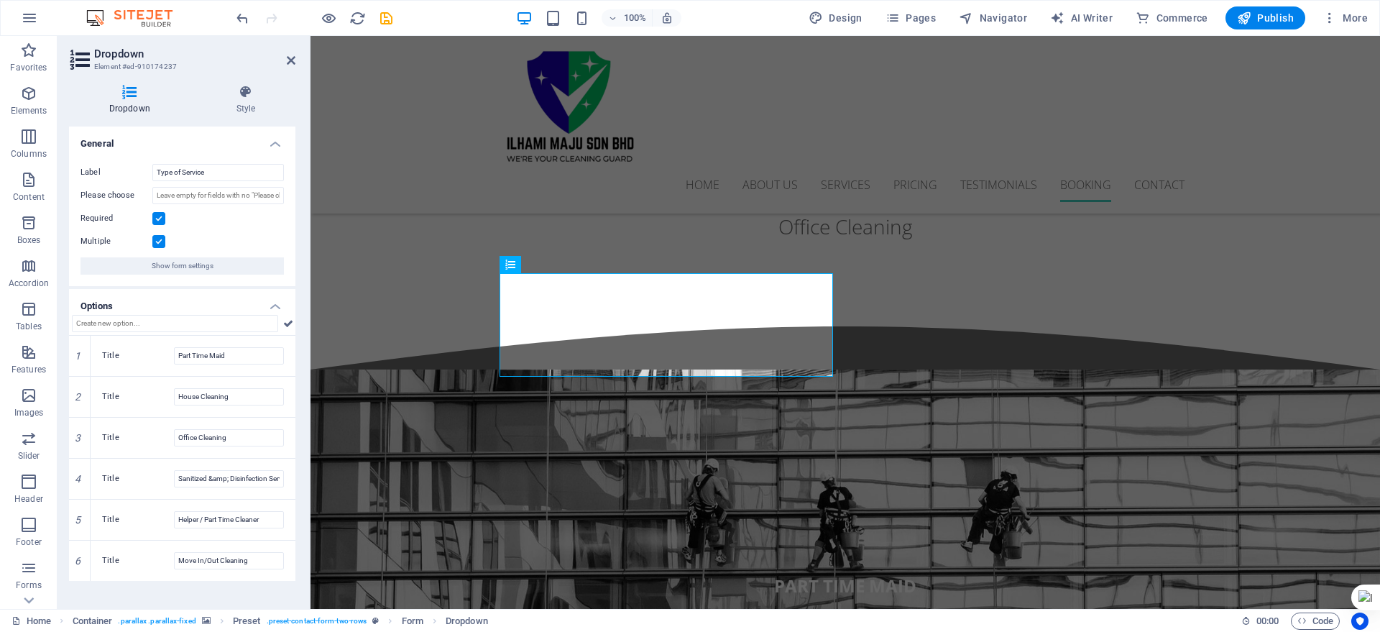
click at [157, 242] on label at bounding box center [158, 241] width 13 height 13
click at [0, 0] on input "Multiple" at bounding box center [0, 0] width 0 height 0
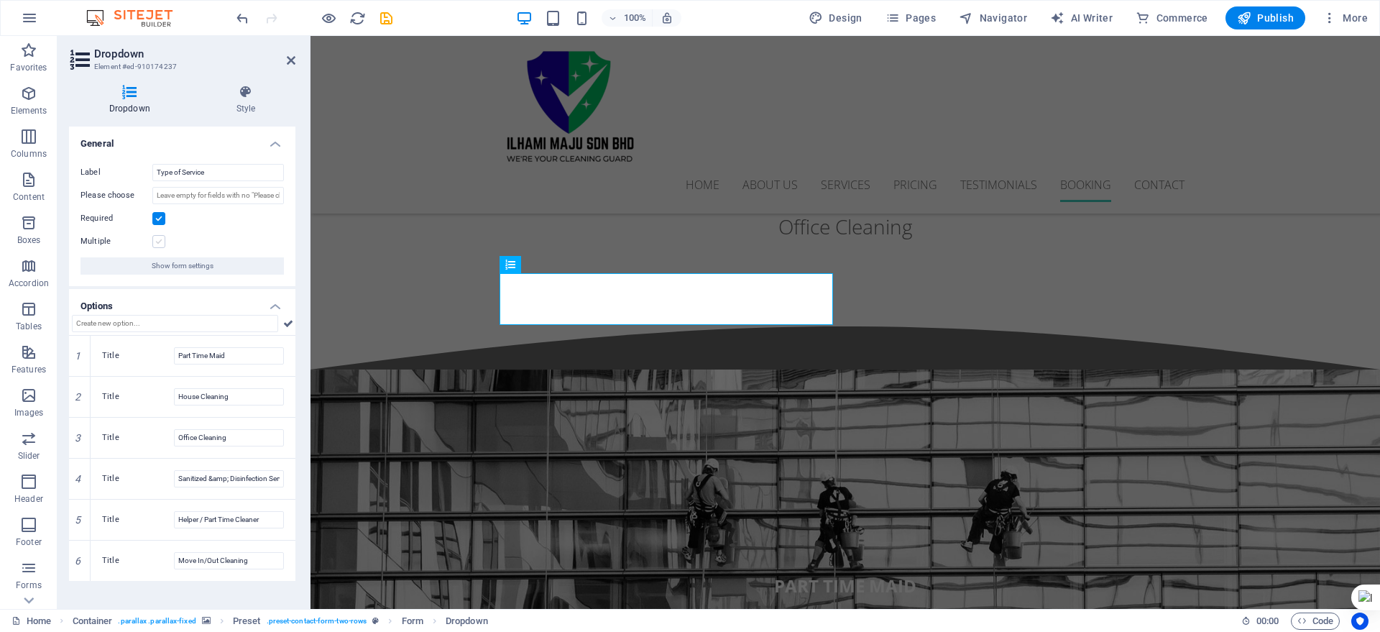
click at [157, 242] on label at bounding box center [158, 241] width 13 height 13
click at [0, 0] on input "Multiple" at bounding box center [0, 0] width 0 height 0
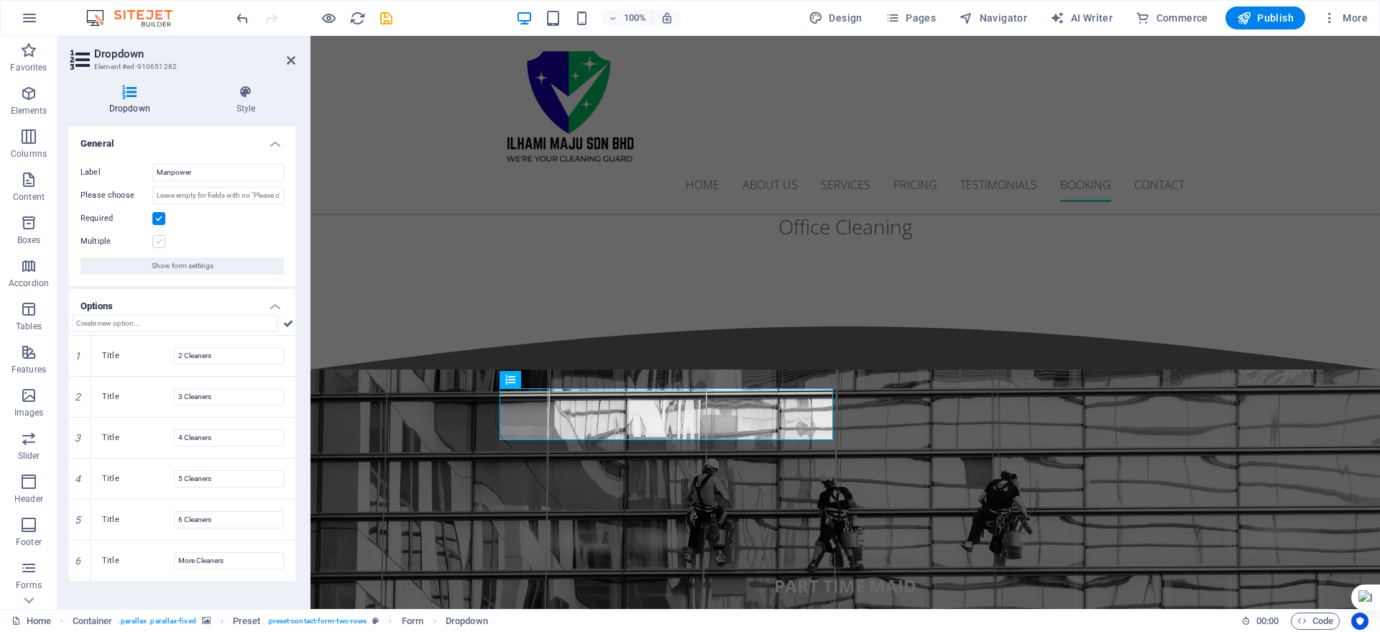
click at [162, 243] on label at bounding box center [158, 241] width 13 height 13
click at [0, 0] on input "Multiple" at bounding box center [0, 0] width 0 height 0
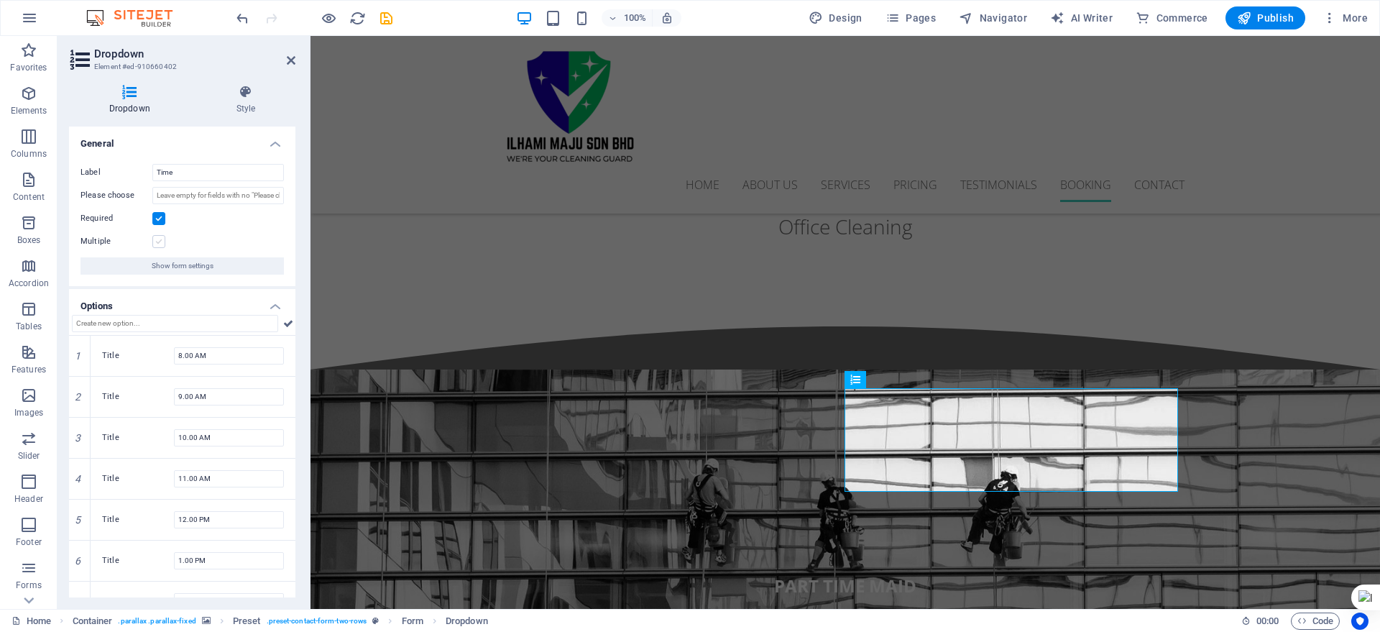
click at [161, 241] on label at bounding box center [158, 241] width 13 height 13
click at [0, 0] on input "Multiple" at bounding box center [0, 0] width 0 height 0
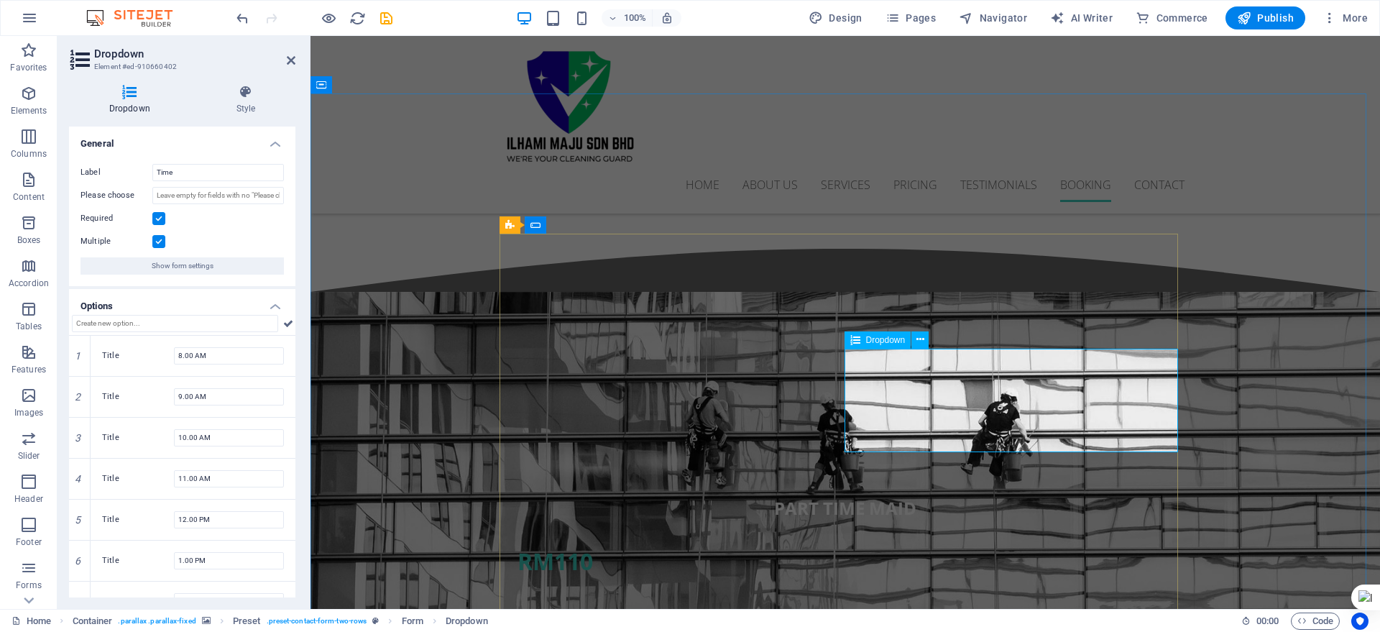
scroll to position [3853, 0]
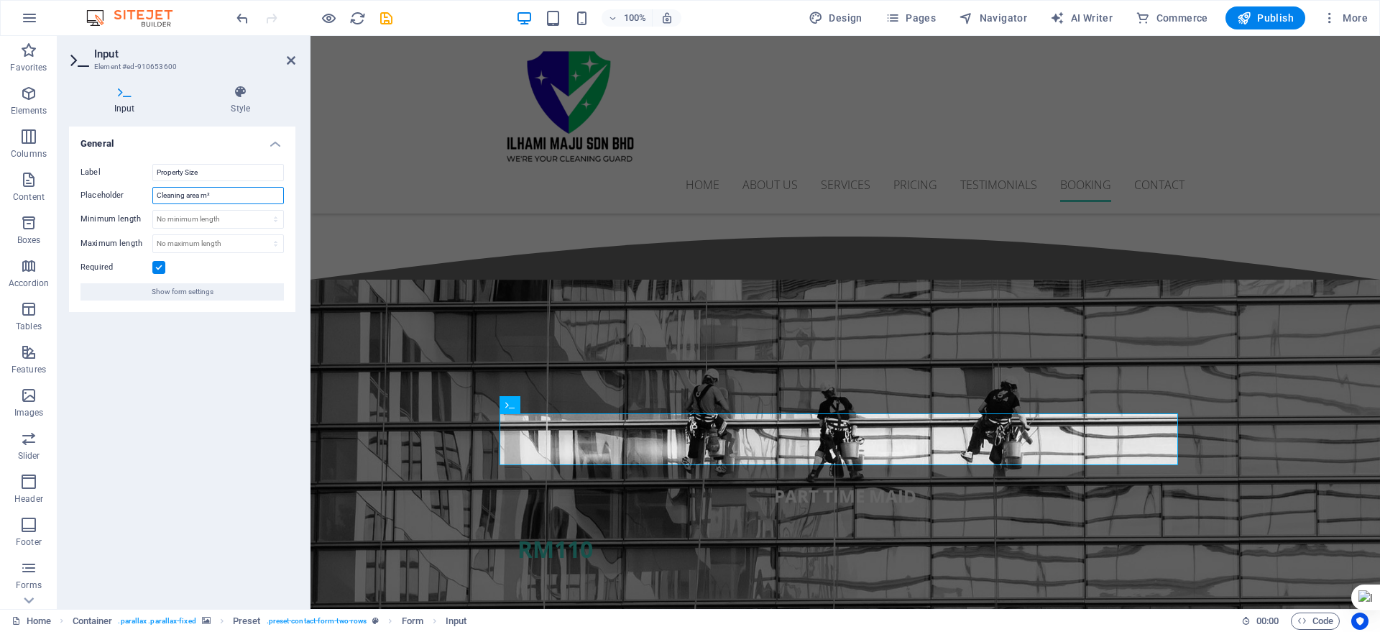
click at [207, 196] on input "Cleaning area m²" at bounding box center [218, 195] width 132 height 17
drag, startPoint x: 216, startPoint y: 195, endPoint x: 201, endPoint y: 193, distance: 15.2
click at [201, 193] on input "Cleaning area m²" at bounding box center [218, 195] width 132 height 17
type input "Cleaning area sq ft"
click at [390, 12] on icon "save" at bounding box center [386, 18] width 17 height 17
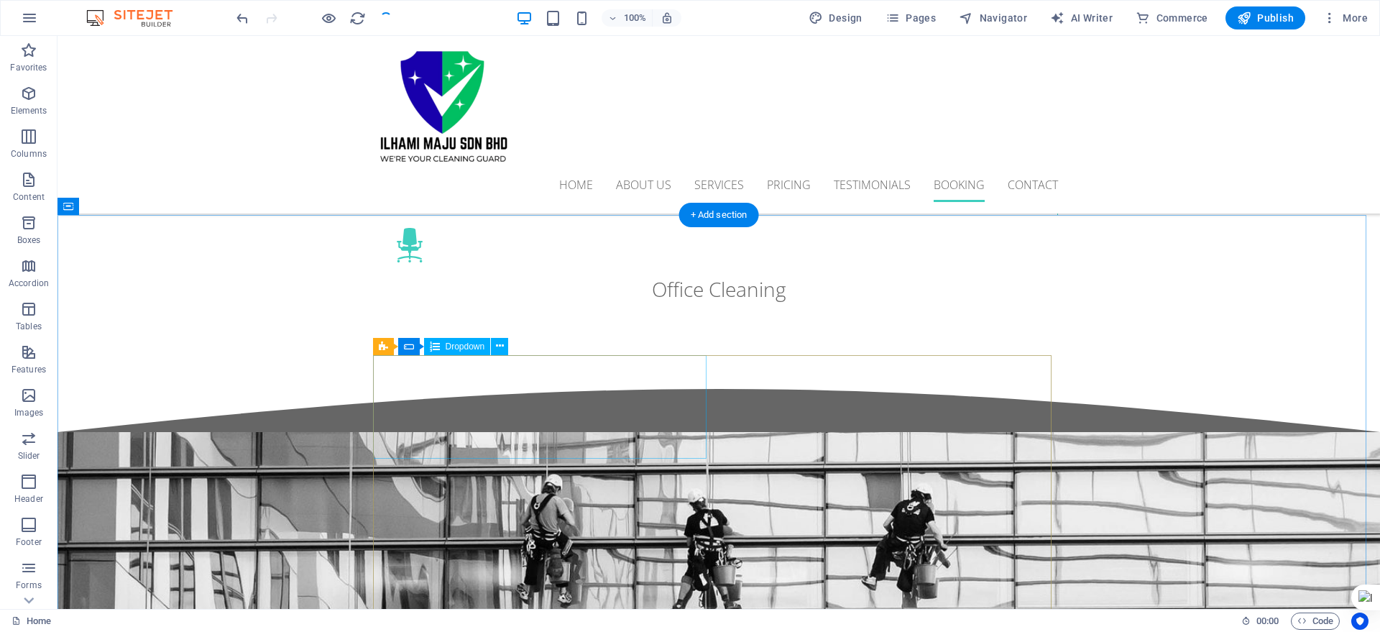
scroll to position [3775, 0]
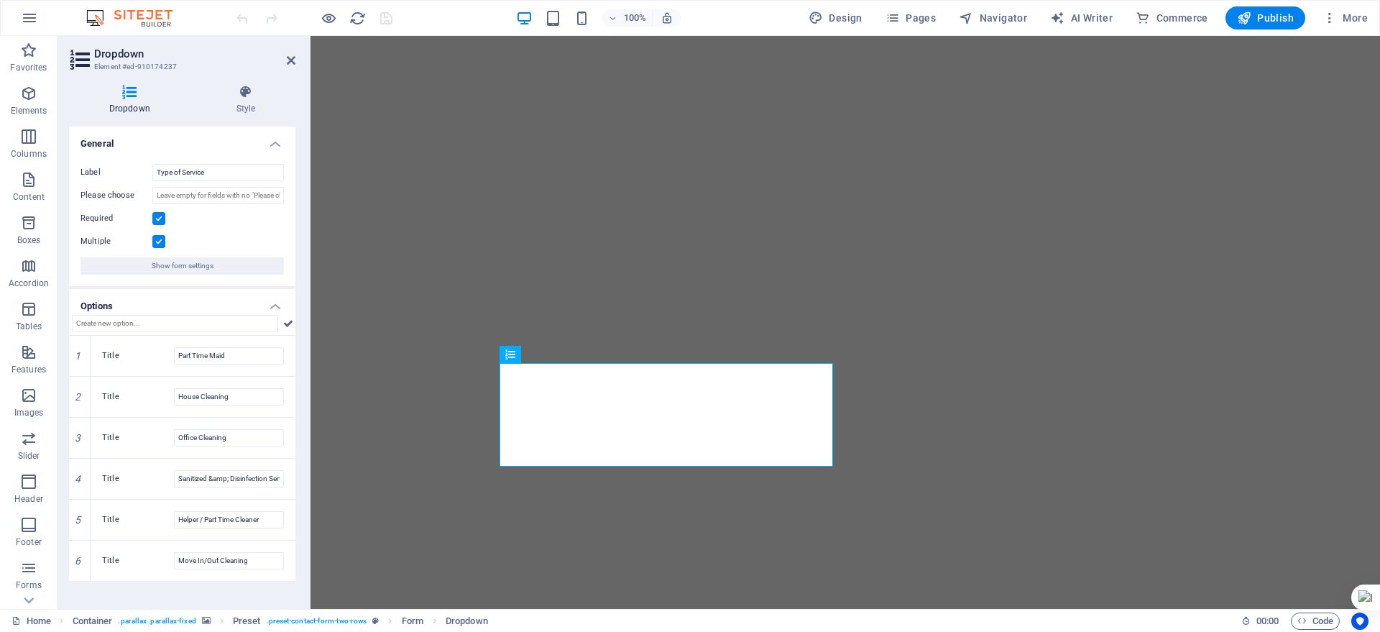
click at [162, 242] on label at bounding box center [158, 241] width 13 height 13
click at [0, 0] on input "Multiple" at bounding box center [0, 0] width 0 height 0
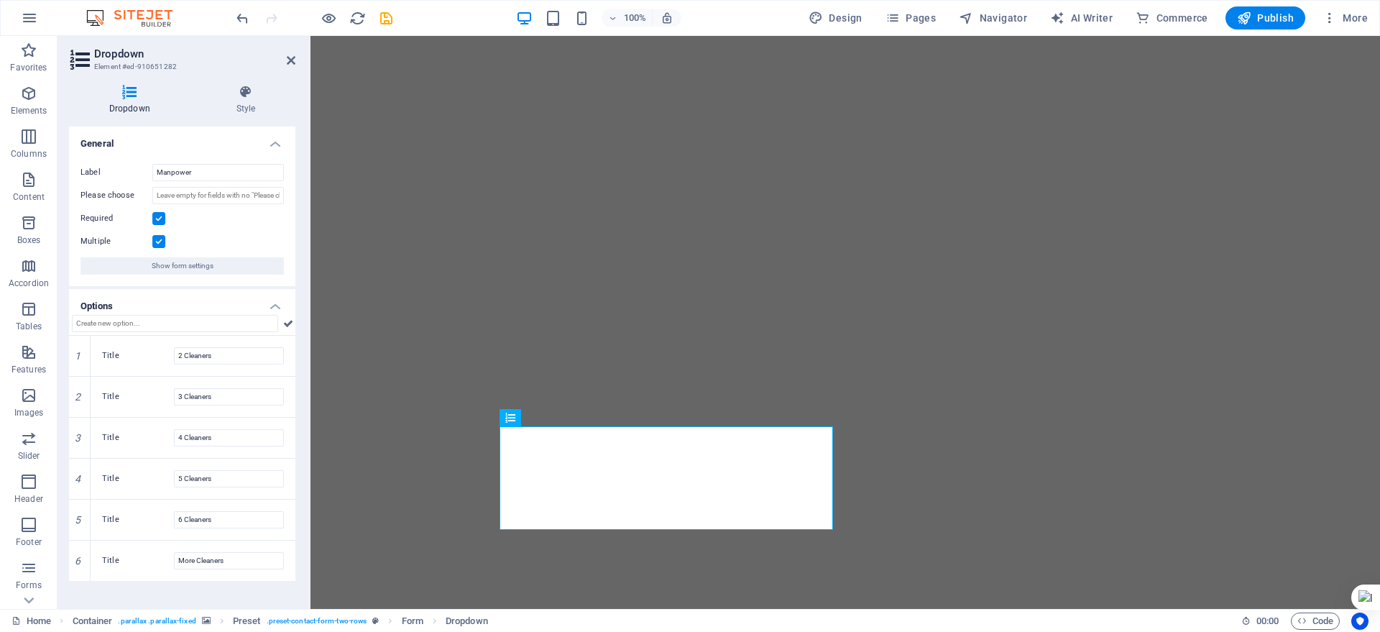
click at [160, 237] on label at bounding box center [158, 241] width 13 height 13
click at [0, 0] on input "Multiple" at bounding box center [0, 0] width 0 height 0
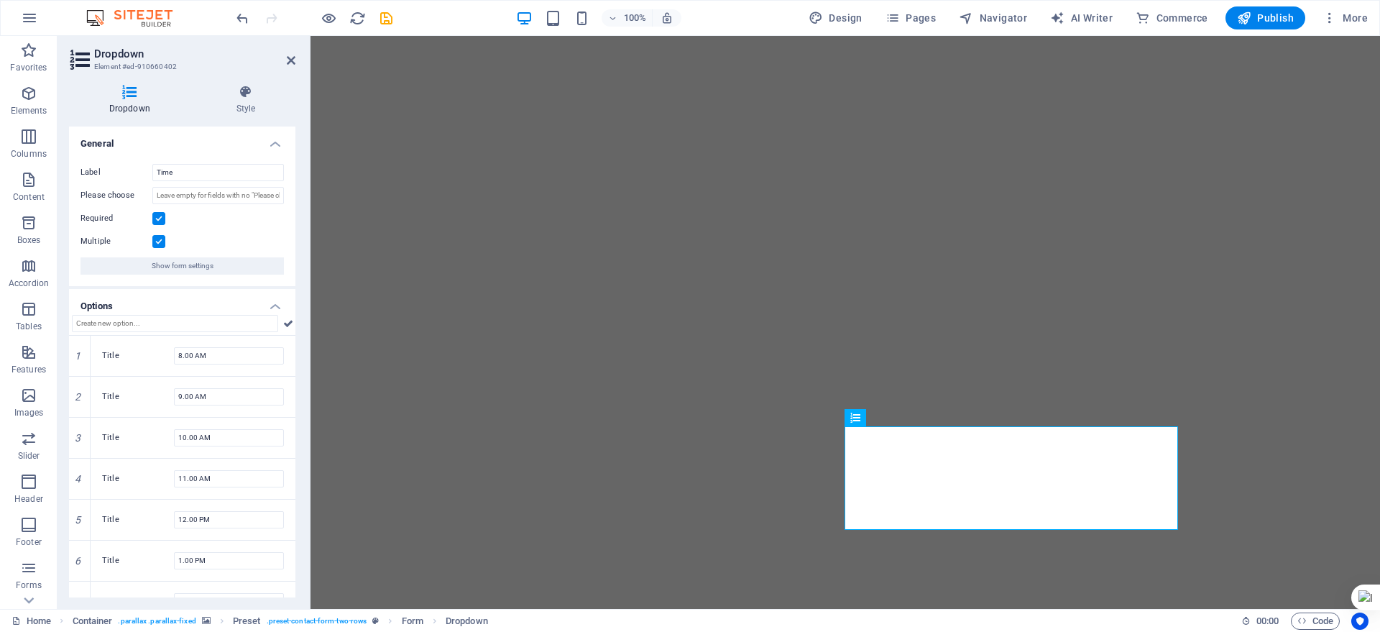
click at [157, 239] on label at bounding box center [158, 241] width 13 height 13
click at [0, 0] on input "Multiple" at bounding box center [0, 0] width 0 height 0
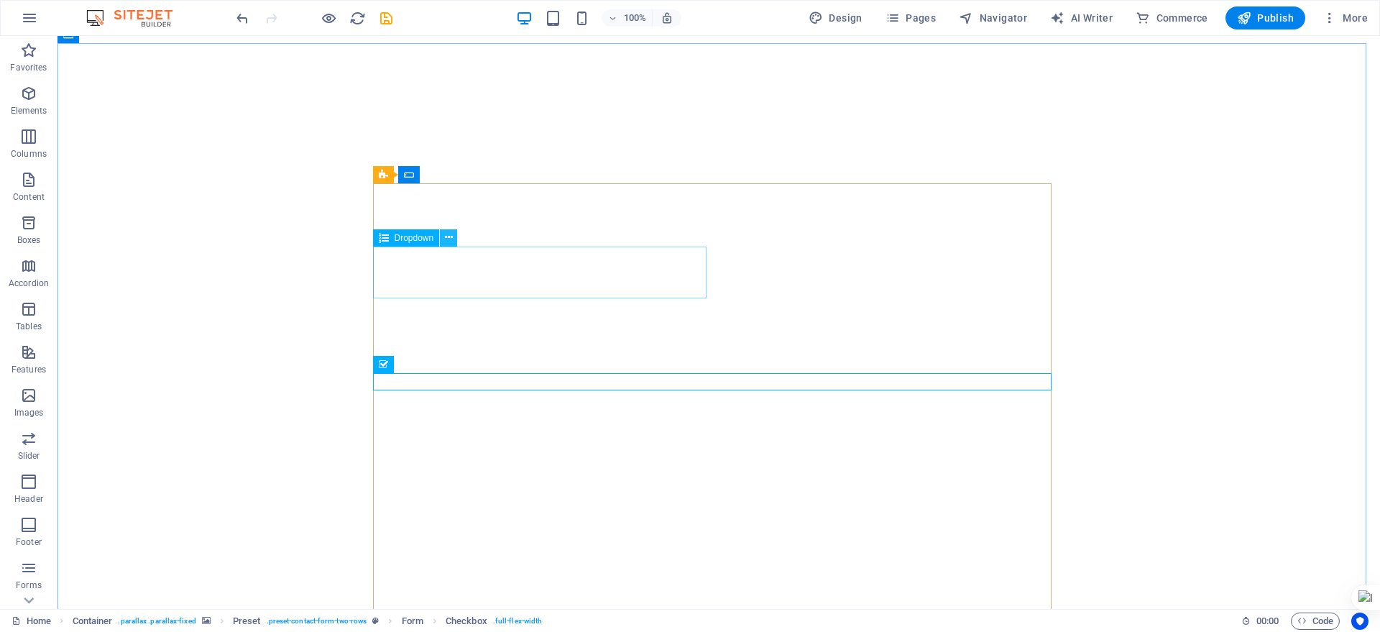
click at [449, 233] on icon at bounding box center [449, 237] width 8 height 15
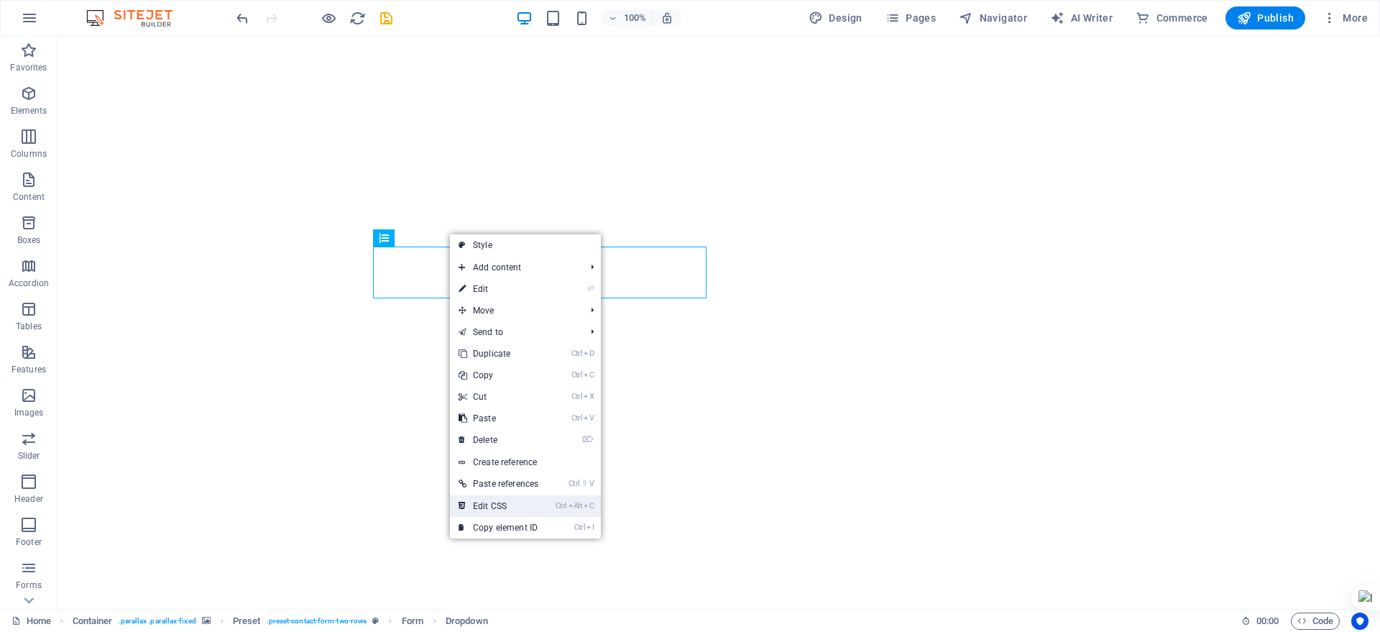
click at [528, 505] on link "Ctrl Alt C Edit CSS" at bounding box center [498, 506] width 97 height 22
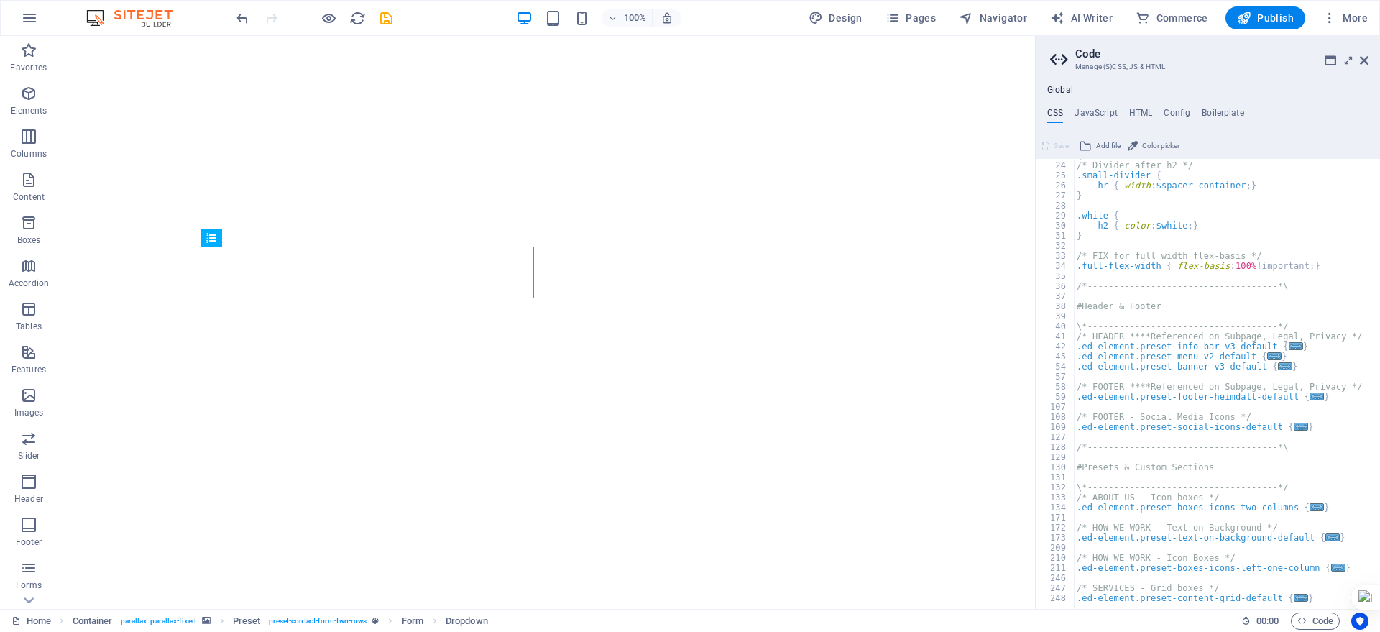
scroll to position [176, 0]
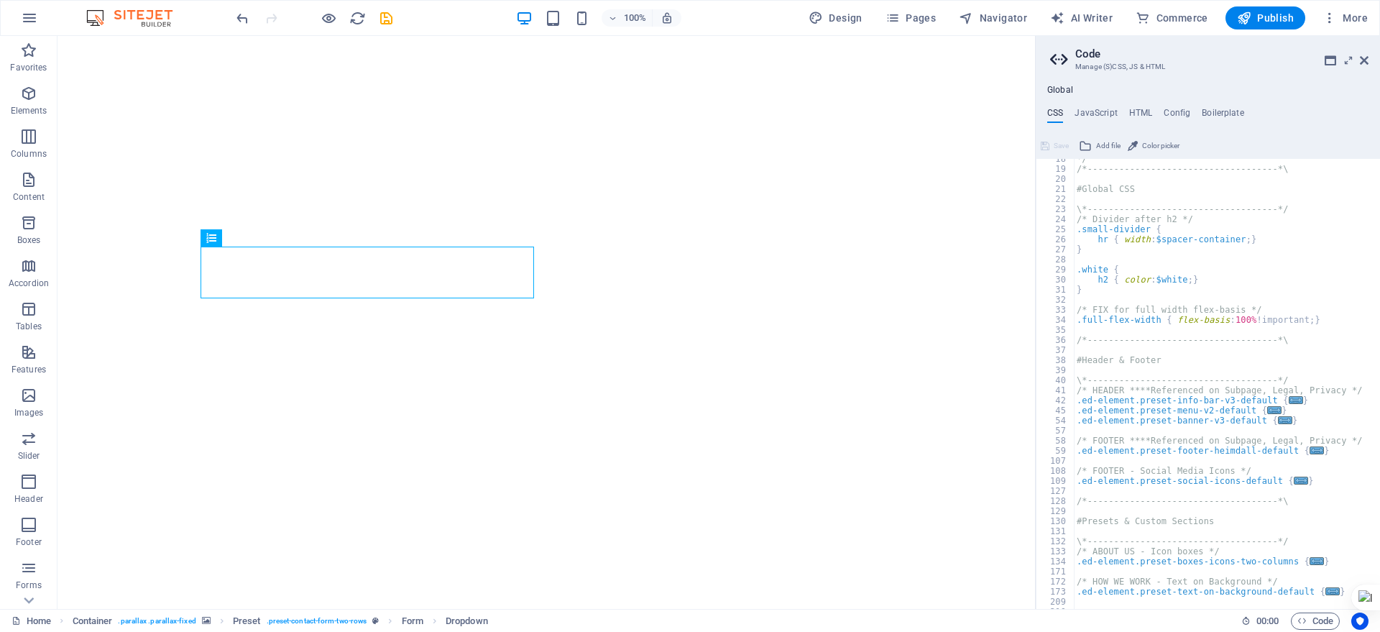
click at [1369, 60] on aside "Code Manage (S)CSS, JS & HTML Global CSS JavaScript HTML Config Boilerplate /*-…" at bounding box center [1207, 322] width 345 height 573
click at [1366, 63] on icon at bounding box center [1364, 61] width 9 height 12
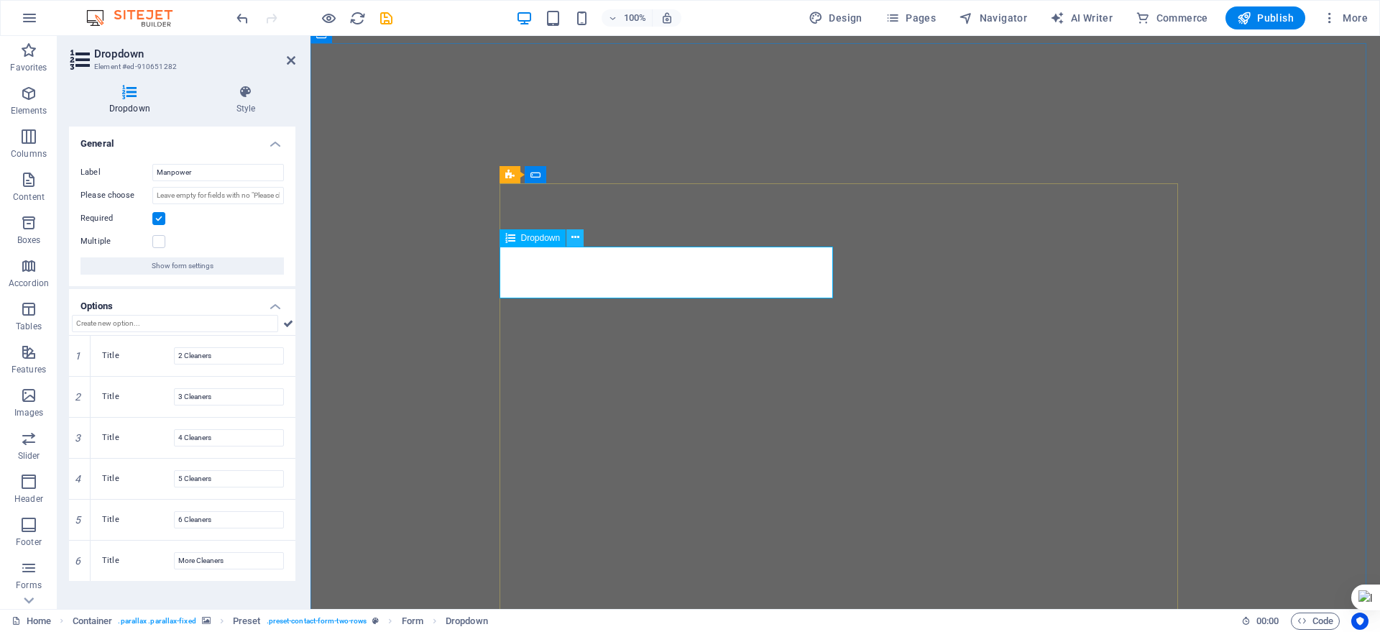
click at [572, 235] on icon at bounding box center [576, 237] width 8 height 15
click at [244, 95] on icon at bounding box center [245, 92] width 99 height 14
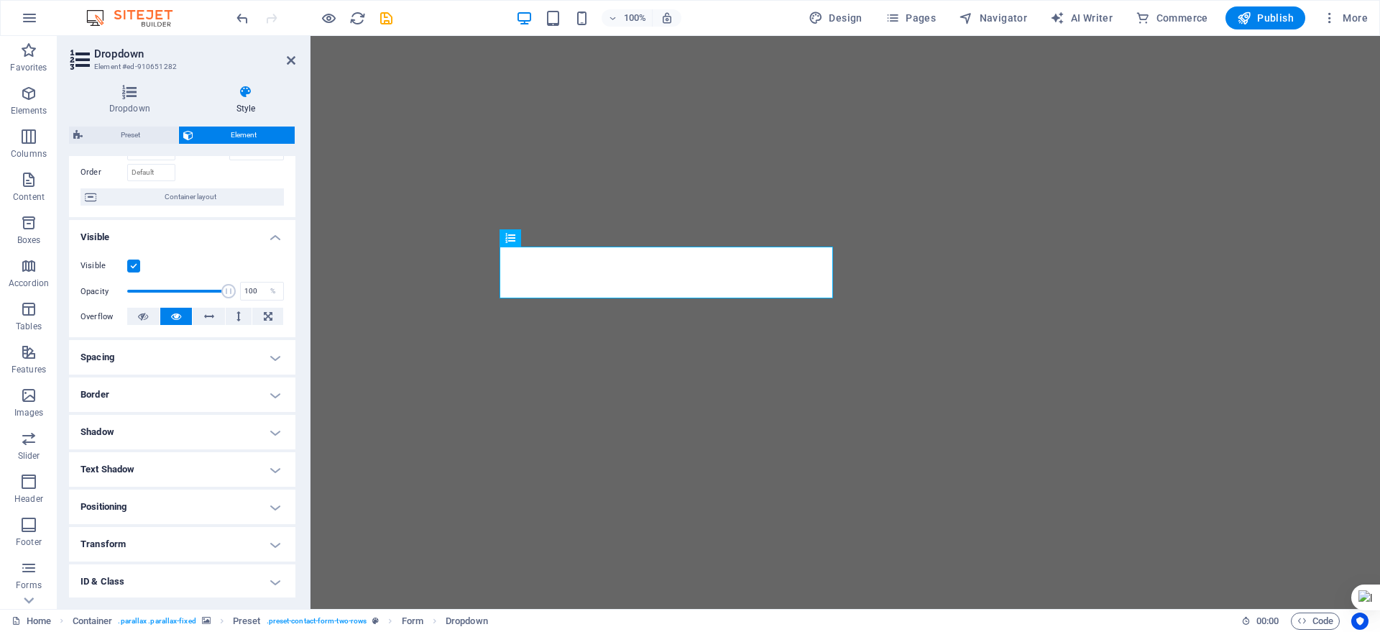
scroll to position [166, 0]
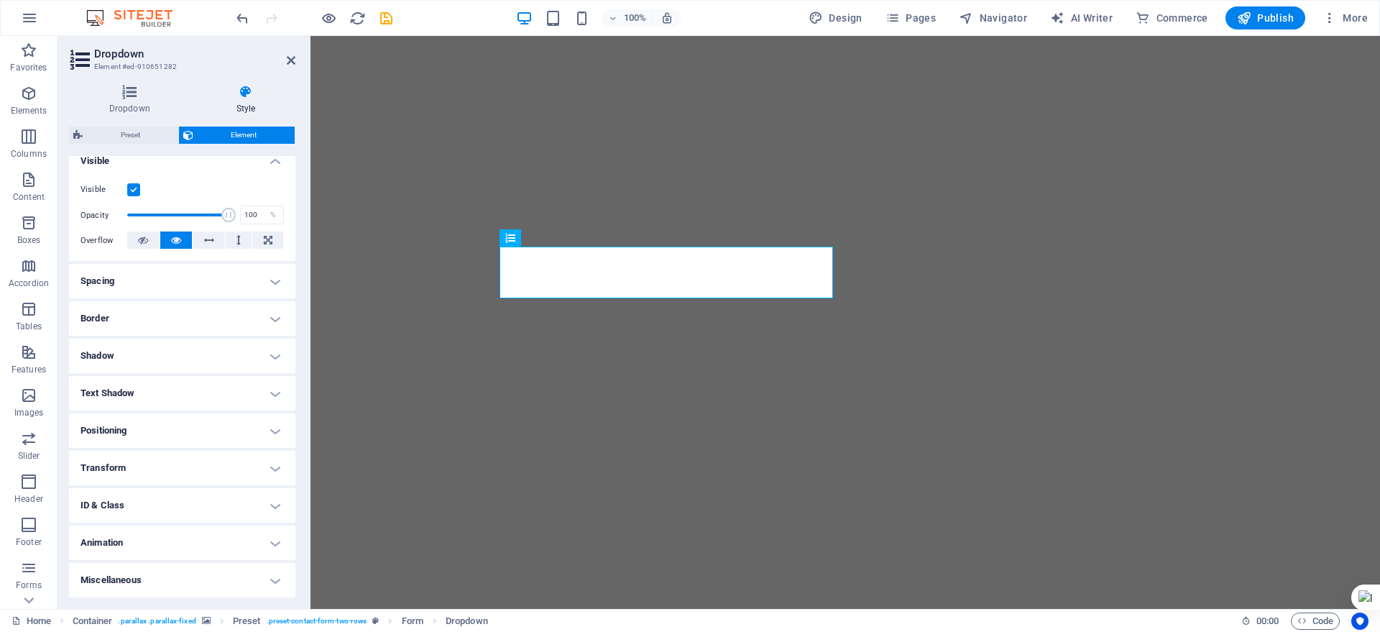
click at [237, 285] on h4 "Spacing" at bounding box center [182, 281] width 226 height 35
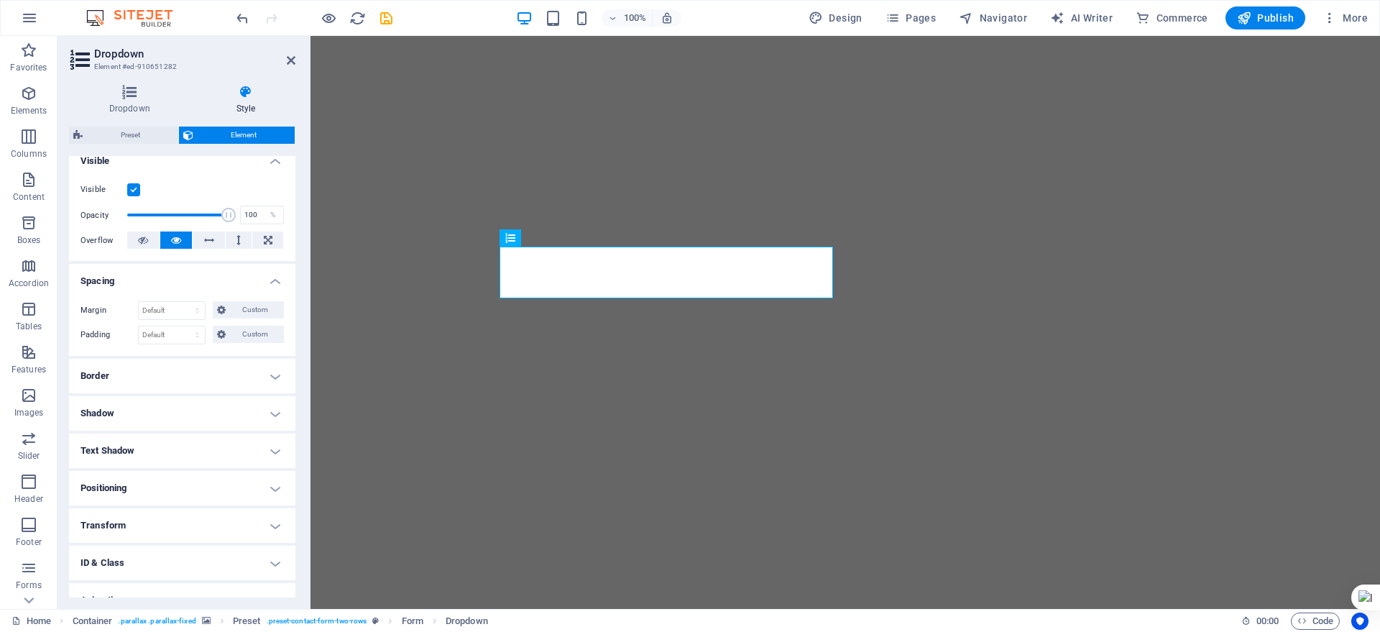
click at [277, 281] on h4 "Spacing" at bounding box center [182, 277] width 226 height 26
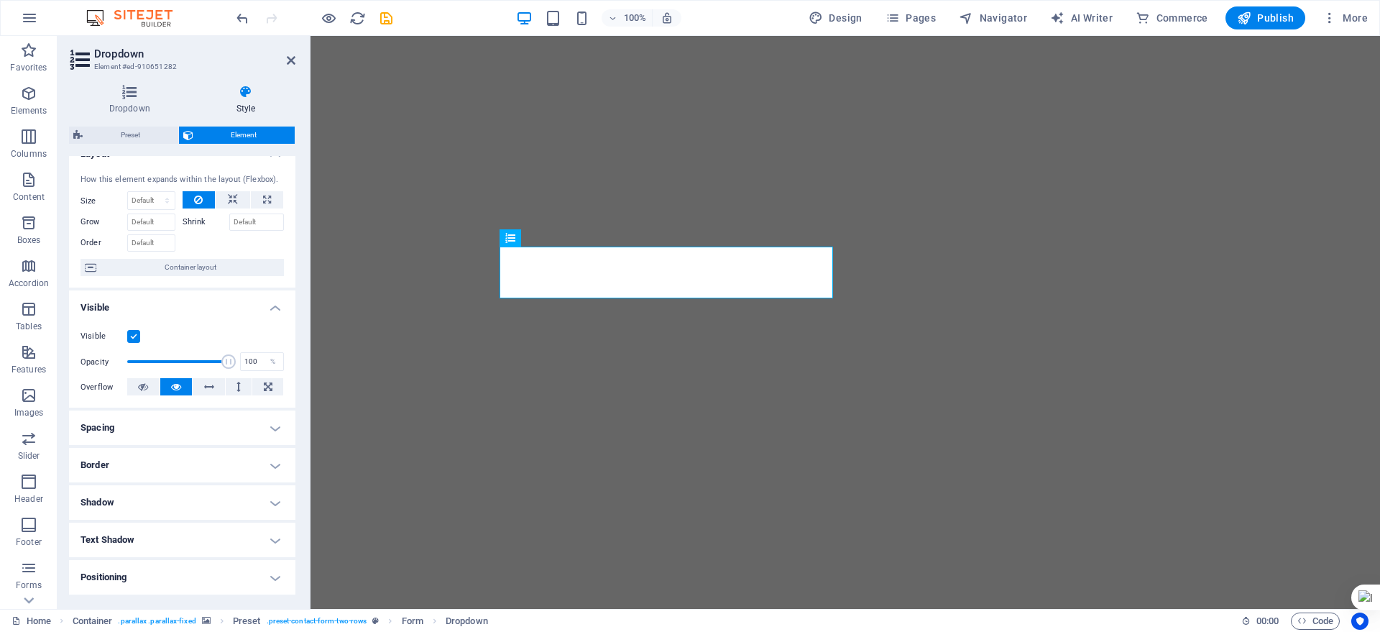
scroll to position [0, 0]
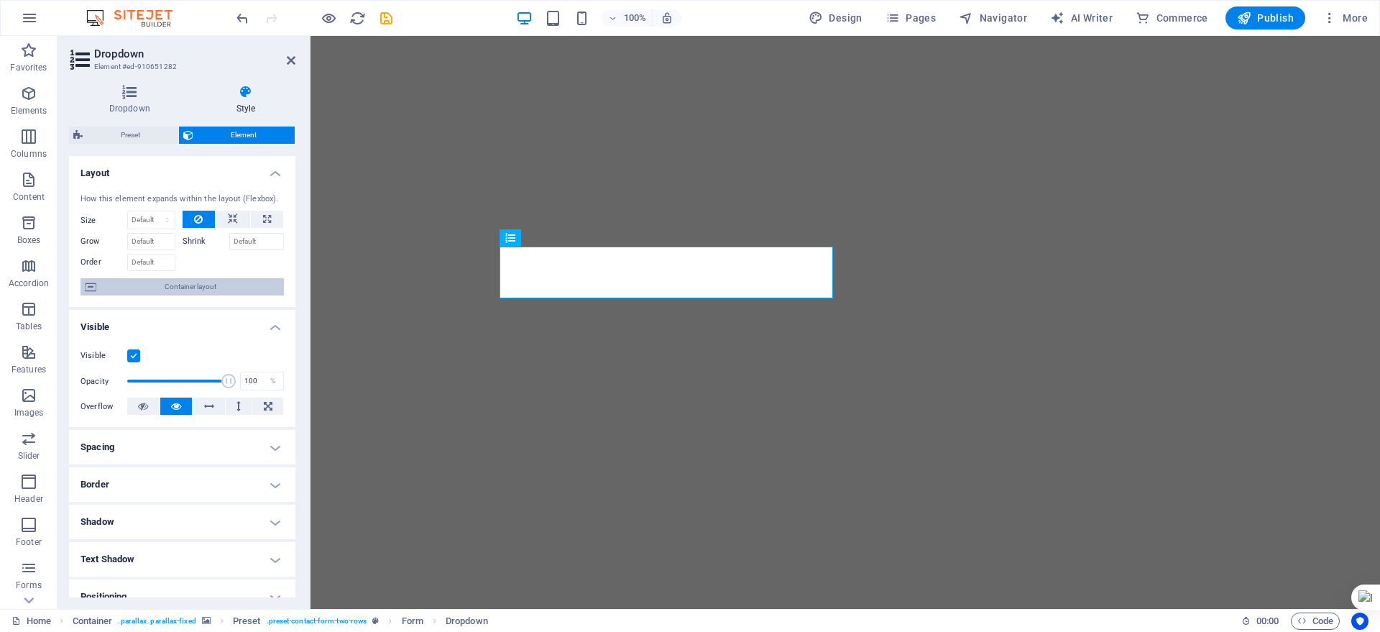
click at [162, 282] on span "Container layout" at bounding box center [190, 286] width 179 height 17
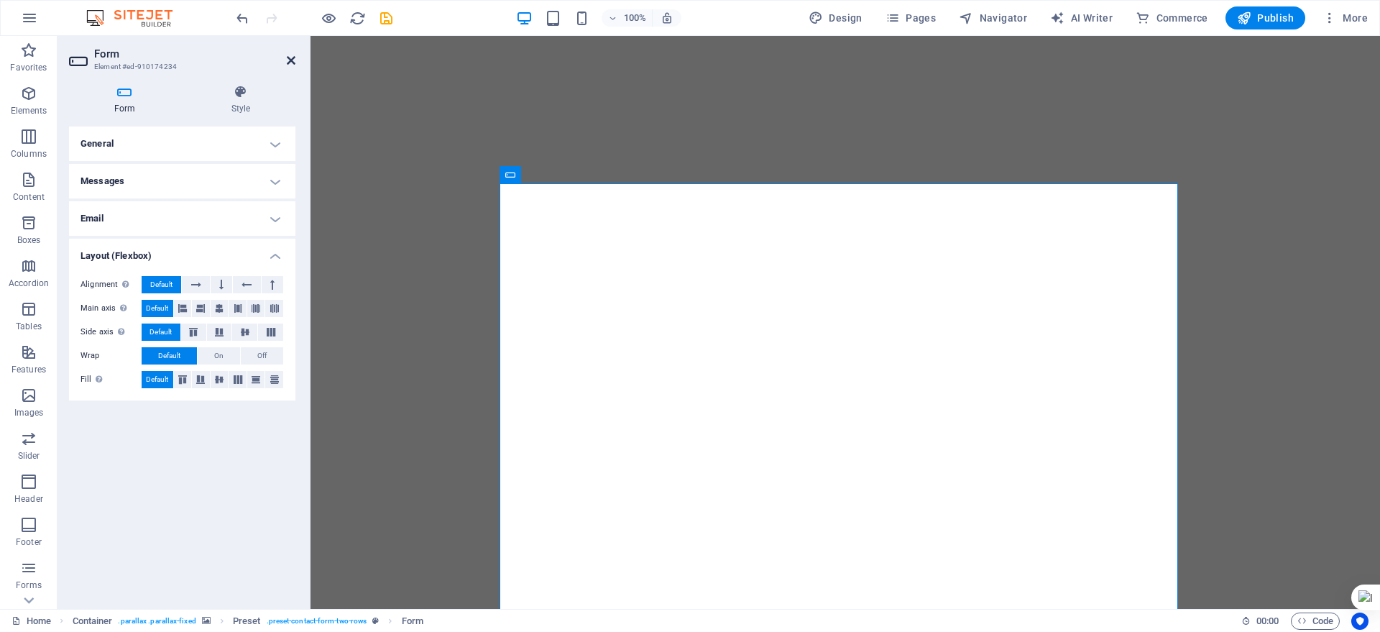
click at [290, 57] on icon at bounding box center [291, 61] width 9 height 12
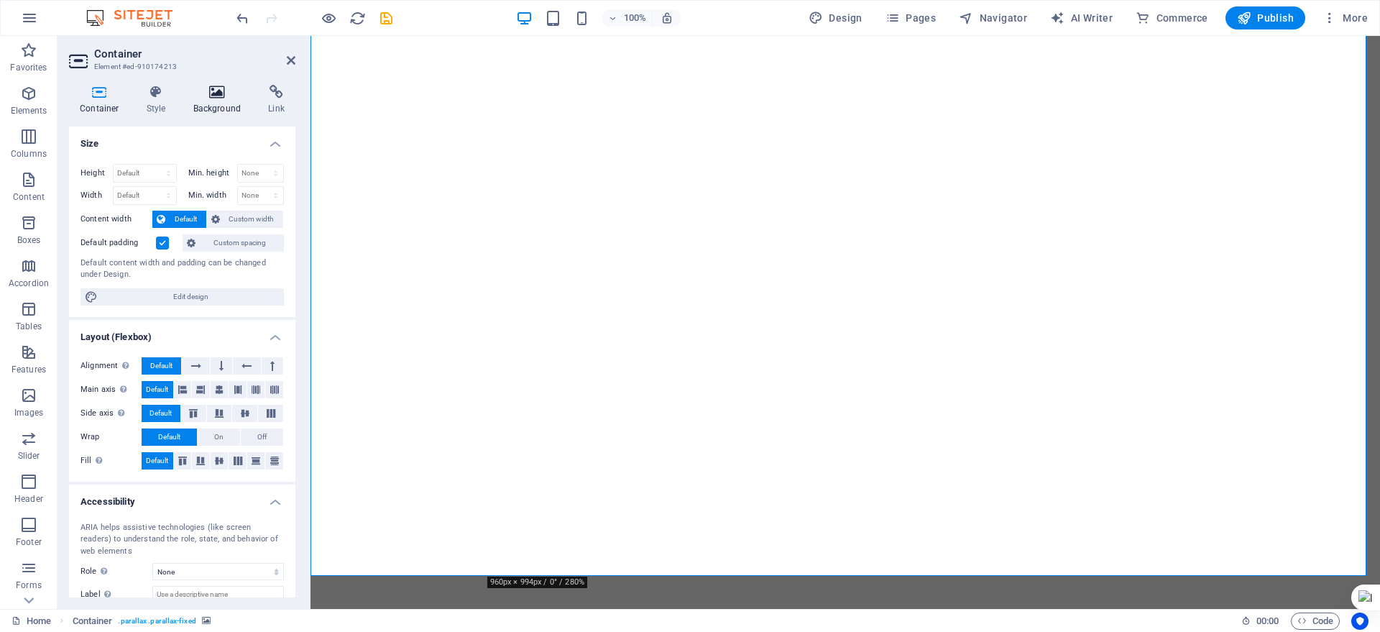
click at [218, 103] on h4 "Background" at bounding box center [220, 100] width 75 height 30
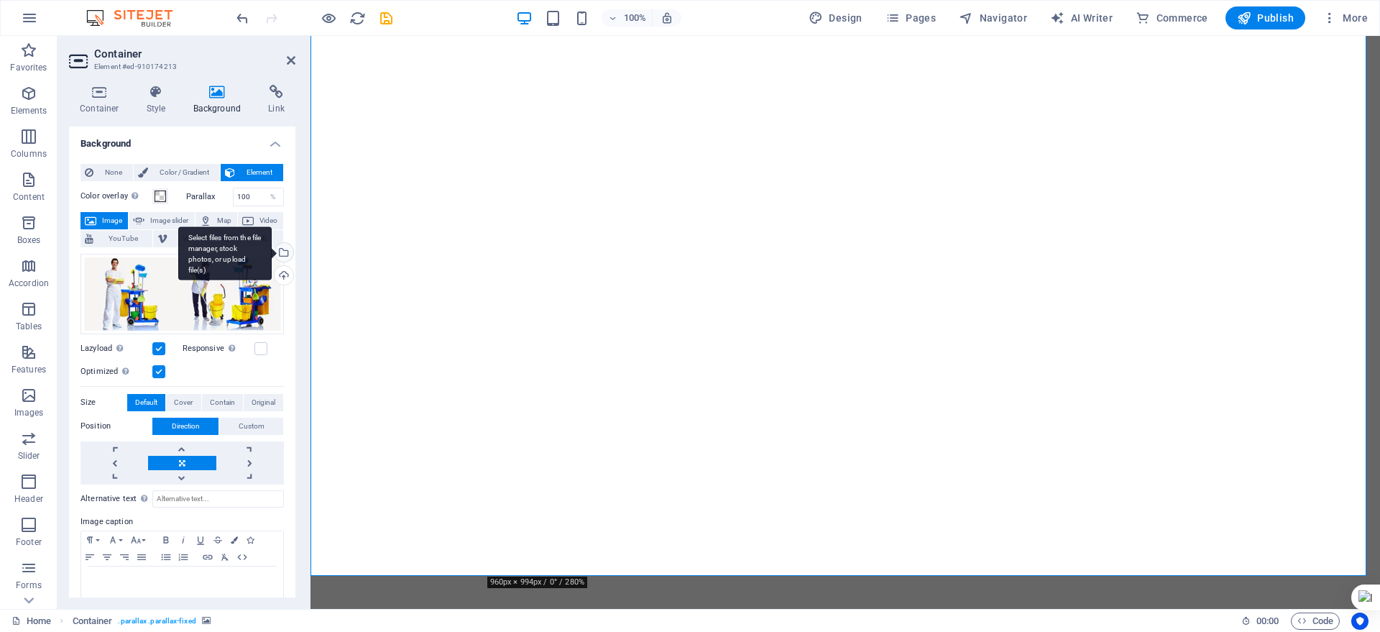
click at [272, 251] on div "Select files from the file manager, stock photos, or upload file(s)" at bounding box center [224, 253] width 93 height 54
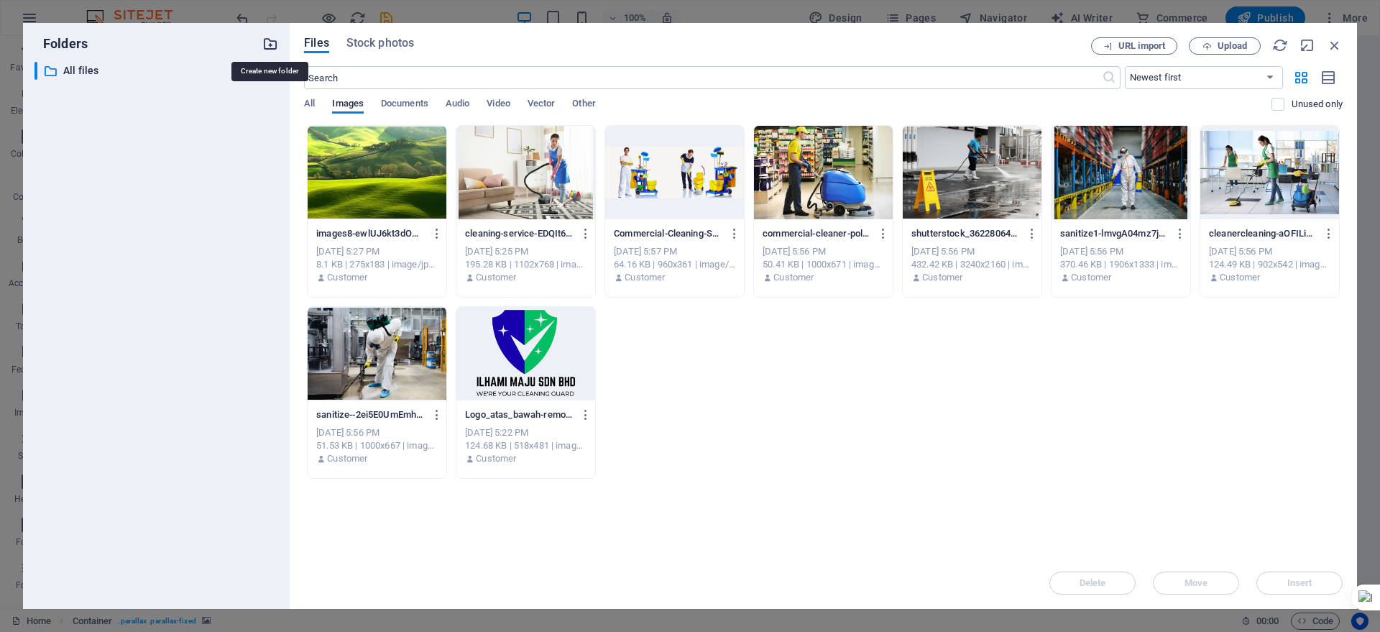
click at [268, 46] on icon "button" at bounding box center [270, 44] width 16 height 16
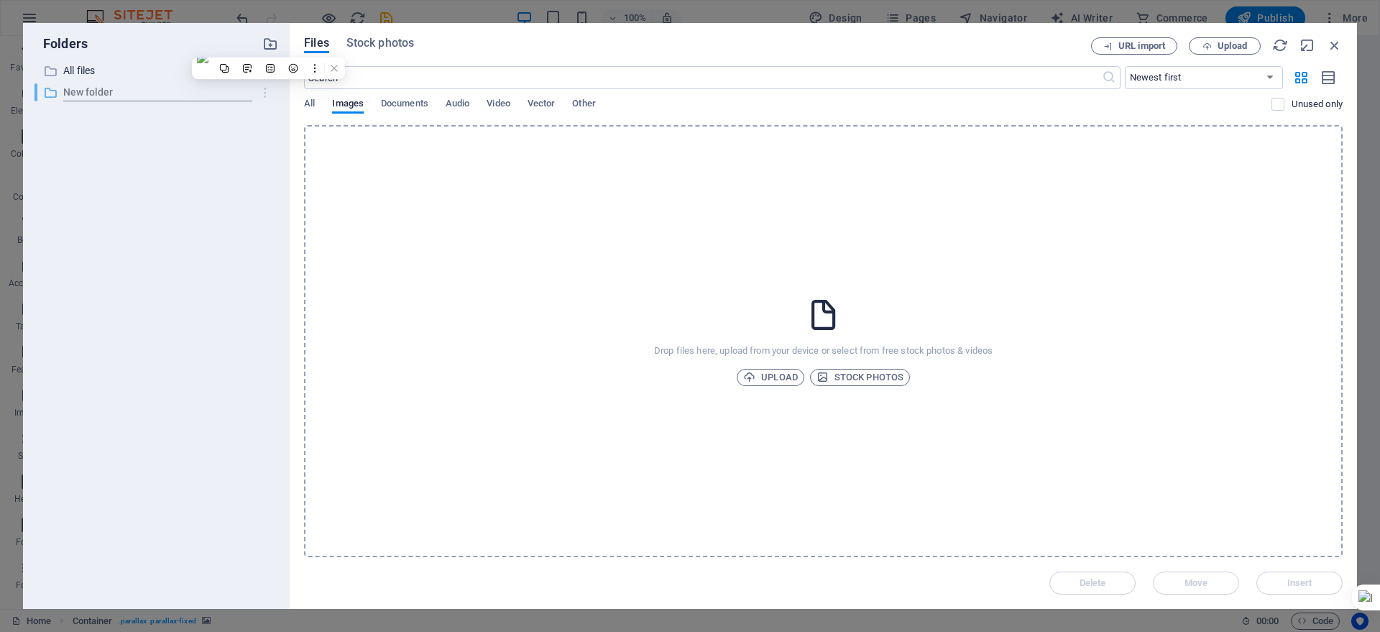
click at [265, 93] on icon "button" at bounding box center [265, 93] width 15 height 14
click at [252, 200] on div at bounding box center [244, 199] width 26 height 14
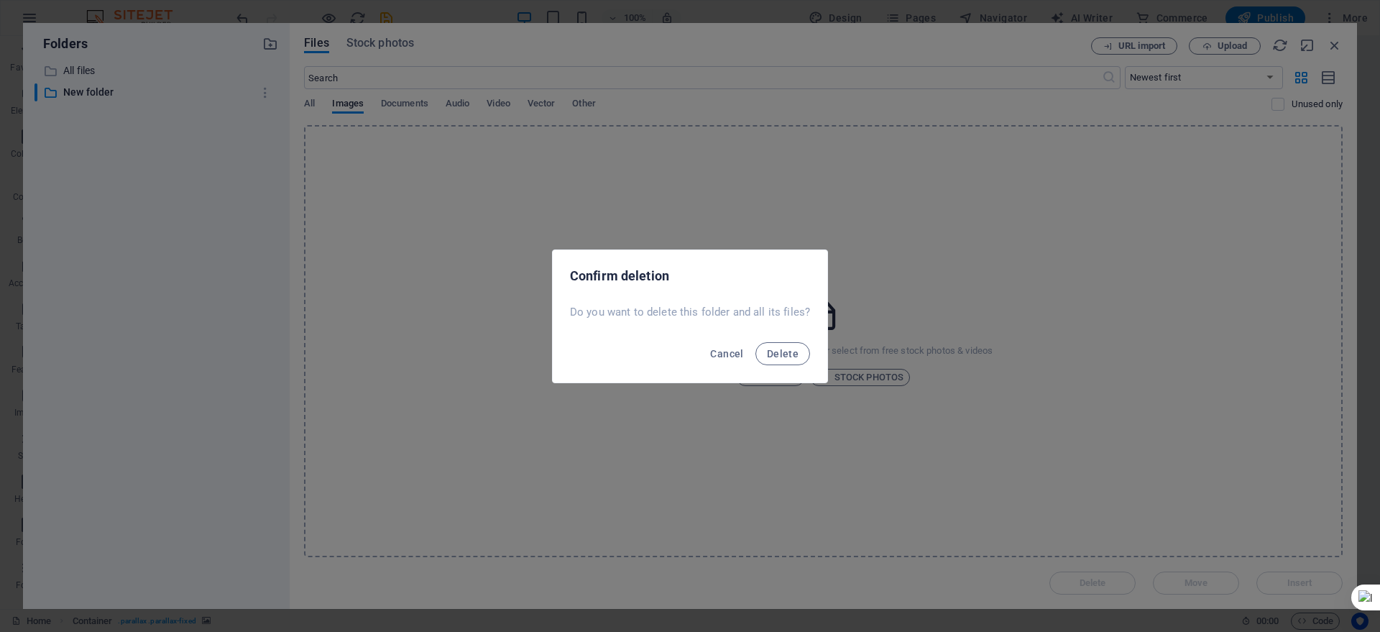
click at [770, 354] on span "Delete" at bounding box center [783, 354] width 32 height 12
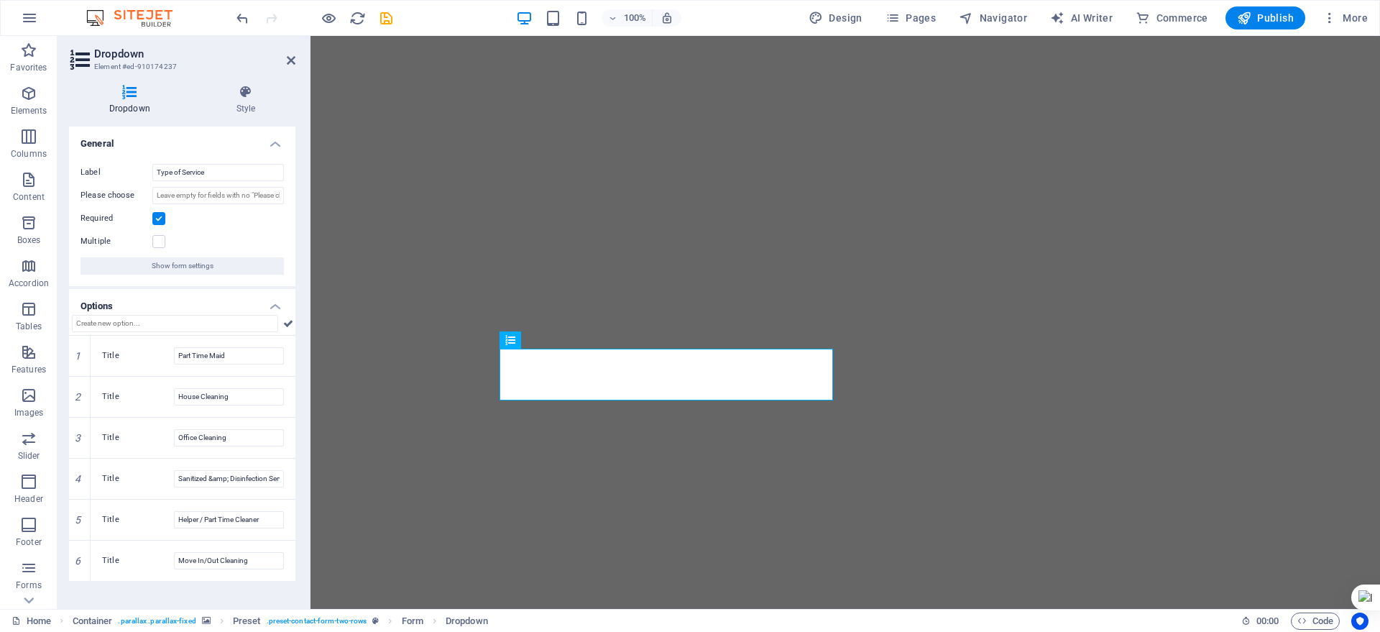
click at [137, 93] on icon at bounding box center [130, 92] width 122 height 14
click at [249, 92] on icon at bounding box center [245, 92] width 99 height 14
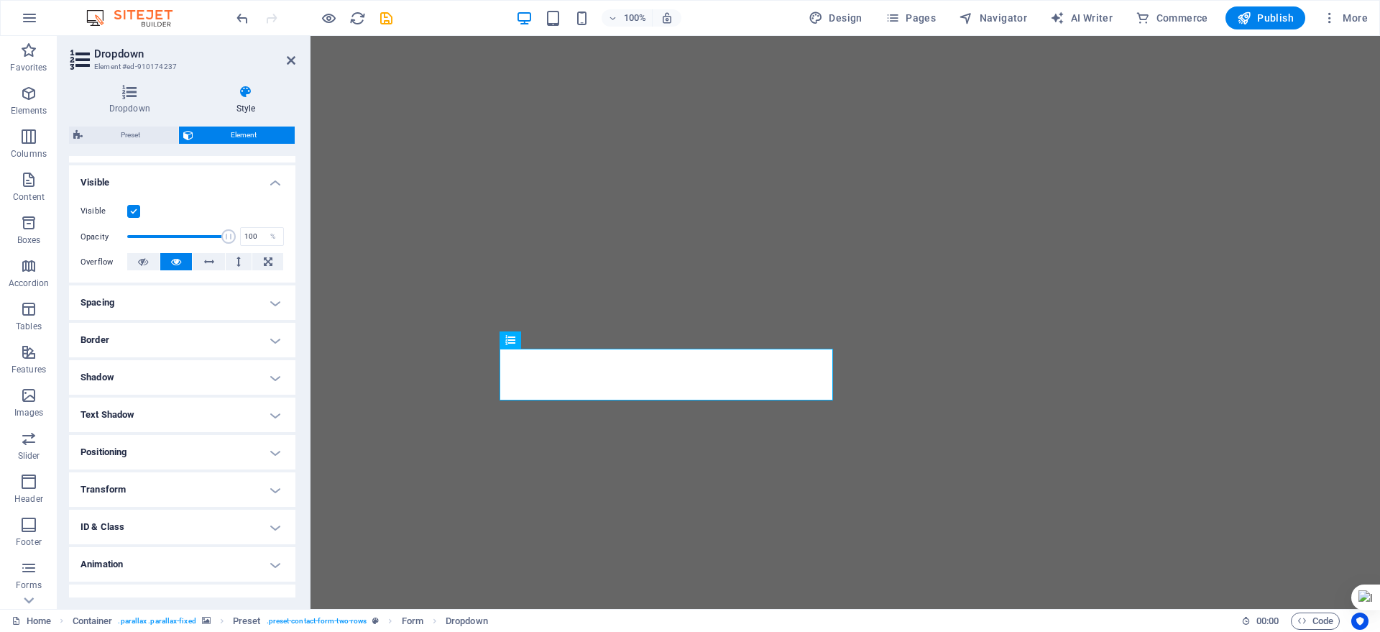
scroll to position [166, 0]
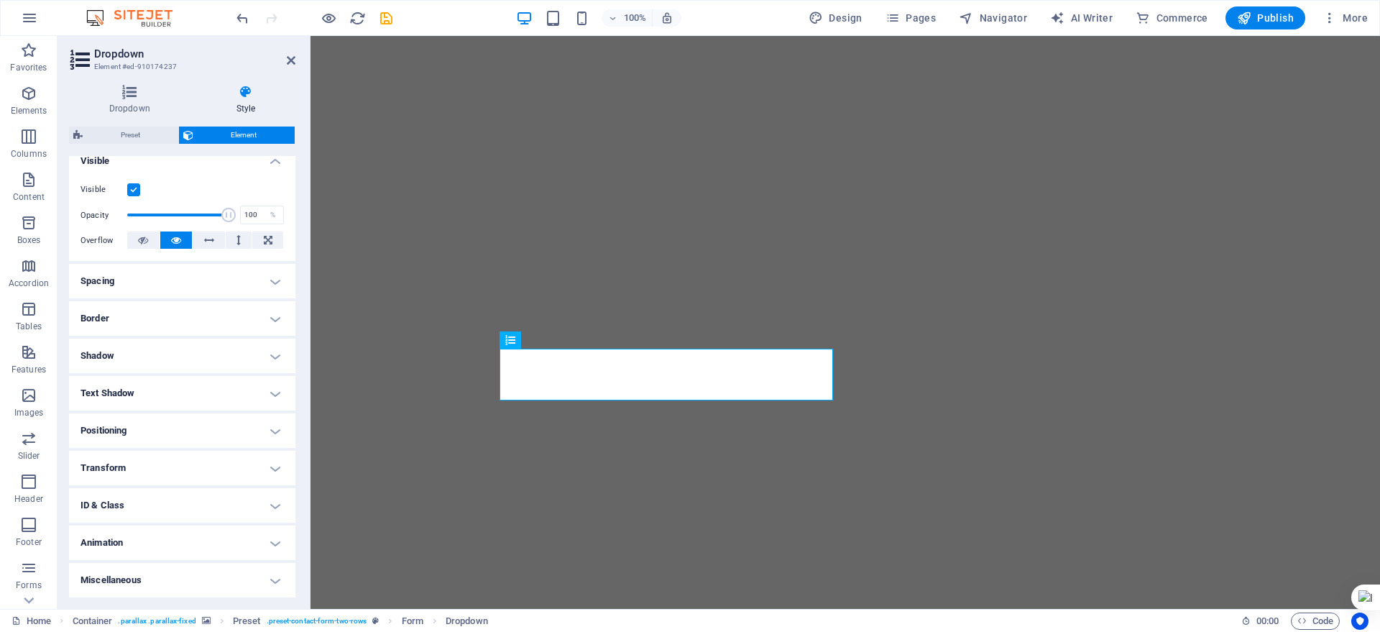
click at [267, 462] on h4 "Transform" at bounding box center [182, 468] width 226 height 35
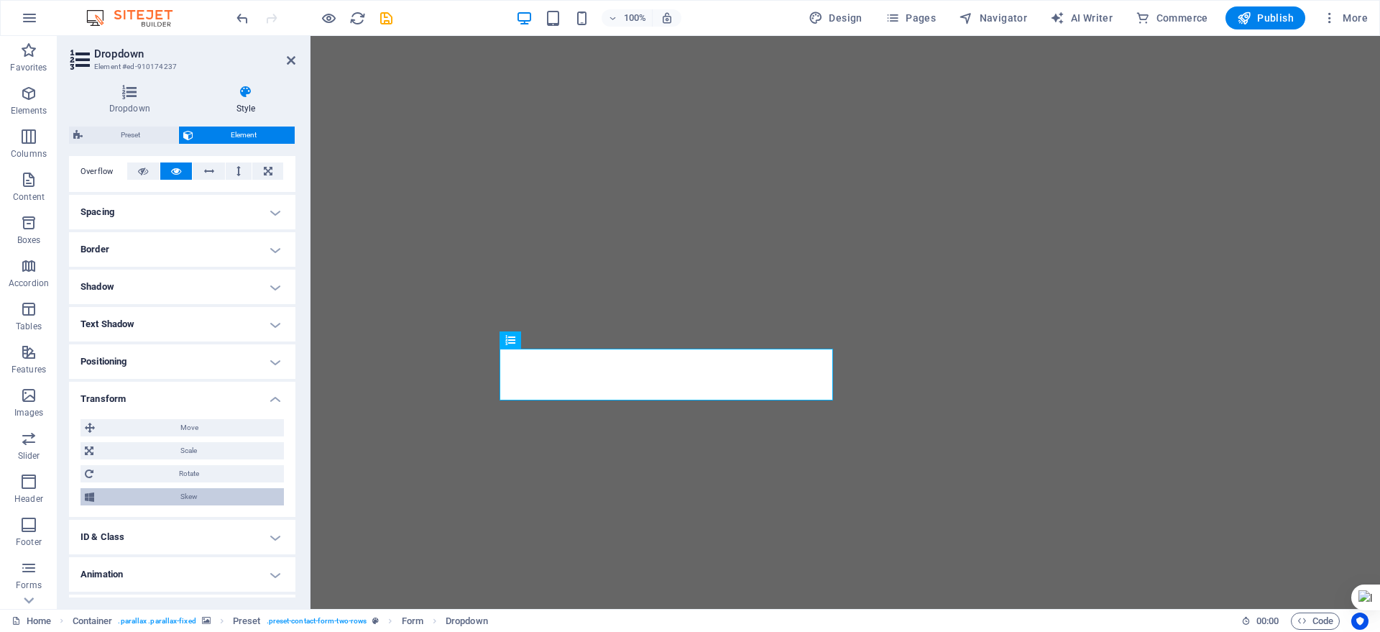
scroll to position [267, 0]
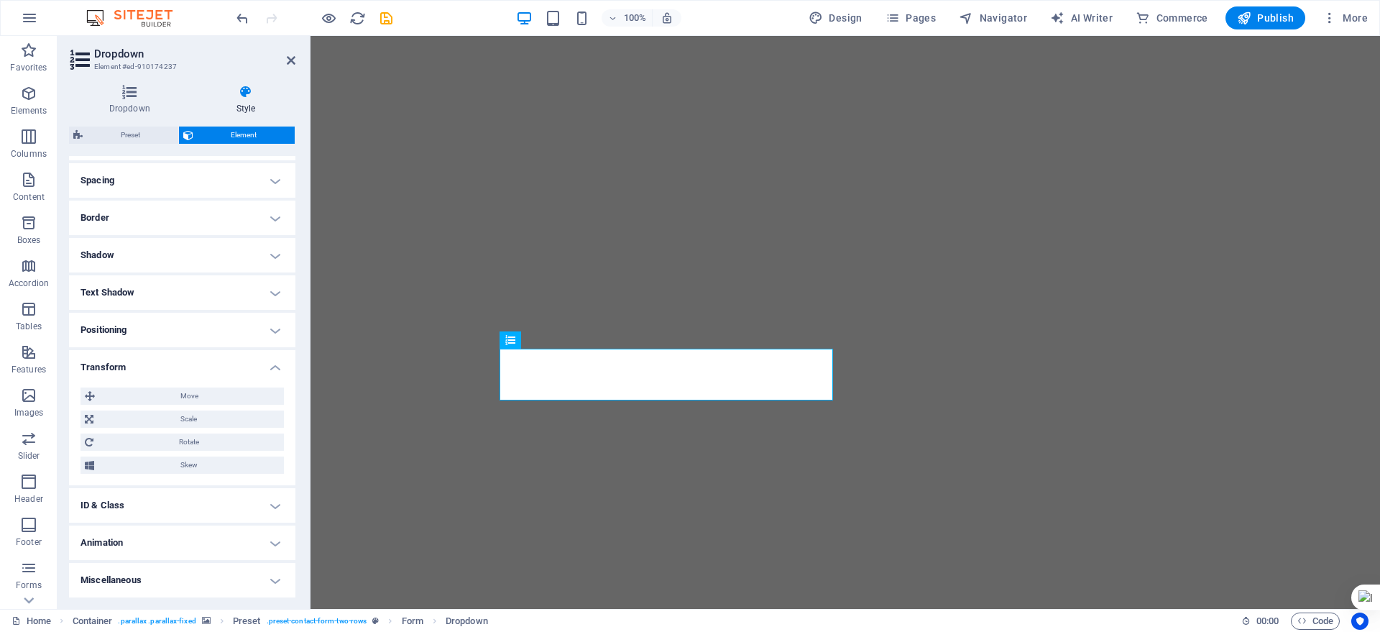
click at [274, 499] on h4 "ID & Class" at bounding box center [182, 505] width 226 height 35
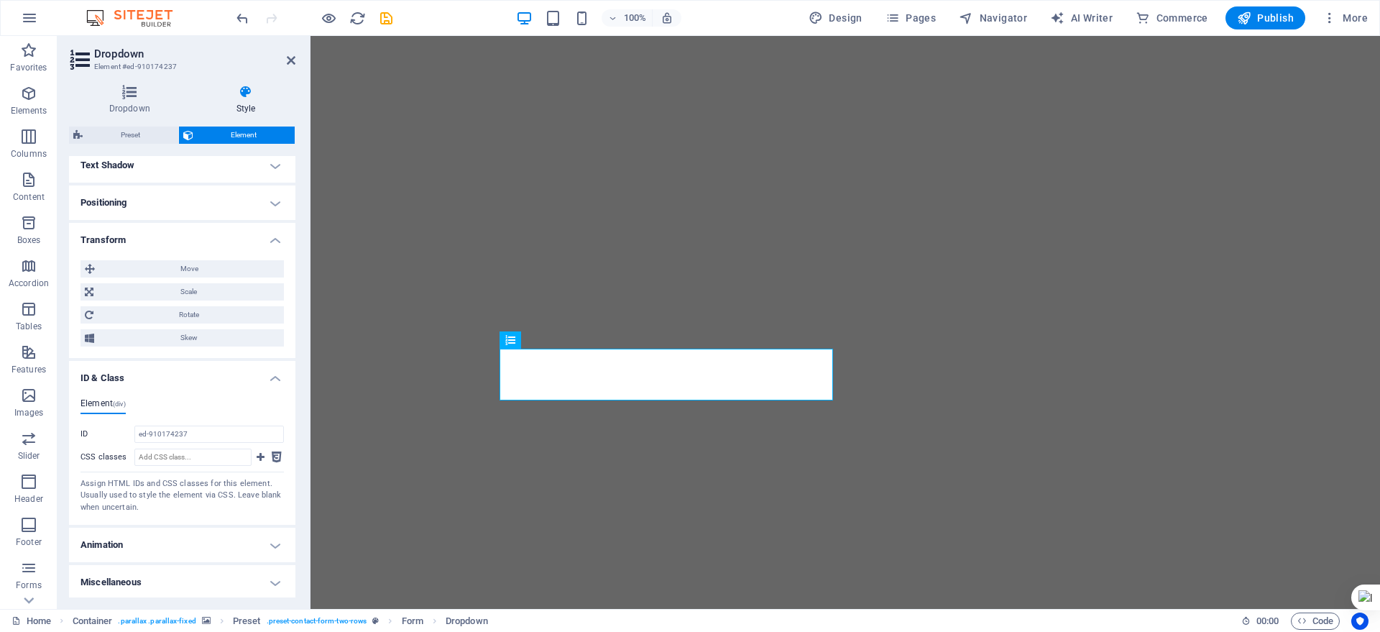
scroll to position [396, 0]
click at [267, 541] on h4 "Animation" at bounding box center [182, 543] width 226 height 35
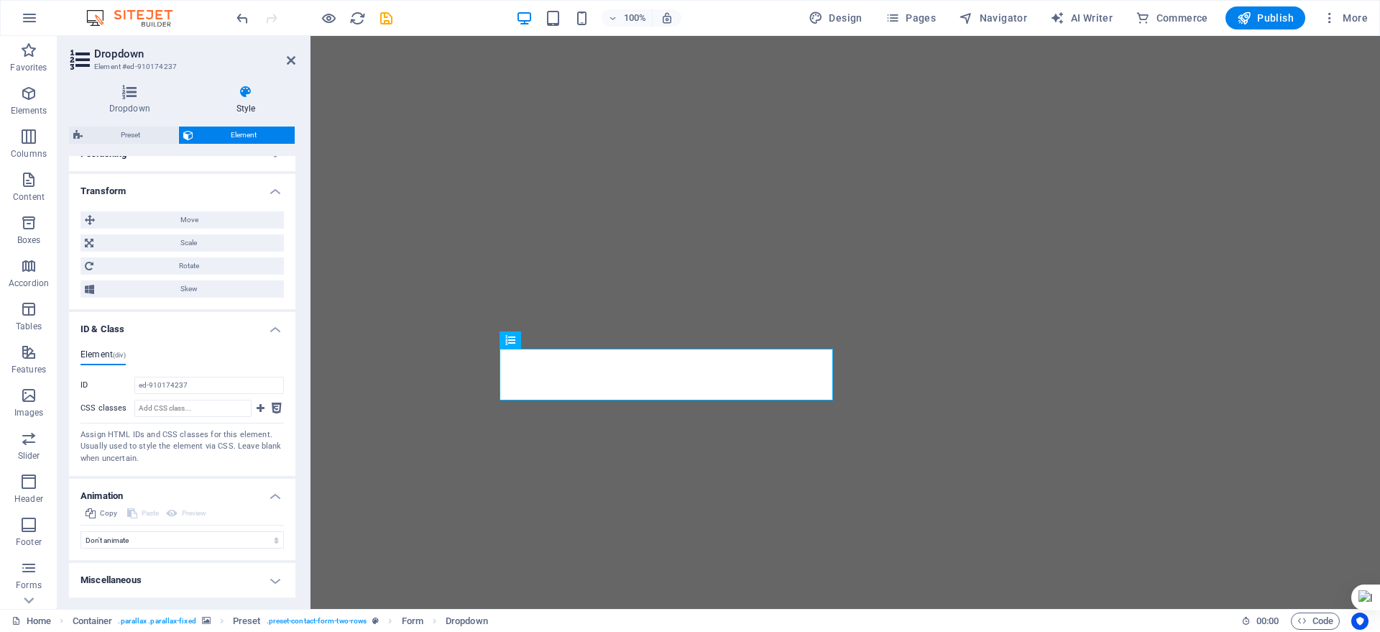
click at [257, 577] on h4 "Miscellaneous" at bounding box center [182, 580] width 226 height 35
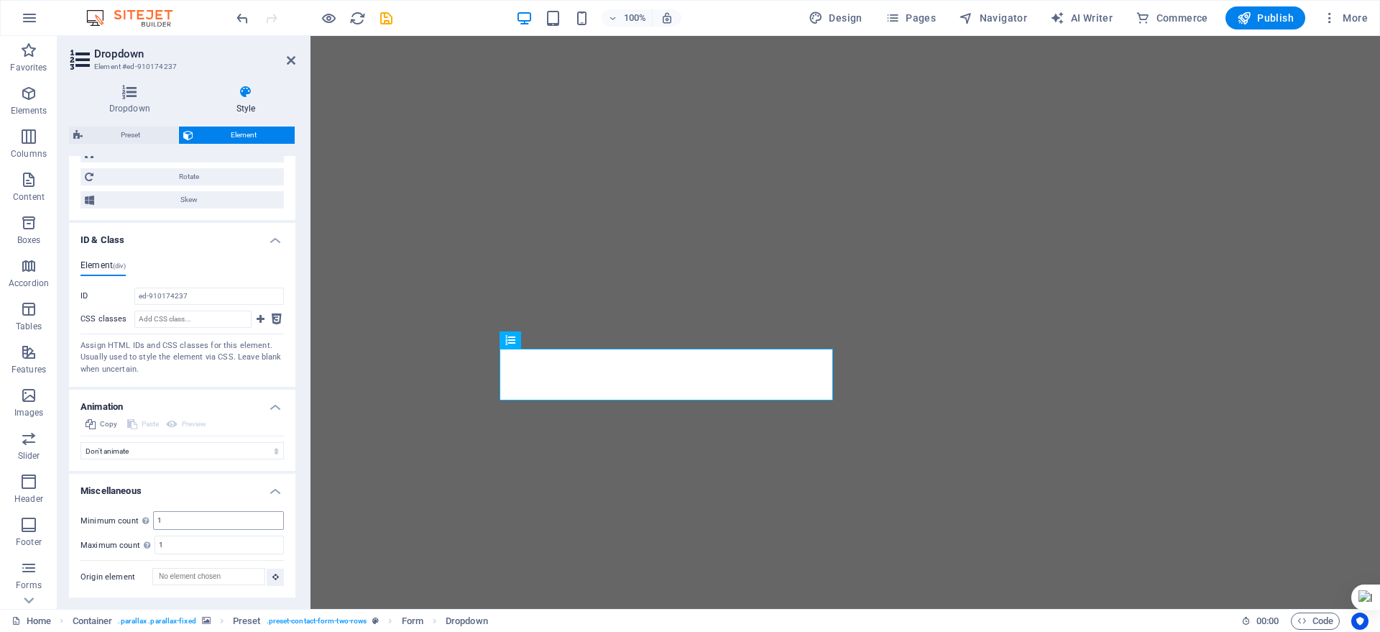
scroll to position [442, 0]
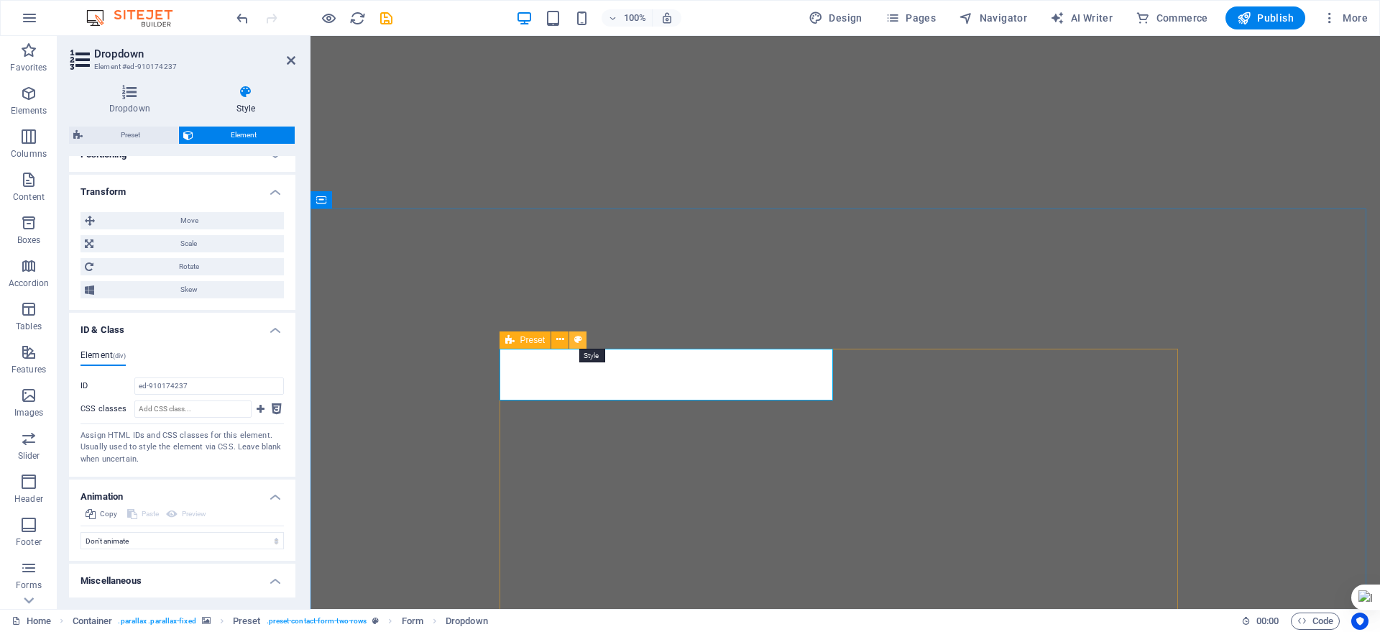
click at [577, 336] on icon at bounding box center [578, 339] width 8 height 15
select select "px"
select select "rem"
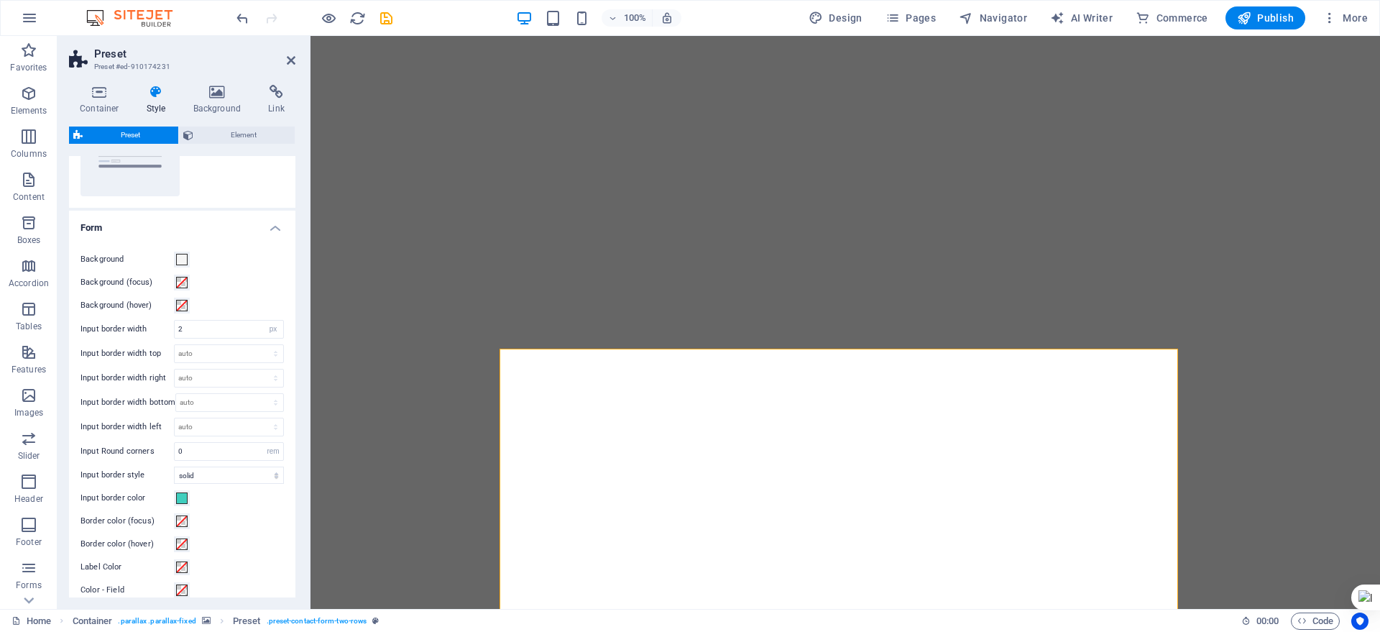
scroll to position [66, 0]
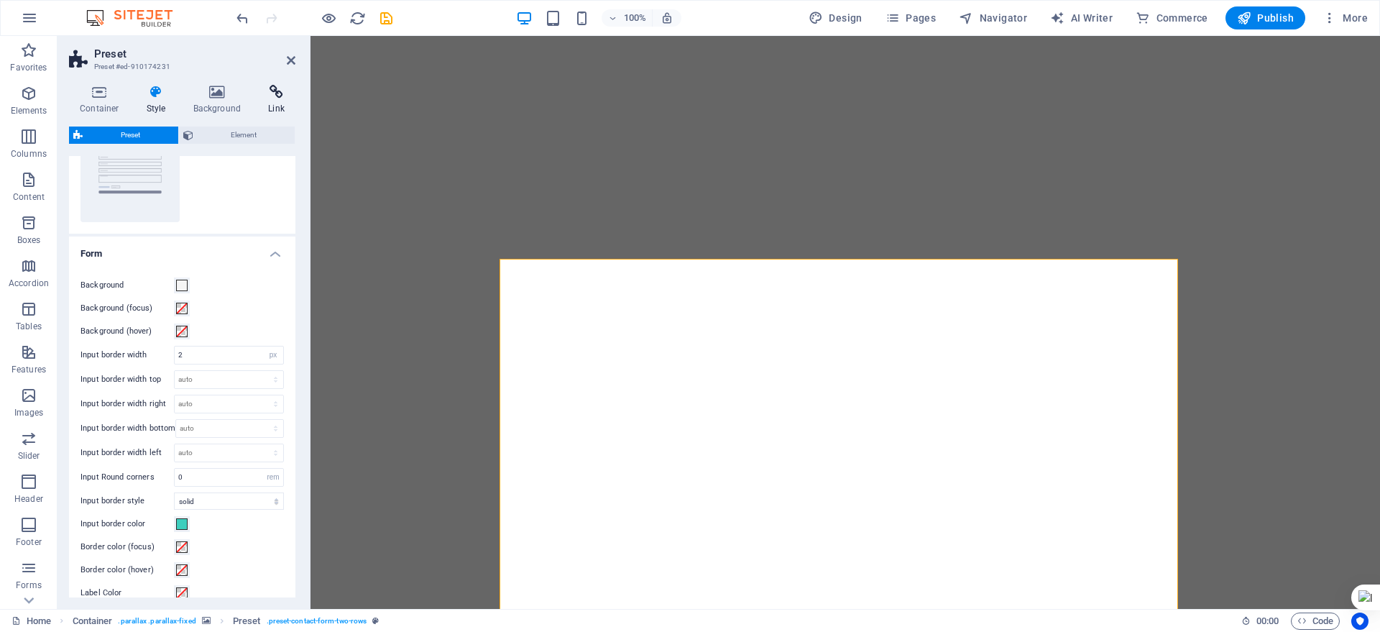
click at [276, 103] on h4 "Link" at bounding box center [276, 100] width 38 height 30
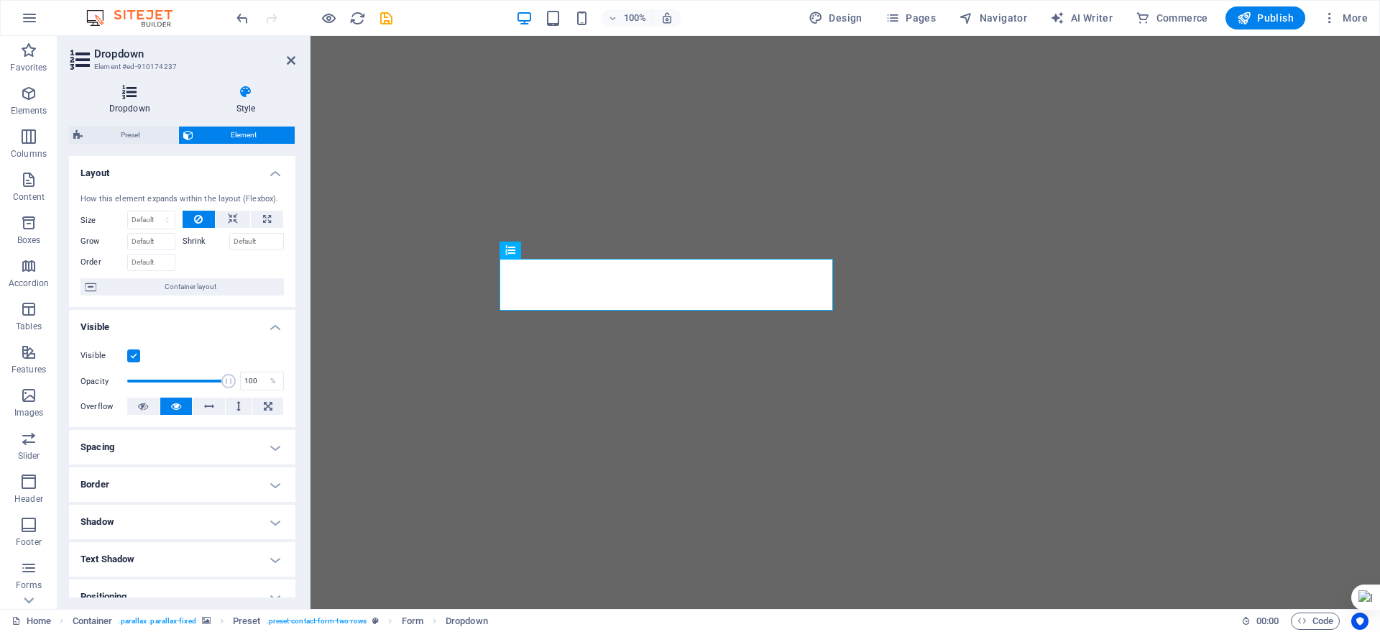
click at [141, 101] on h4 "Dropdown" at bounding box center [132, 100] width 127 height 30
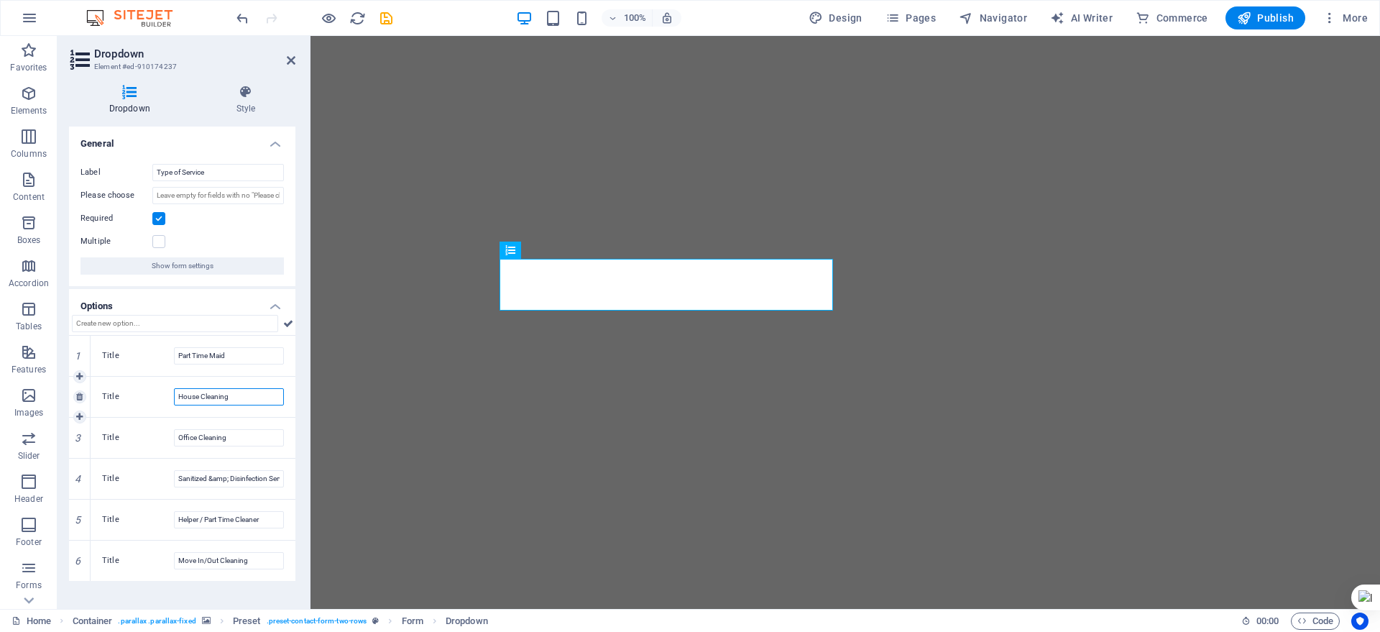
drag, startPoint x: 83, startPoint y: 380, endPoint x: 196, endPoint y: 402, distance: 115.8
click at [196, 402] on input "House Cleaning" at bounding box center [229, 396] width 110 height 17
click at [79, 578] on icon at bounding box center [79, 581] width 6 height 9
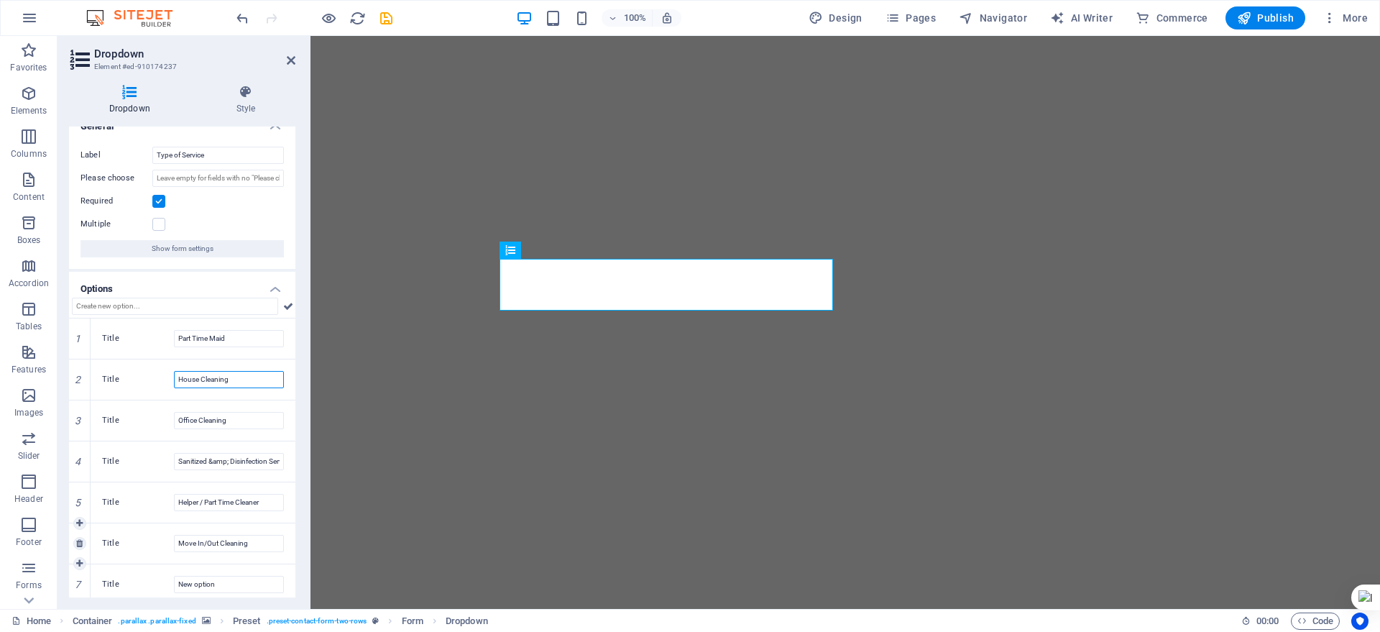
scroll to position [24, 0]
click at [81, 581] on link at bounding box center [79, 577] width 13 height 13
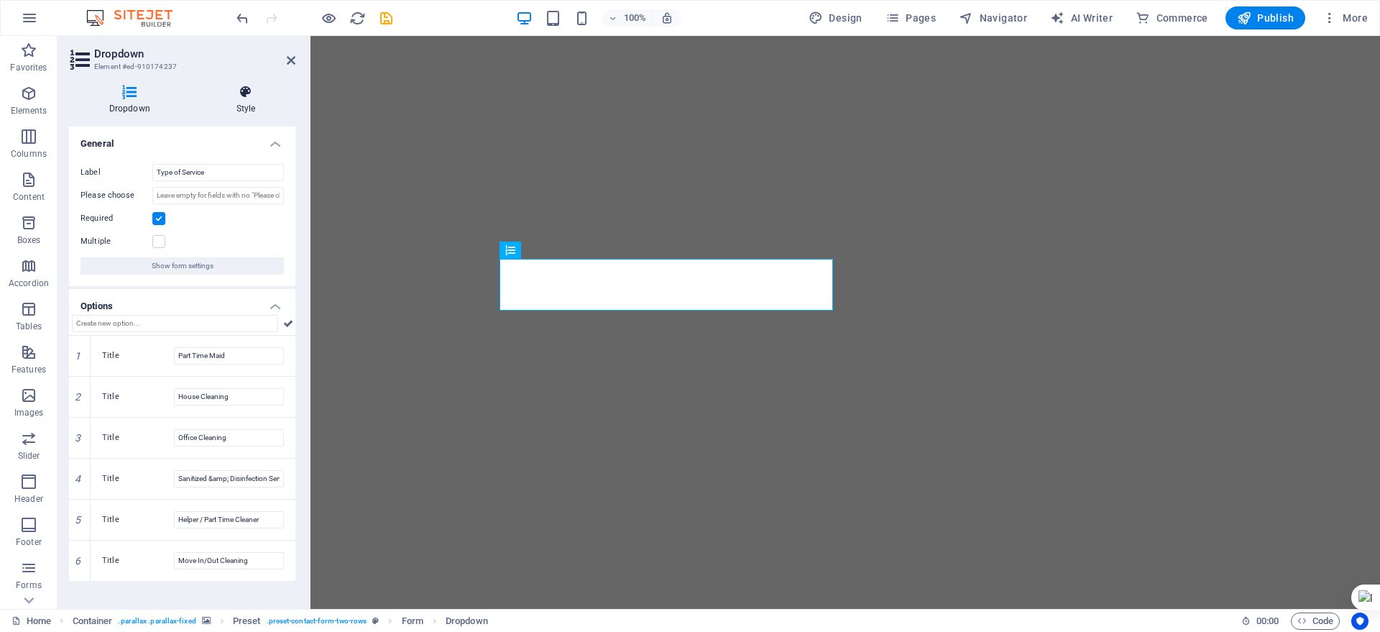
click at [240, 97] on icon at bounding box center [245, 92] width 99 height 14
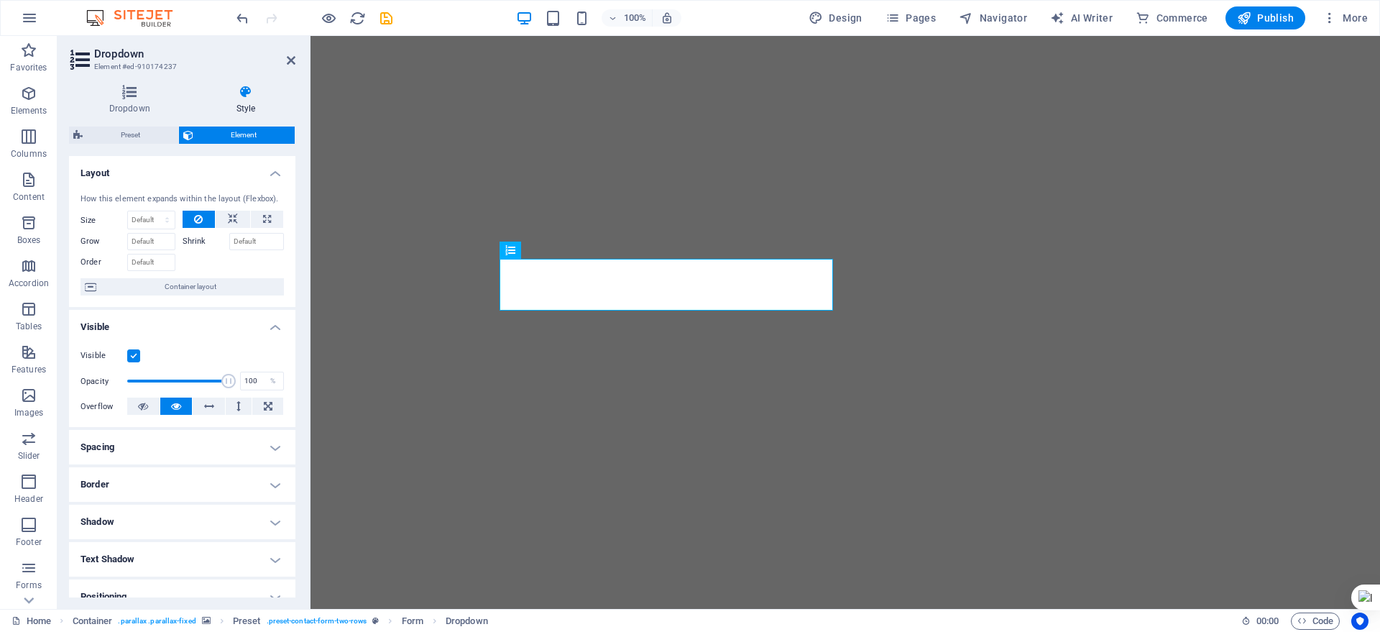
scroll to position [90, 0]
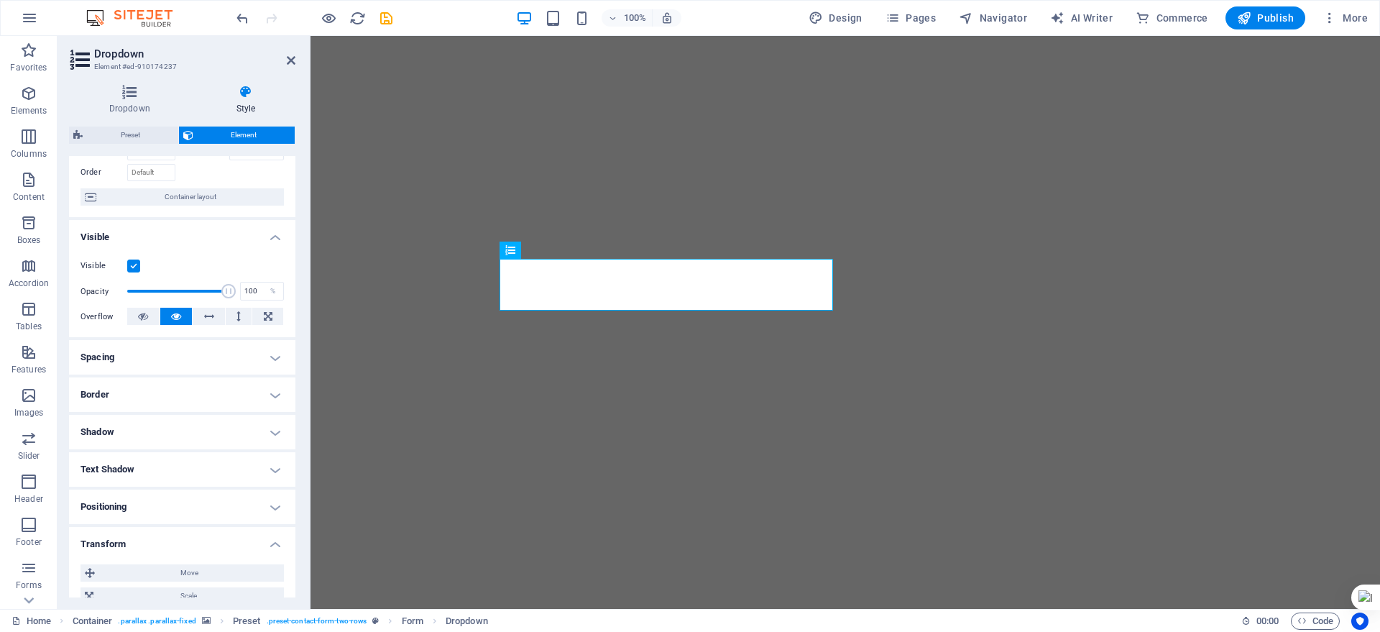
click at [266, 547] on h4 "Transform" at bounding box center [182, 540] width 226 height 26
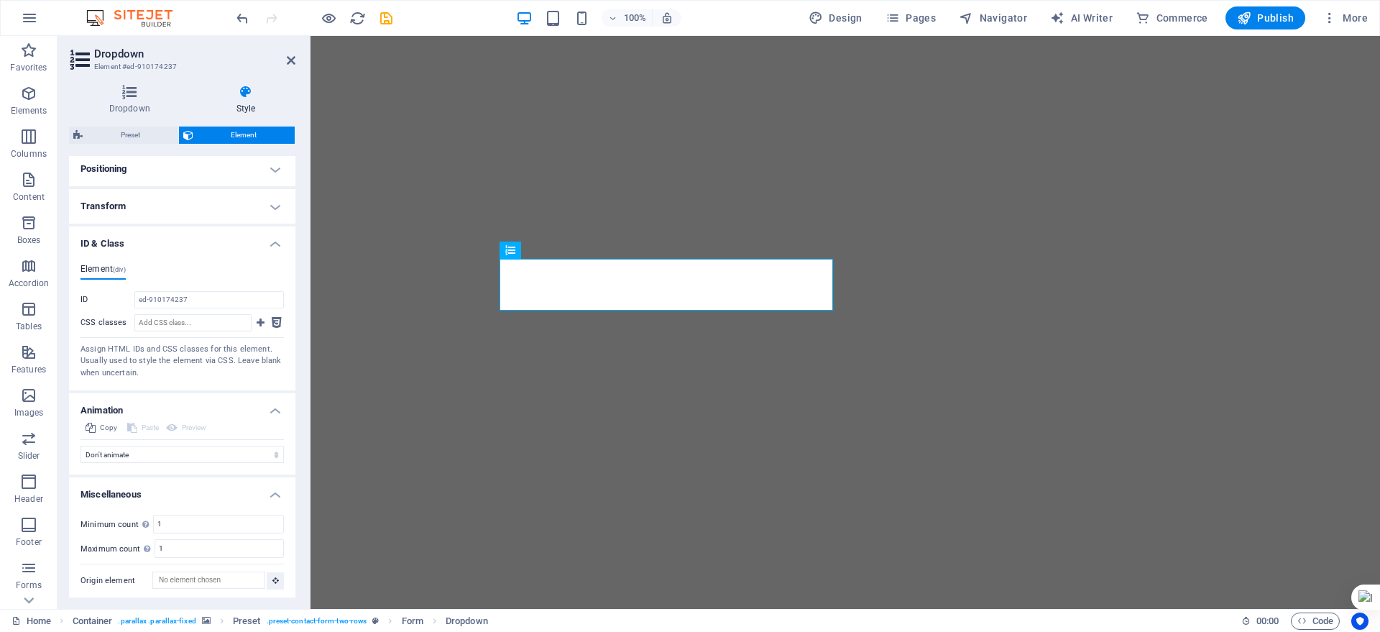
scroll to position [431, 0]
click at [108, 429] on span "Copy" at bounding box center [108, 424] width 17 height 17
click at [274, 406] on h4 "Animation" at bounding box center [182, 403] width 226 height 26
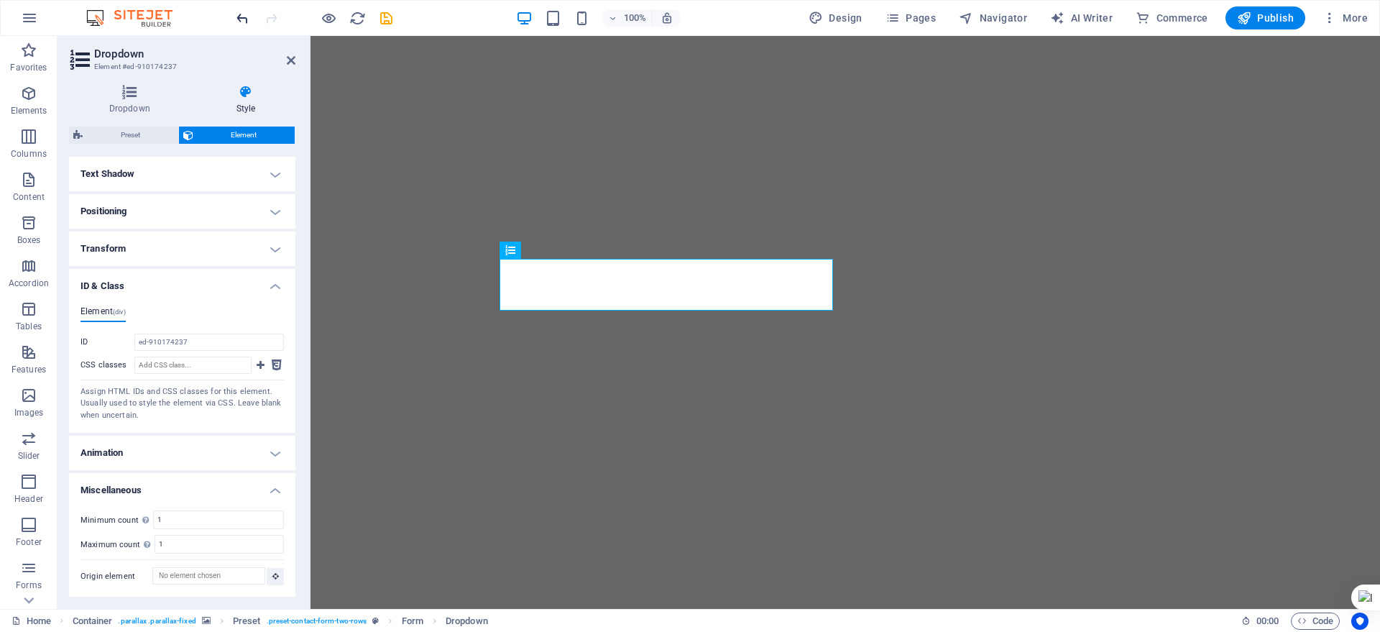
click at [238, 17] on icon "undo" at bounding box center [242, 18] width 17 height 17
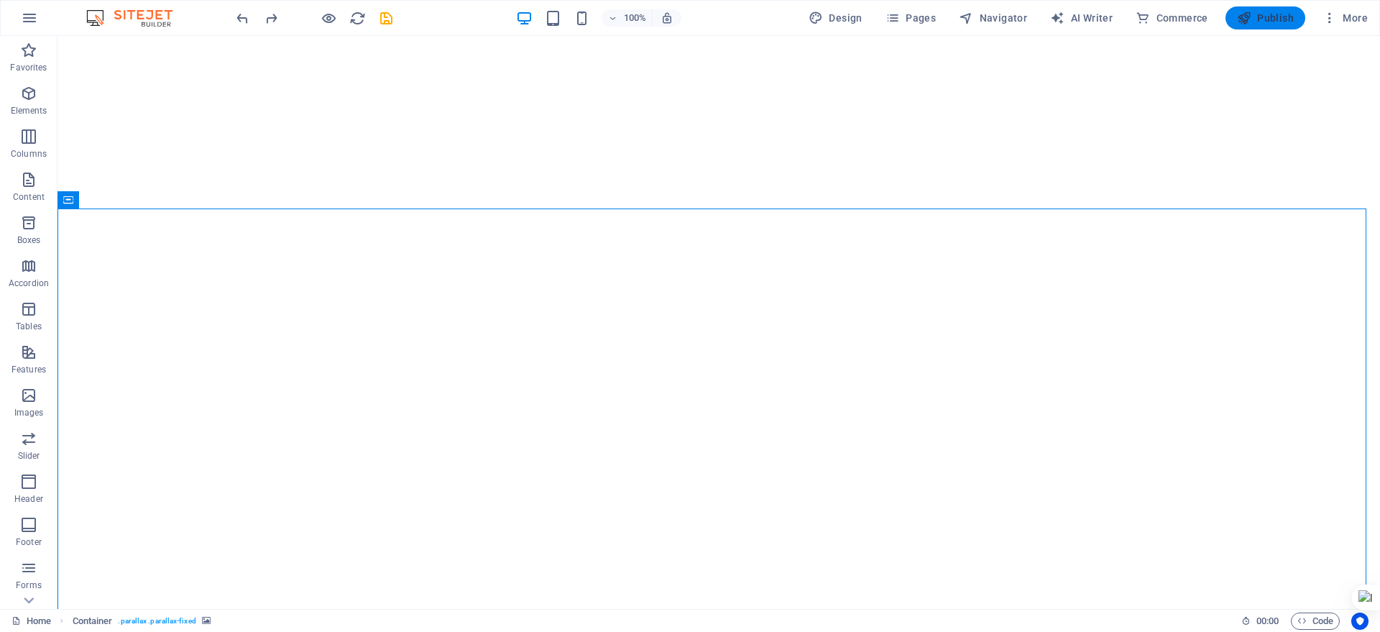
click at [1264, 14] on span "Publish" at bounding box center [1265, 18] width 57 height 14
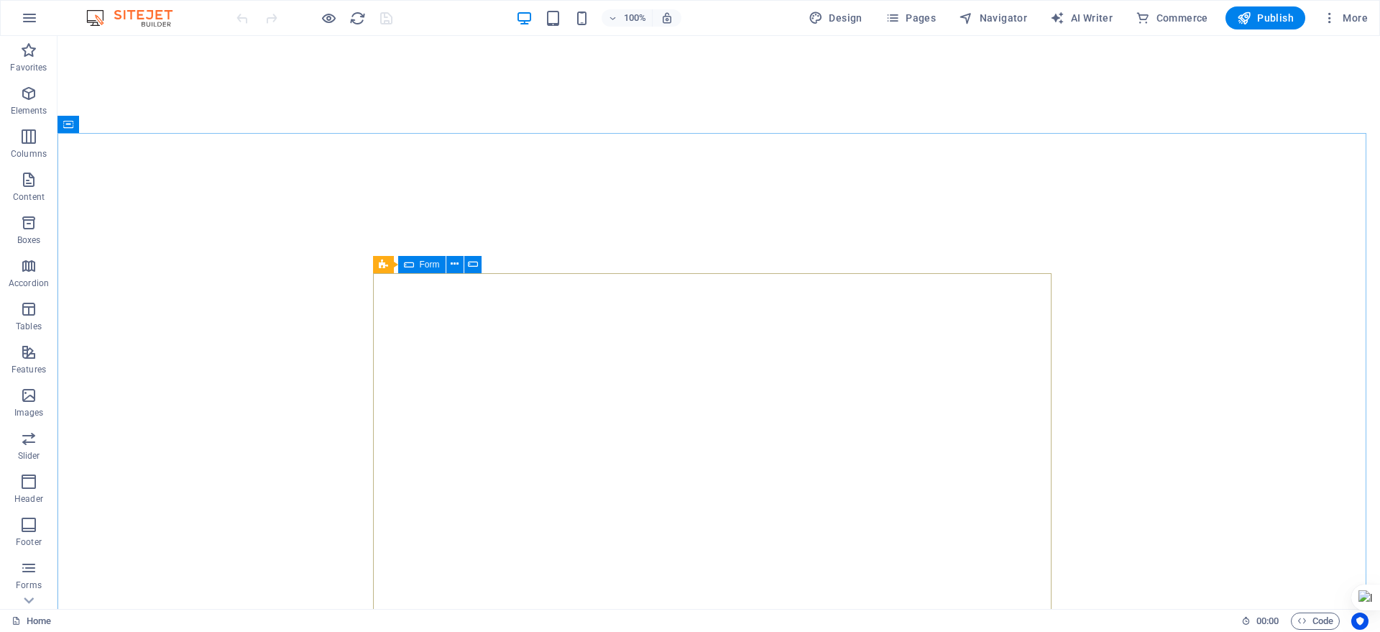
click at [420, 262] on span "Form" at bounding box center [430, 264] width 20 height 9
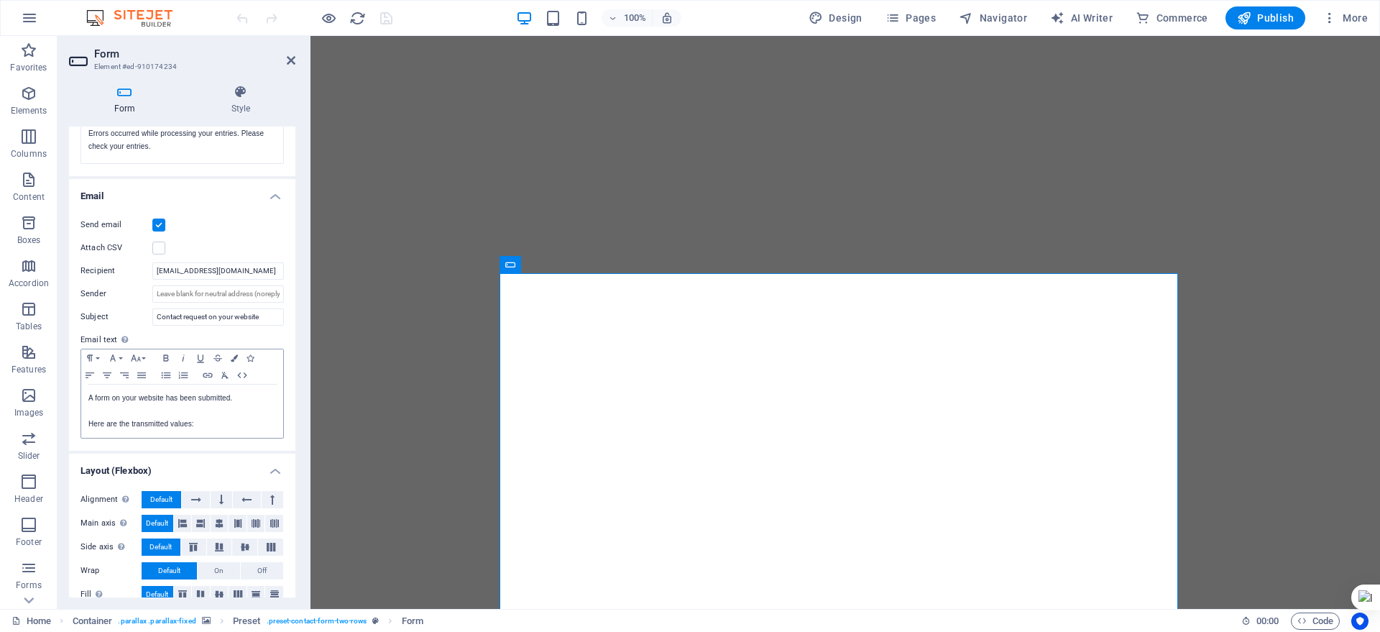
scroll to position [334, 0]
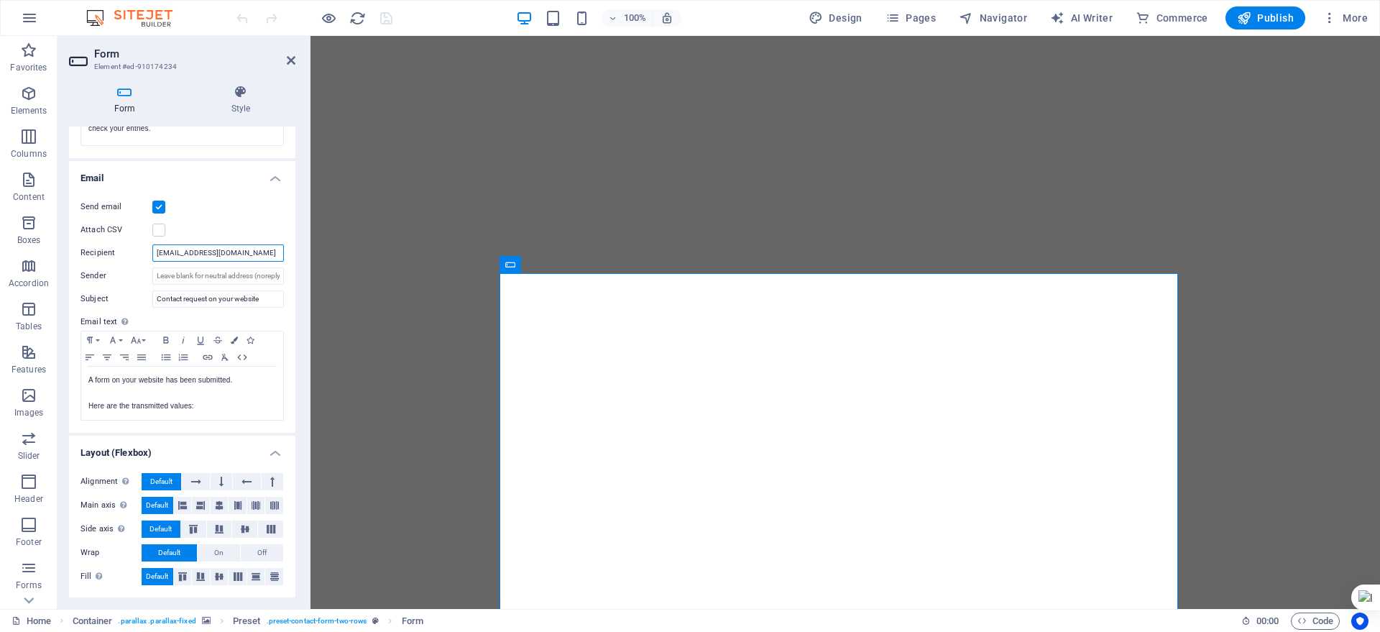
drag, startPoint x: 168, startPoint y: 253, endPoint x: 152, endPoint y: 255, distance: 15.9
click at [152, 255] on input "[EMAIL_ADDRESS][DOMAIN_NAME]" at bounding box center [218, 252] width 132 height 17
type input "admin@ilhamimaju.com"
click at [388, 19] on icon "save" at bounding box center [386, 18] width 17 height 17
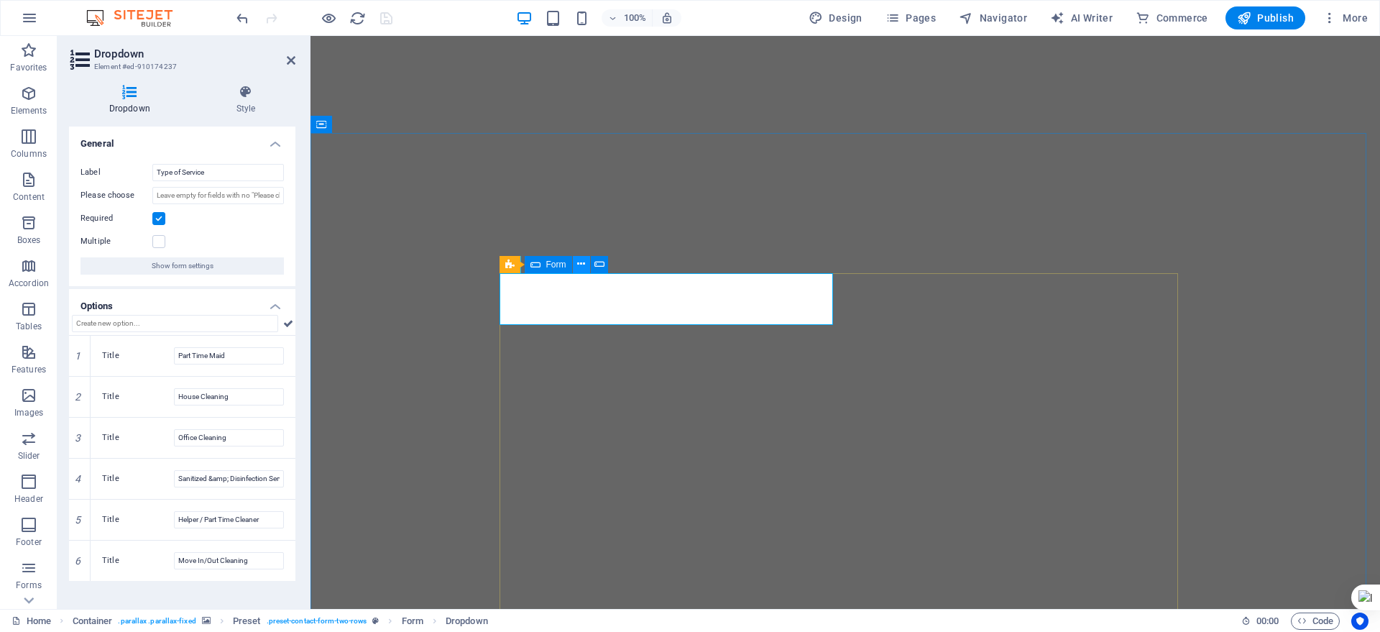
click at [581, 266] on icon at bounding box center [581, 264] width 8 height 15
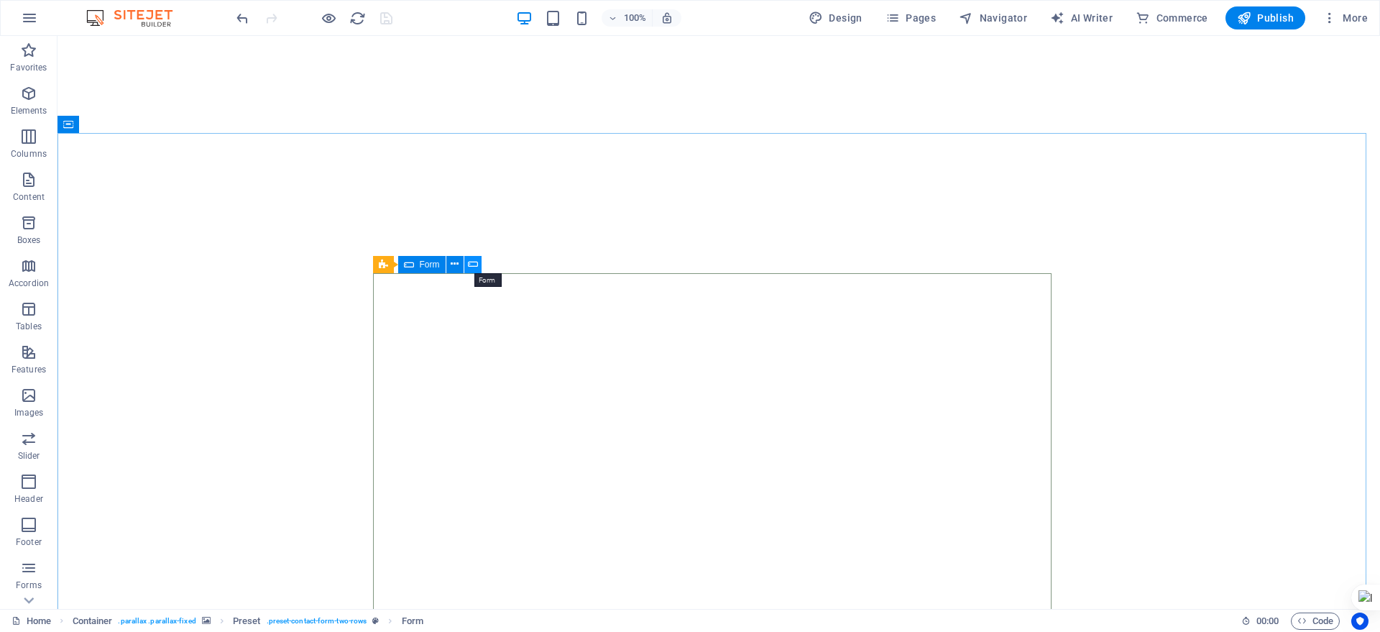
click at [470, 263] on icon at bounding box center [473, 264] width 10 height 15
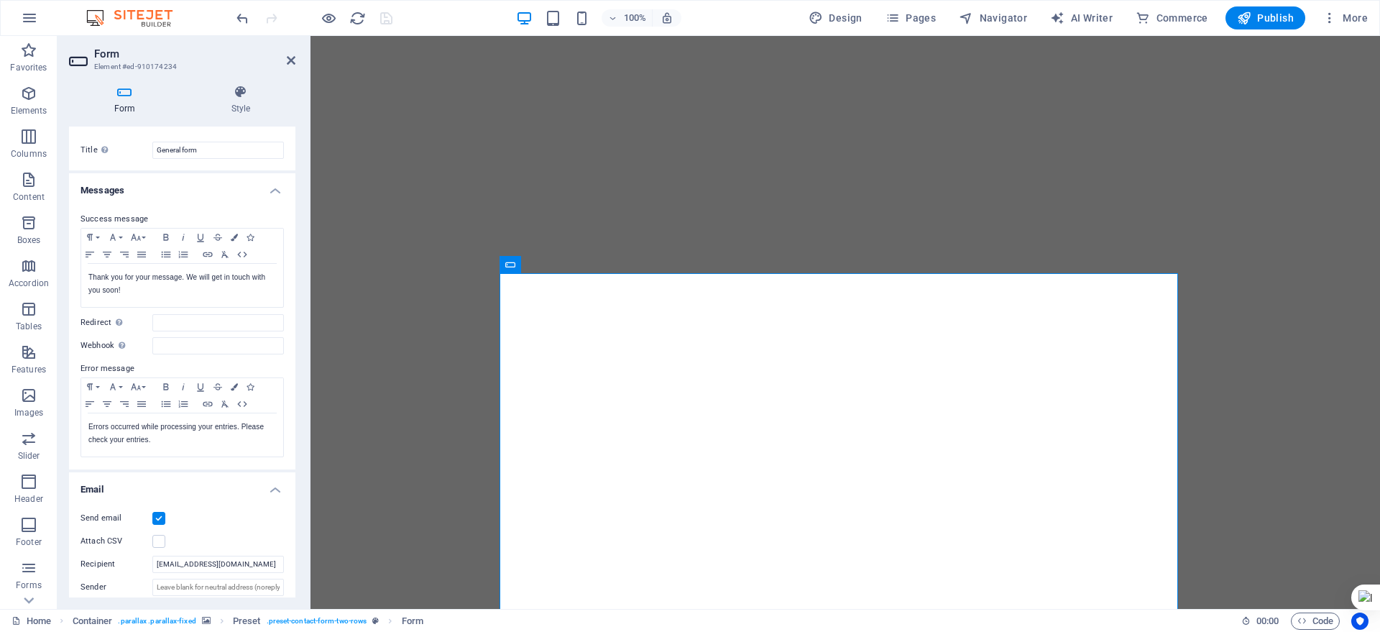
scroll to position [0, 0]
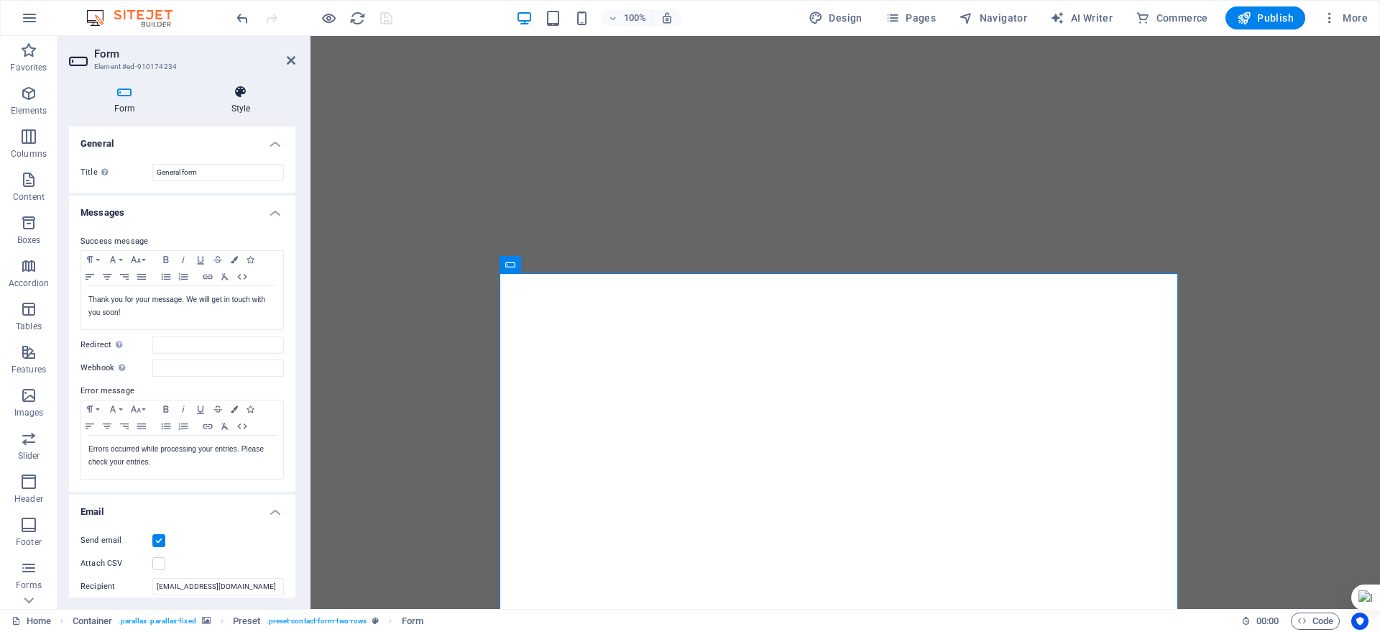
click at [249, 89] on icon at bounding box center [240, 92] width 109 height 14
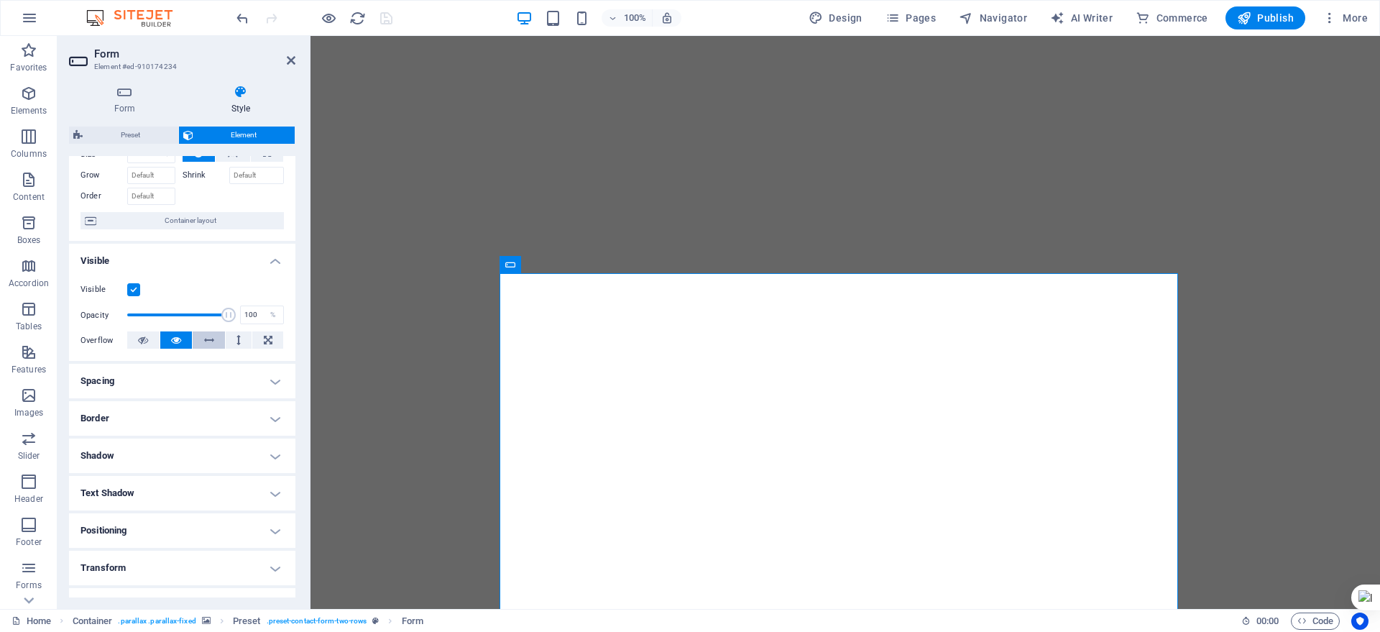
scroll to position [90, 0]
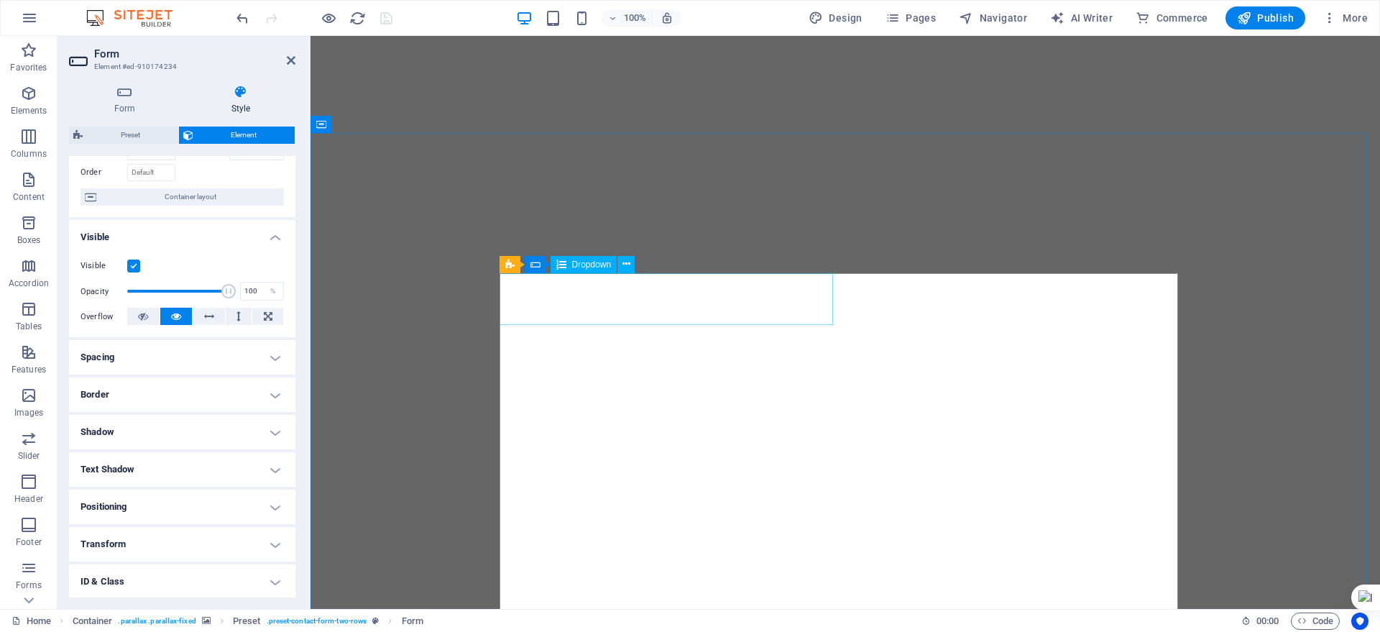
click at [592, 265] on span "Dropdown" at bounding box center [592, 264] width 40 height 9
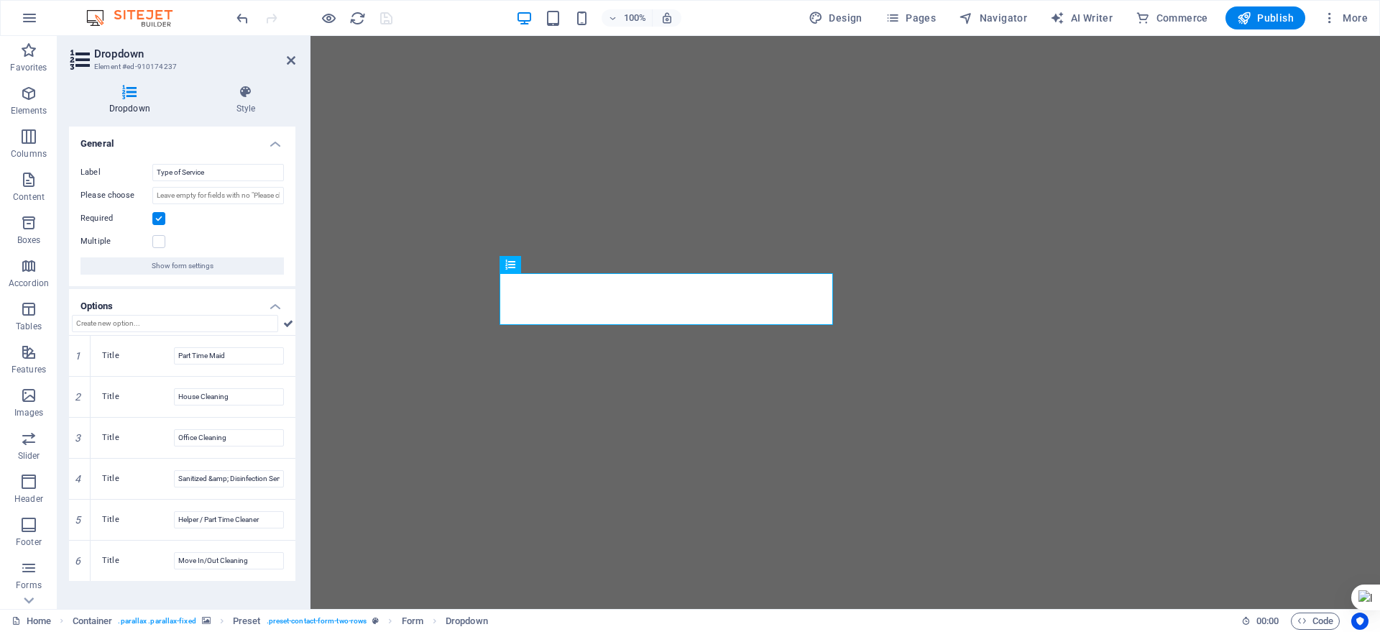
click at [158, 219] on label at bounding box center [158, 218] width 13 height 13
click at [0, 0] on input "Required" at bounding box center [0, 0] width 0 height 0
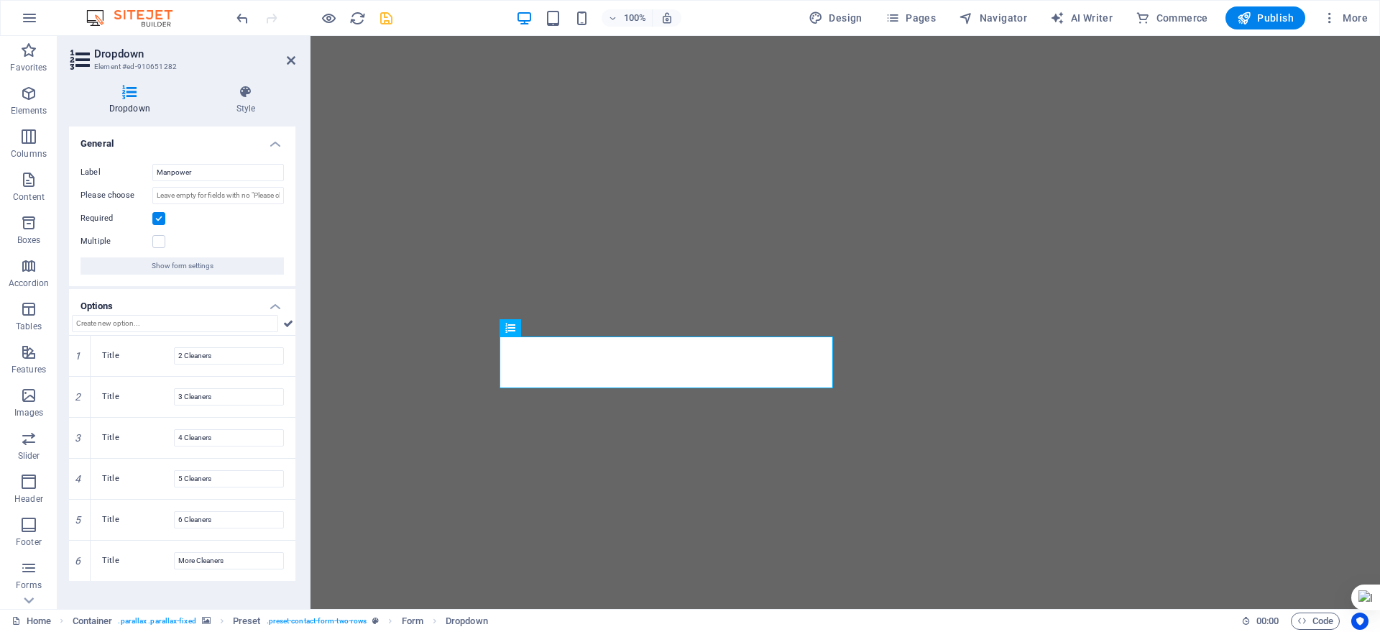
click at [161, 218] on label at bounding box center [158, 218] width 13 height 13
click at [0, 0] on input "Required" at bounding box center [0, 0] width 0 height 0
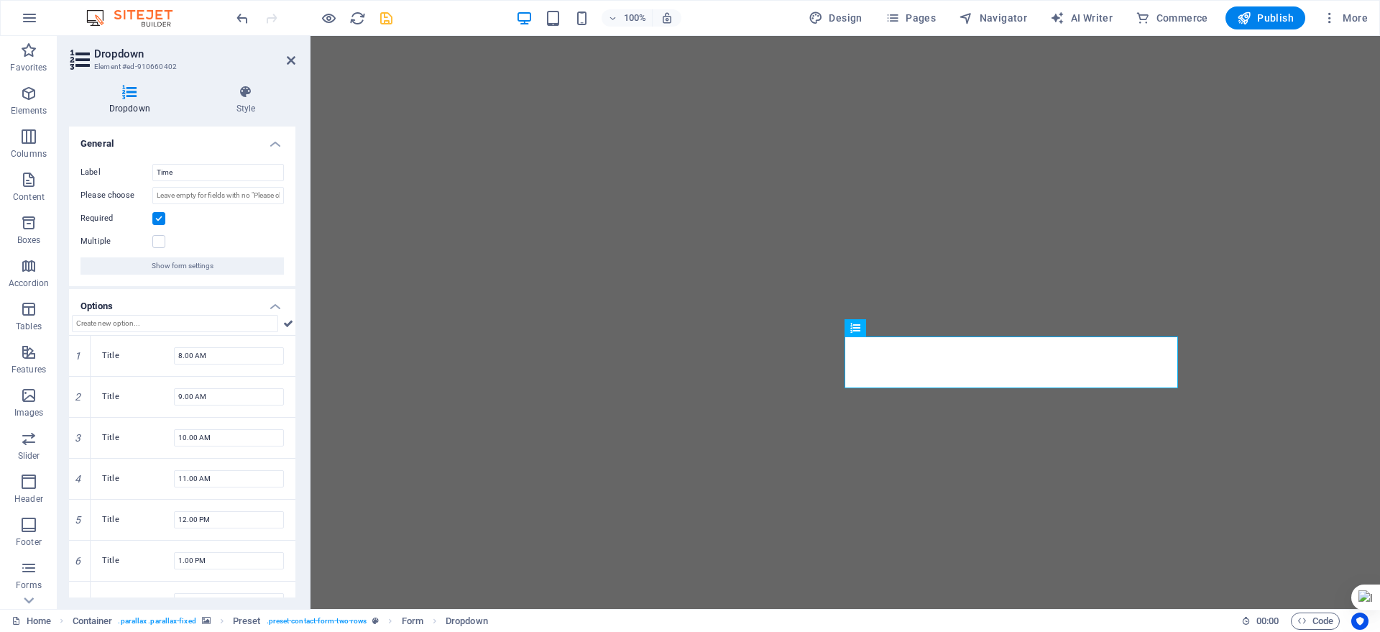
click at [162, 219] on label at bounding box center [158, 218] width 13 height 13
click at [0, 0] on input "Required" at bounding box center [0, 0] width 0 height 0
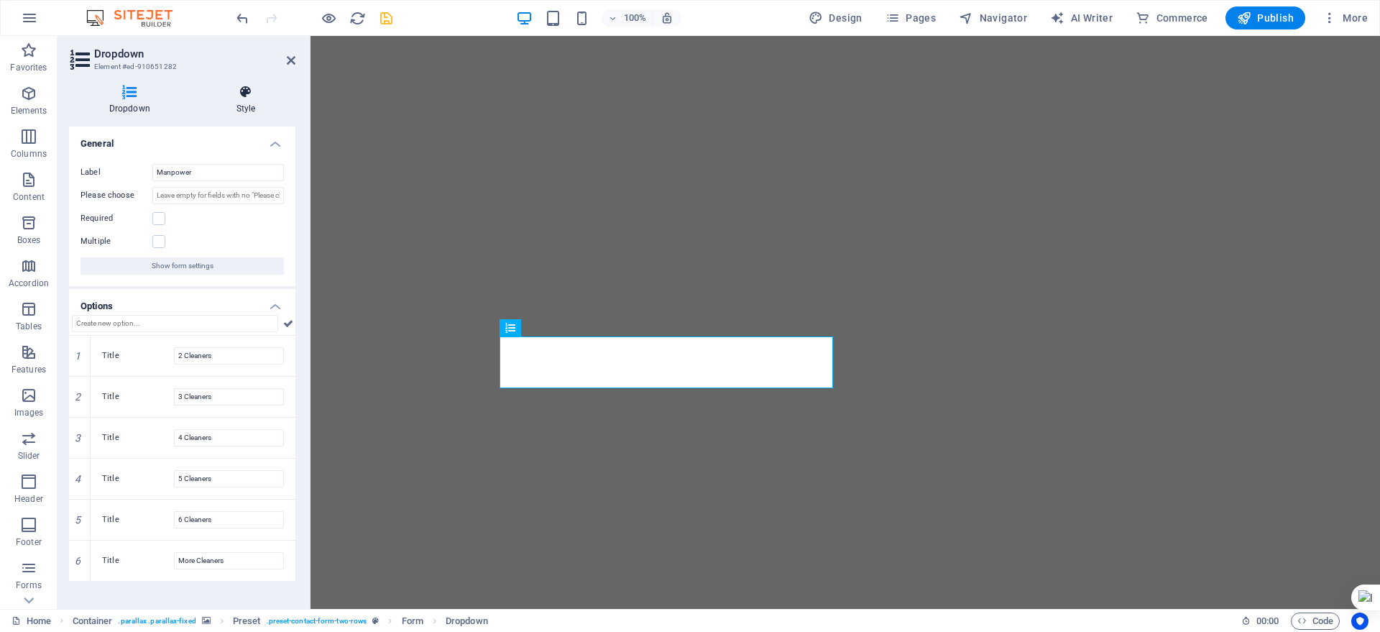
click at [255, 94] on icon at bounding box center [245, 92] width 99 height 14
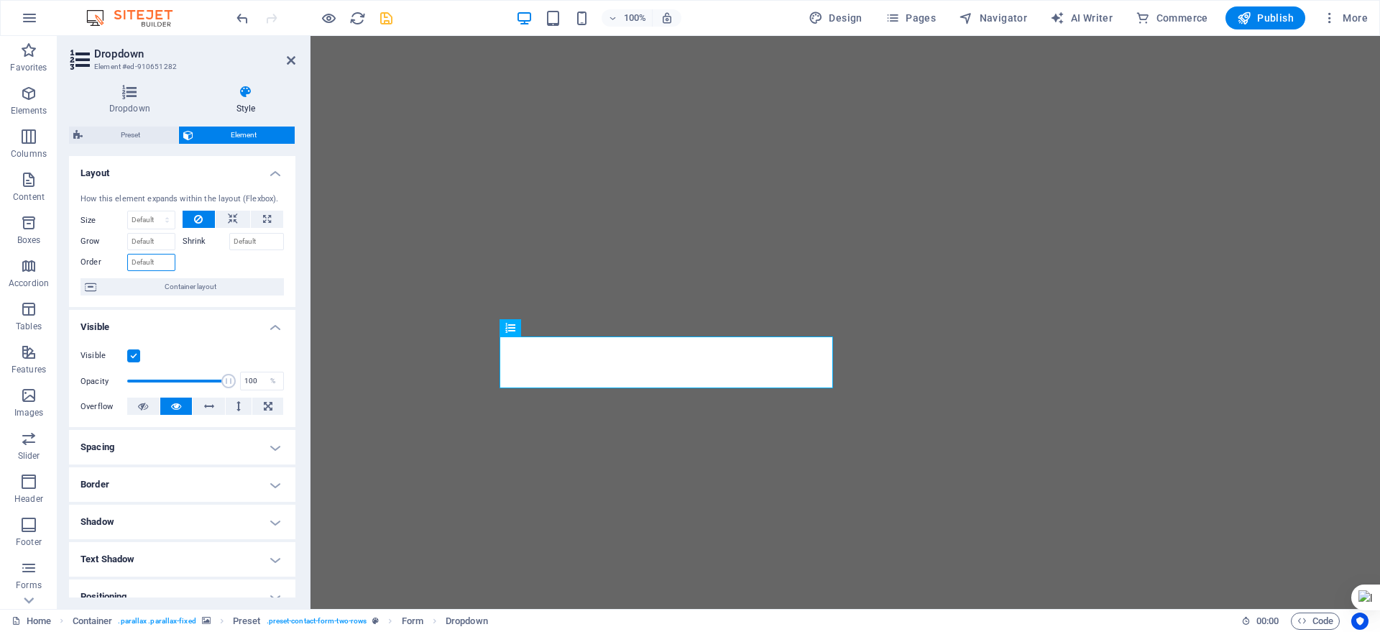
click at [140, 265] on input "Order" at bounding box center [151, 262] width 48 height 17
click at [129, 260] on input "Order" at bounding box center [151, 262] width 48 height 17
click at [132, 260] on input "Order" at bounding box center [151, 262] width 48 height 17
click at [137, 260] on input "Order" at bounding box center [151, 262] width 48 height 17
click at [157, 215] on select "Default auto px % 1/1 1/2 1/3 1/4 1/5 1/6 1/7 1/8 1/9 1/10" at bounding box center [151, 219] width 47 height 17
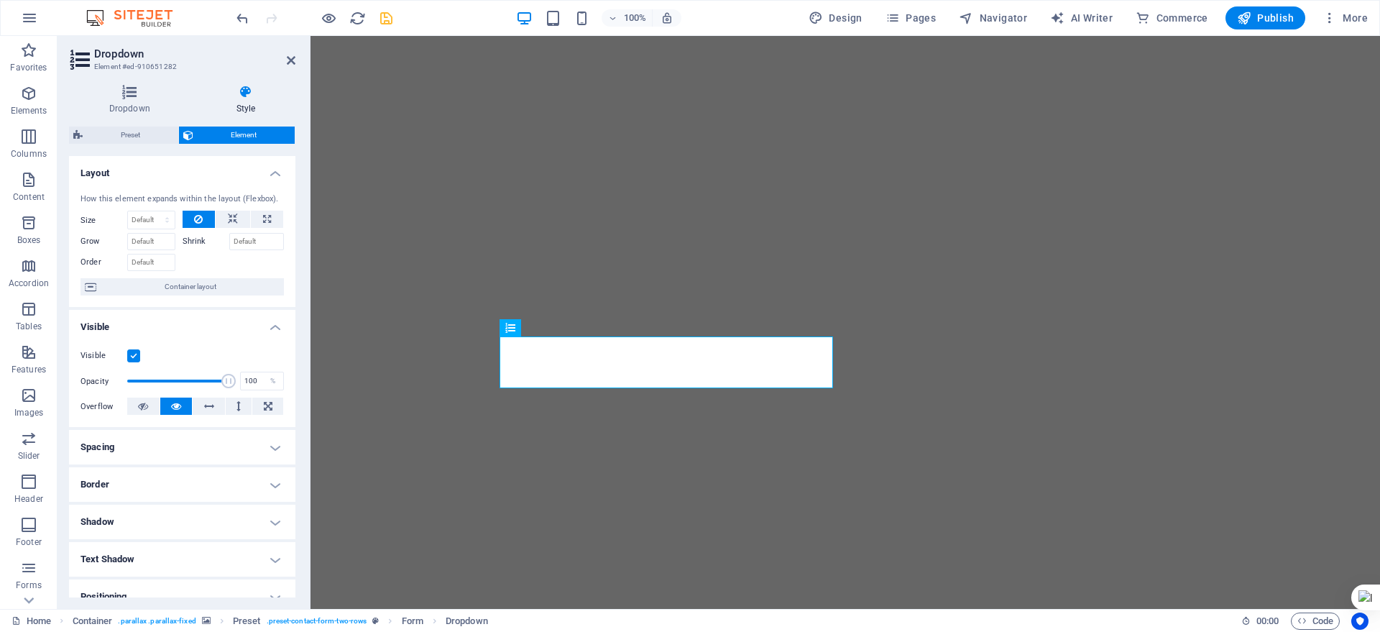
click at [202, 258] on div at bounding box center [234, 260] width 102 height 21
click at [158, 244] on input "Grow" at bounding box center [151, 241] width 48 height 17
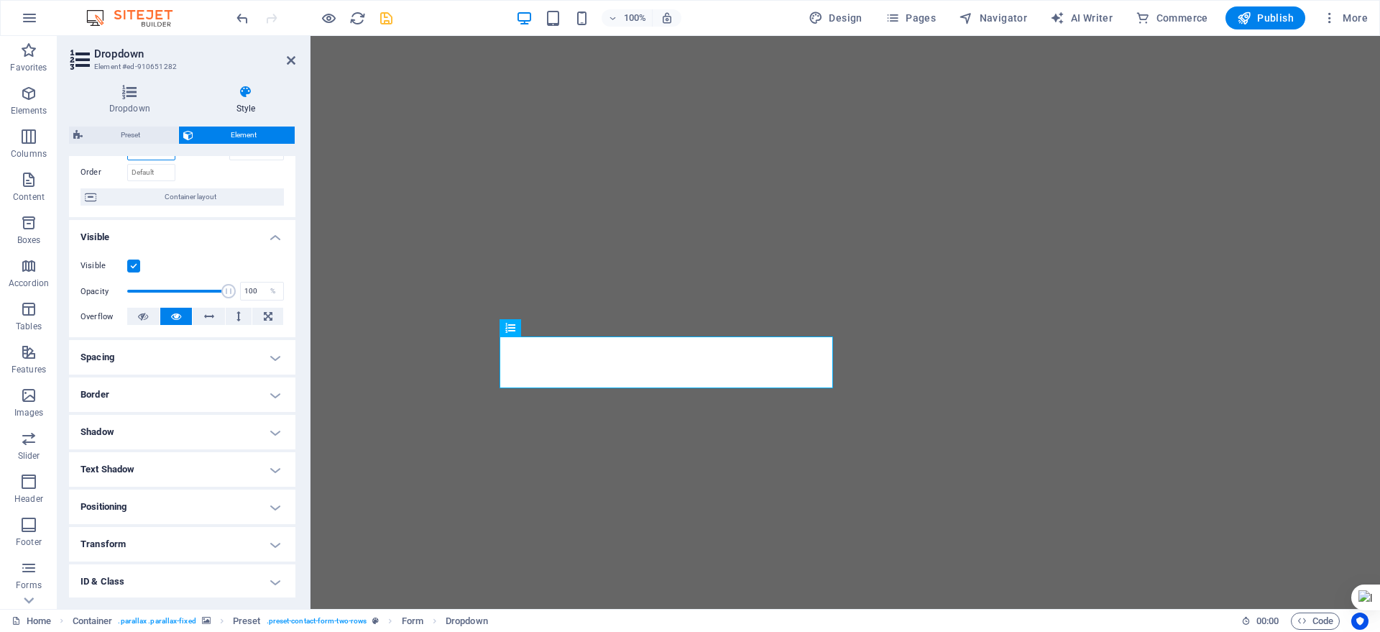
scroll to position [166, 0]
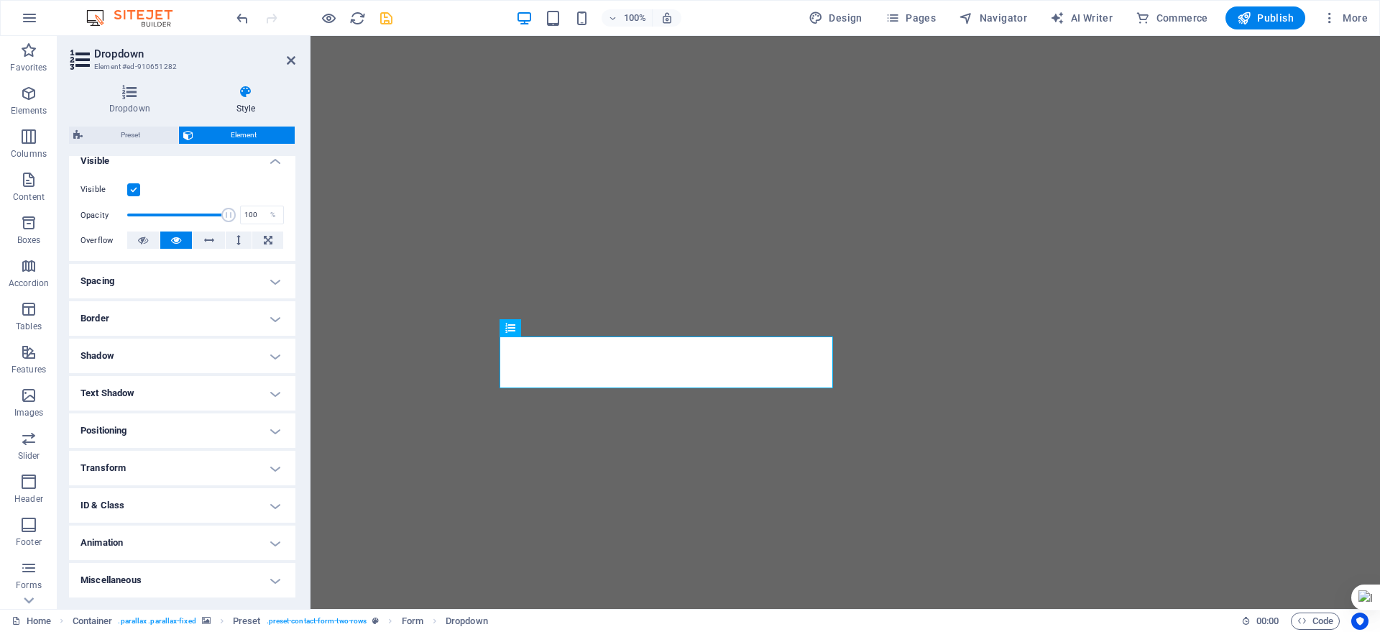
click at [266, 582] on h4 "Miscellaneous" at bounding box center [182, 580] width 226 height 35
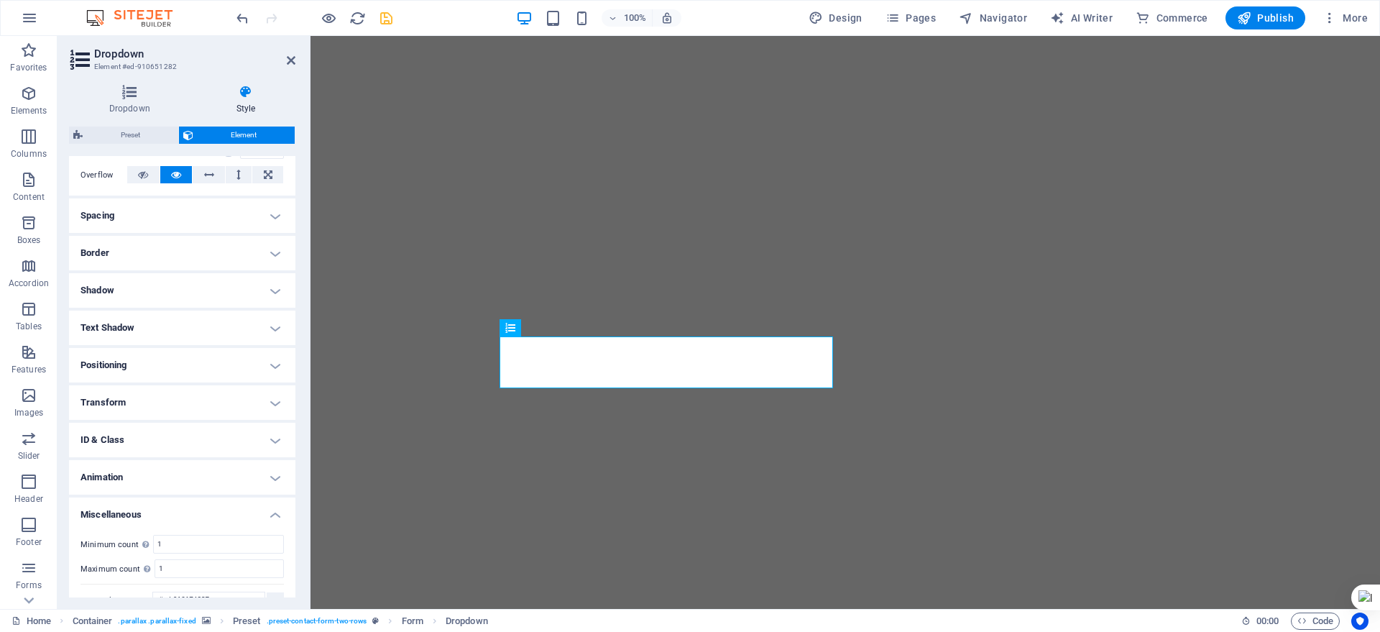
scroll to position [255, 0]
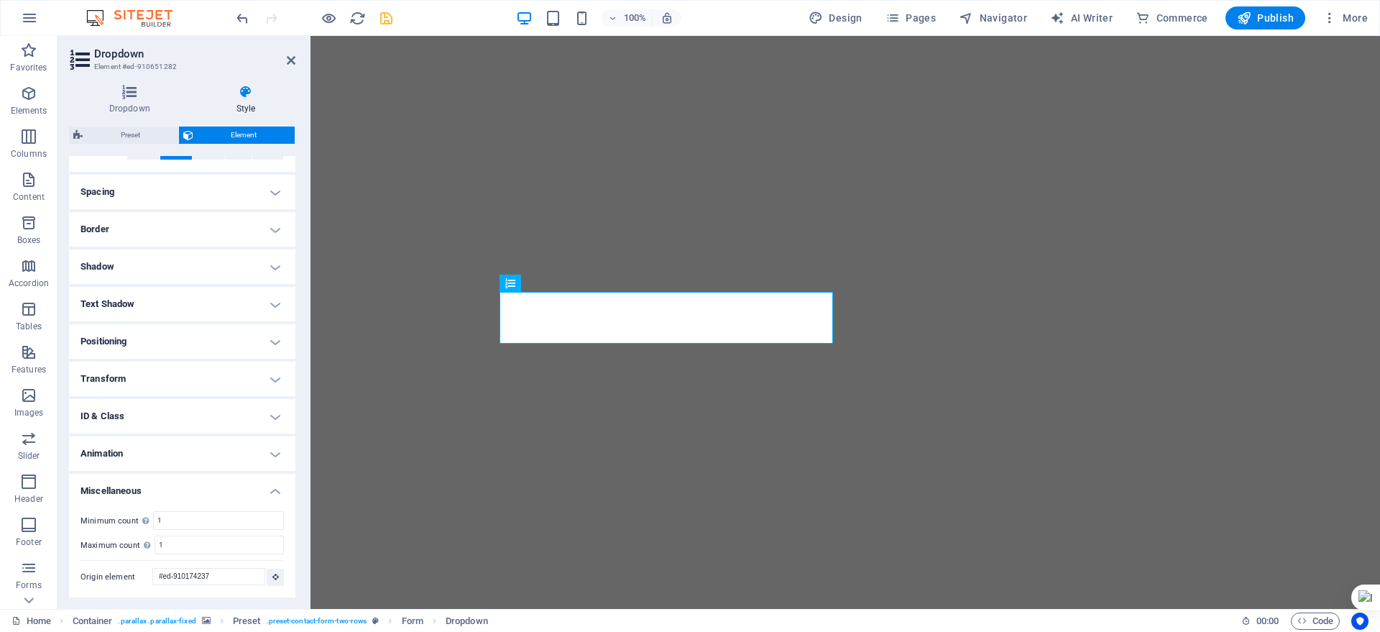
click at [276, 490] on h4 "Miscellaneous" at bounding box center [182, 487] width 226 height 26
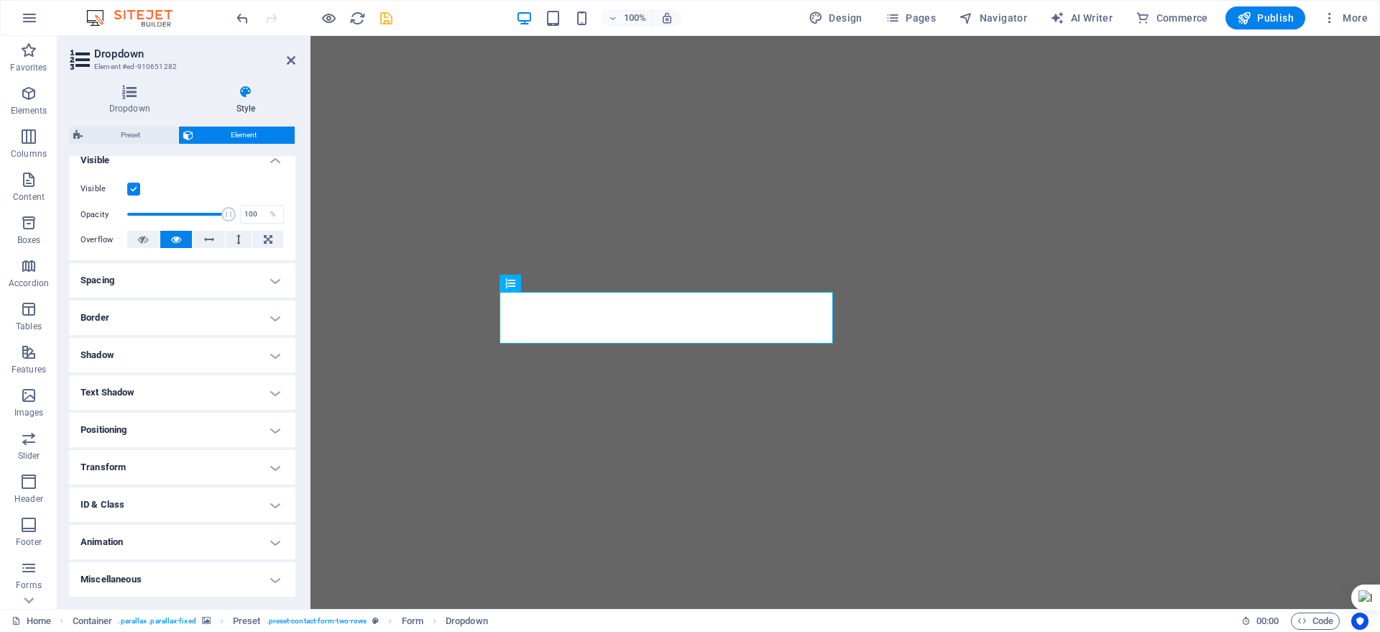
scroll to position [167, 0]
click at [269, 537] on h4 "Animation" at bounding box center [182, 542] width 226 height 35
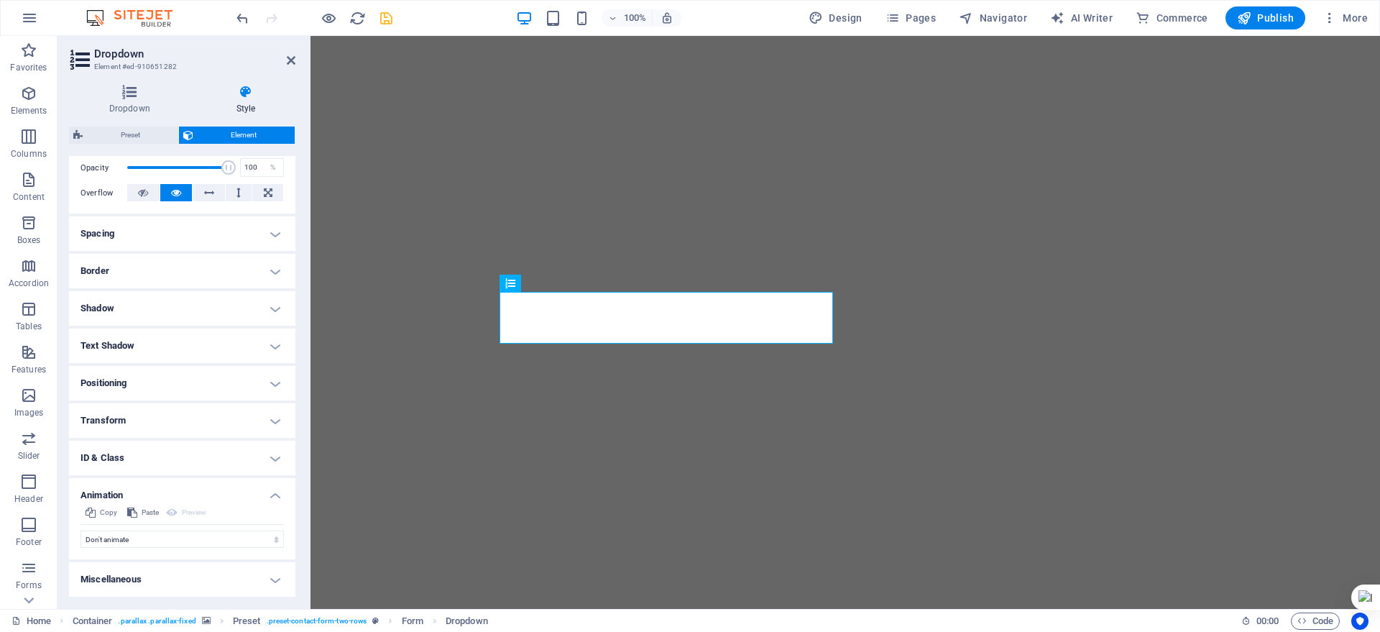
click at [275, 461] on h4 "ID & Class" at bounding box center [182, 458] width 226 height 35
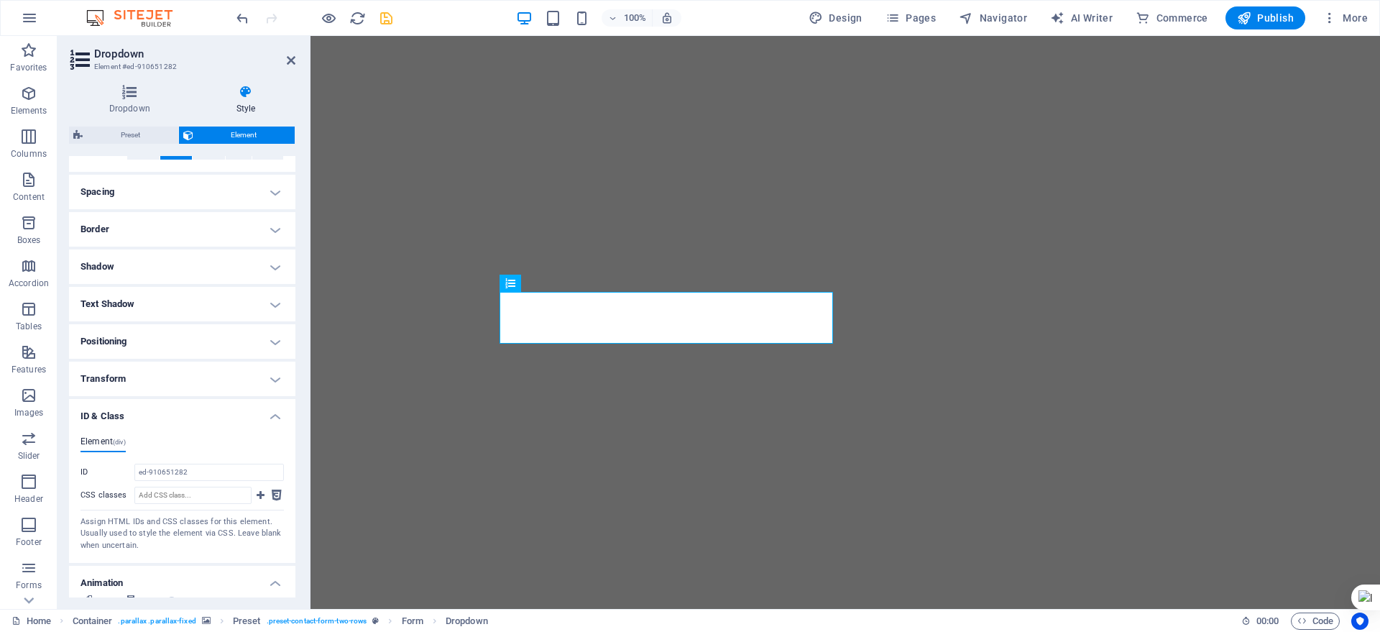
click at [268, 374] on h4 "Transform" at bounding box center [182, 379] width 226 height 35
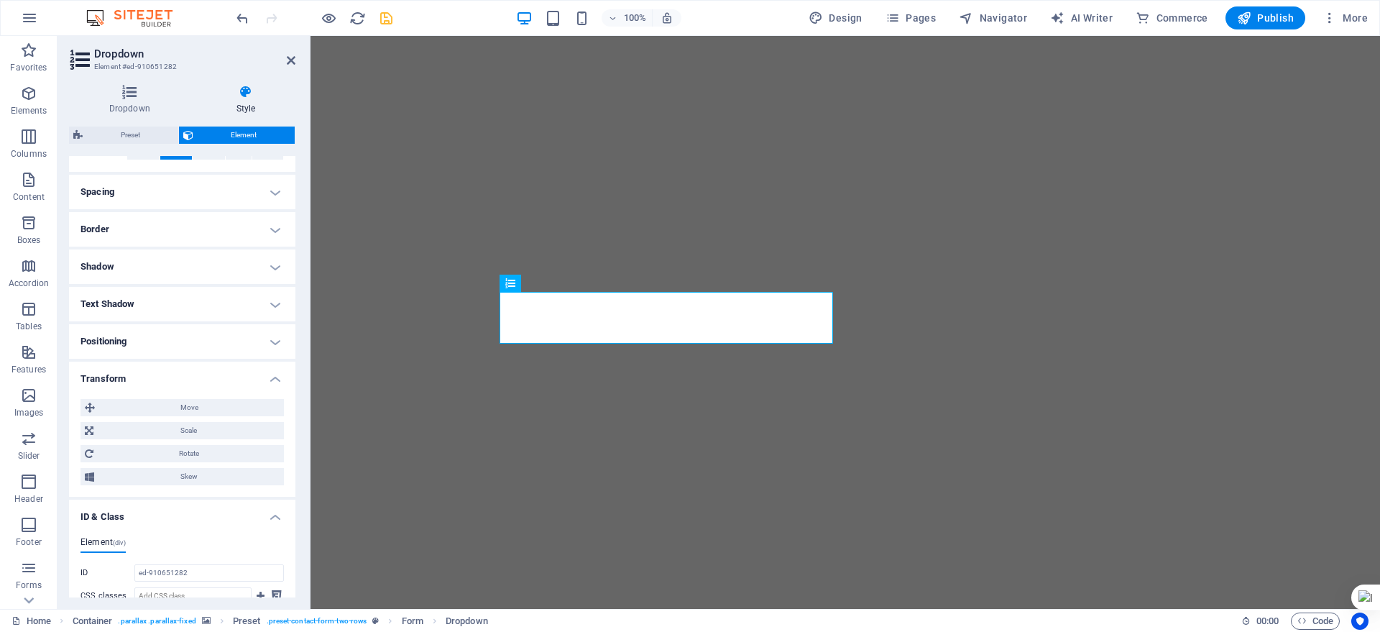
click at [267, 344] on h4 "Positioning" at bounding box center [182, 341] width 226 height 35
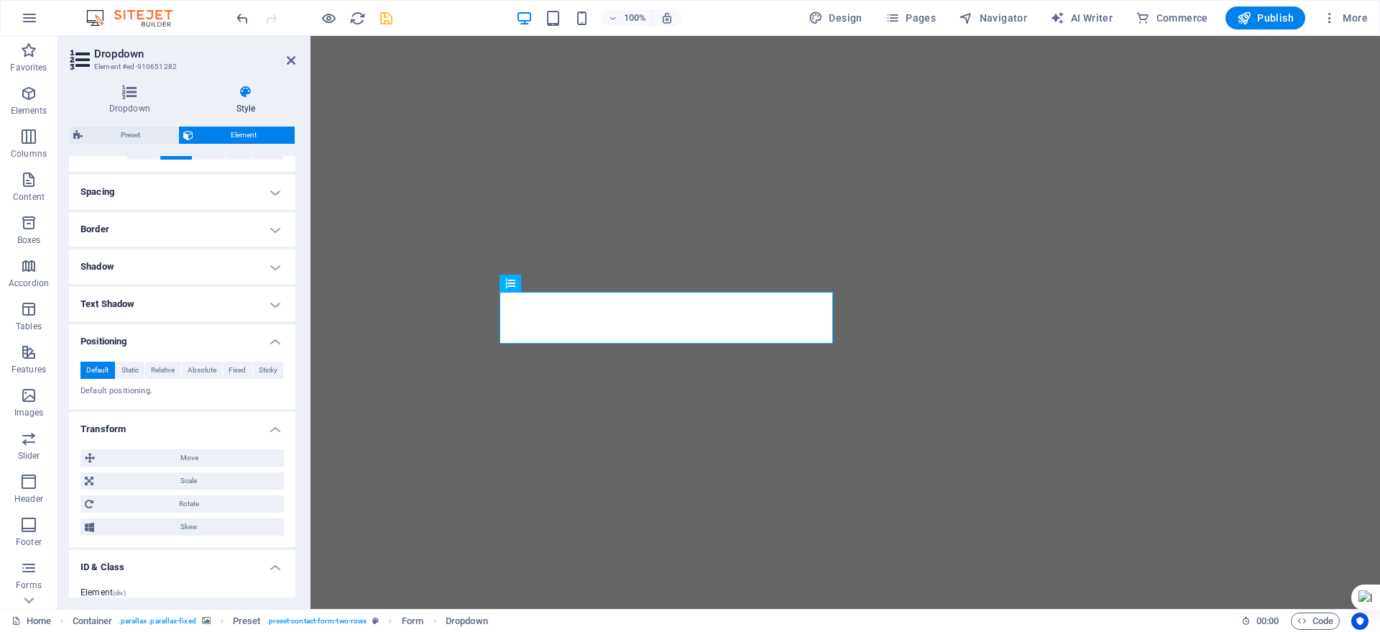
click at [273, 296] on h4 "Text Shadow" at bounding box center [182, 304] width 226 height 35
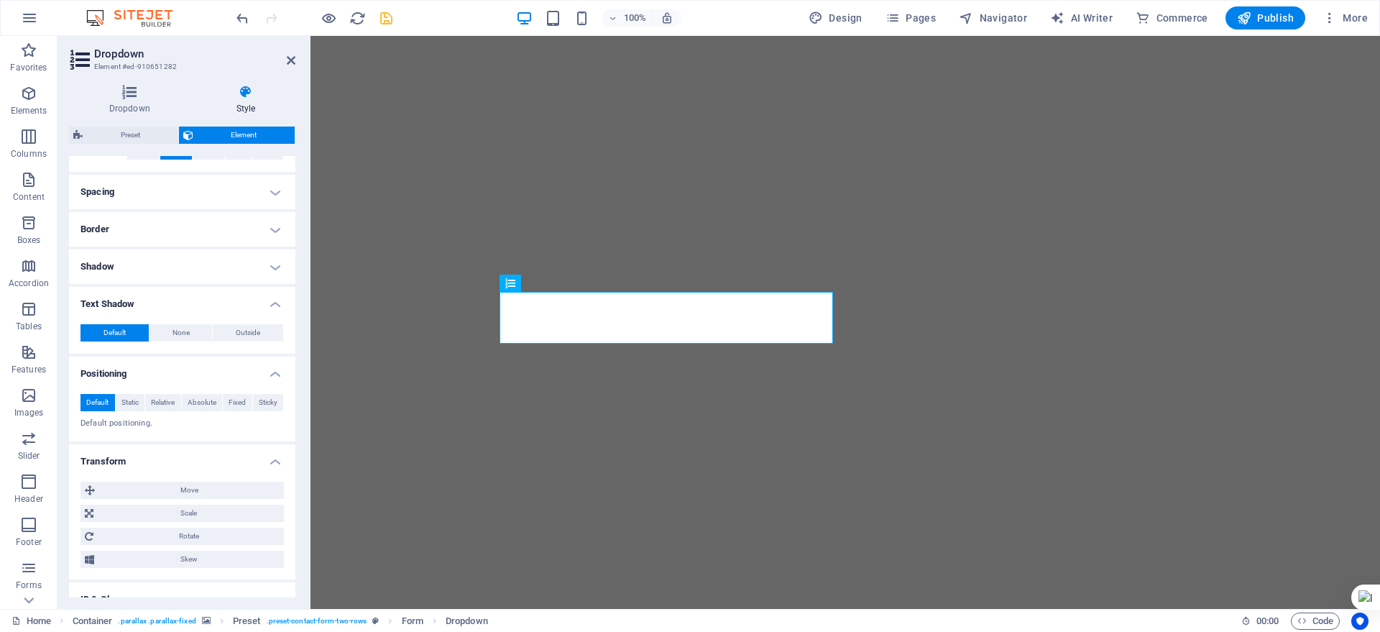
click at [272, 262] on h4 "Shadow" at bounding box center [182, 266] width 226 height 35
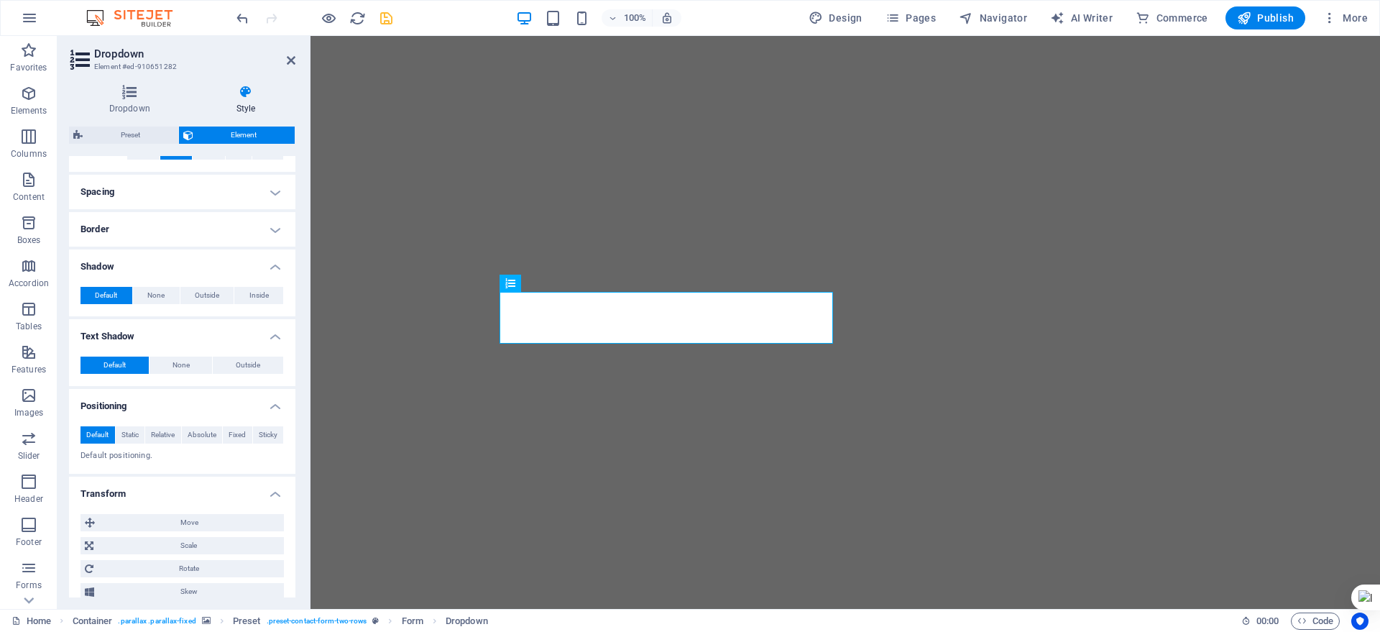
click at [272, 232] on h4 "Border" at bounding box center [182, 229] width 226 height 35
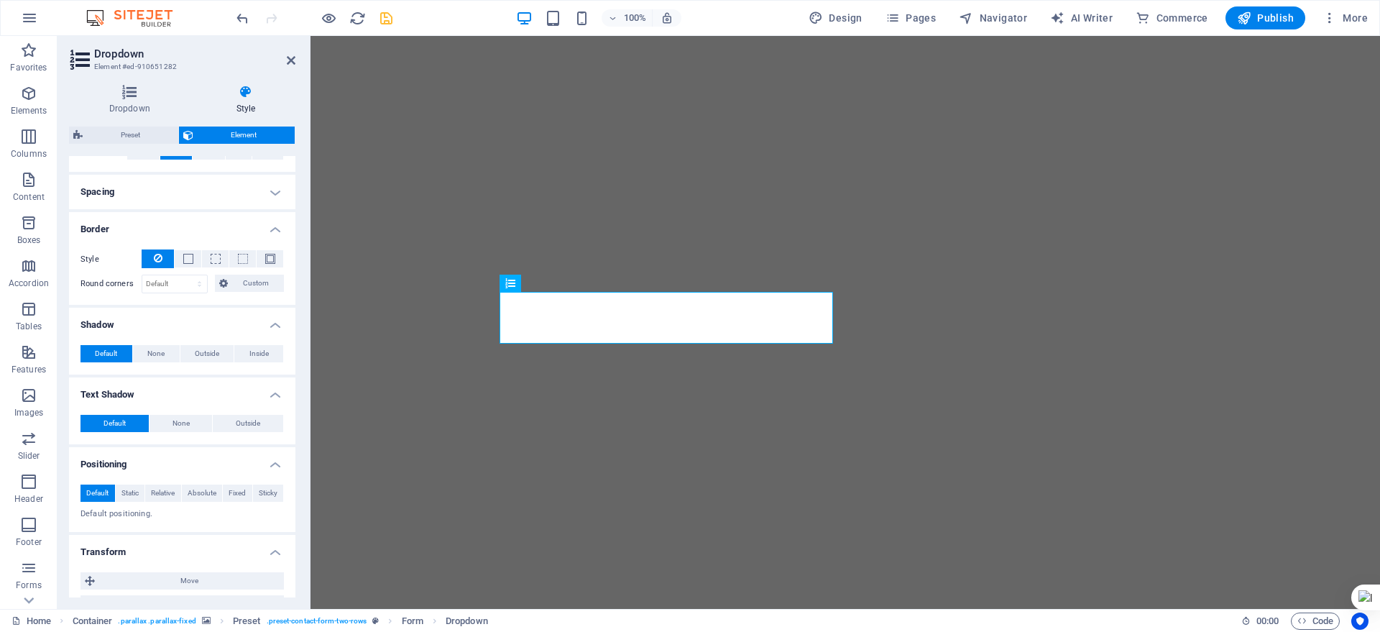
click at [270, 187] on h4 "Spacing" at bounding box center [182, 192] width 226 height 35
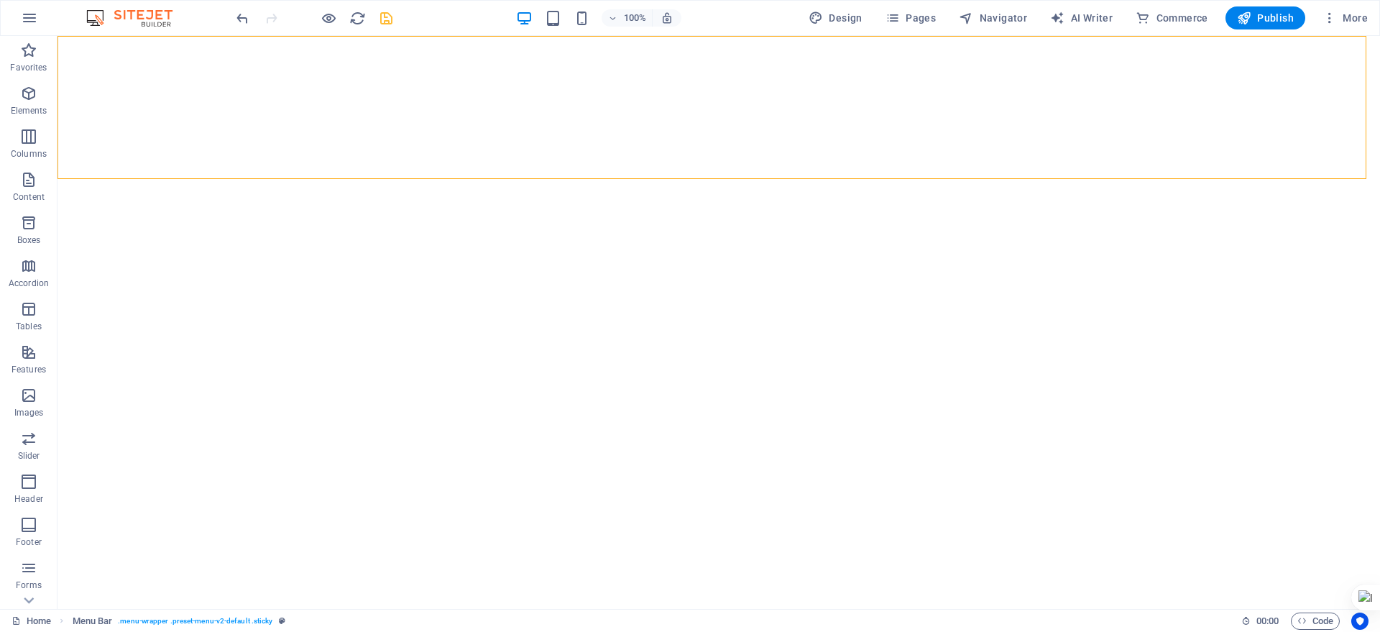
click at [396, 11] on div "100% Design Pages Navigator AI Writer Commerce Publish More" at bounding box center [804, 17] width 1140 height 23
click at [389, 14] on icon "save" at bounding box center [386, 18] width 17 height 17
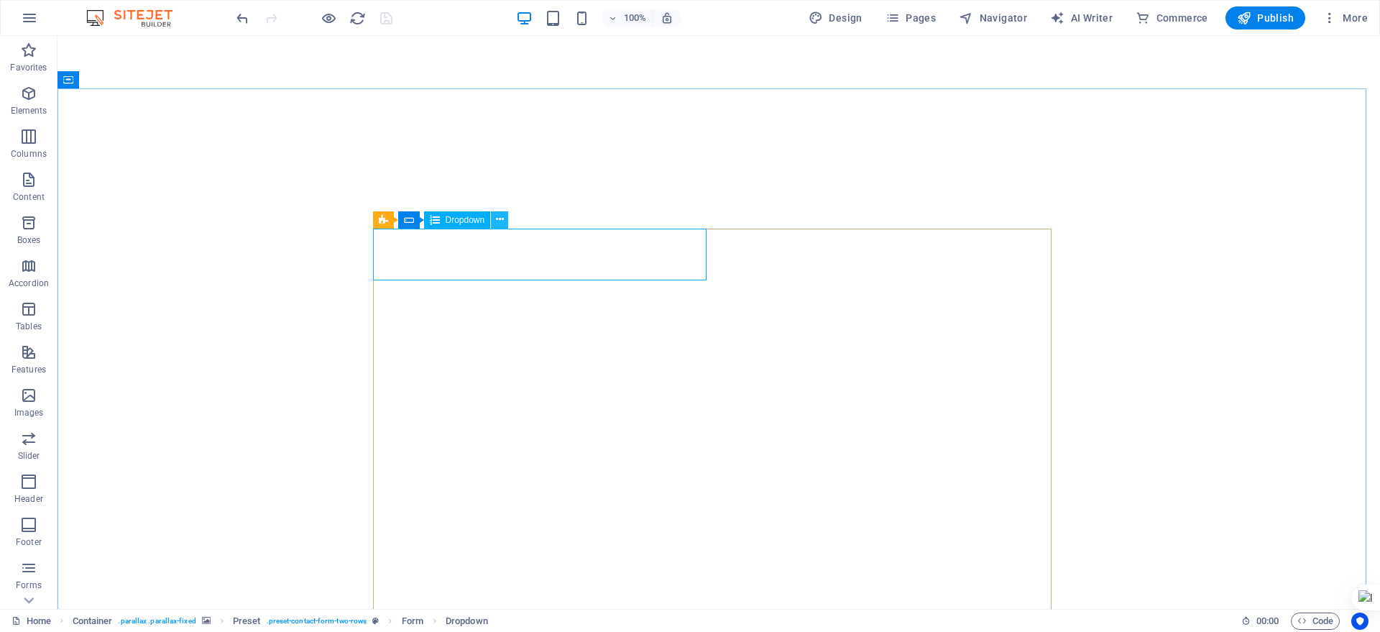
click at [502, 219] on icon at bounding box center [500, 219] width 8 height 15
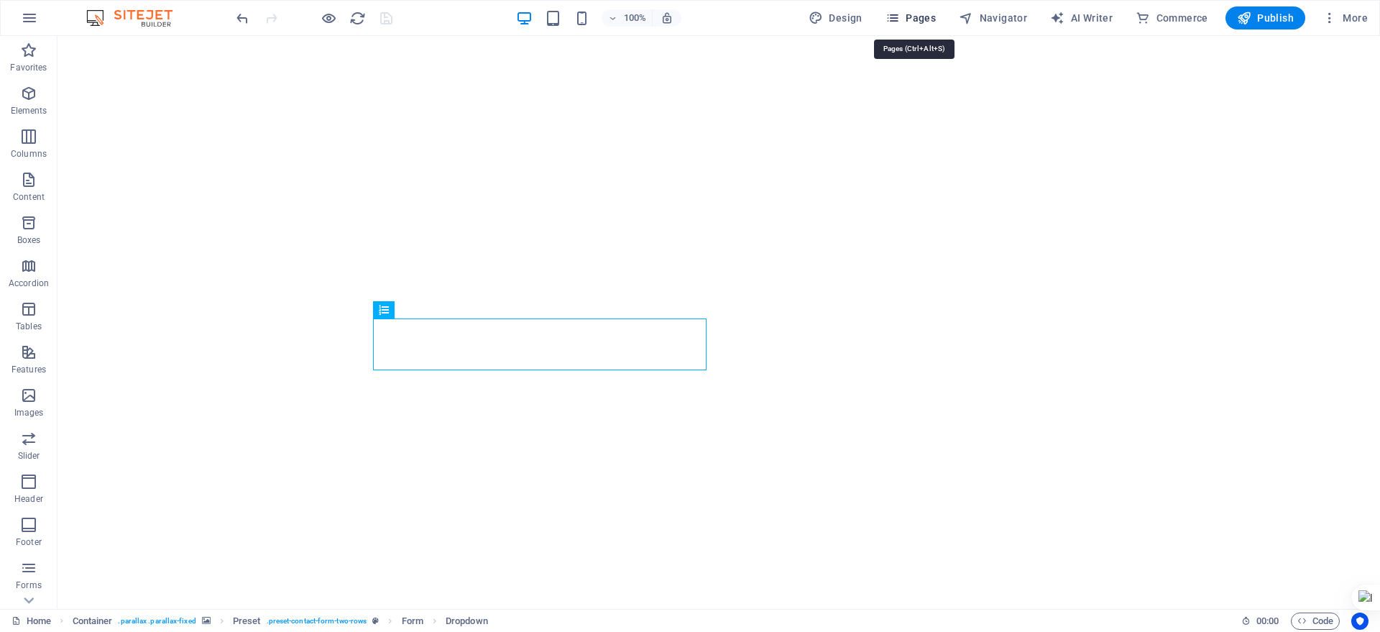
click at [912, 16] on span "Pages" at bounding box center [911, 18] width 50 height 14
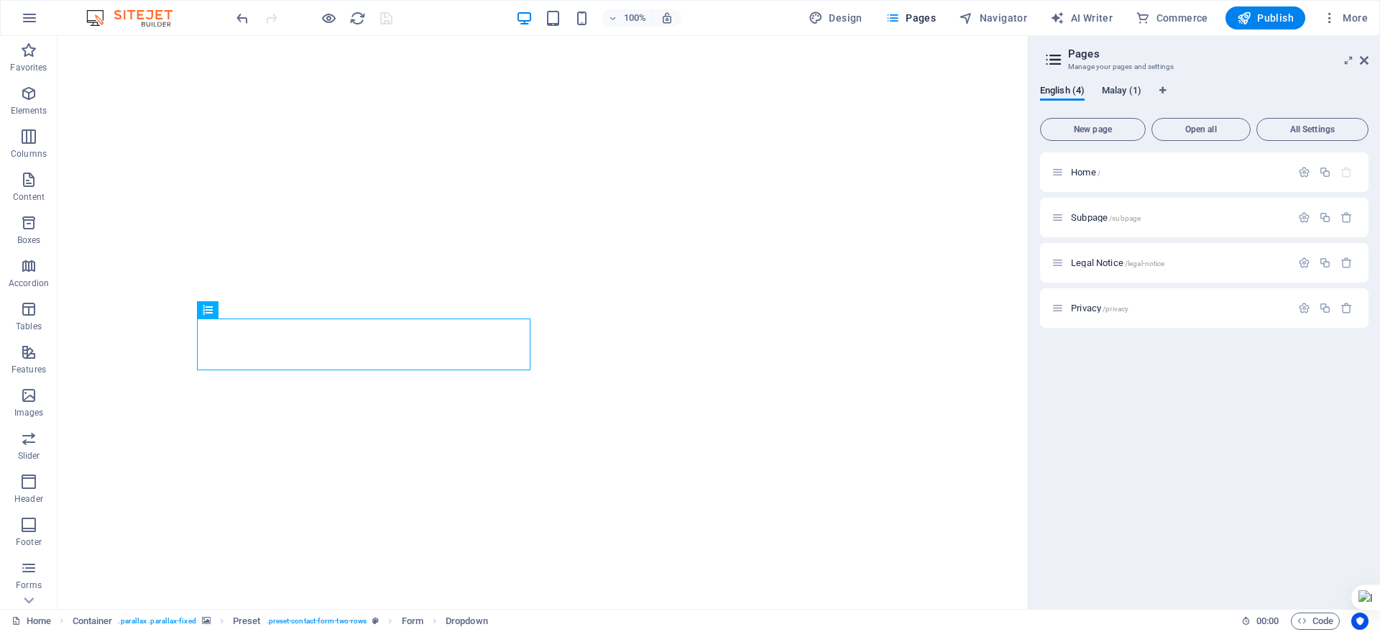
click at [1123, 88] on span "Malay (1)" at bounding box center [1122, 92] width 40 height 20
click at [1055, 99] on button "English (4)" at bounding box center [1062, 93] width 45 height 16
click at [1121, 91] on span "Malay (1)" at bounding box center [1122, 92] width 40 height 20
click at [1072, 96] on span "English (4)" at bounding box center [1062, 92] width 45 height 20
click at [1126, 92] on span "Malay (1)" at bounding box center [1122, 92] width 40 height 20
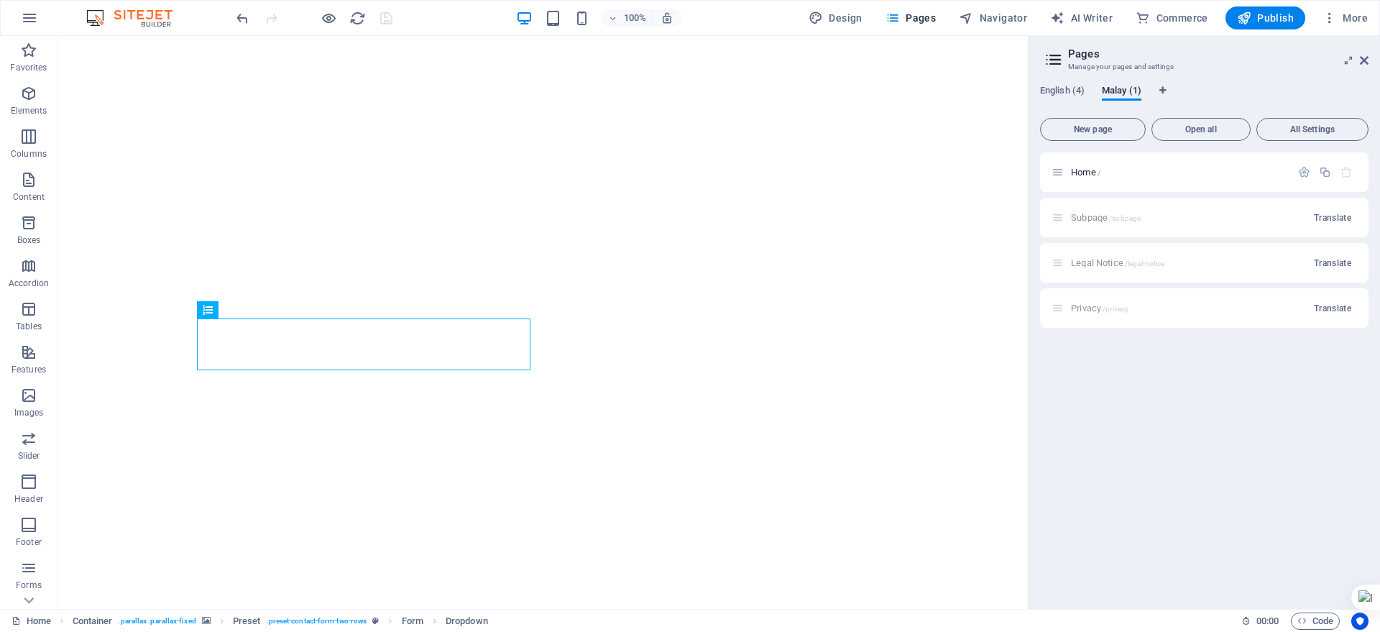
drag, startPoint x: 1130, startPoint y: 88, endPoint x: 1251, endPoint y: 416, distance: 349.6
click at [1251, 416] on div "Home / Subpage /subpage Translate Legal Notice /legal-notice Translate Privacy …" at bounding box center [1204, 374] width 329 height 445
click at [1063, 93] on span "English (4)" at bounding box center [1062, 92] width 45 height 20
click at [1091, 221] on span "Subpage /subpage" at bounding box center [1106, 217] width 70 height 11
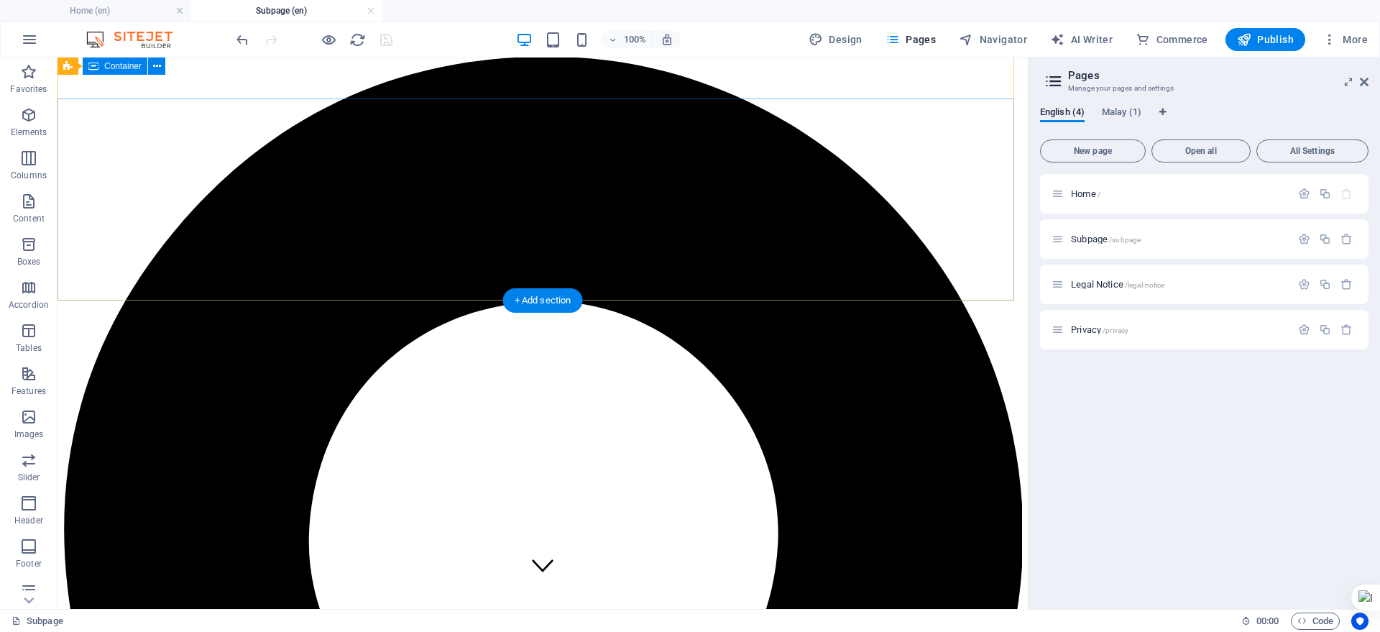
scroll to position [0, 0]
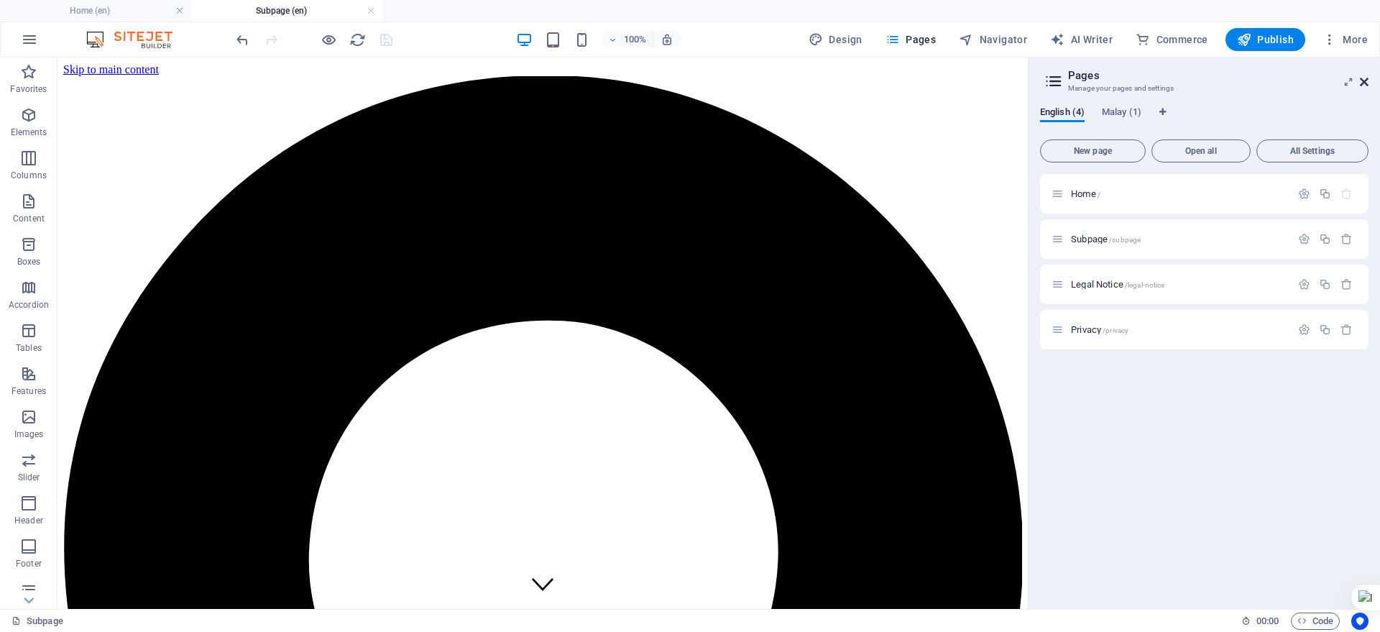
click at [1362, 76] on icon at bounding box center [1364, 82] width 9 height 12
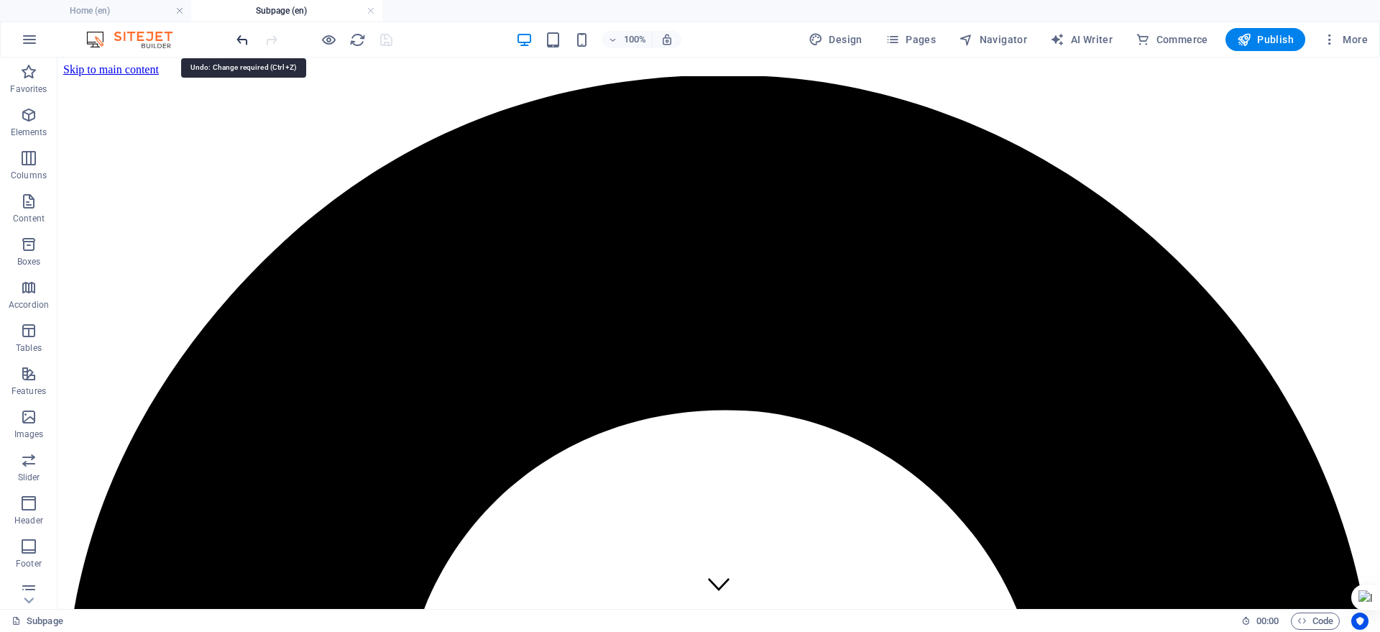
click at [247, 37] on icon "undo" at bounding box center [242, 40] width 17 height 17
click at [239, 38] on icon "undo" at bounding box center [242, 40] width 17 height 17
click at [239, 39] on icon "undo" at bounding box center [242, 40] width 17 height 17
click at [239, 40] on icon "undo" at bounding box center [242, 40] width 17 height 17
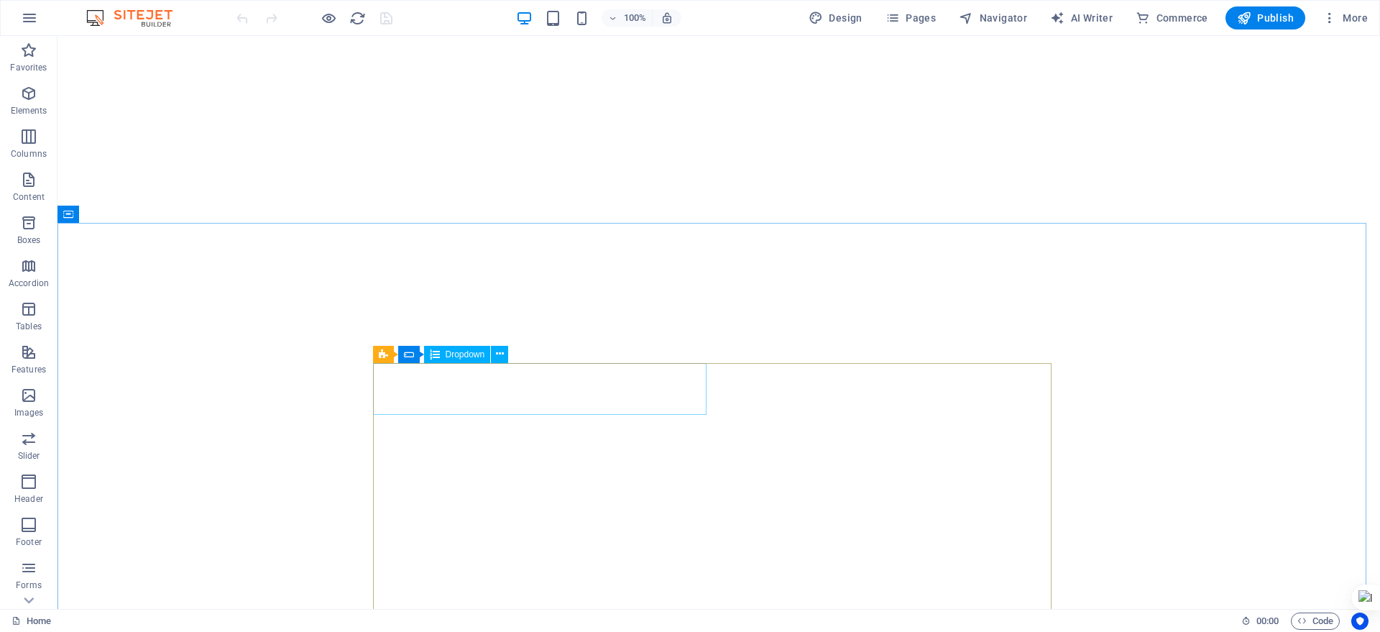
click at [474, 352] on span "Dropdown" at bounding box center [466, 354] width 40 height 9
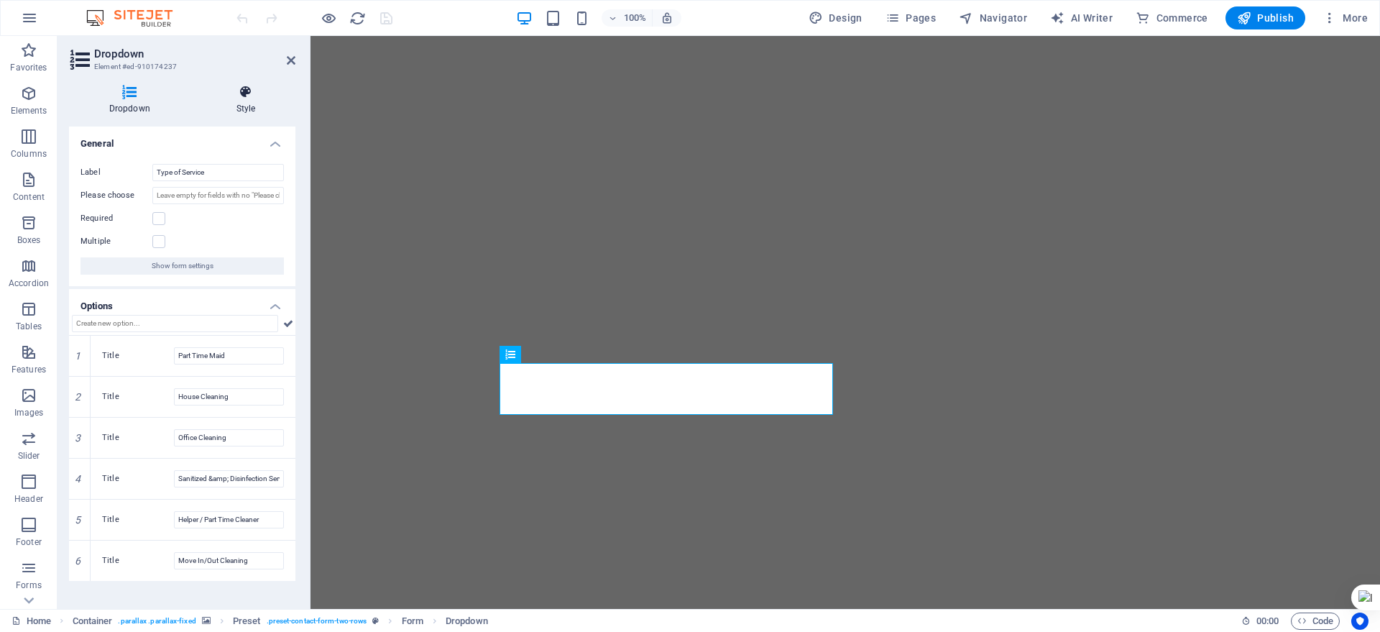
click at [236, 99] on h4 "Style" at bounding box center [245, 100] width 99 height 30
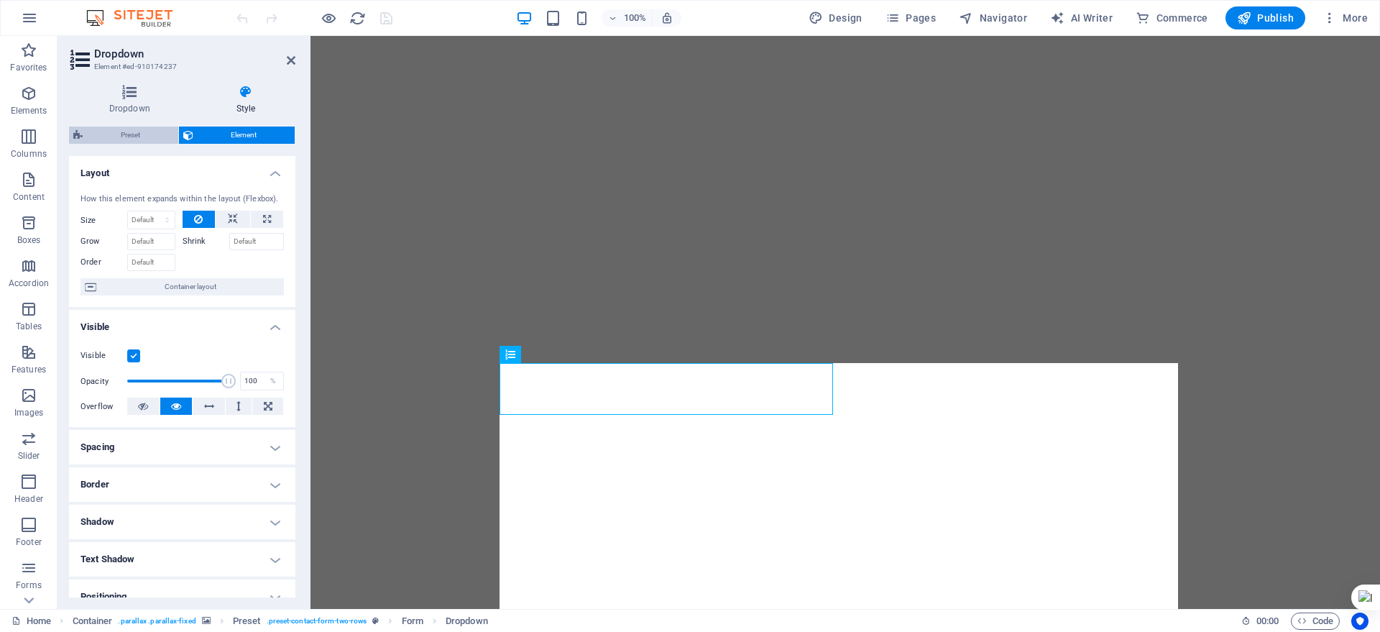
click at [160, 130] on span "Preset" at bounding box center [130, 135] width 87 height 17
select select "px"
select select "rem"
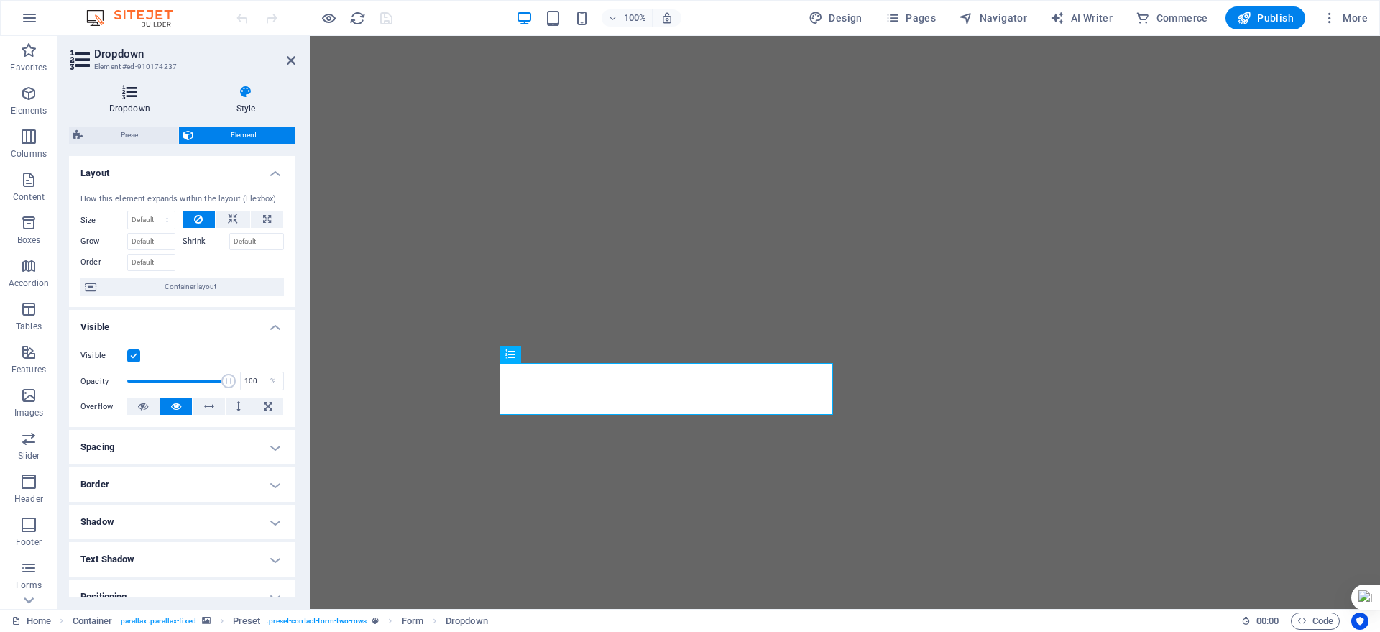
click at [147, 107] on h4 "Dropdown" at bounding box center [132, 100] width 127 height 30
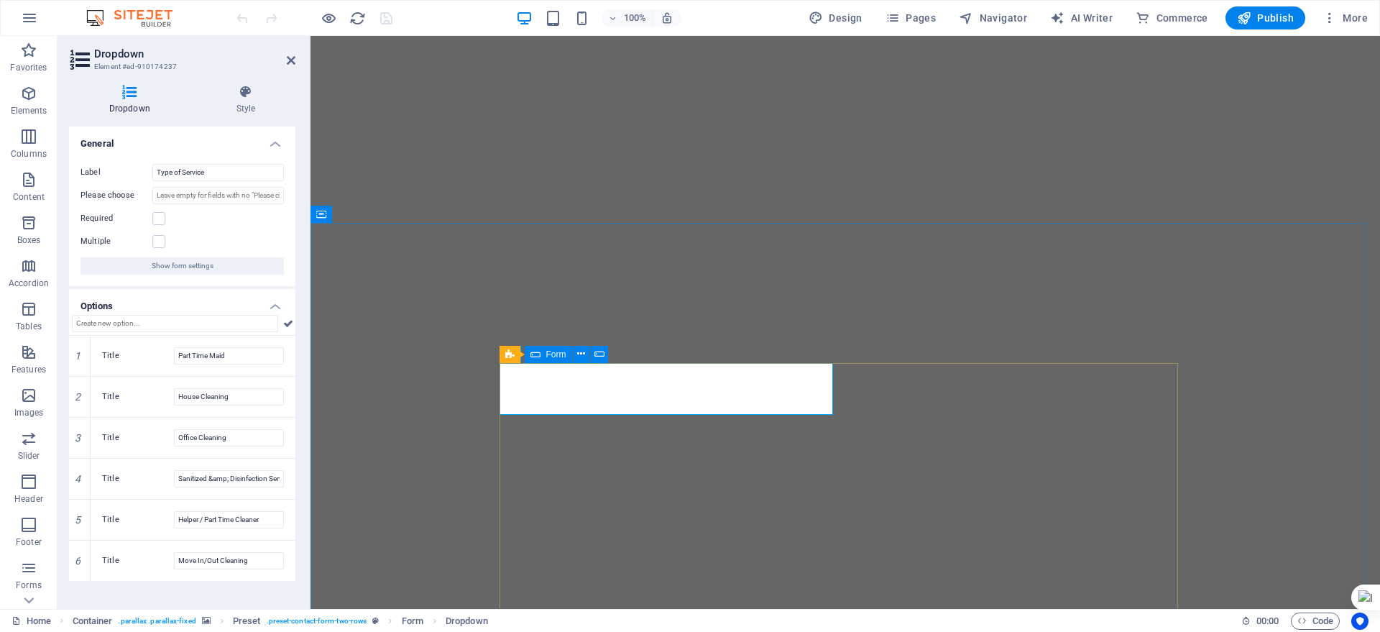
click at [535, 359] on icon at bounding box center [536, 354] width 10 height 17
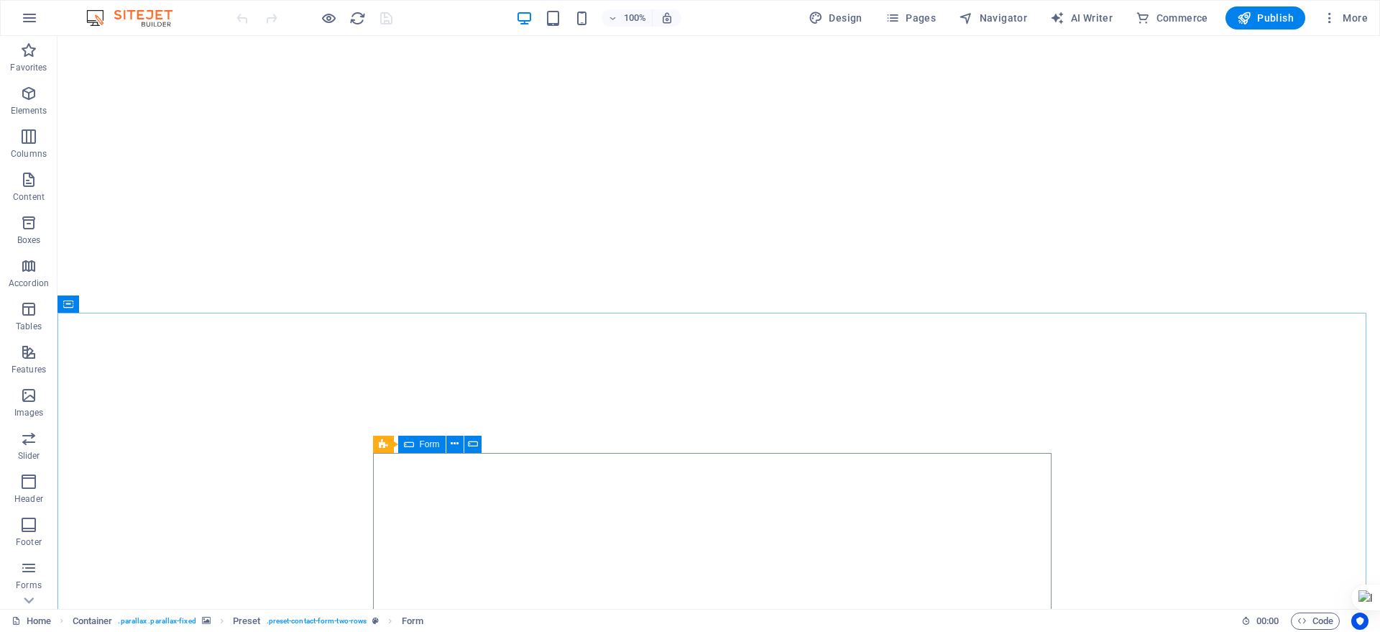
click at [412, 446] on icon at bounding box center [409, 444] width 10 height 17
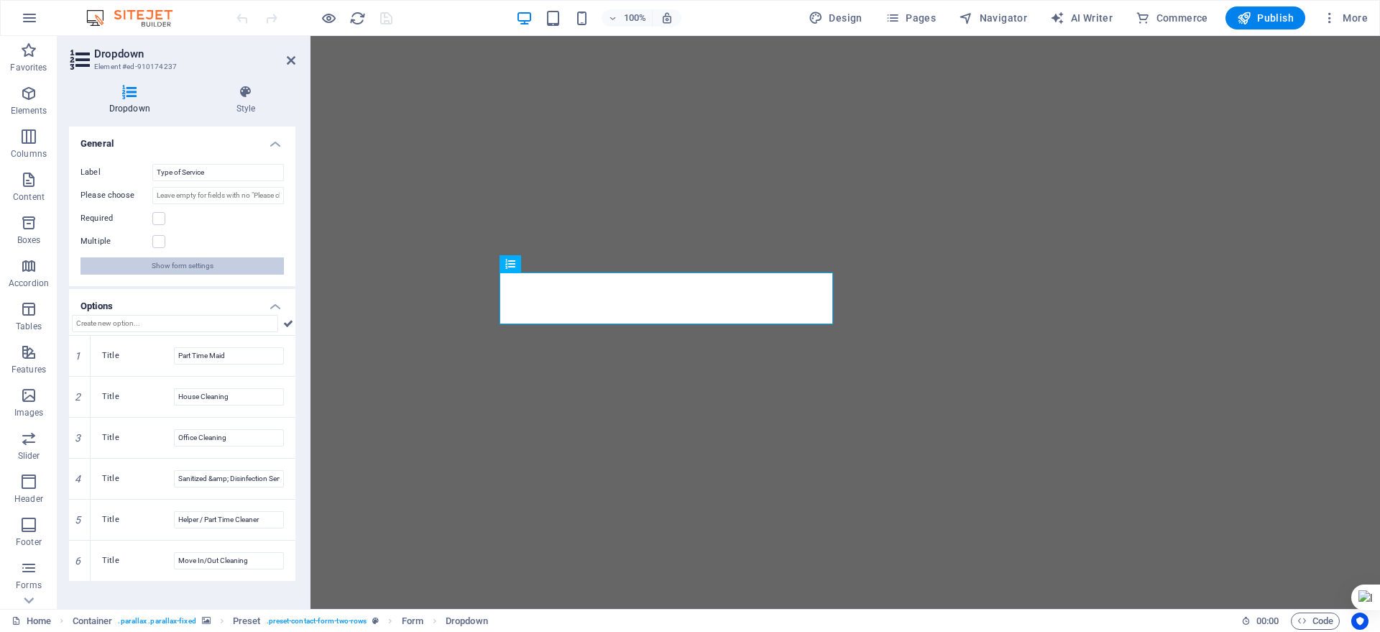
click at [160, 262] on span "Show form settings" at bounding box center [183, 265] width 62 height 17
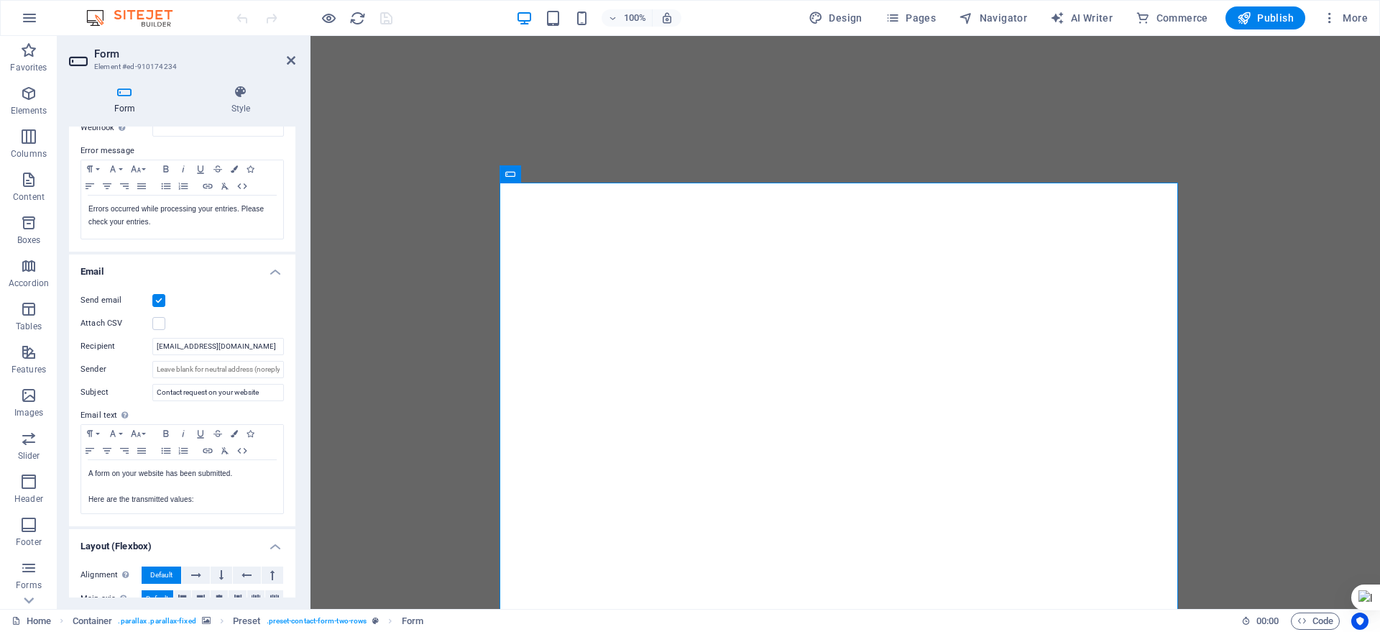
scroll to position [334, 0]
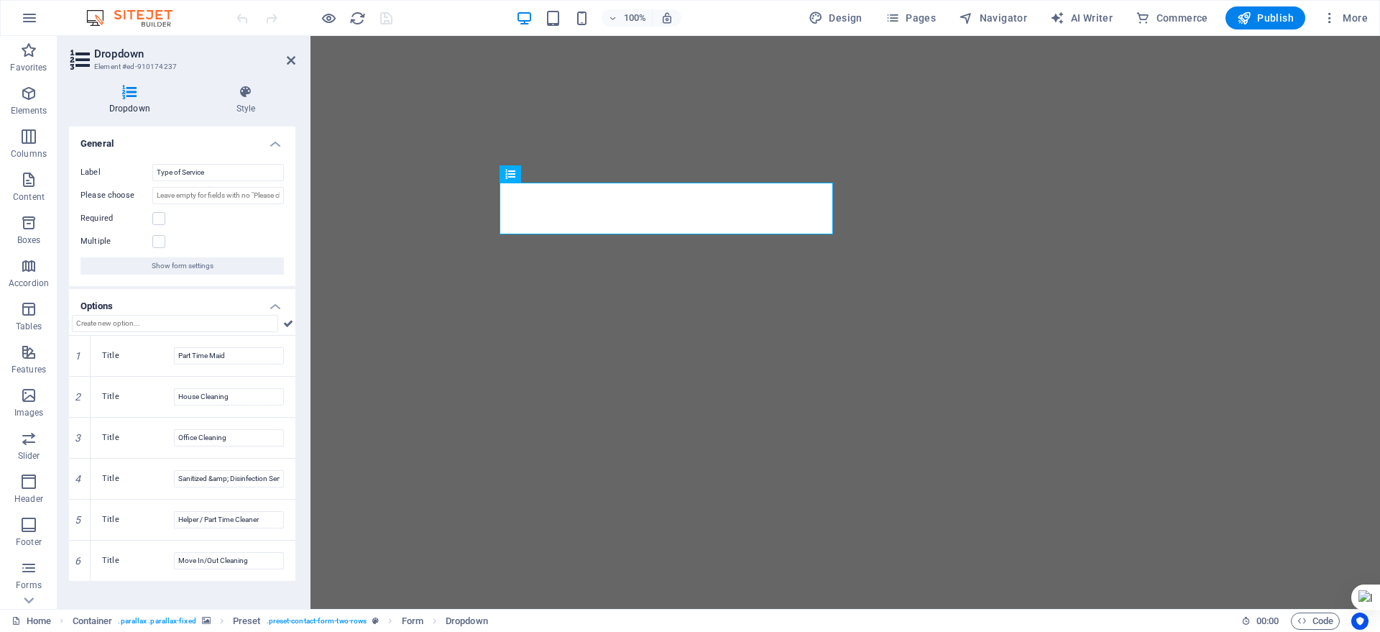
click at [271, 301] on h4 "Options" at bounding box center [182, 302] width 226 height 26
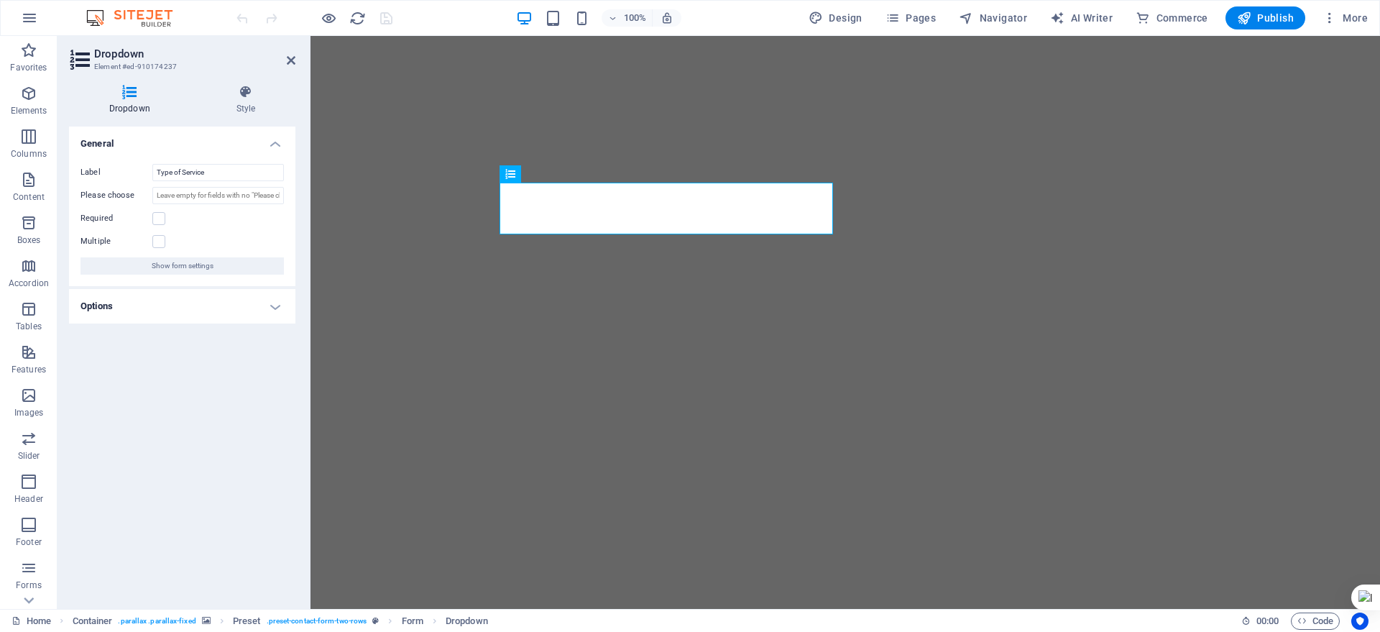
click at [277, 302] on h4 "Options" at bounding box center [182, 306] width 226 height 35
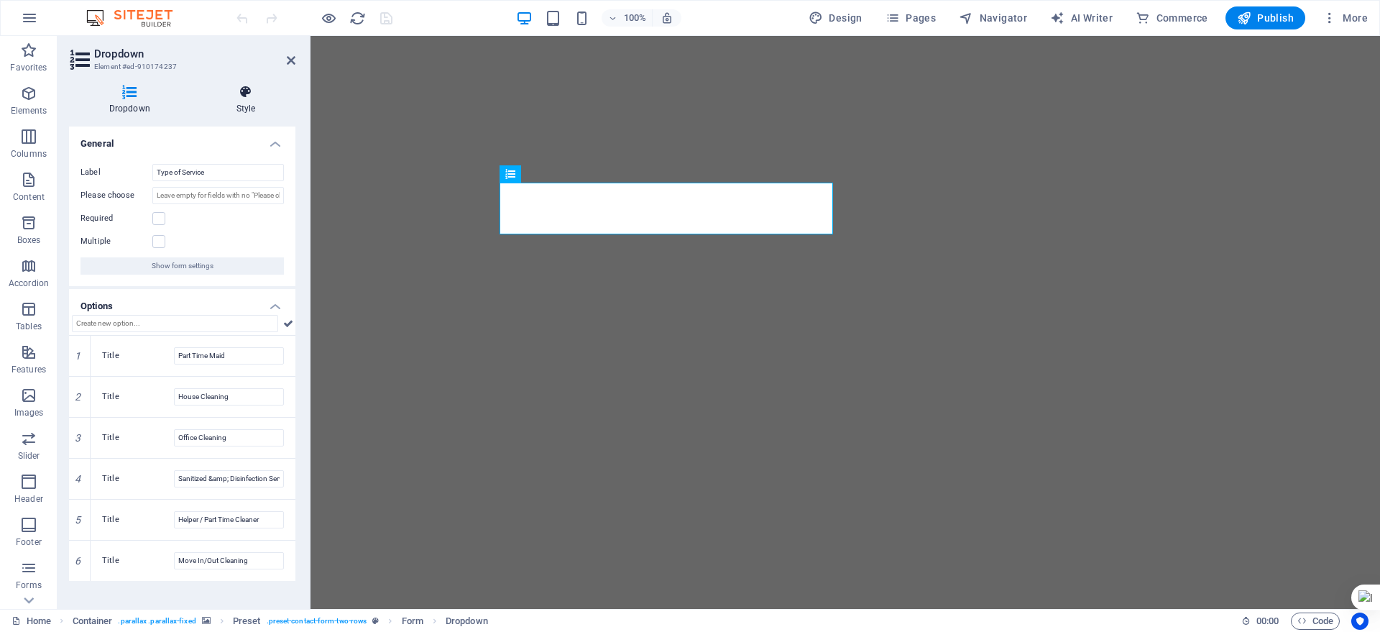
click at [249, 104] on h4 "Style" at bounding box center [245, 100] width 99 height 30
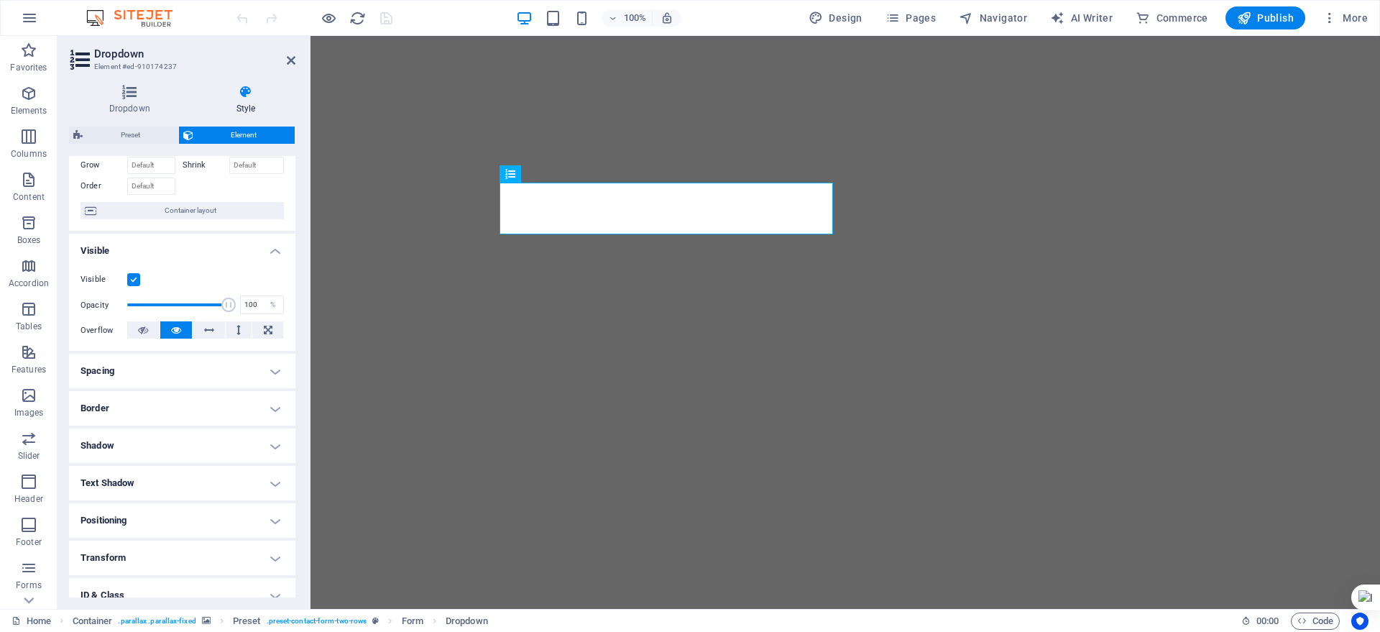
scroll to position [0, 0]
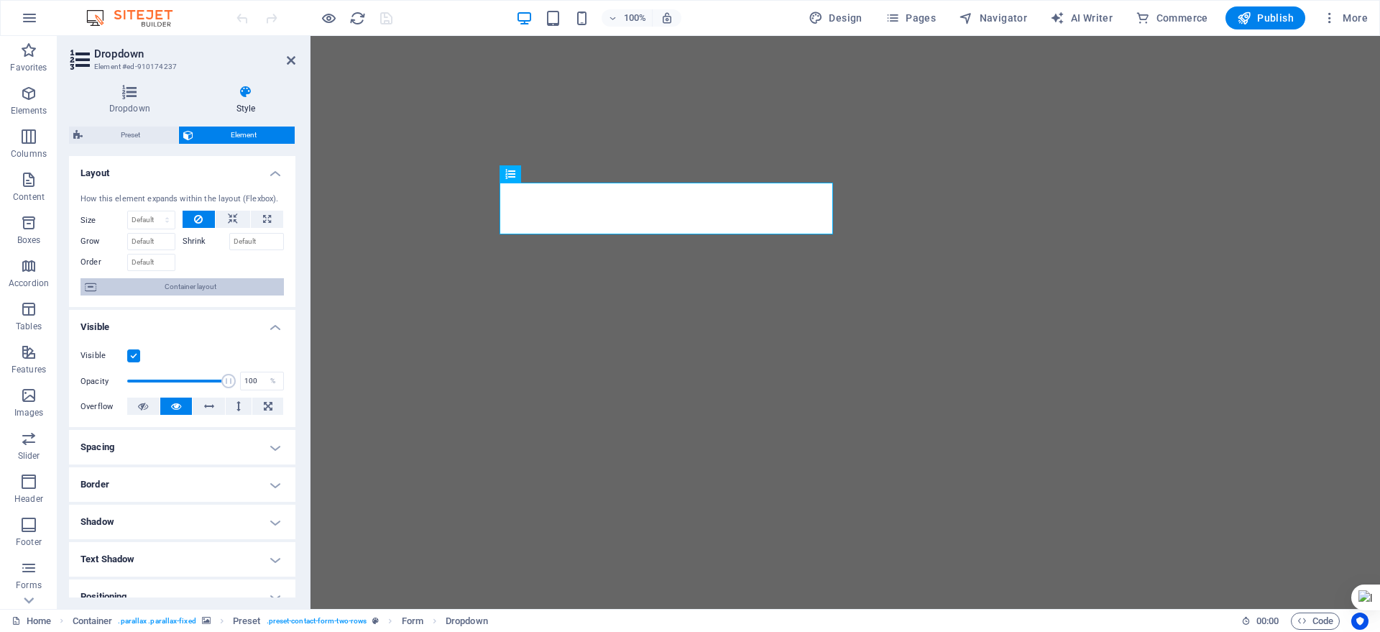
click at [205, 288] on span "Container layout" at bounding box center [190, 286] width 179 height 17
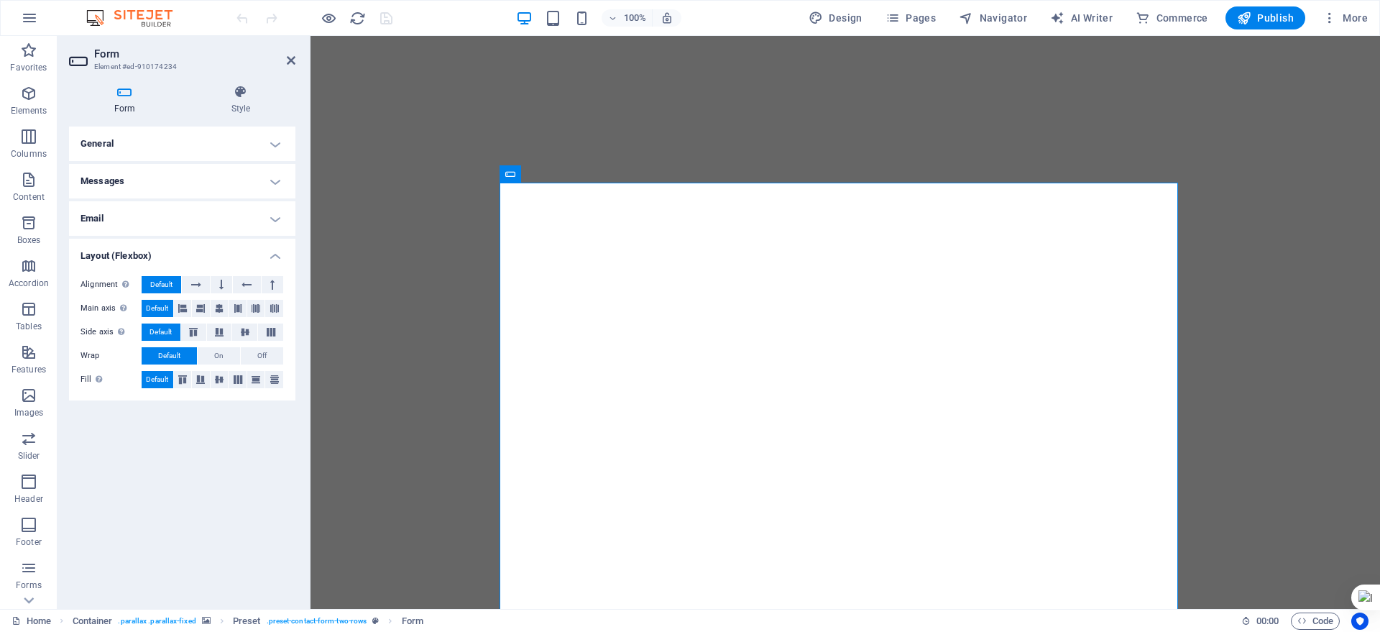
click at [282, 260] on h4 "Layout (Flexbox)" at bounding box center [182, 252] width 226 height 26
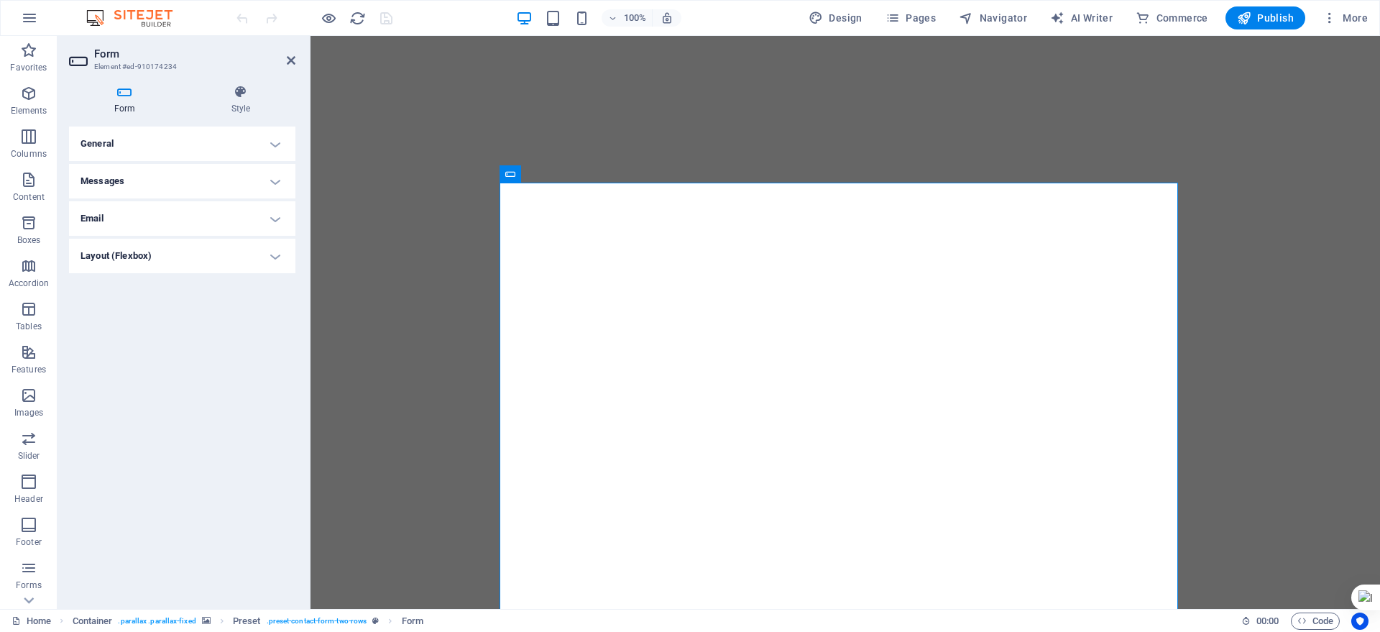
click at [240, 82] on div "Form Style General Title Define a name for the form. General form Messages Succ…" at bounding box center [182, 341] width 249 height 536
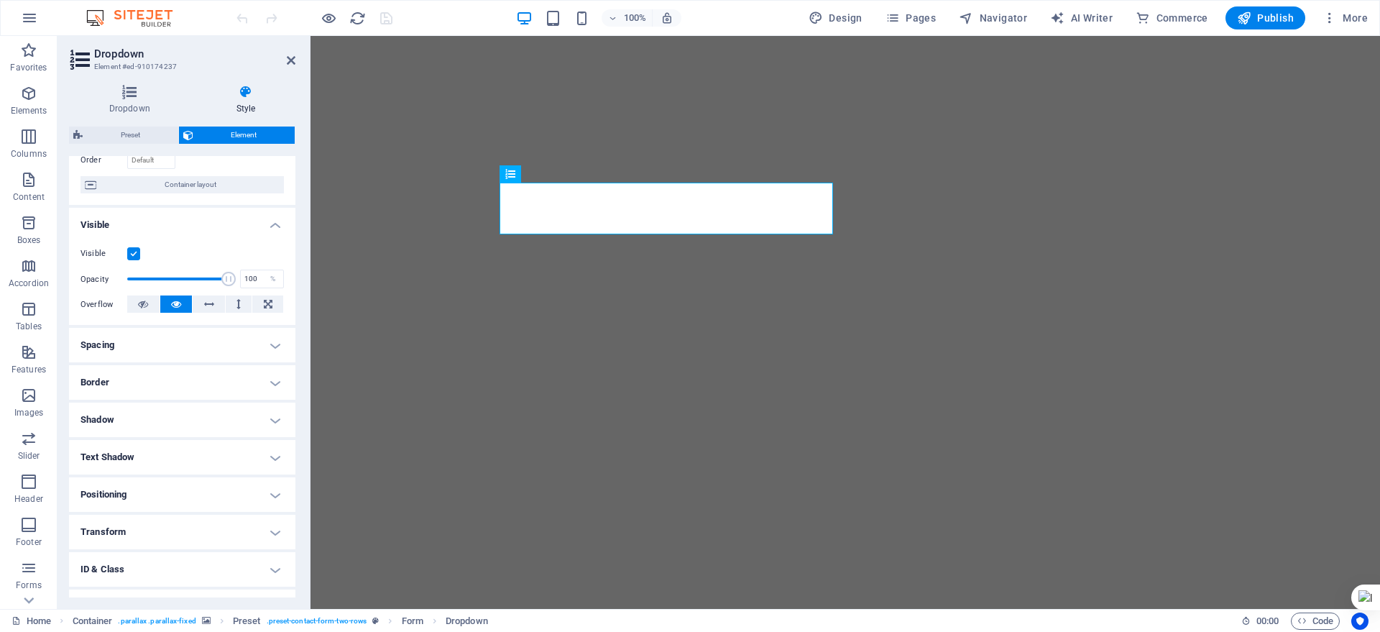
scroll to position [166, 0]
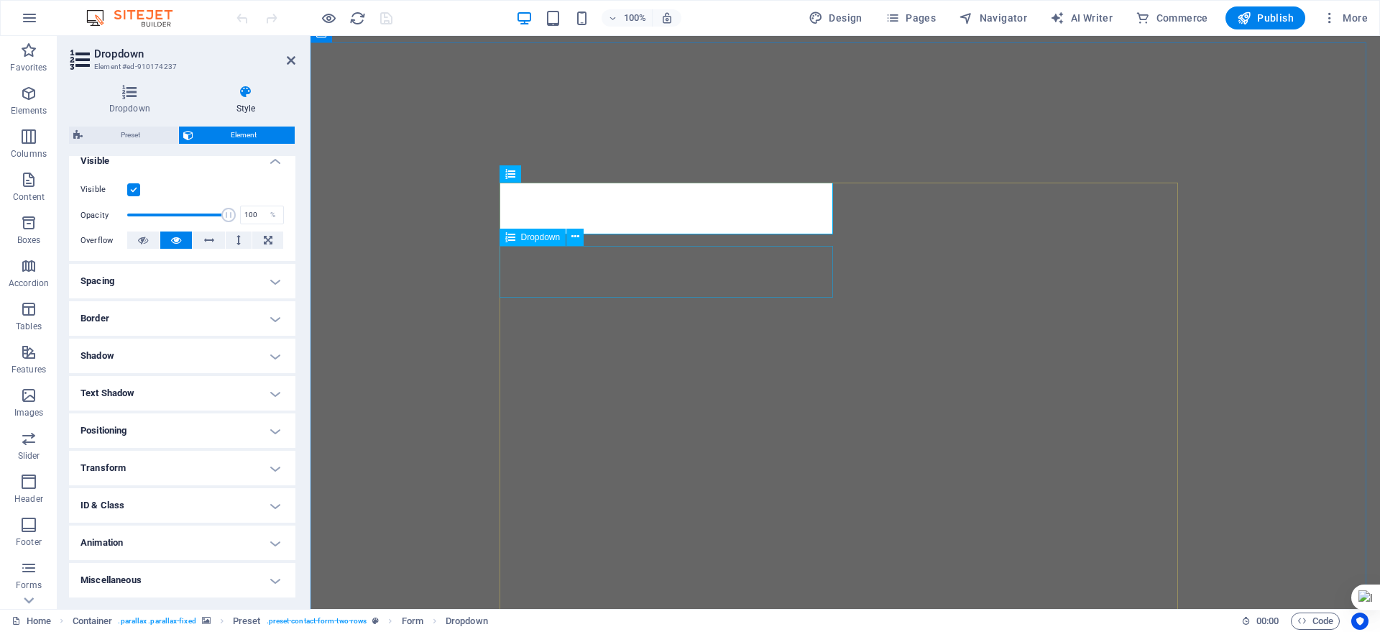
click at [565, 230] on div "Dropdown" at bounding box center [533, 237] width 67 height 17
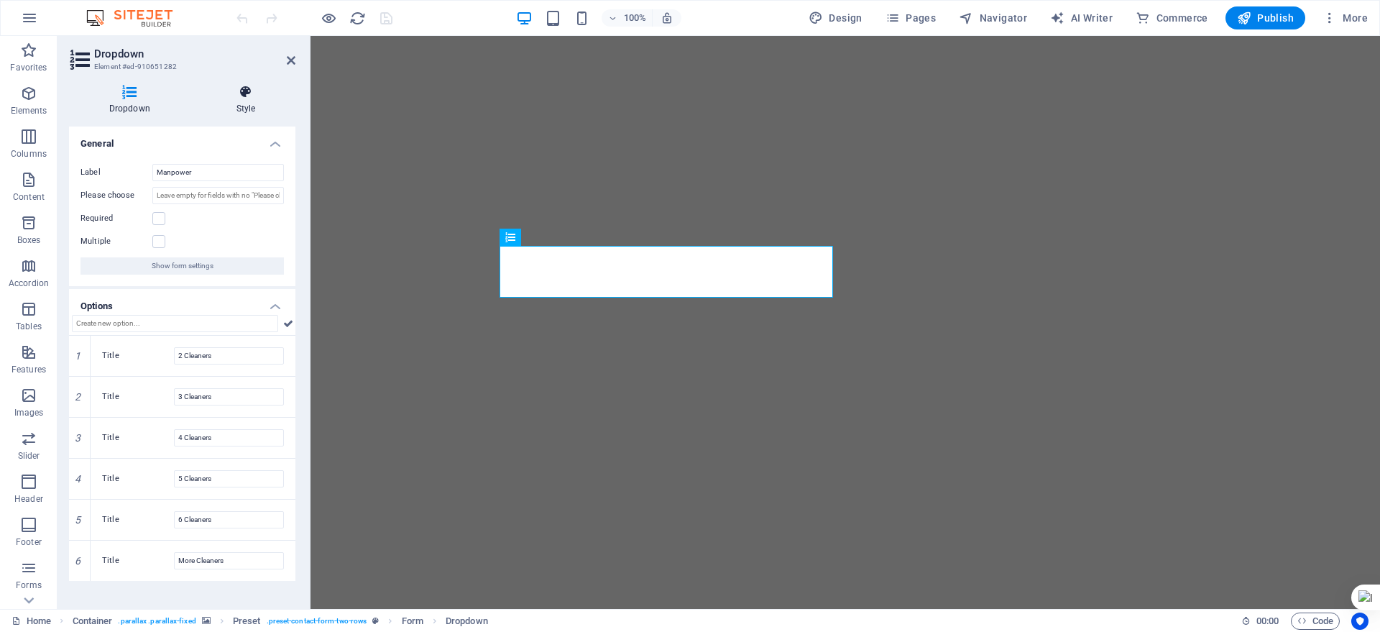
click at [239, 101] on h4 "Style" at bounding box center [245, 100] width 99 height 30
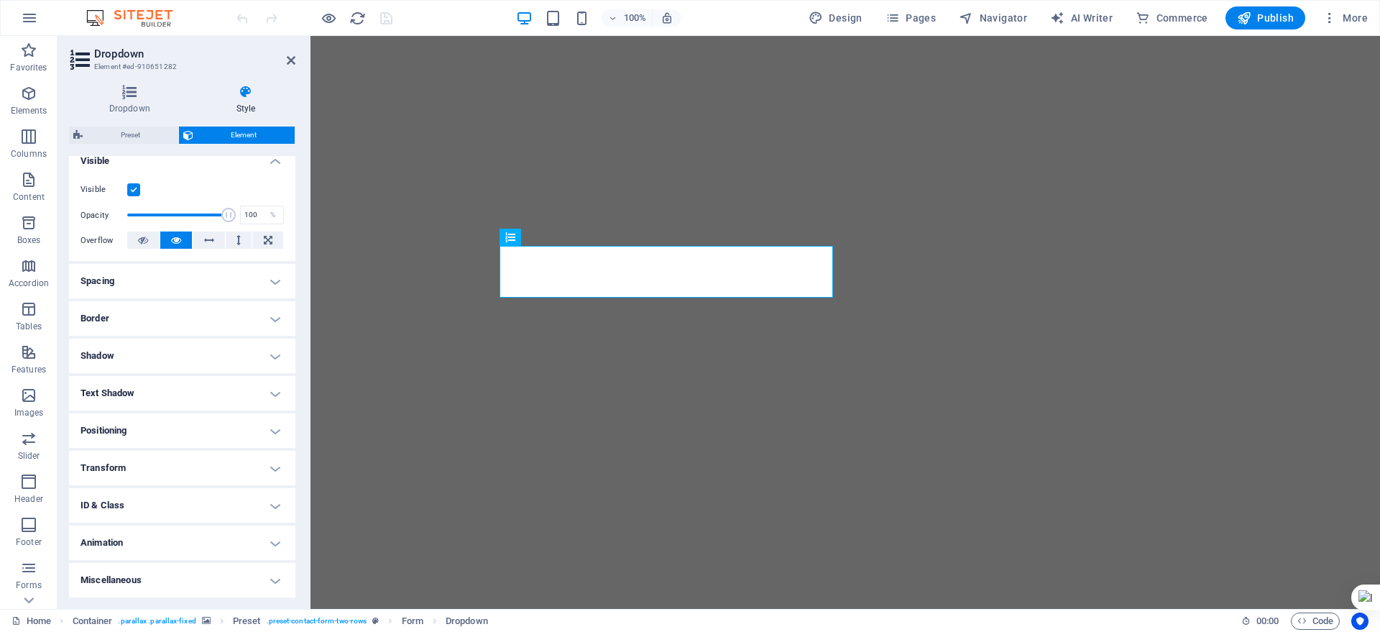
click at [139, 418] on h4 "Positioning" at bounding box center [182, 430] width 226 height 35
click at [139, 418] on h4 "Positioning" at bounding box center [182, 426] width 226 height 26
click at [284, 55] on h2 "Dropdown" at bounding box center [194, 53] width 201 height 13
click at [295, 61] on icon at bounding box center [291, 61] width 9 height 12
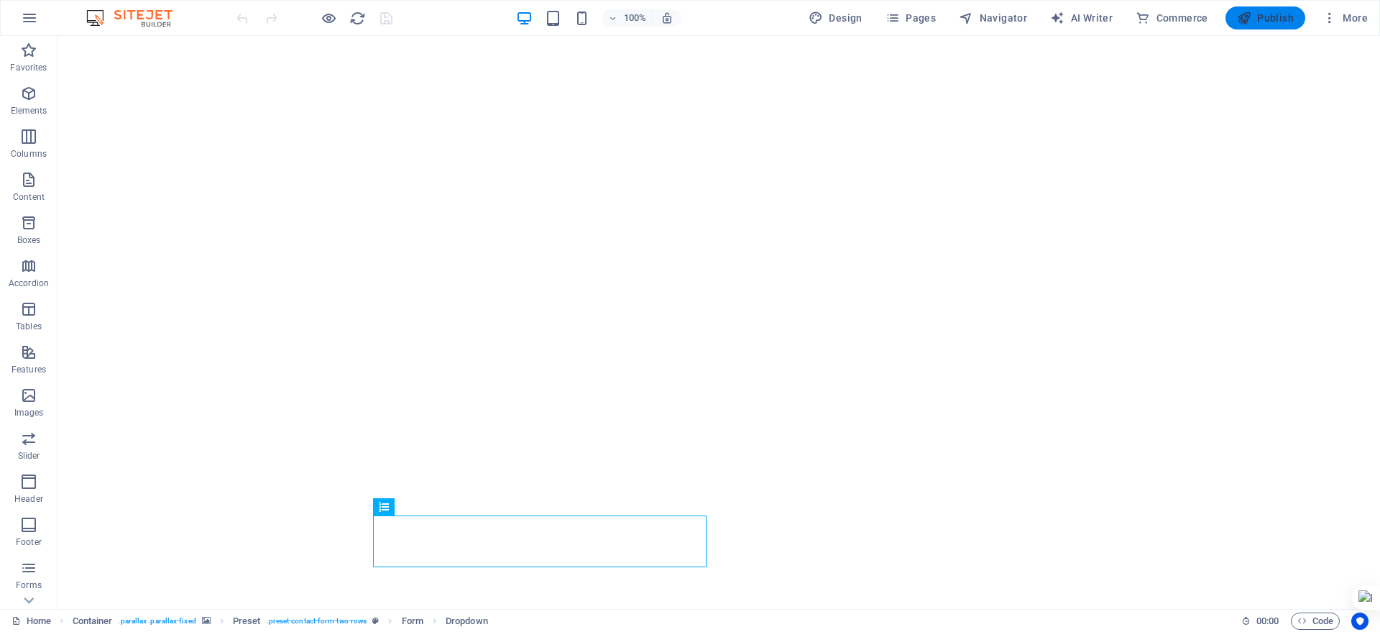
click at [1277, 25] on button "Publish" at bounding box center [1266, 17] width 80 height 23
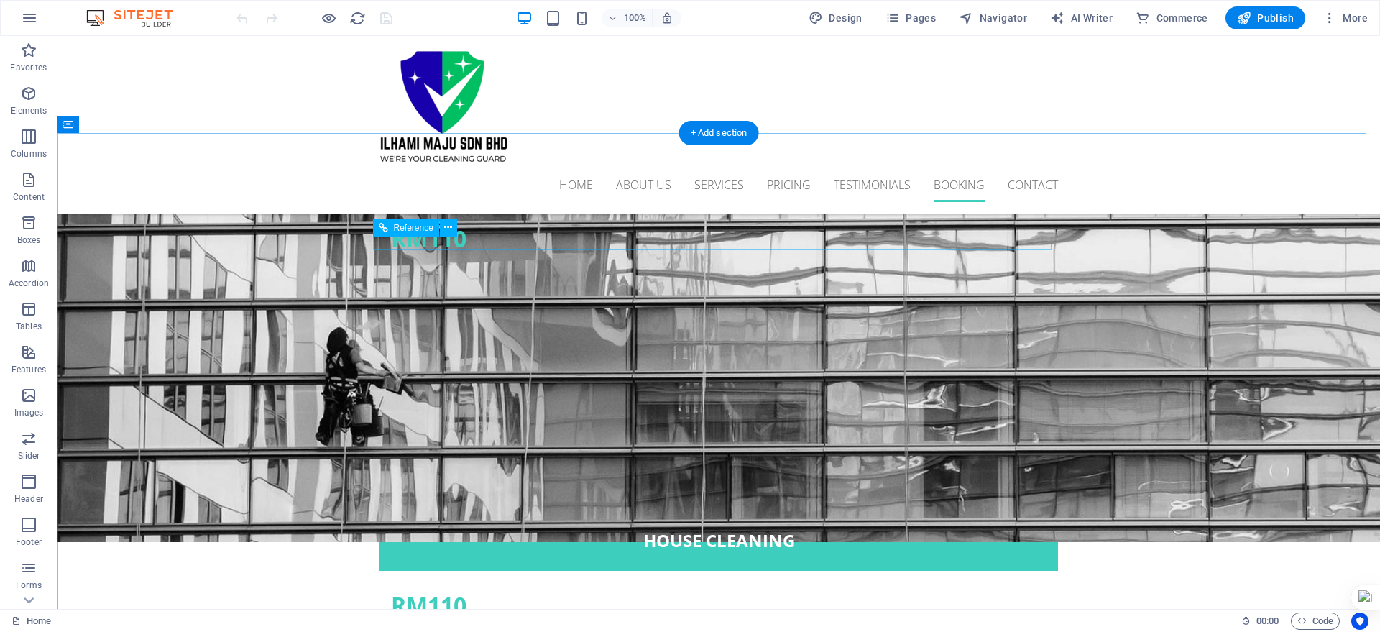
scroll to position [4314, 0]
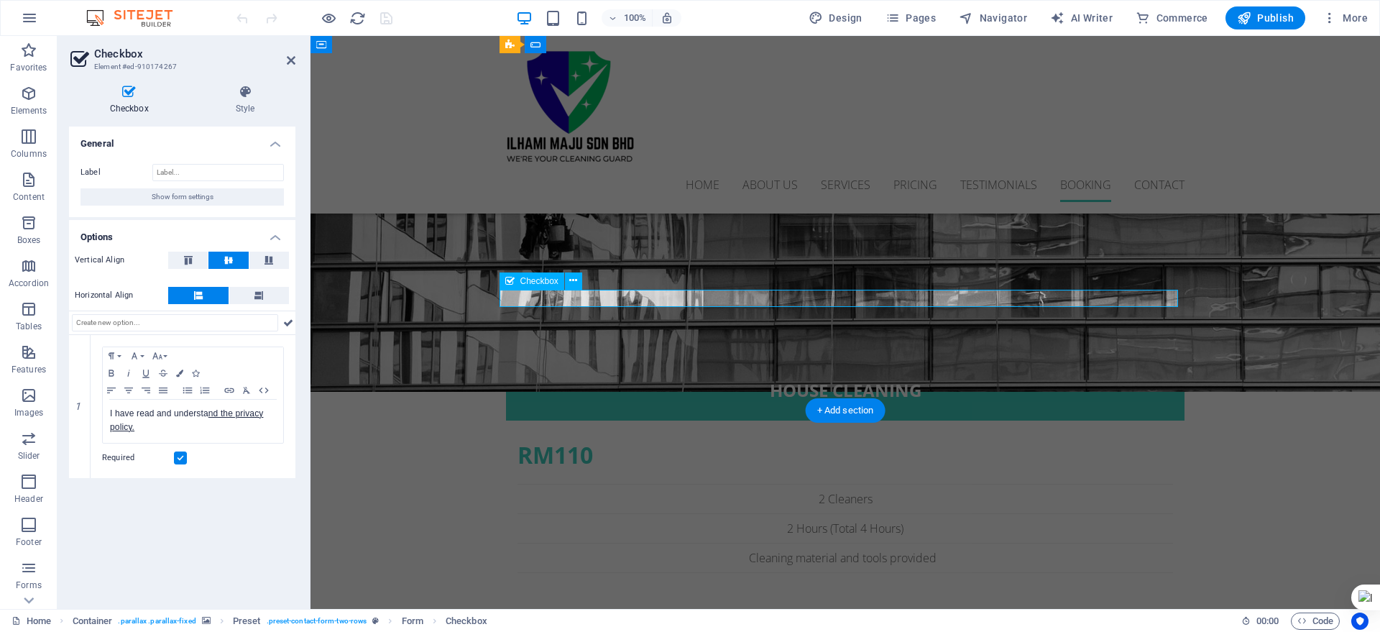
scroll to position [4213, 0]
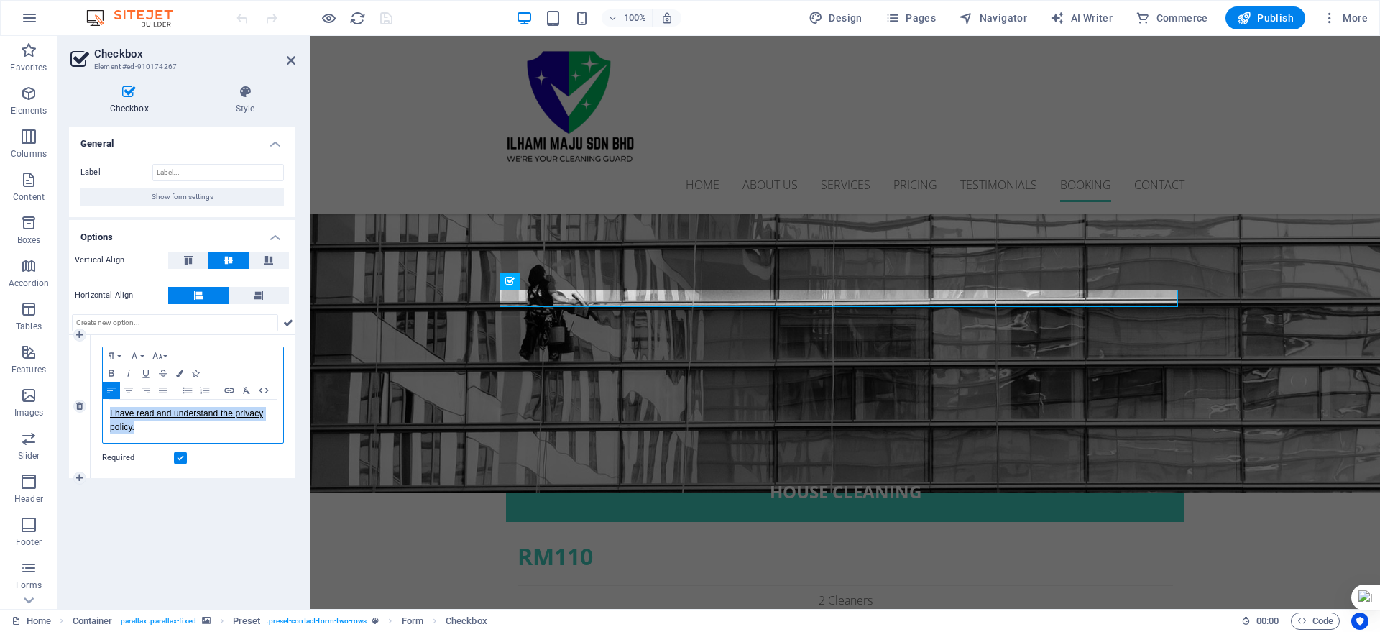
drag, startPoint x: 162, startPoint y: 428, endPoint x: 109, endPoint y: 413, distance: 56.0
click at [109, 413] on div "I have read and understa nd the privacy policy." at bounding box center [193, 421] width 180 height 43
click at [146, 373] on icon "button" at bounding box center [145, 373] width 17 height 12
click at [114, 352] on icon "button" at bounding box center [111, 356] width 17 height 12
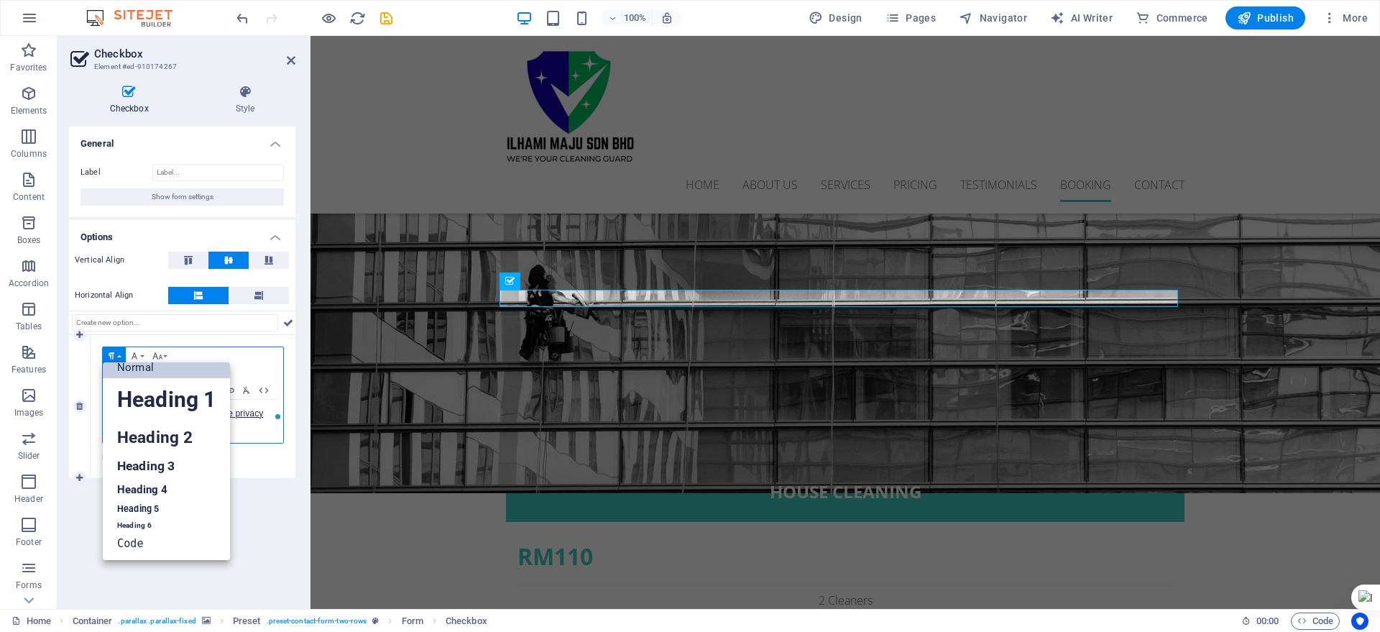
scroll to position [12, 0]
click at [114, 352] on icon "button" at bounding box center [111, 356] width 17 height 12
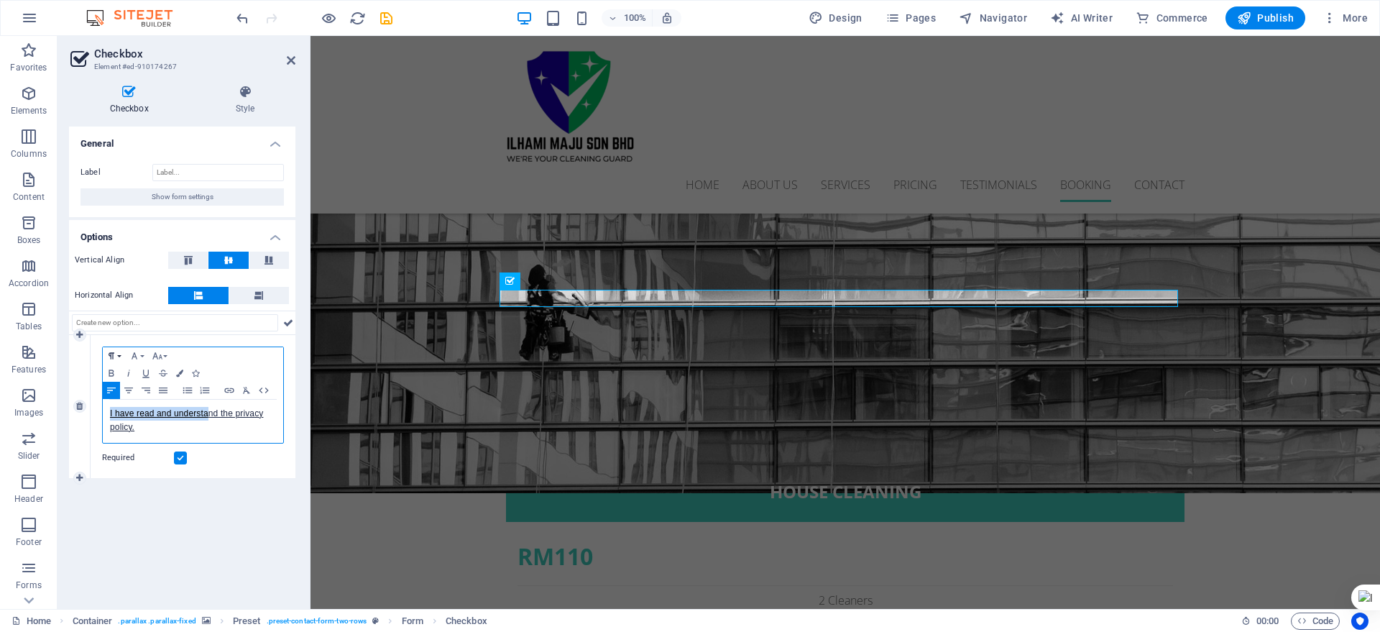
click at [111, 356] on icon "button" at bounding box center [112, 355] width 6 height 6
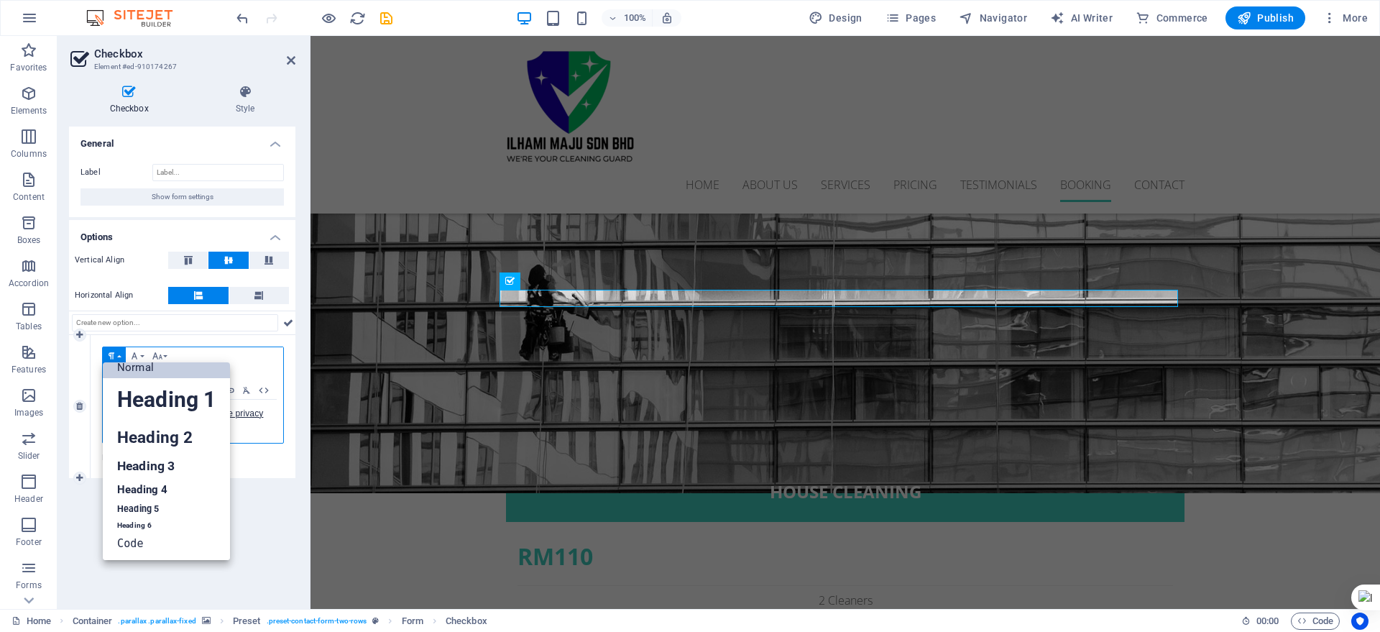
click at [109, 356] on icon "button" at bounding box center [111, 356] width 17 height 12
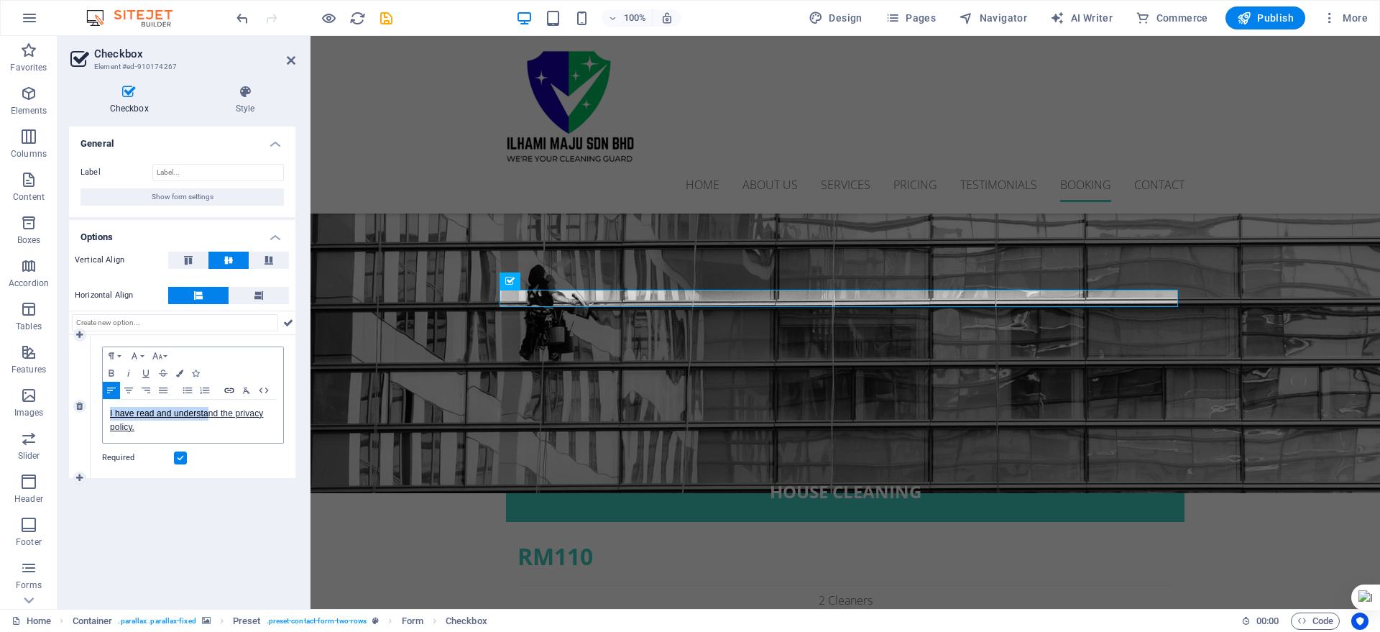
click at [229, 390] on icon "button" at bounding box center [228, 390] width 9 height 5
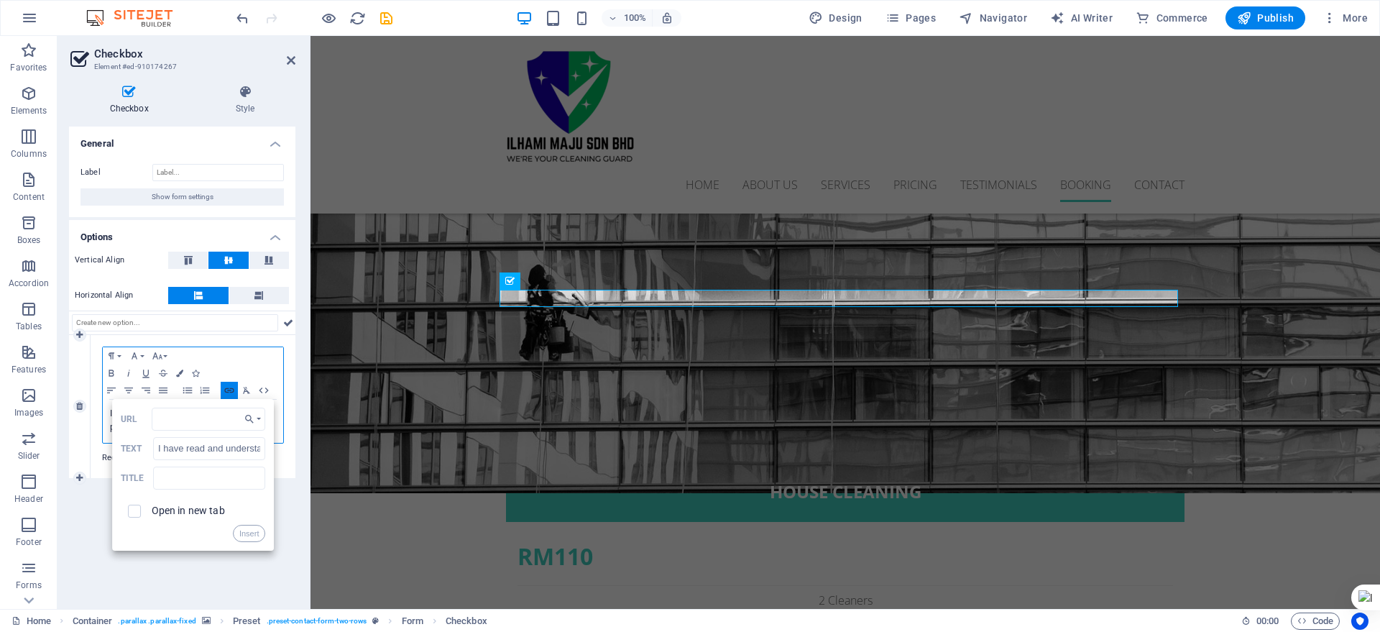
click at [226, 388] on icon "button" at bounding box center [228, 390] width 9 height 5
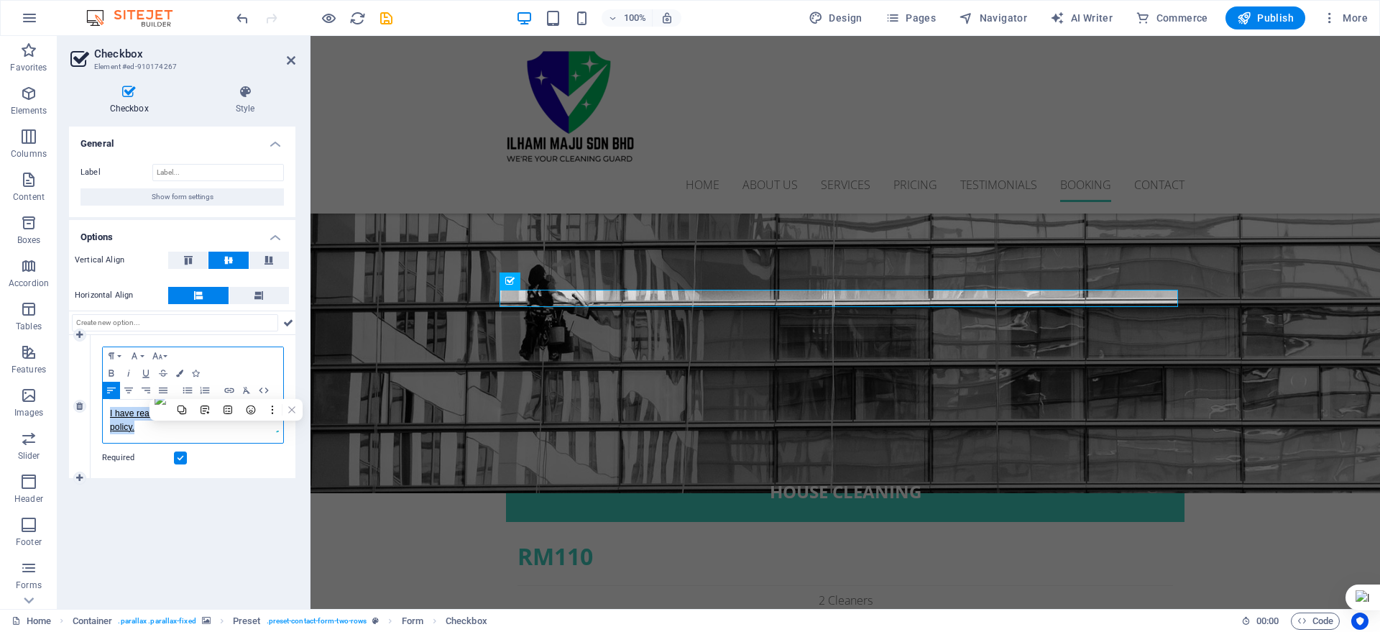
click at [141, 436] on div "I have read and understa nd the privacy policy." at bounding box center [193, 421] width 180 height 43
drag, startPoint x: 107, startPoint y: 415, endPoint x: 285, endPoint y: 424, distance: 177.8
click at [285, 424] on div "Paragraph Format Normal Heading 1 Heading 2 Heading 3 Heading 4 Heading 5 Headi…" at bounding box center [193, 406] width 205 height 143
click at [157, 355] on icon "button" at bounding box center [157, 355] width 10 height 6
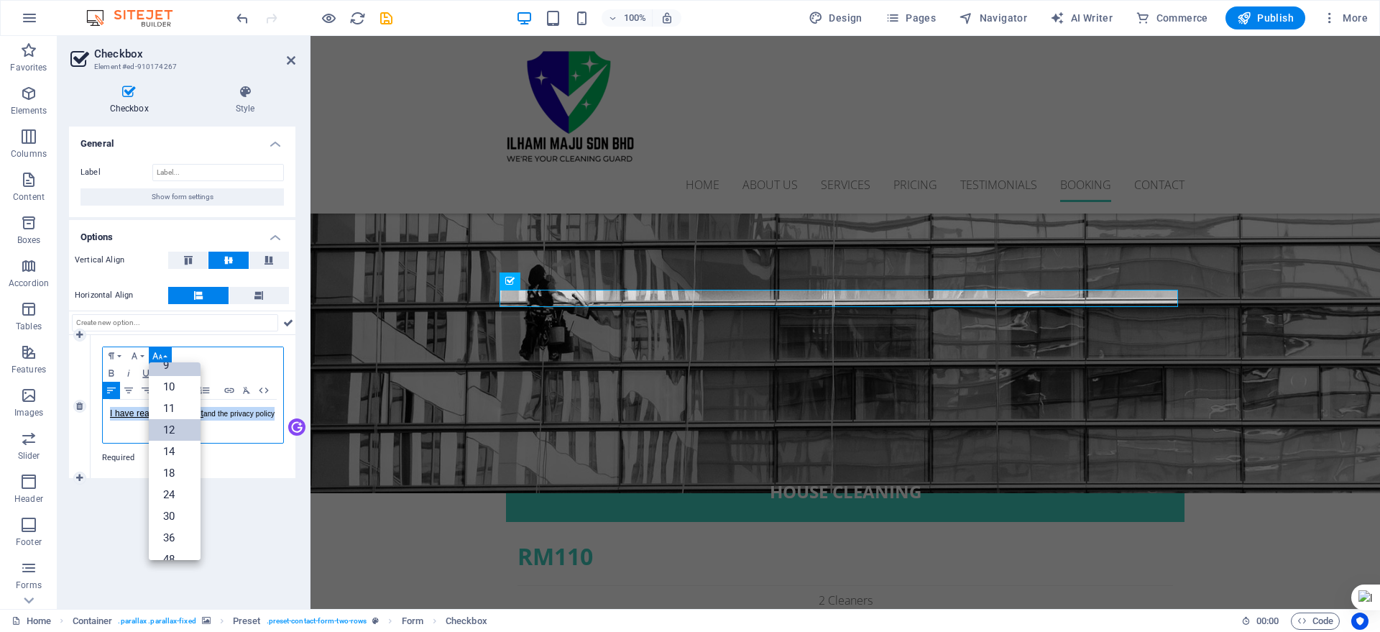
scroll to position [13, 0]
click at [177, 447] on link "12" at bounding box center [175, 452] width 52 height 22
click at [150, 433] on p "​ I have read and underst and the privacy policy" at bounding box center [193, 420] width 166 height 27
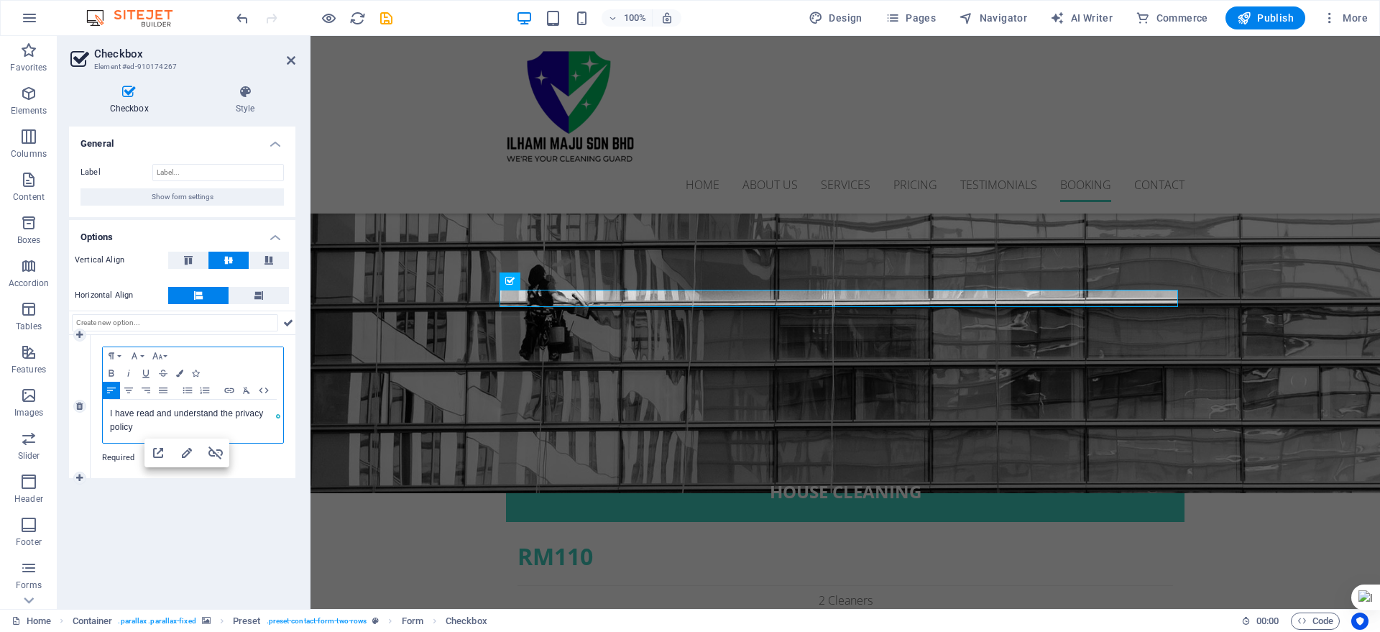
click at [149, 429] on p "​ I have read and underst and the privacy policy" at bounding box center [193, 420] width 166 height 27
click at [216, 449] on icon "button" at bounding box center [215, 452] width 17 height 17
drag, startPoint x: 170, startPoint y: 431, endPoint x: 102, endPoint y: 413, distance: 69.9
click at [102, 413] on div "Paragraph Format Normal Heading 1 Heading 2 Heading 3 Heading 4 Heading 5 Headi…" at bounding box center [193, 395] width 182 height 97
drag, startPoint x: 191, startPoint y: 414, endPoint x: 137, endPoint y: 425, distance: 55.7
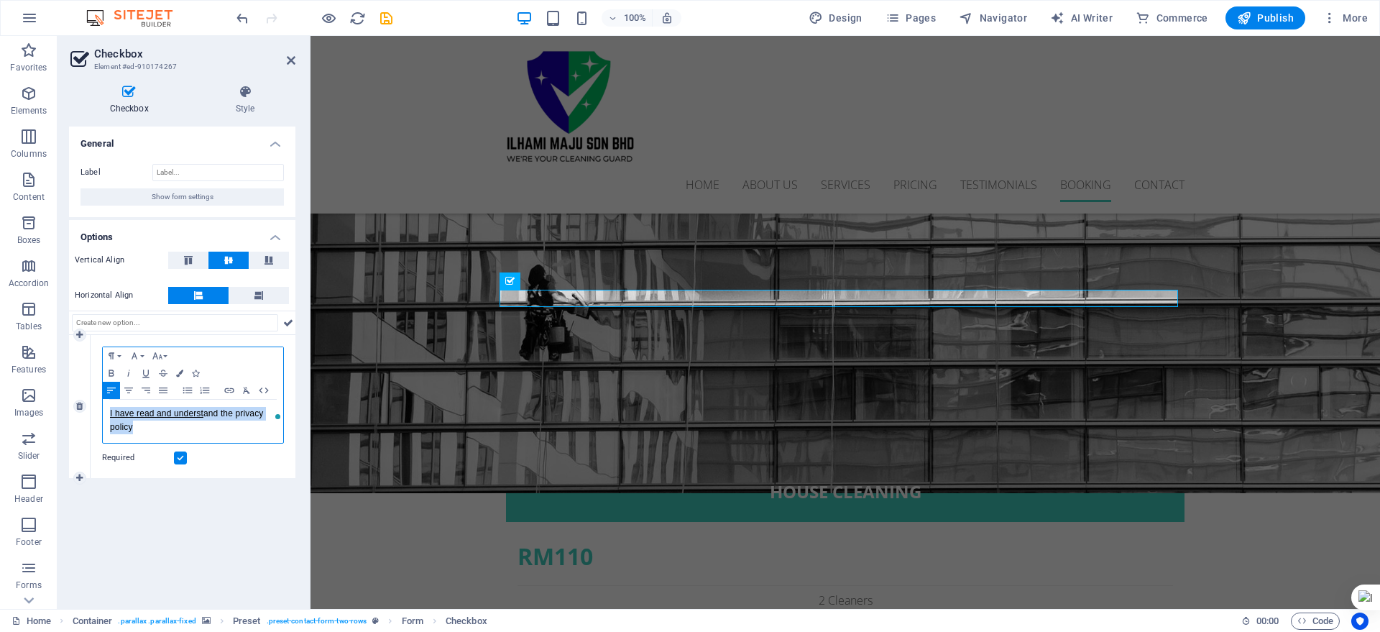
click at [137, 425] on p "​ I have read and underst and the privacy policy" at bounding box center [193, 420] width 166 height 27
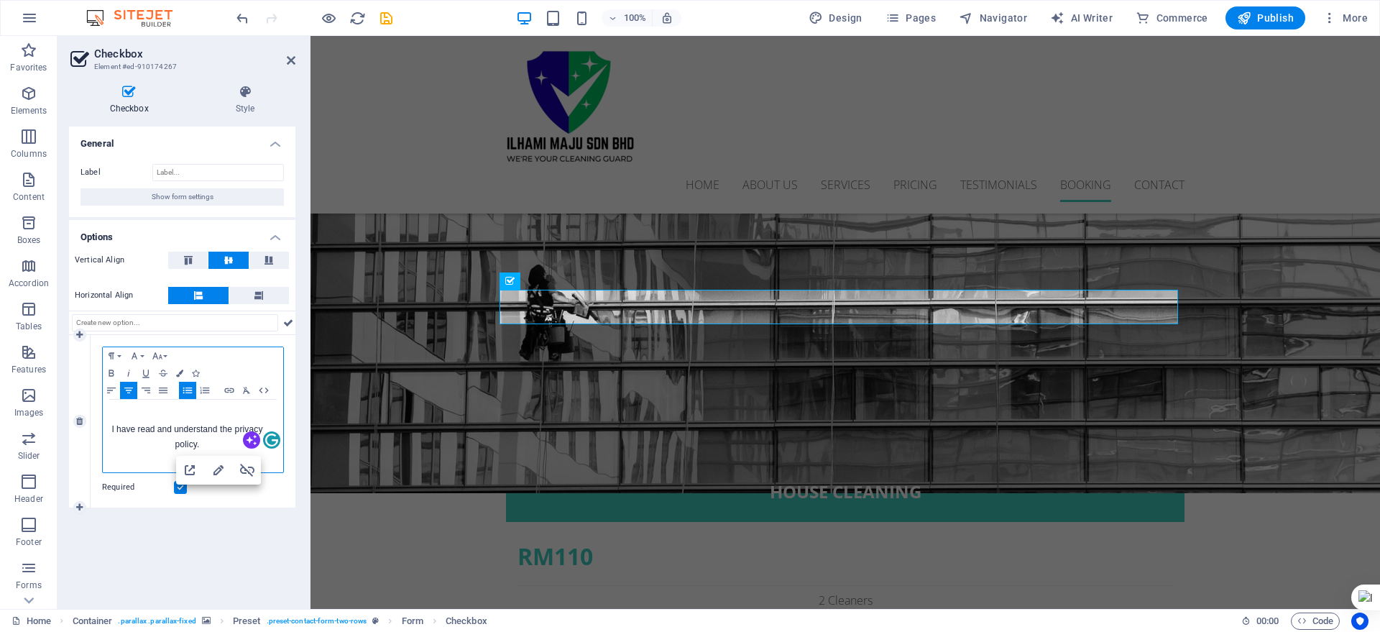
click at [151, 418] on p "I have read and understa nd the privacy policy." at bounding box center [187, 429] width 155 height 45
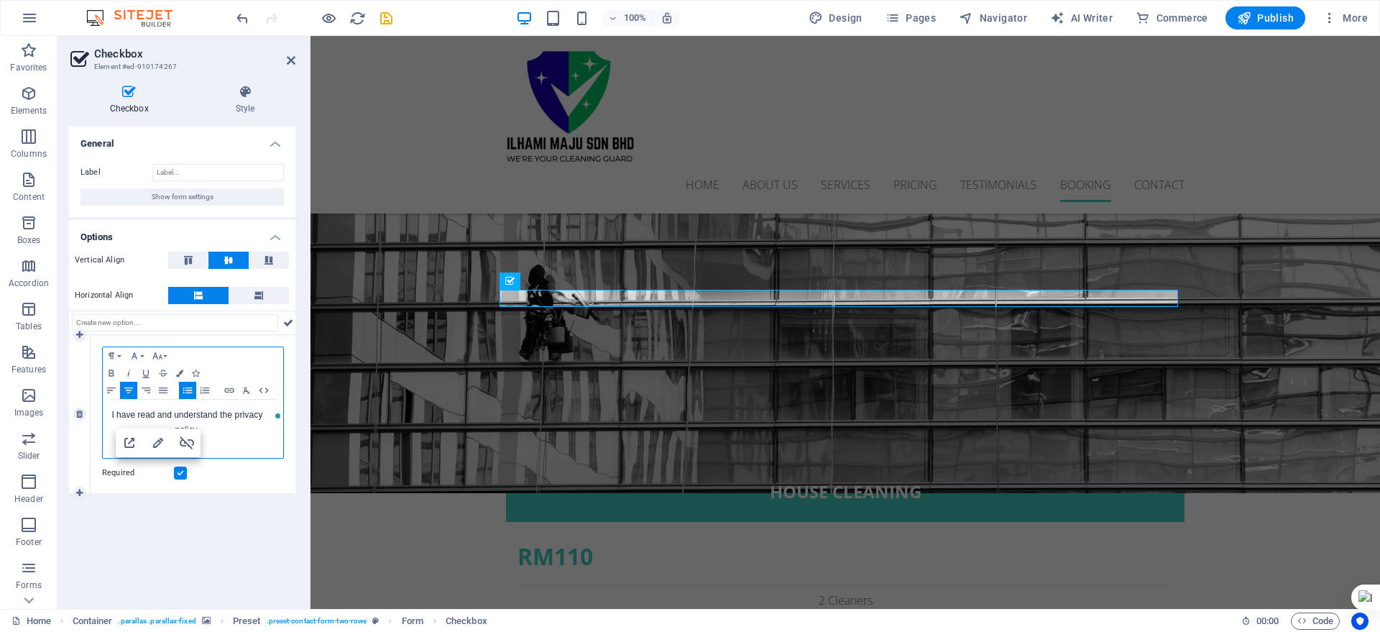
click at [221, 430] on p "I have read and understa nd the privacy policy." at bounding box center [187, 422] width 155 height 30
click at [172, 426] on p "I have read and understa nd the privacy policy." at bounding box center [187, 422] width 155 height 30
click at [113, 390] on icon "button" at bounding box center [111, 391] width 9 height 6
click at [126, 388] on icon "button" at bounding box center [128, 391] width 17 height 12
click at [116, 396] on button "Align Left" at bounding box center [111, 390] width 17 height 17
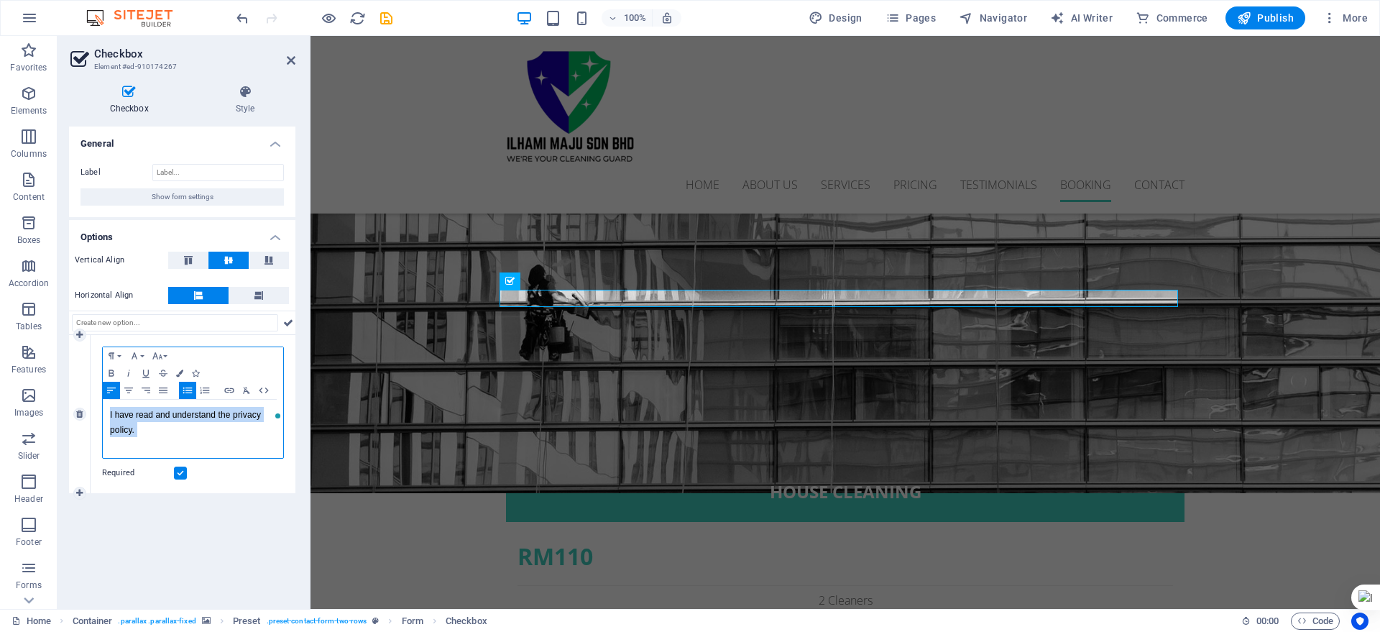
drag, startPoint x: 147, startPoint y: 437, endPoint x: 104, endPoint y: 408, distance: 52.4
click at [104, 408] on div "I have read and understa nd the privacy policy. ​" at bounding box center [193, 429] width 180 height 58
drag, startPoint x: 127, startPoint y: 422, endPoint x: 180, endPoint y: 430, distance: 53.8
click at [180, 430] on p "I have read and understa nd the privacy policy." at bounding box center [187, 422] width 155 height 30
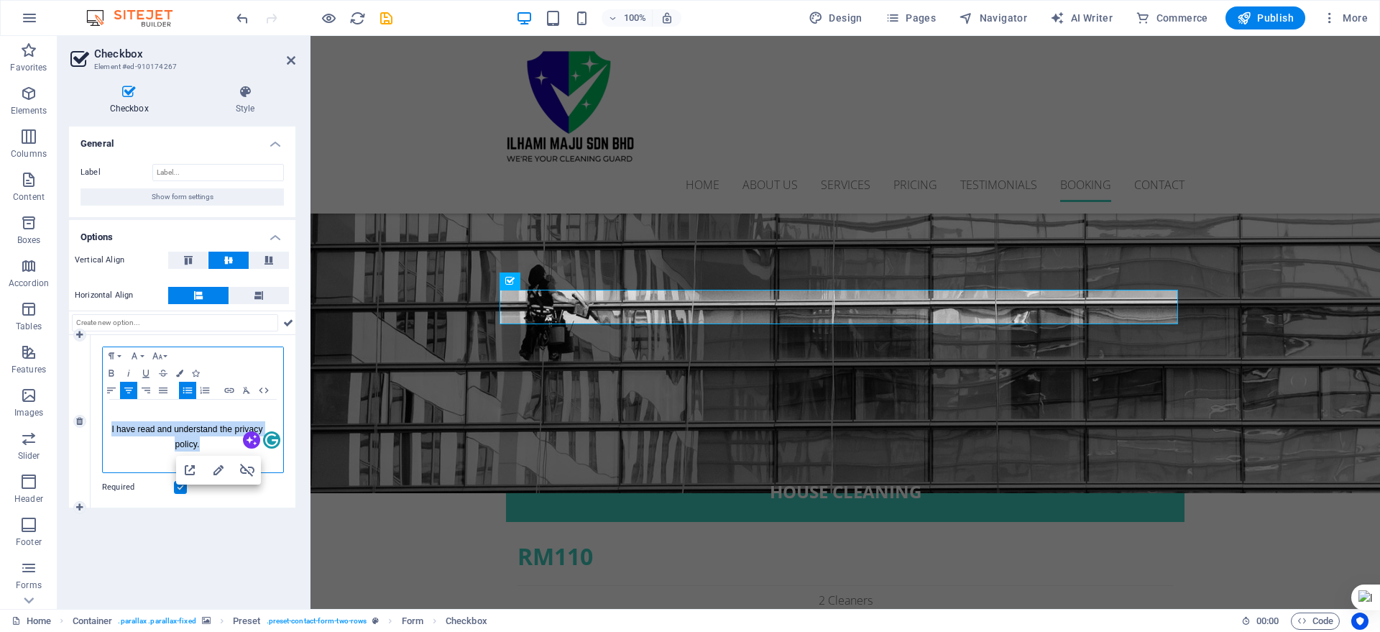
drag, startPoint x: 206, startPoint y: 441, endPoint x: 111, endPoint y: 427, distance: 96.0
click at [111, 427] on p "I have read and understa nd the privacy policy." at bounding box center [187, 429] width 155 height 45
click at [232, 387] on icon "button" at bounding box center [229, 391] width 17 height 12
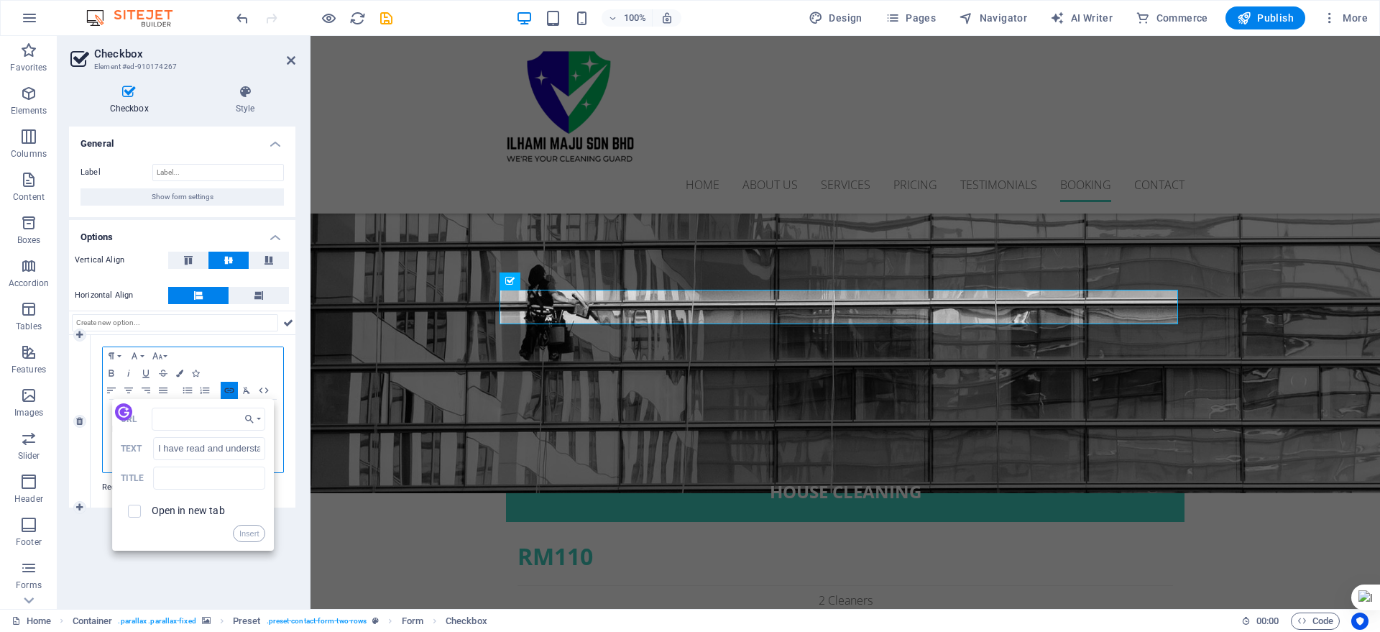
click at [230, 389] on icon "button" at bounding box center [229, 391] width 17 height 12
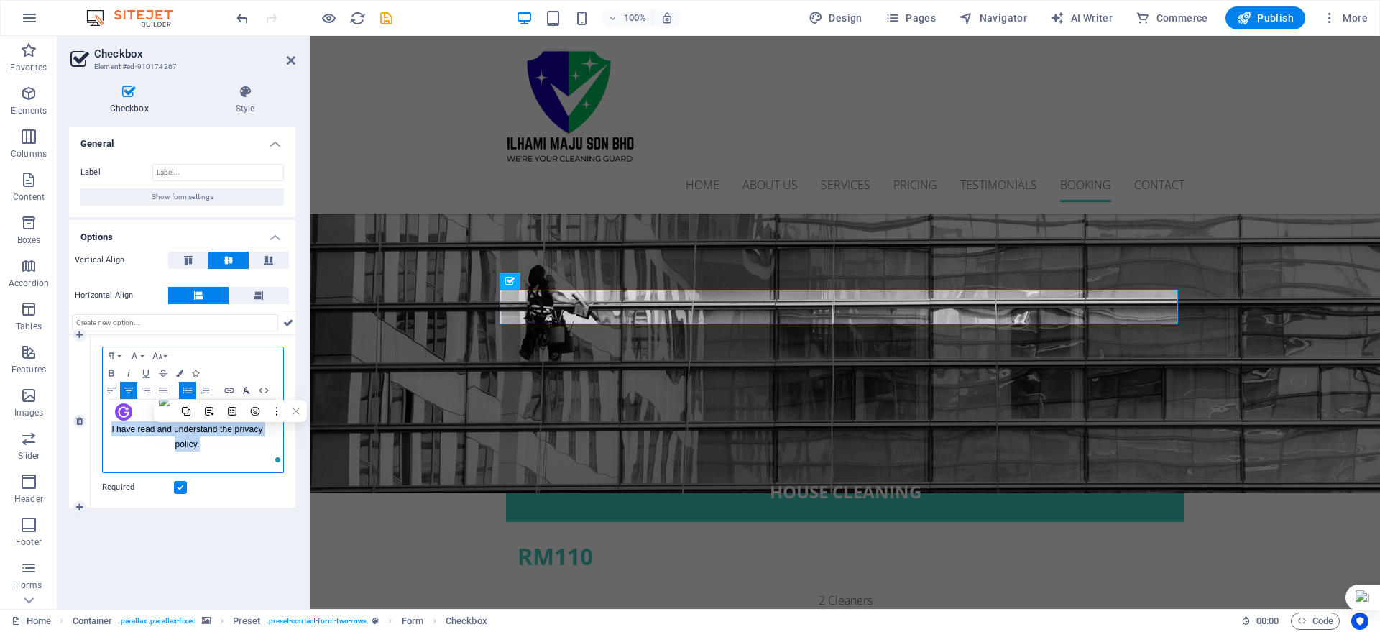
click at [245, 387] on icon "button" at bounding box center [246, 391] width 17 height 12
click at [247, 389] on icon "button" at bounding box center [246, 390] width 7 height 6
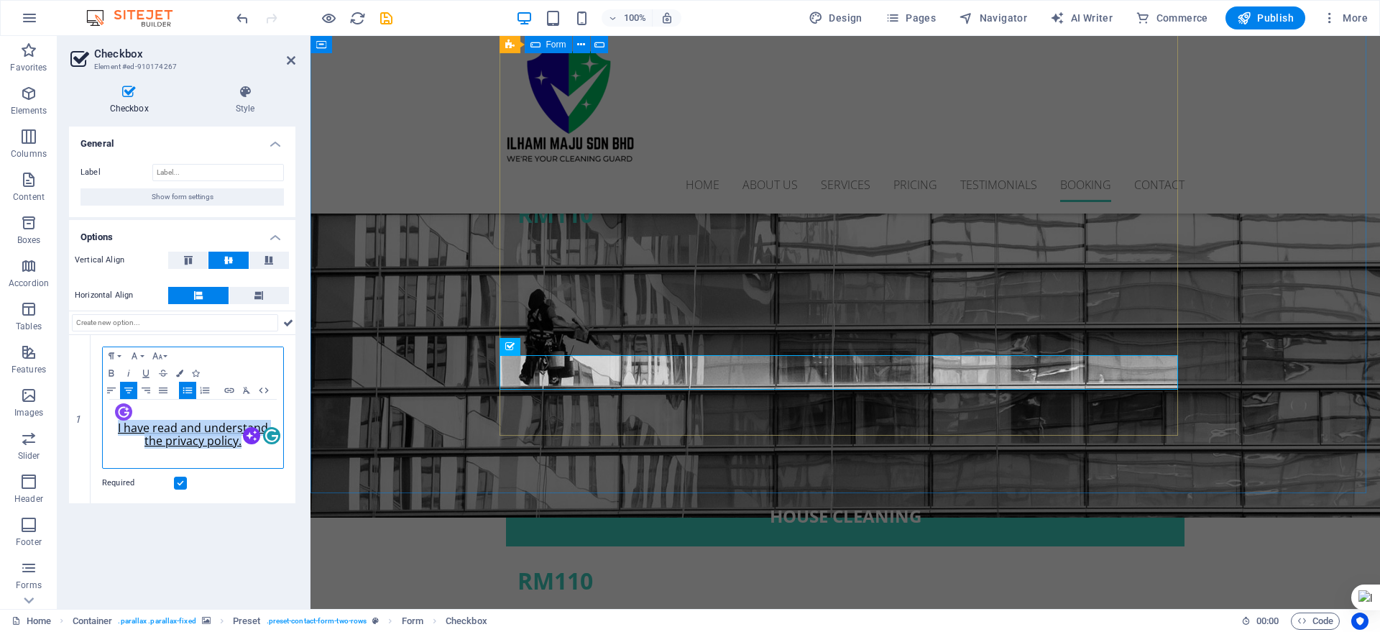
scroll to position [4213, 0]
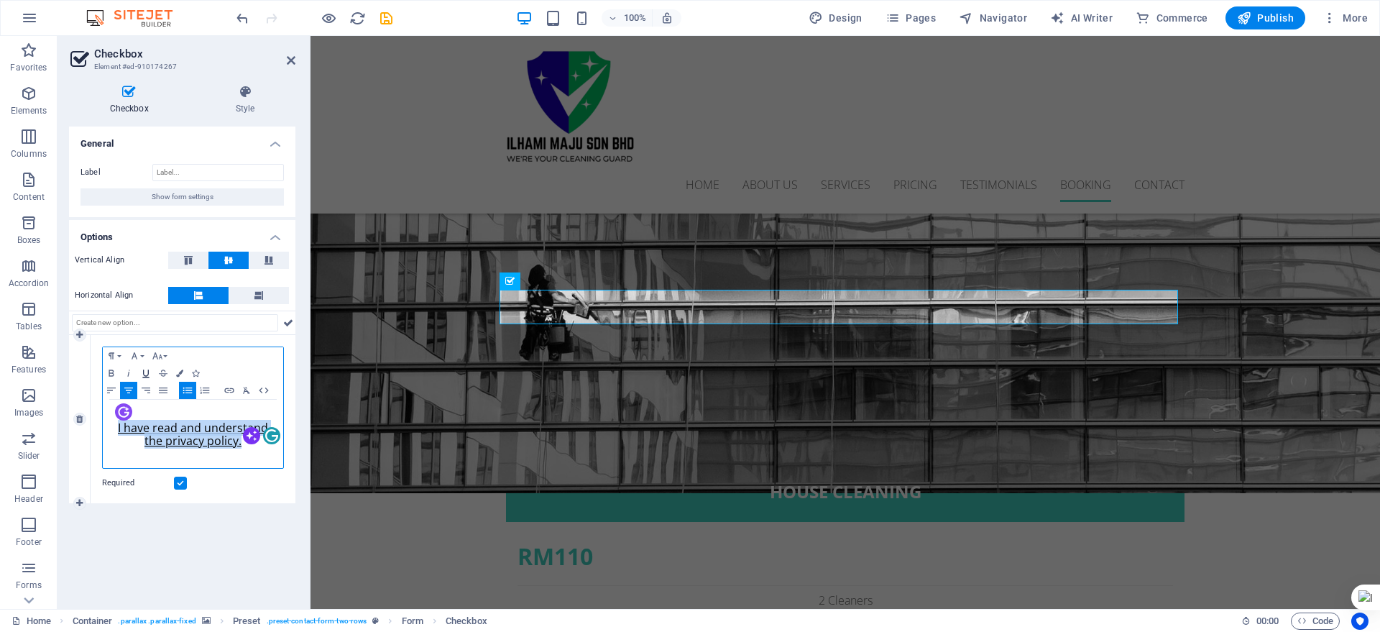
click at [143, 375] on icon "button" at bounding box center [145, 373] width 17 height 12
click at [243, 390] on icon "button" at bounding box center [246, 391] width 17 height 12
click at [222, 387] on icon "button" at bounding box center [229, 391] width 17 height 12
type input "I have read and understand the privacy policy."
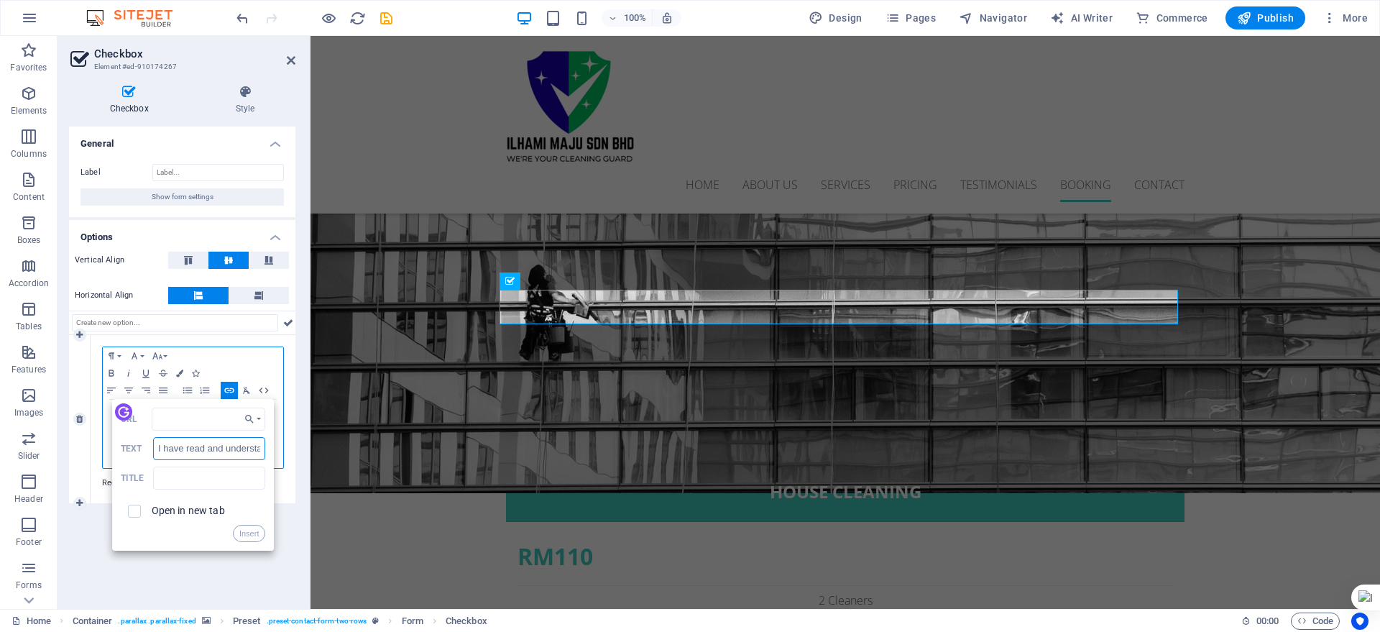
scroll to position [0, 88]
drag, startPoint x: 161, startPoint y: 446, endPoint x: 183, endPoint y: 430, distance: 27.3
click at [183, 430] on div "URL I have read and understand the privacy policy. Text Title Open in new tab I…" at bounding box center [193, 475] width 162 height 152
click at [255, 365] on div "Paragraph Format Normal Heading 1 Heading 2 Heading 3 Heading 4 Heading 5 Headi…" at bounding box center [193, 373] width 180 height 52
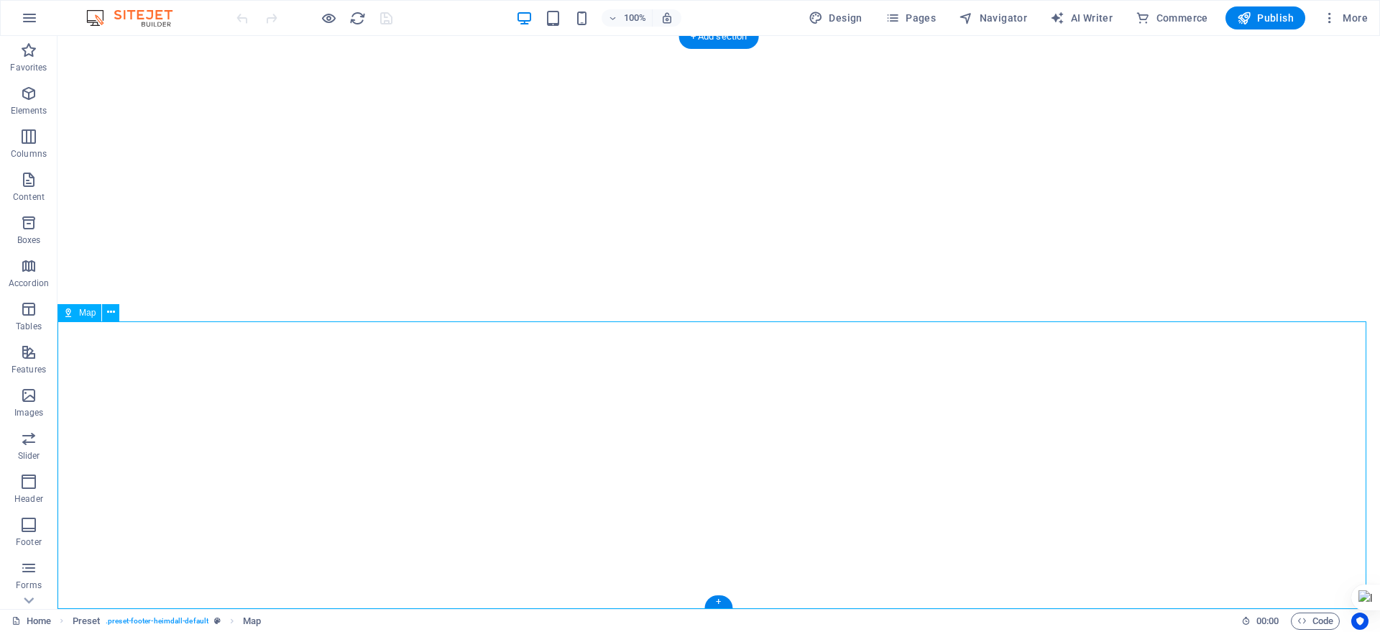
select select "1"
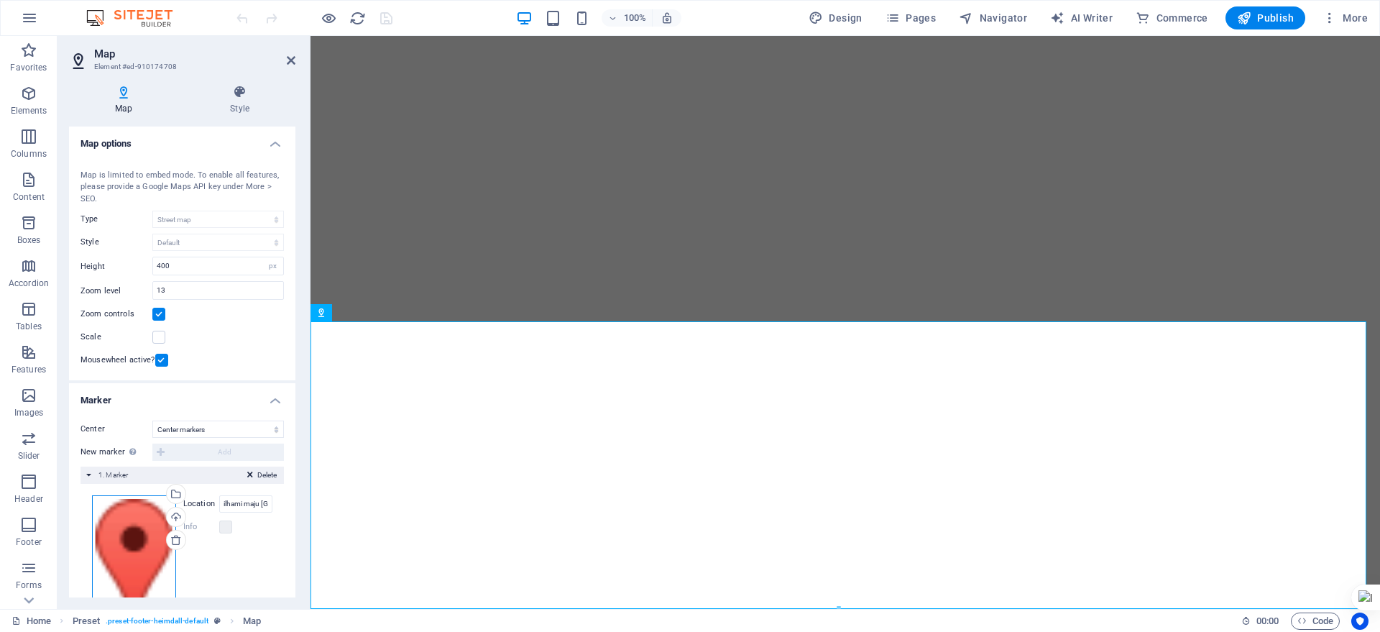
click at [112, 544] on div "Drag files here, click to choose files or select files from Files or our free s…" at bounding box center [134, 568] width 84 height 147
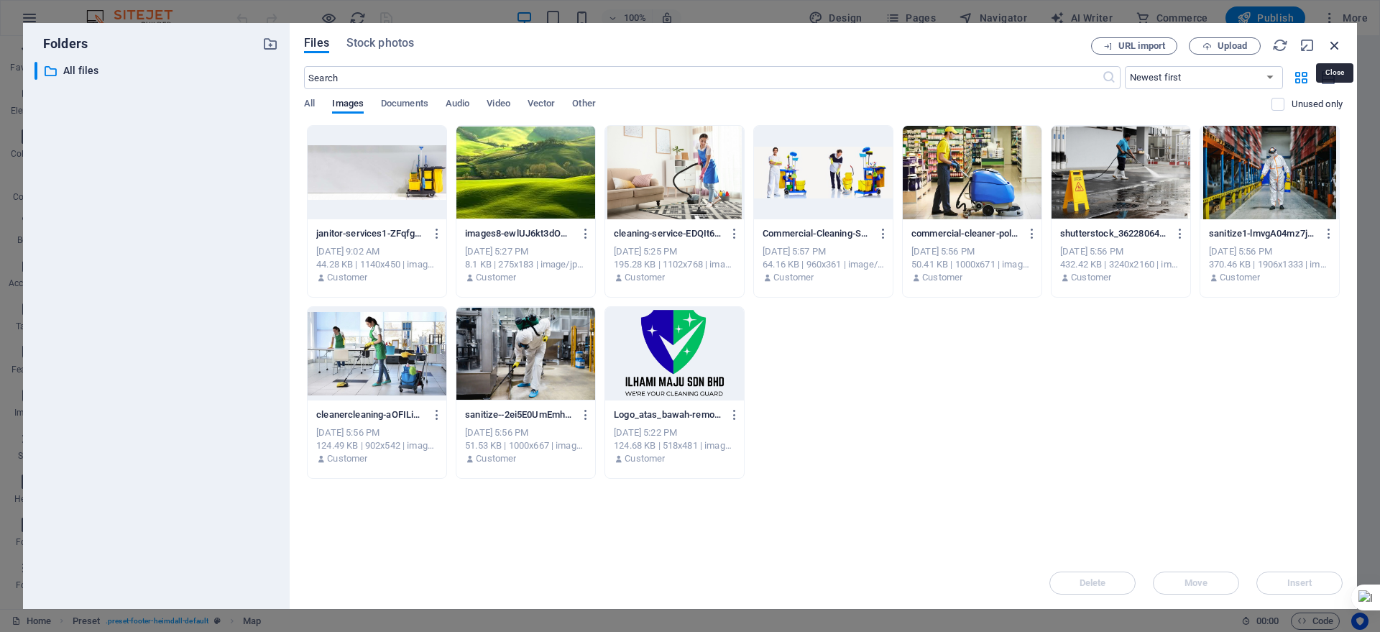
click at [1332, 46] on icon "button" at bounding box center [1335, 45] width 16 height 16
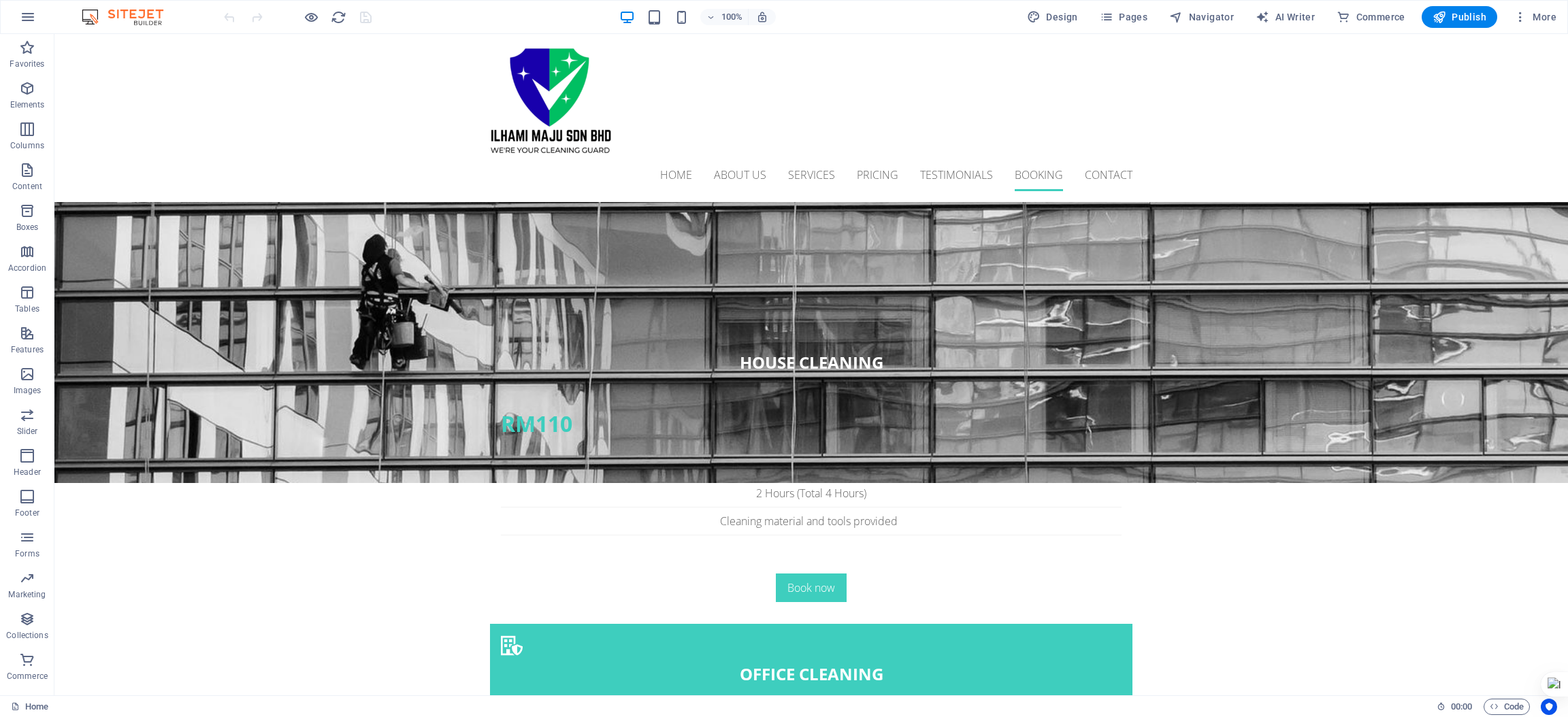
scroll to position [4402, 0]
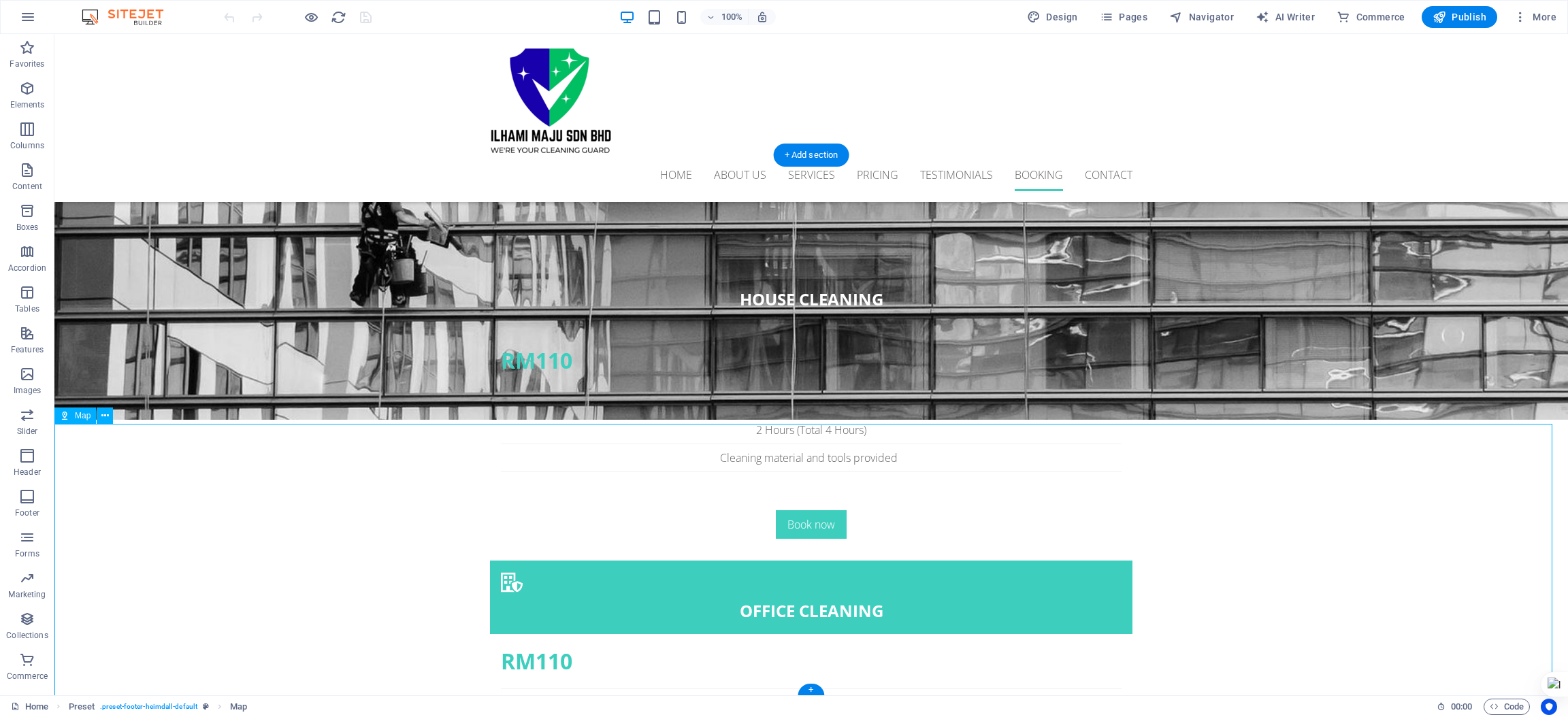
select select "1"
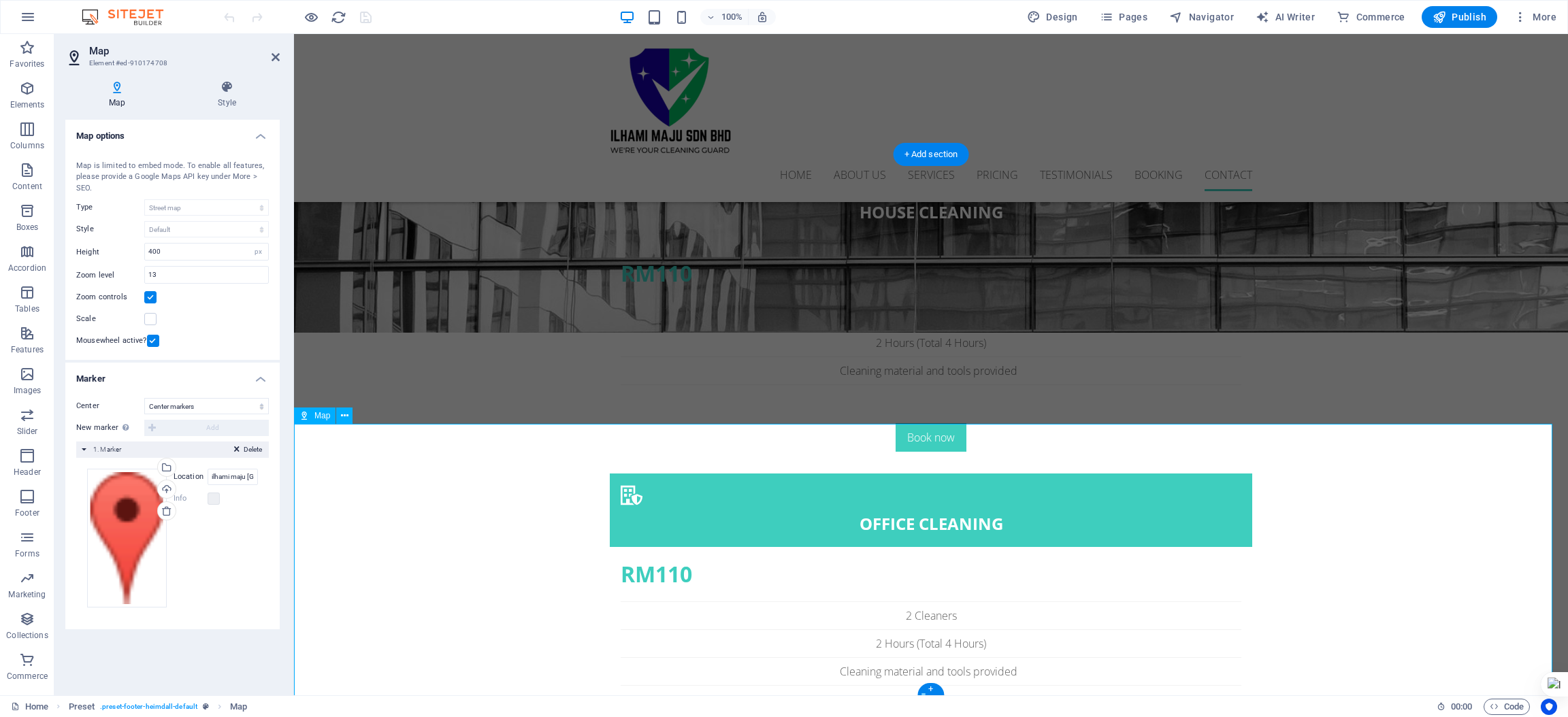
scroll to position [4324, 0]
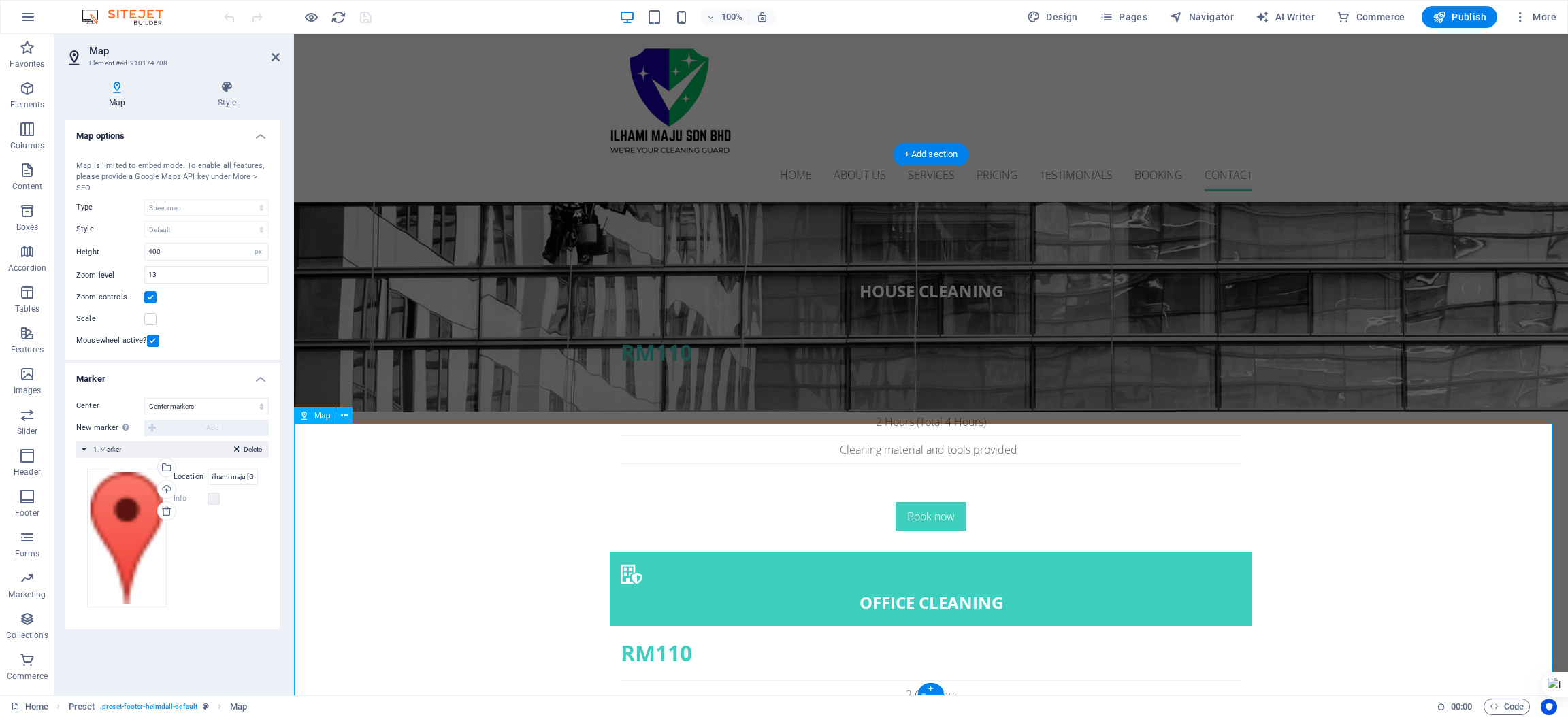
click at [210, 408] on select "Don't center Center markers Center and zoom markers" at bounding box center [206, 406] width 125 height 16
